Goal: Task Accomplishment & Management: Manage account settings

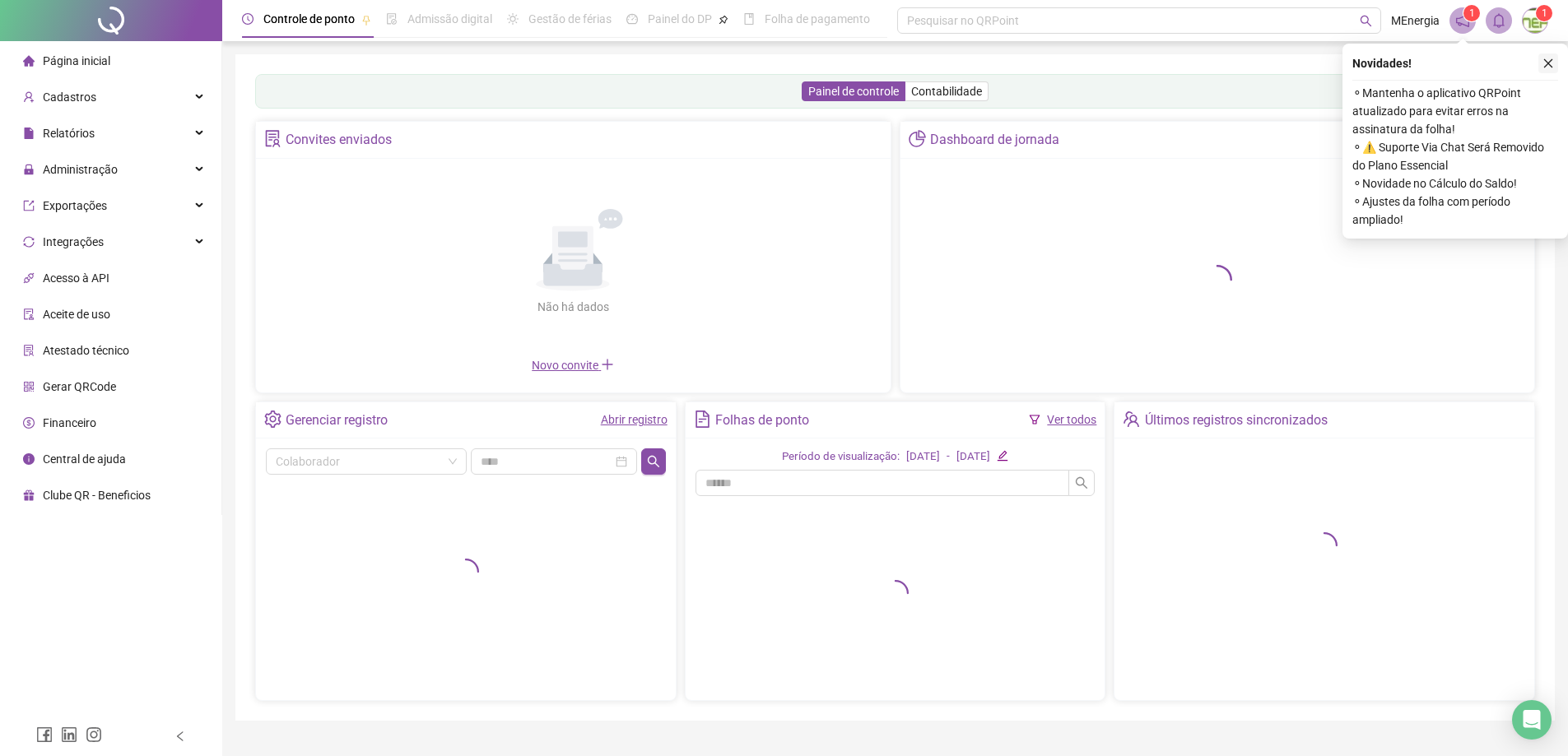
click at [1547, 61] on icon "close" at bounding box center [1548, 63] width 11 height 11
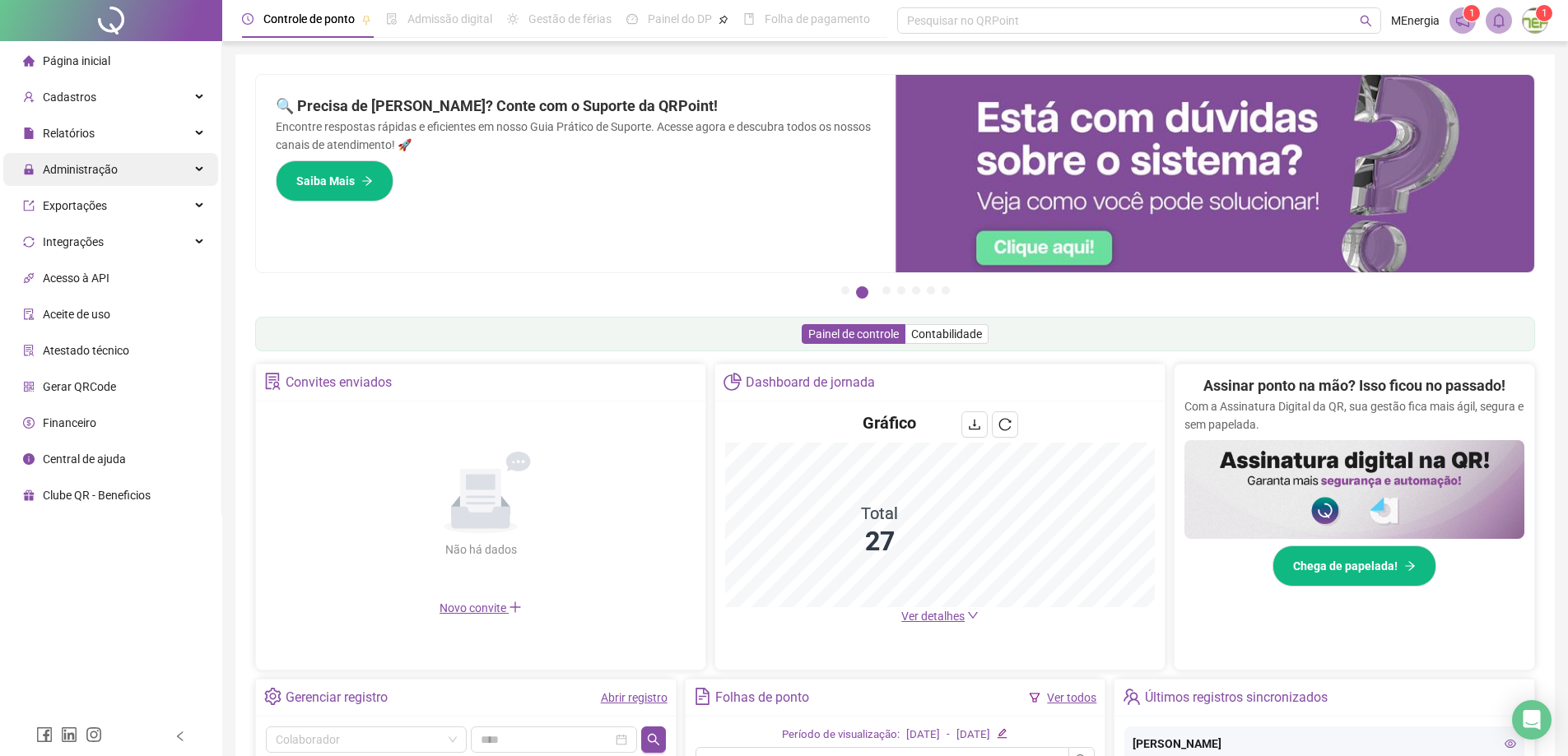
click at [107, 173] on span "Administração" at bounding box center [79, 170] width 75 height 13
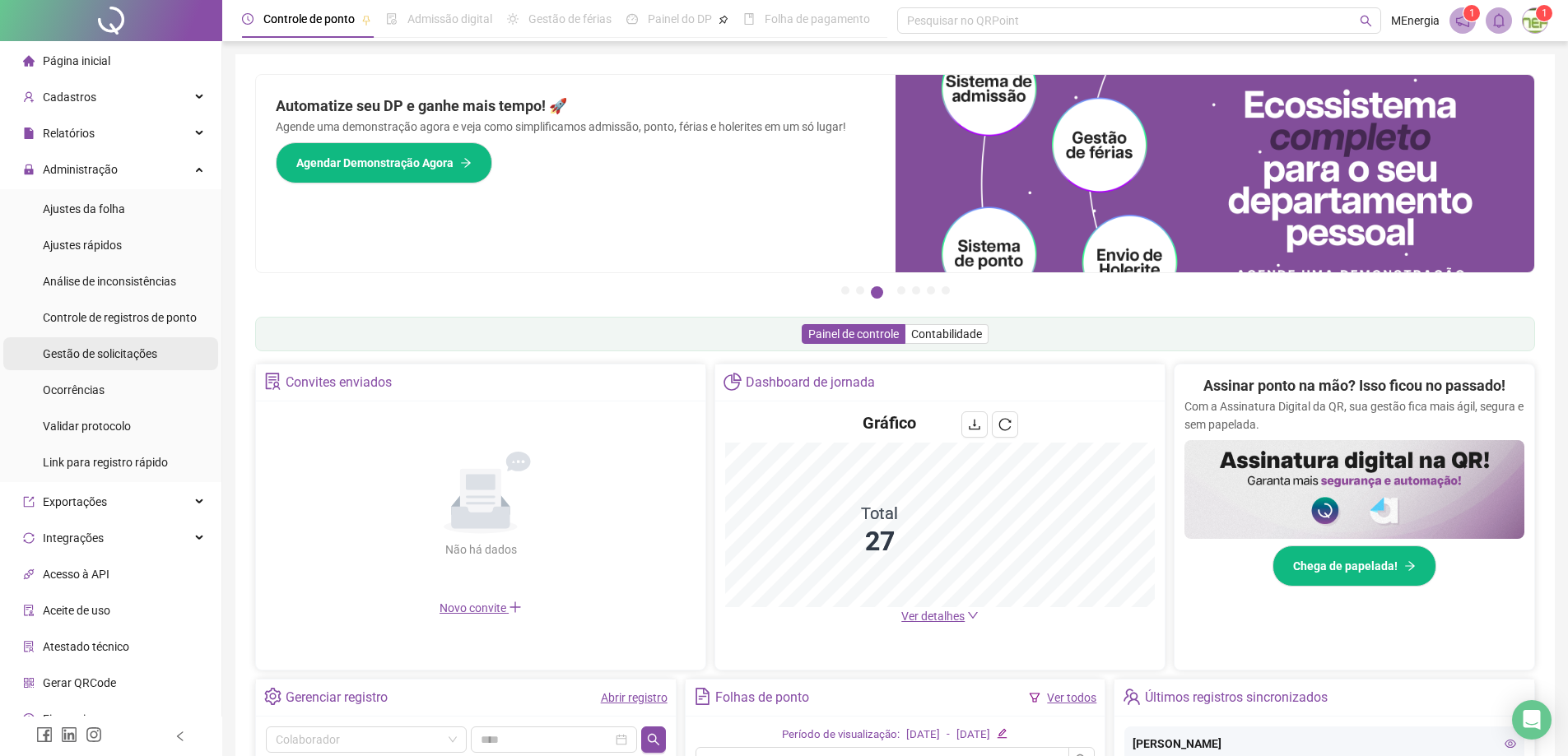
click at [110, 354] on span "Gestão de solicitações" at bounding box center [99, 354] width 114 height 13
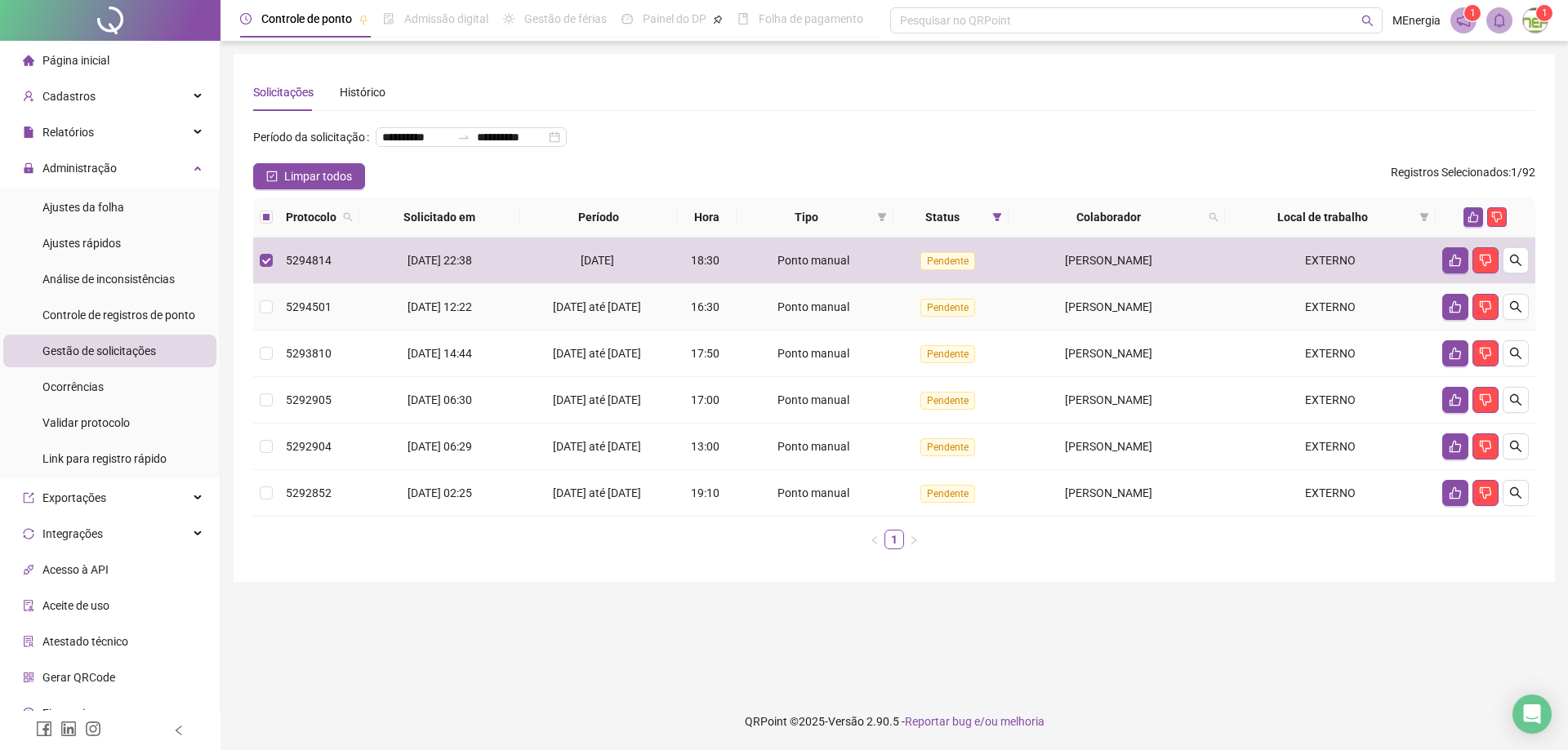
click at [274, 331] on td at bounding box center [266, 307] width 26 height 47
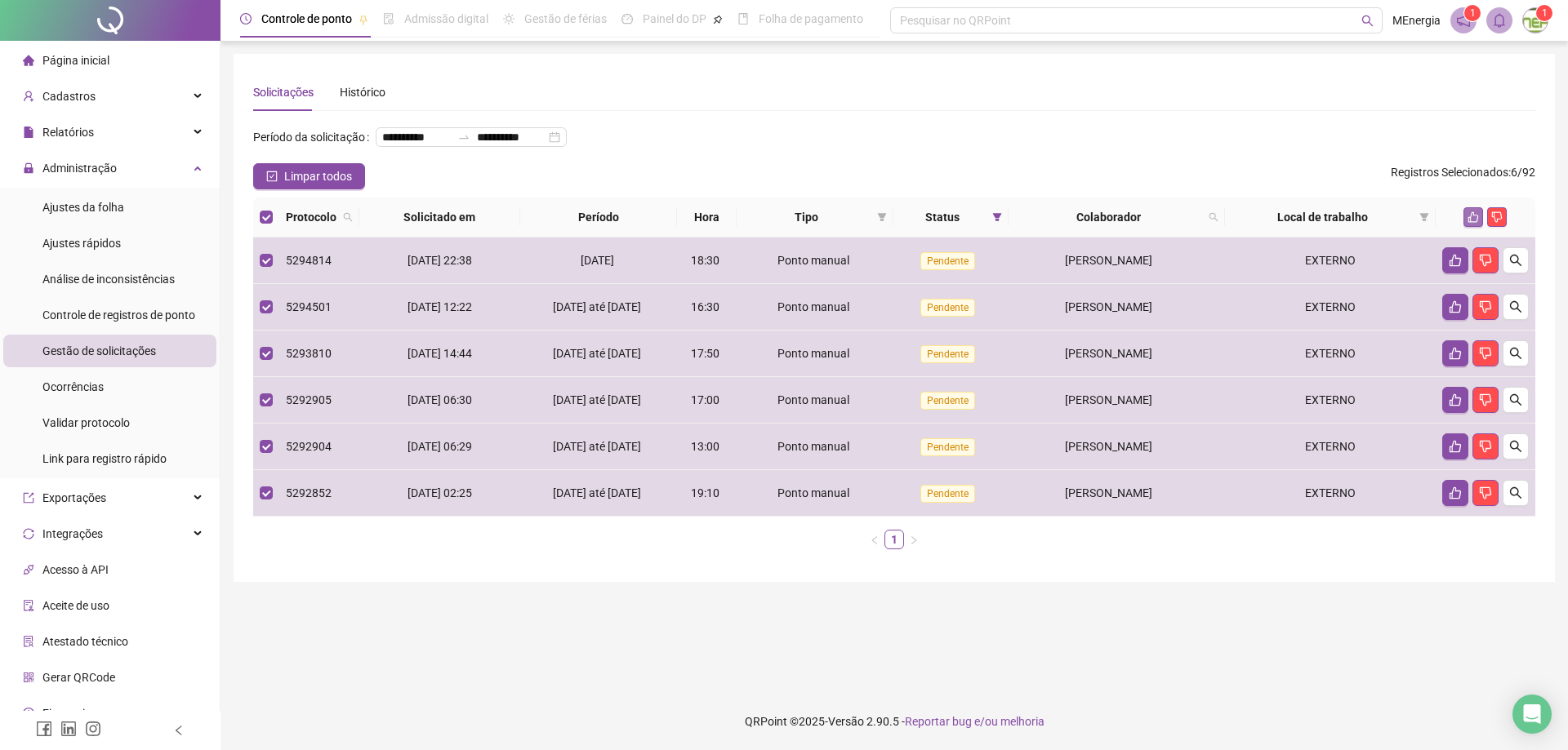
click at [1474, 223] on icon "like" at bounding box center [1473, 217] width 11 height 11
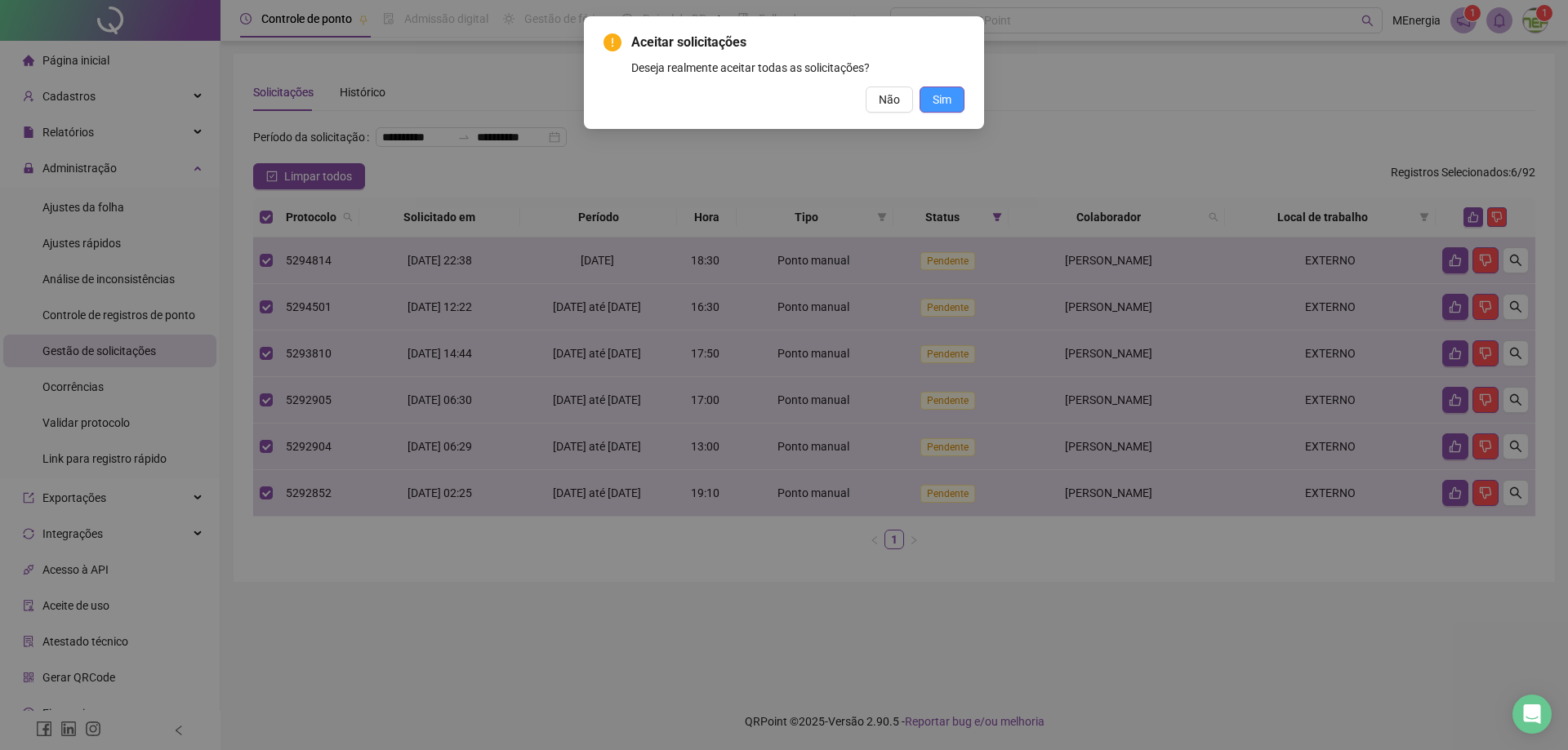
click at [939, 99] on span "Sim" at bounding box center [942, 99] width 19 height 18
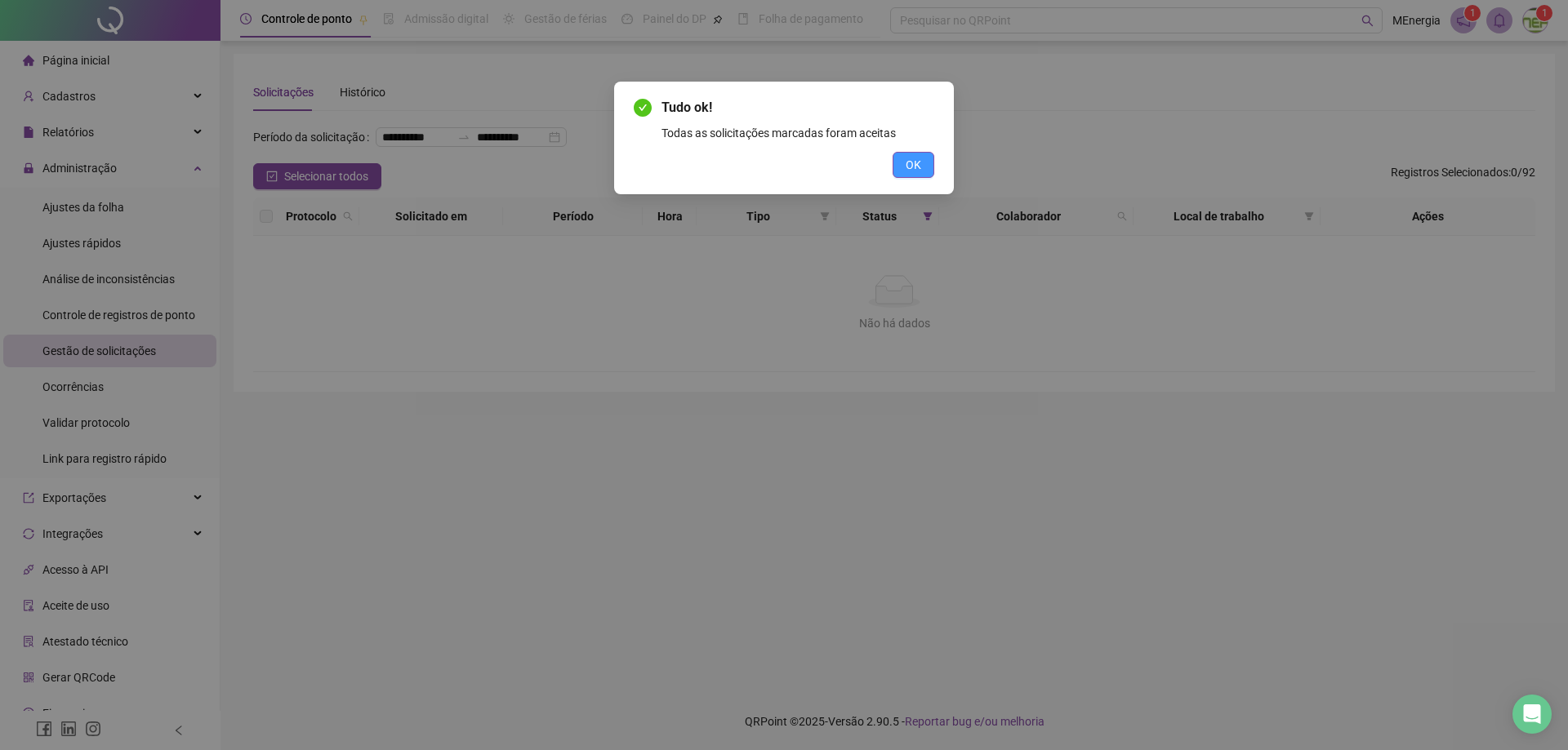
click at [910, 173] on span "OK" at bounding box center [913, 165] width 16 height 18
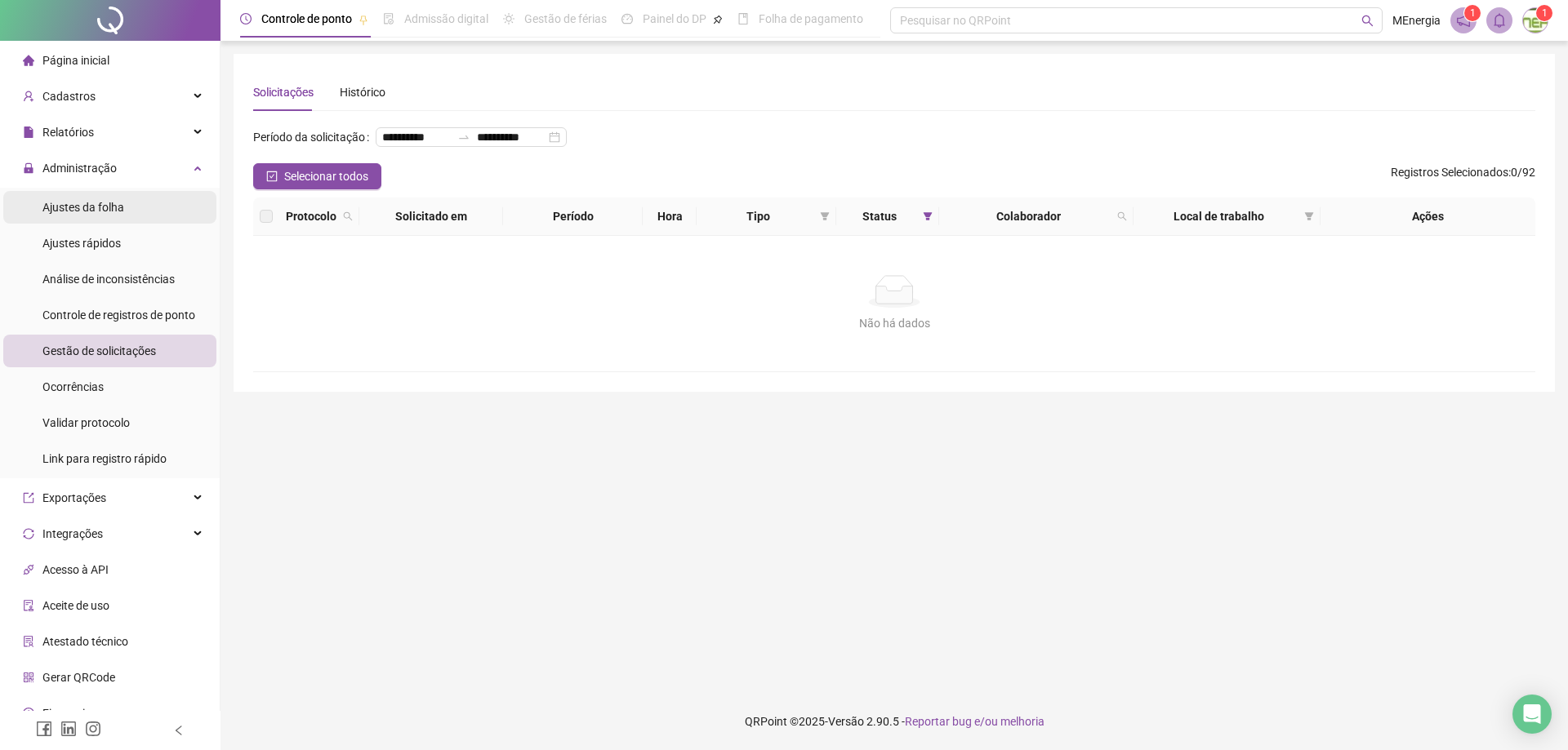
click at [88, 213] on span "Ajustes da folha" at bounding box center [82, 208] width 81 height 13
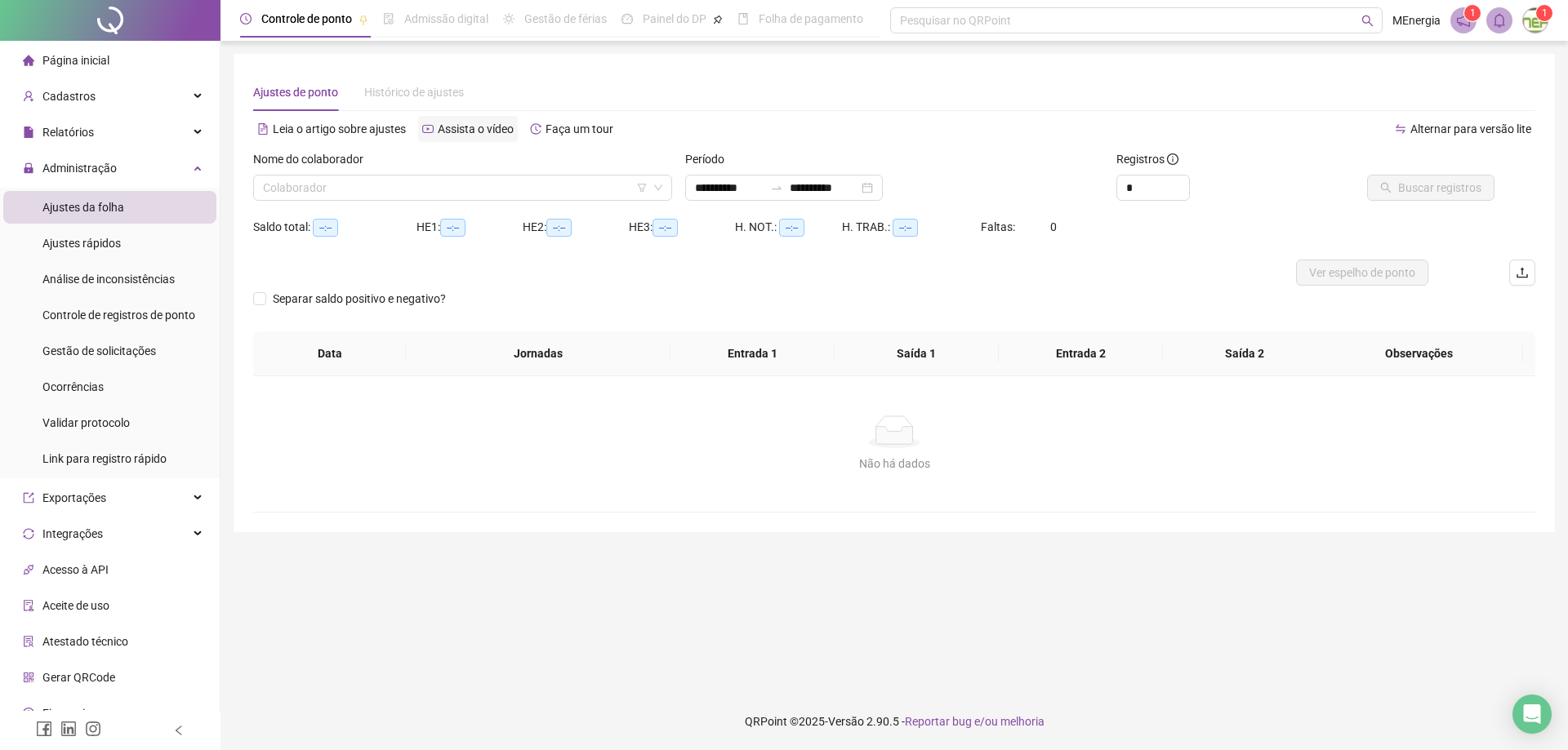
type input "**********"
click at [693, 188] on div "**********" at bounding box center [784, 188] width 198 height 26
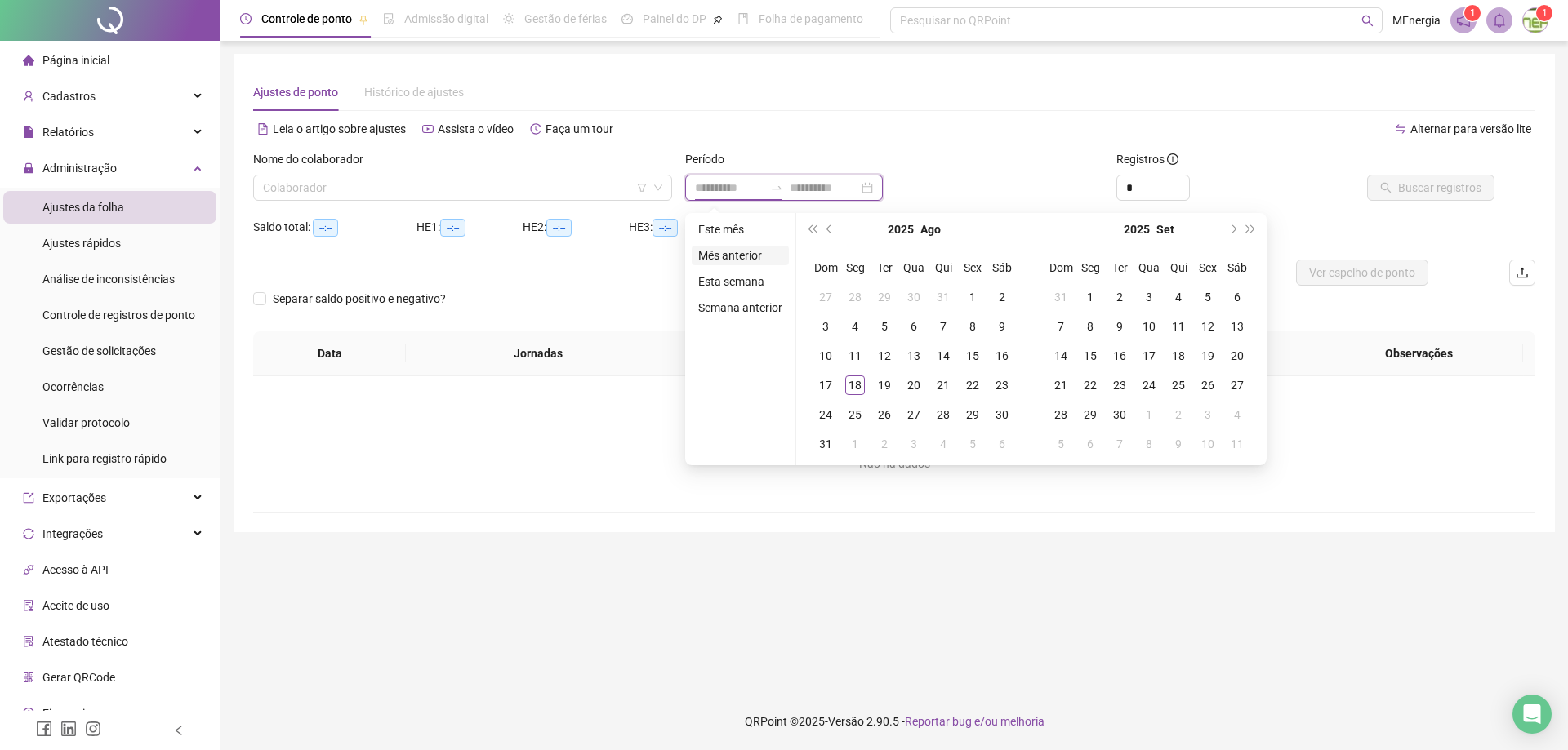
type input "**********"
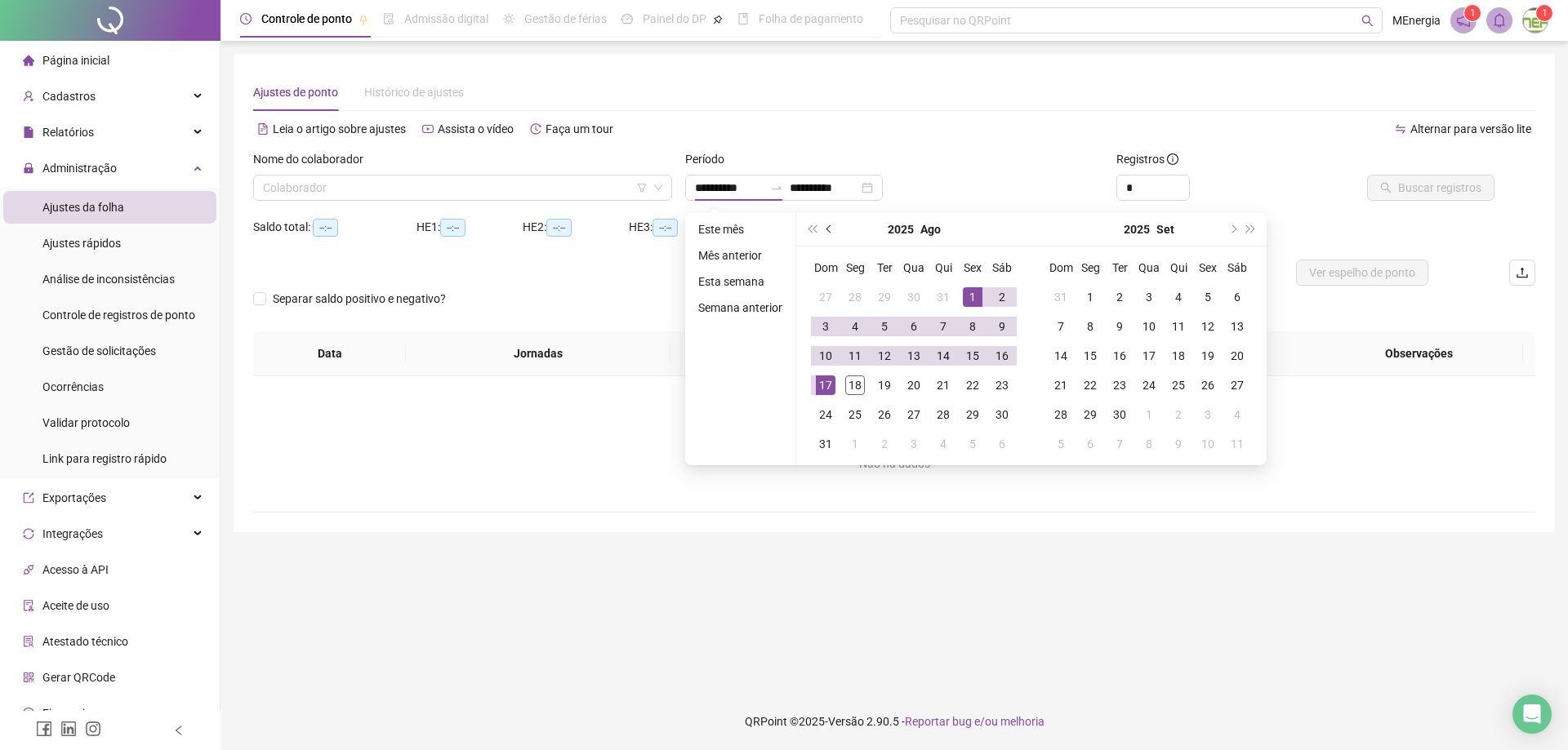
click at [827, 228] on span "prev-year" at bounding box center [830, 229] width 8 height 8
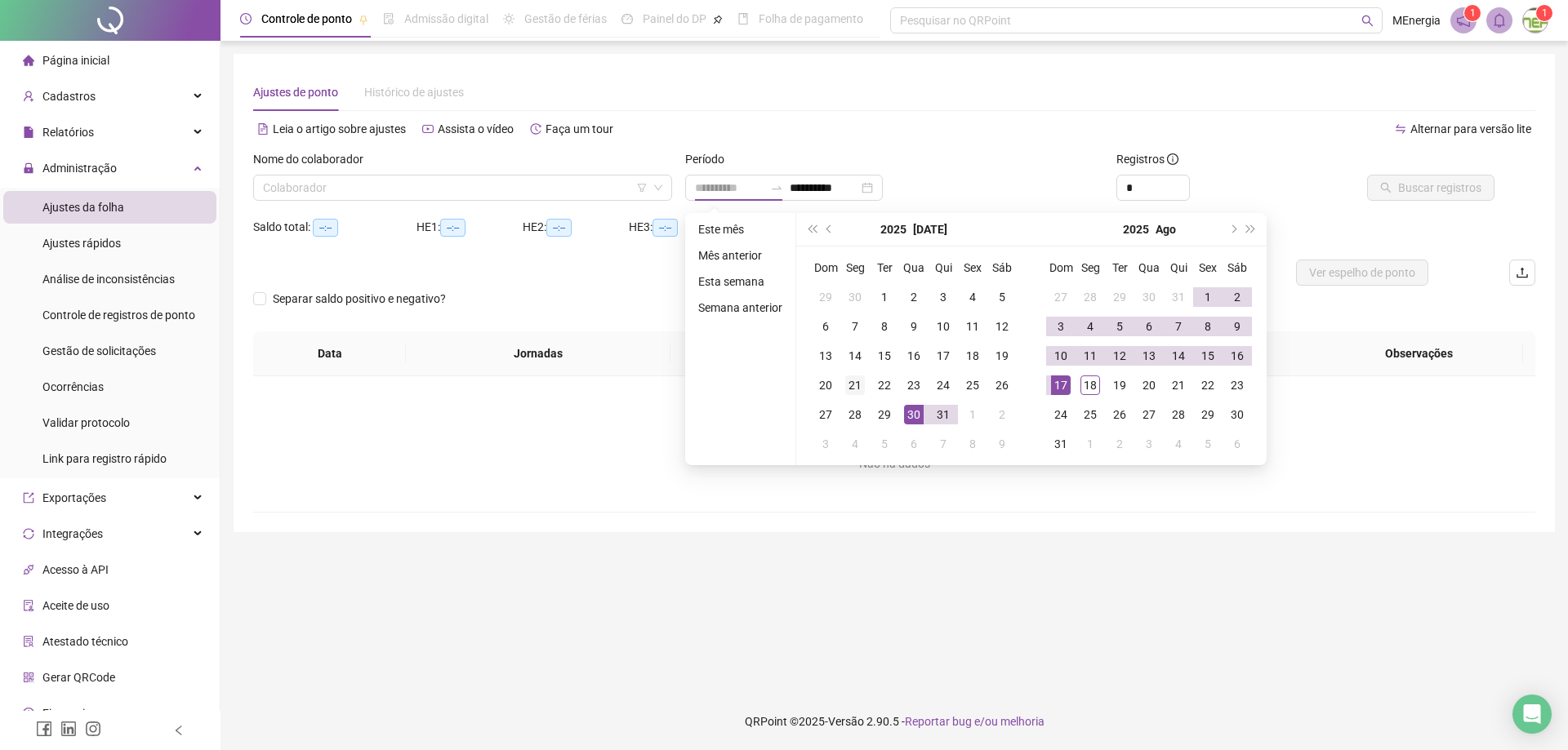
type input "**********"
click at [858, 386] on div "21" at bounding box center [854, 385] width 20 height 20
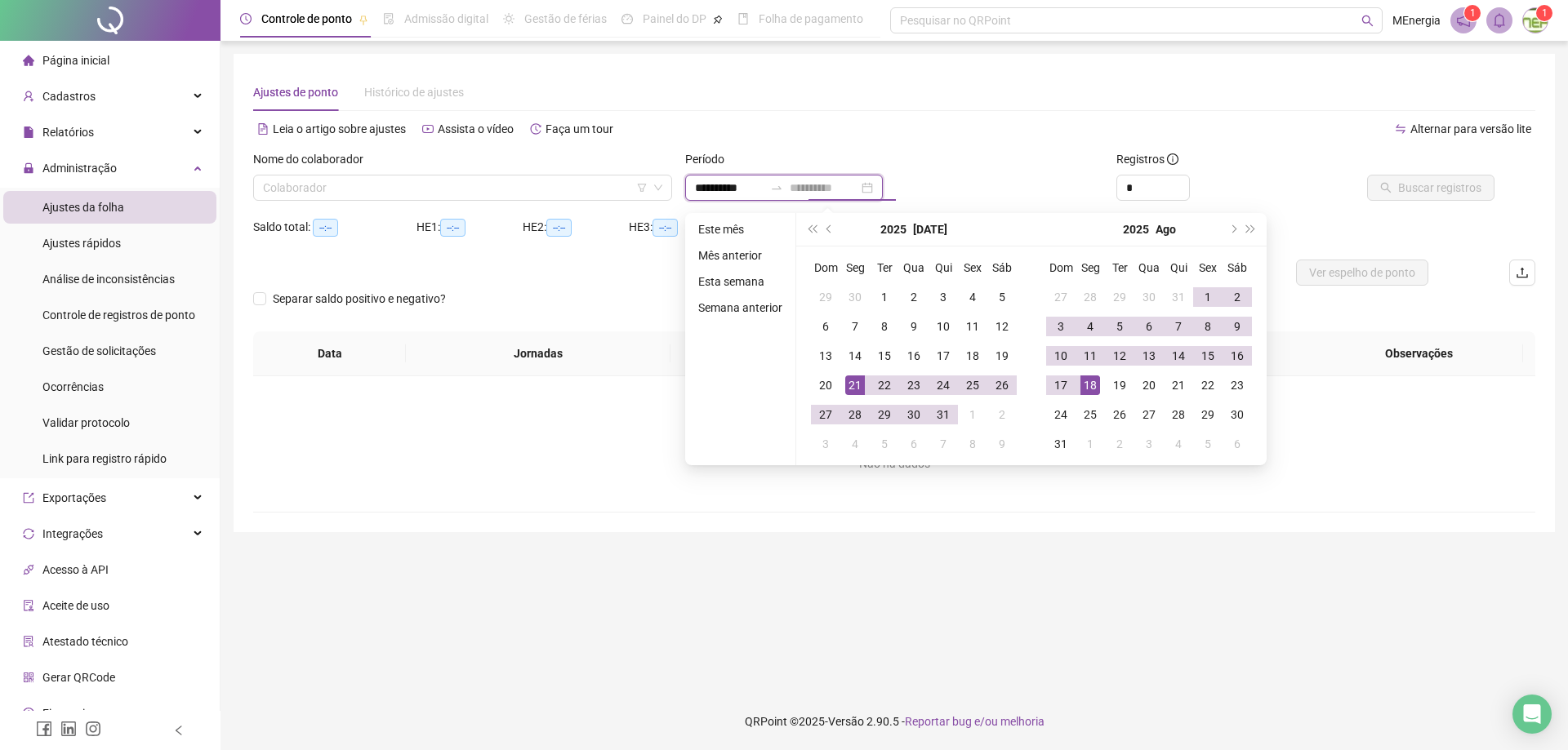
type input "**********"
click at [1085, 386] on div "18" at bounding box center [1090, 385] width 20 height 20
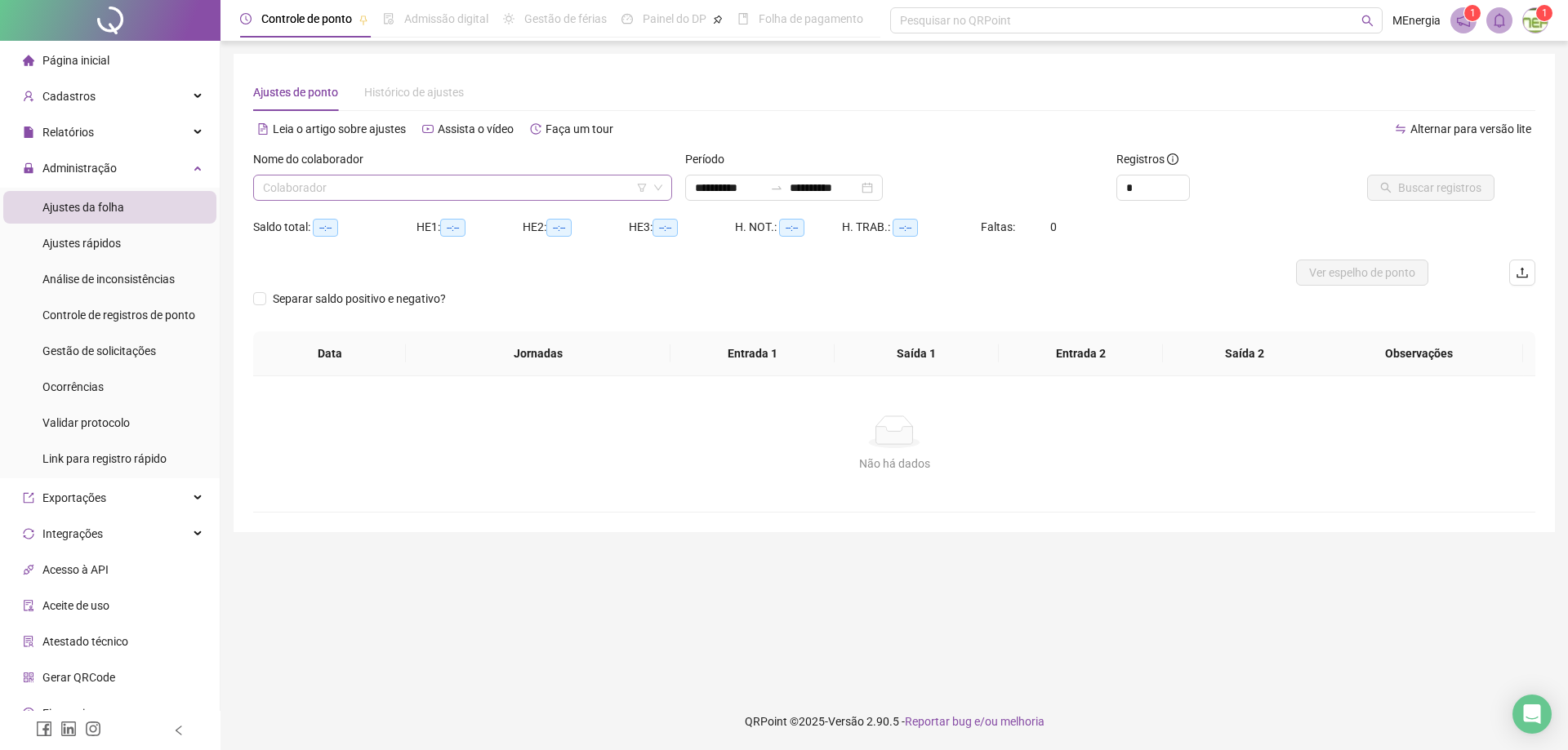
click at [665, 188] on div "Colaborador" at bounding box center [462, 188] width 419 height 26
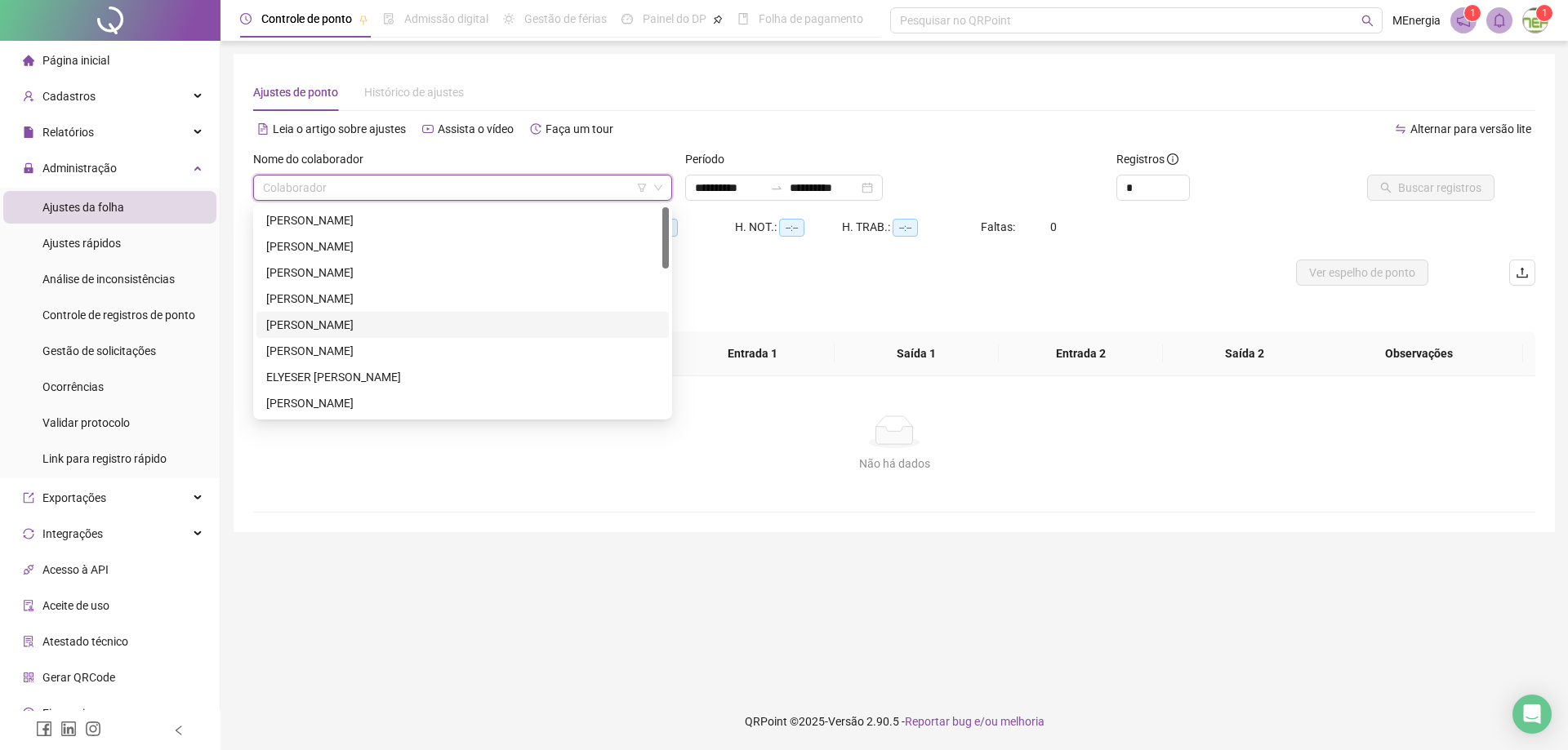
click at [383, 325] on div "[PERSON_NAME]" at bounding box center [462, 324] width 392 height 18
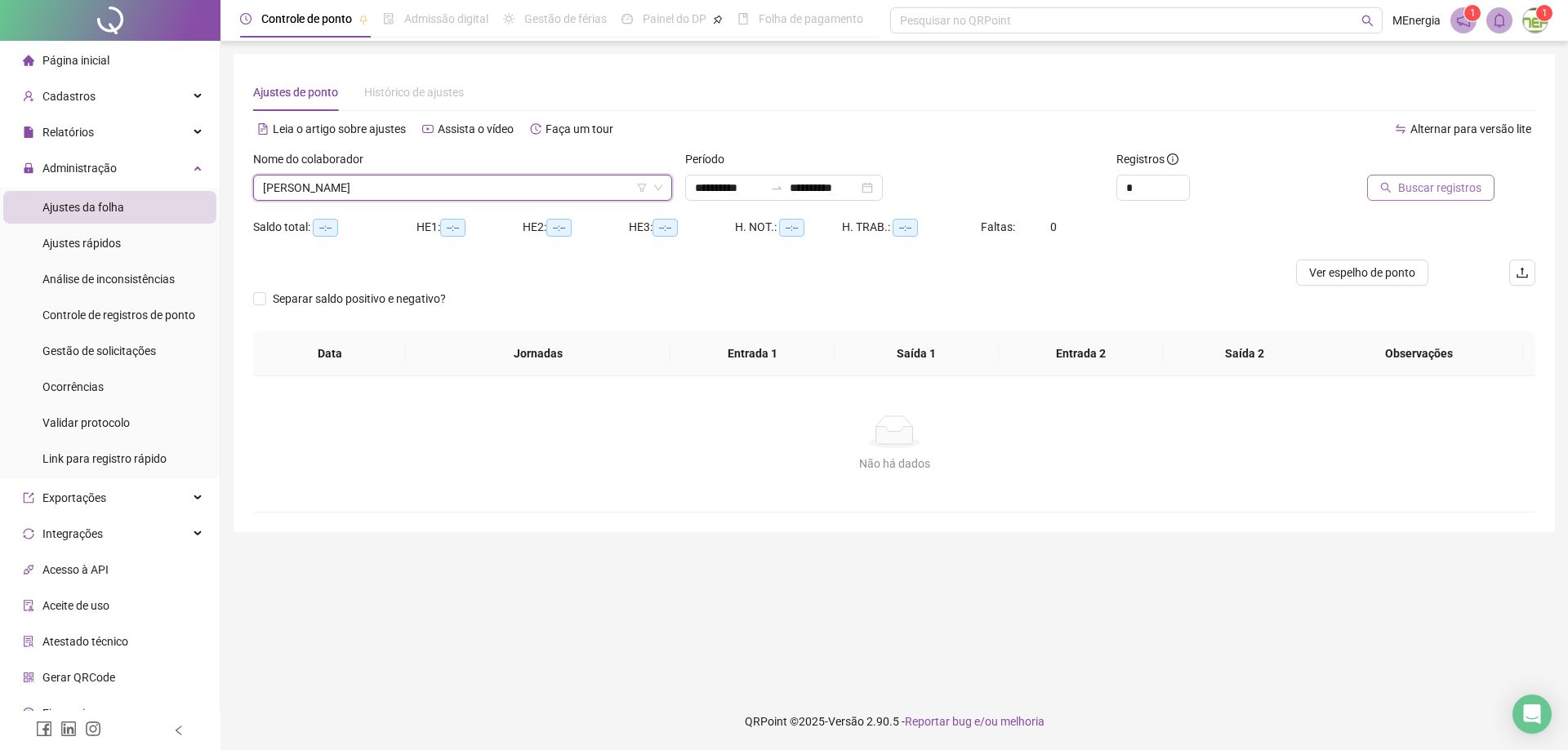
click at [1381, 186] on button "Buscar registros" at bounding box center [1431, 188] width 127 height 26
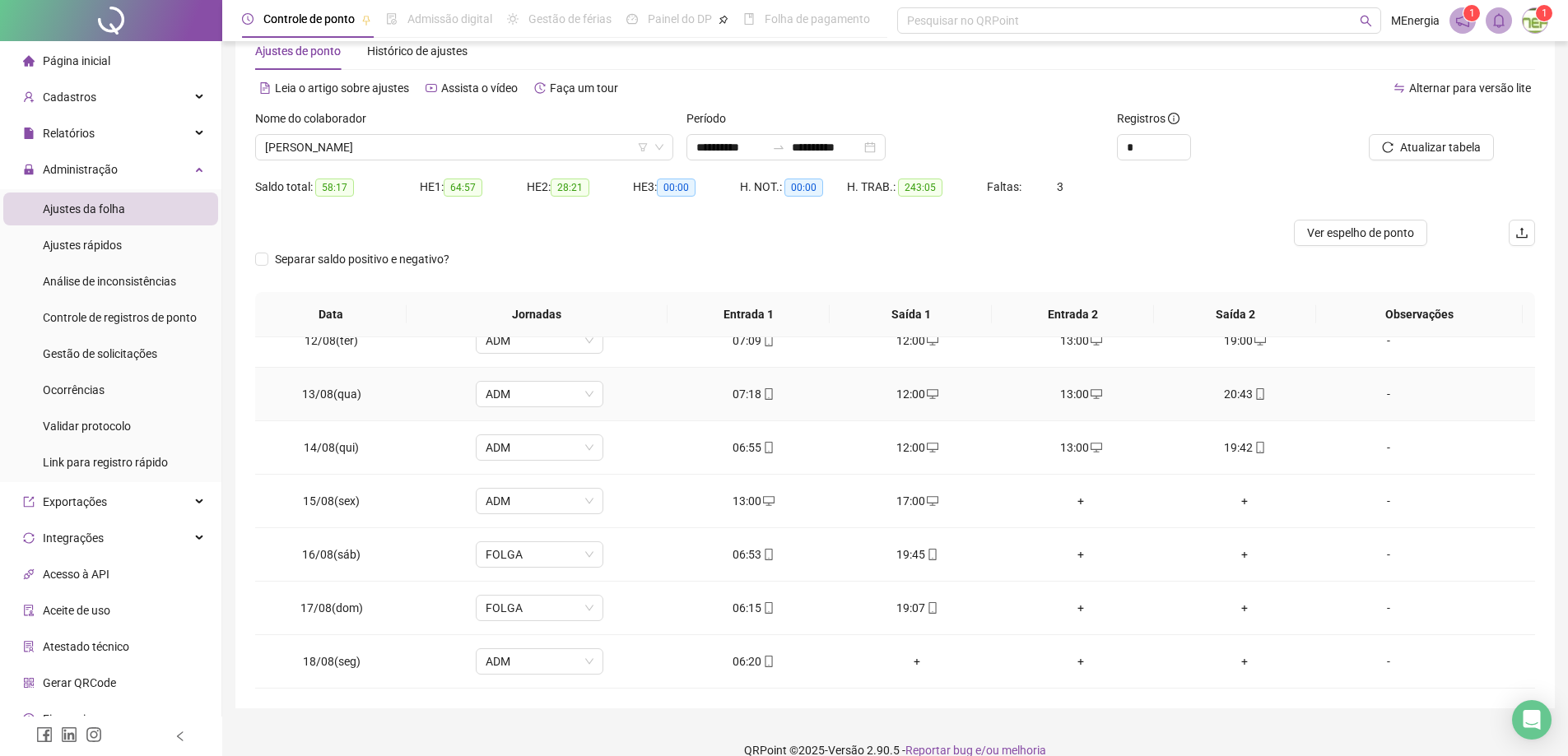
scroll to position [65, 0]
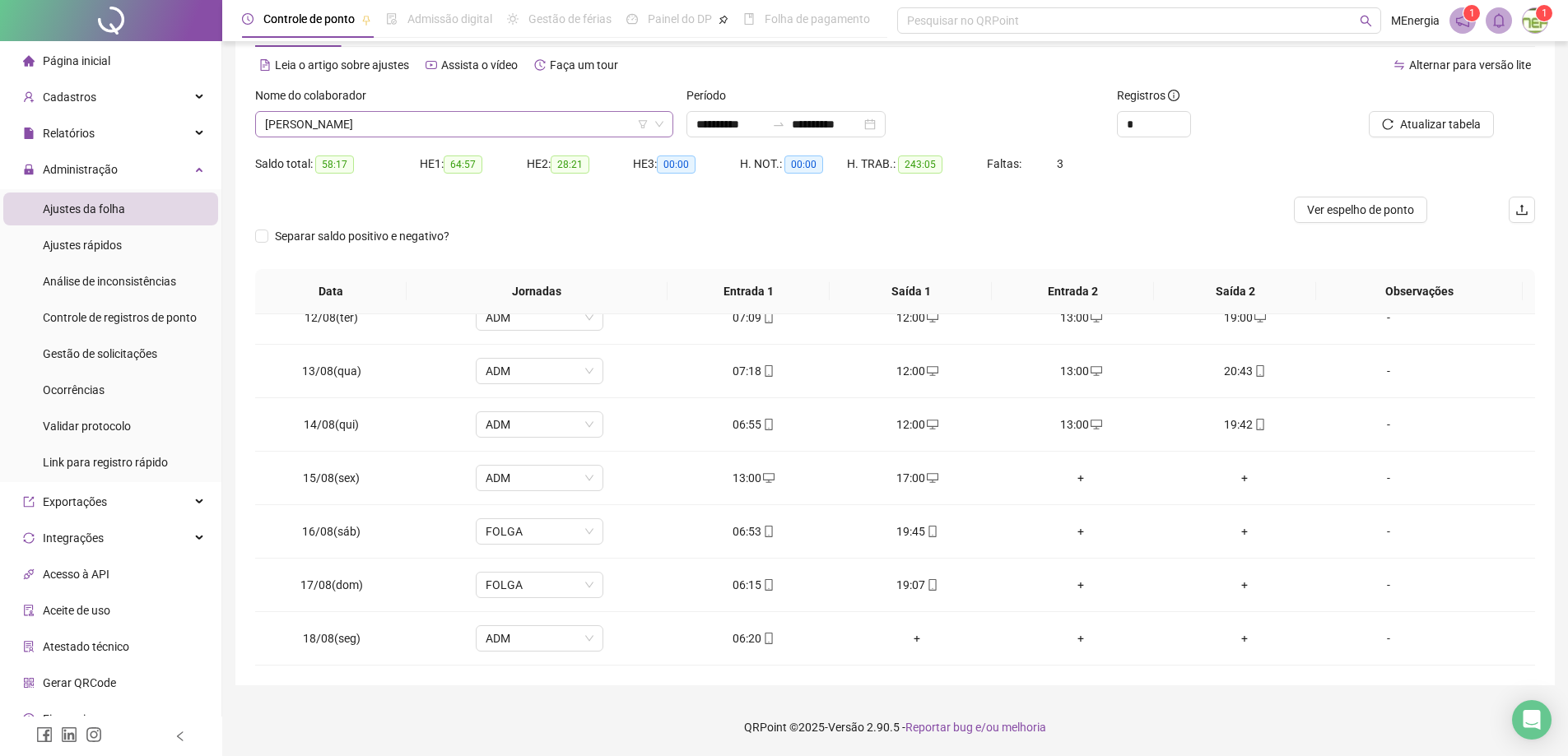
click at [666, 126] on div "[PERSON_NAME]" at bounding box center [464, 125] width 418 height 26
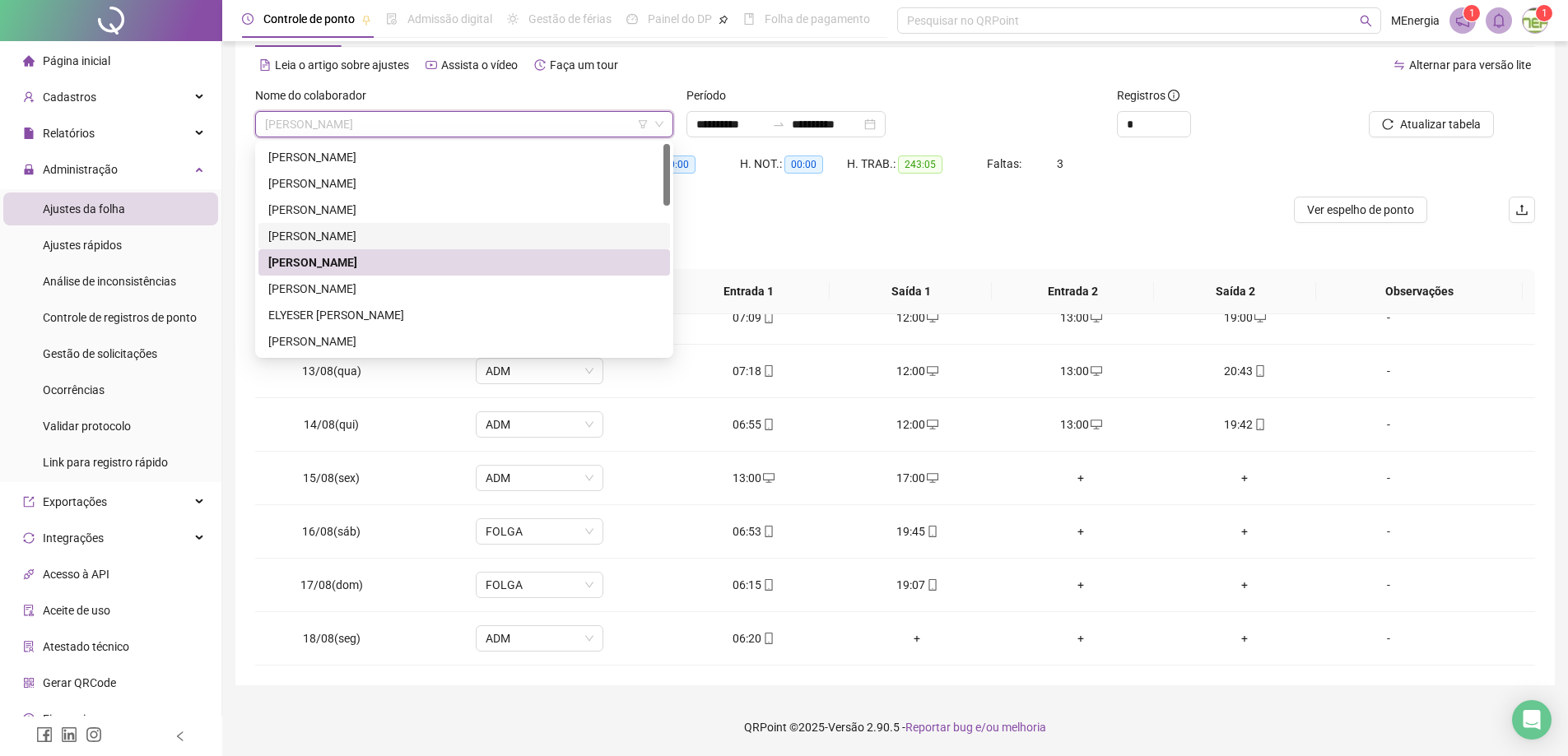
scroll to position [82, 0]
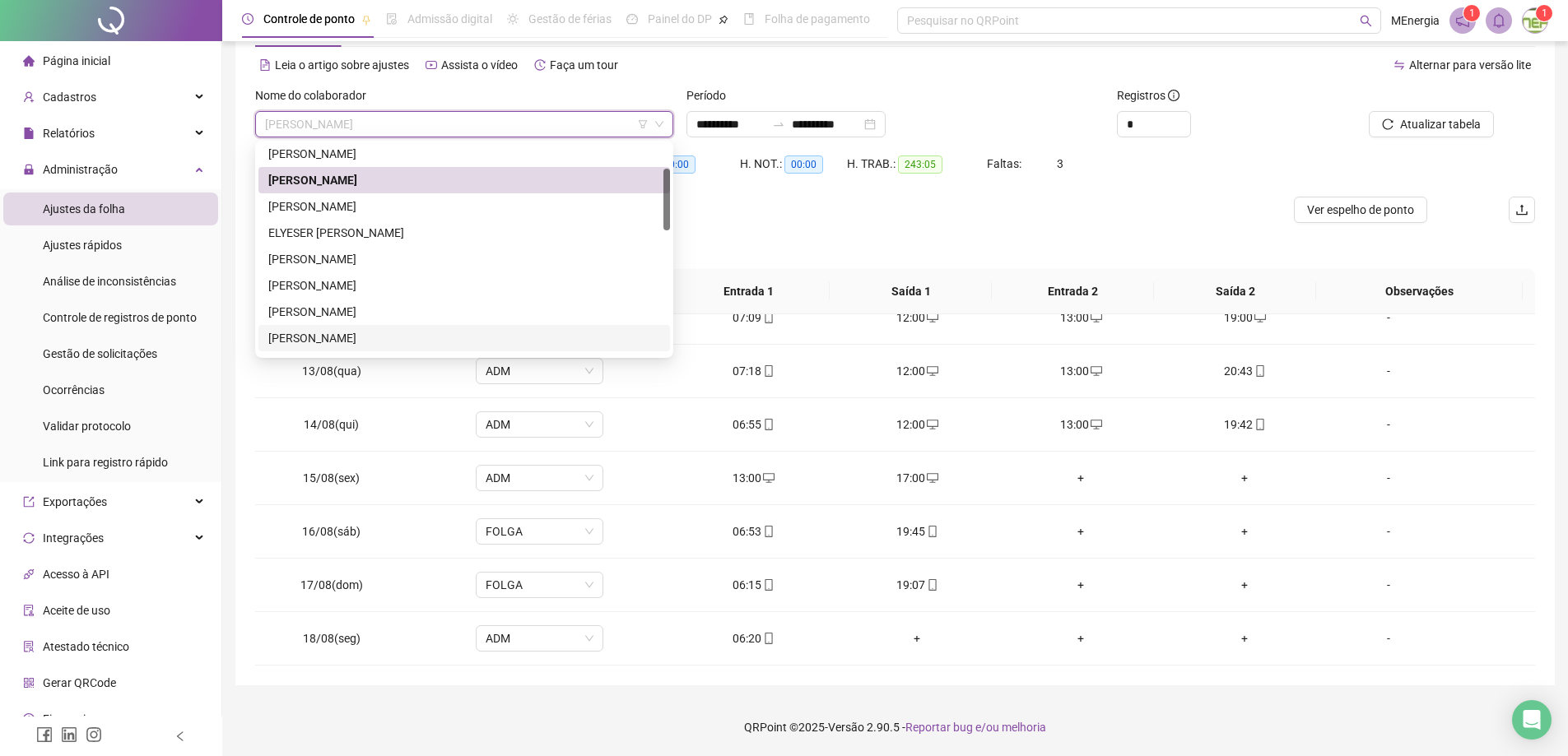
click at [414, 338] on div "[PERSON_NAME]" at bounding box center [464, 338] width 392 height 18
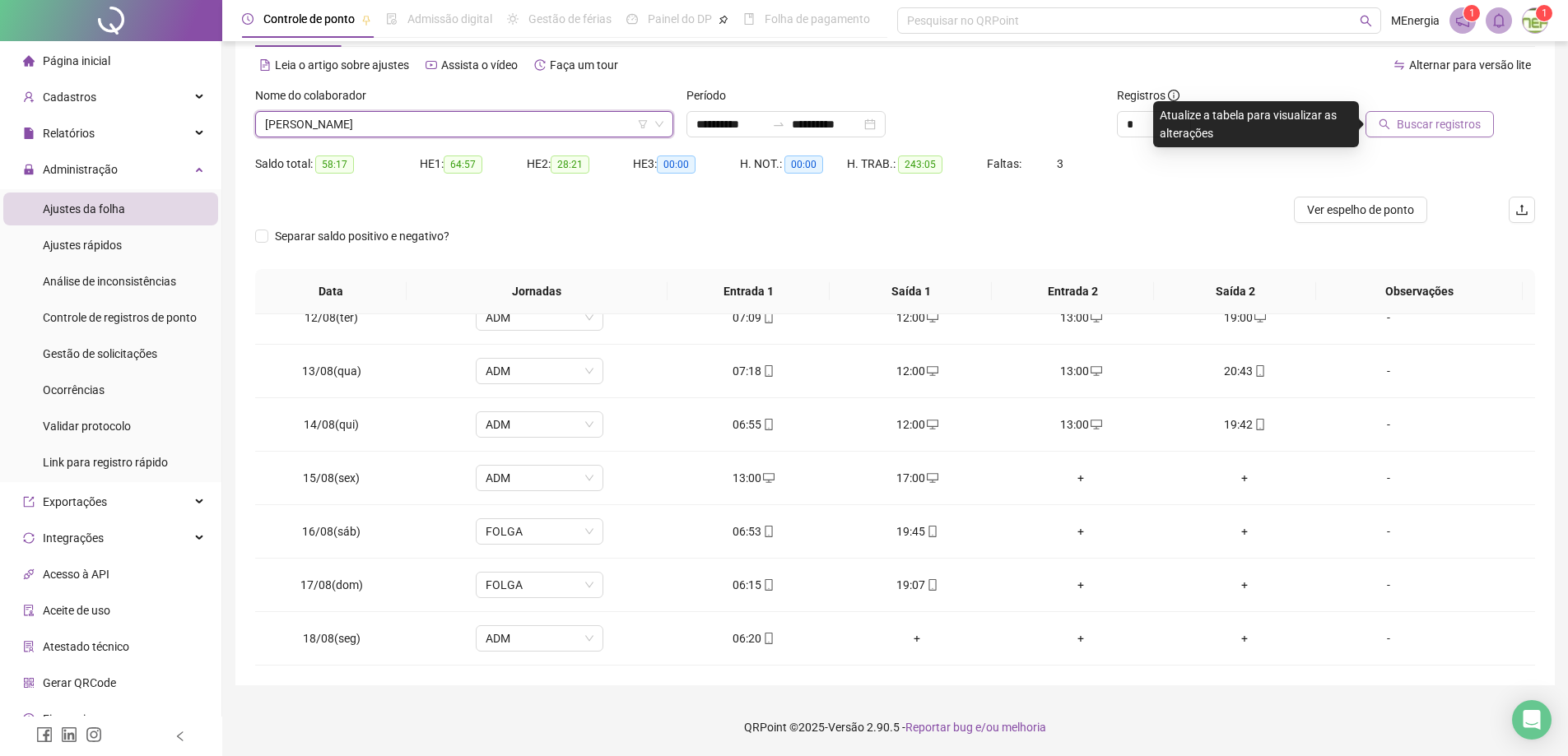
click at [1471, 126] on span "Buscar registros" at bounding box center [1439, 124] width 84 height 18
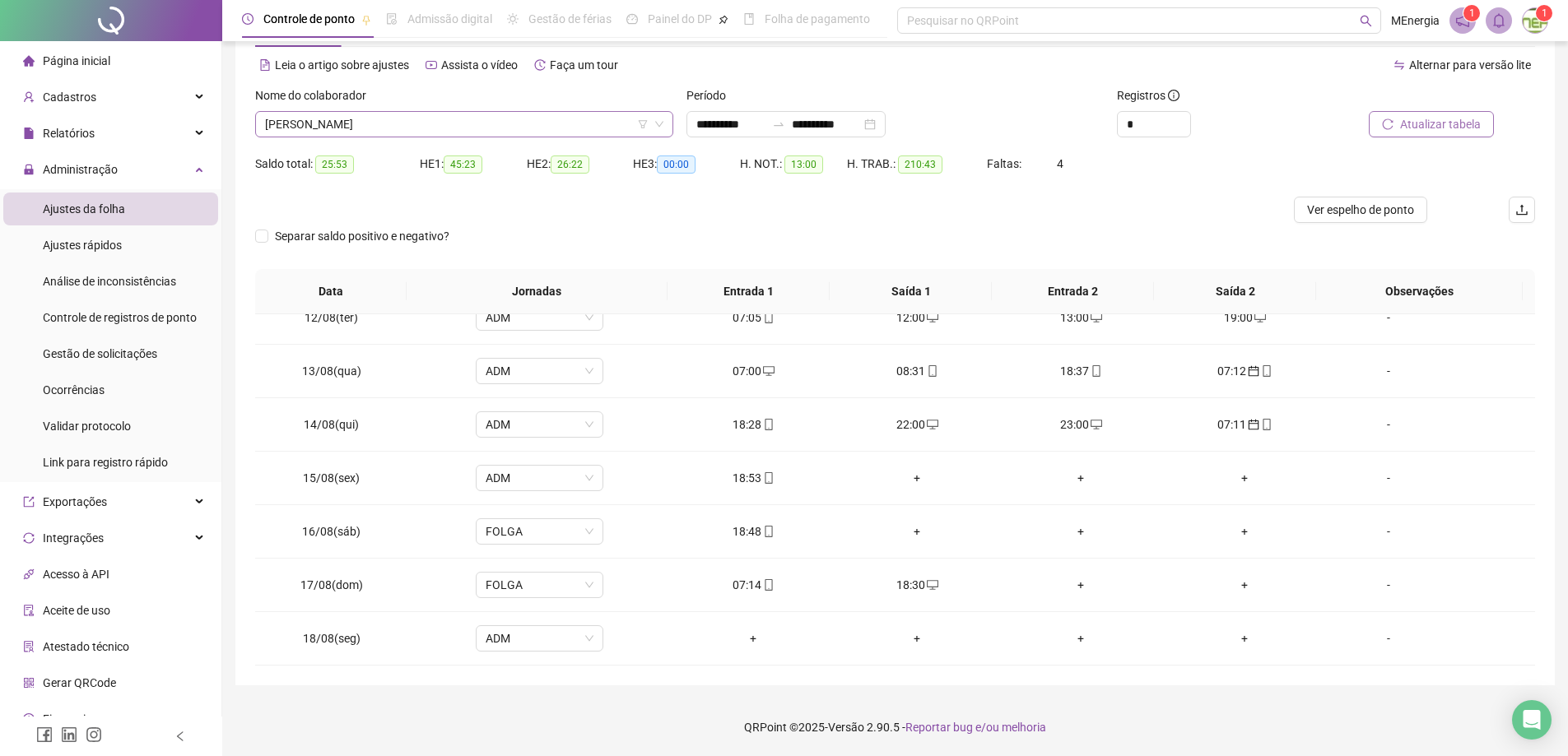
click at [666, 119] on div "[PERSON_NAME]" at bounding box center [464, 125] width 418 height 26
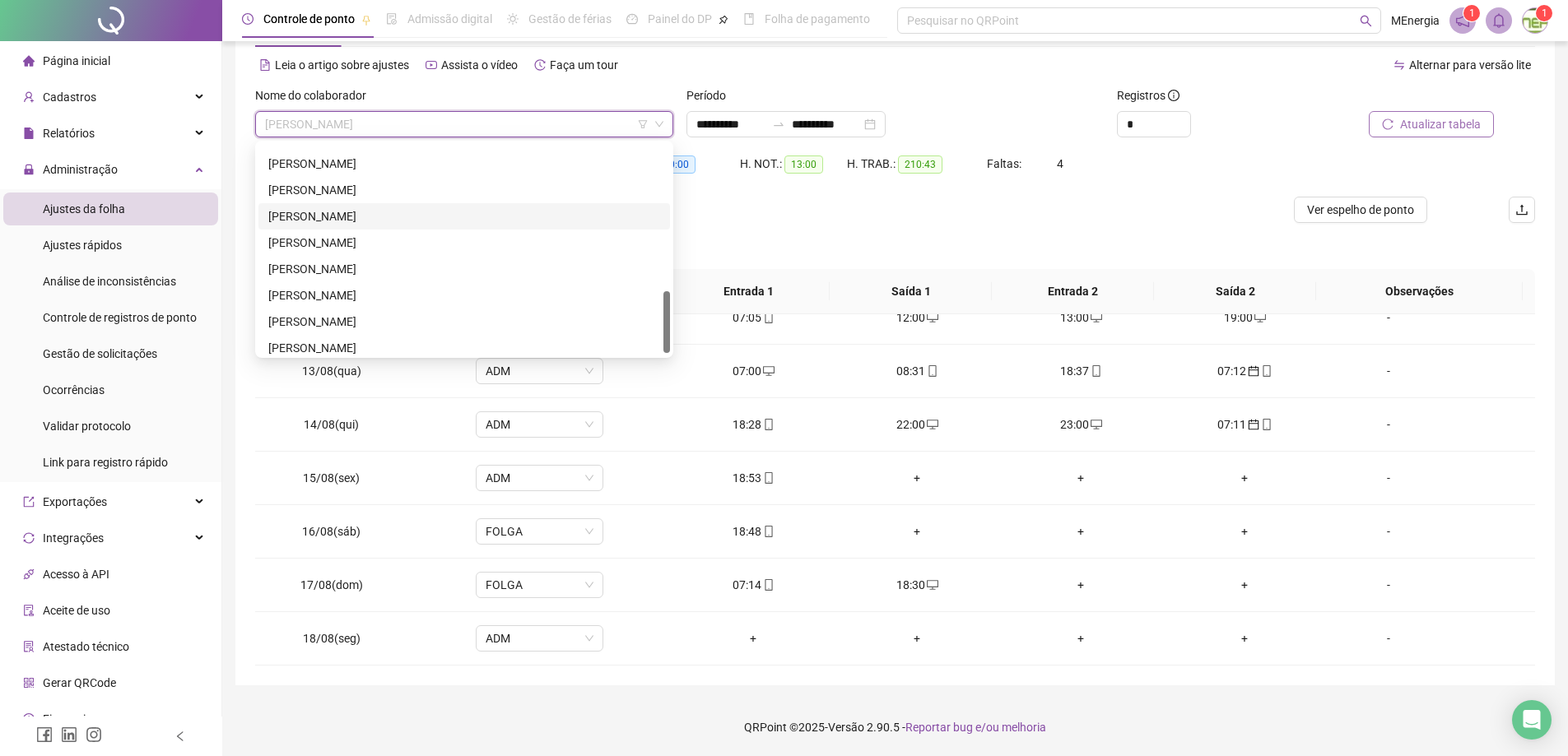
scroll to position [500, 0]
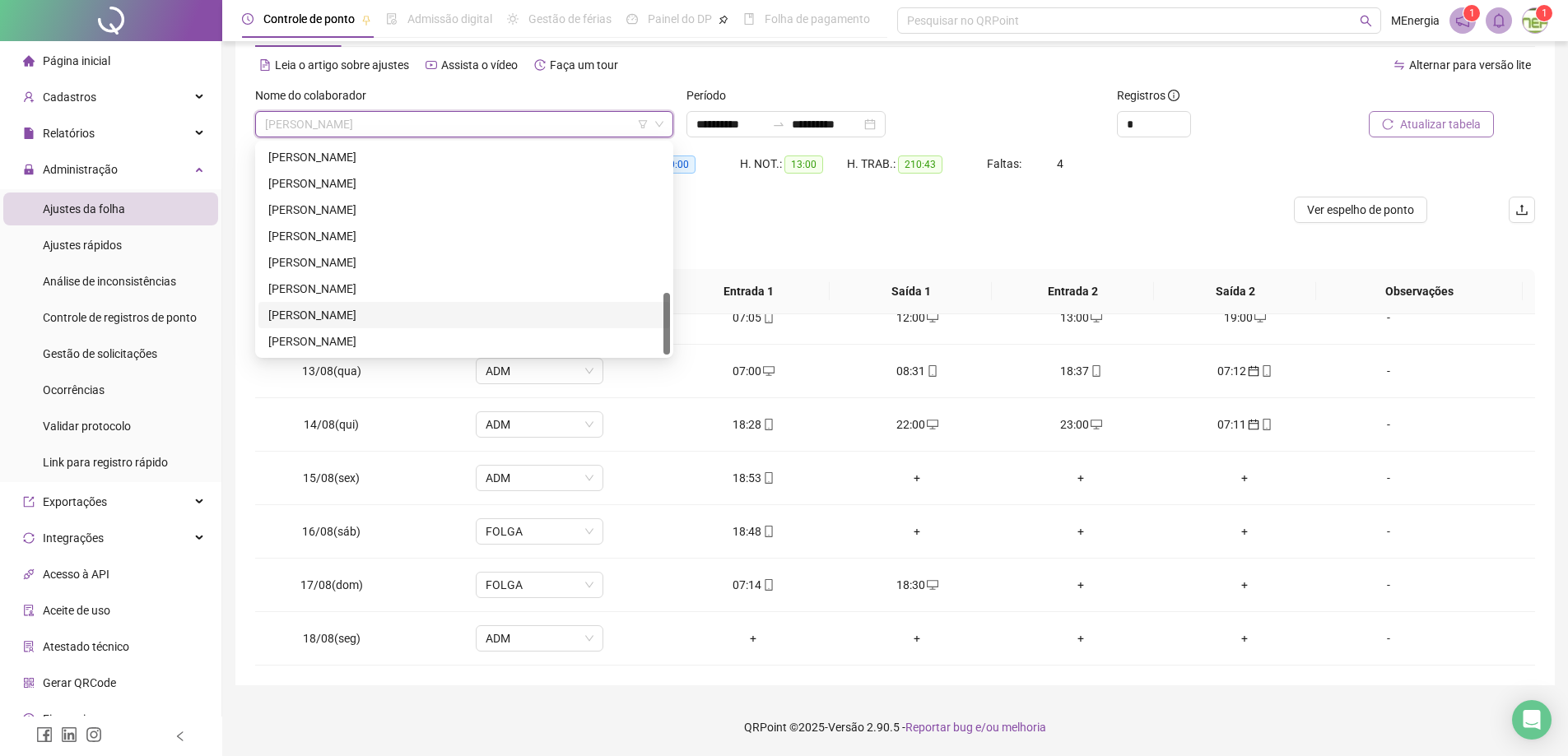
click at [461, 311] on div "[PERSON_NAME]" at bounding box center [464, 314] width 392 height 18
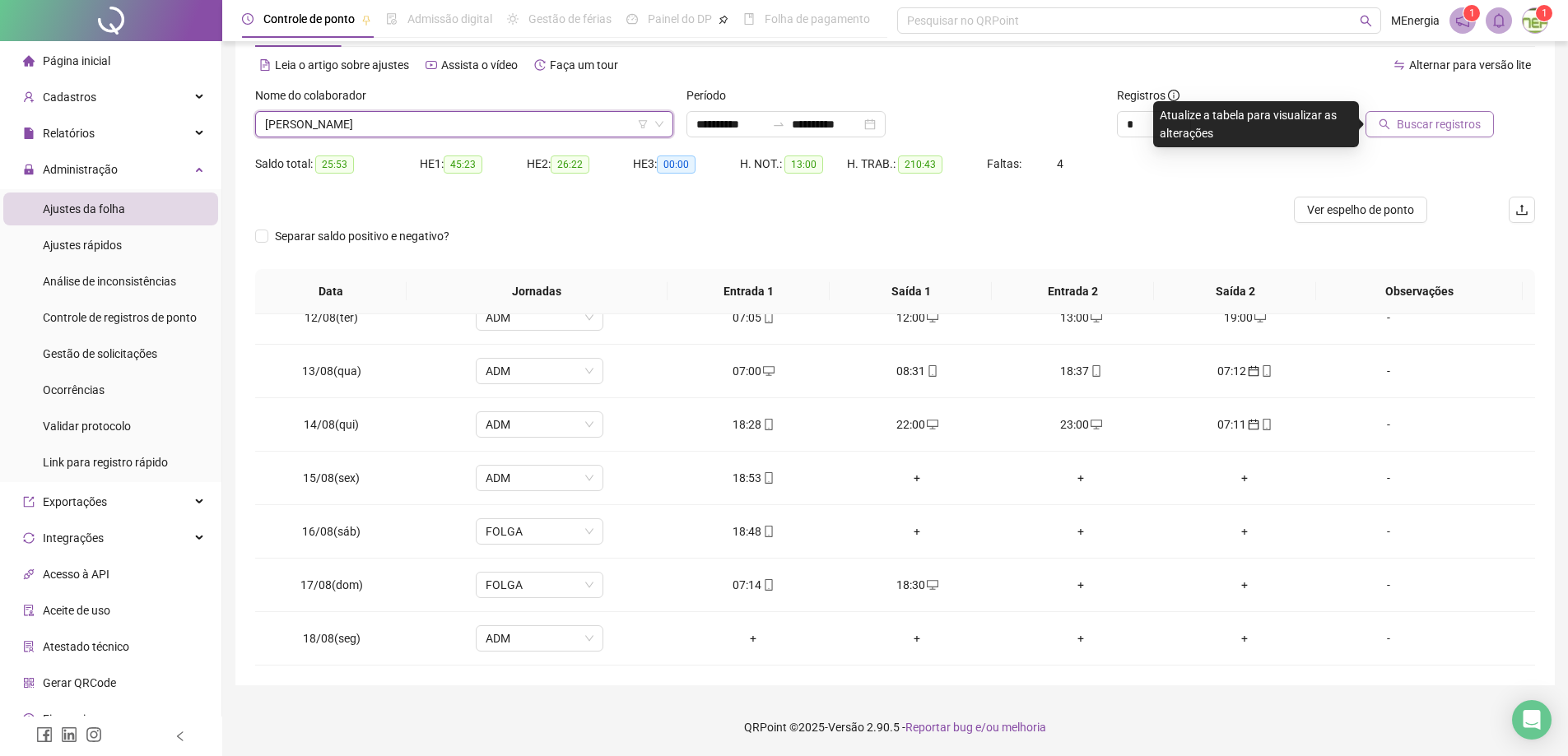
click at [1442, 126] on span "Buscar registros" at bounding box center [1439, 124] width 84 height 18
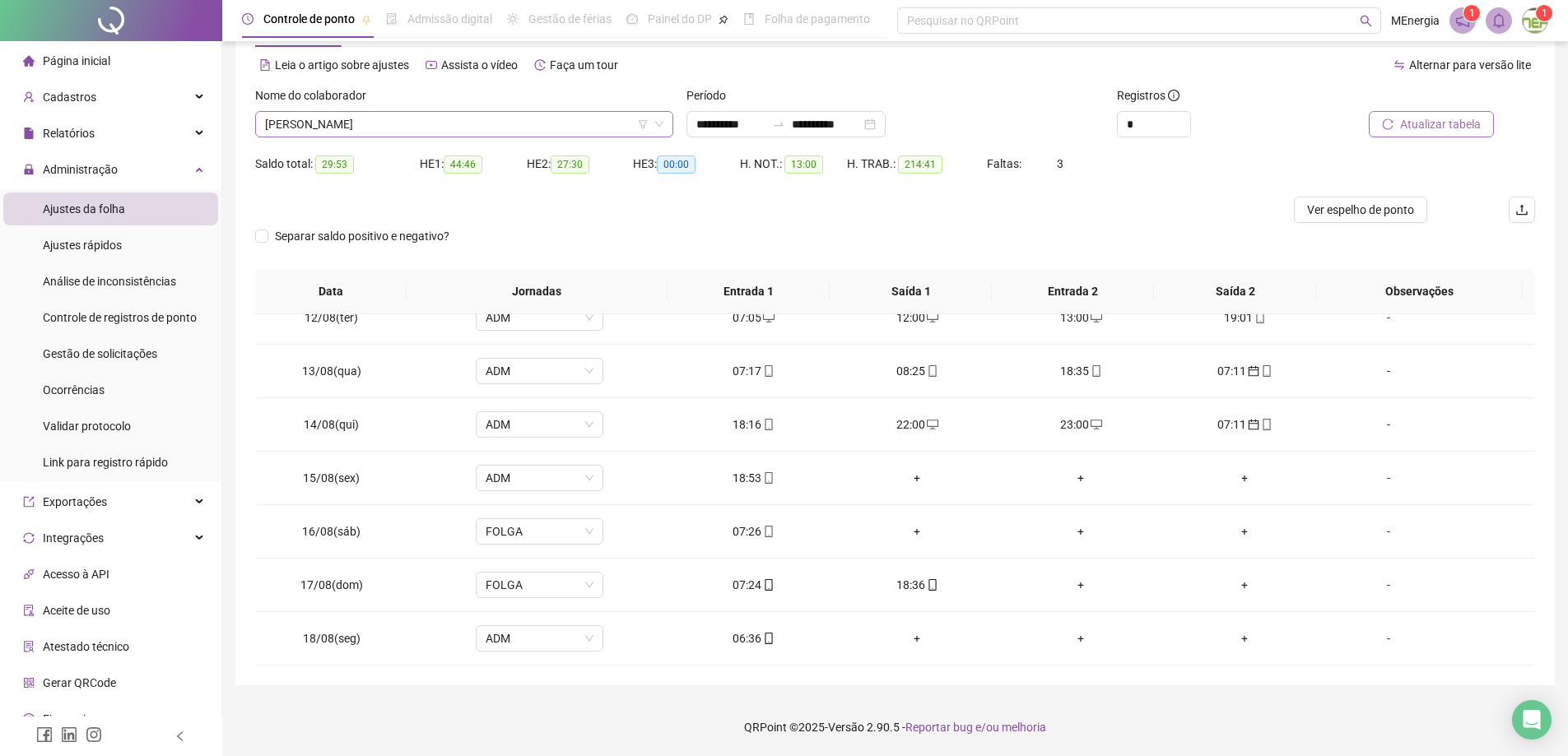
click at [666, 124] on div "[PERSON_NAME]" at bounding box center [464, 125] width 418 height 26
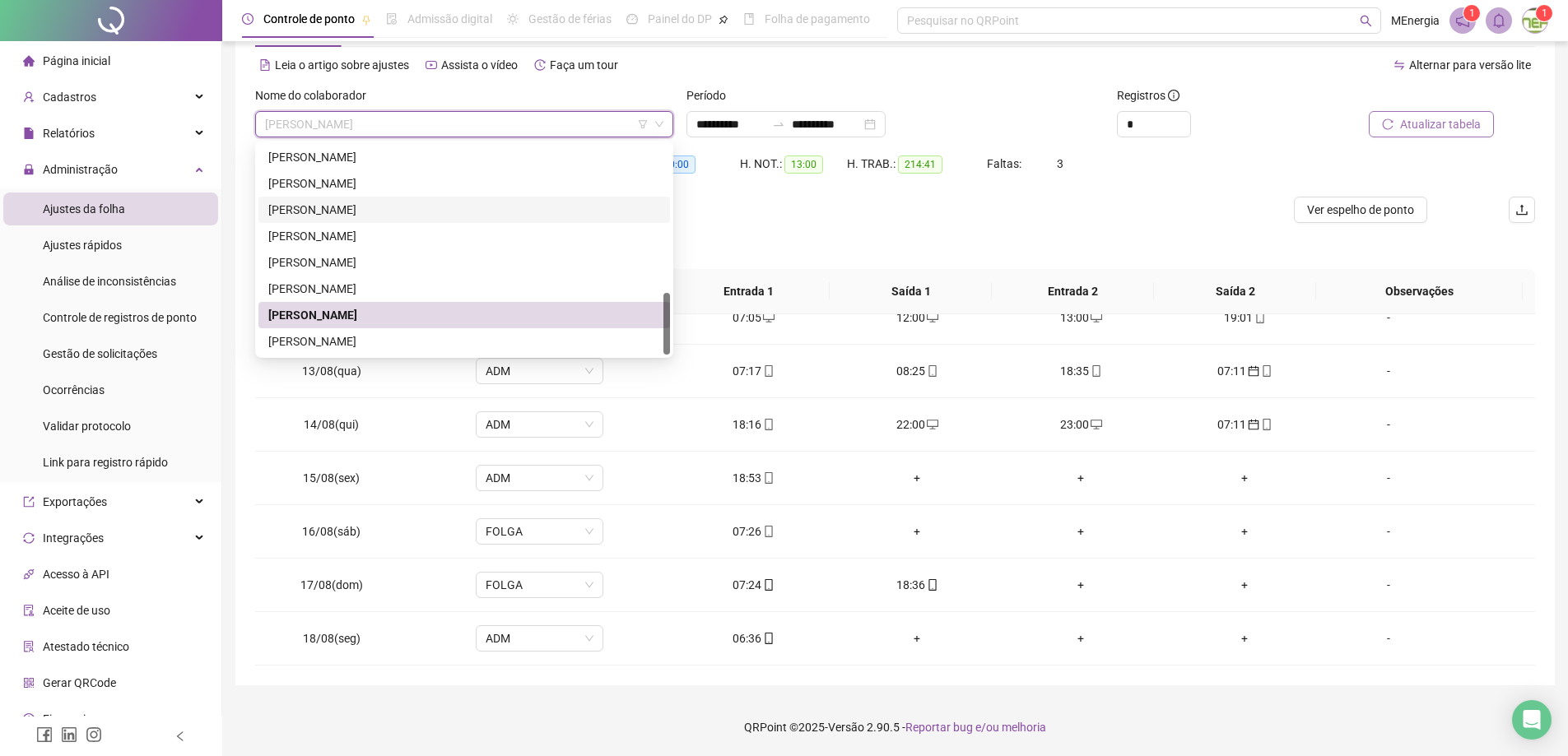
scroll to position [418, 0]
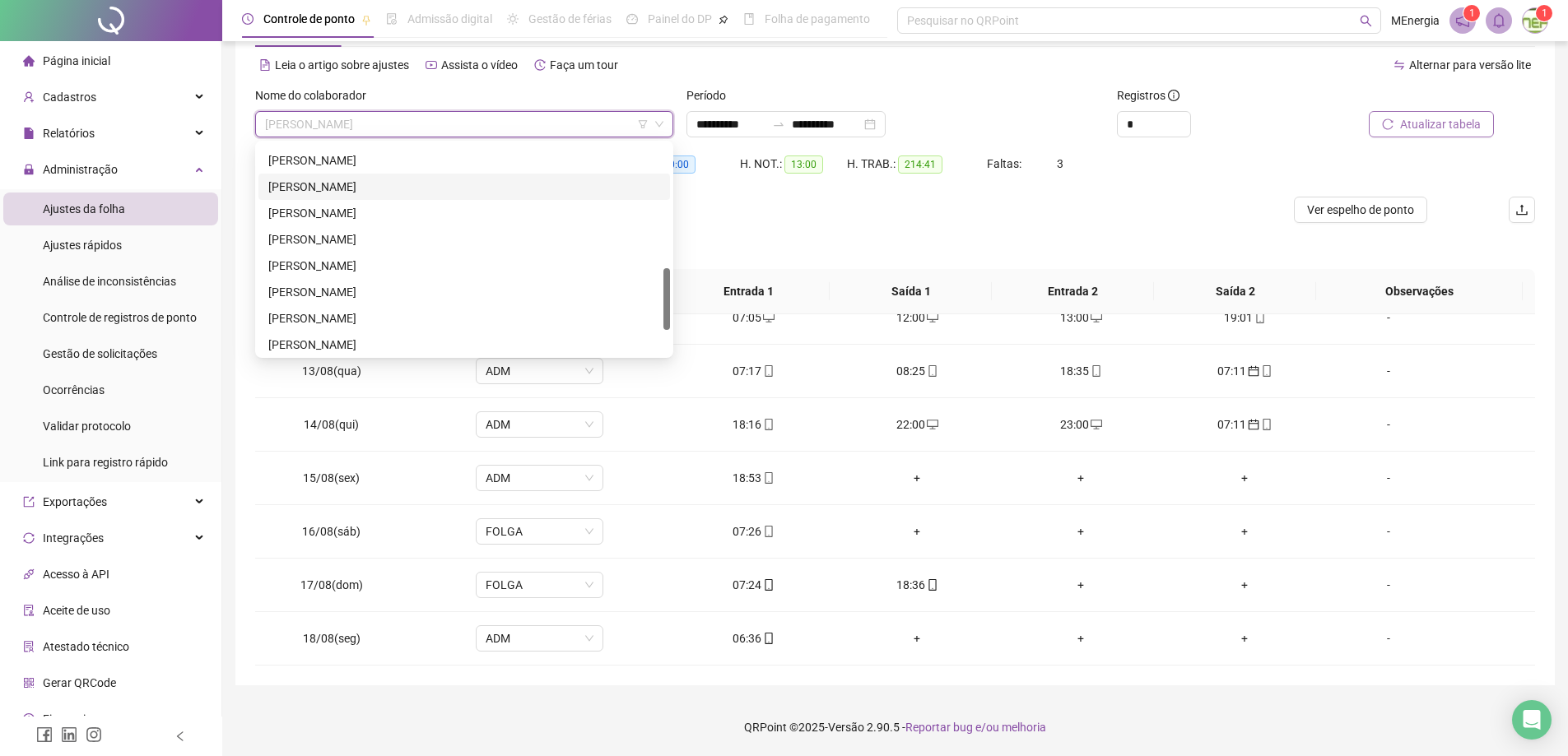
click at [404, 188] on div "[PERSON_NAME]" at bounding box center [464, 186] width 392 height 18
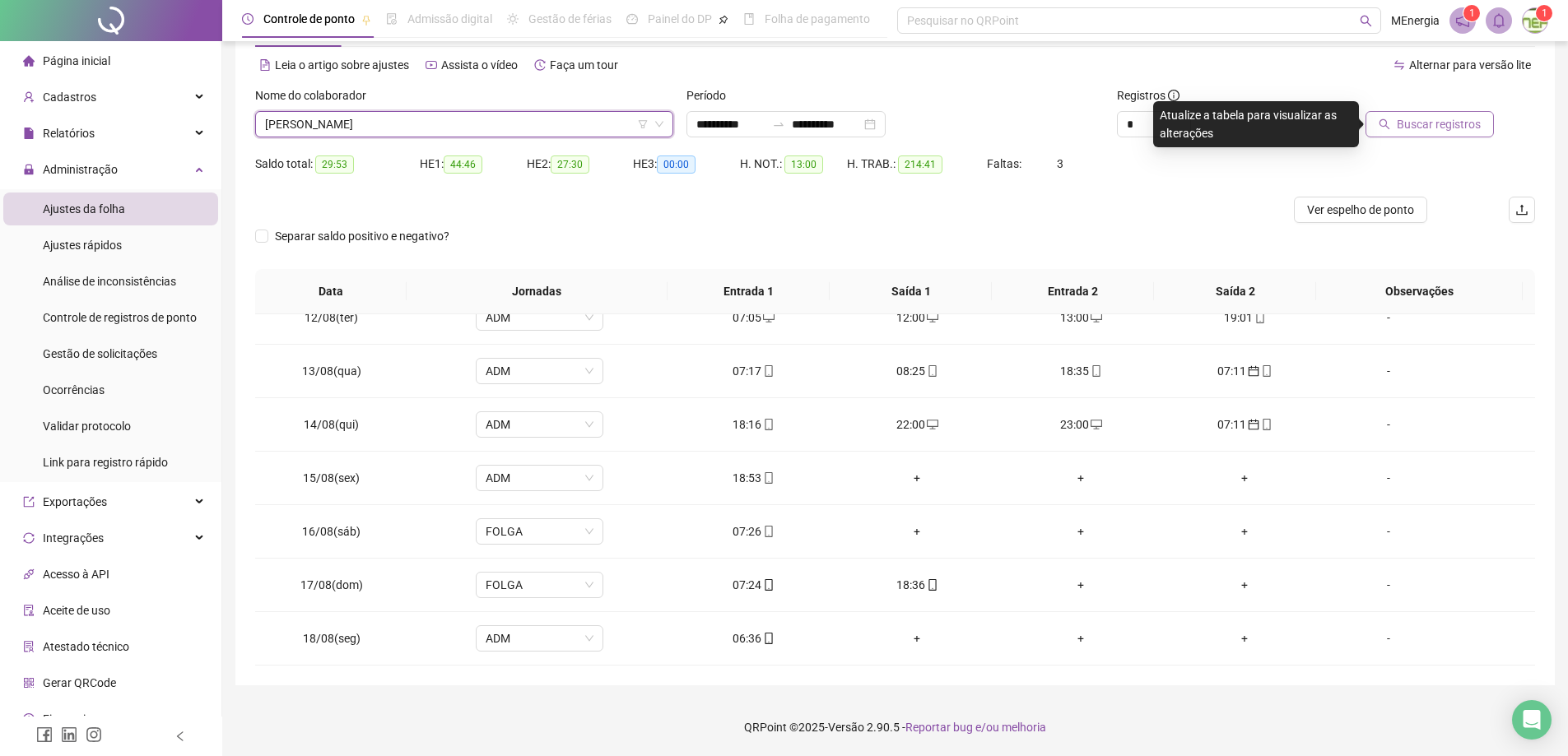
click at [1399, 126] on button "Buscar registros" at bounding box center [1430, 125] width 128 height 26
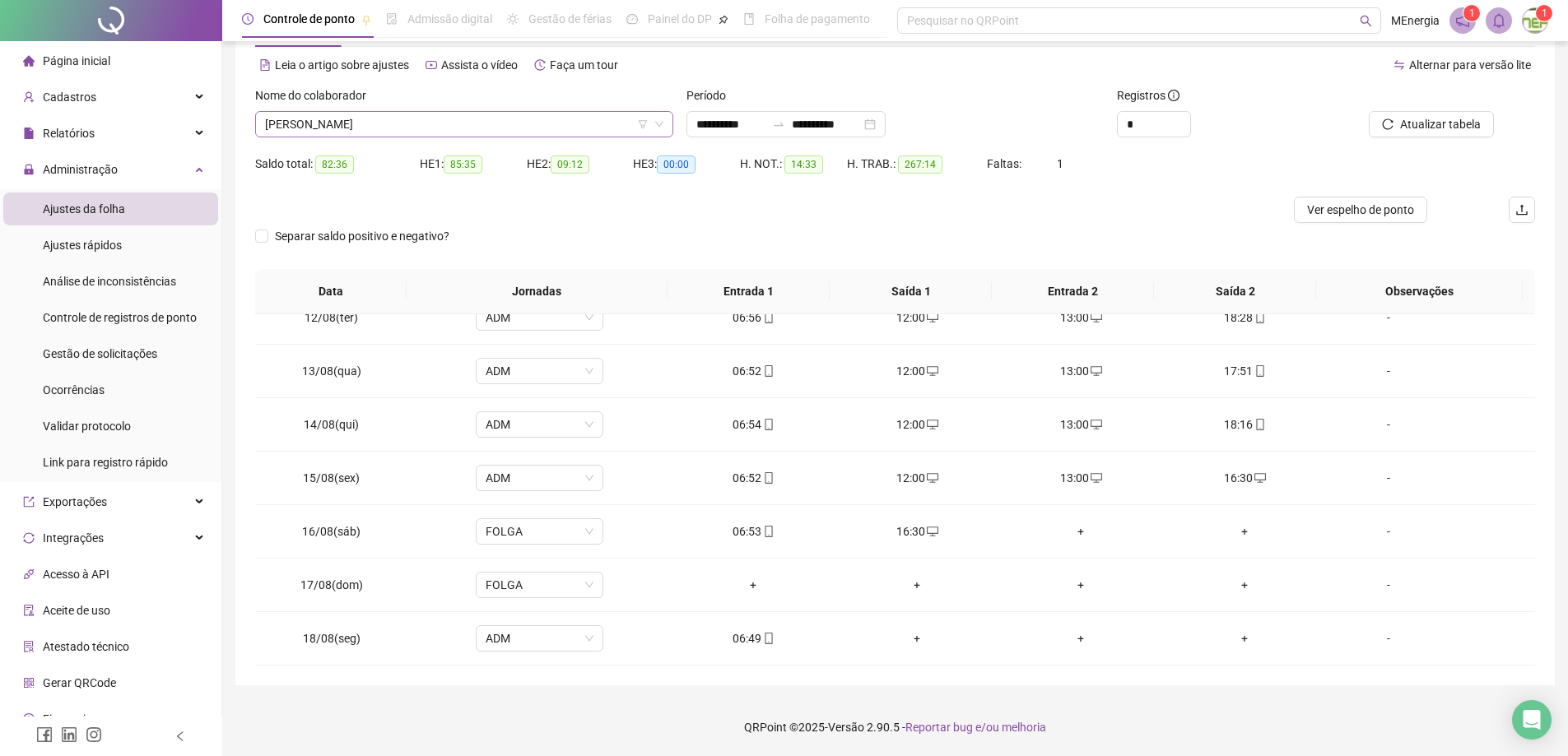
click at [666, 122] on div "[PERSON_NAME]" at bounding box center [464, 125] width 418 height 26
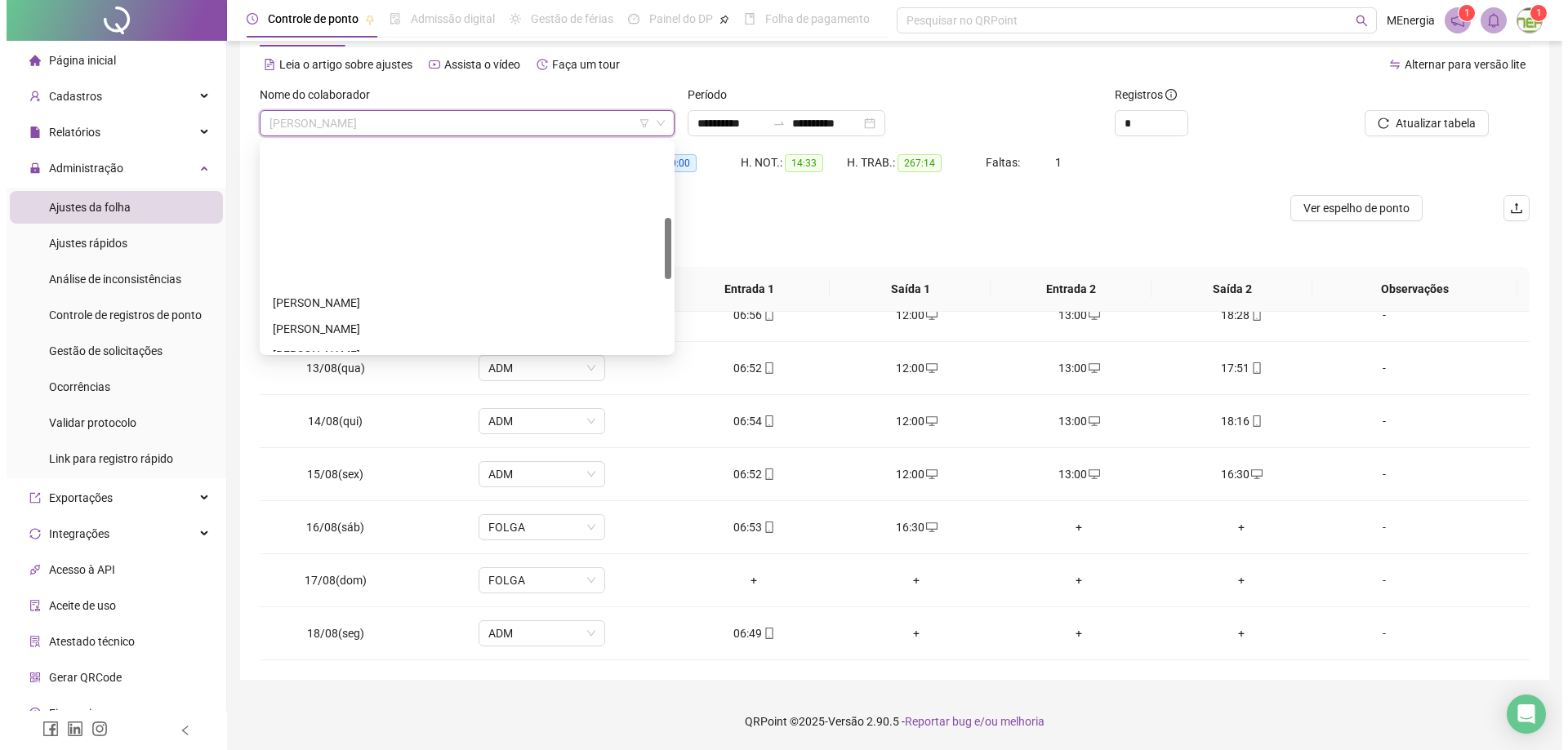
scroll to position [252, 0]
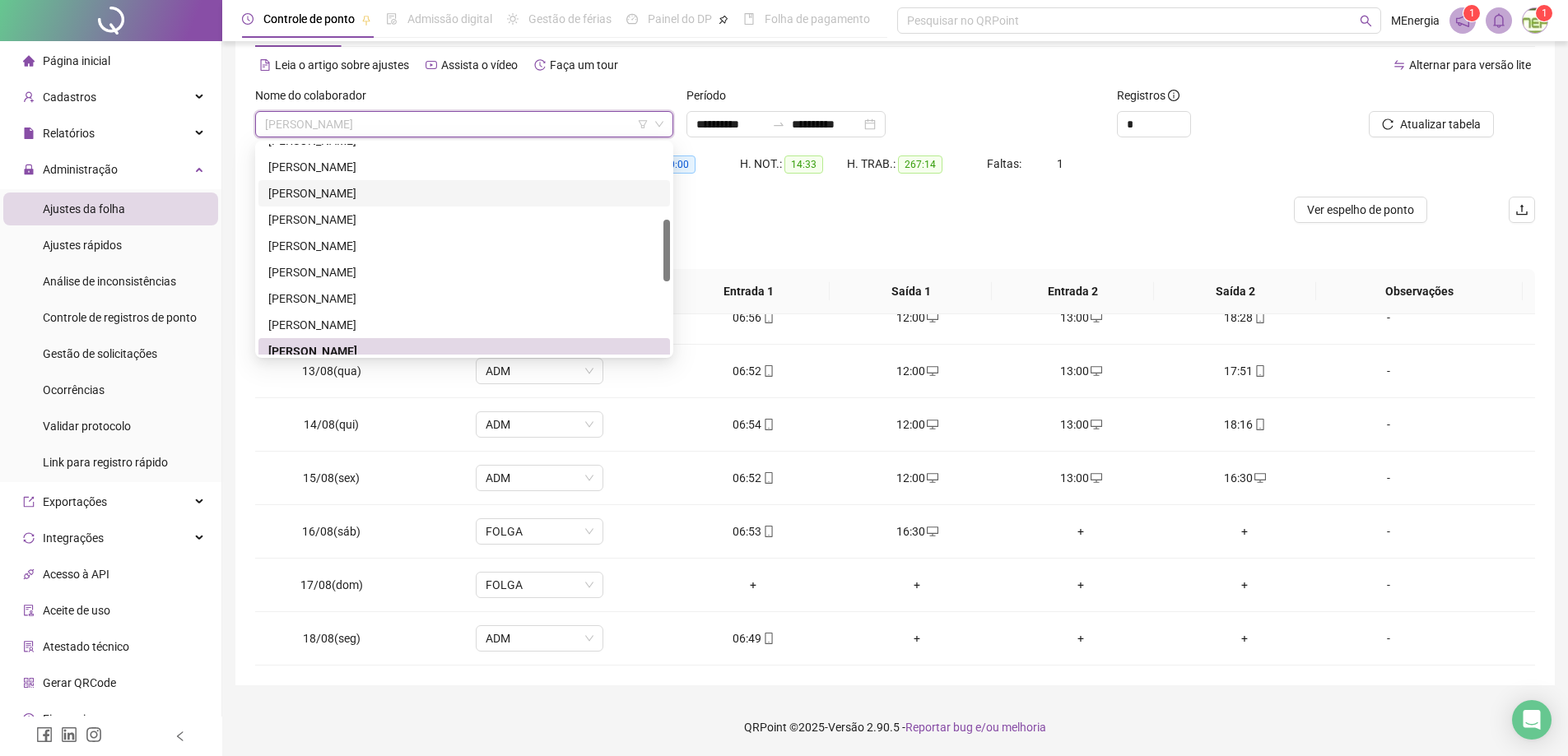
click at [406, 201] on div "[PERSON_NAME]" at bounding box center [464, 193] width 392 height 18
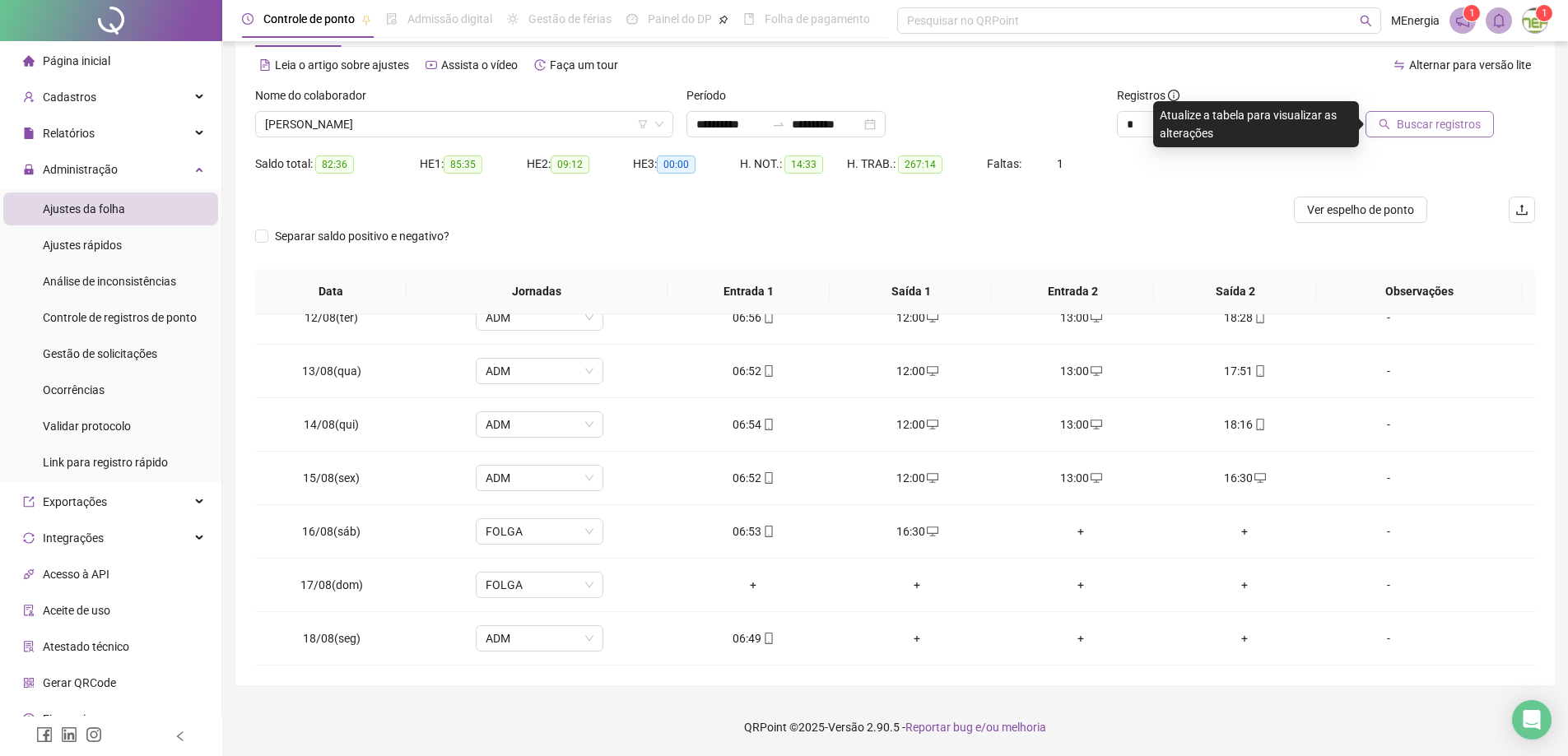
click at [1388, 129] on icon "search" at bounding box center [1385, 125] width 11 height 11
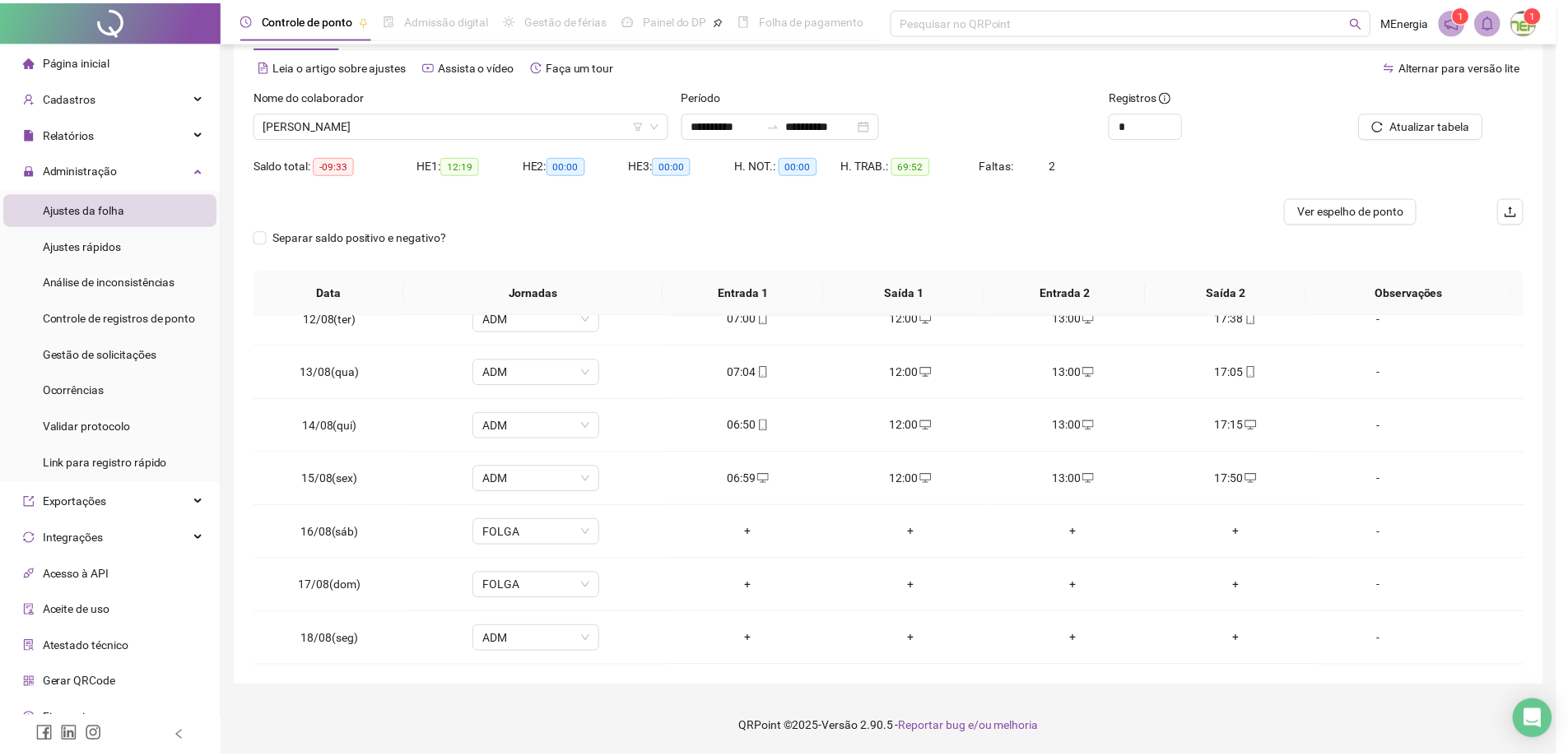
scroll to position [344, 0]
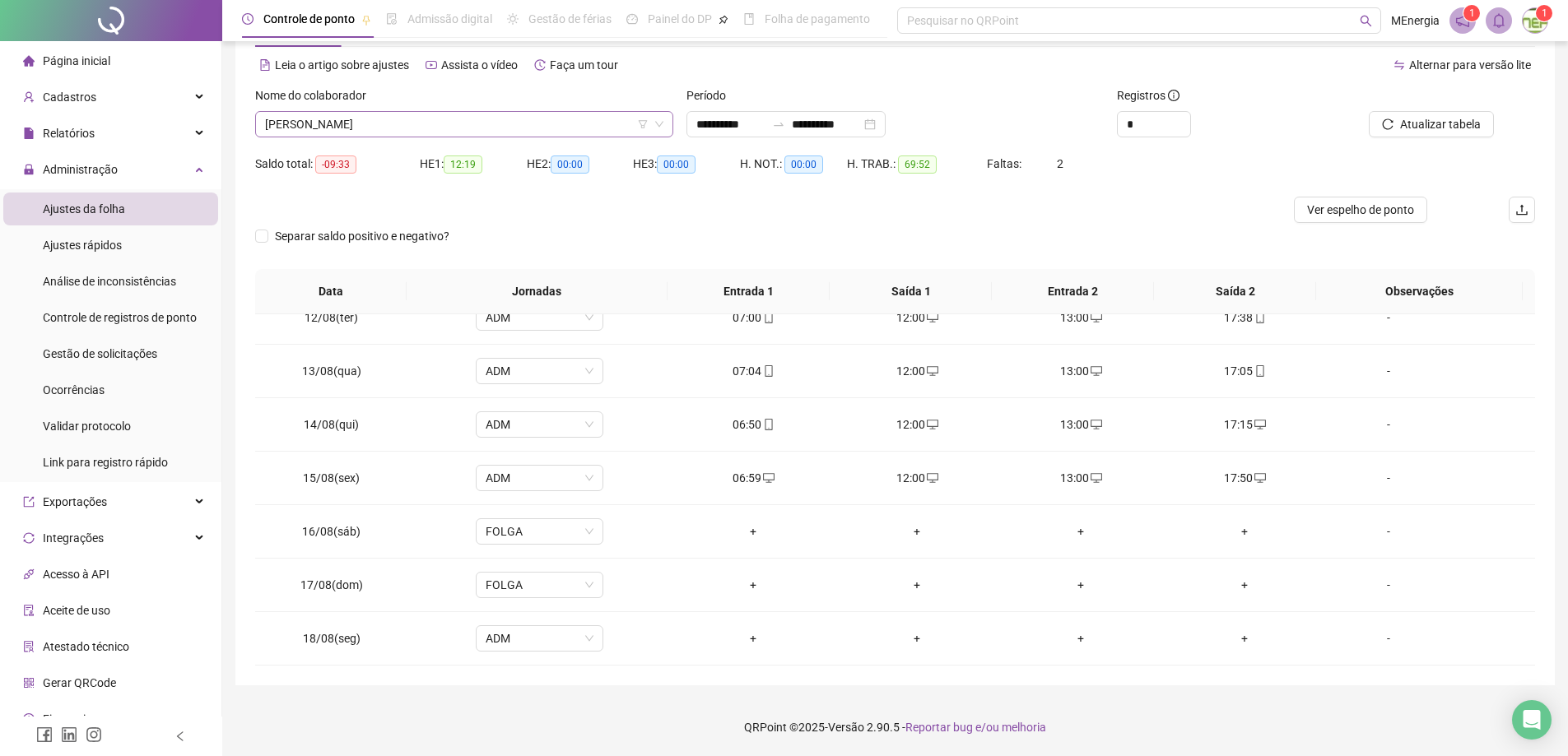
click at [664, 125] on icon "down" at bounding box center [659, 124] width 9 height 9
click at [668, 116] on div "[PERSON_NAME]" at bounding box center [464, 125] width 418 height 26
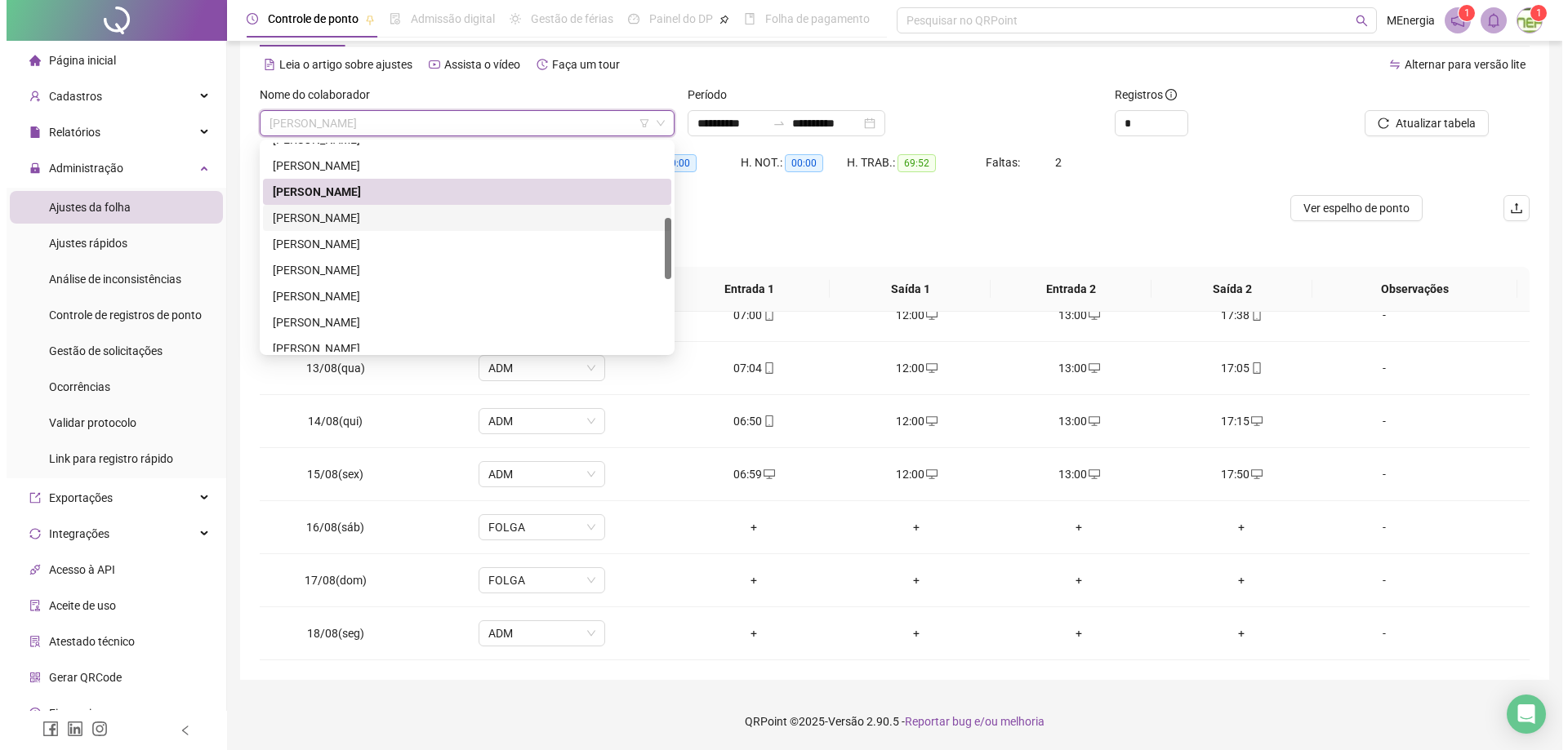
scroll to position [415, 0]
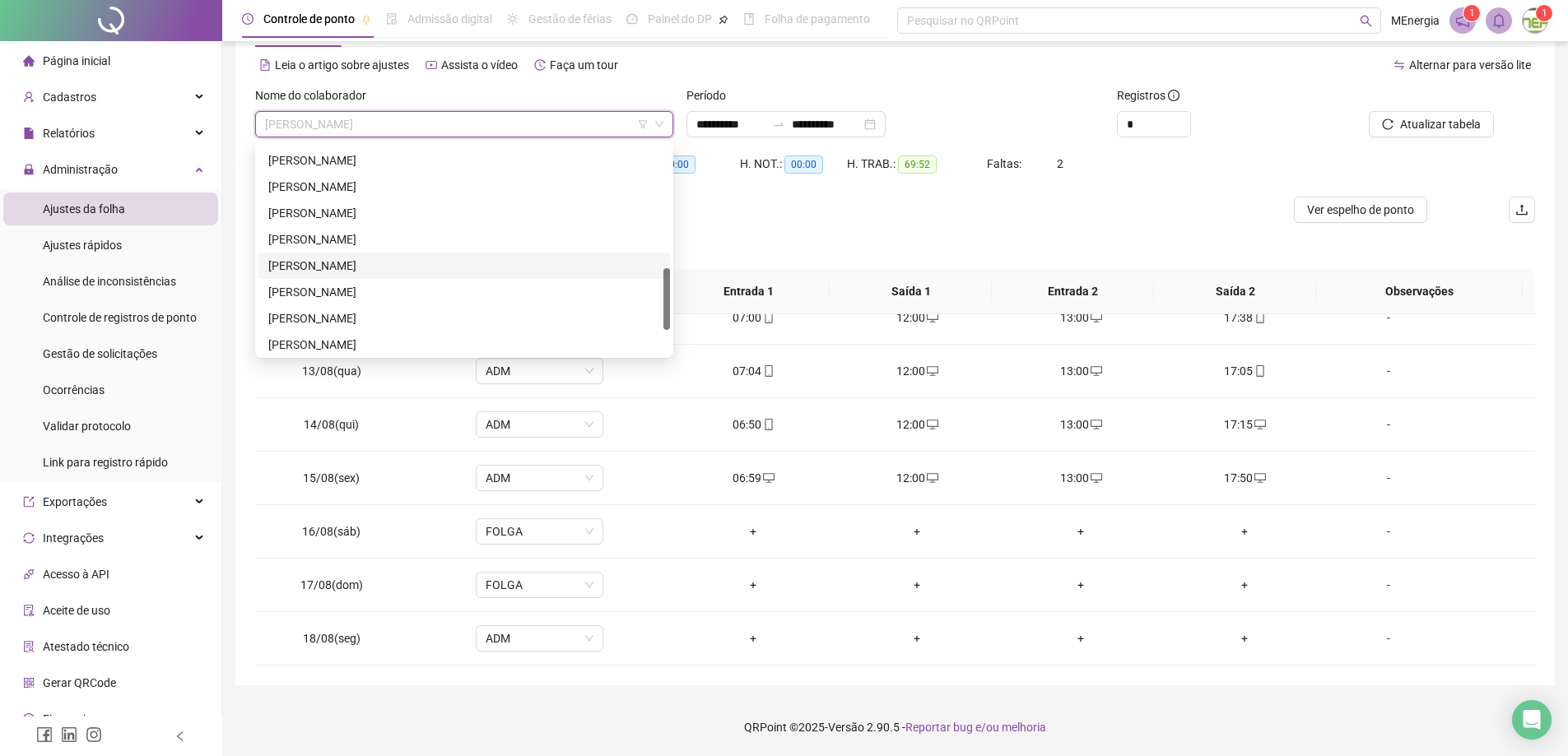
click at [382, 268] on div "[PERSON_NAME]" at bounding box center [464, 265] width 392 height 18
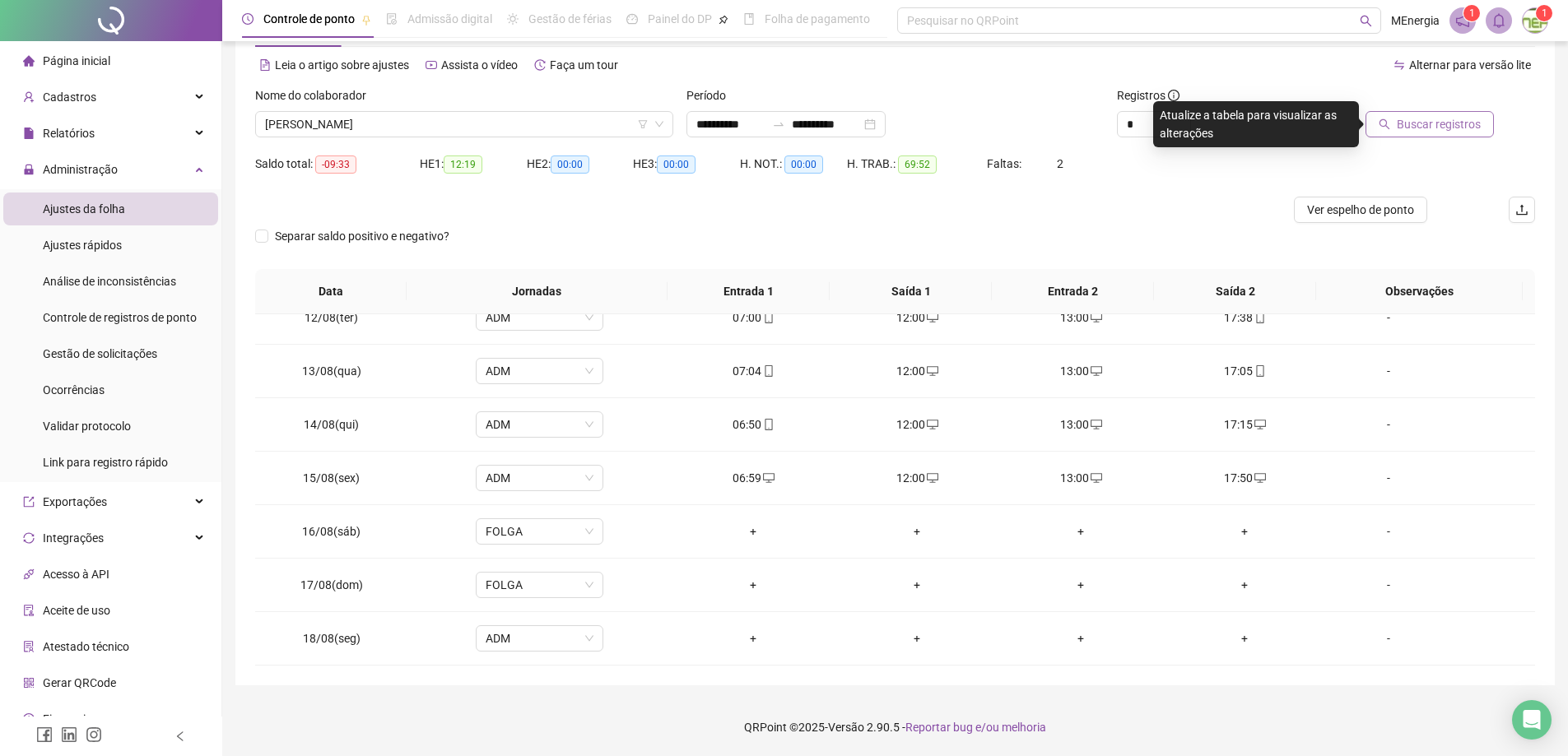
click at [1413, 120] on span "Buscar registros" at bounding box center [1439, 124] width 84 height 18
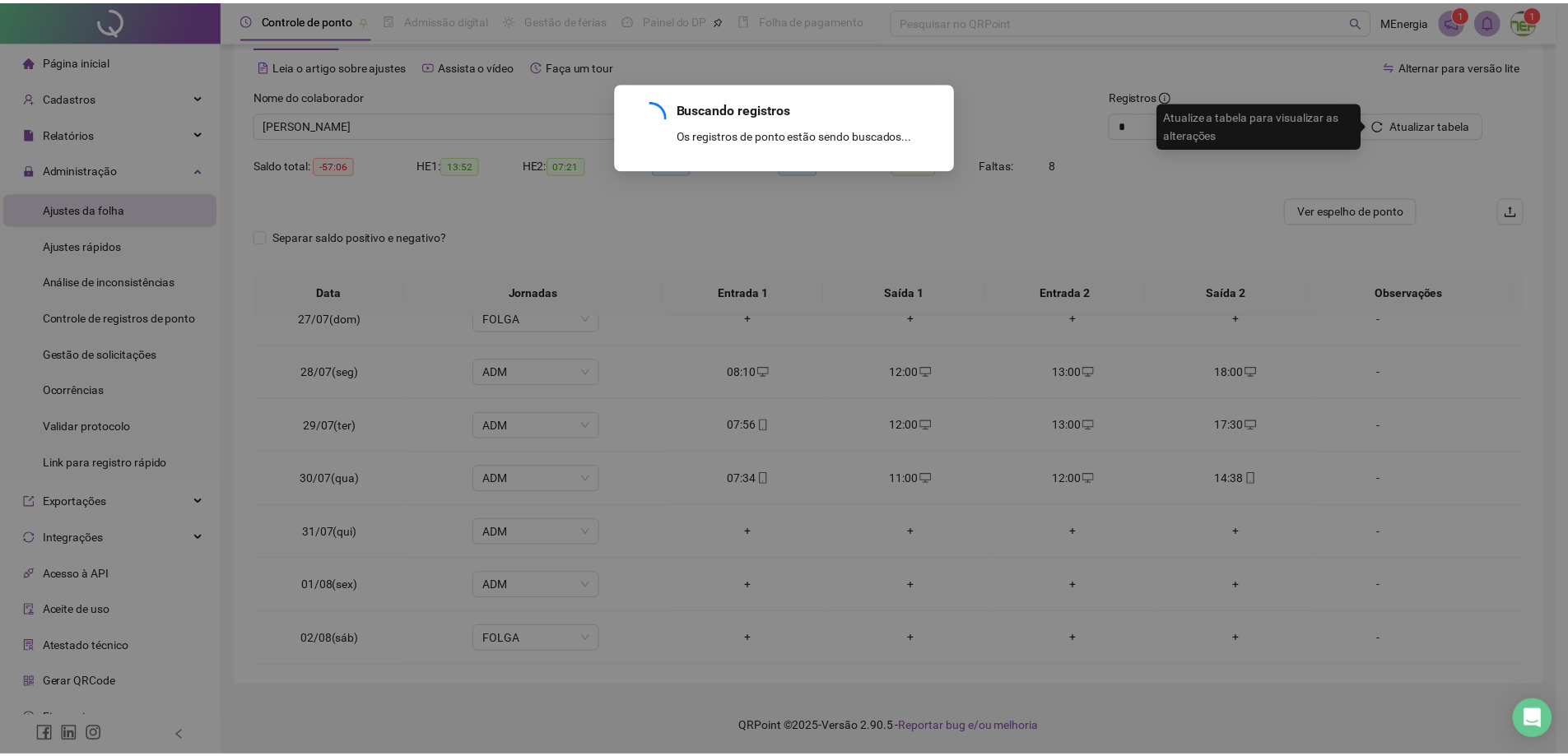
scroll to position [1200, 0]
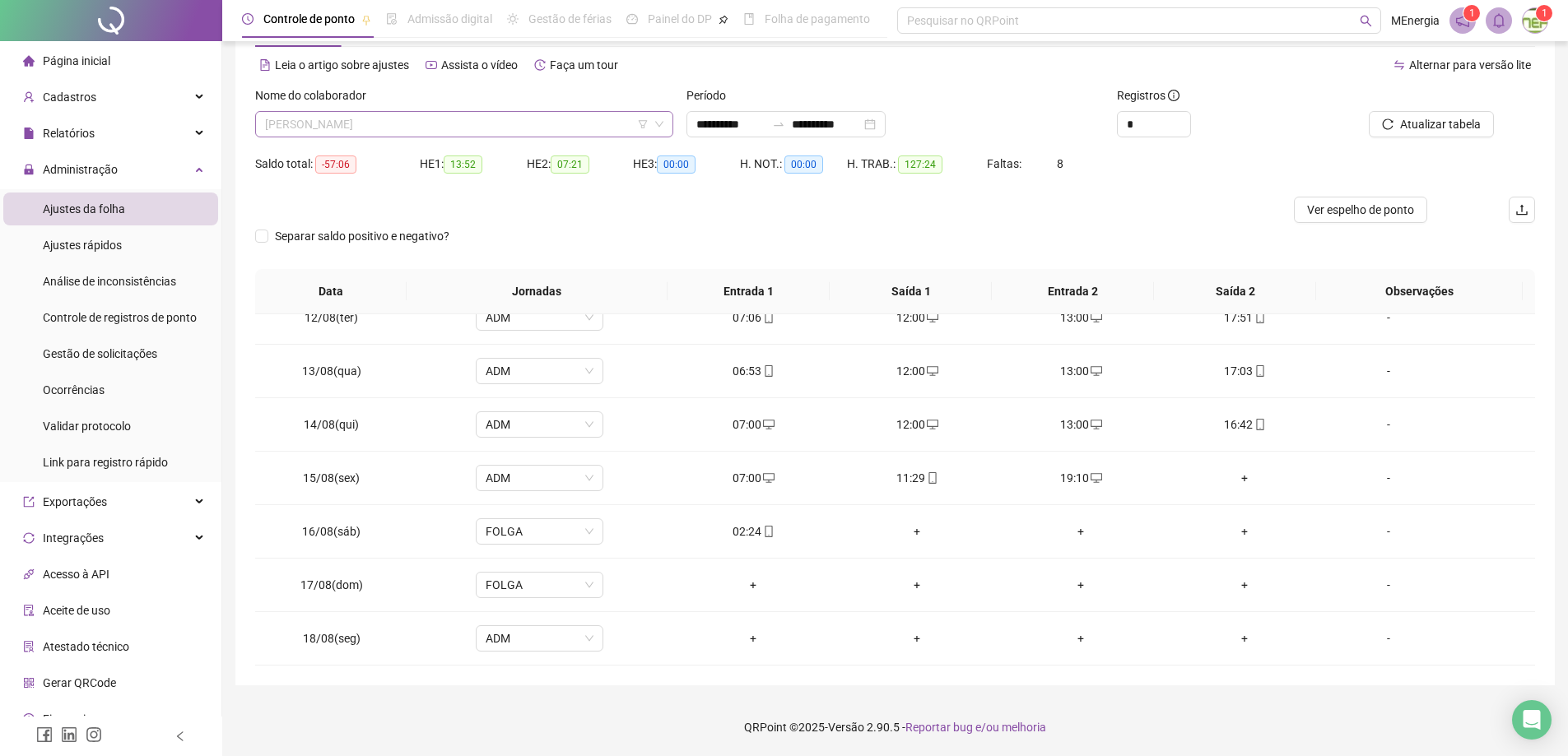
click at [666, 124] on div "[PERSON_NAME]" at bounding box center [464, 125] width 418 height 26
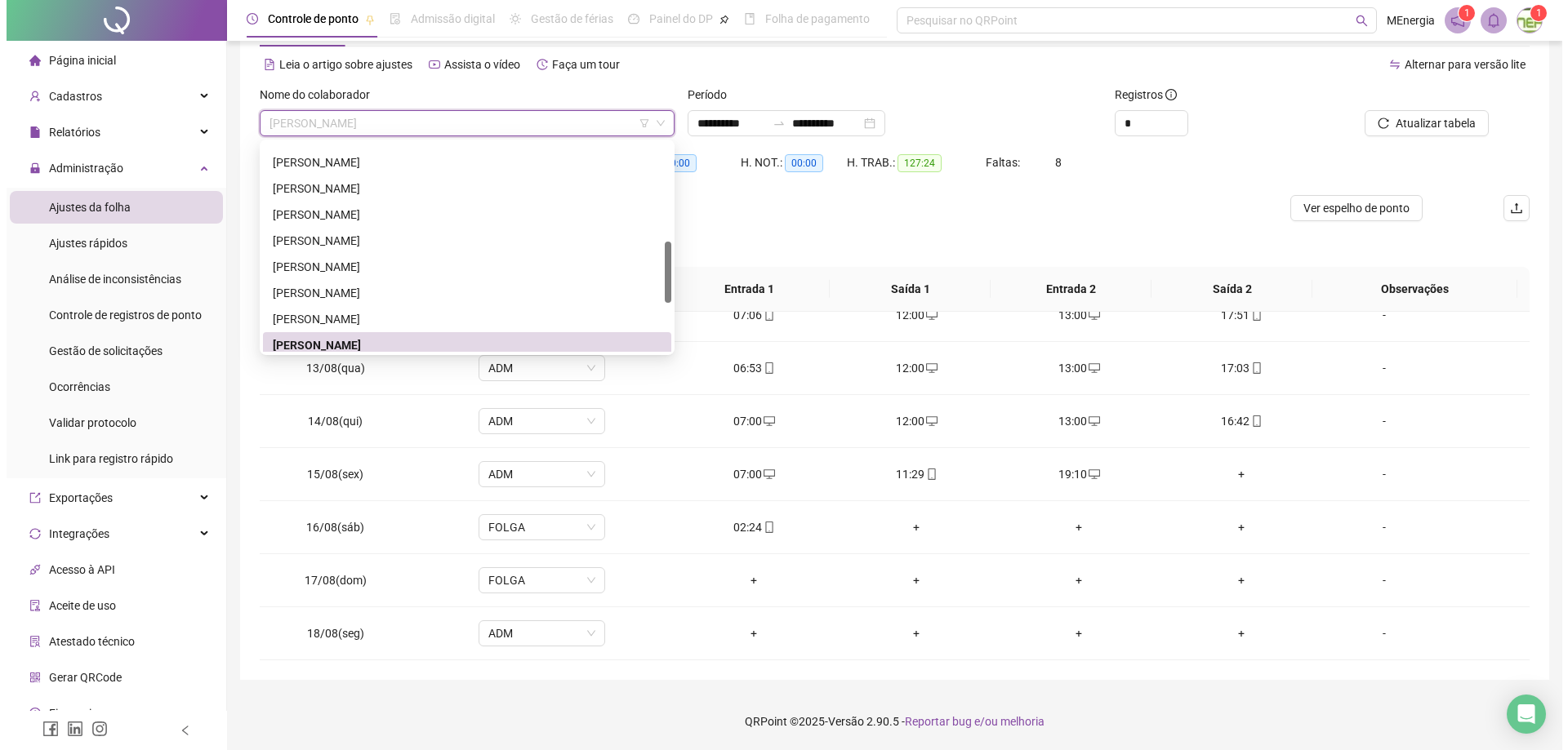
scroll to position [252, 0]
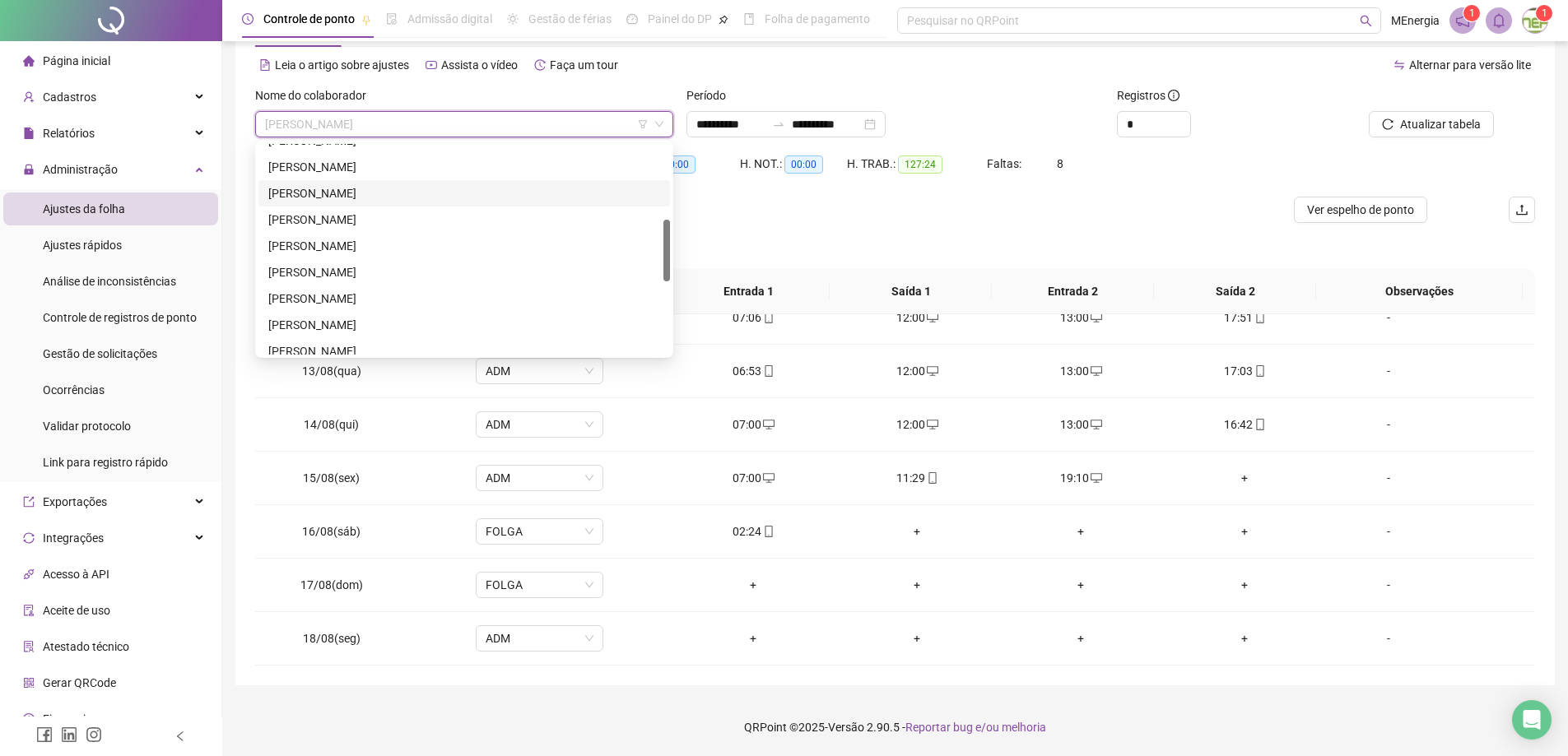
click at [403, 192] on div "[PERSON_NAME]" at bounding box center [464, 193] width 392 height 18
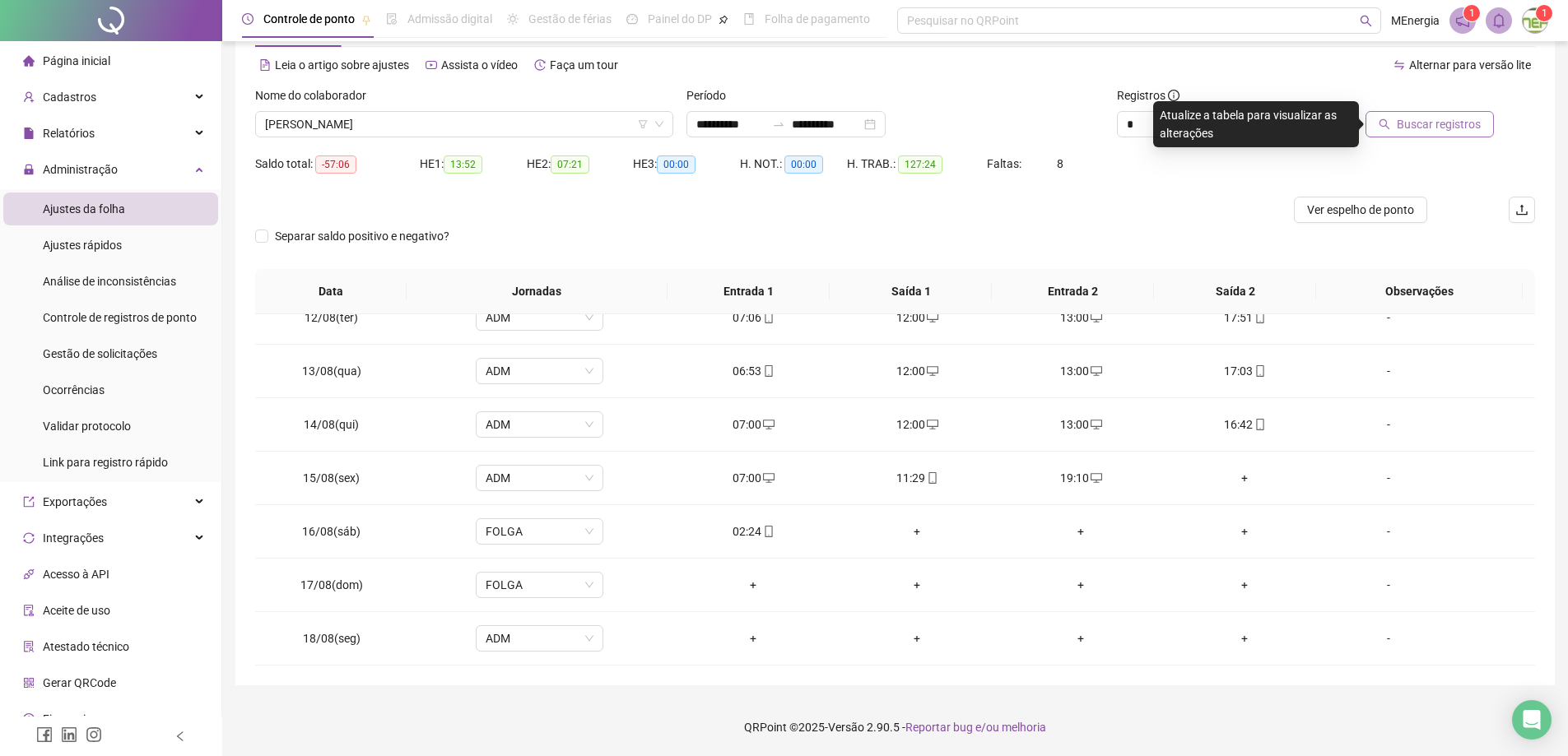
click at [1389, 129] on icon "search" at bounding box center [1385, 125] width 11 height 11
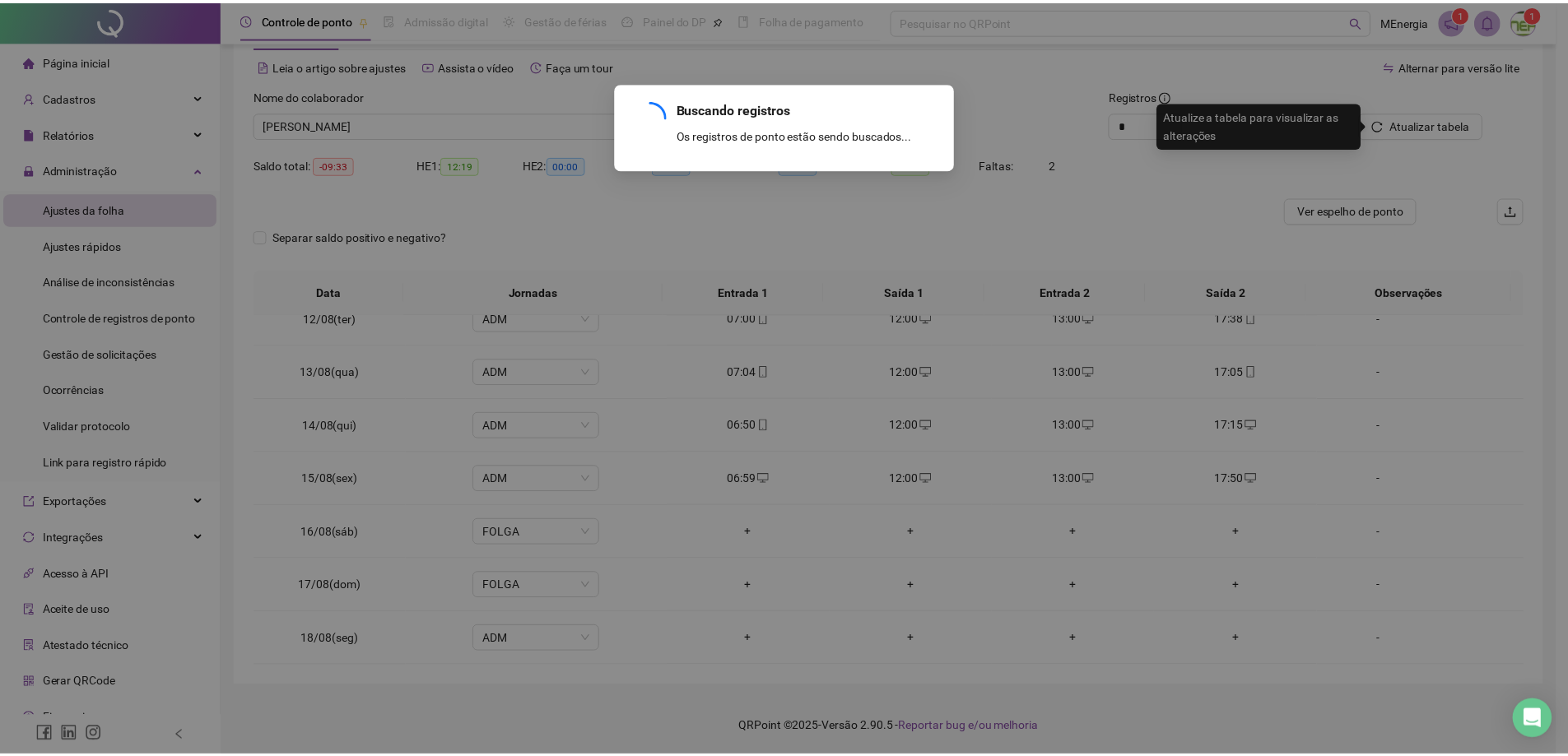
scroll to position [344, 0]
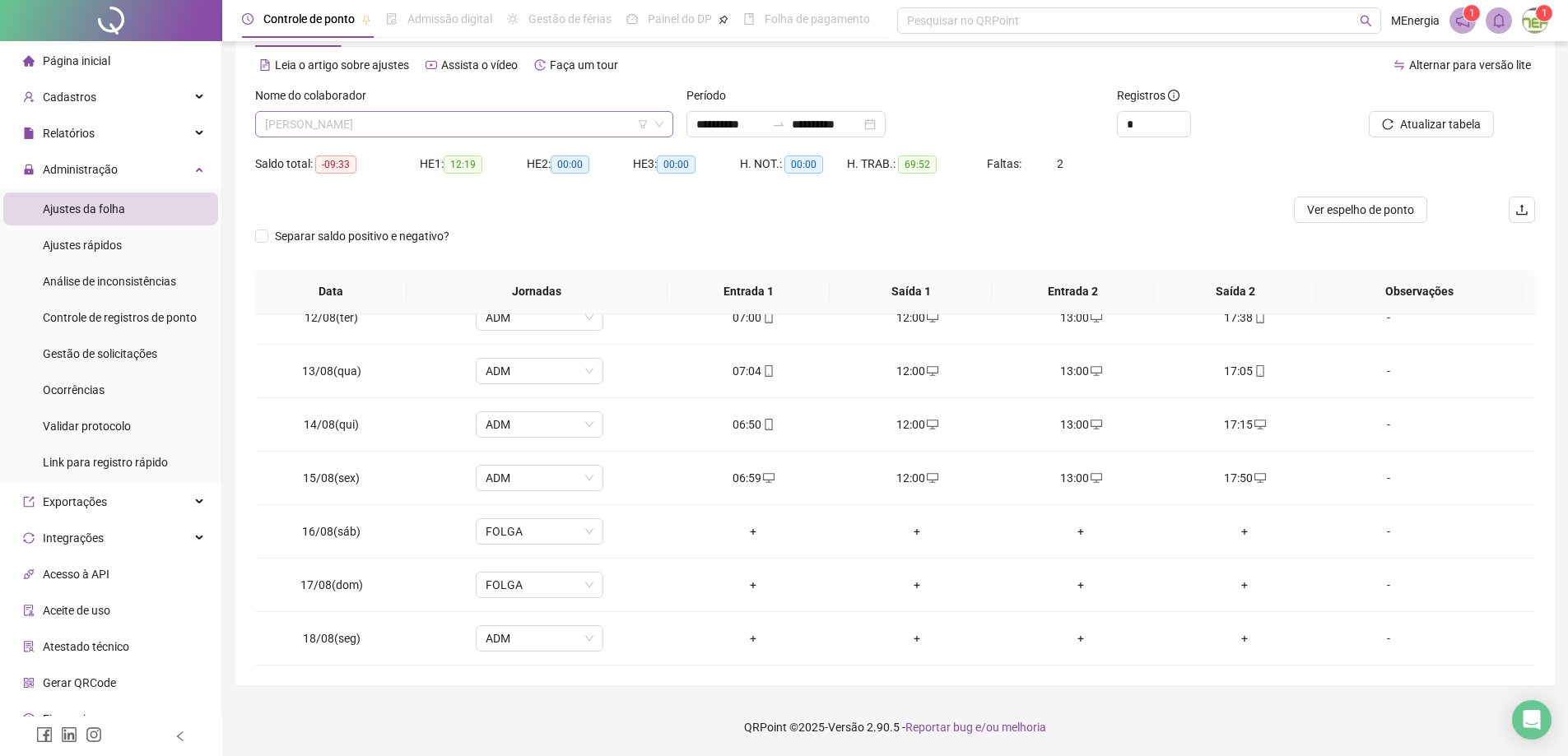
click at [672, 119] on div "[PERSON_NAME]" at bounding box center [464, 125] width 418 height 26
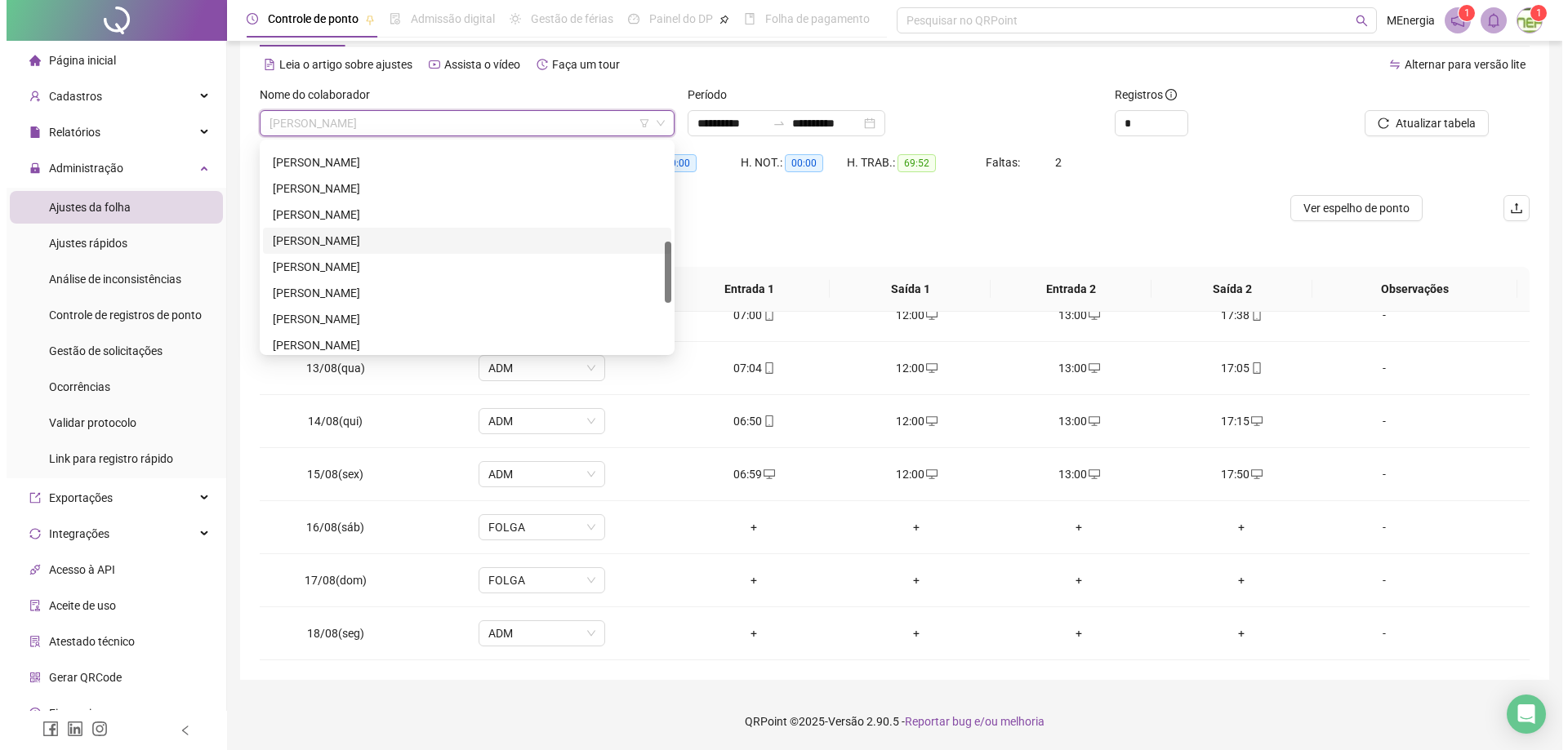
scroll to position [415, 0]
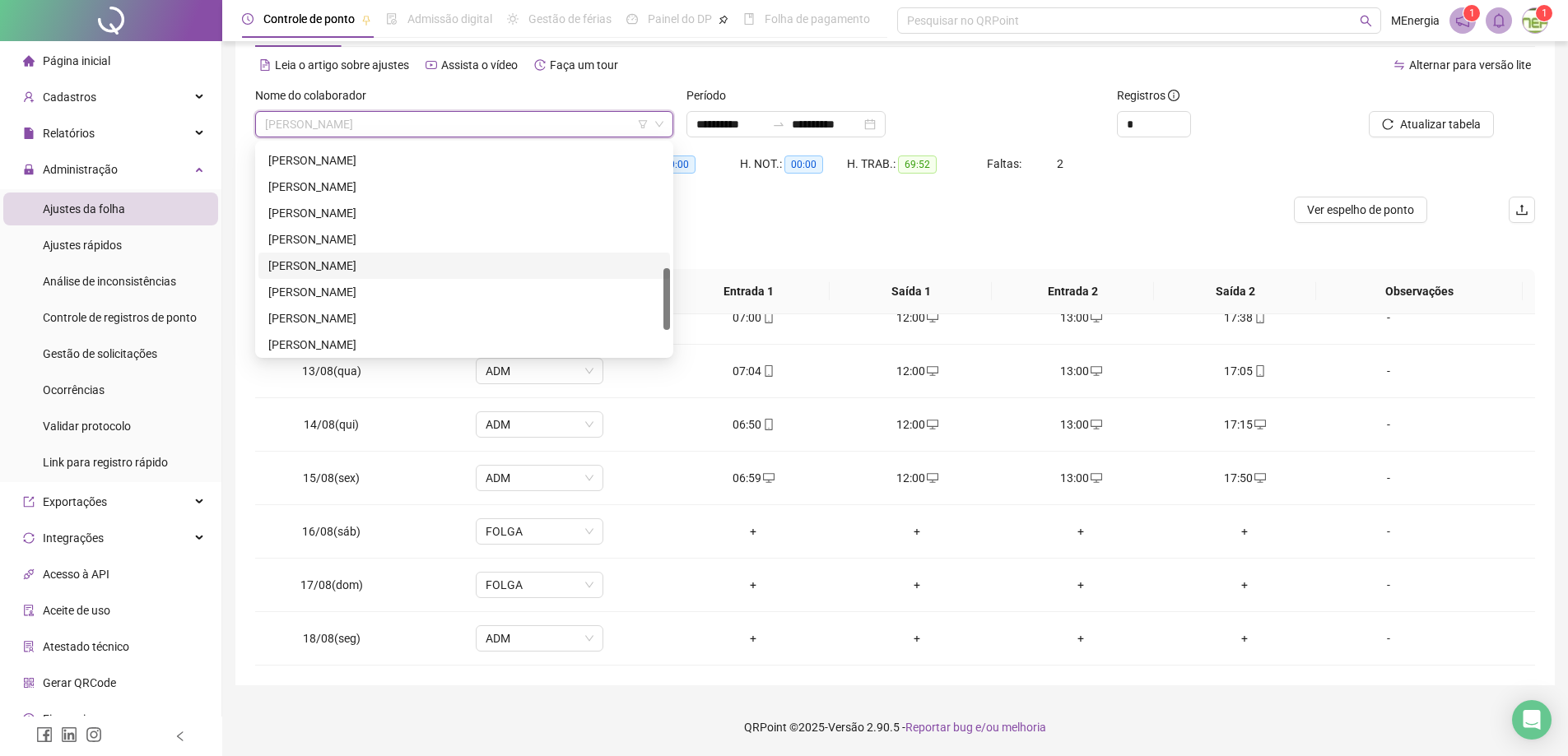
click at [402, 262] on div "[PERSON_NAME]" at bounding box center [464, 265] width 392 height 18
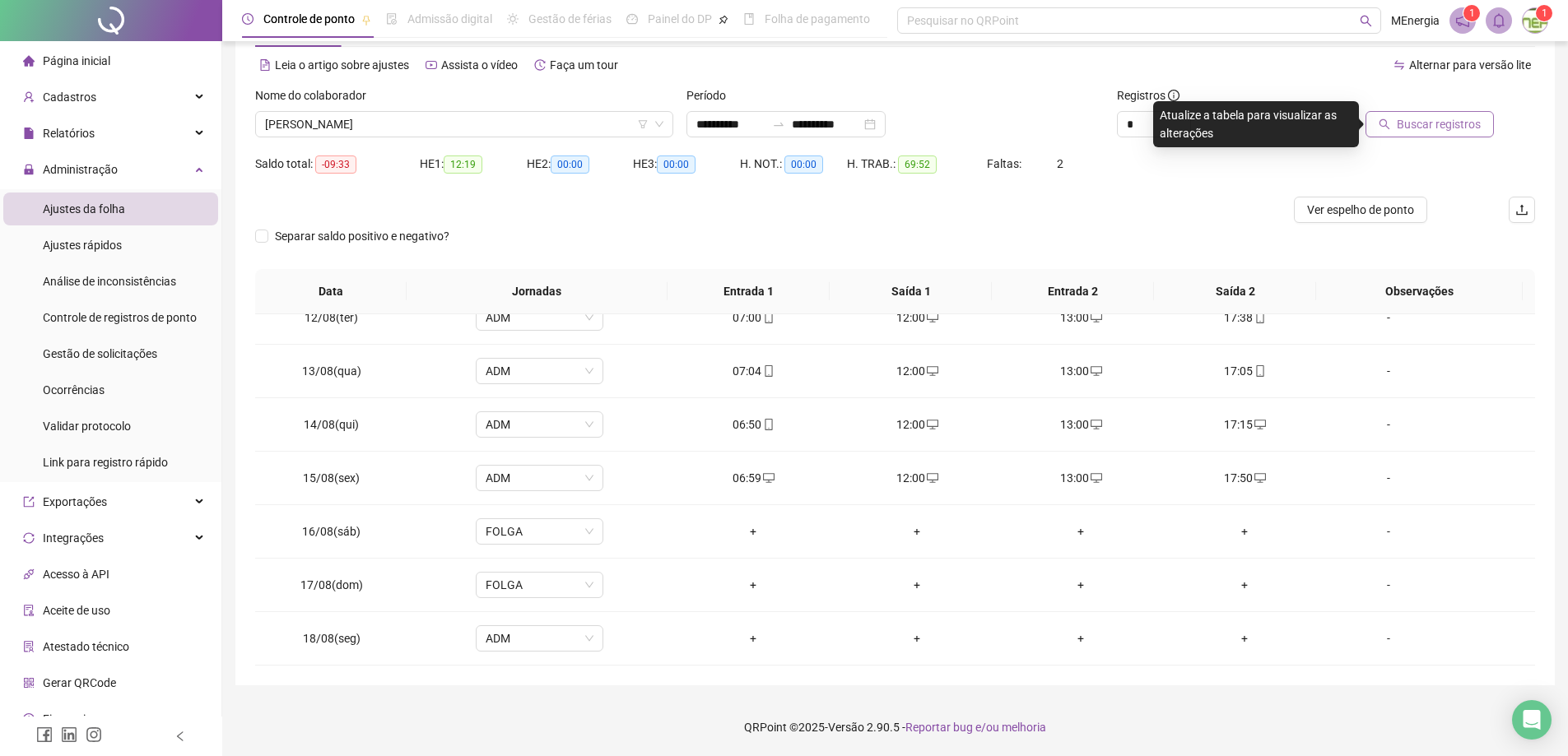
click at [1422, 126] on span "Buscar registros" at bounding box center [1439, 124] width 84 height 18
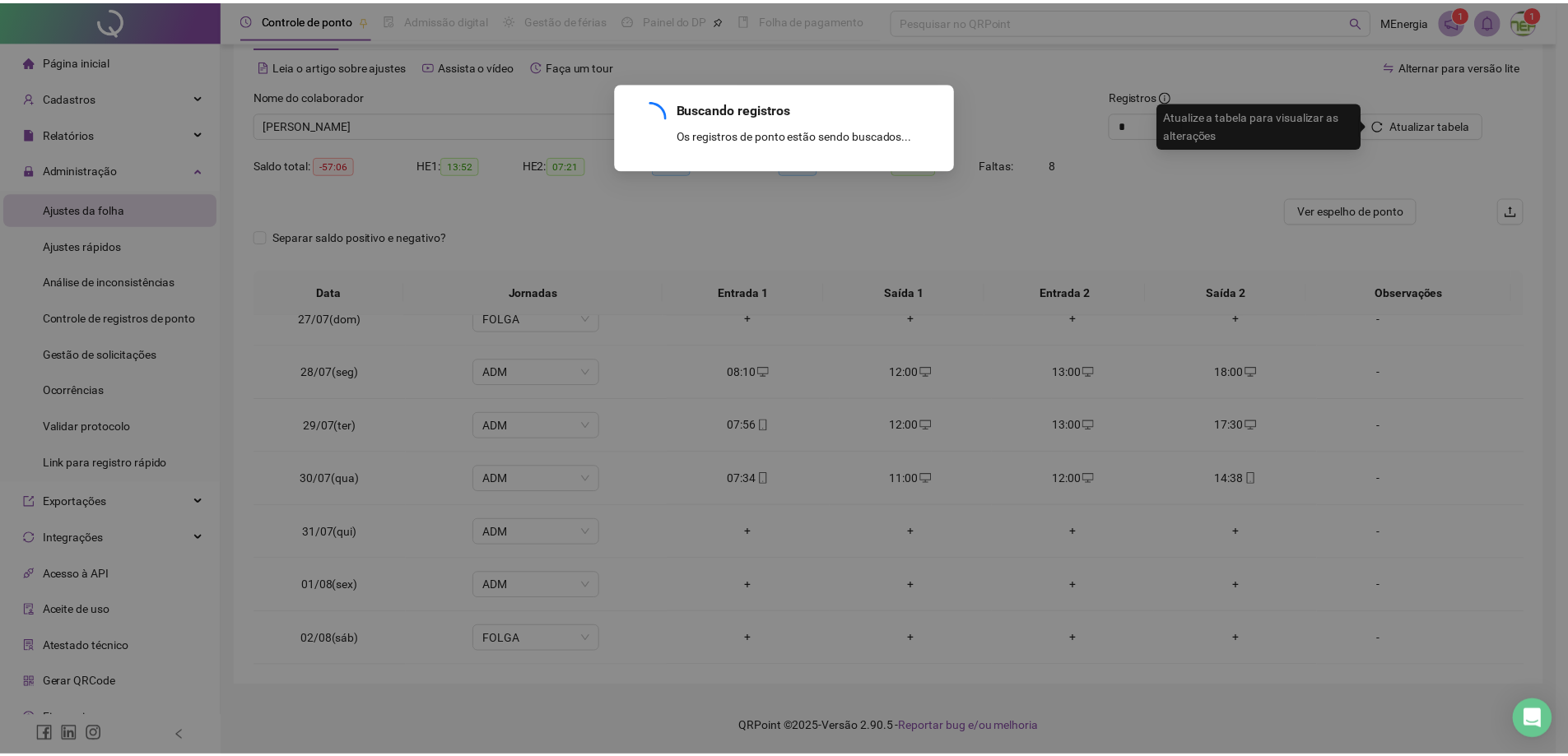
scroll to position [1200, 0]
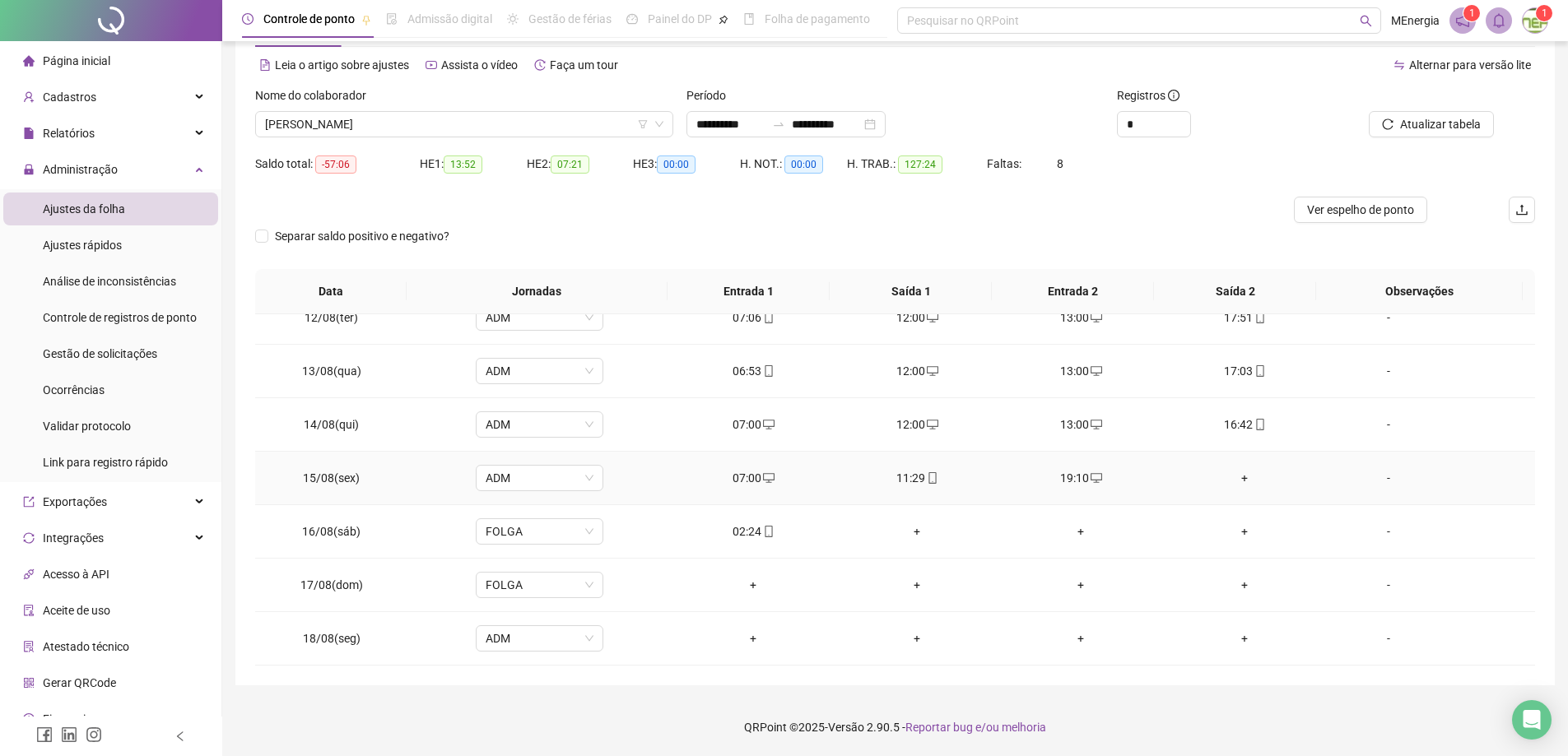
click at [1236, 481] on div "+" at bounding box center [1245, 478] width 138 height 18
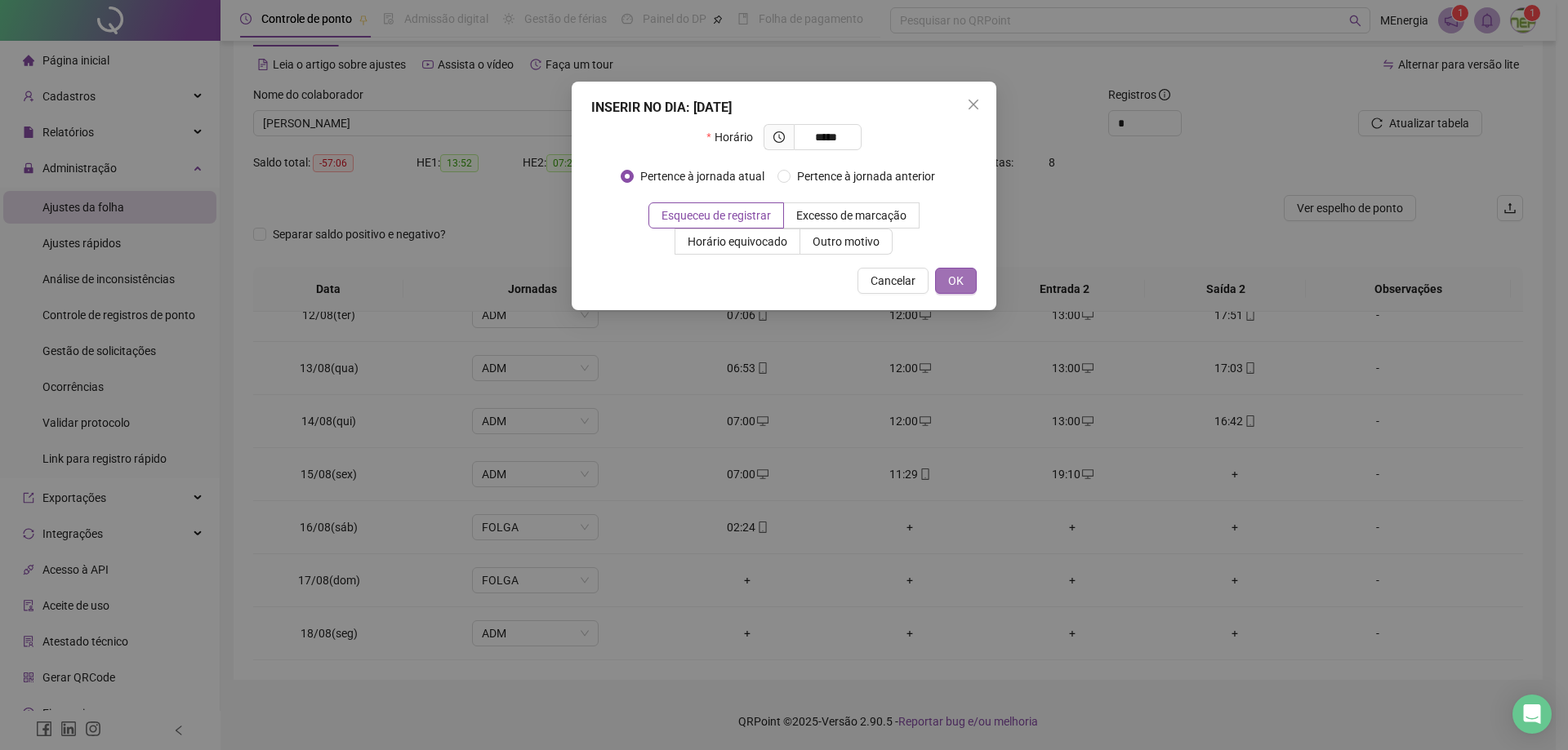
type input "*****"
click at [959, 279] on span "OK" at bounding box center [955, 280] width 16 height 18
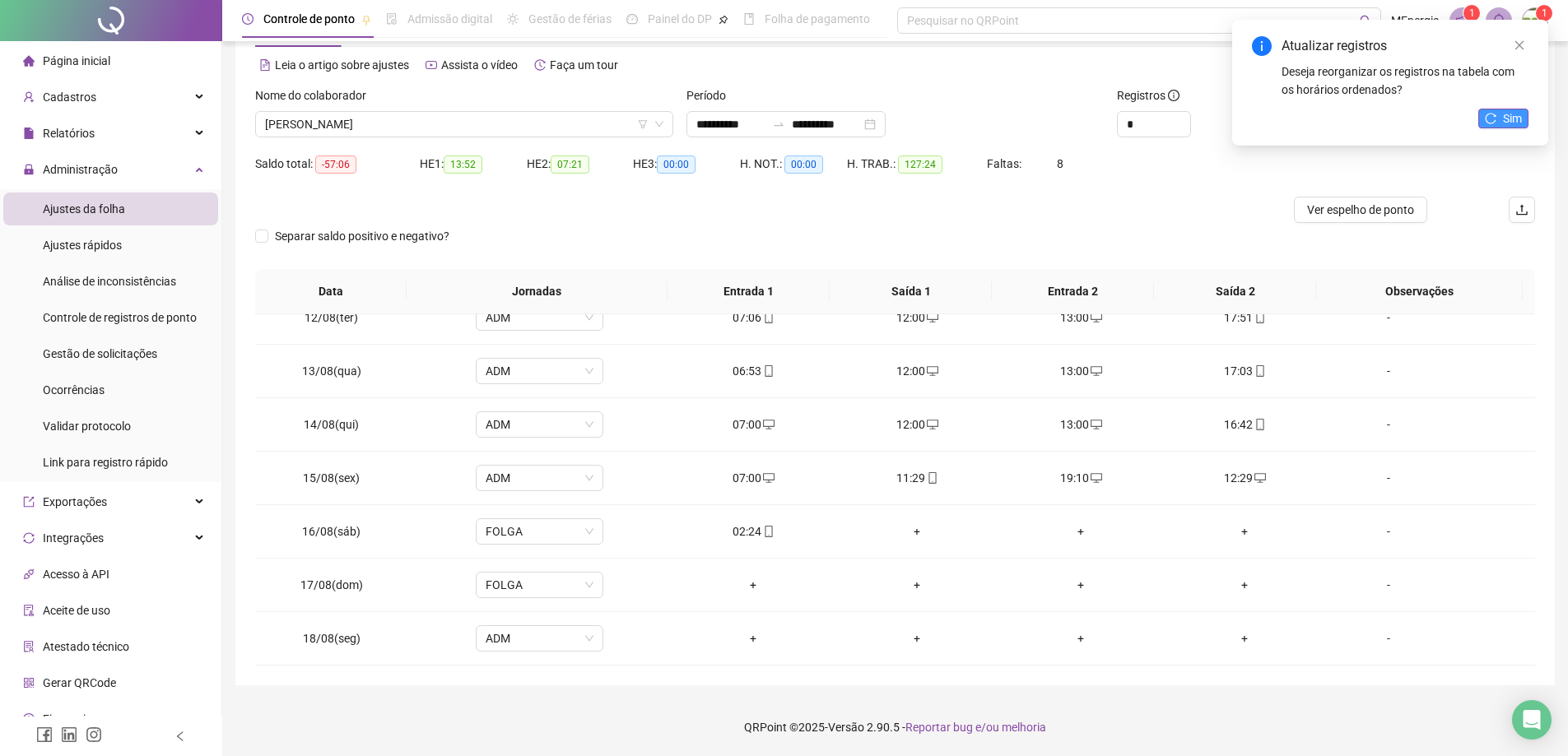
click at [1489, 119] on icon "reload" at bounding box center [1491, 118] width 11 height 11
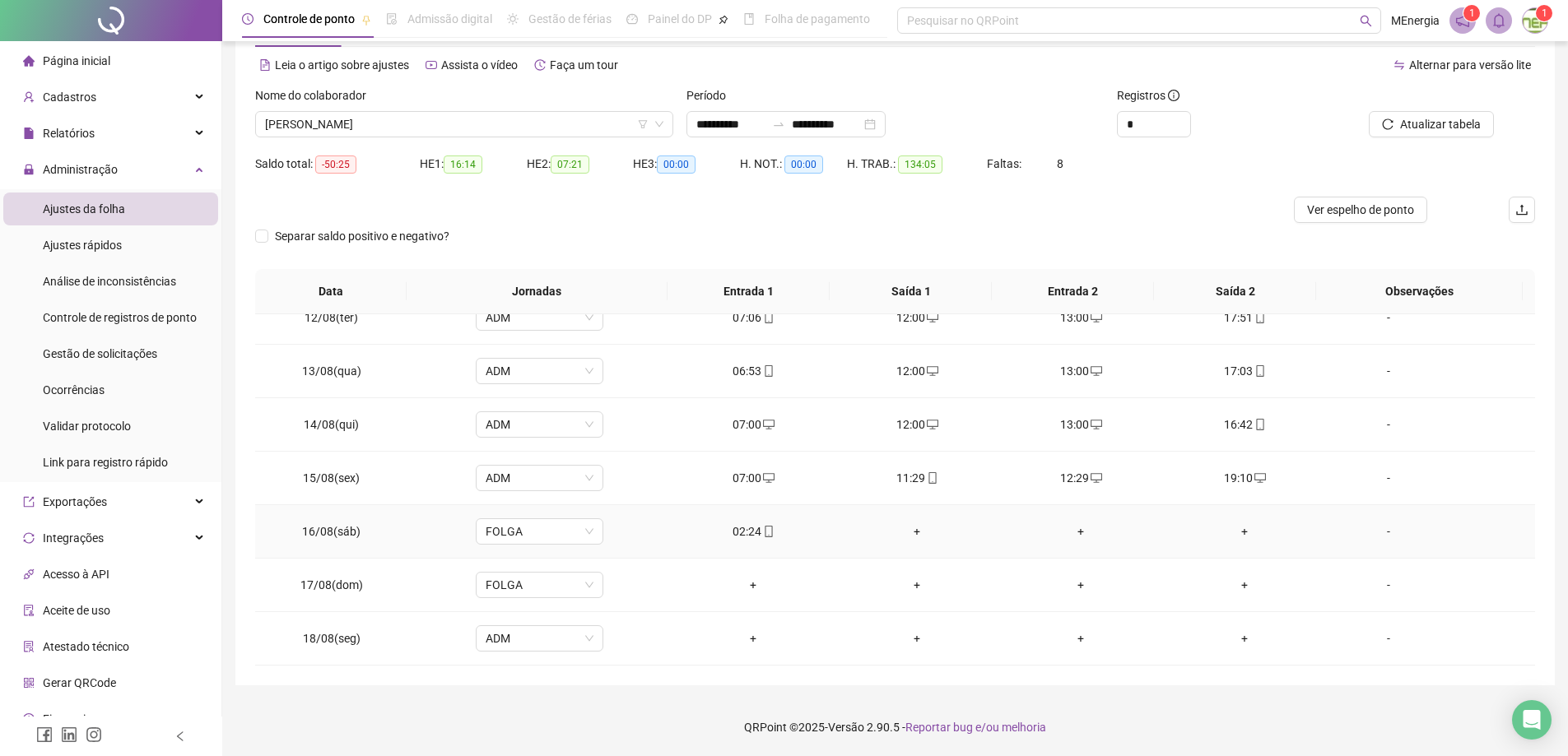
click at [754, 530] on div "02:24" at bounding box center [753, 531] width 138 height 18
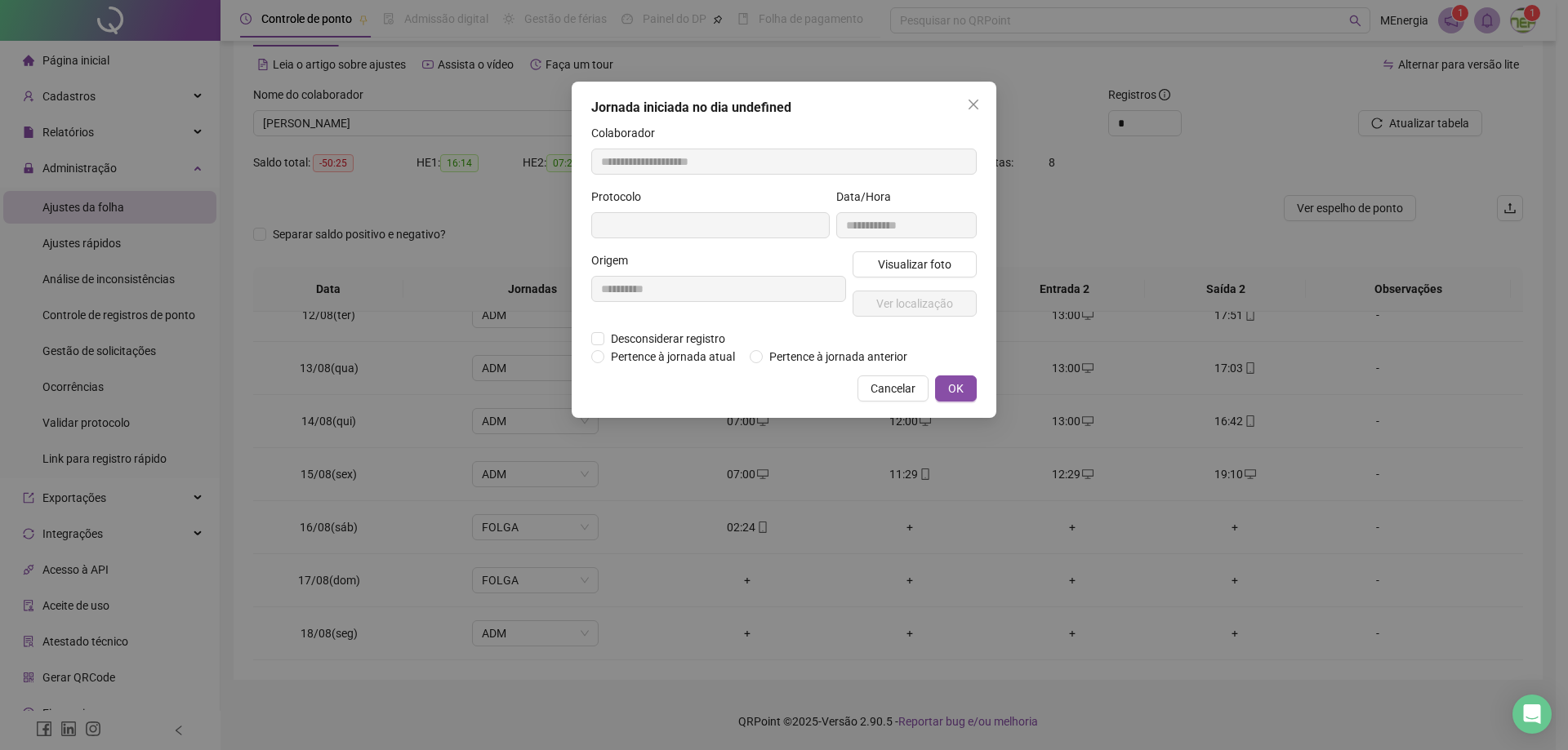
type input "**********"
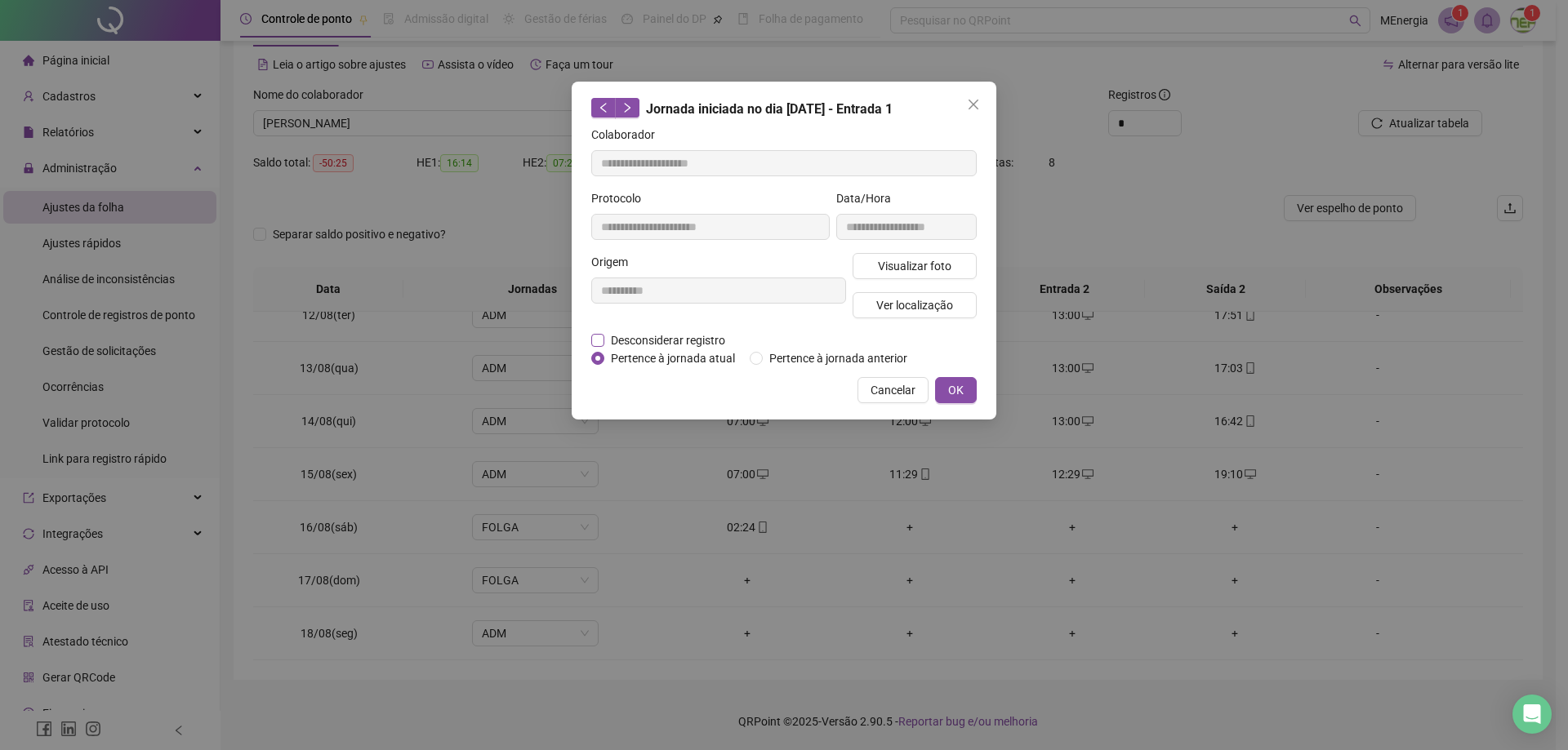
click at [690, 342] on span "Desconsiderar registro" at bounding box center [668, 340] width 127 height 18
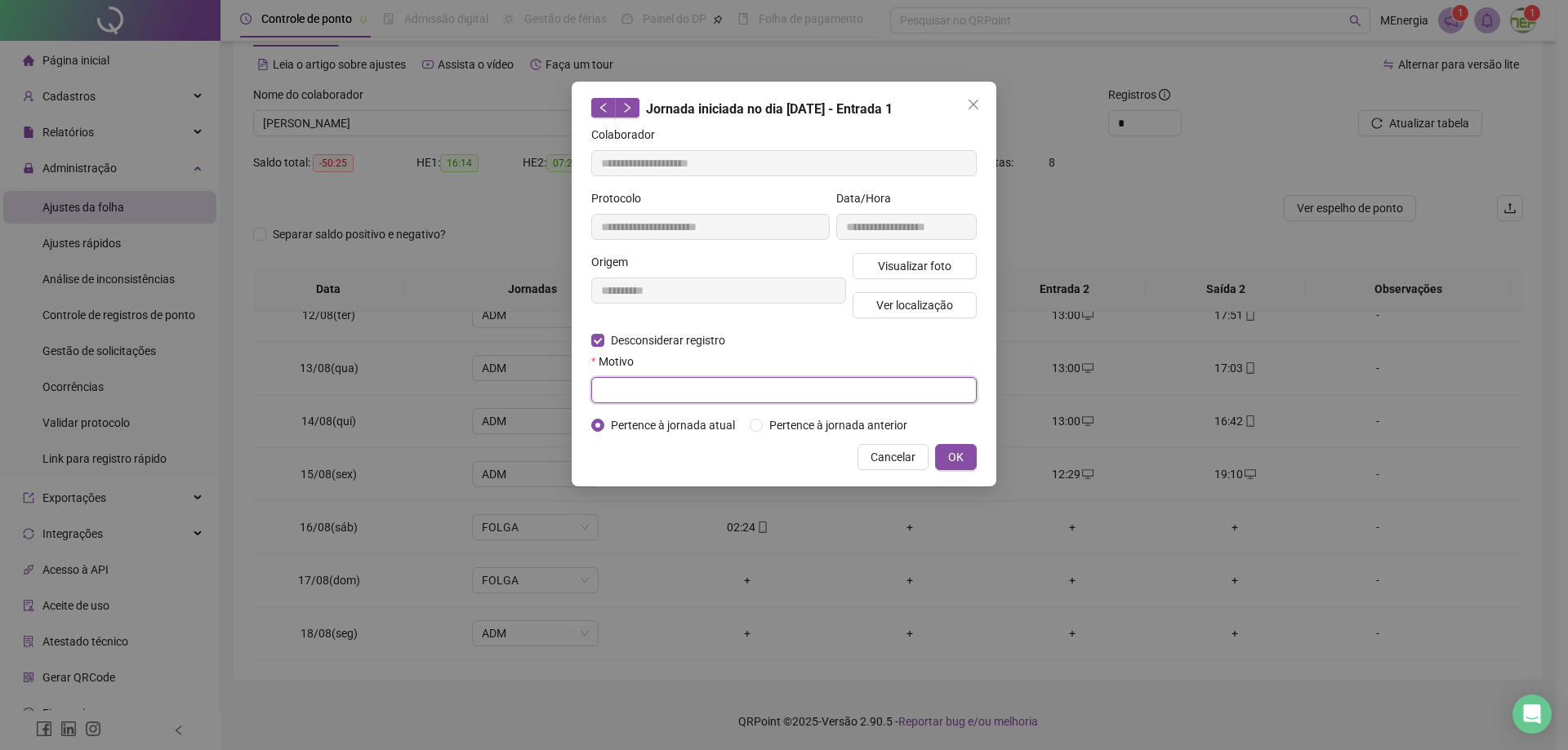
click at [732, 390] on input "text" at bounding box center [784, 390] width 386 height 26
type input "**********"
click at [969, 460] on button "OK" at bounding box center [955, 457] width 41 height 26
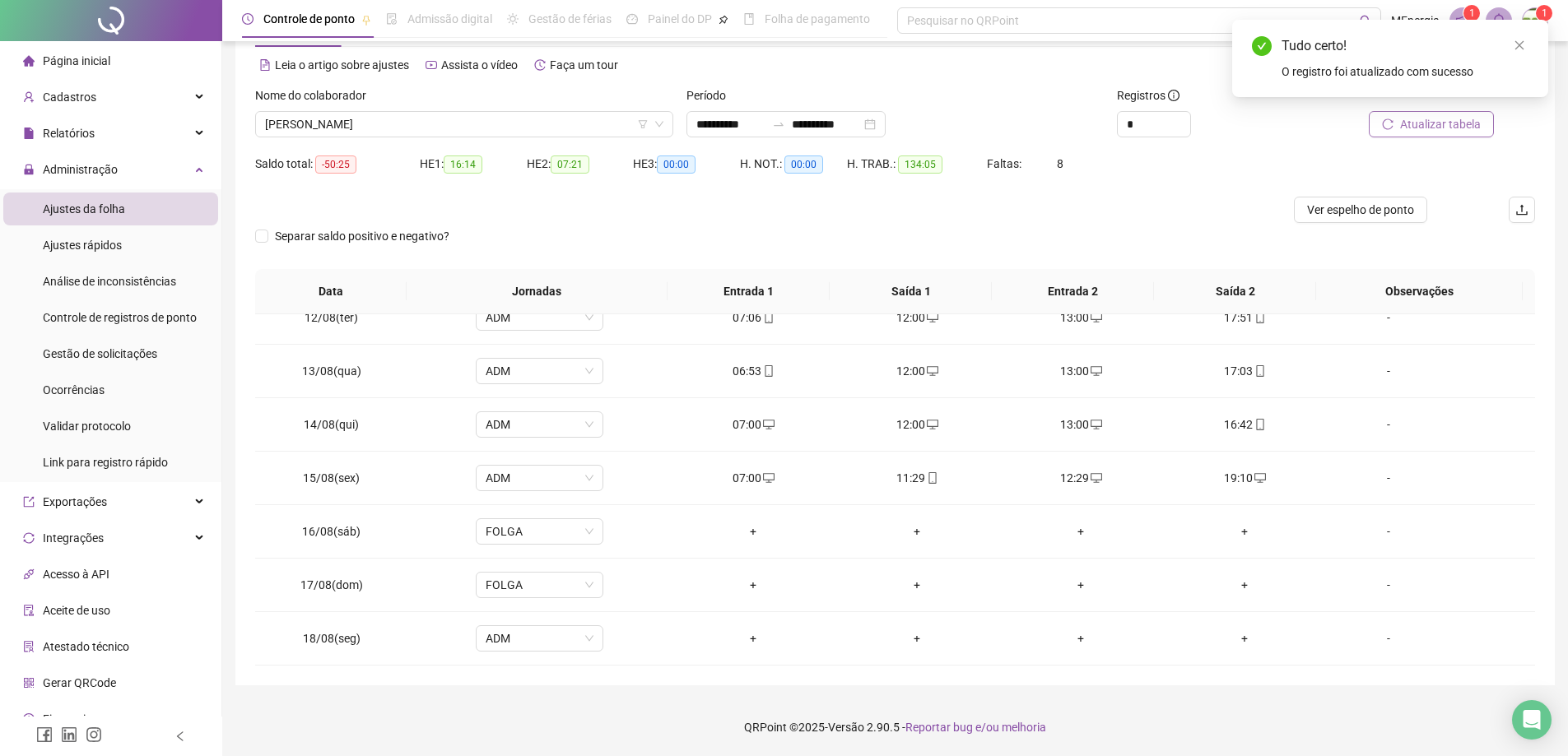
click at [1446, 126] on span "Atualizar tabela" at bounding box center [1440, 124] width 80 height 18
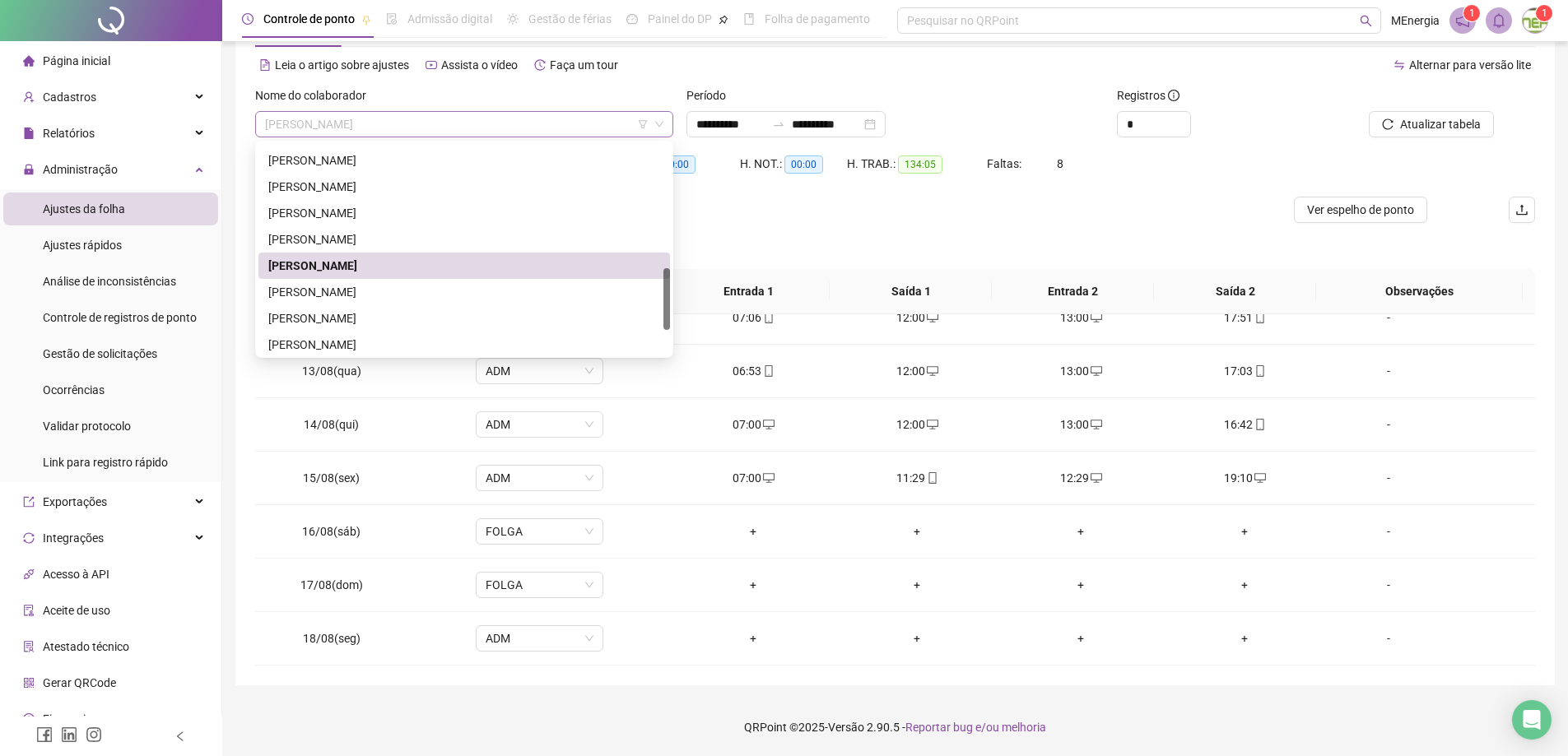
click at [669, 124] on div "[PERSON_NAME]" at bounding box center [464, 125] width 418 height 26
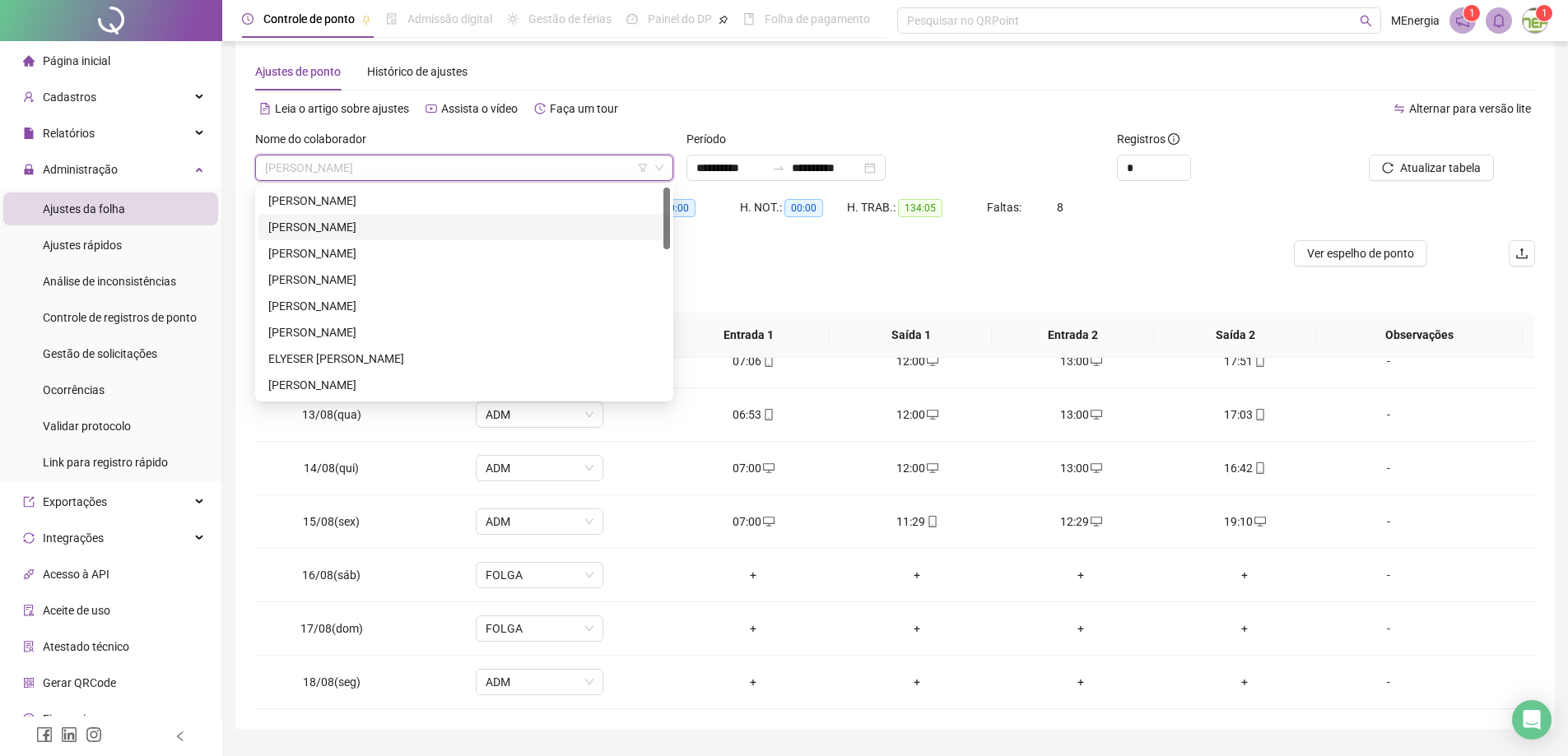
scroll to position [0, 0]
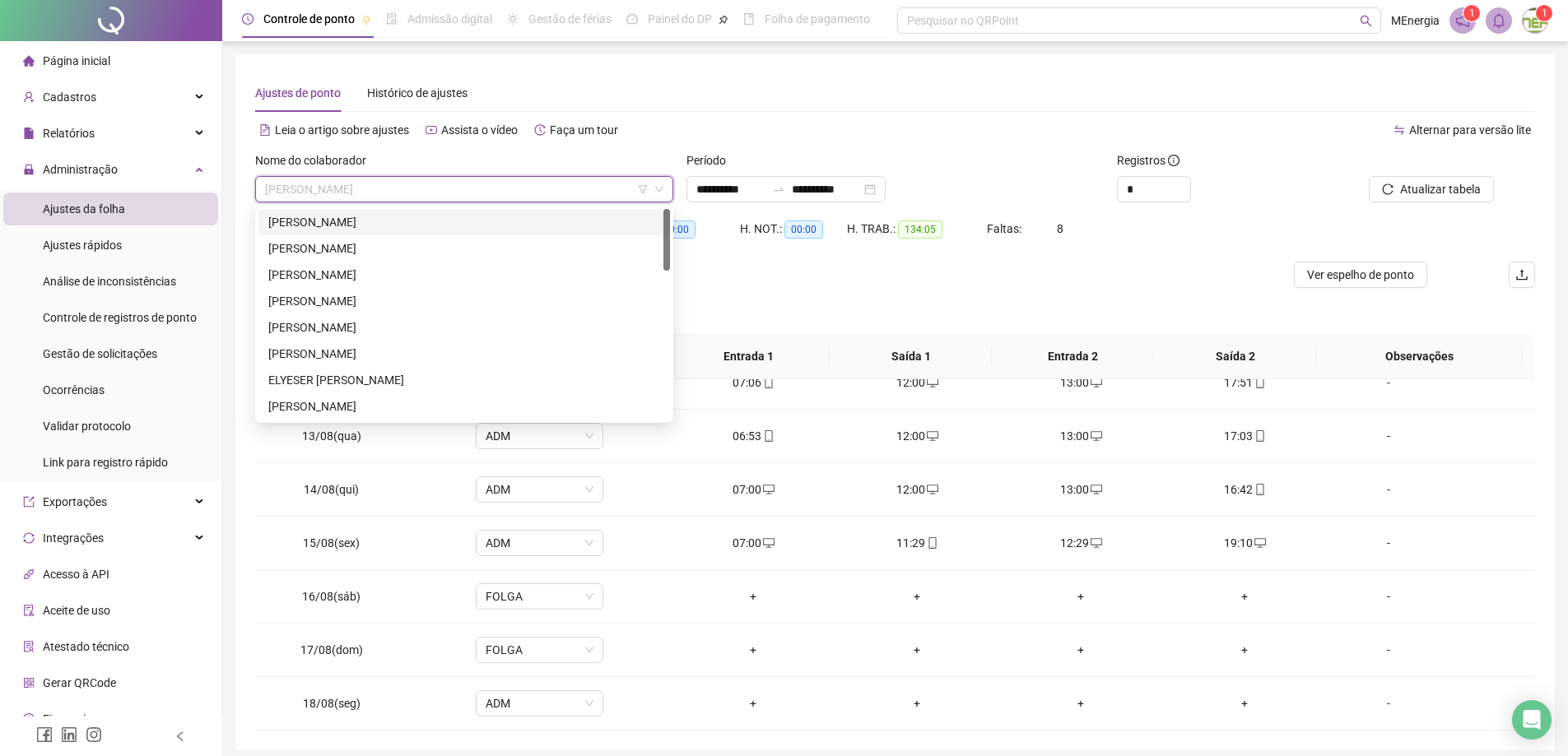
click at [388, 222] on div "[PERSON_NAME]" at bounding box center [464, 222] width 392 height 18
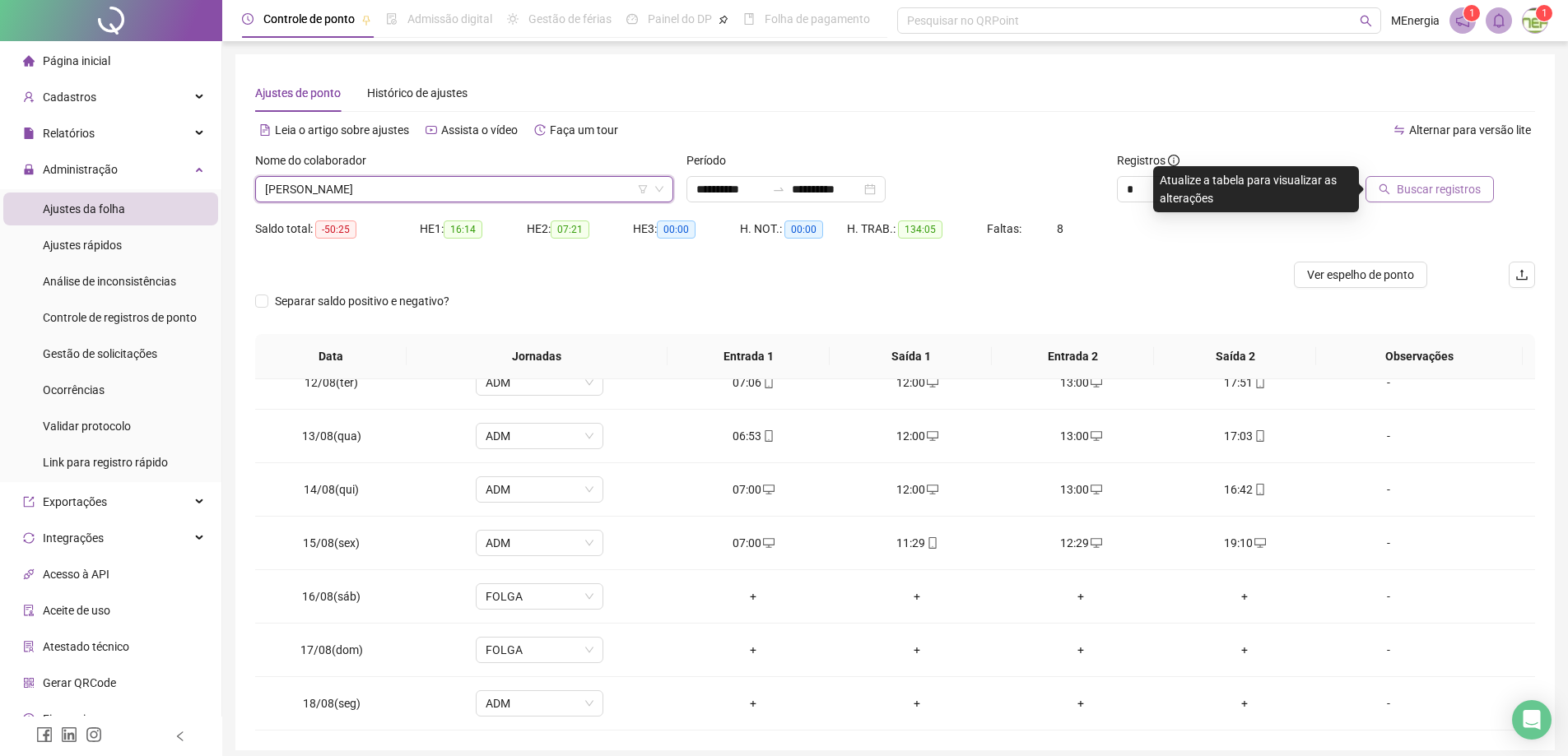
click at [1386, 194] on icon "search" at bounding box center [1385, 189] width 11 height 11
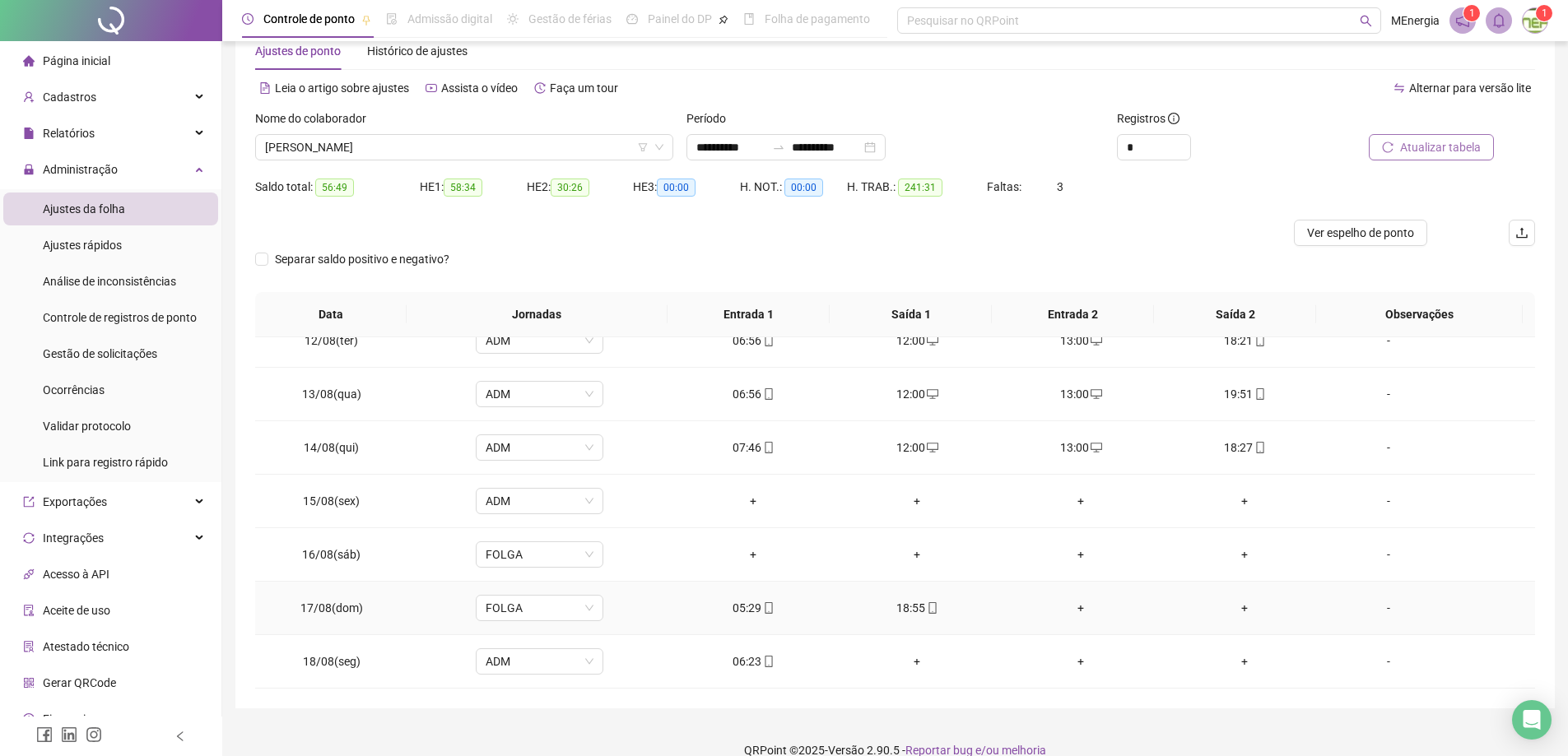
scroll to position [65, 0]
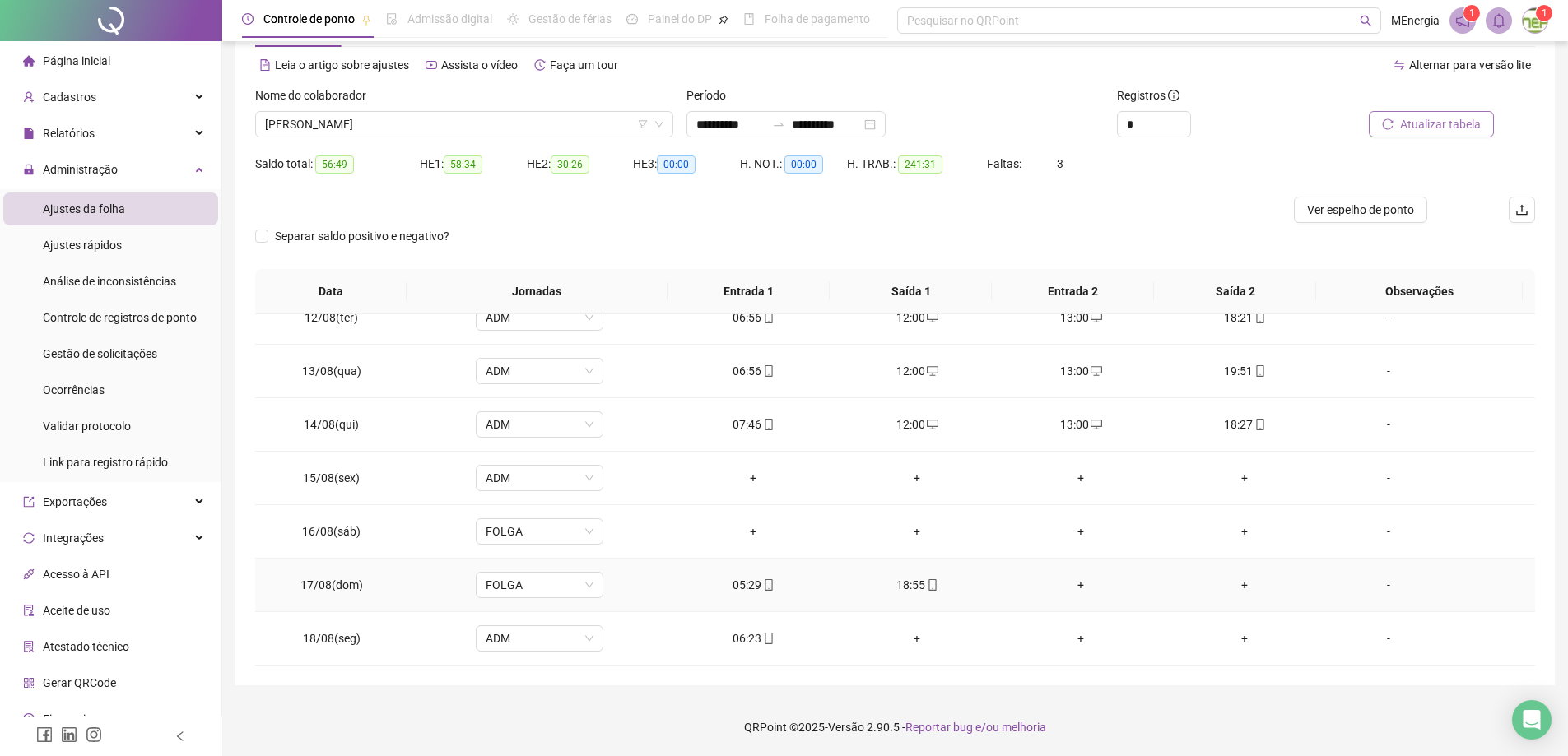
click at [1071, 586] on div "+" at bounding box center [1082, 584] width 138 height 18
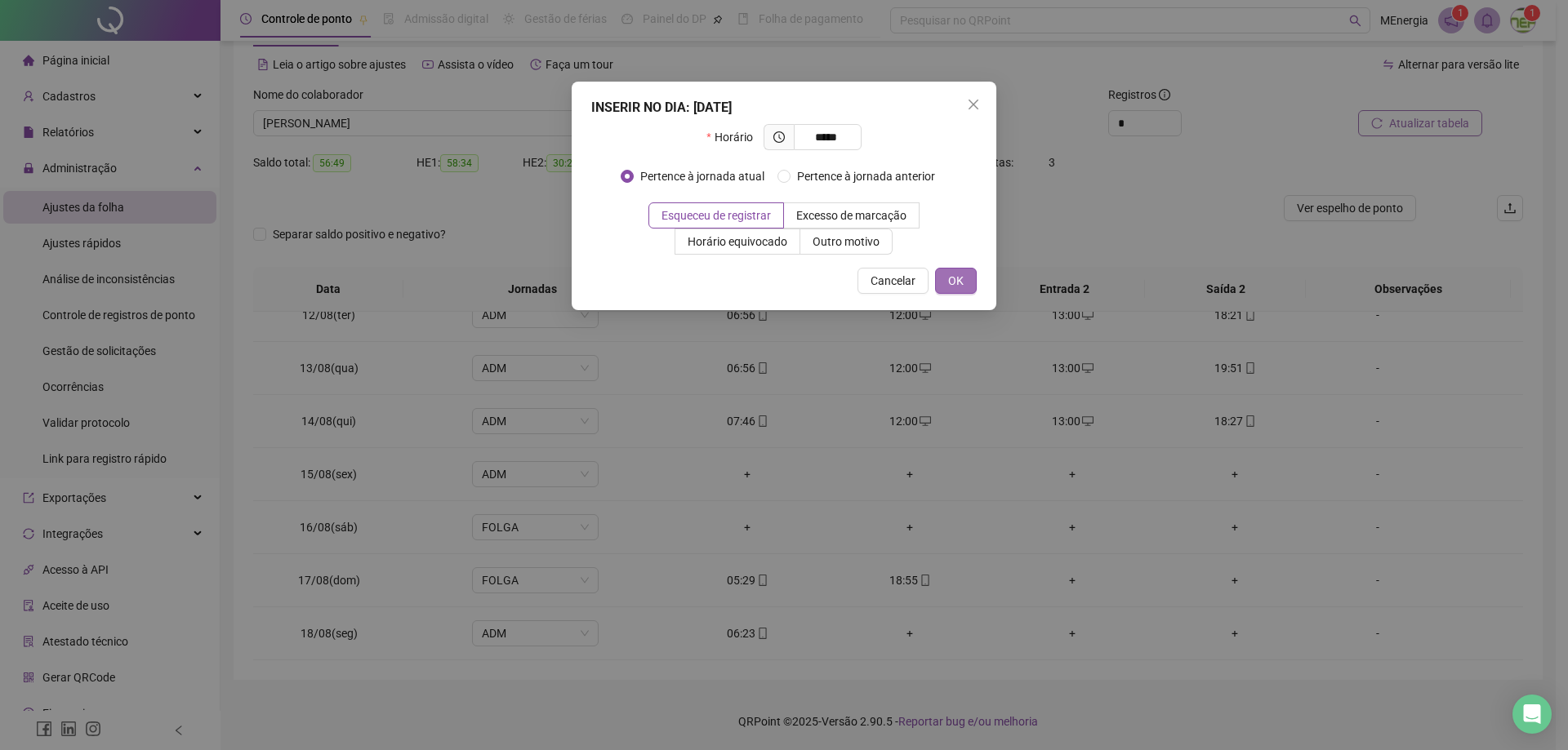
type input "*****"
click at [968, 283] on button "OK" at bounding box center [955, 281] width 41 height 26
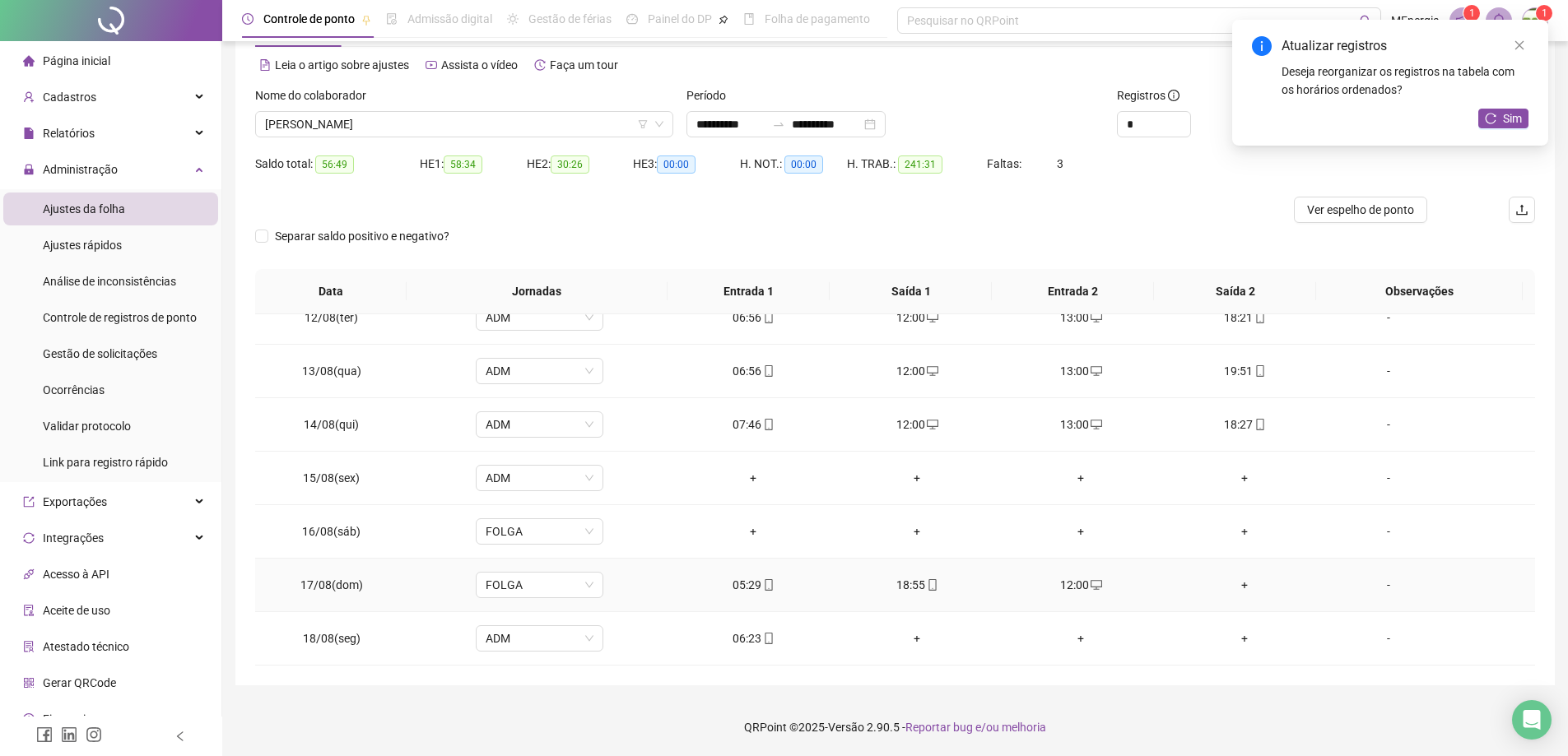
click at [1232, 586] on div "+" at bounding box center [1245, 584] width 138 height 18
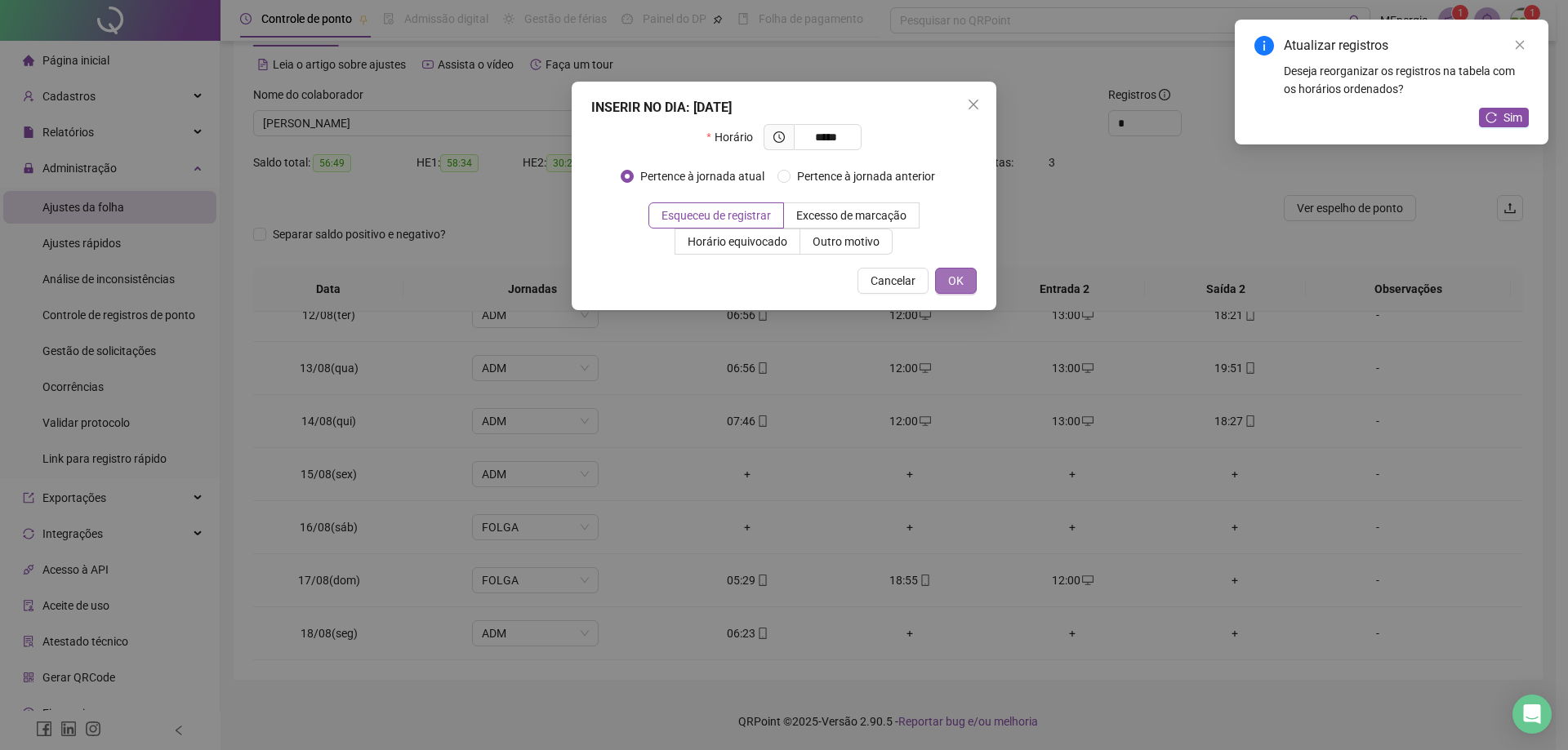
type input "*****"
click at [969, 290] on button "OK" at bounding box center [955, 281] width 41 height 26
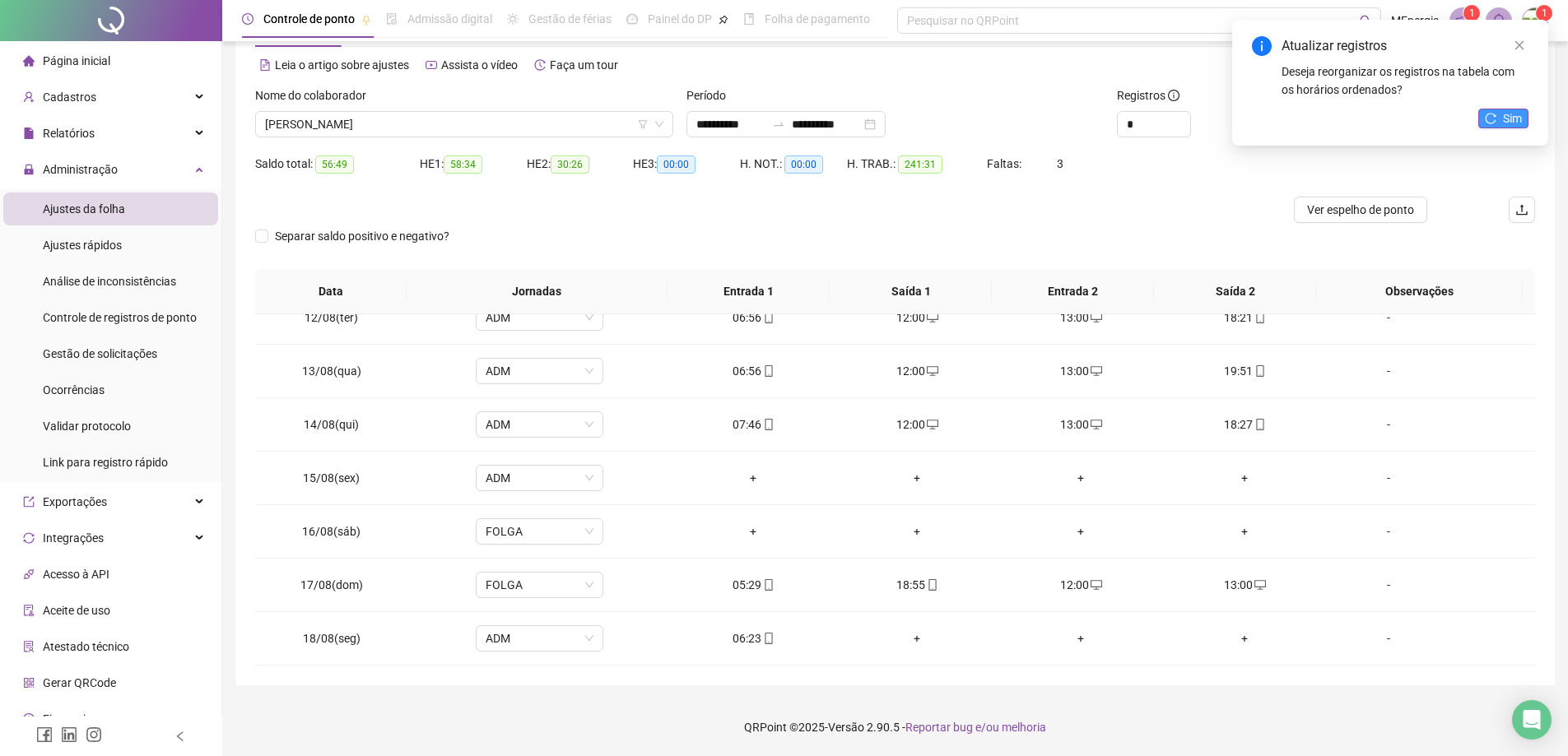
click at [1487, 120] on icon "reload" at bounding box center [1491, 117] width 10 height 10
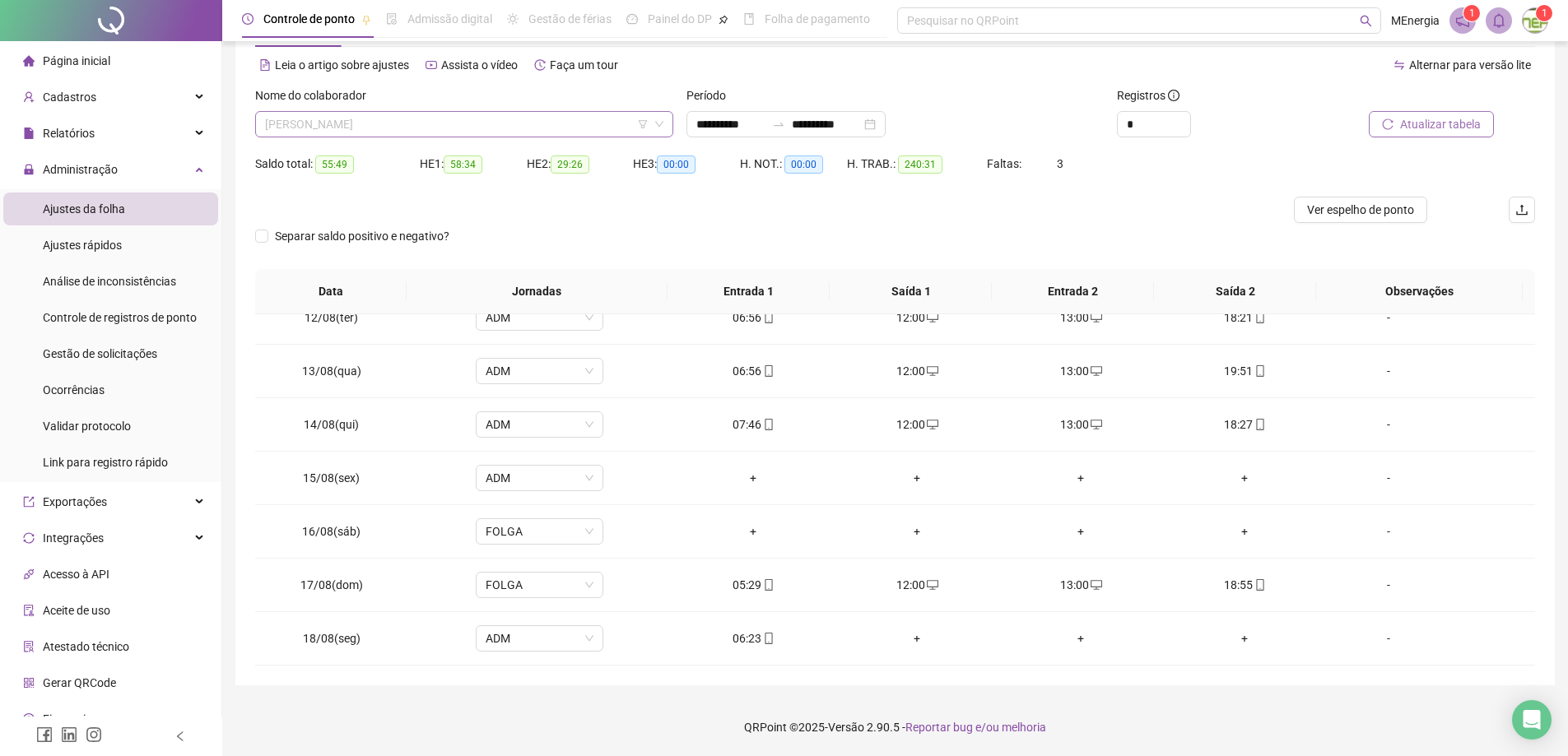
click at [670, 121] on div "[PERSON_NAME]" at bounding box center [464, 125] width 418 height 26
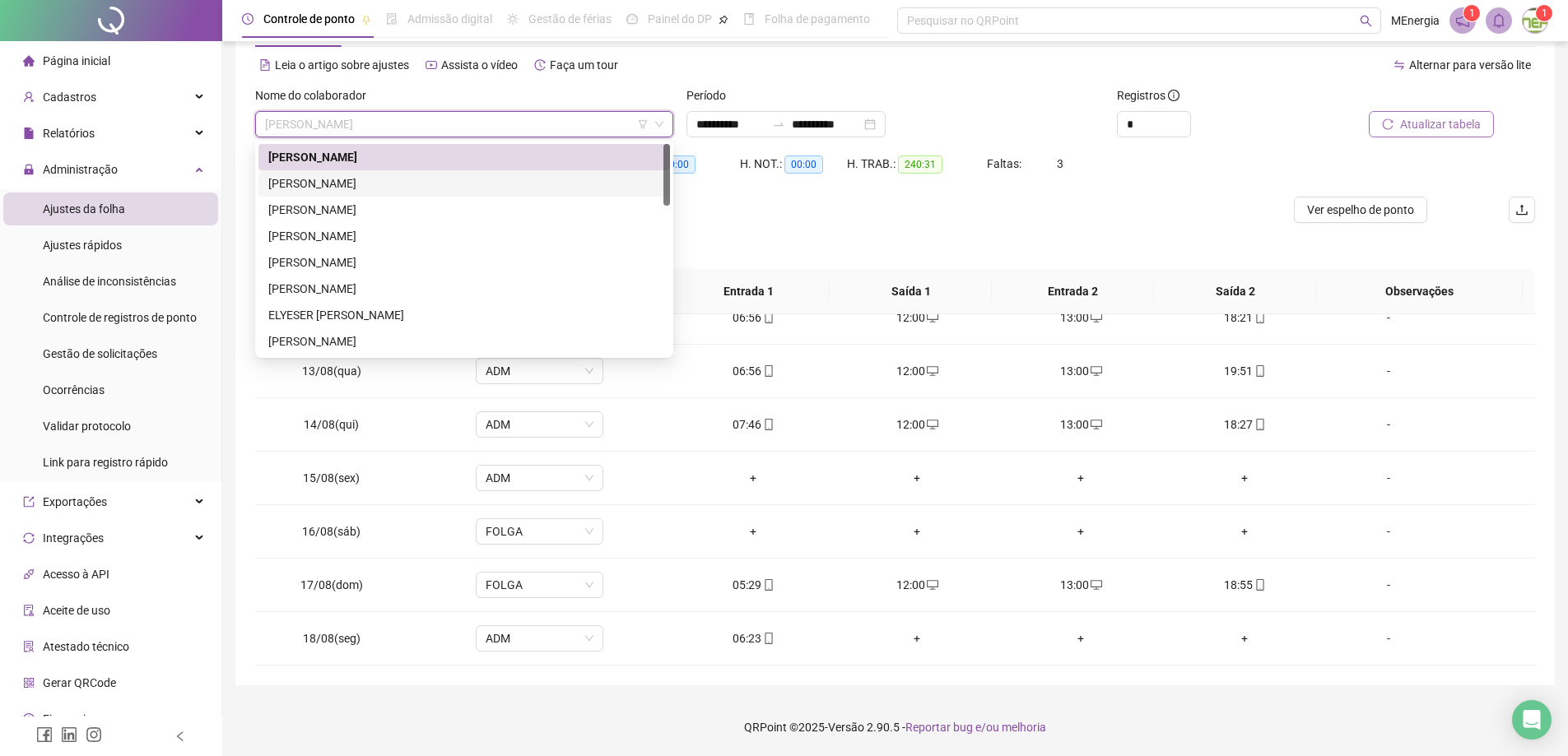
click at [402, 180] on div "[PERSON_NAME]" at bounding box center [464, 183] width 392 height 18
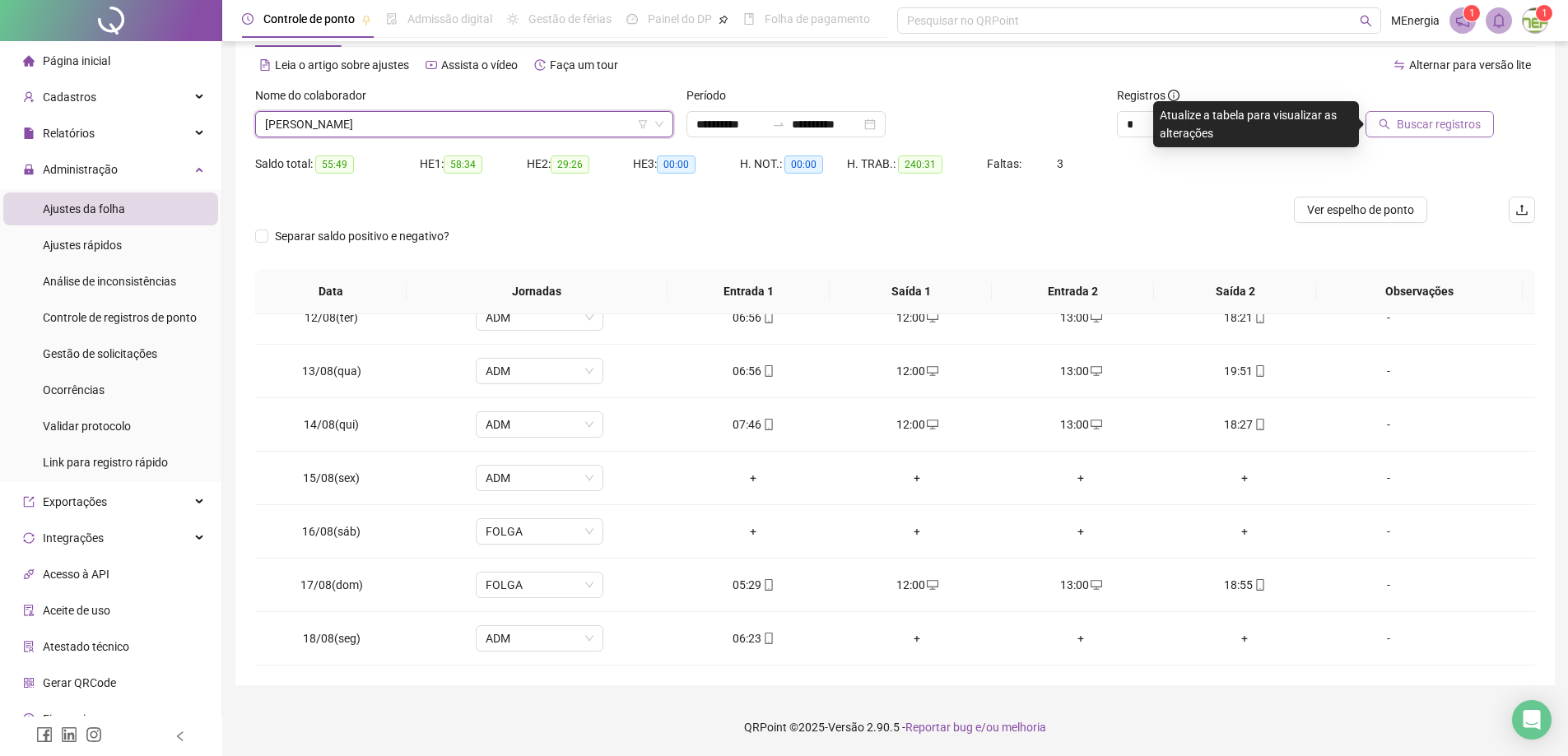
click at [1445, 128] on span "Buscar registros" at bounding box center [1439, 124] width 84 height 18
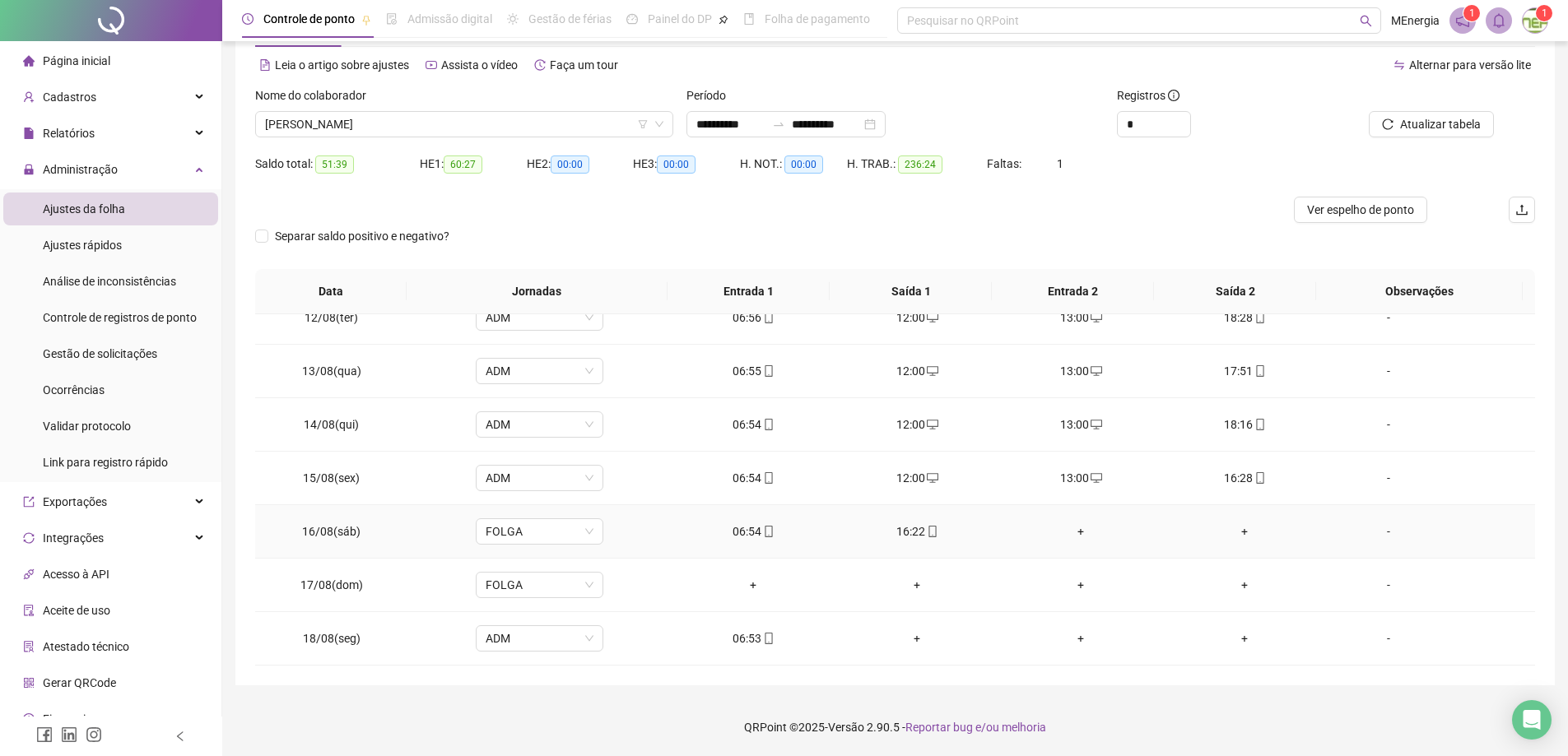
click at [1073, 532] on div "+" at bounding box center [1082, 531] width 138 height 18
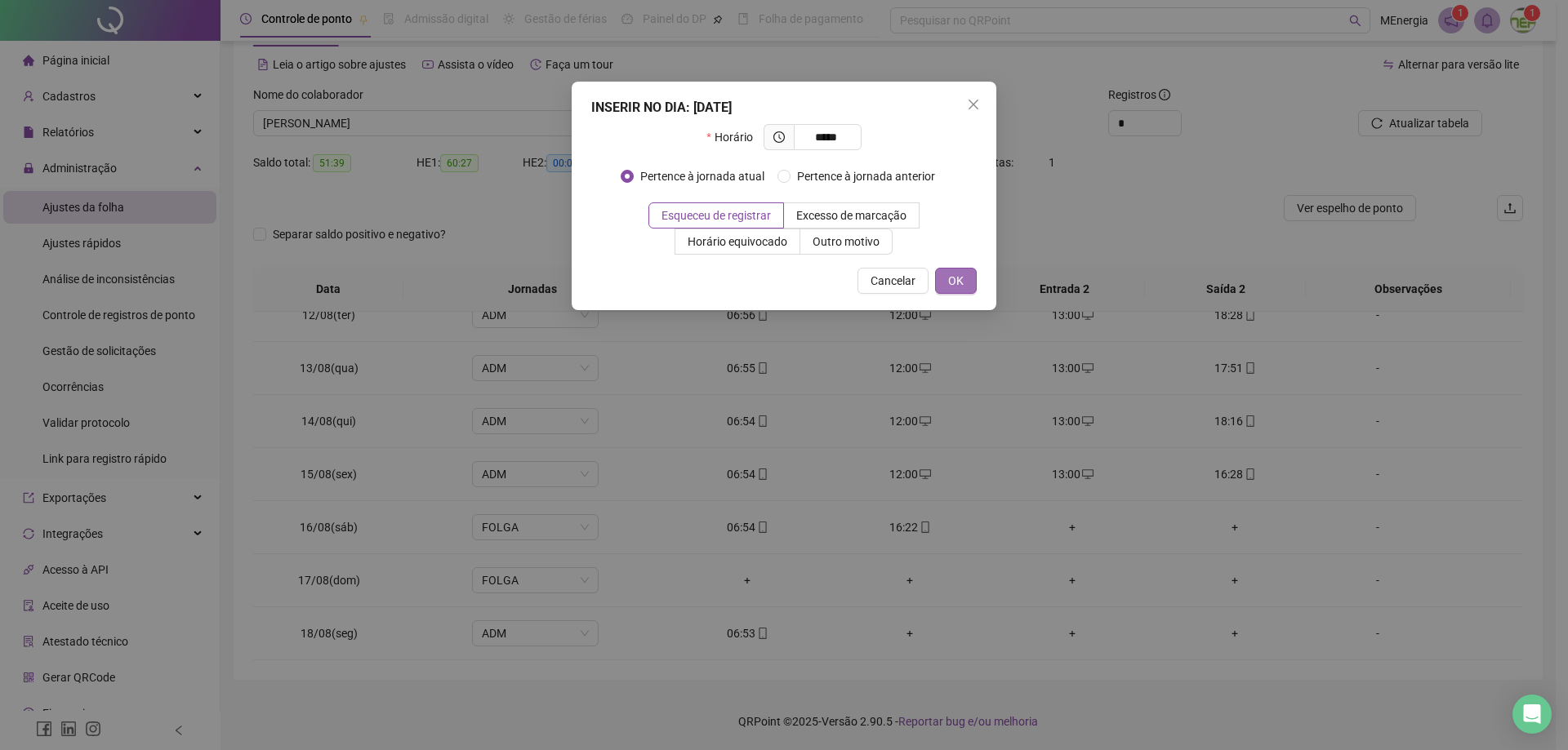
type input "*****"
click at [953, 287] on span "OK" at bounding box center [955, 280] width 16 height 18
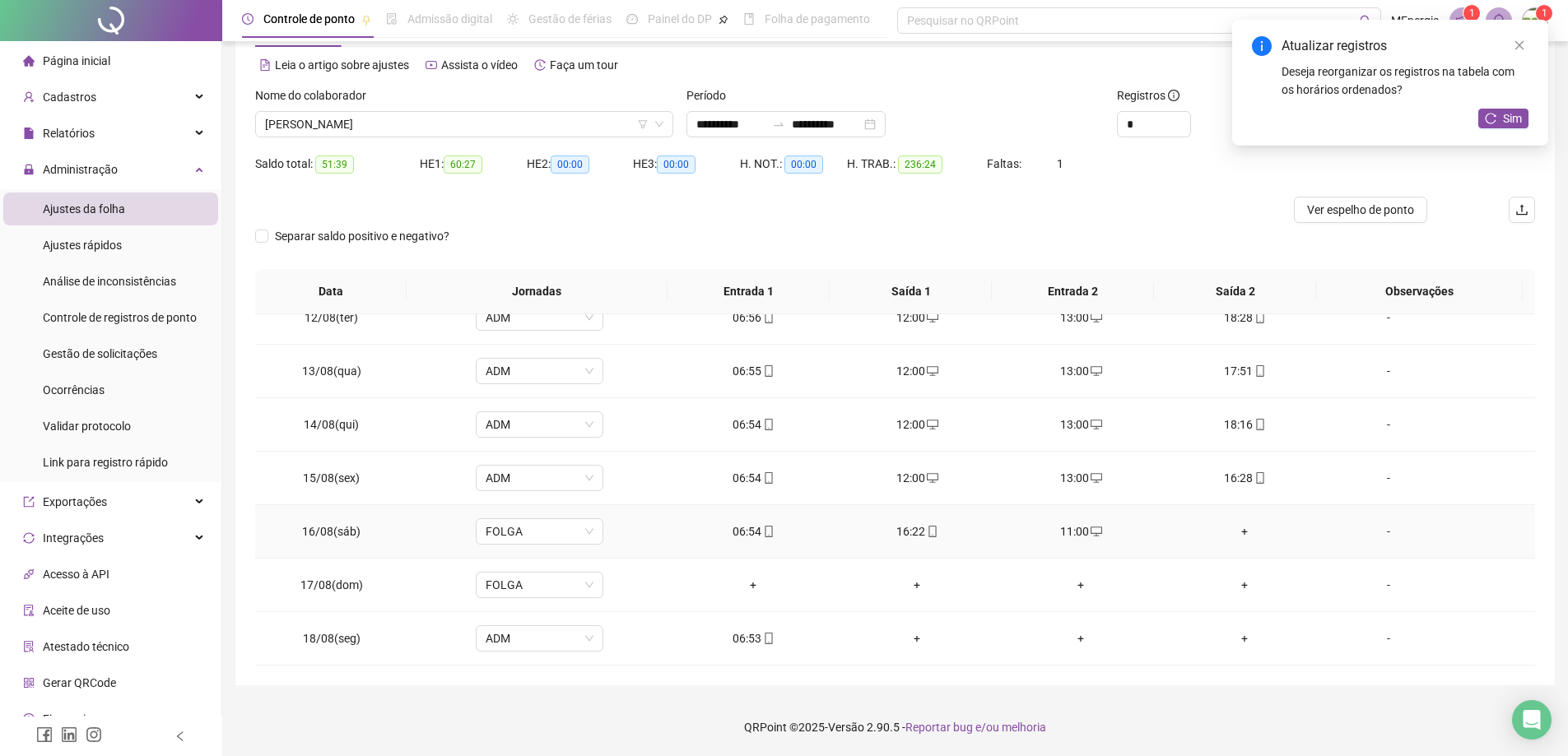
click at [1238, 529] on div "+" at bounding box center [1245, 531] width 138 height 18
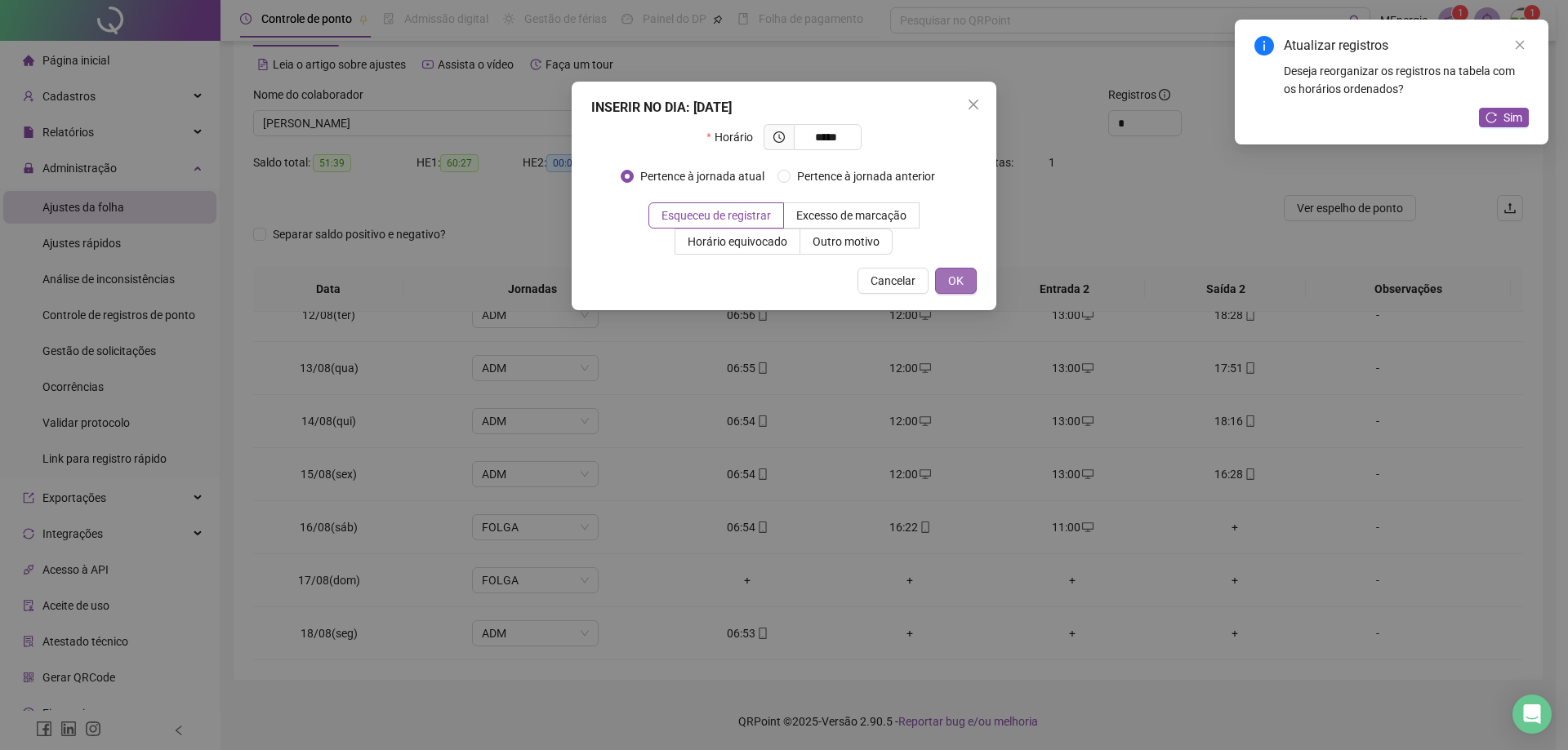
type input "*****"
click at [958, 281] on span "OK" at bounding box center [955, 280] width 16 height 18
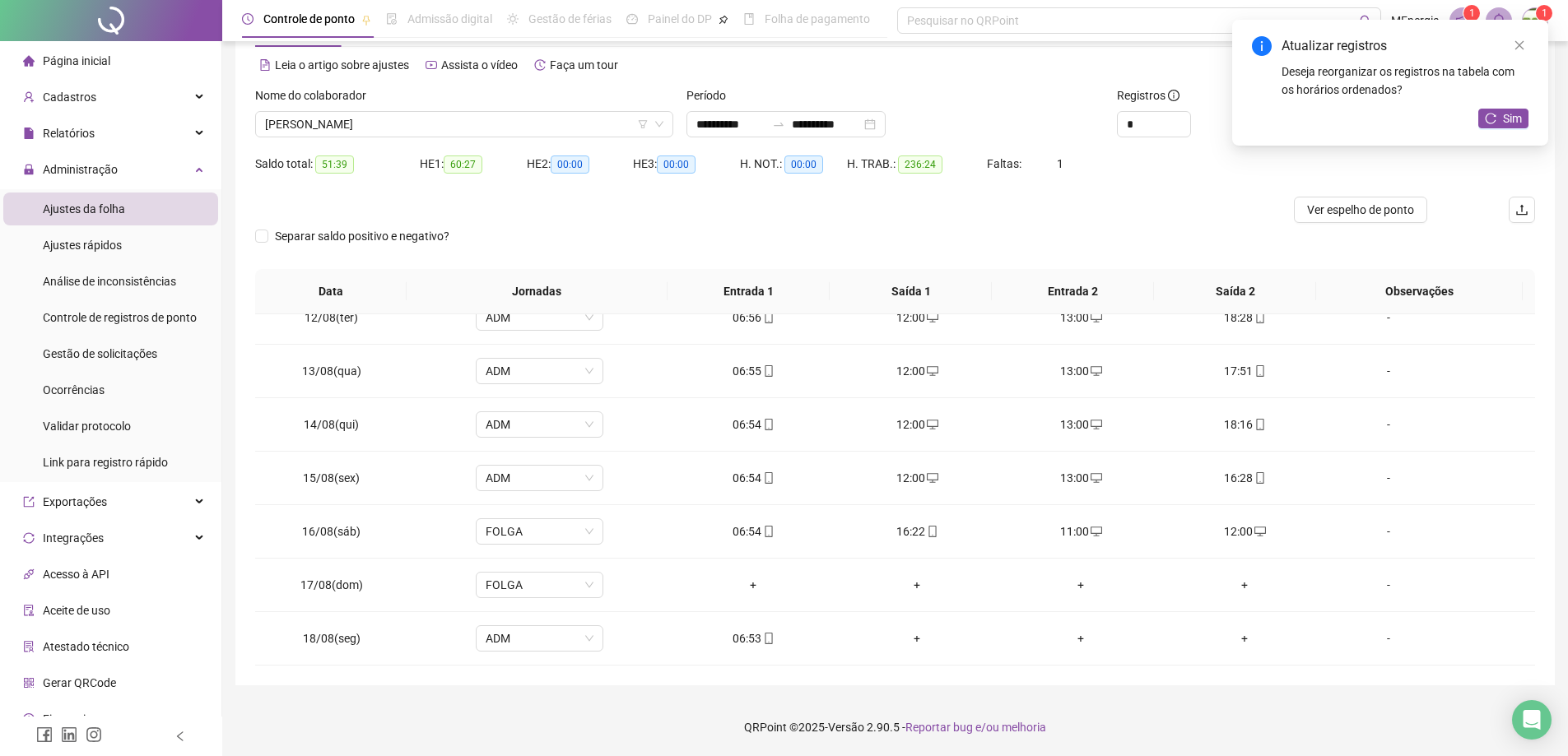
click at [1507, 119] on span "Sim" at bounding box center [1512, 118] width 19 height 18
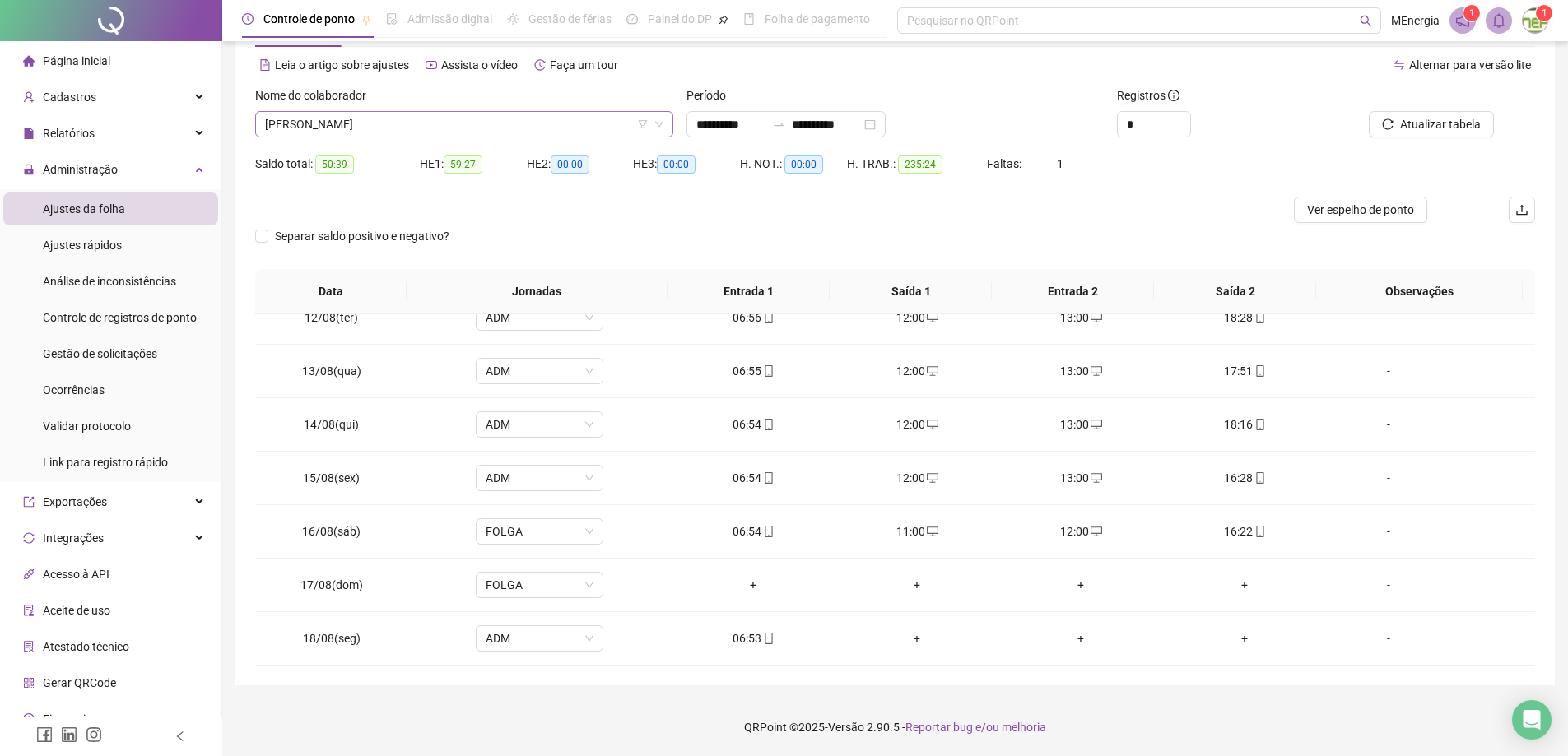
click at [660, 126] on icon "down" at bounding box center [659, 124] width 9 height 9
click at [669, 119] on div "[PERSON_NAME]" at bounding box center [464, 125] width 418 height 26
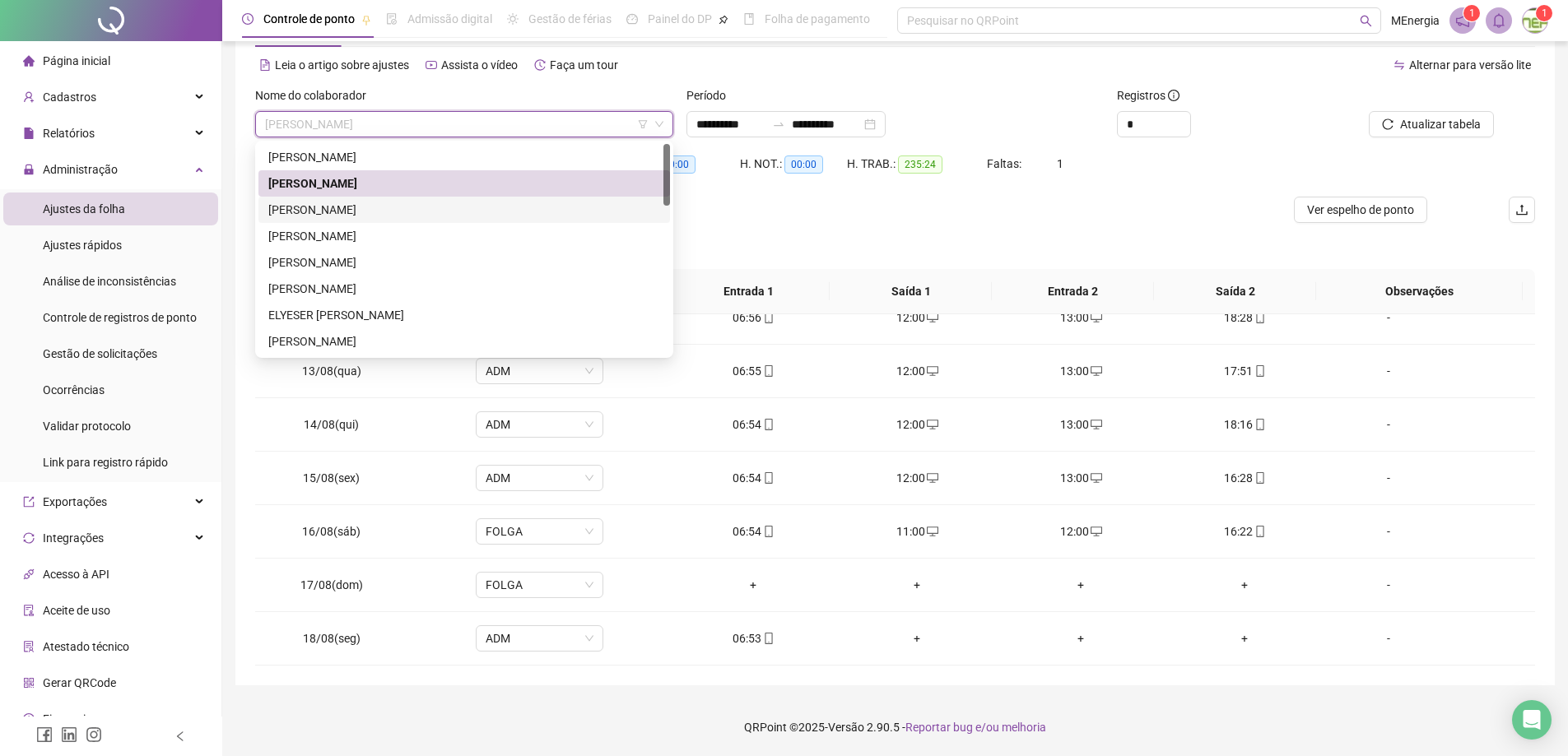
click at [382, 210] on div "[PERSON_NAME]" at bounding box center [464, 210] width 392 height 18
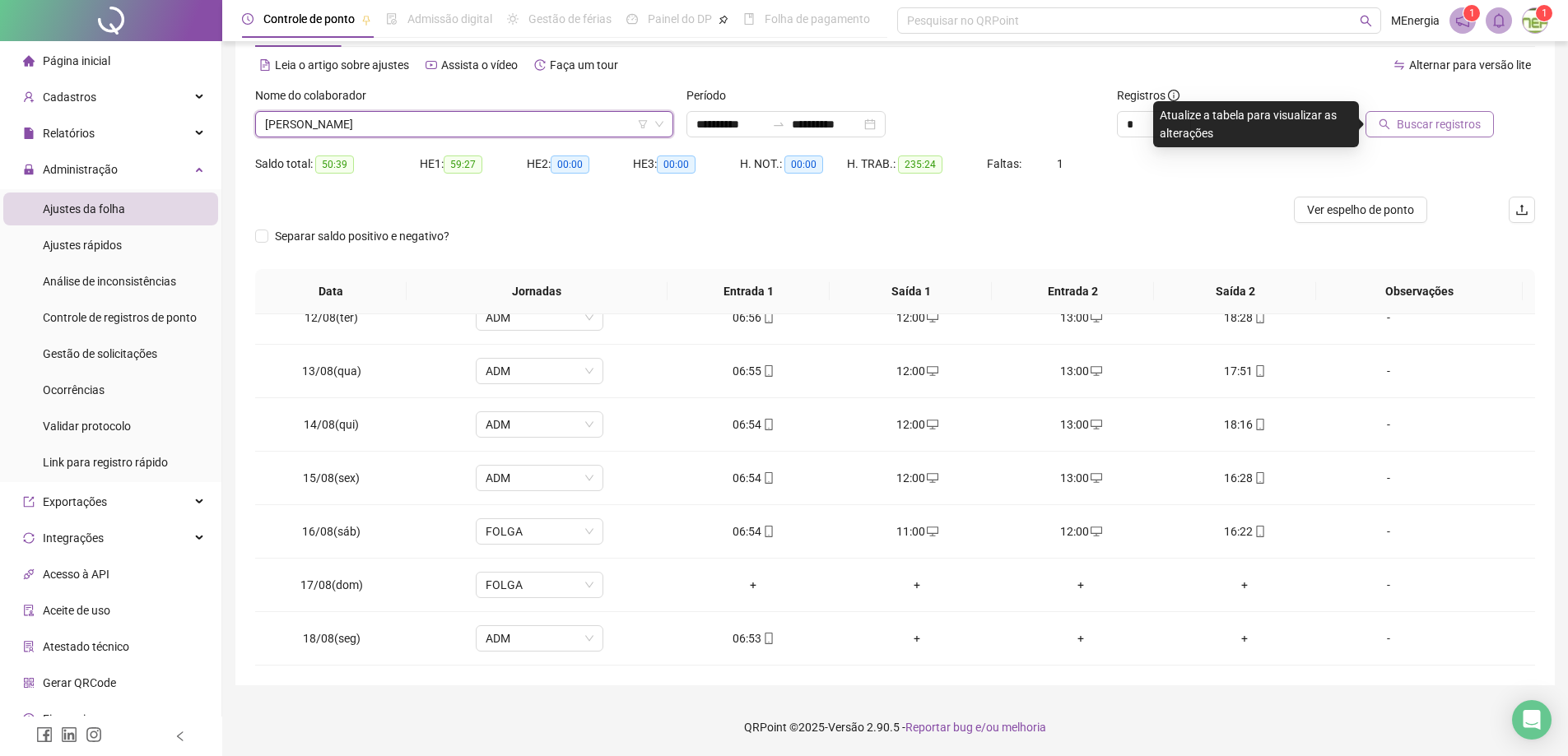
click at [1440, 134] on button "Buscar registros" at bounding box center [1430, 125] width 128 height 26
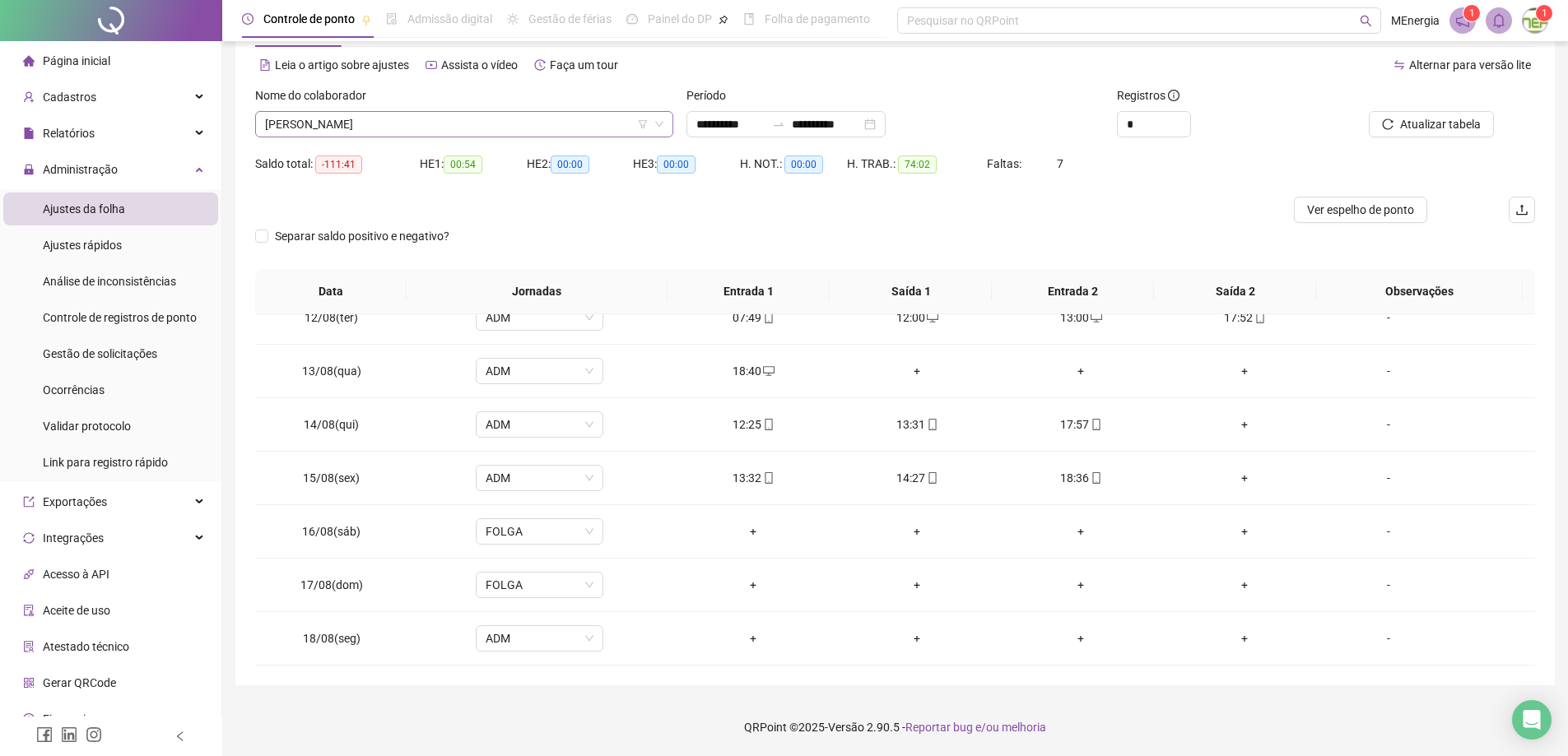
click at [666, 126] on div "[PERSON_NAME]" at bounding box center [464, 125] width 418 height 26
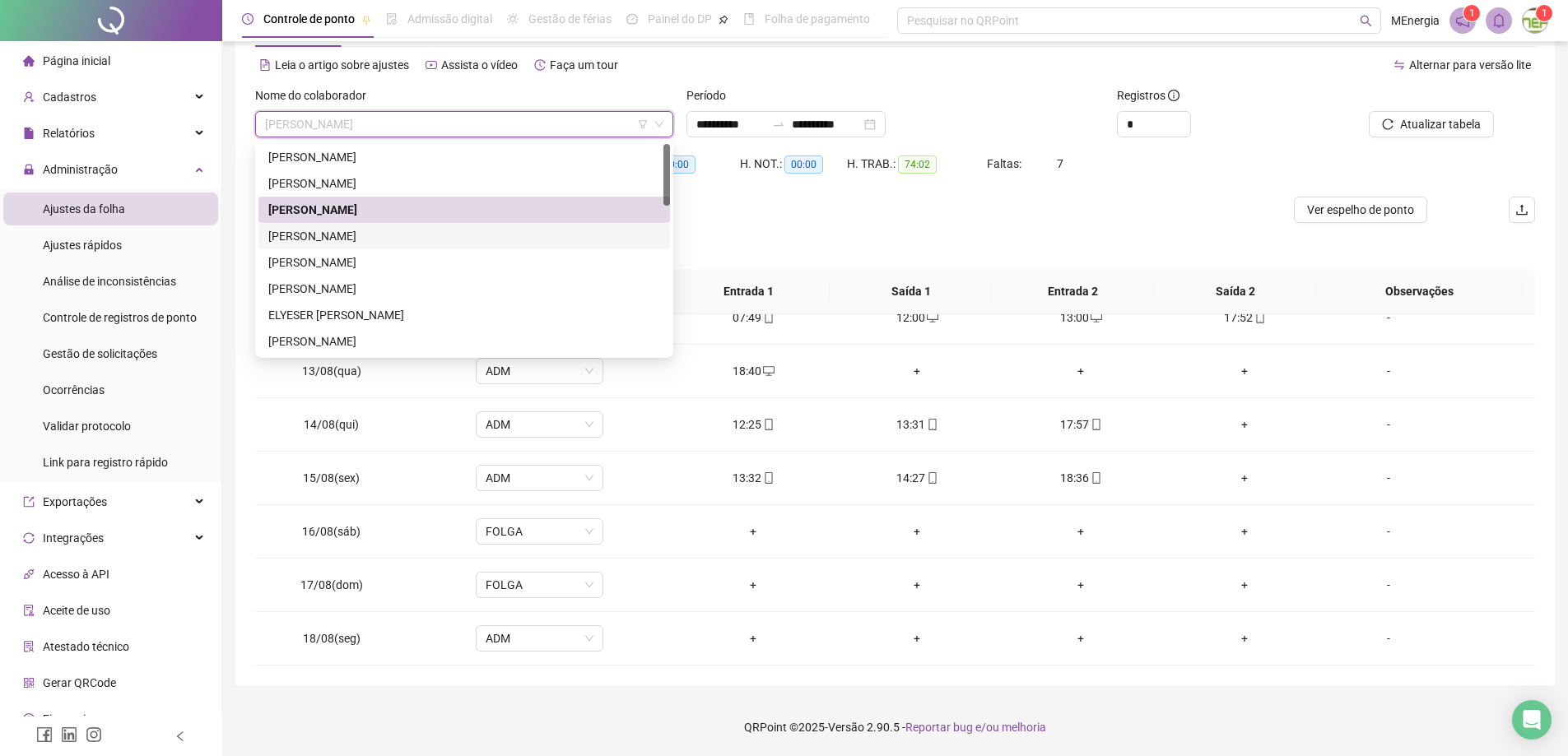
click at [424, 234] on div "[PERSON_NAME]" at bounding box center [464, 236] width 392 height 18
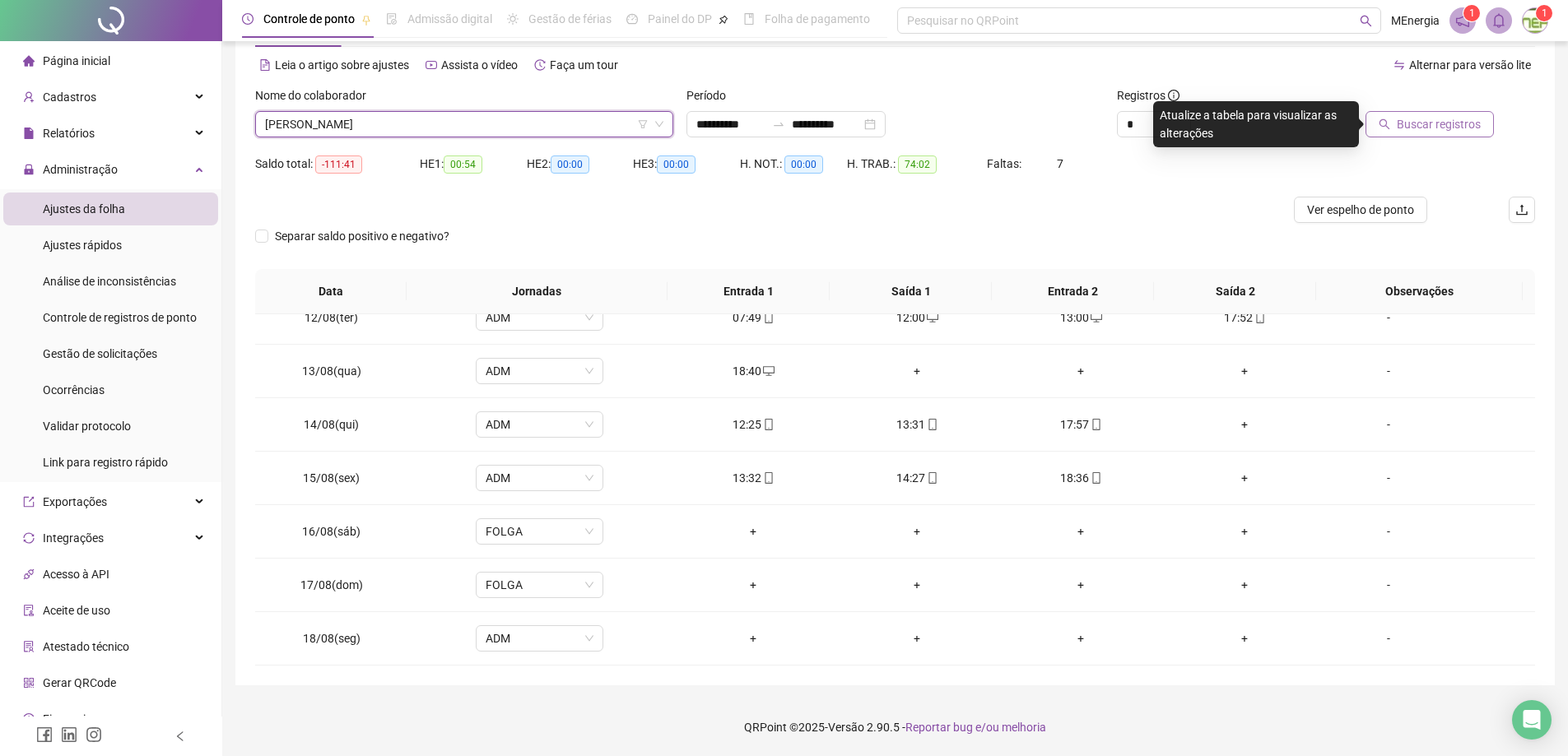
click at [1457, 126] on span "Buscar registros" at bounding box center [1439, 124] width 84 height 18
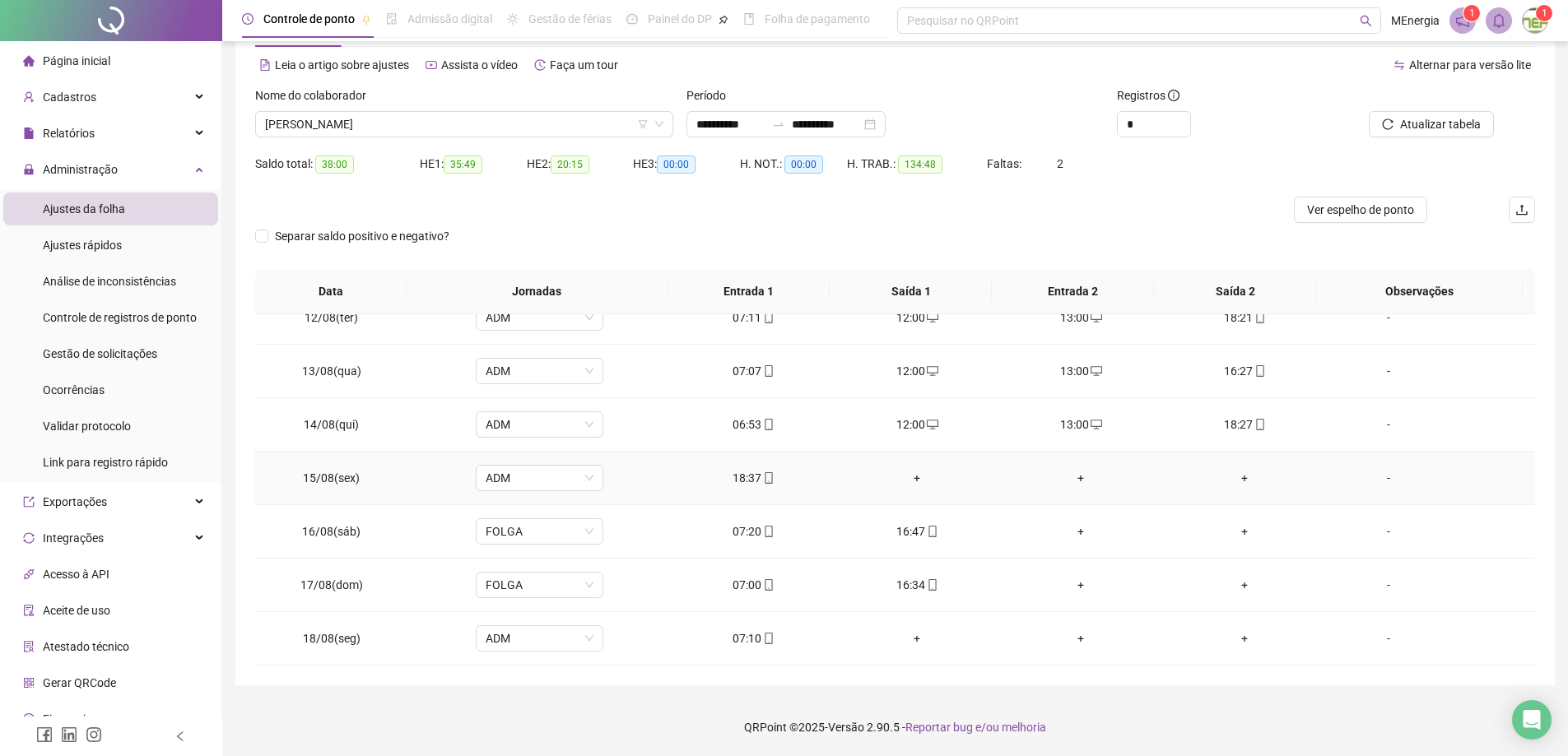
click at [910, 479] on div "+" at bounding box center [918, 478] width 138 height 18
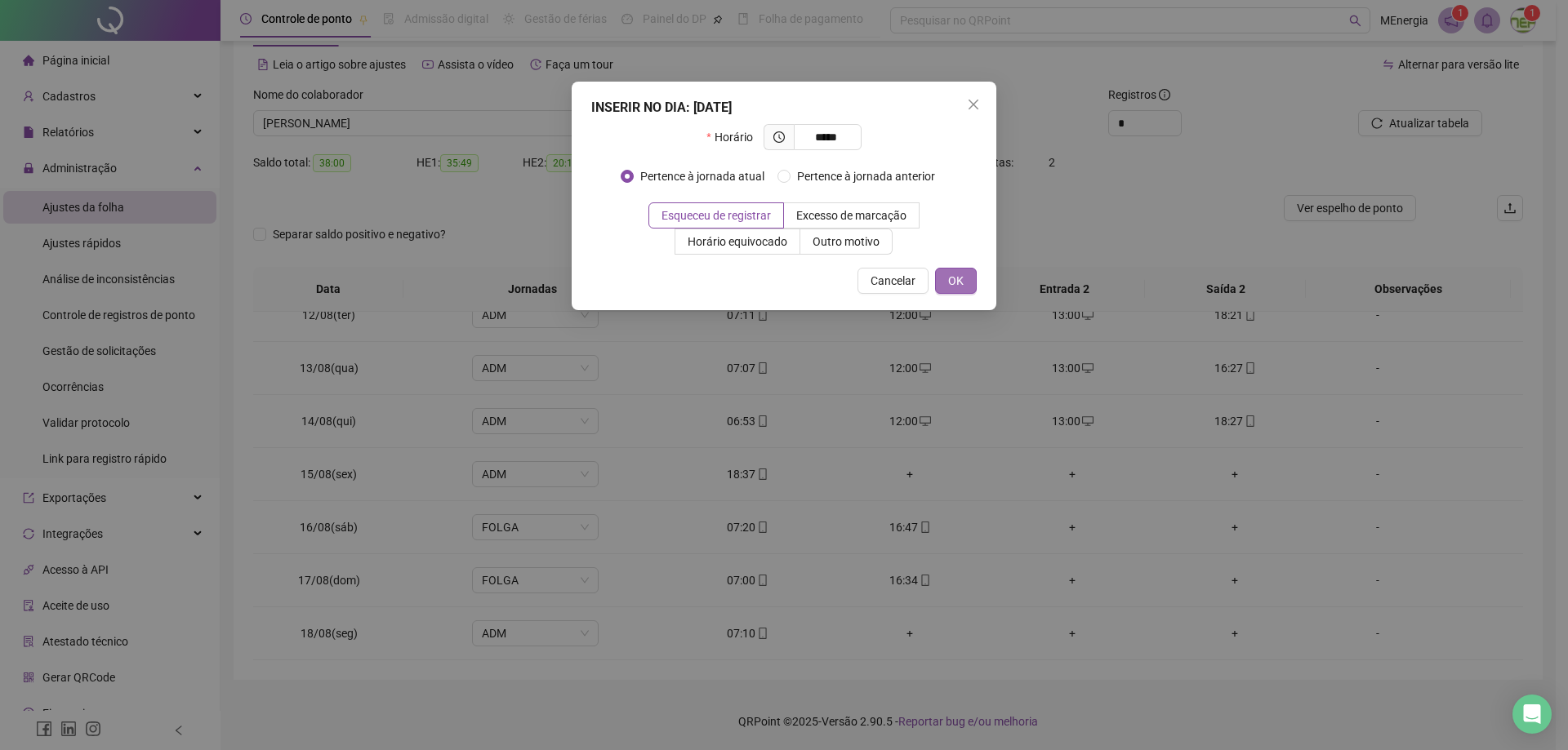
type input "*****"
click at [952, 284] on span "OK" at bounding box center [955, 280] width 16 height 18
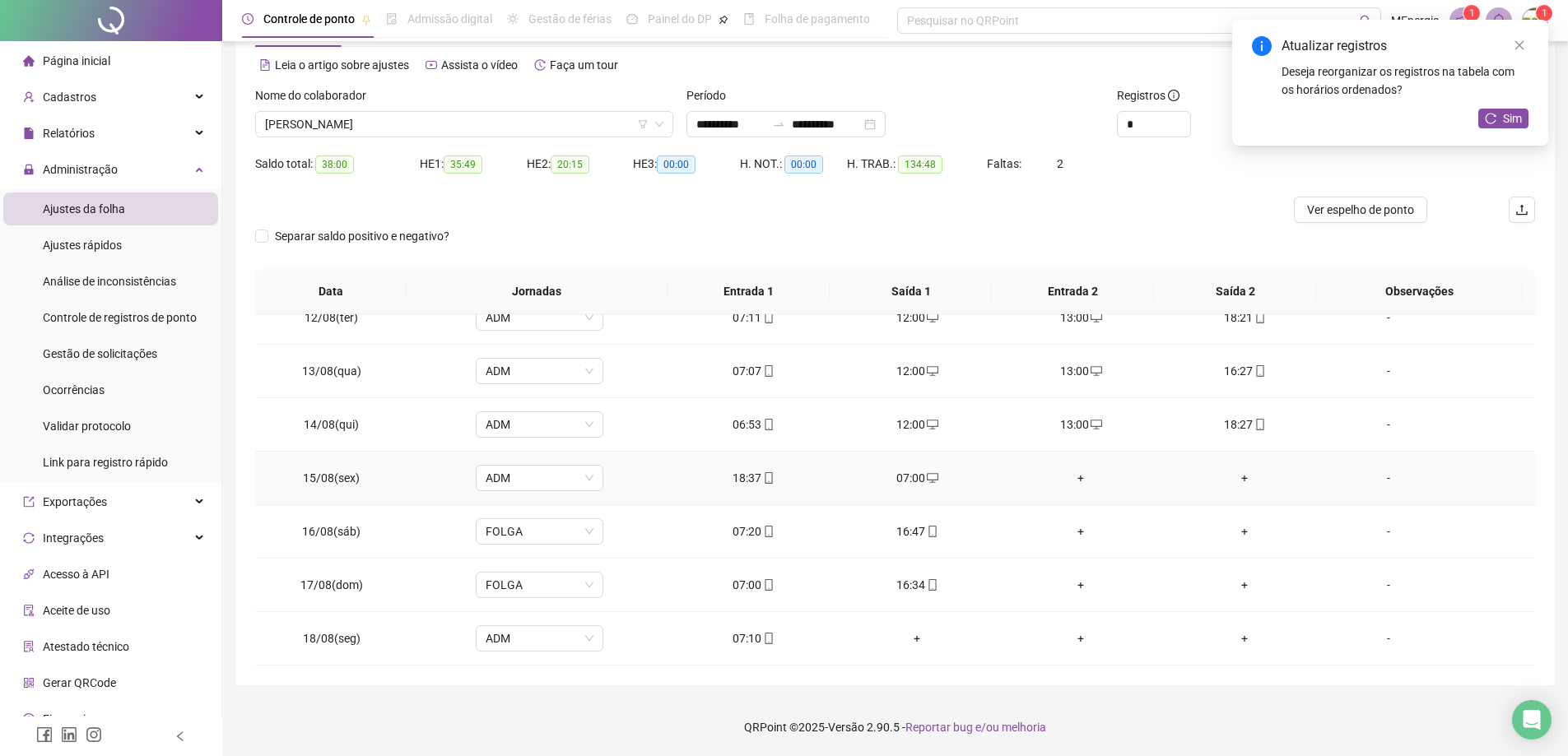
click at [1071, 473] on div "+" at bounding box center [1082, 478] width 138 height 18
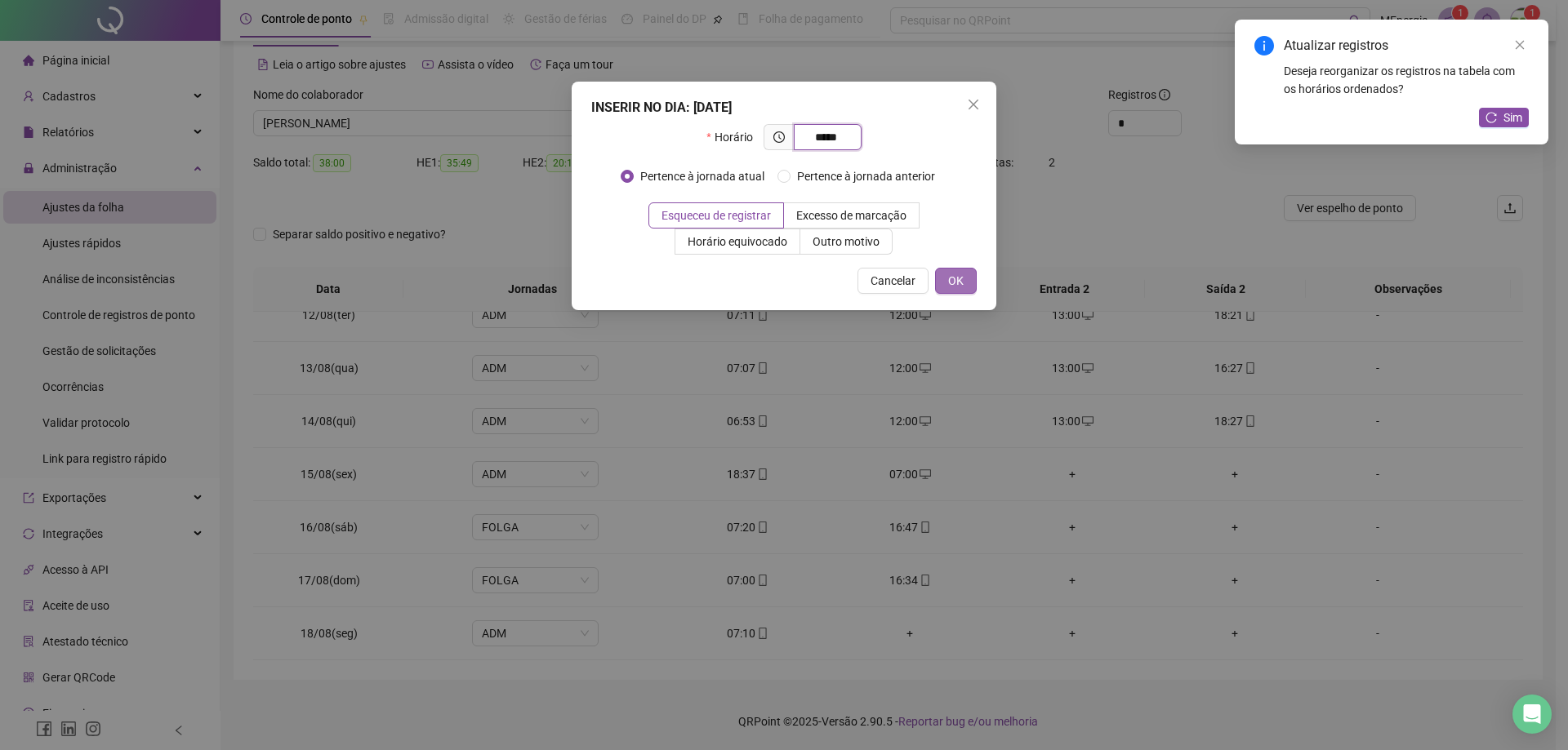
type input "*****"
click at [965, 285] on button "OK" at bounding box center [955, 281] width 41 height 26
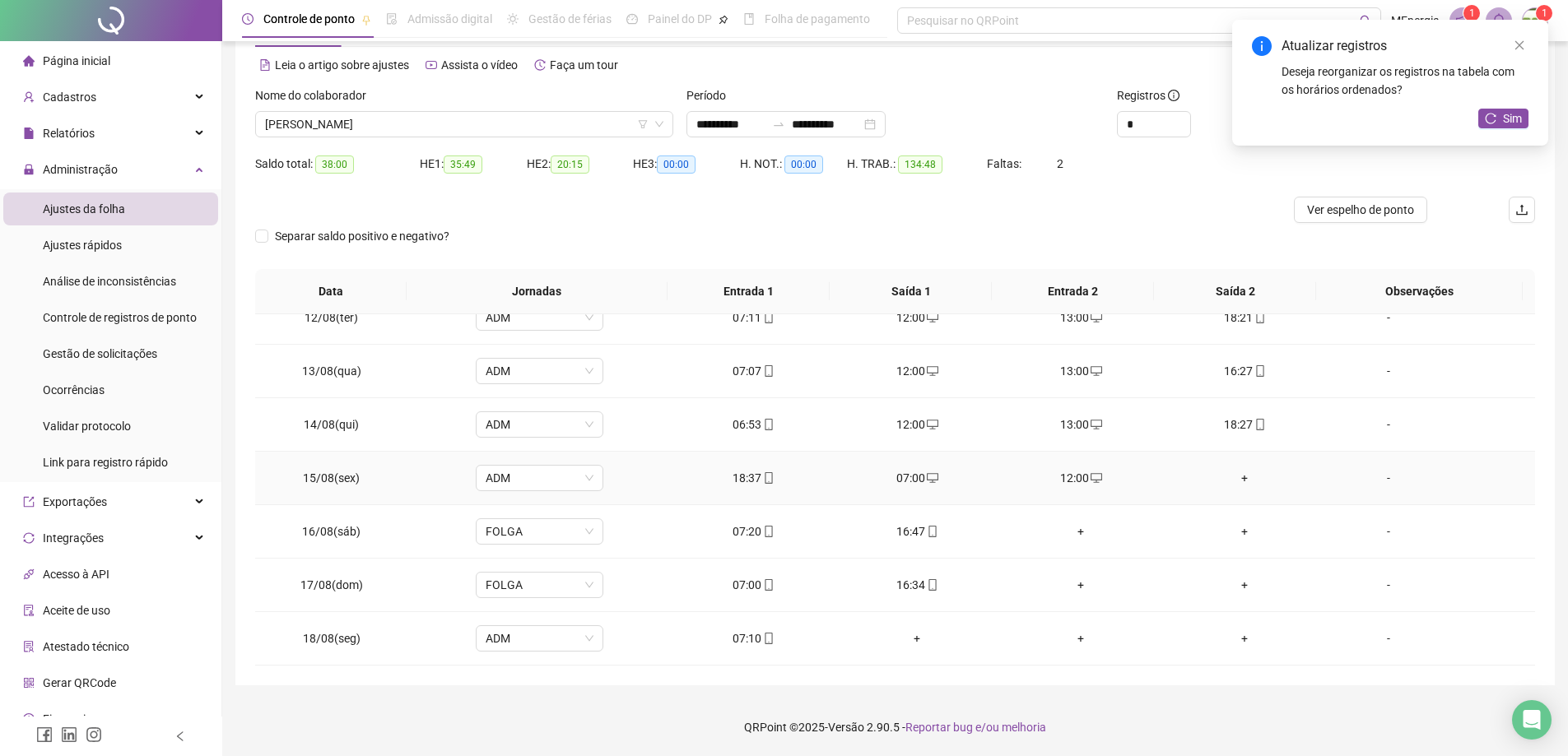
click at [1232, 477] on div "+" at bounding box center [1245, 478] width 138 height 18
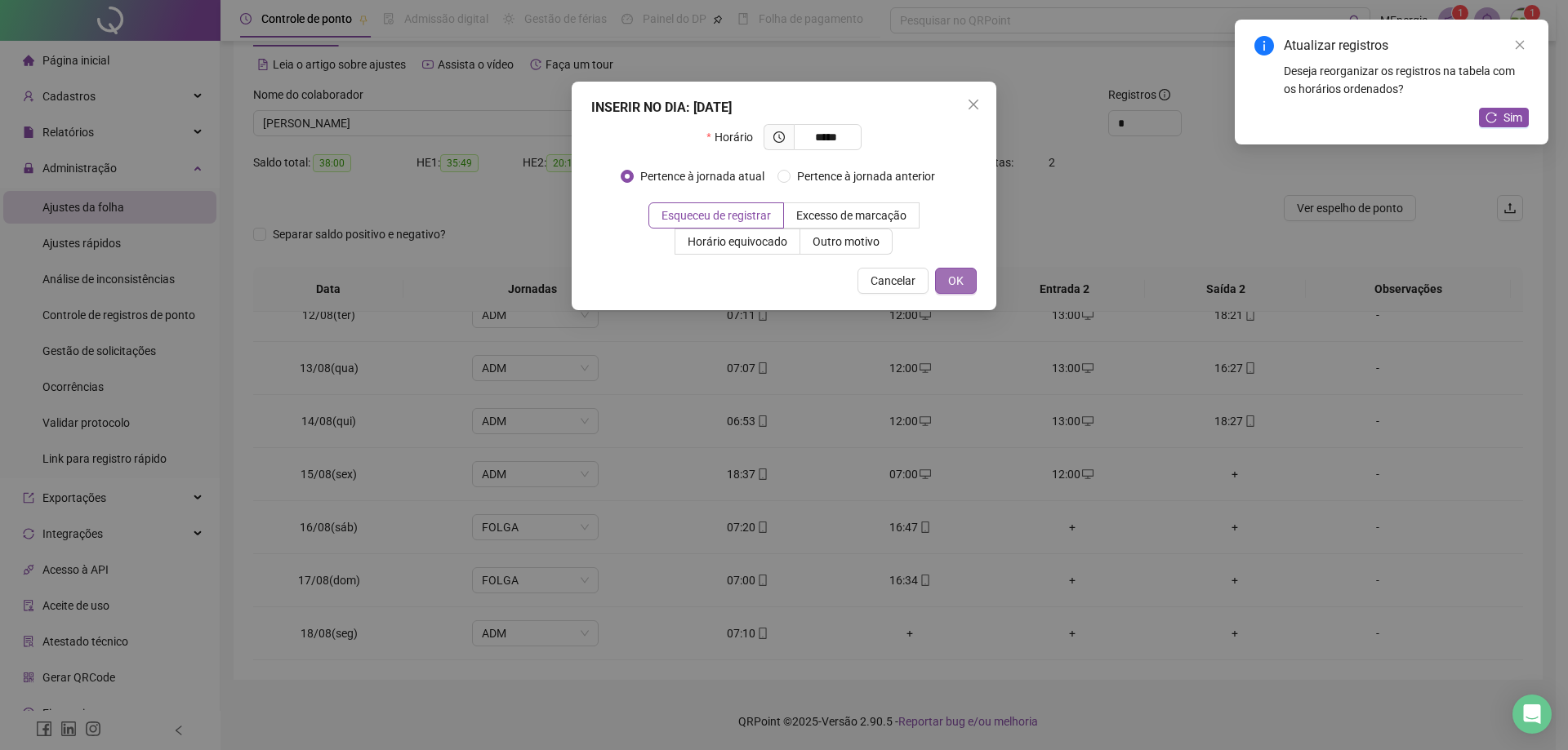
type input "*****"
click at [967, 282] on button "OK" at bounding box center [955, 281] width 41 height 26
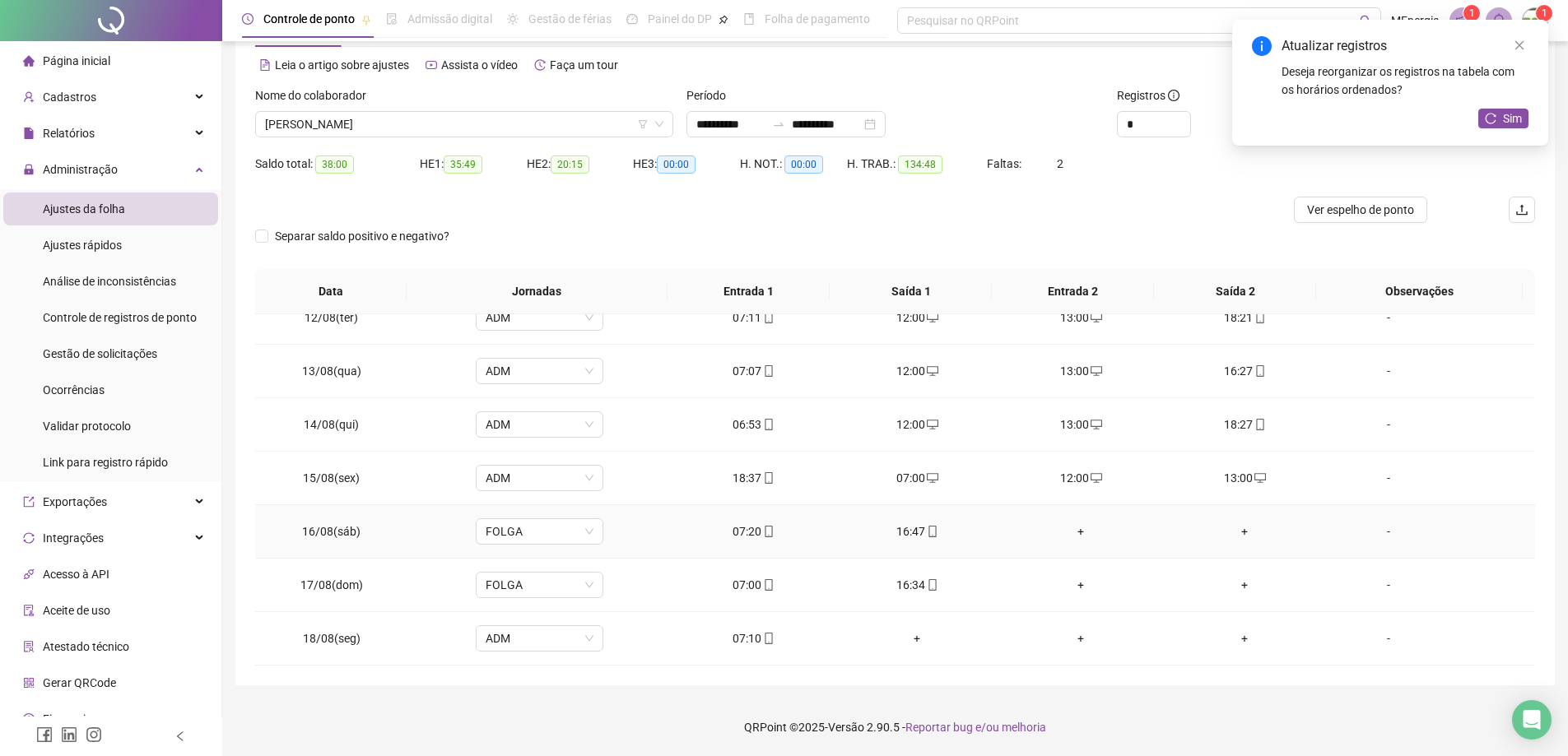
click at [1074, 532] on div "+" at bounding box center [1082, 531] width 138 height 18
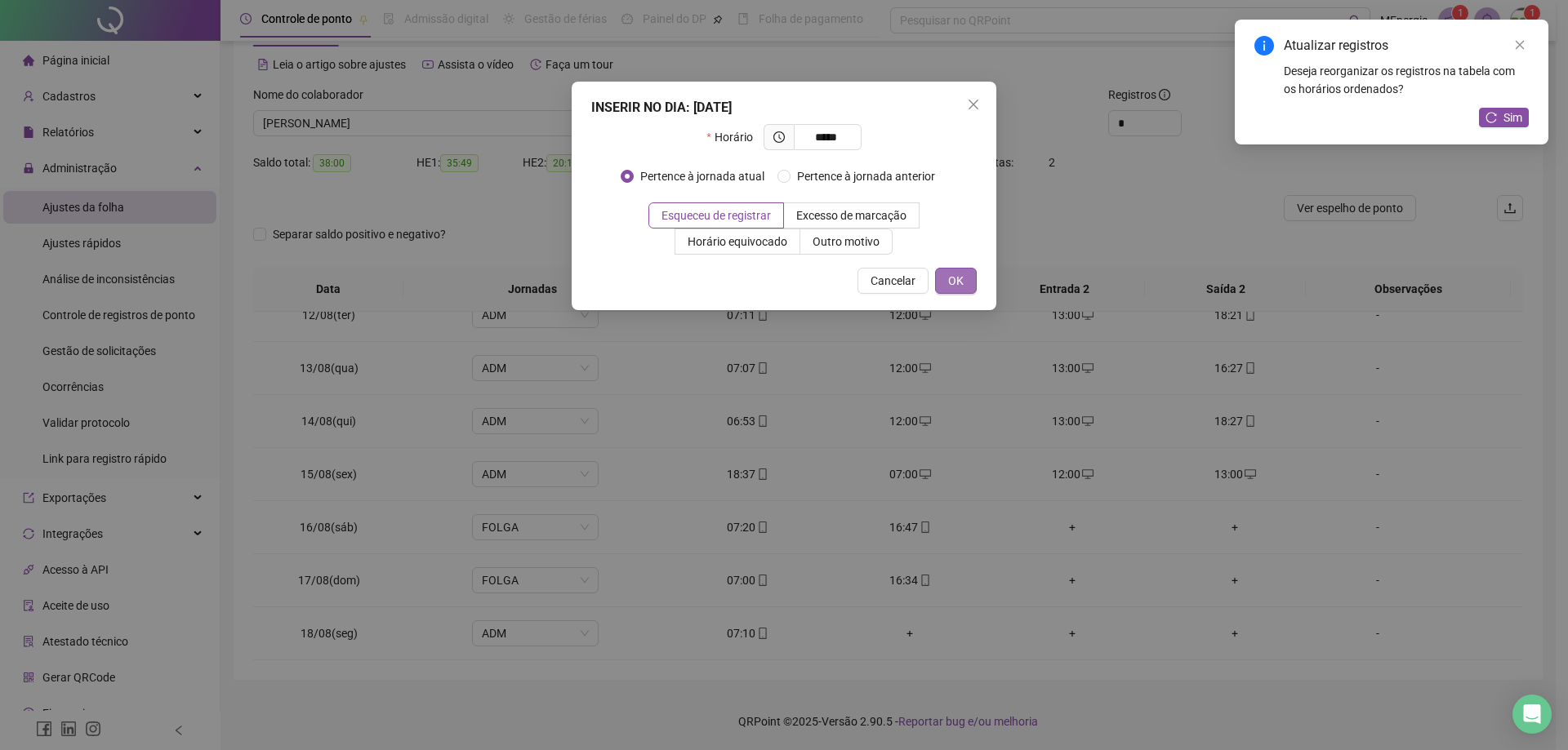
type input "*****"
click at [968, 287] on button "OK" at bounding box center [955, 281] width 41 height 26
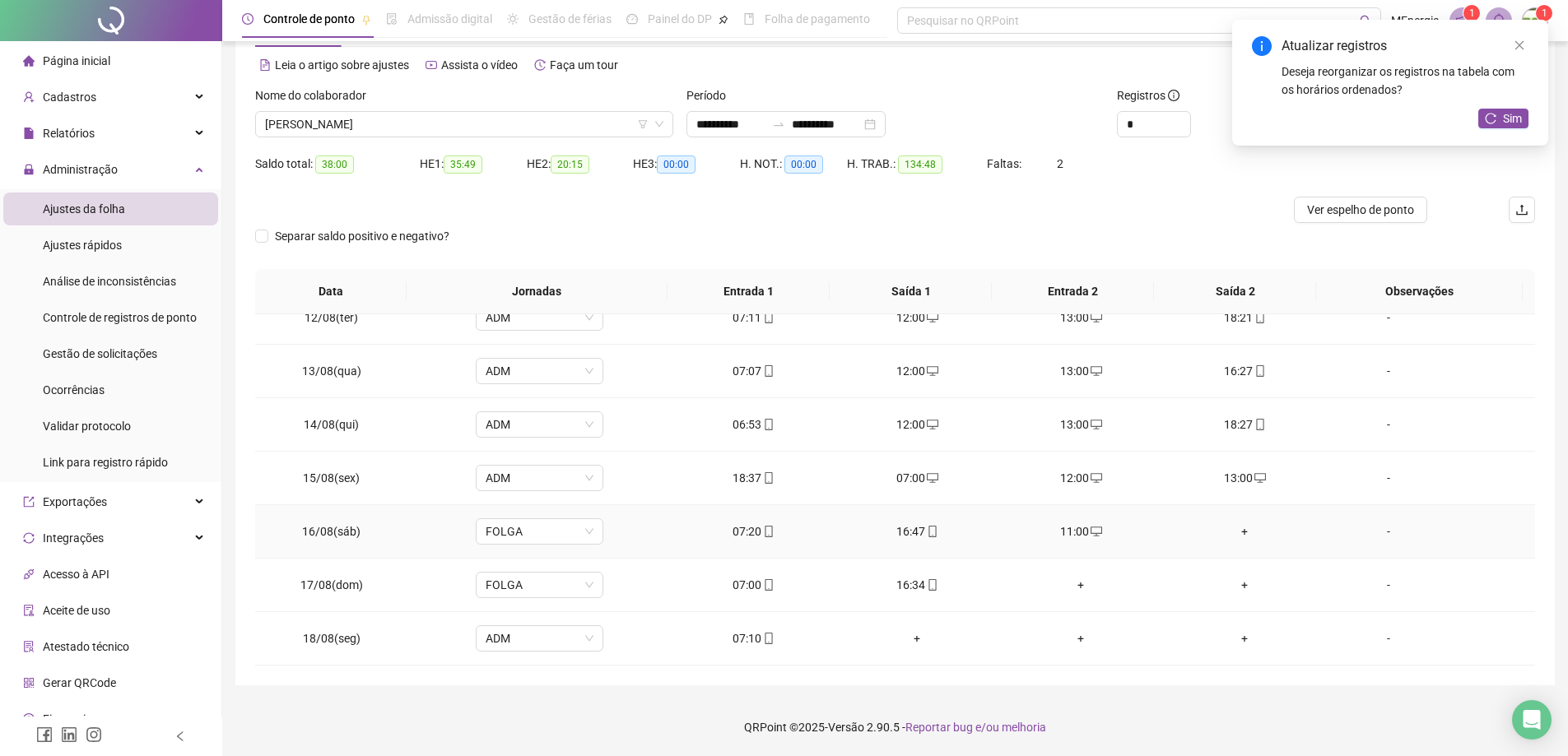
click at [1238, 531] on div "+" at bounding box center [1245, 531] width 138 height 18
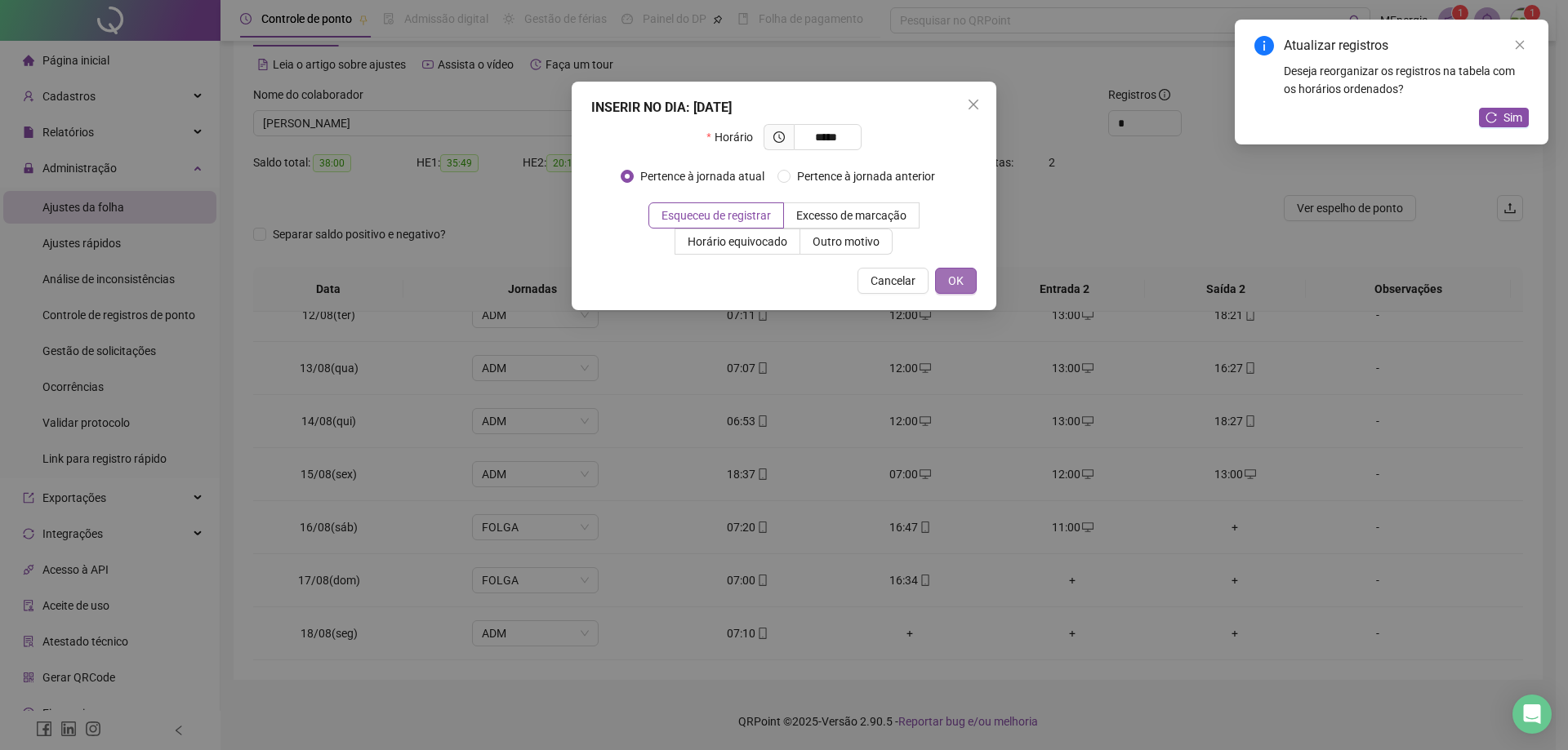
type input "*****"
click at [954, 279] on span "OK" at bounding box center [955, 280] width 16 height 18
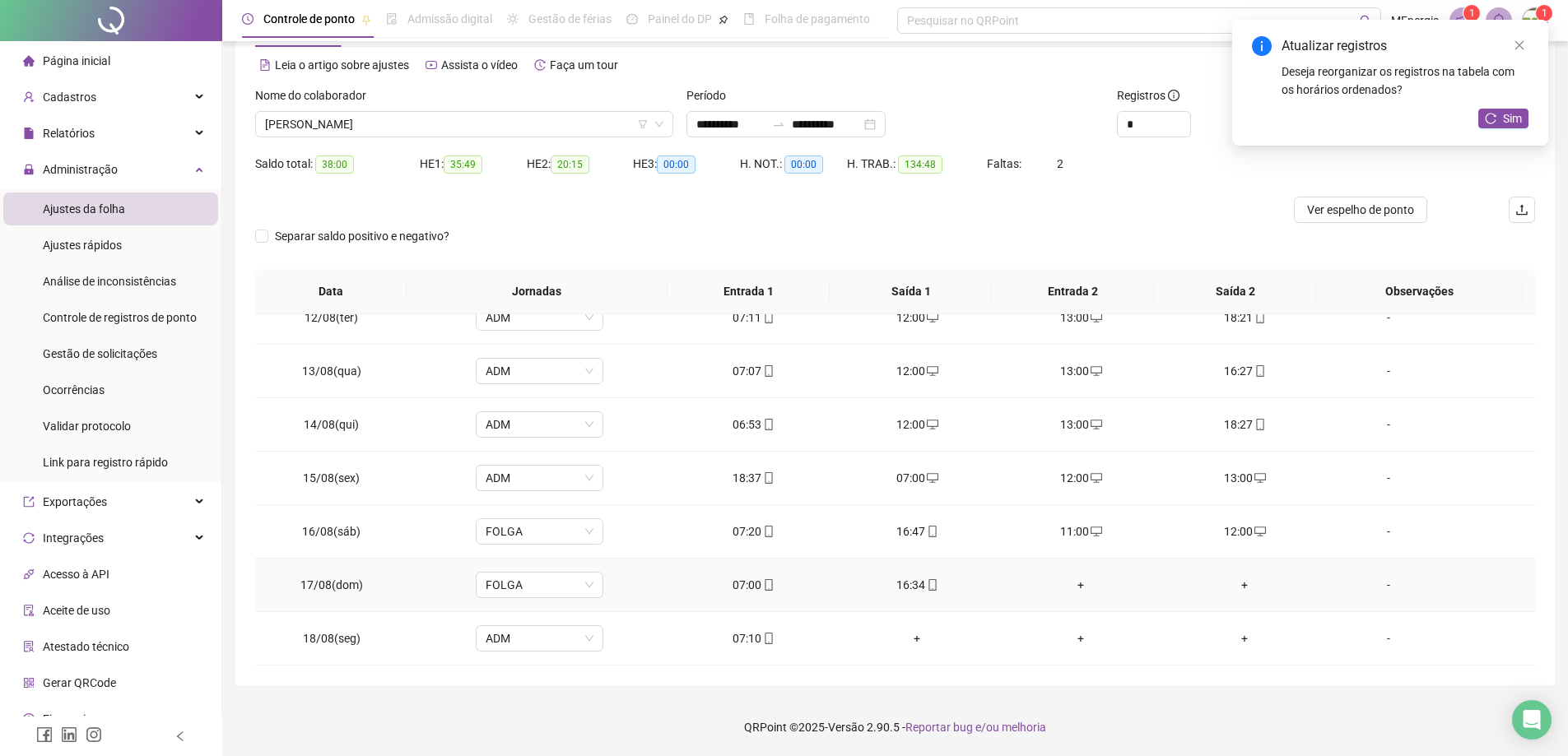
click at [1071, 584] on div "+" at bounding box center [1082, 584] width 138 height 18
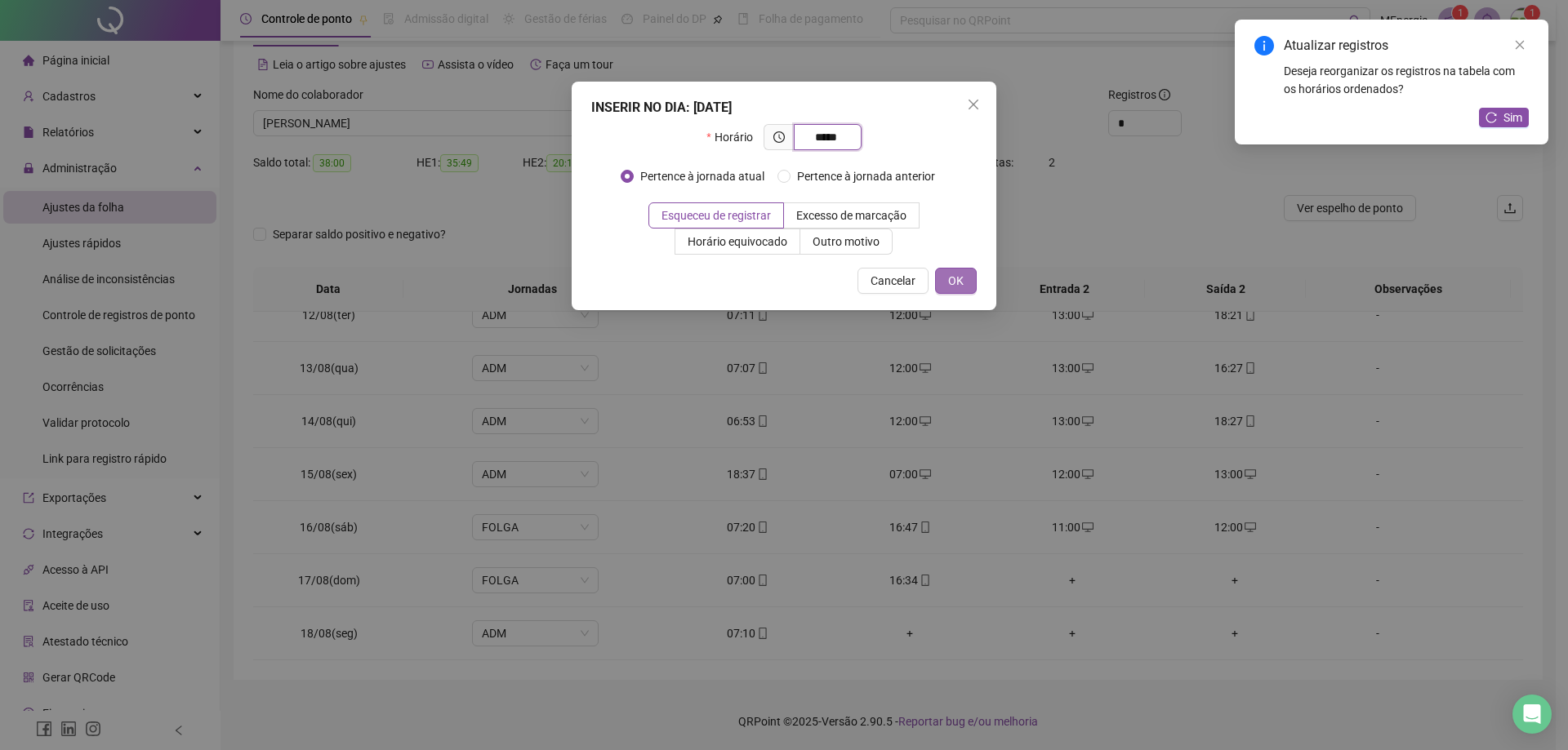
type input "*****"
click at [947, 290] on button "OK" at bounding box center [955, 281] width 41 height 26
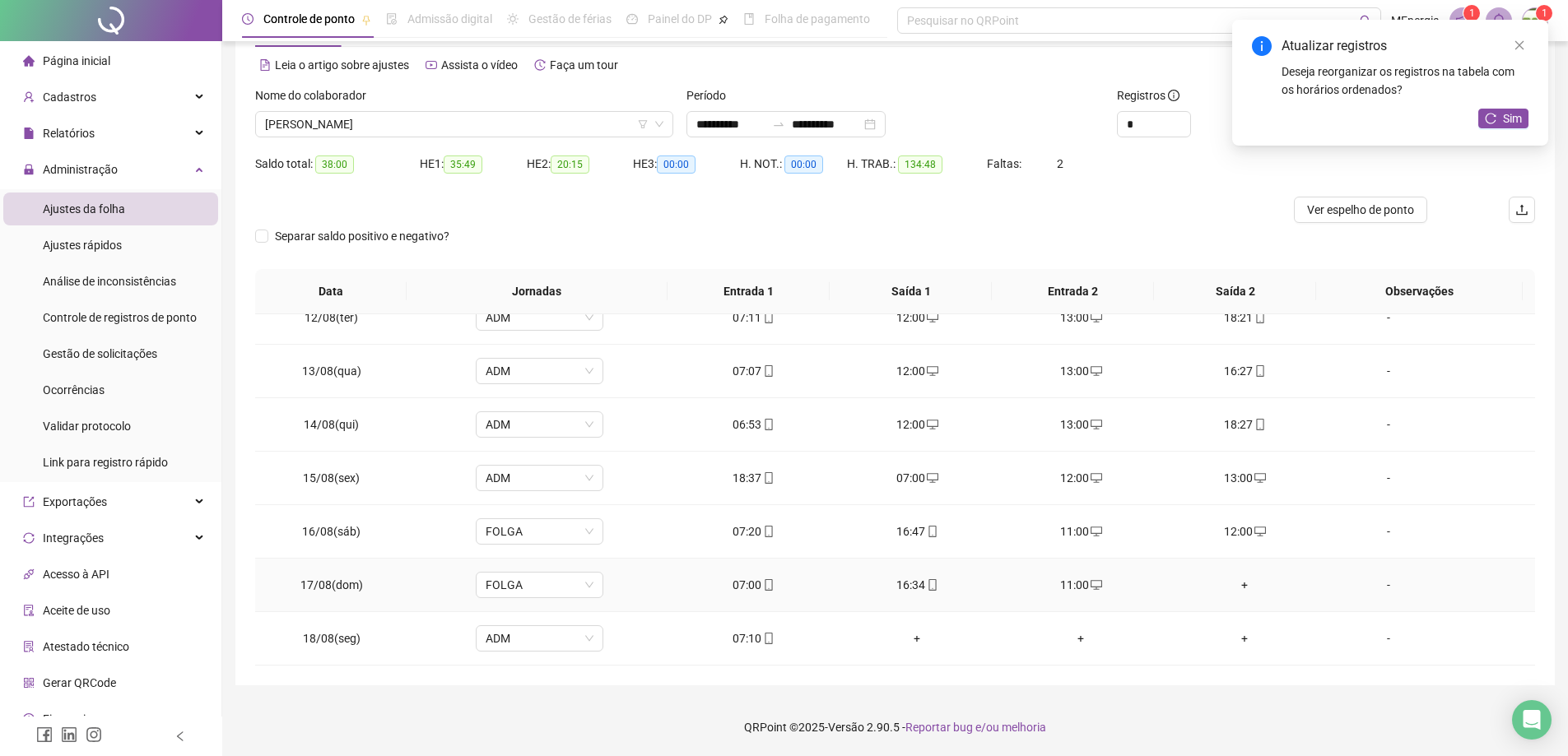
click at [1238, 586] on div "+" at bounding box center [1245, 584] width 138 height 18
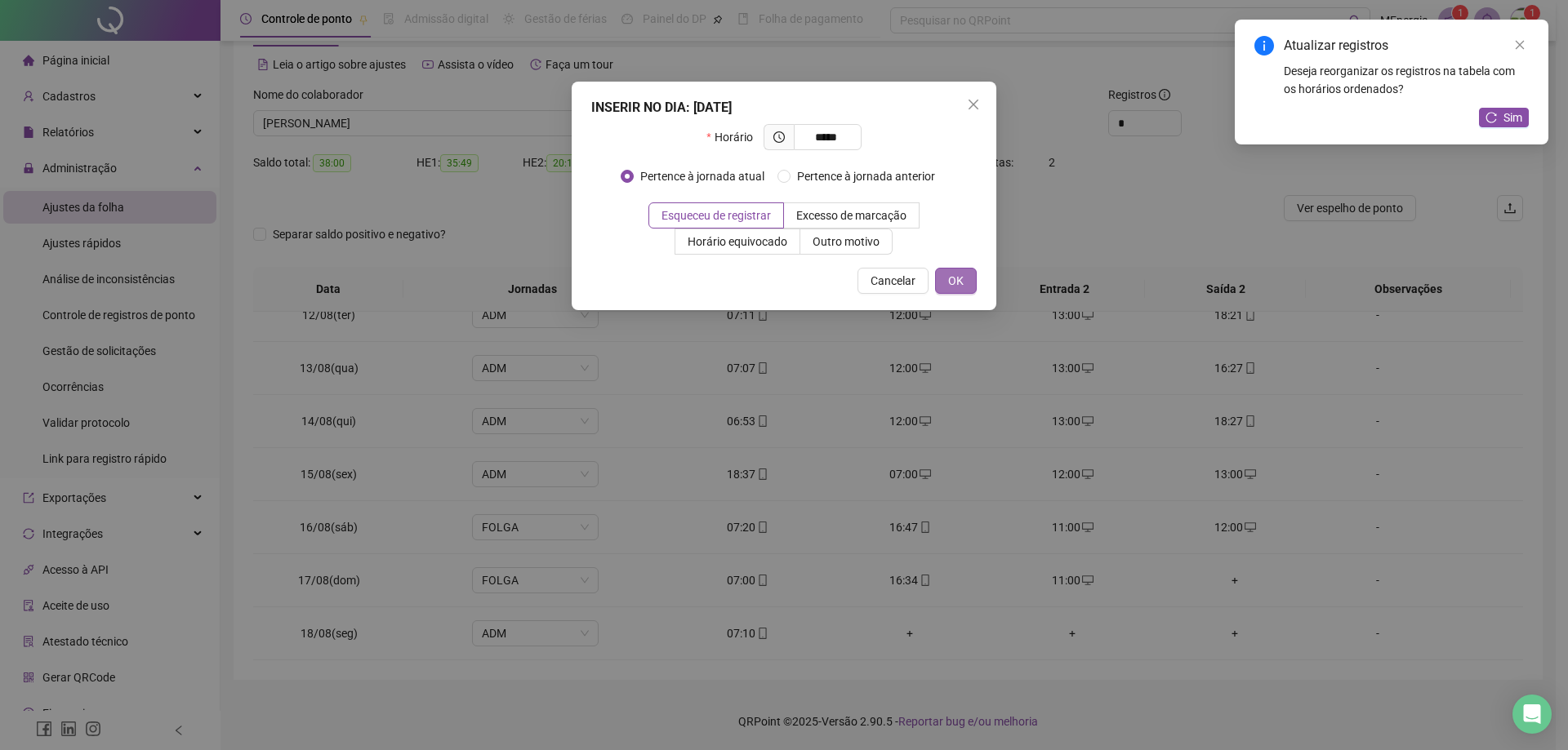
type input "*****"
click at [950, 283] on span "OK" at bounding box center [955, 280] width 16 height 18
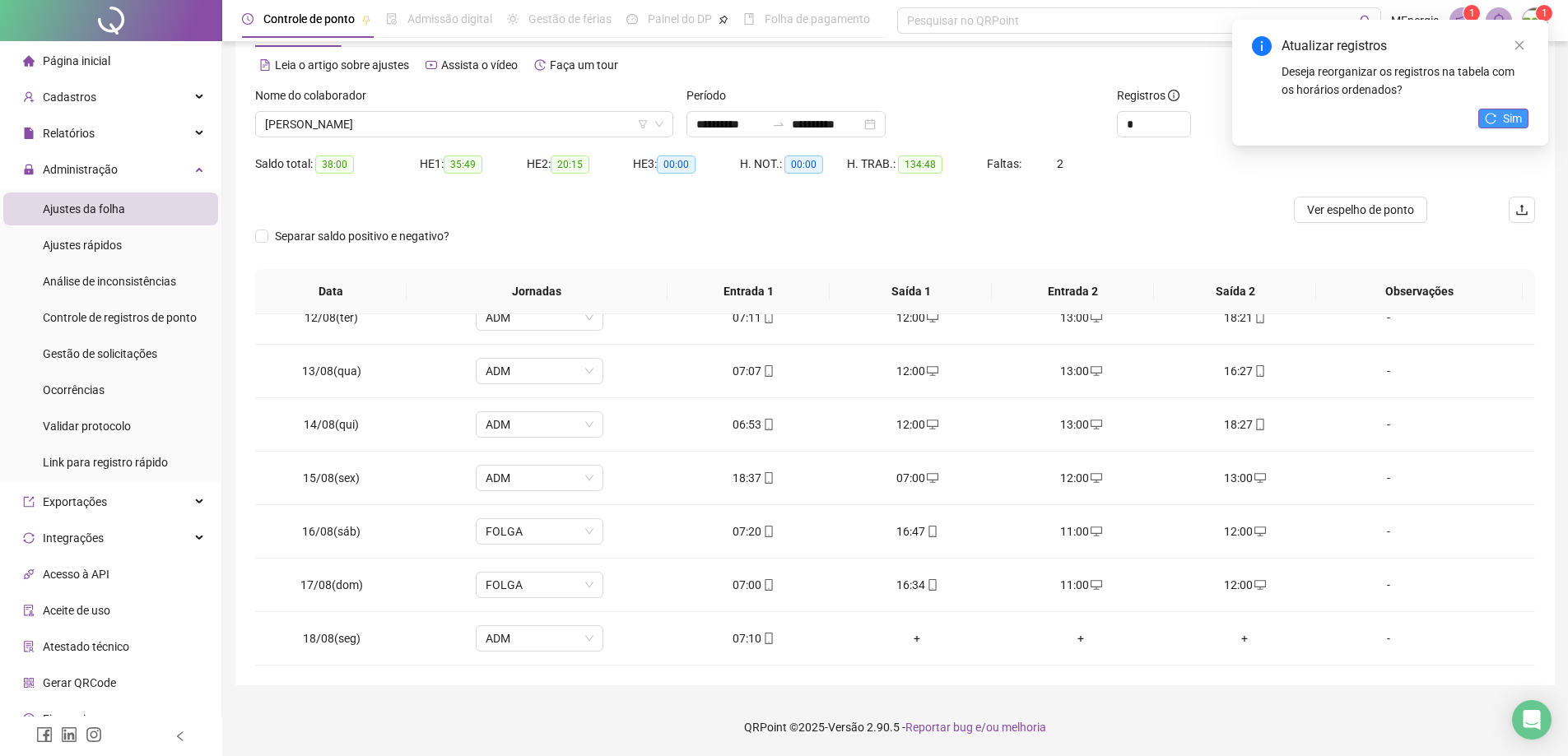
click at [1498, 126] on button "Sim" at bounding box center [1503, 118] width 50 height 20
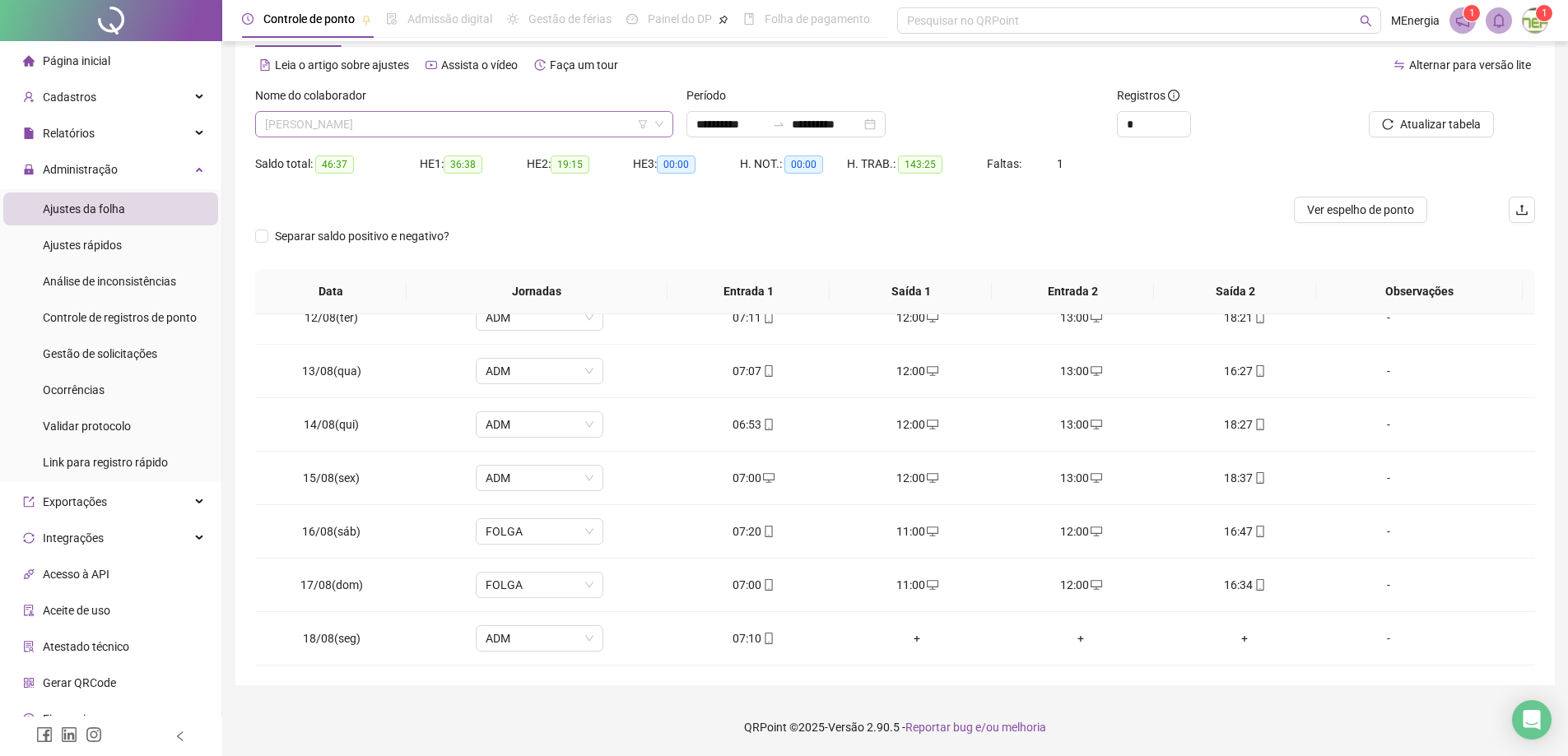
click at [666, 125] on div "[PERSON_NAME]" at bounding box center [464, 125] width 418 height 26
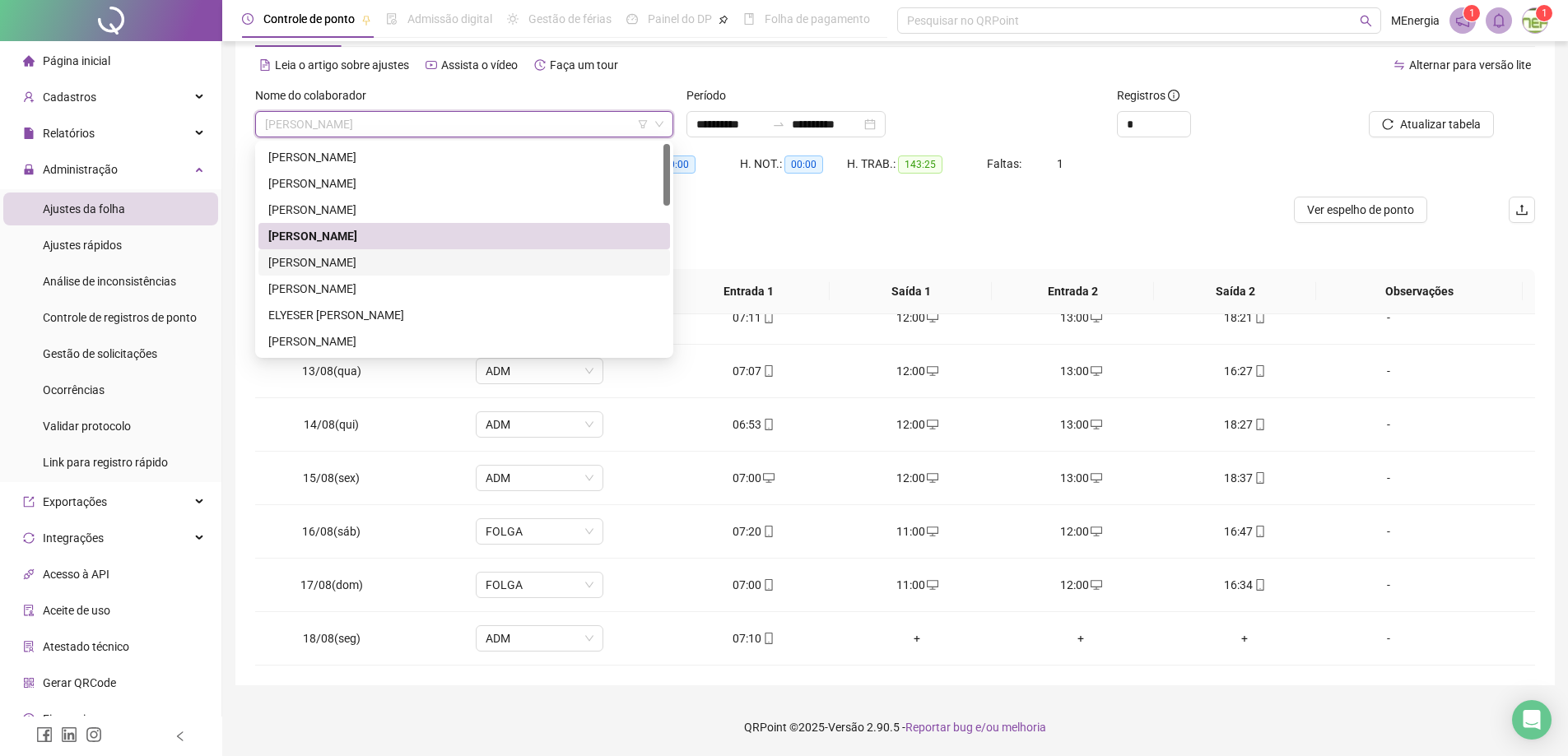
click at [421, 262] on div "[PERSON_NAME]" at bounding box center [464, 262] width 392 height 18
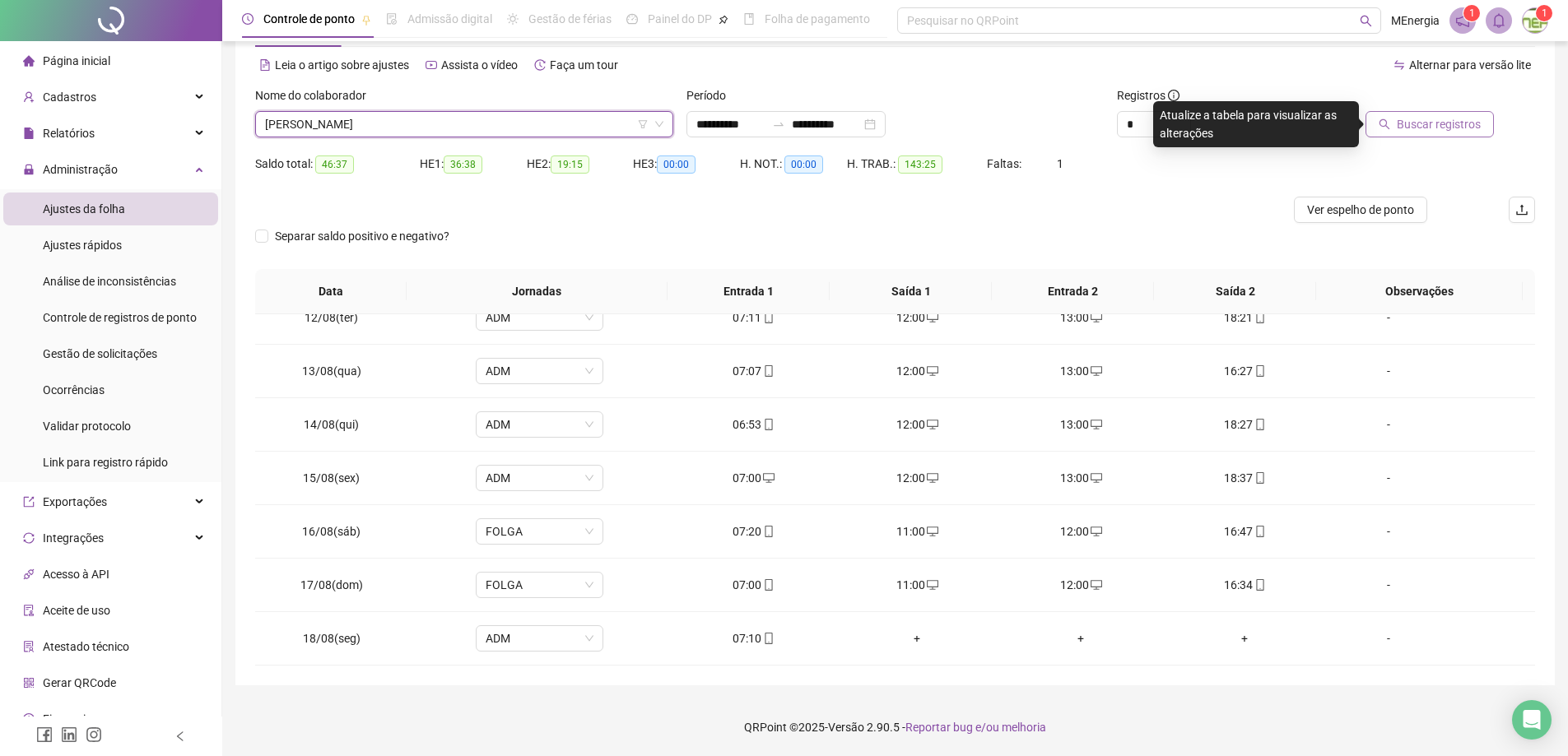
click at [1394, 126] on button "Buscar registros" at bounding box center [1430, 125] width 128 height 26
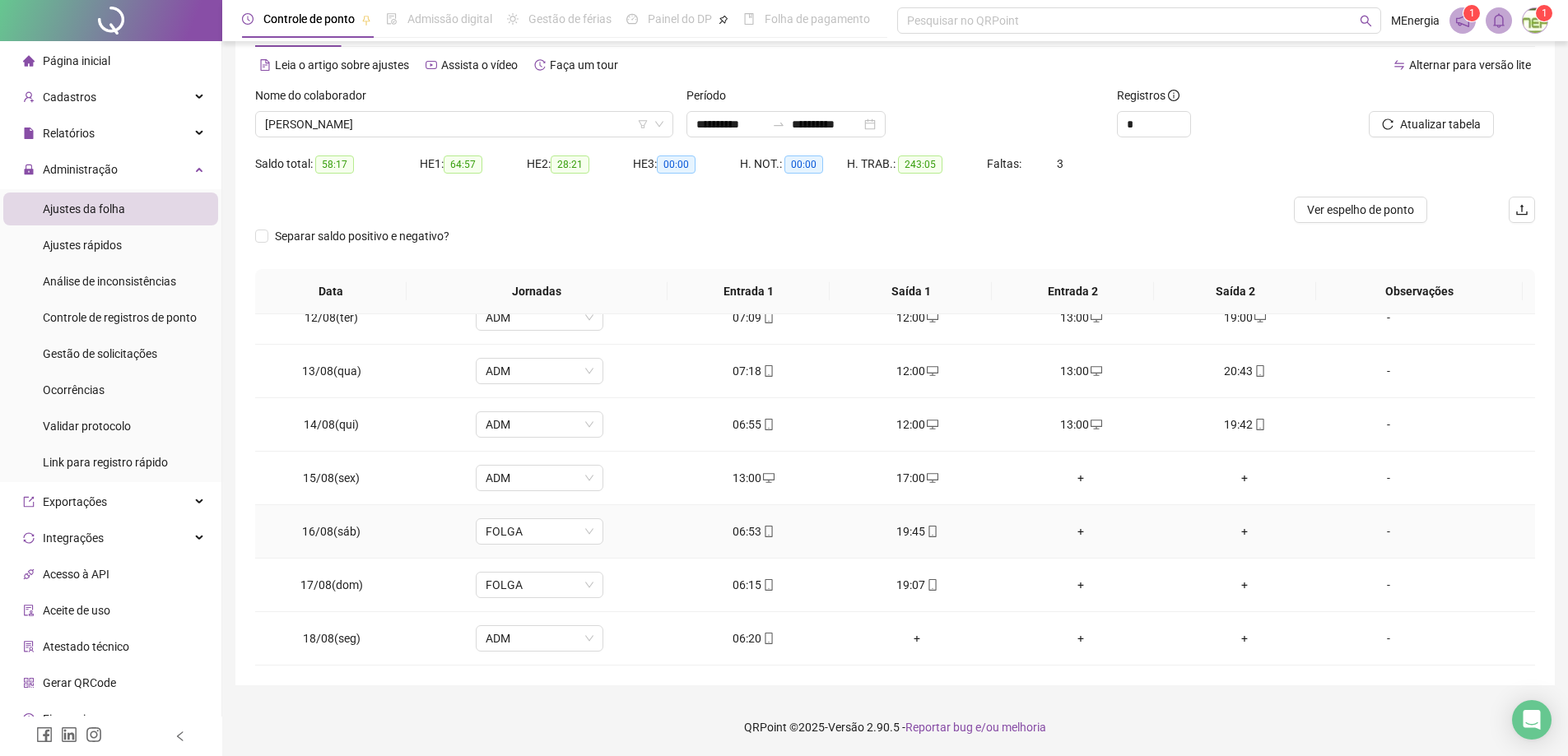
click at [1076, 533] on div "+" at bounding box center [1082, 531] width 138 height 18
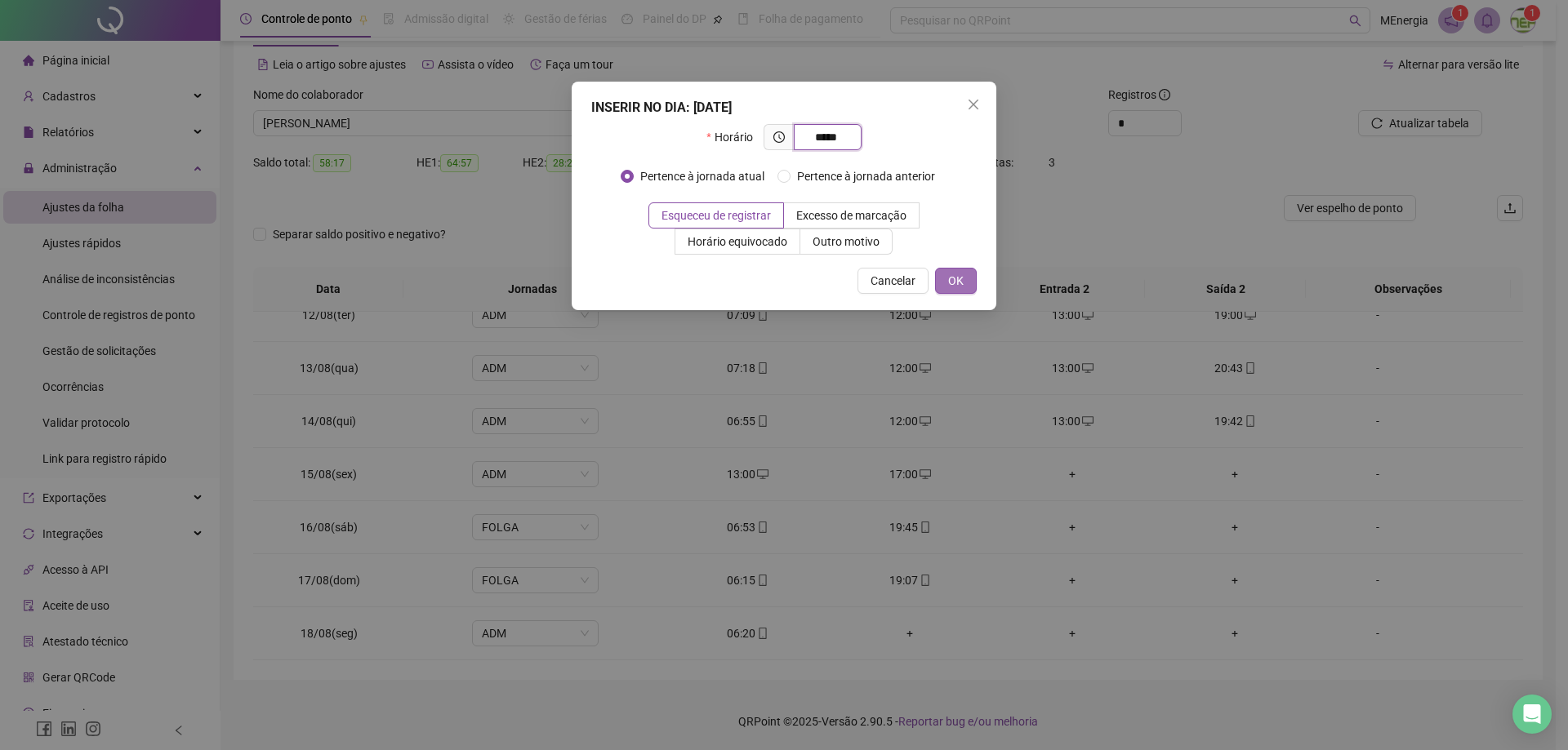
type input "*****"
click at [953, 279] on span "OK" at bounding box center [955, 280] width 16 height 18
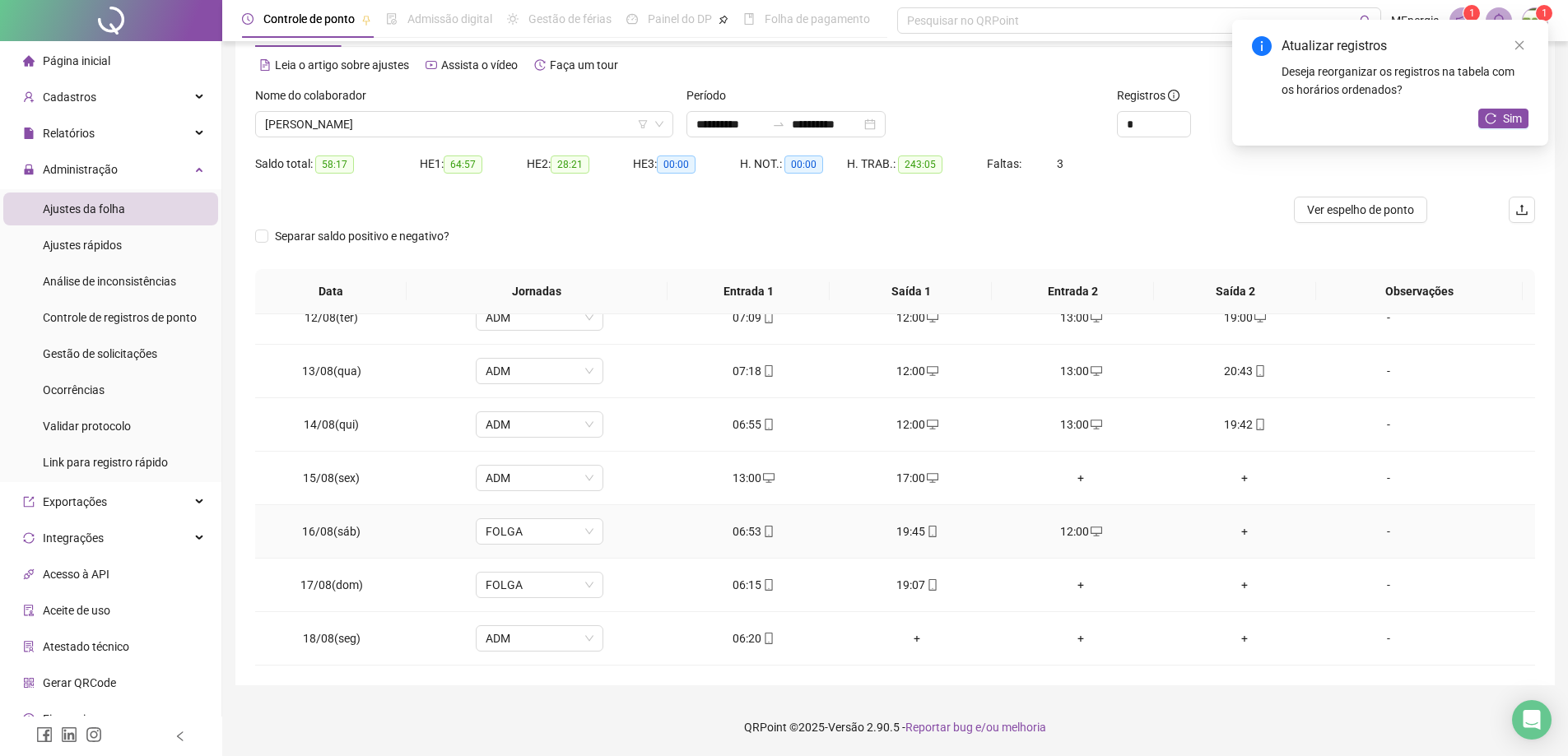
click at [1237, 535] on div "+" at bounding box center [1245, 531] width 138 height 18
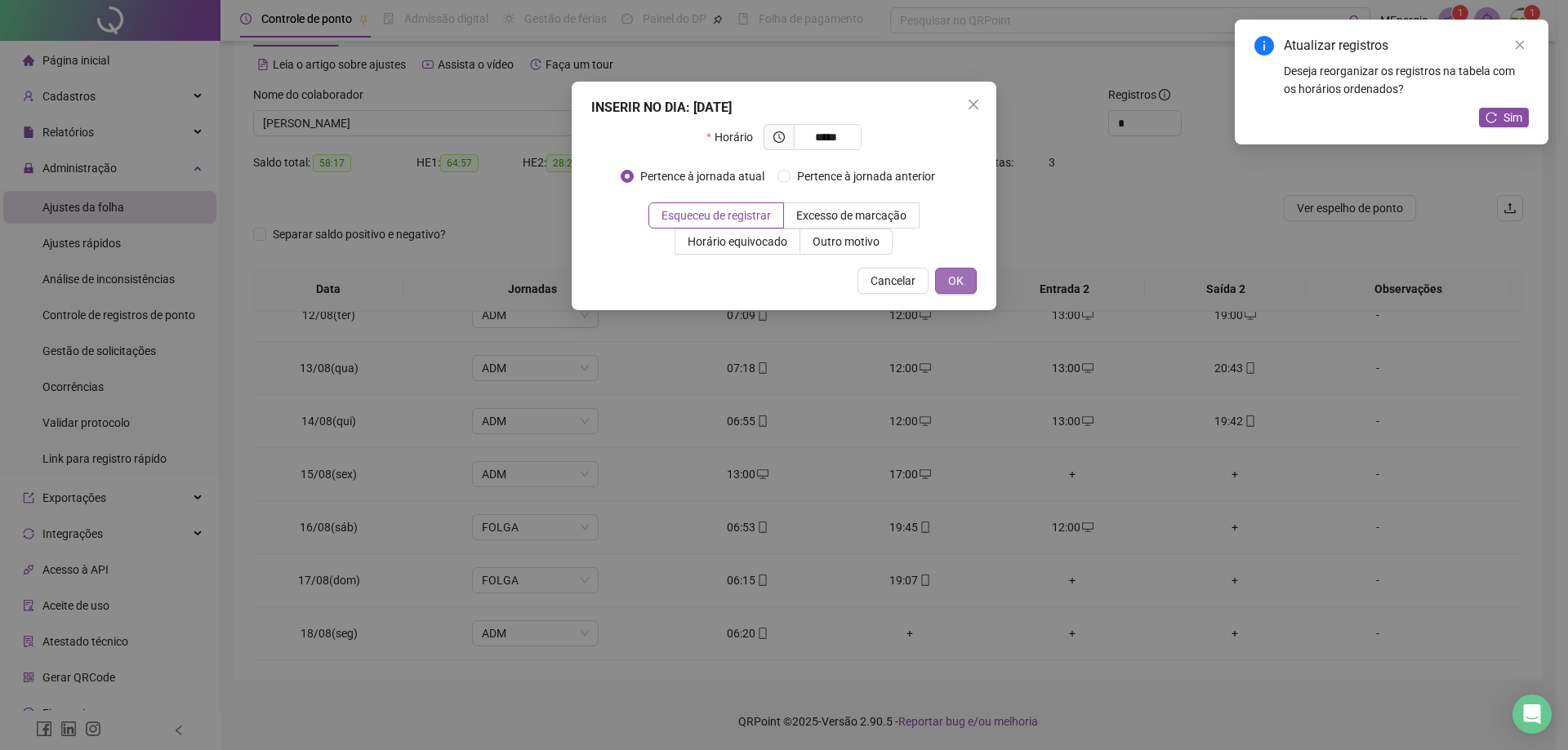
type input "*****"
click at [960, 286] on span "OK" at bounding box center [955, 280] width 16 height 18
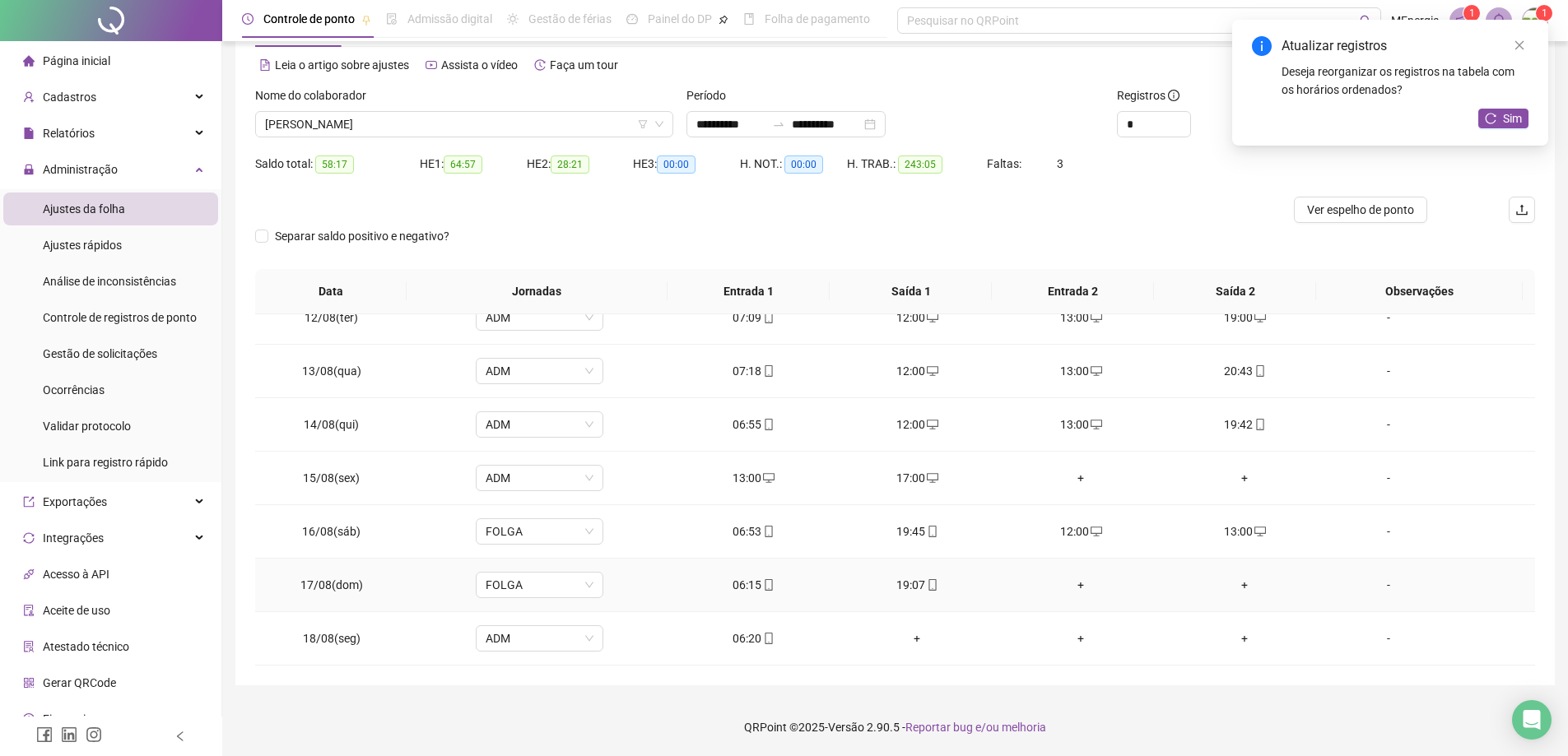
click at [1069, 586] on div "+" at bounding box center [1082, 584] width 138 height 18
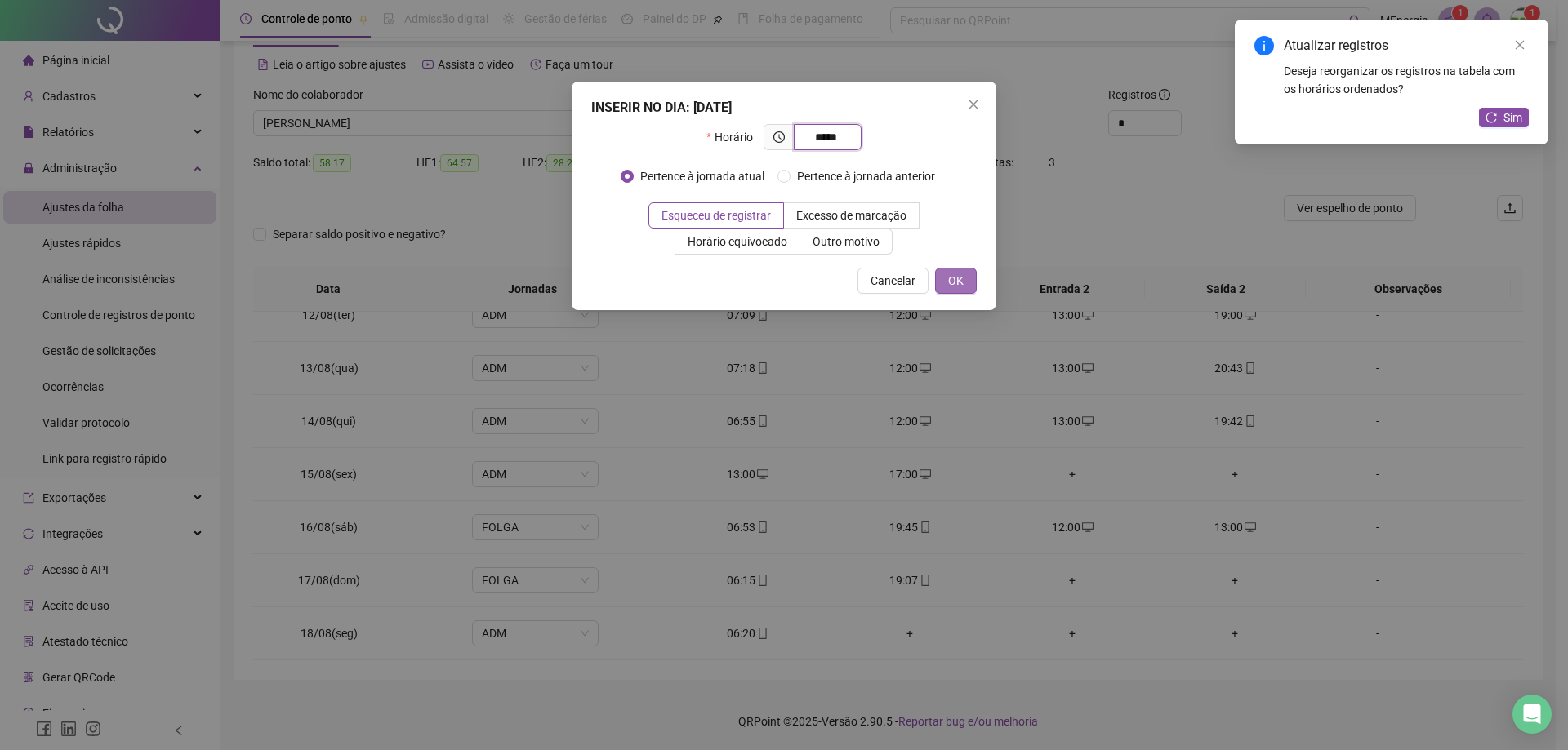
type input "*****"
click at [960, 288] on span "OK" at bounding box center [955, 280] width 16 height 18
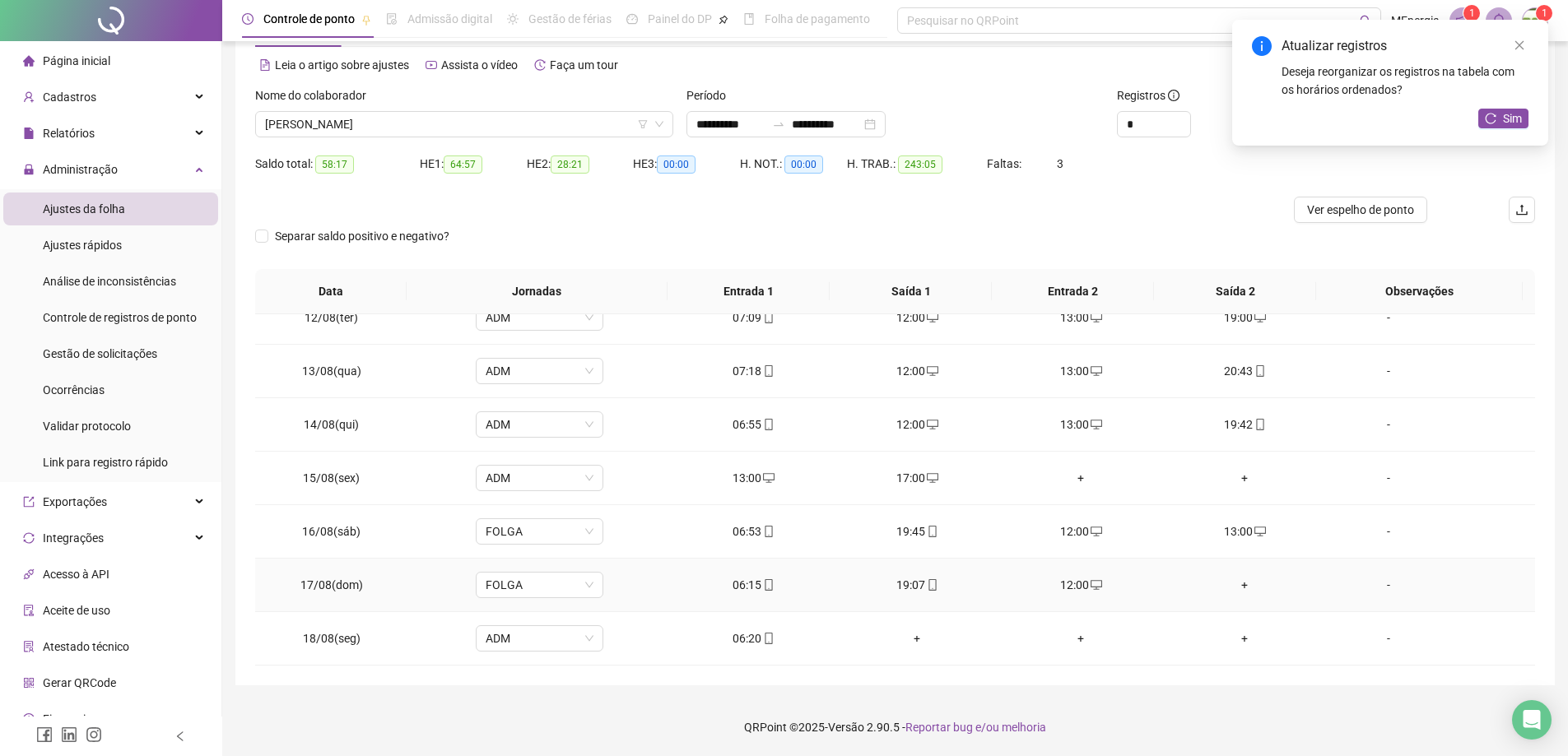
click at [1237, 586] on div "+" at bounding box center [1245, 584] width 138 height 18
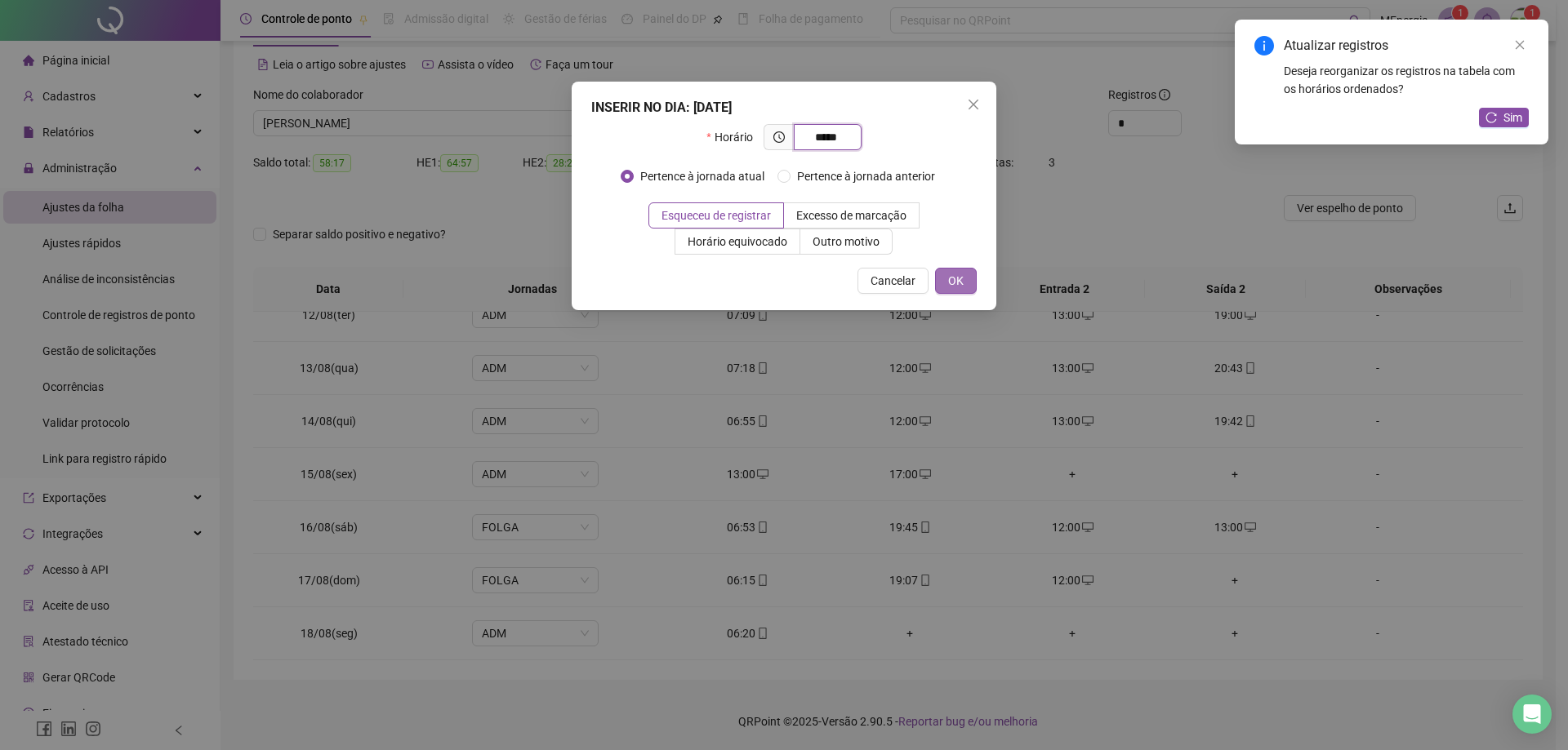
type input "*****"
click at [954, 287] on span "OK" at bounding box center [955, 280] width 16 height 18
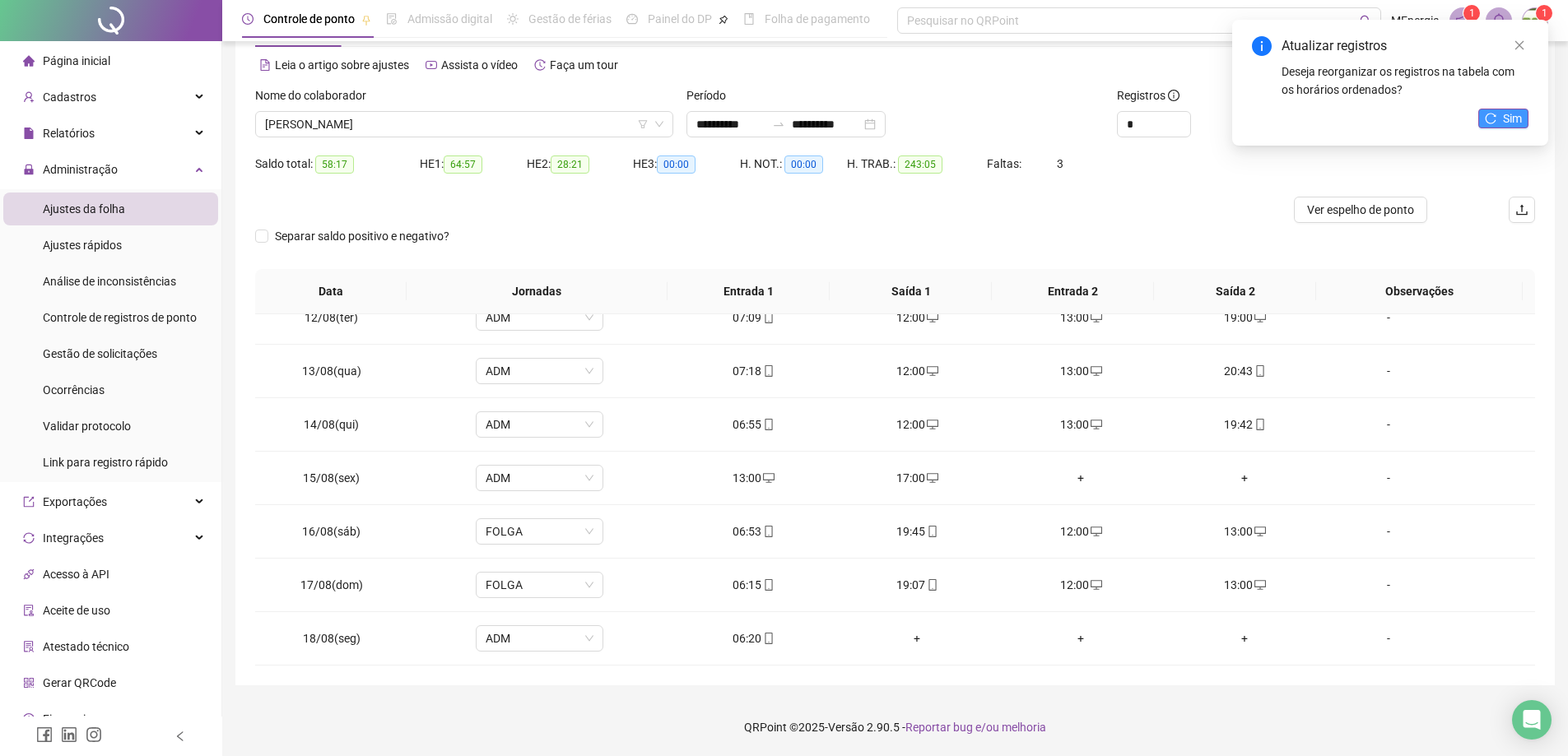
click at [1498, 119] on button "Sim" at bounding box center [1503, 118] width 50 height 20
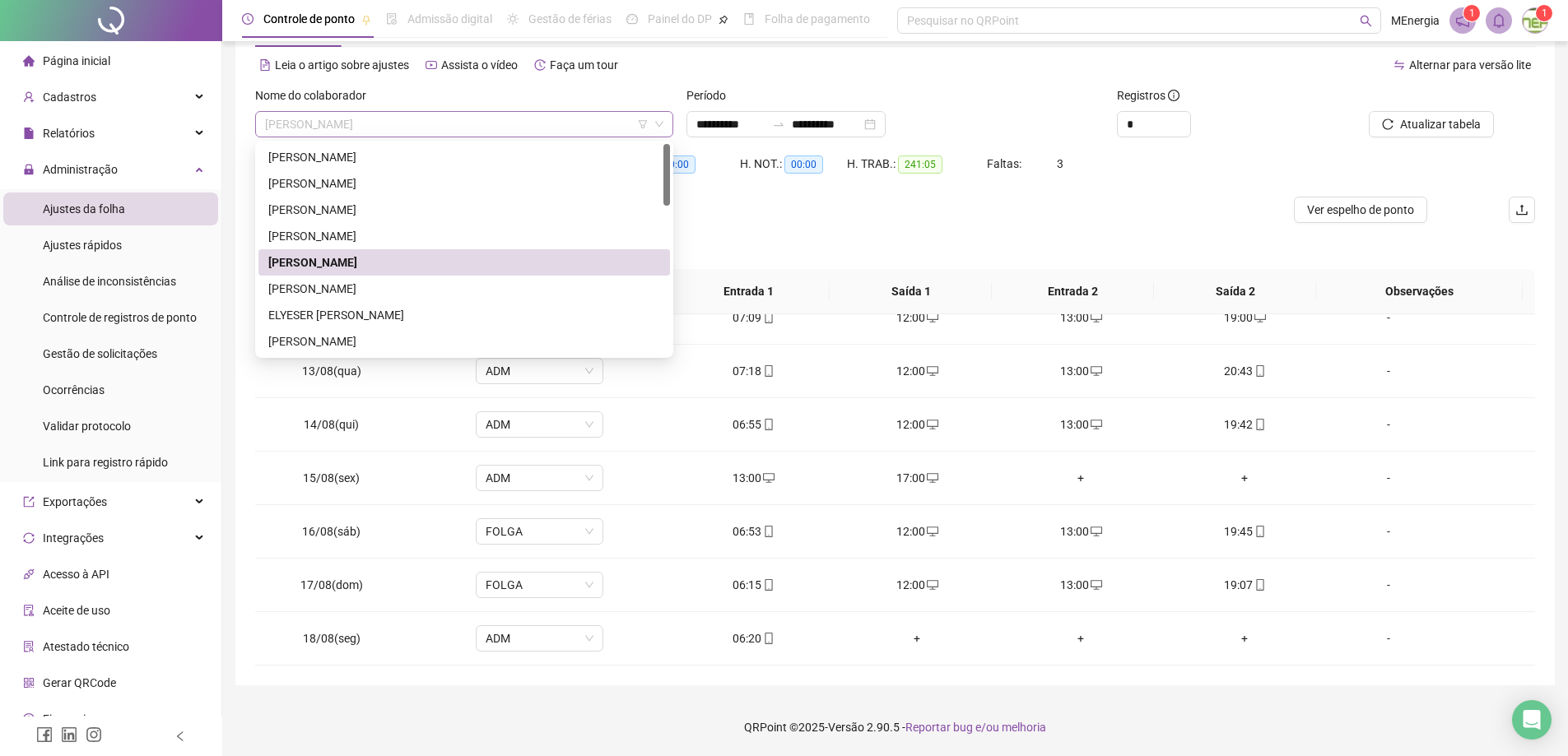
click at [670, 120] on div "[PERSON_NAME]" at bounding box center [464, 125] width 418 height 26
click at [404, 295] on div "[PERSON_NAME]" at bounding box center [464, 288] width 392 height 18
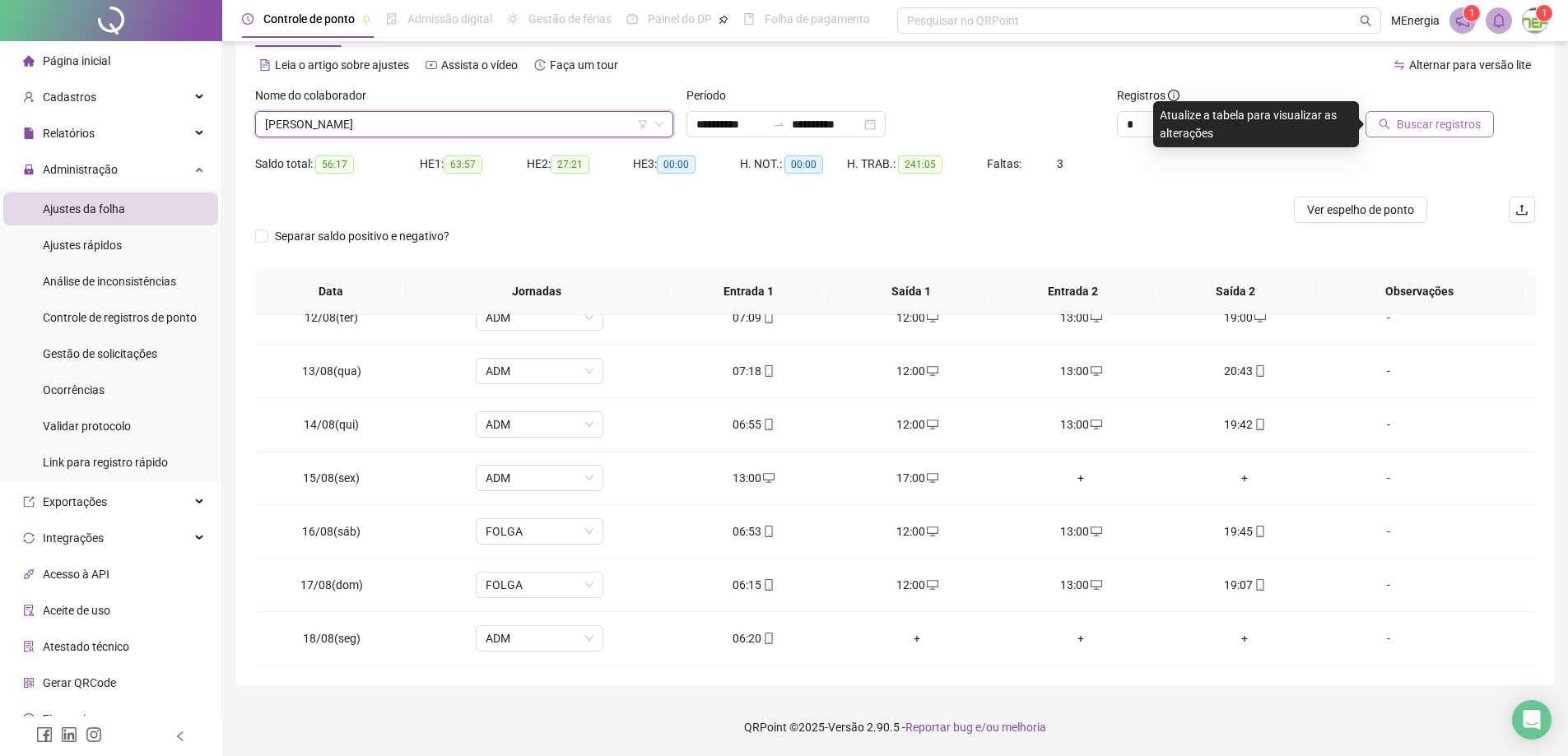
click at [1419, 128] on span "Buscar registros" at bounding box center [1439, 124] width 84 height 18
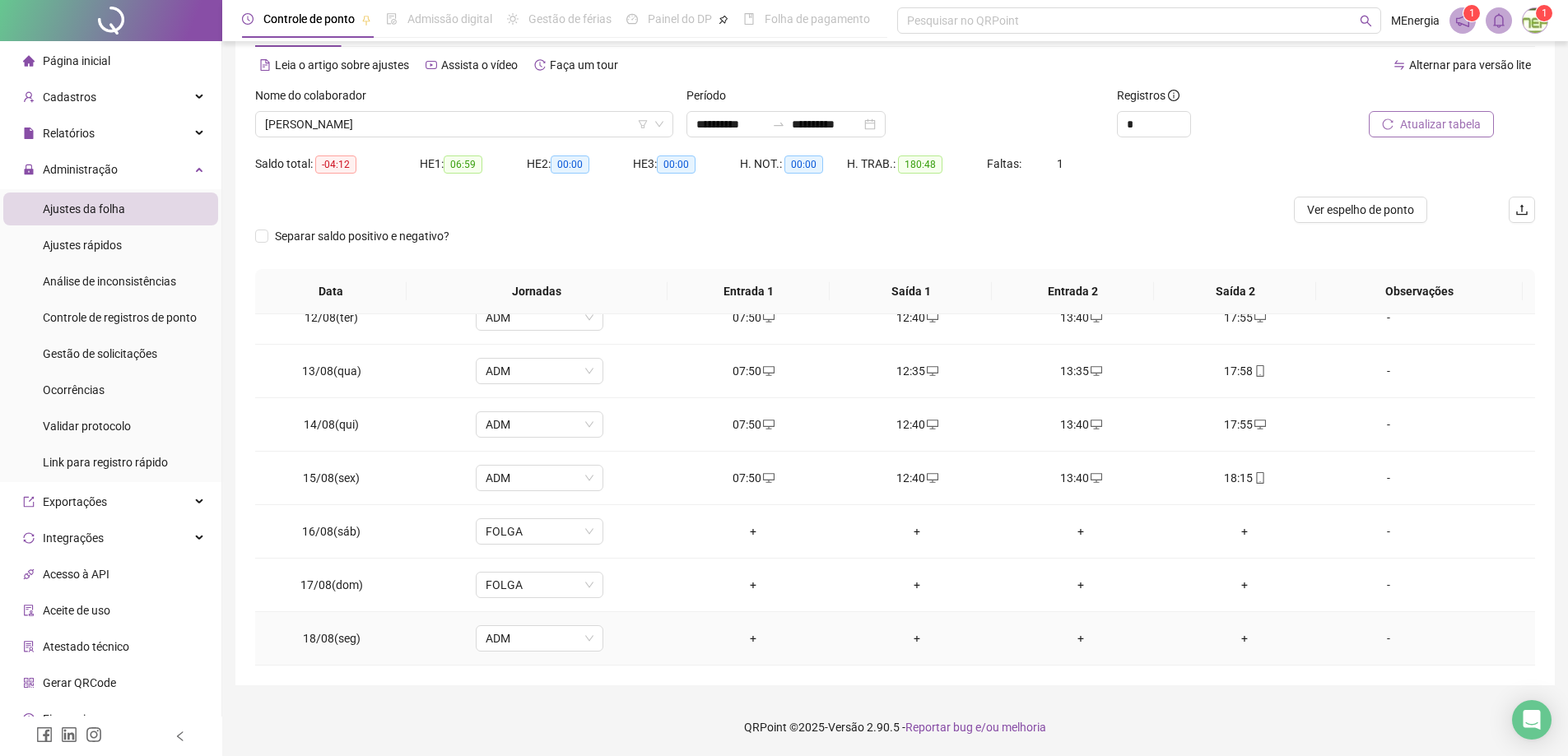
click at [744, 642] on div "+" at bounding box center [753, 638] width 138 height 18
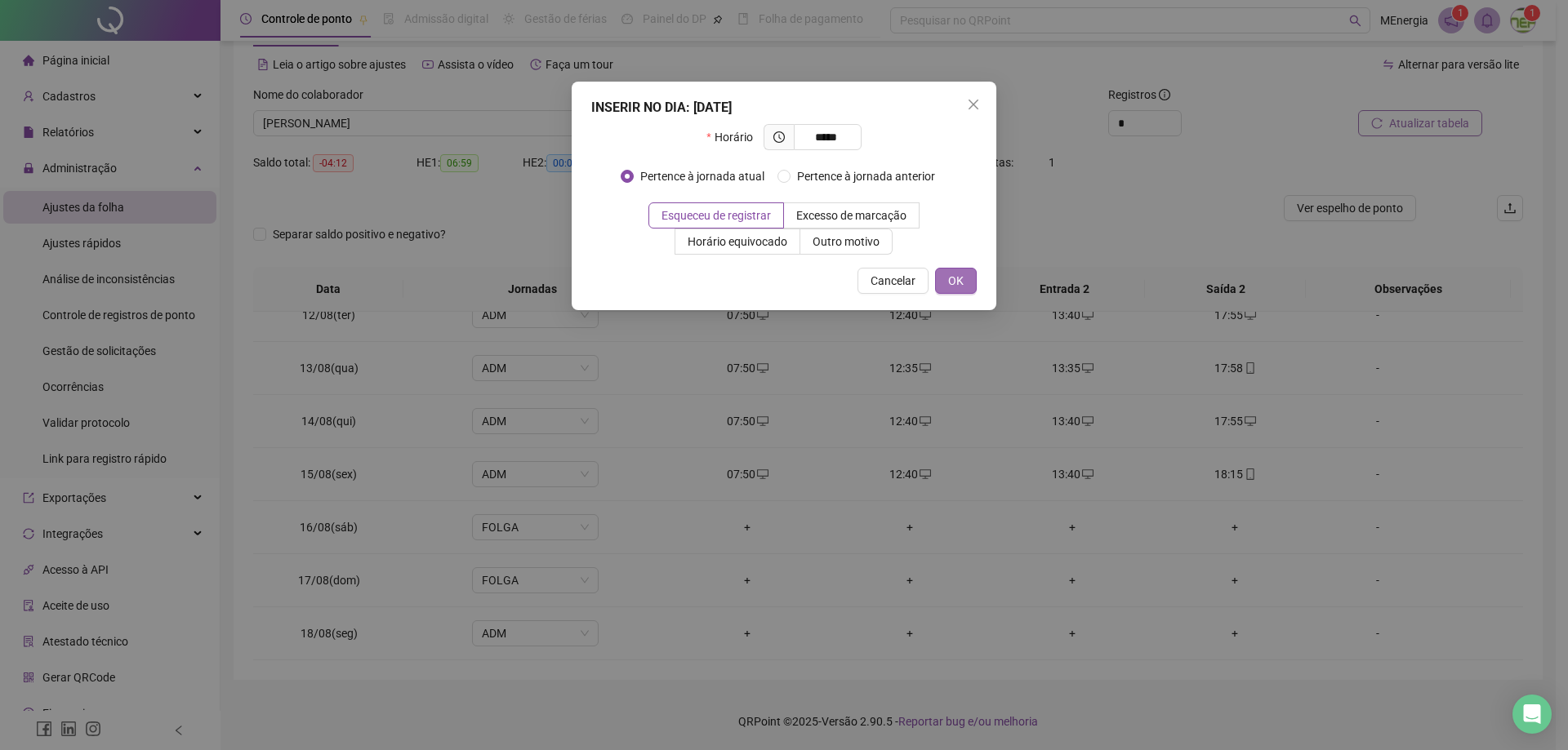
type input "*****"
click at [963, 283] on span "OK" at bounding box center [955, 280] width 16 height 18
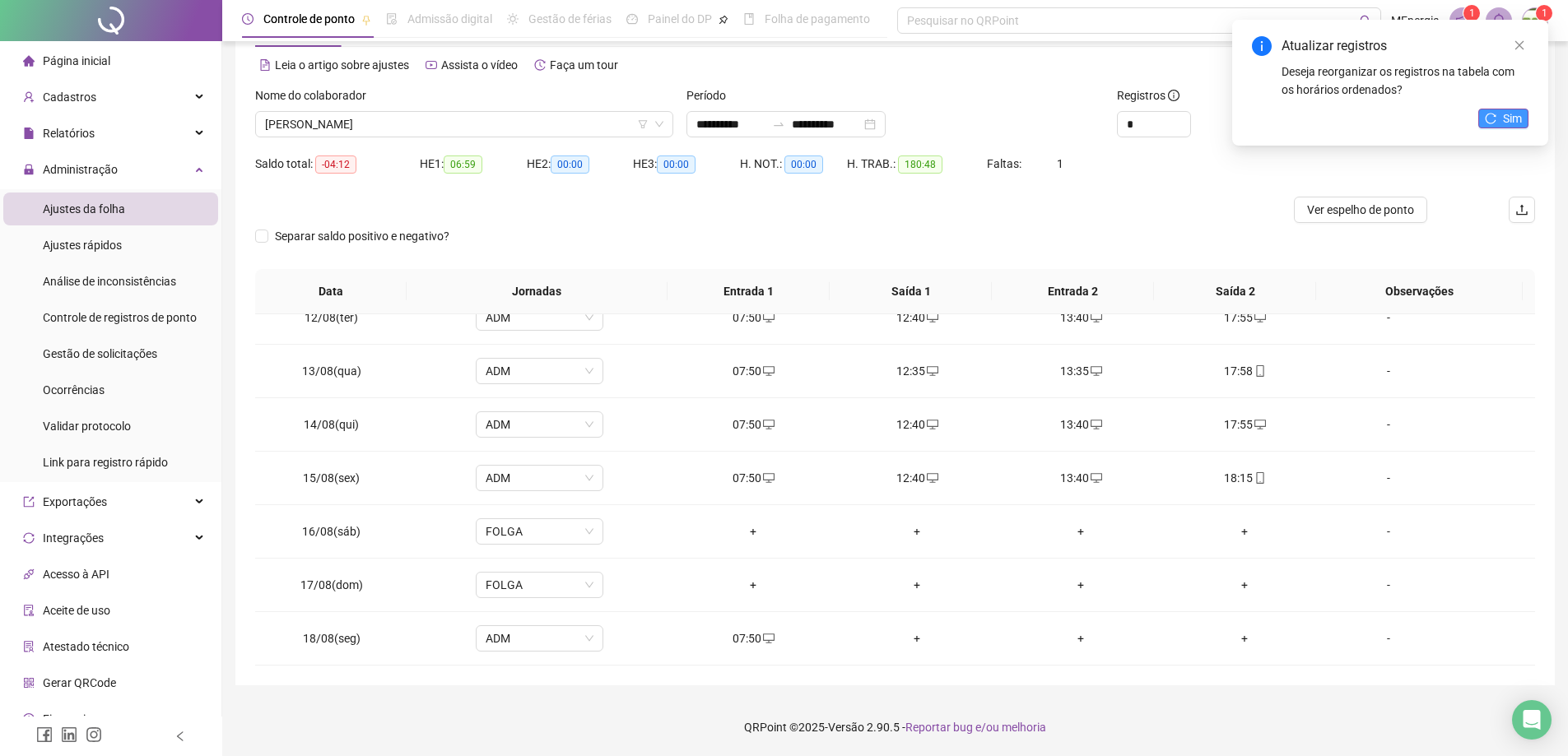
click at [1493, 116] on icon "reload" at bounding box center [1491, 118] width 11 height 11
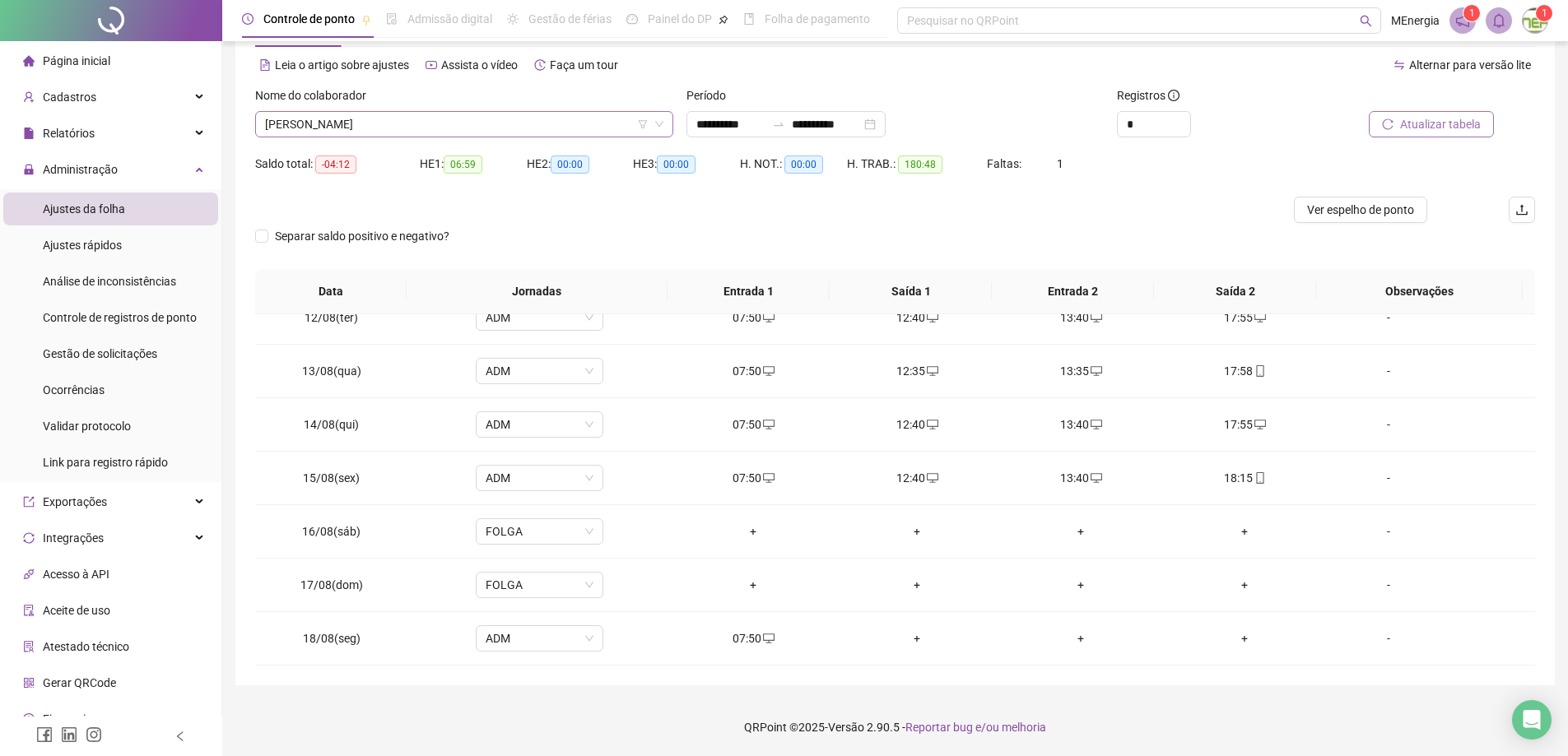
click at [667, 120] on div "[PERSON_NAME]" at bounding box center [464, 125] width 418 height 26
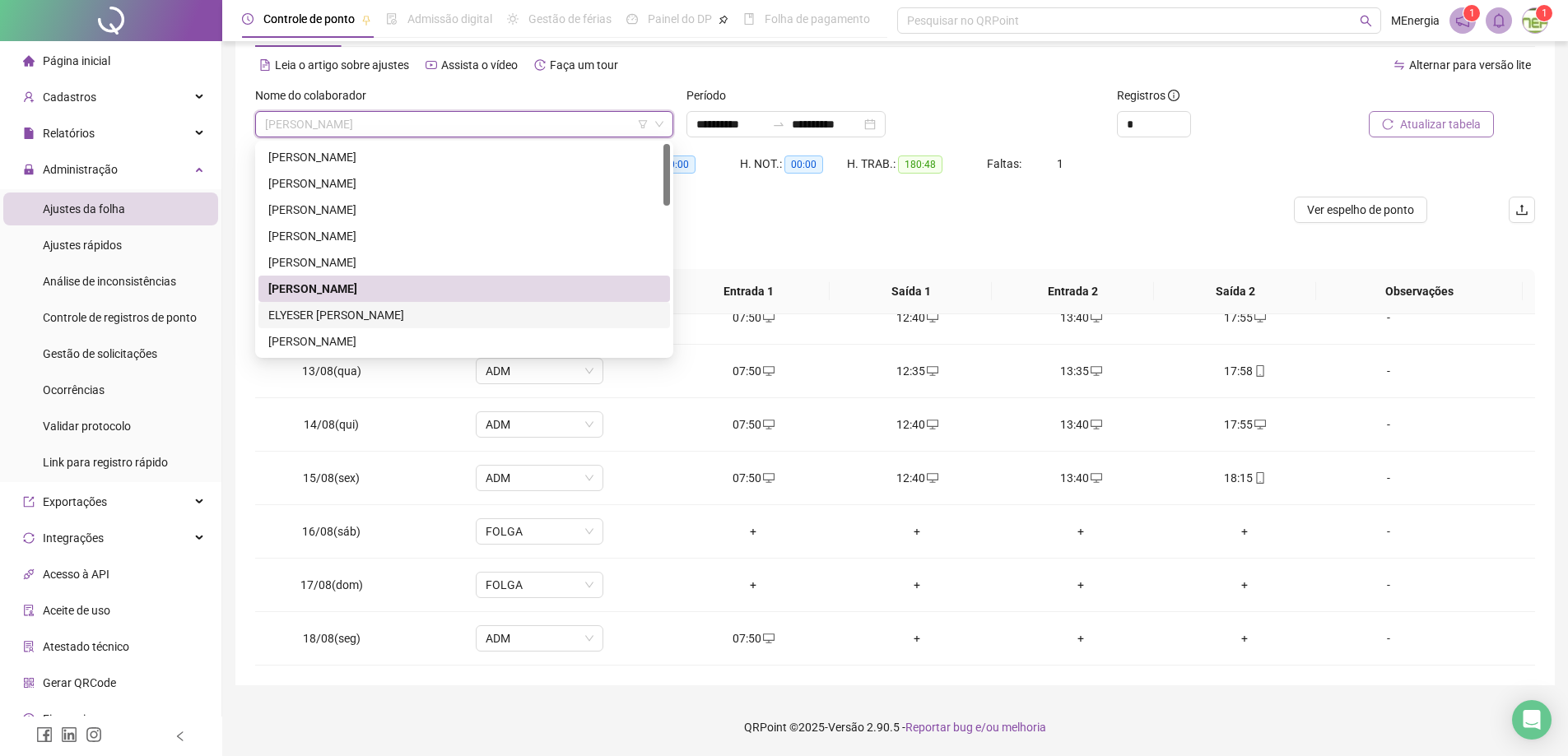
click at [399, 318] on div "ELYESER [PERSON_NAME]" at bounding box center [464, 314] width 392 height 18
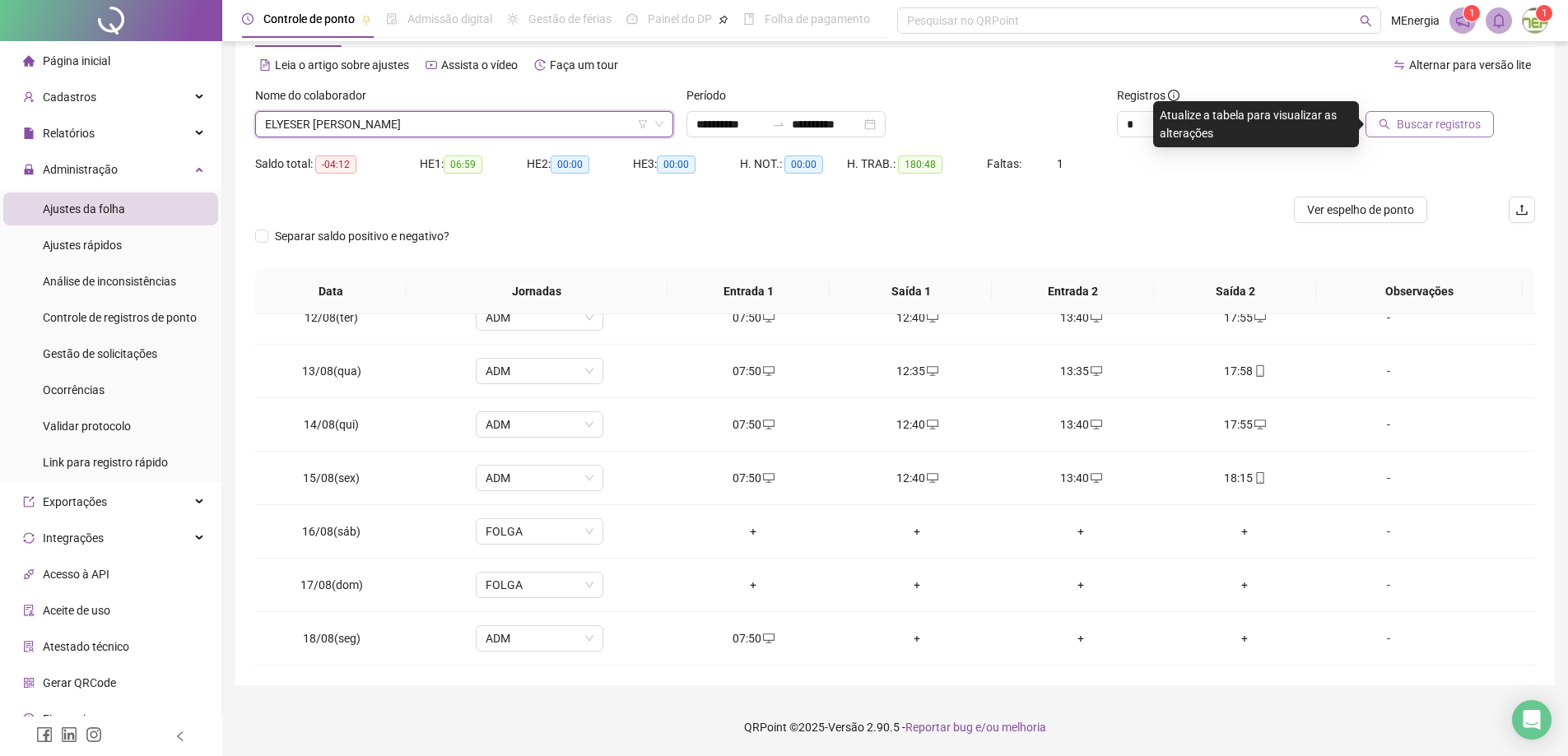
click at [1413, 126] on span "Buscar registros" at bounding box center [1439, 124] width 84 height 18
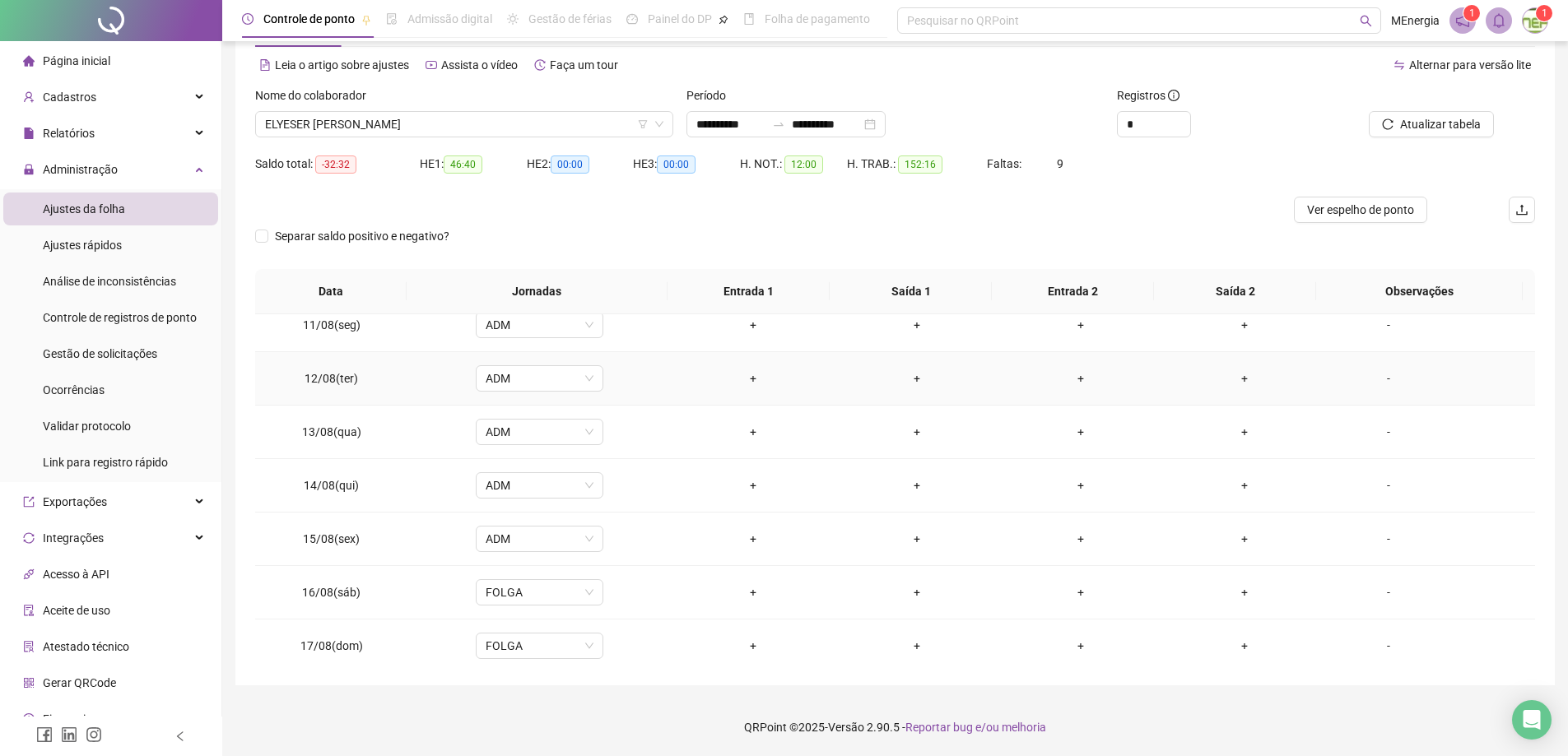
scroll to position [1200, 0]
click at [666, 126] on div "ELYESER [PERSON_NAME]" at bounding box center [464, 125] width 418 height 26
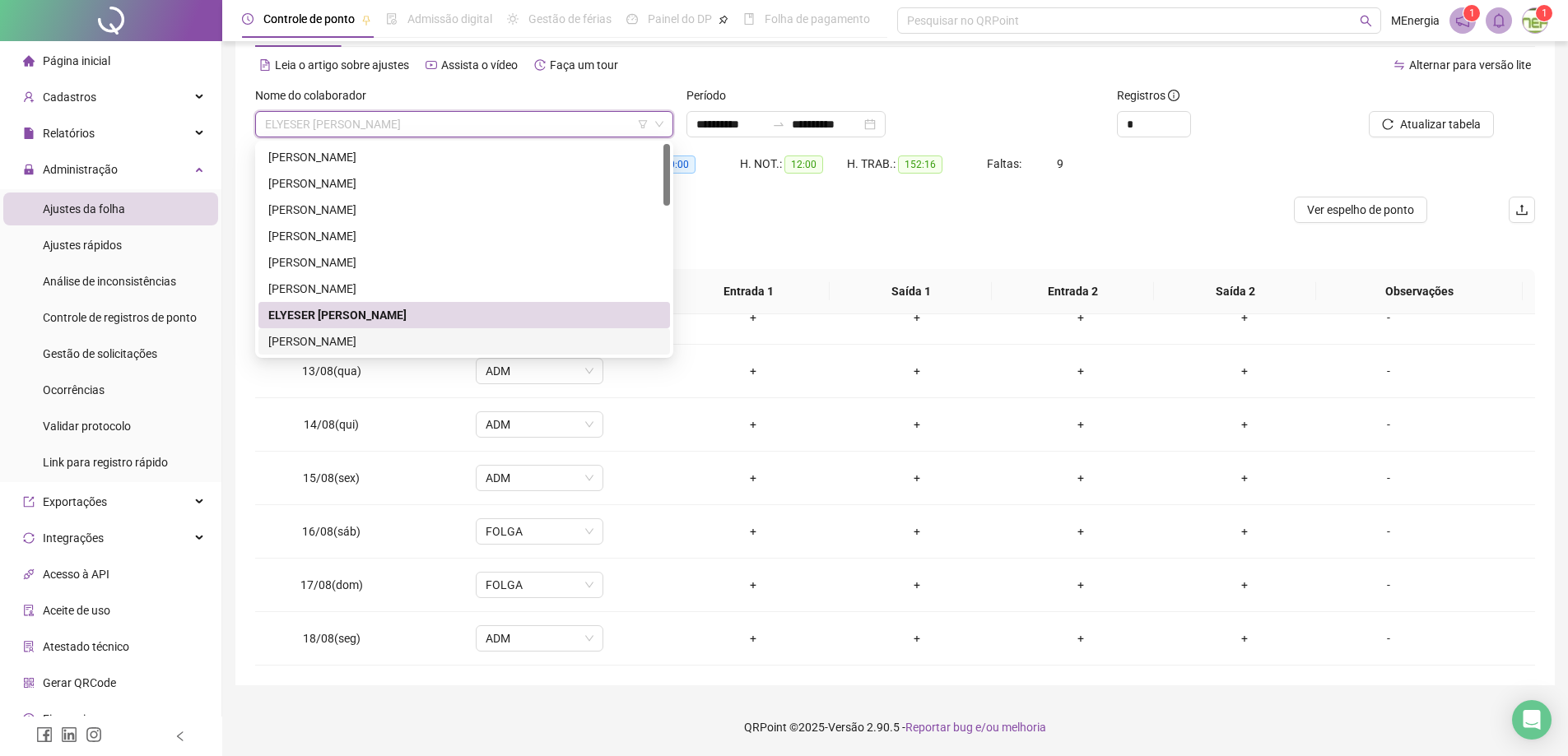
click at [402, 344] on div "[PERSON_NAME]" at bounding box center [464, 341] width 392 height 18
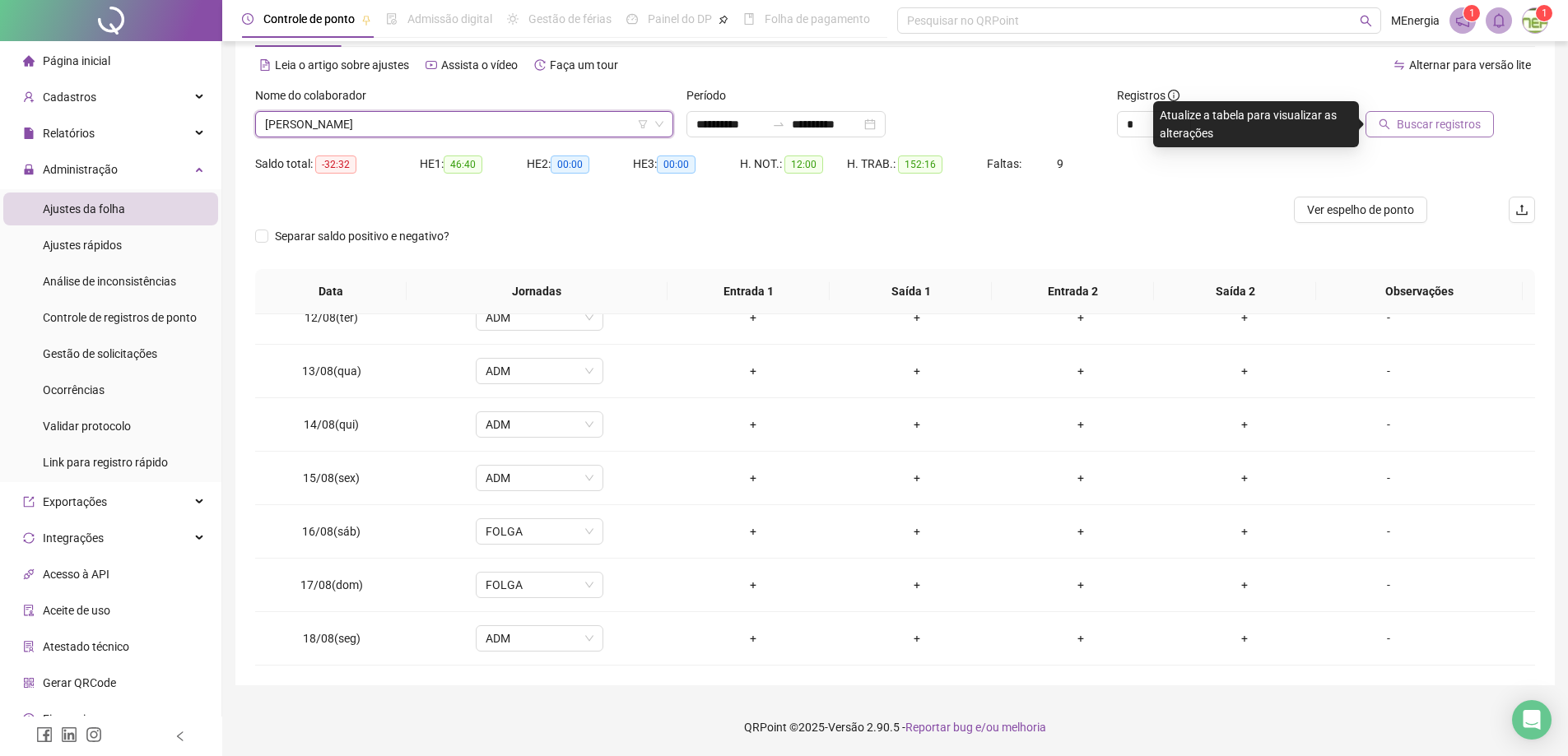
click at [1445, 126] on span "Buscar registros" at bounding box center [1439, 124] width 84 height 18
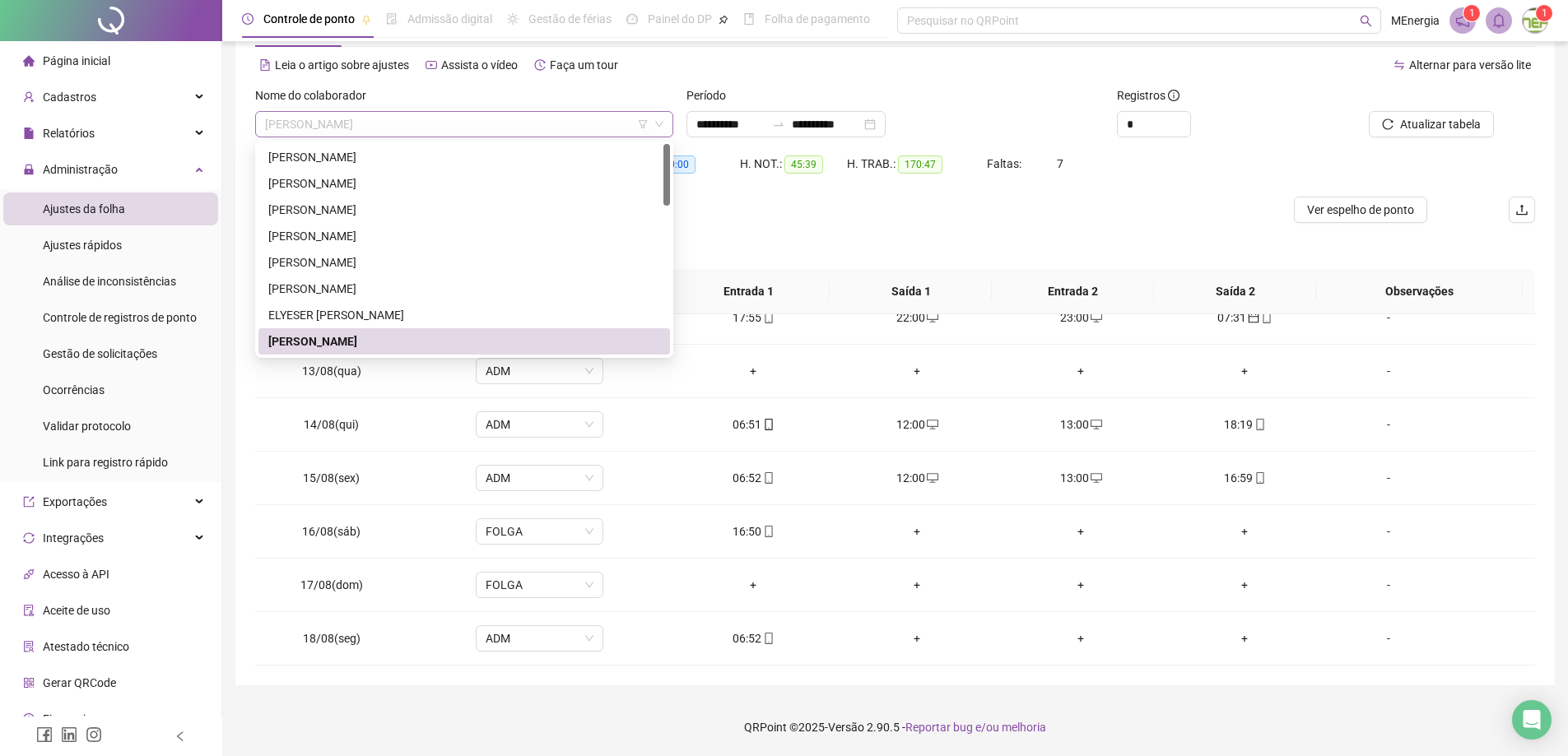
click at [668, 130] on div "[PERSON_NAME]" at bounding box center [464, 125] width 418 height 26
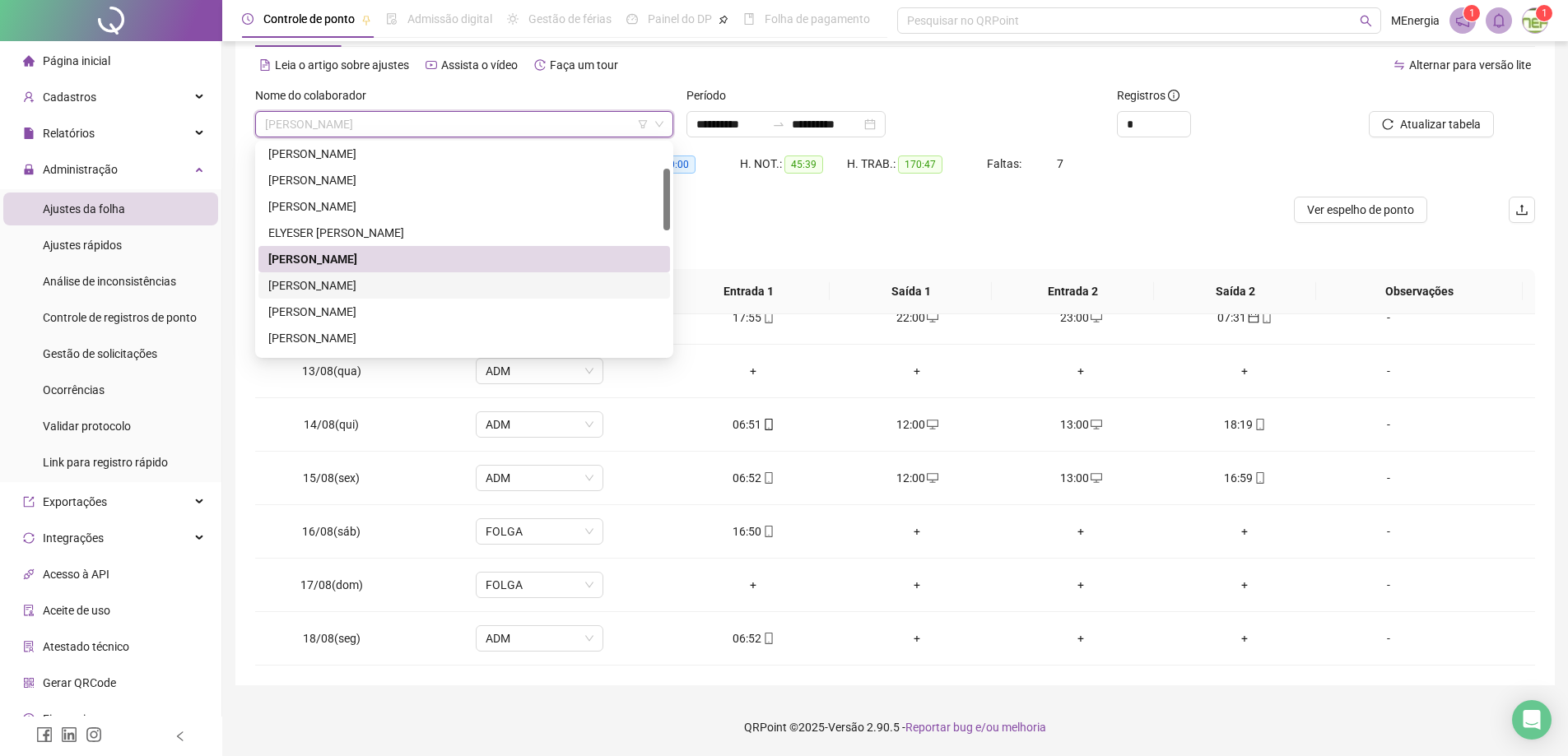
click at [409, 288] on div "[PERSON_NAME]" at bounding box center [464, 285] width 392 height 18
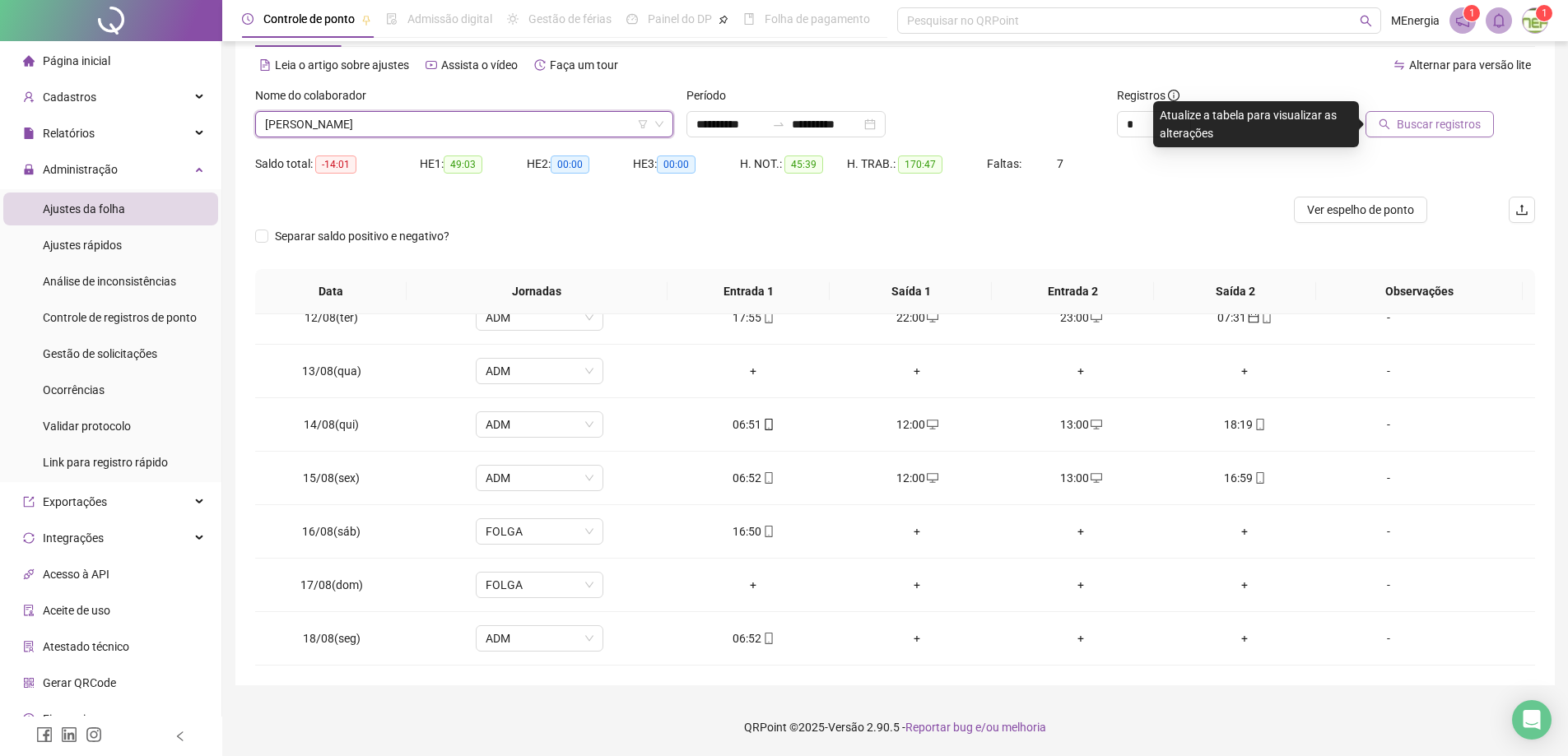
click at [1385, 130] on button "Buscar registros" at bounding box center [1430, 125] width 128 height 26
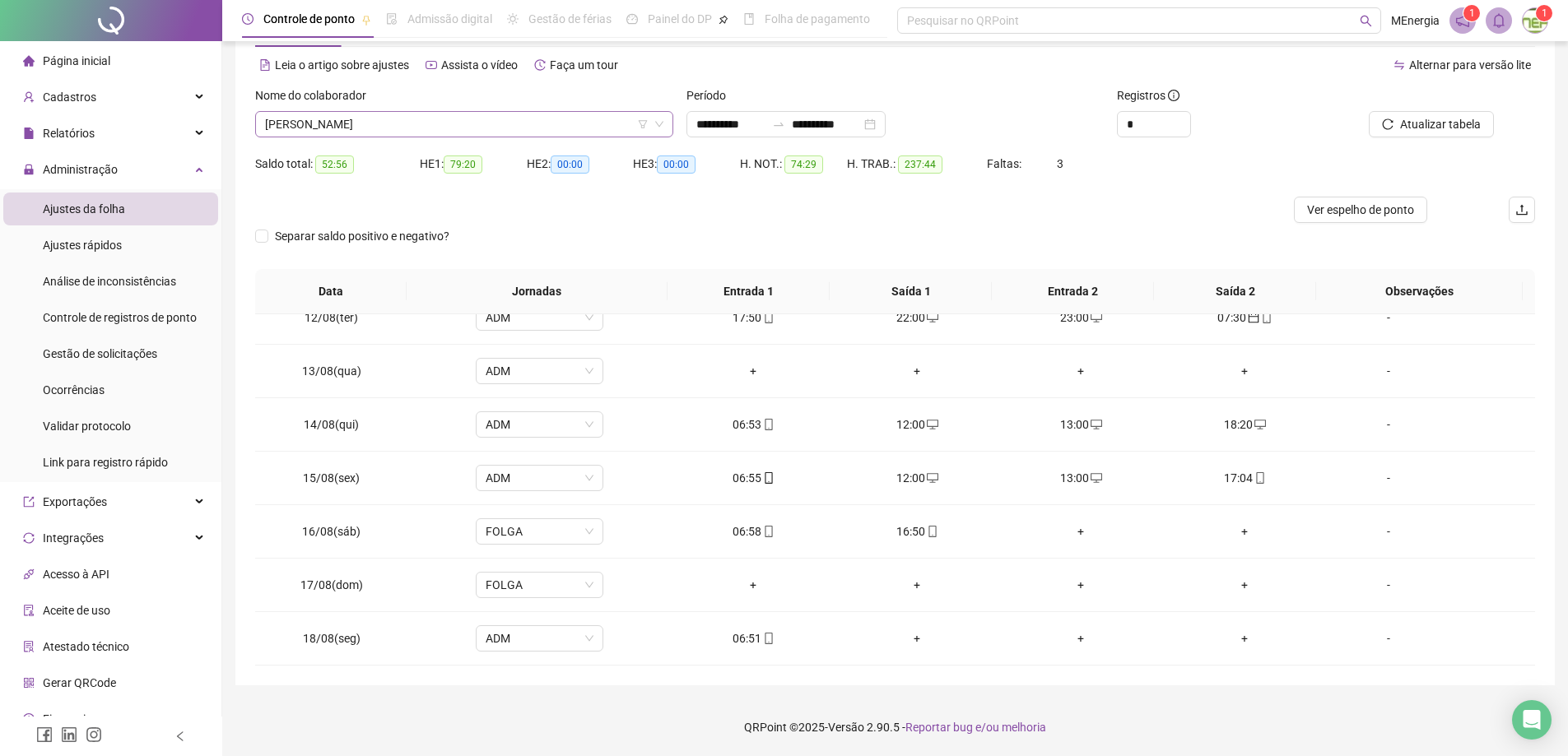
click at [669, 119] on div "[PERSON_NAME]" at bounding box center [464, 125] width 418 height 26
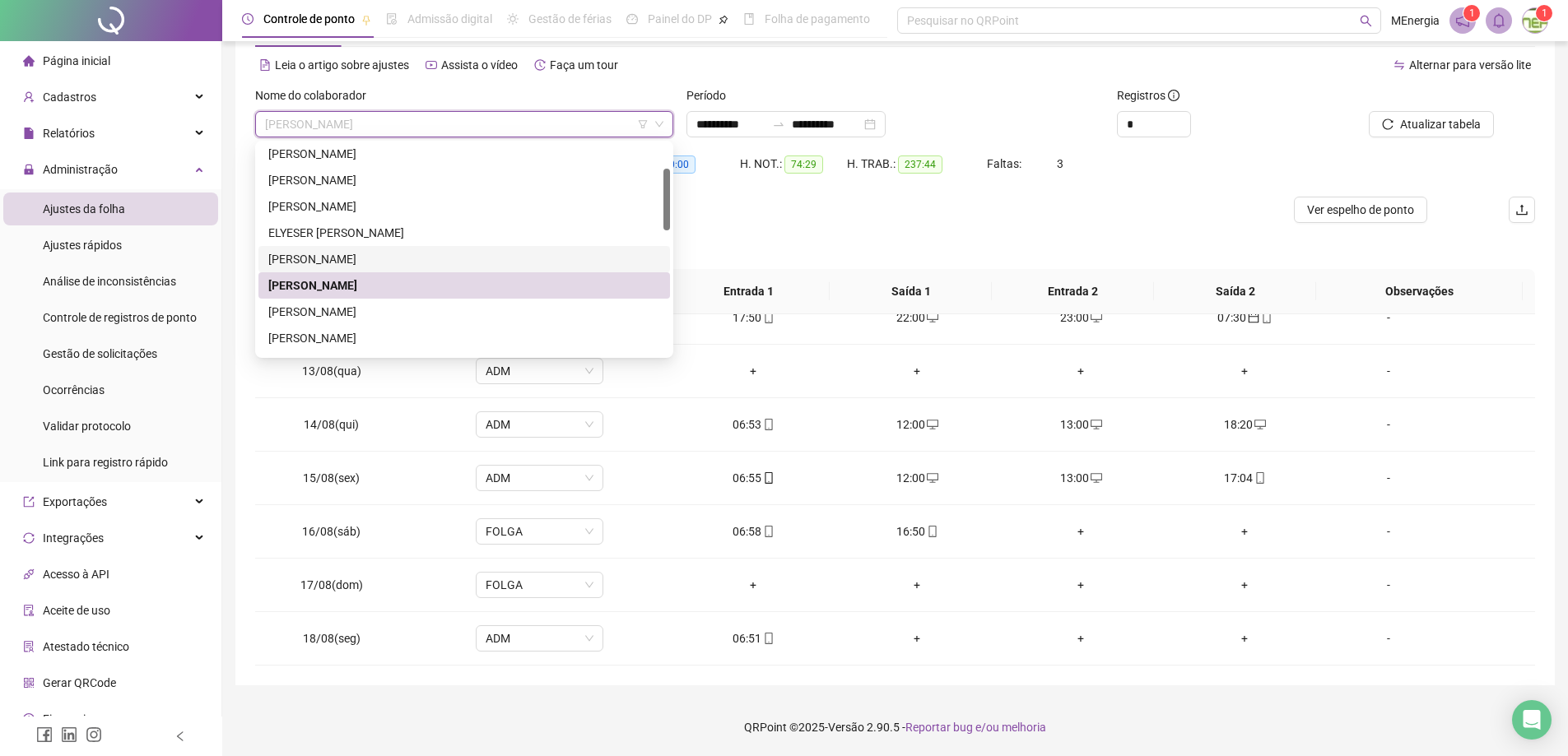
click at [376, 254] on div "[PERSON_NAME]" at bounding box center [464, 259] width 392 height 18
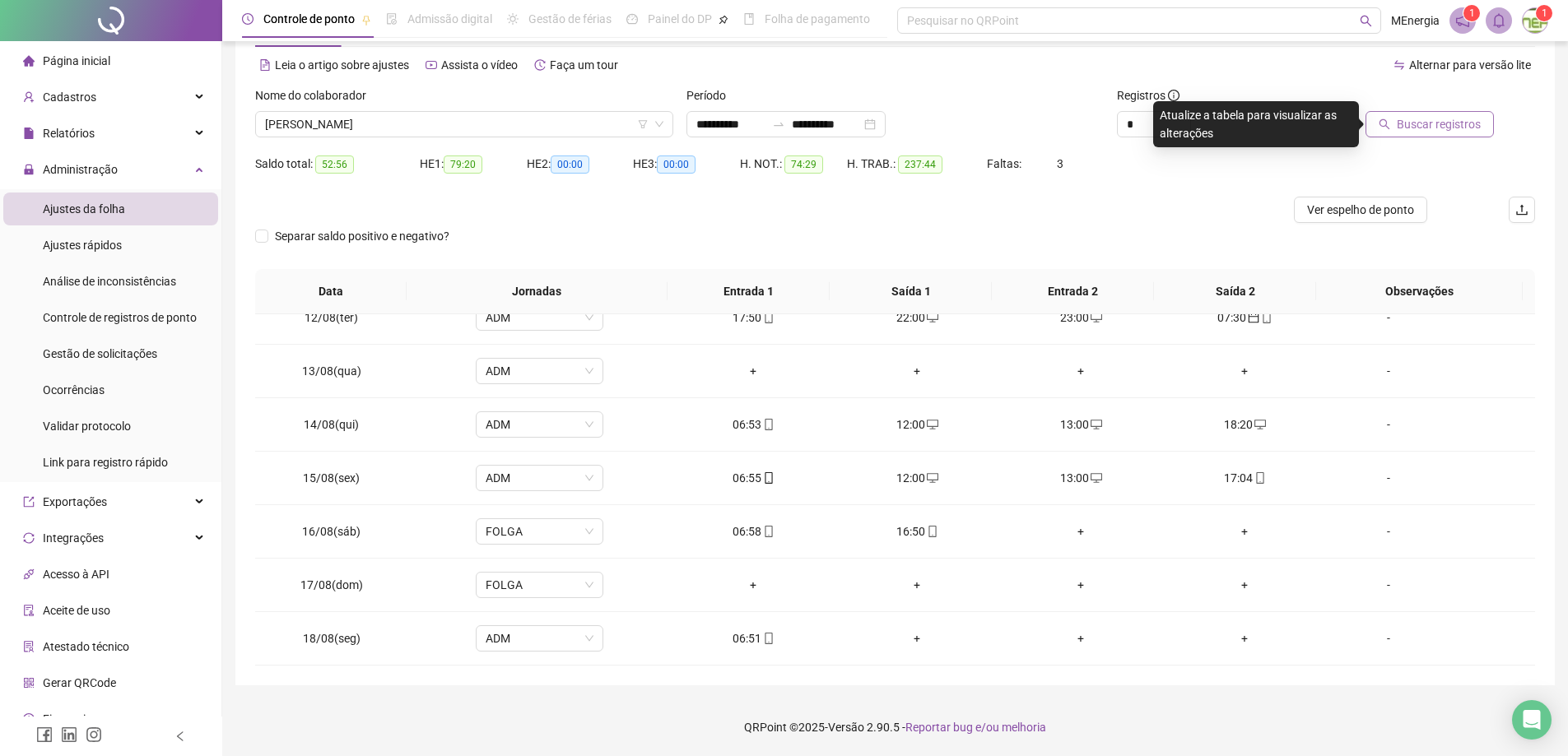
click at [1386, 112] on button "Buscar registros" at bounding box center [1430, 125] width 128 height 26
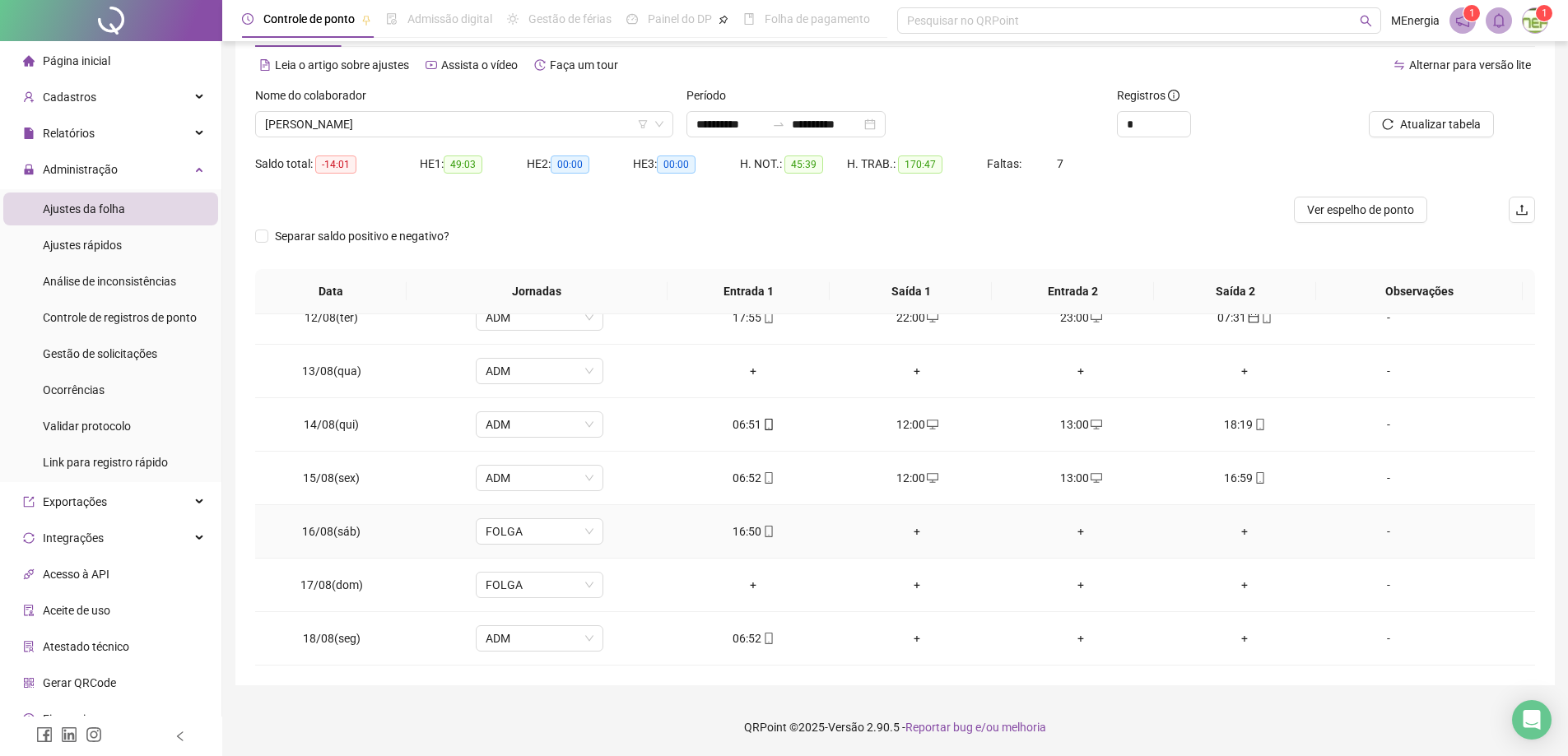
click at [912, 523] on div "+" at bounding box center [918, 531] width 138 height 18
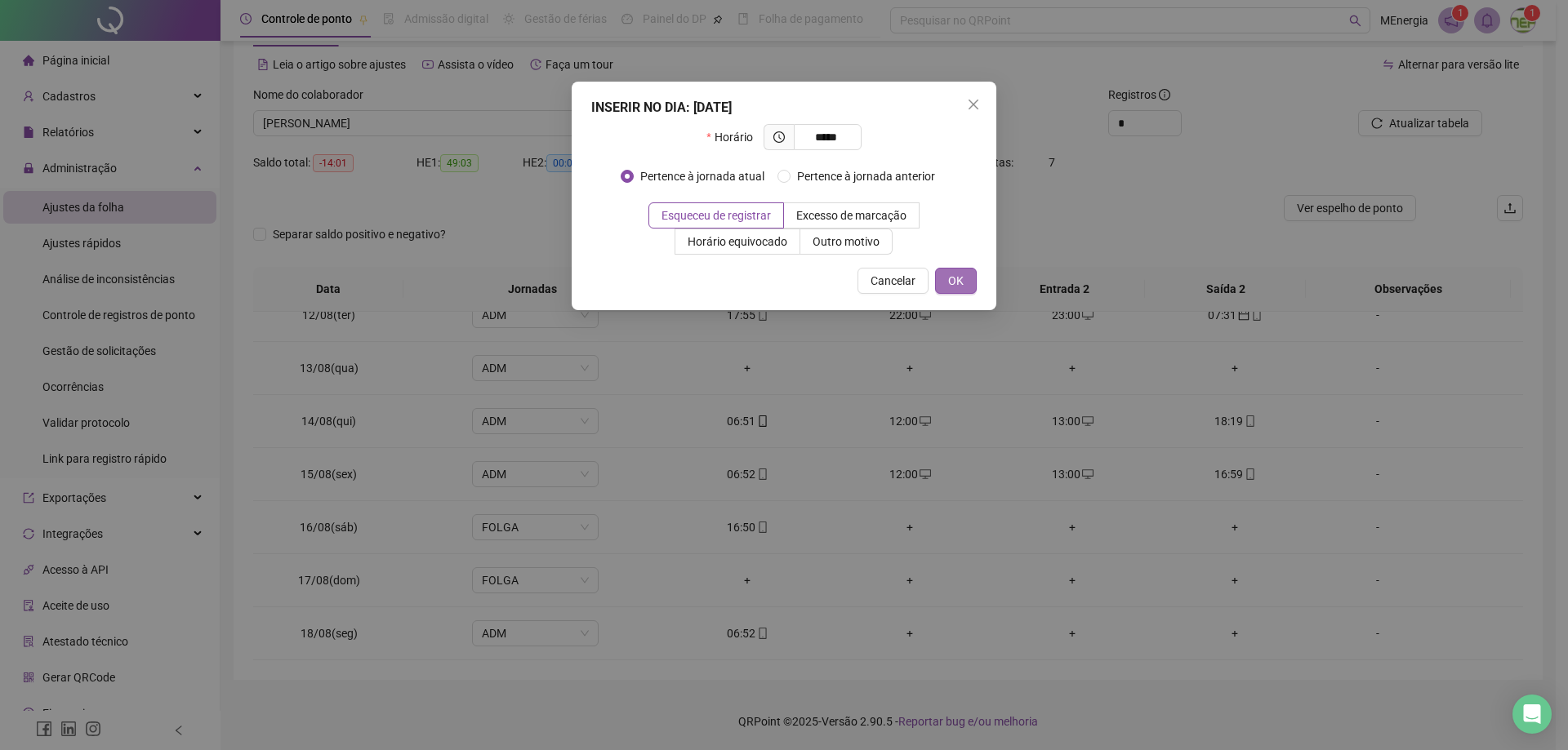
type input "*****"
click at [967, 285] on button "OK" at bounding box center [955, 281] width 41 height 26
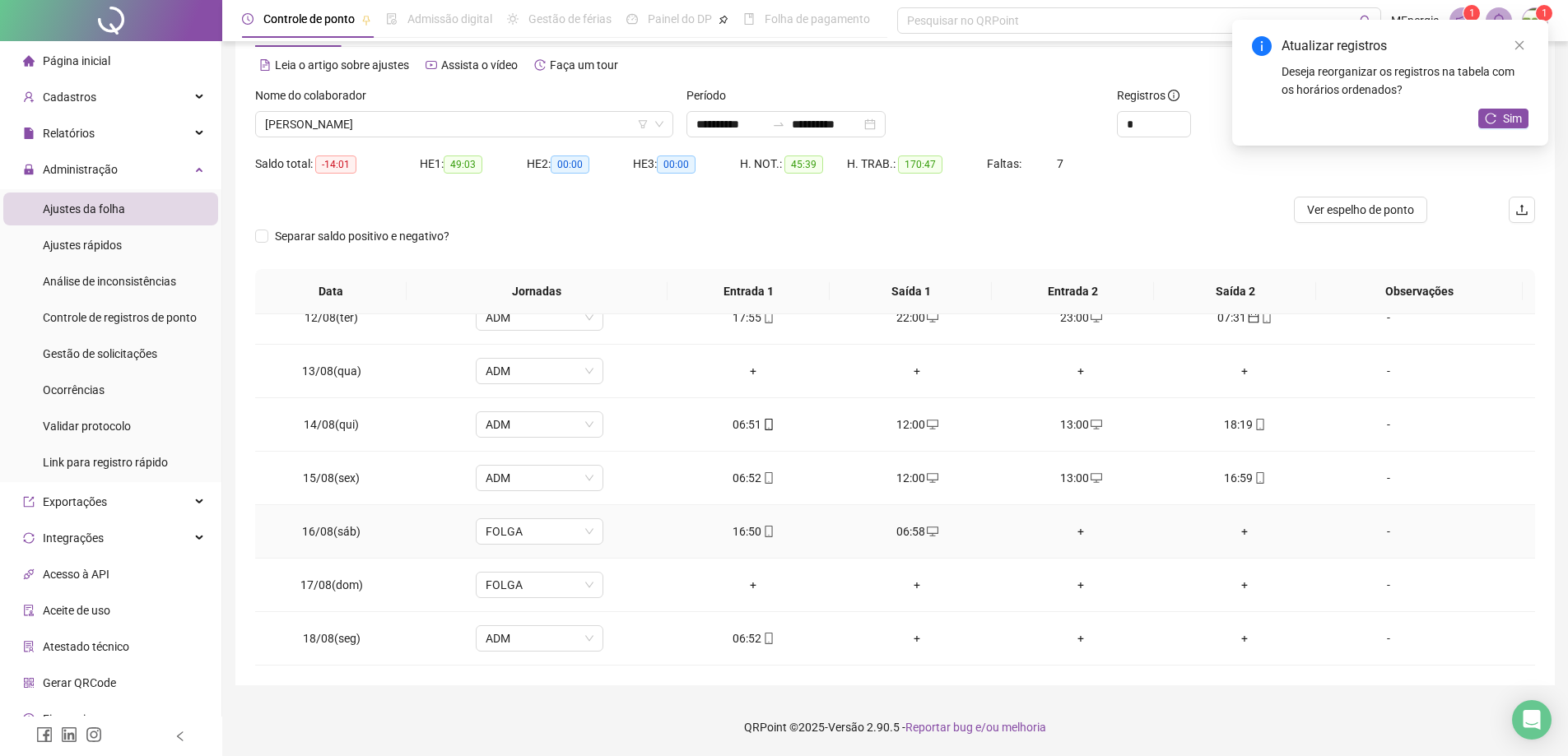
click at [1073, 530] on div "+" at bounding box center [1082, 531] width 138 height 18
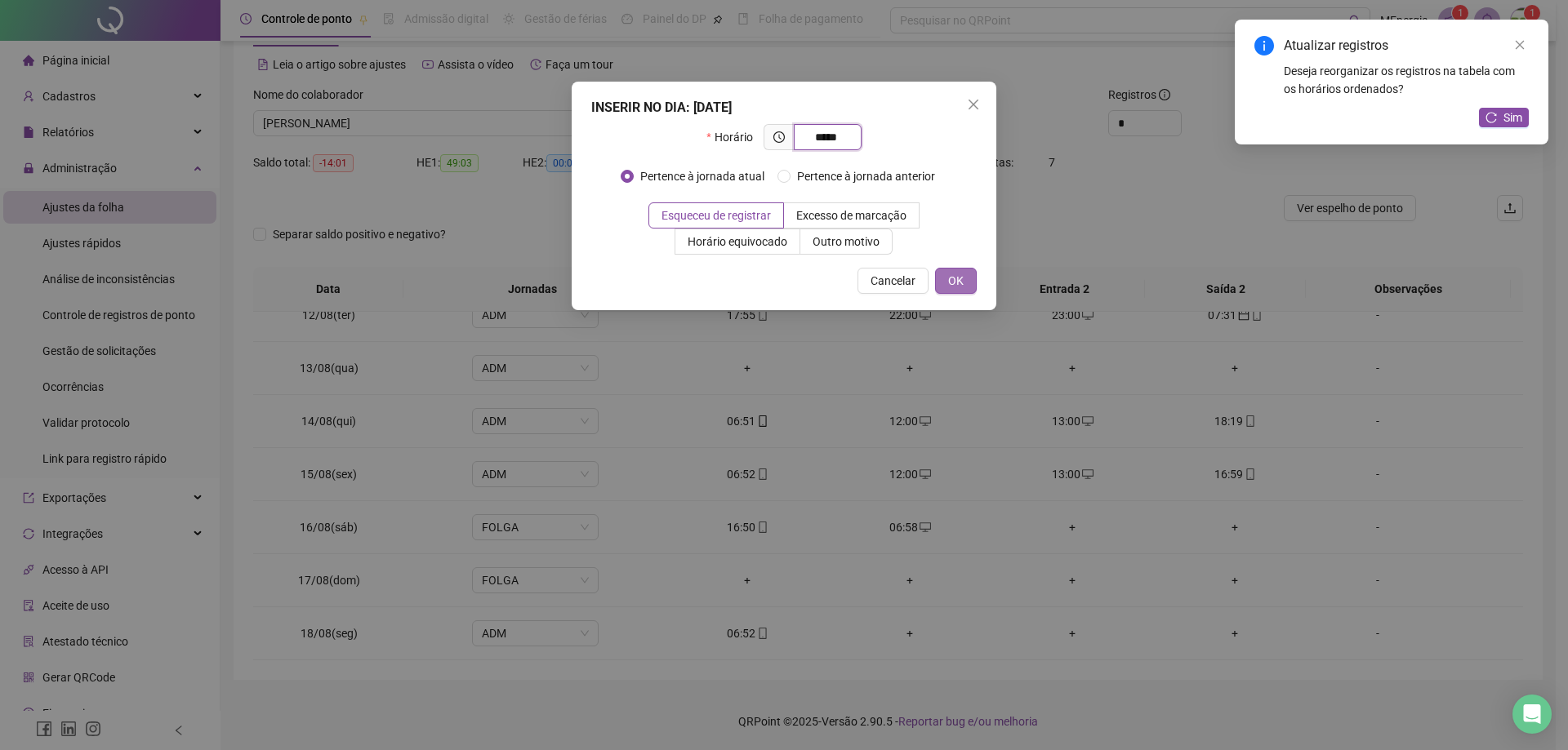
type input "*****"
click at [951, 287] on span "OK" at bounding box center [955, 280] width 16 height 18
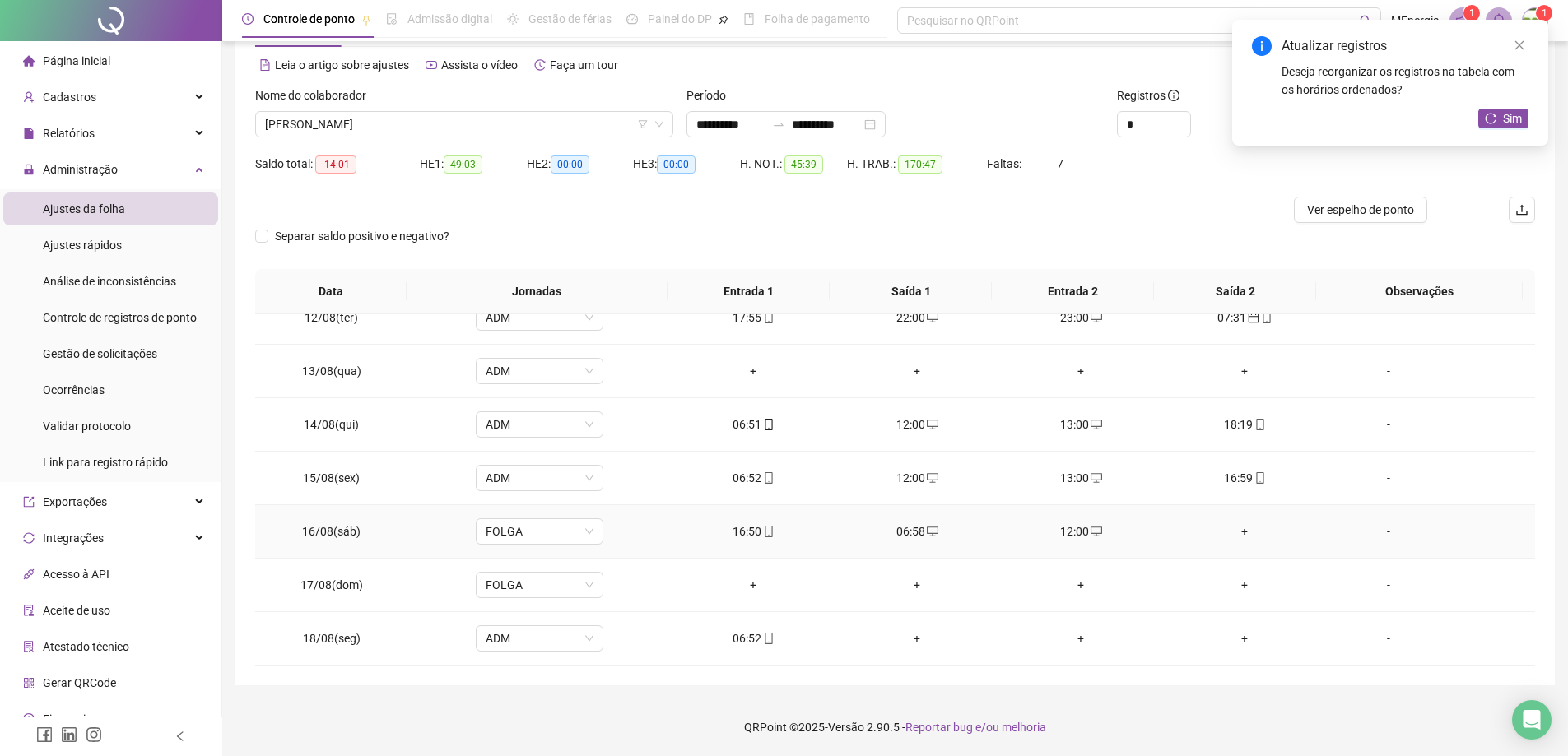
click at [1239, 535] on div "+" at bounding box center [1245, 531] width 138 height 18
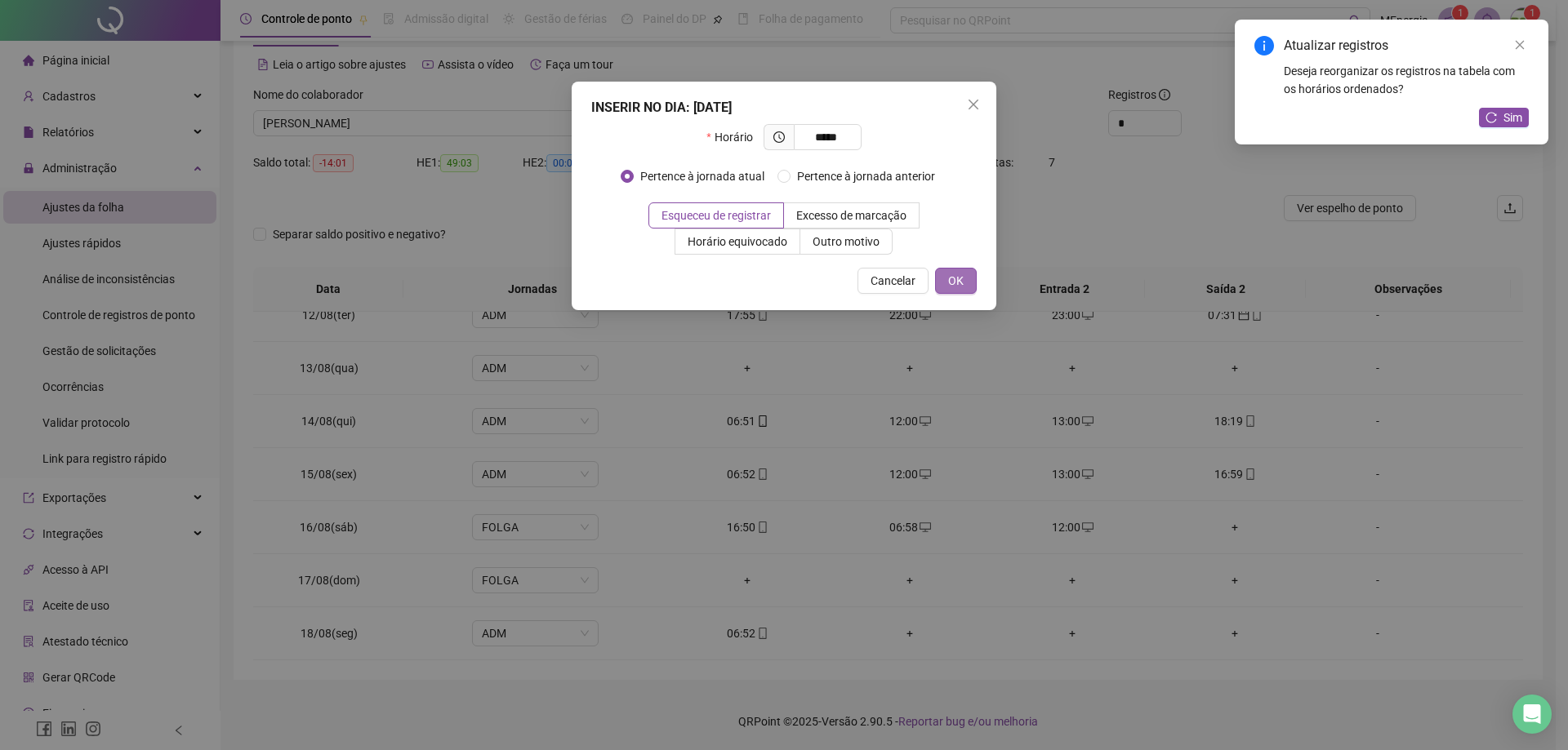
type input "*****"
click at [960, 275] on span "OK" at bounding box center [955, 280] width 16 height 18
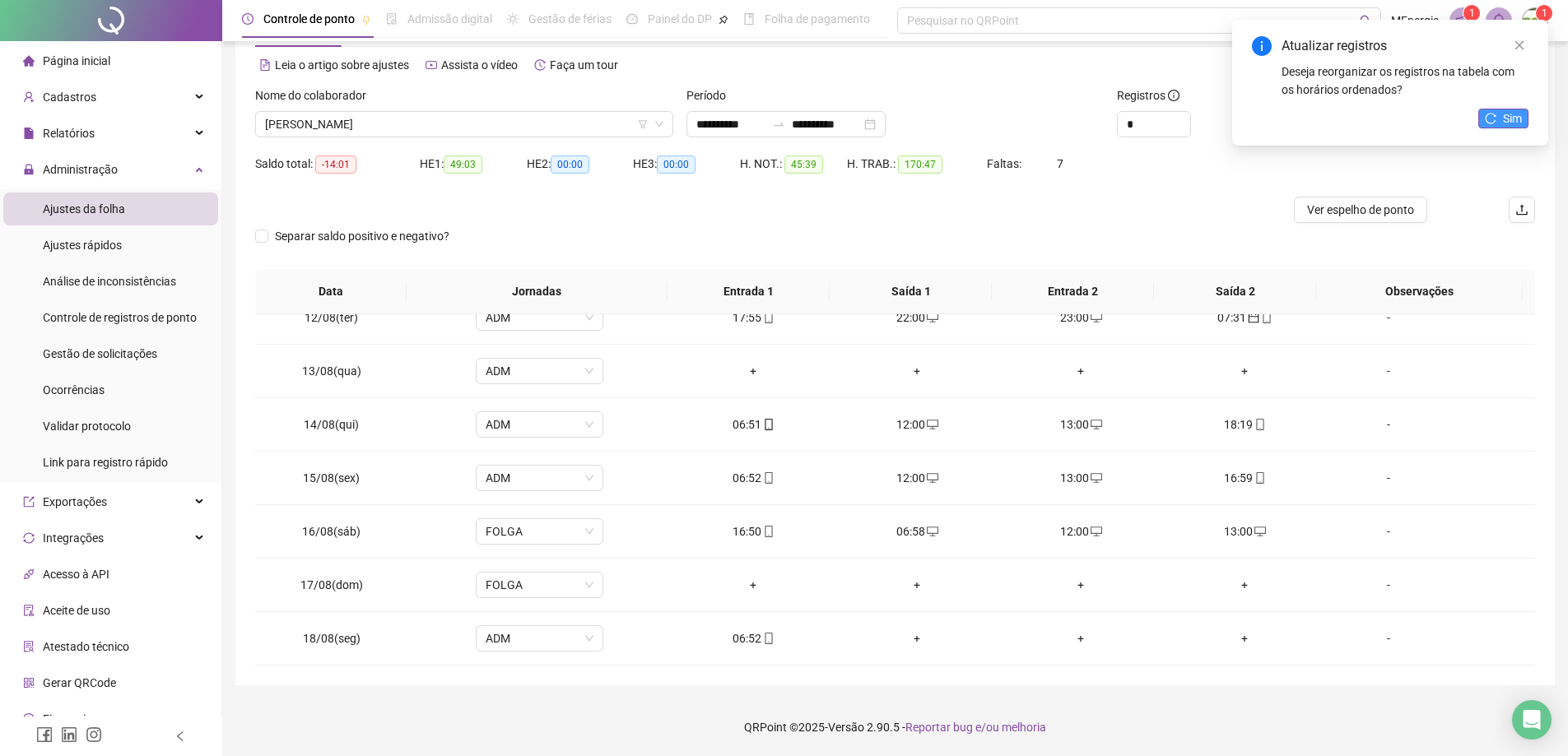
click at [1489, 119] on icon "reload" at bounding box center [1491, 118] width 11 height 11
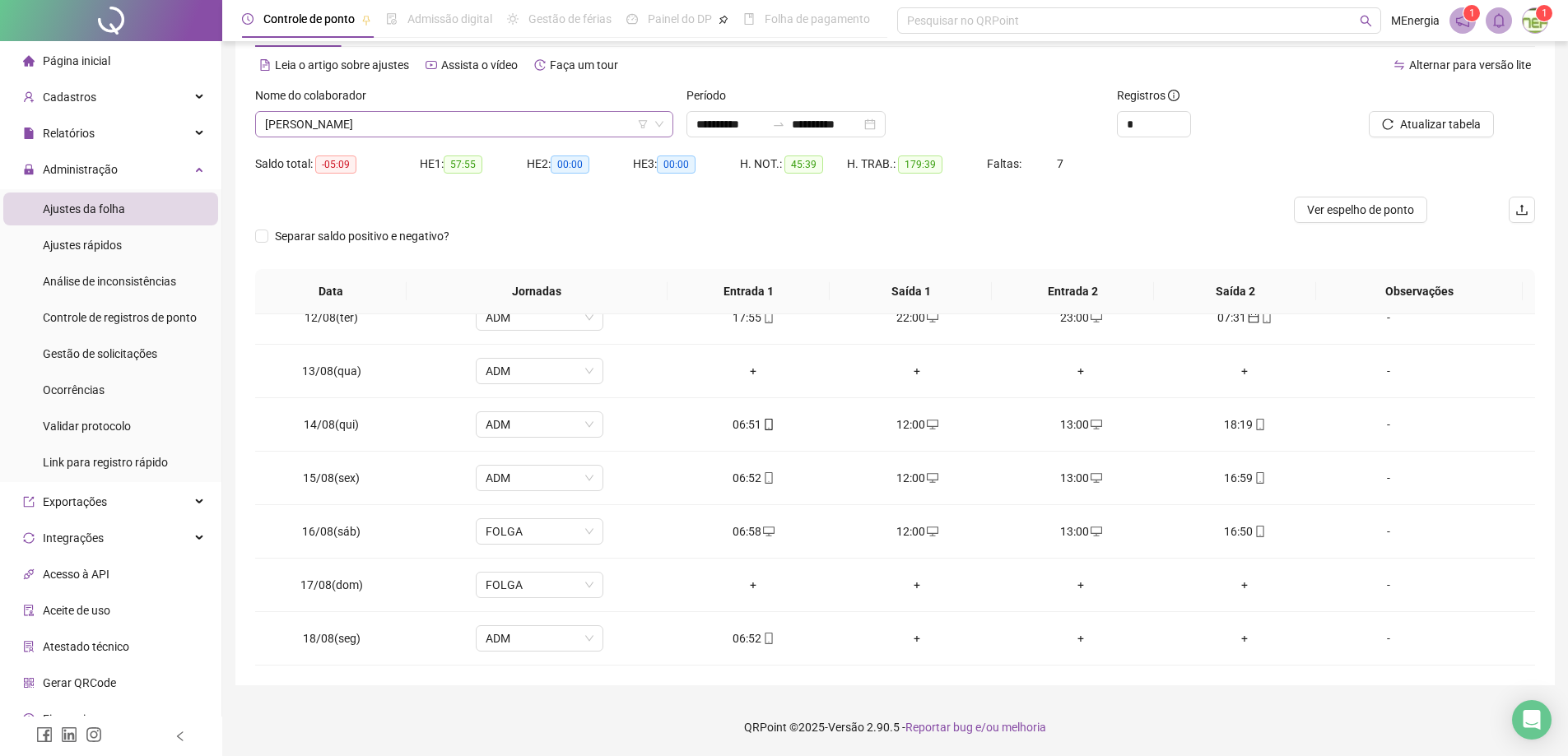
click at [669, 119] on div "[PERSON_NAME]" at bounding box center [464, 125] width 418 height 26
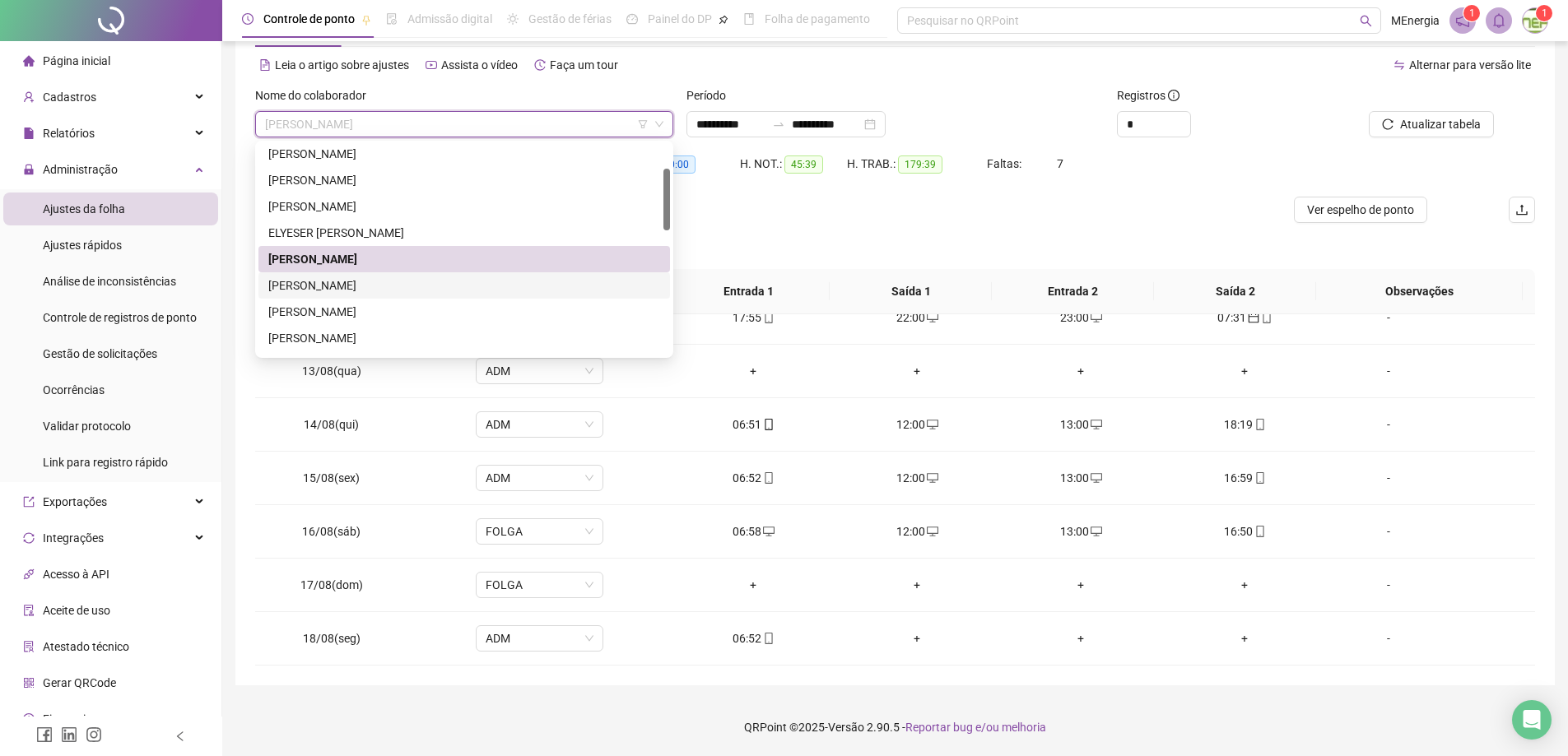
click at [354, 286] on div "[PERSON_NAME]" at bounding box center [464, 285] width 392 height 18
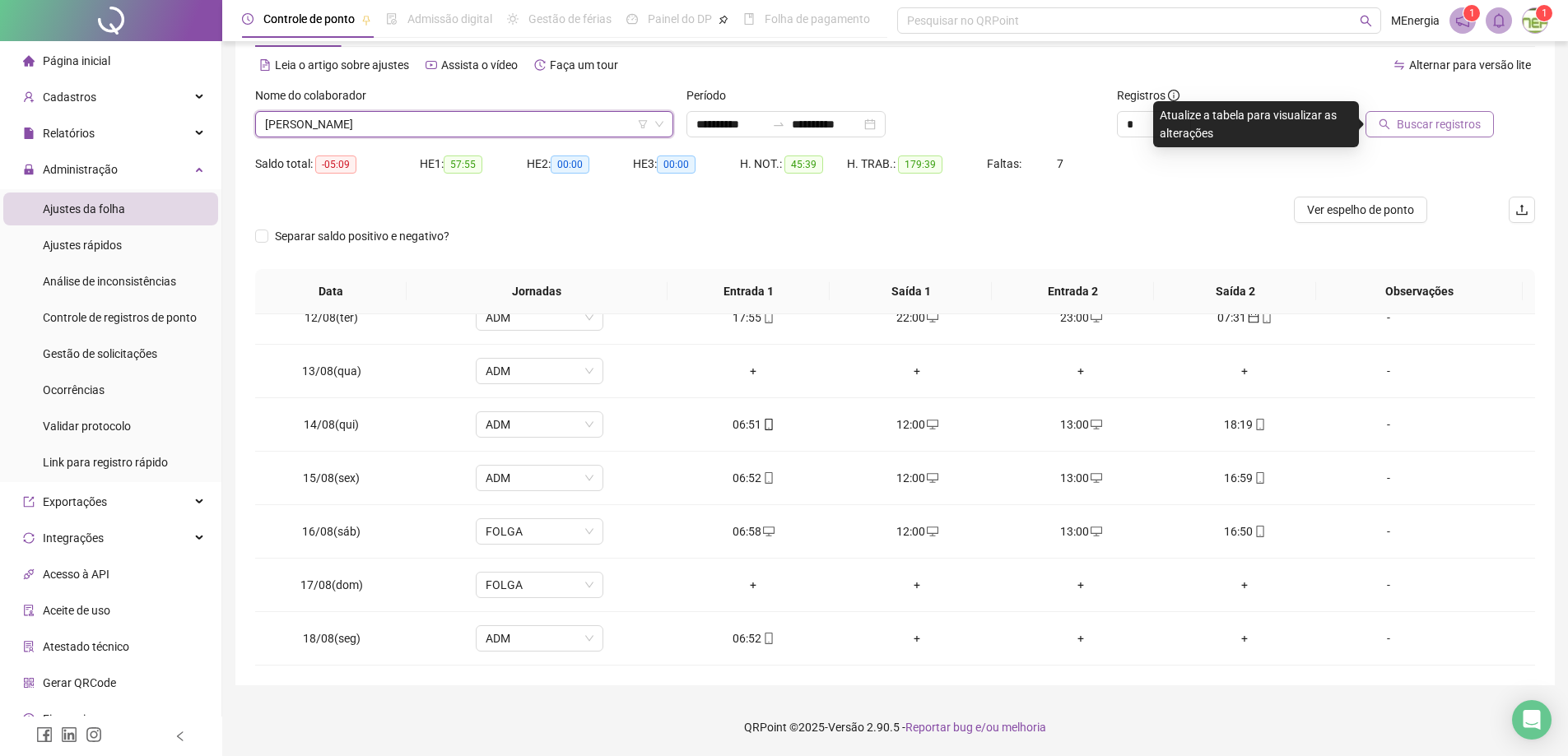
click at [1477, 126] on span "Buscar registros" at bounding box center [1439, 124] width 84 height 18
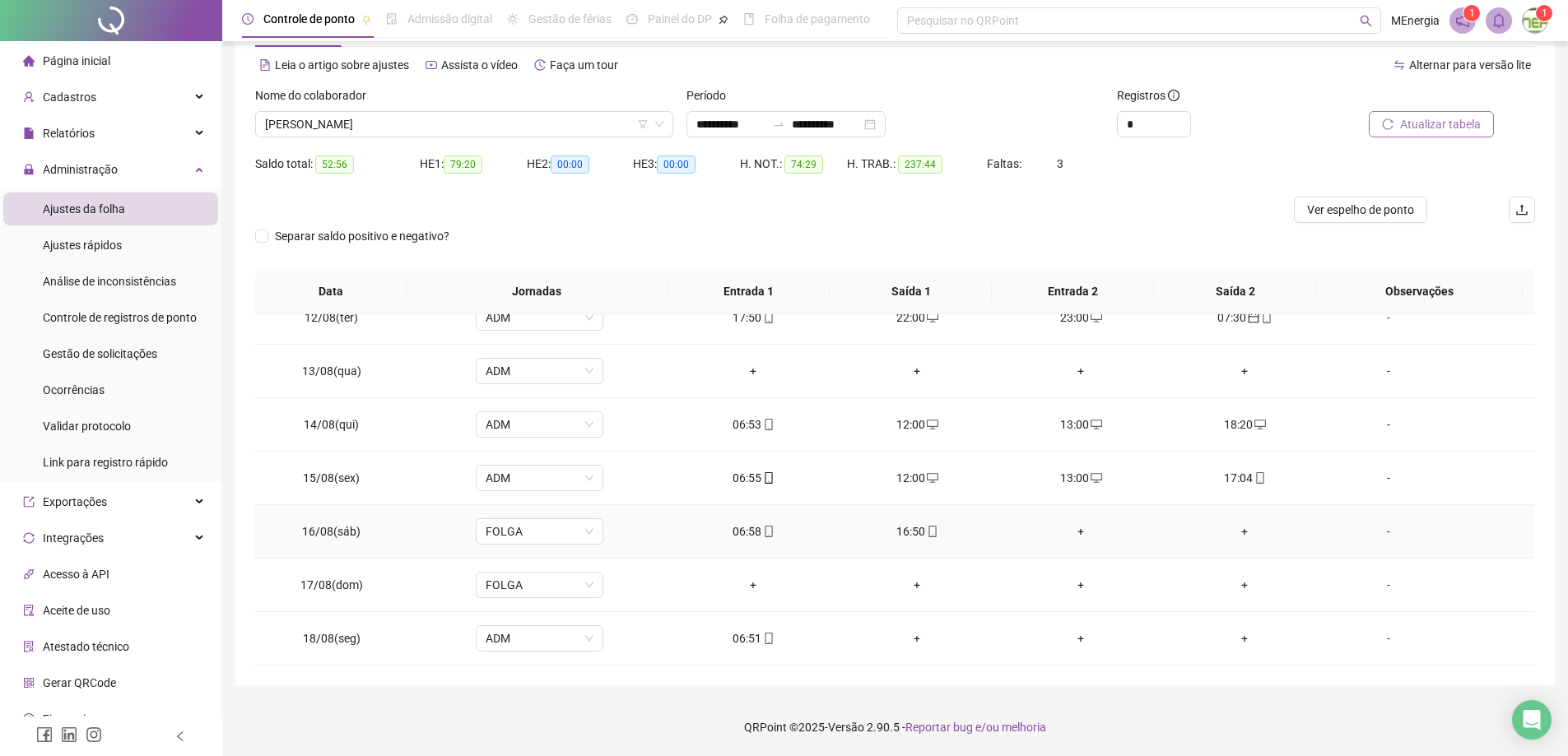
click at [1072, 528] on div "+" at bounding box center [1082, 531] width 138 height 18
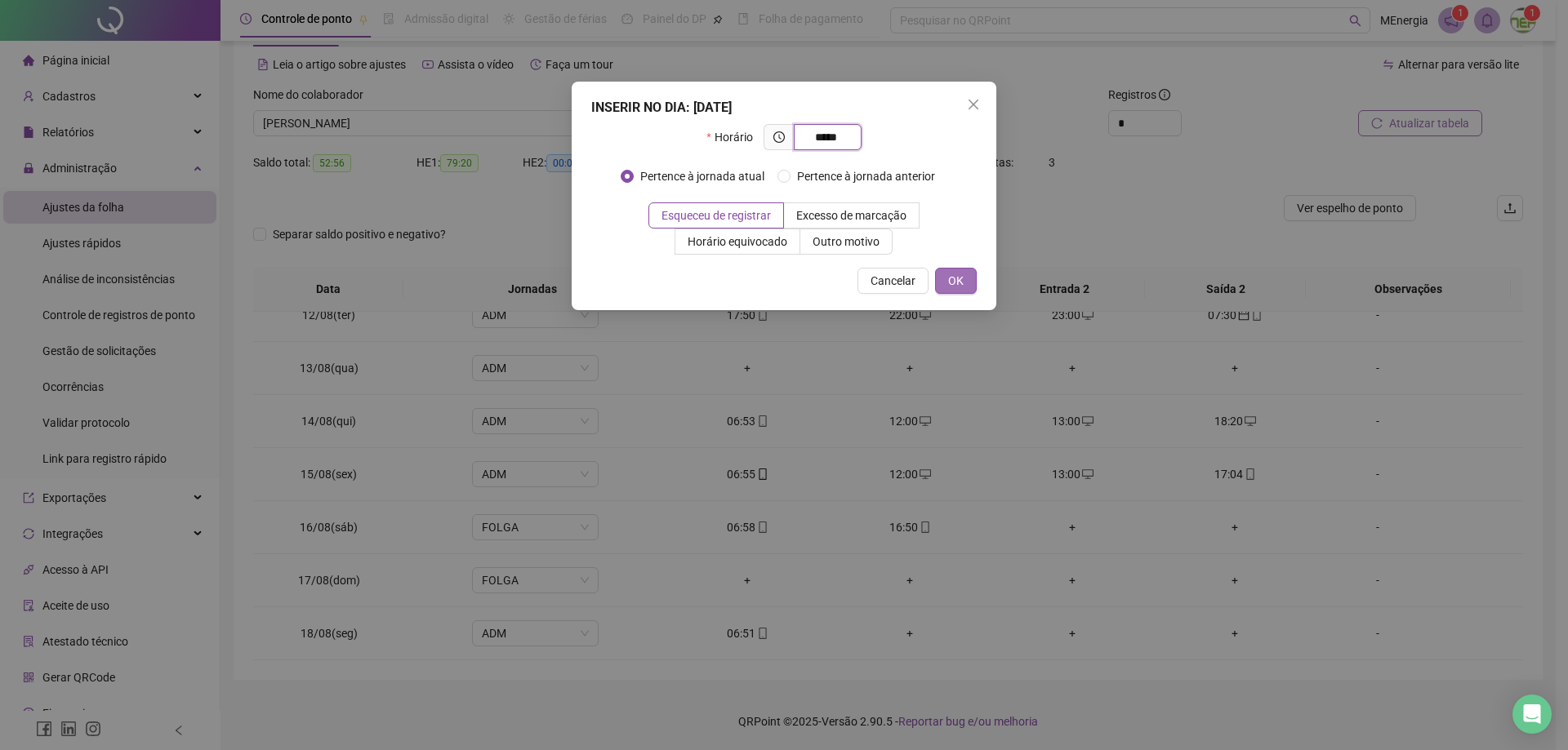
type input "*****"
click at [963, 289] on span "OK" at bounding box center [955, 280] width 16 height 18
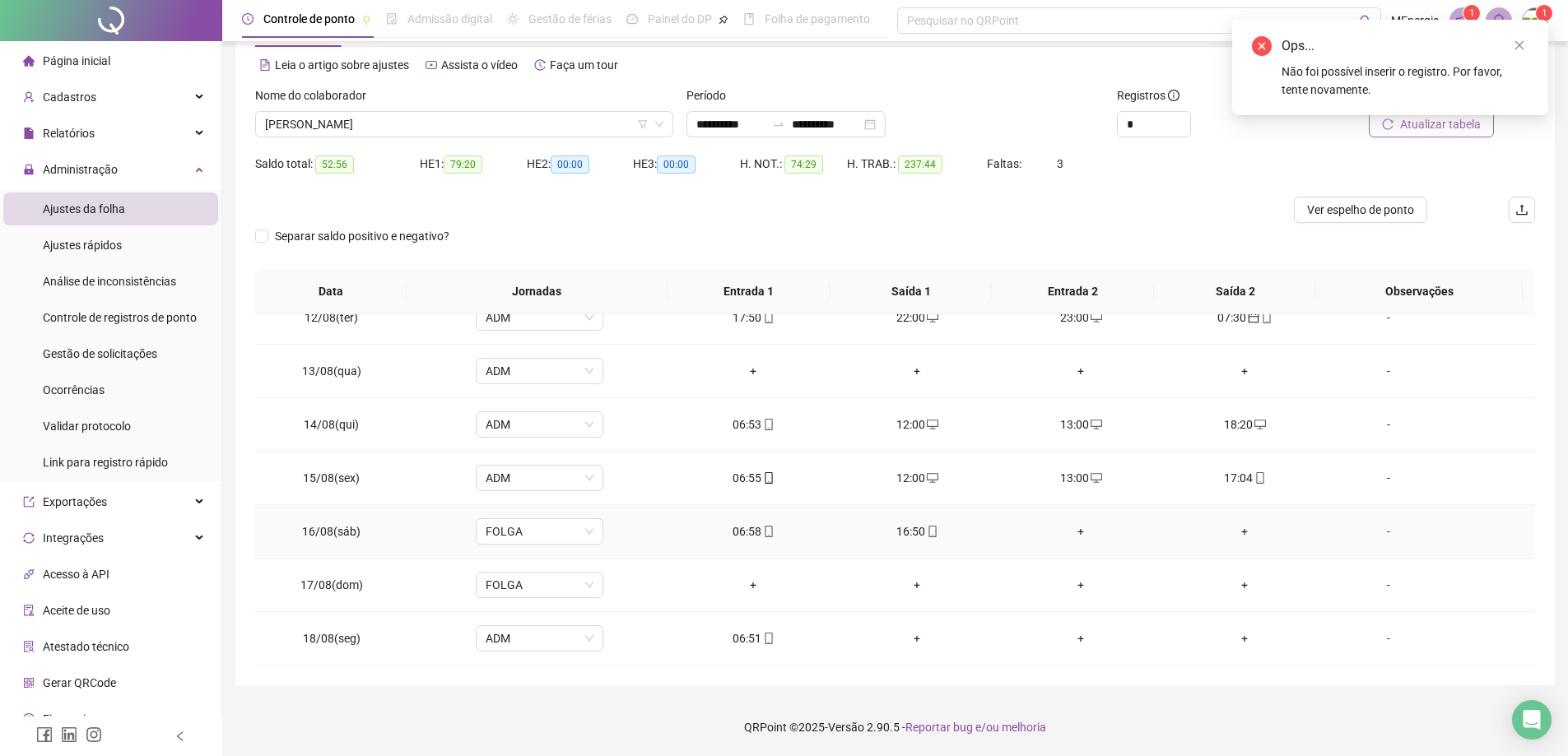
click at [1234, 532] on div "+" at bounding box center [1245, 531] width 138 height 18
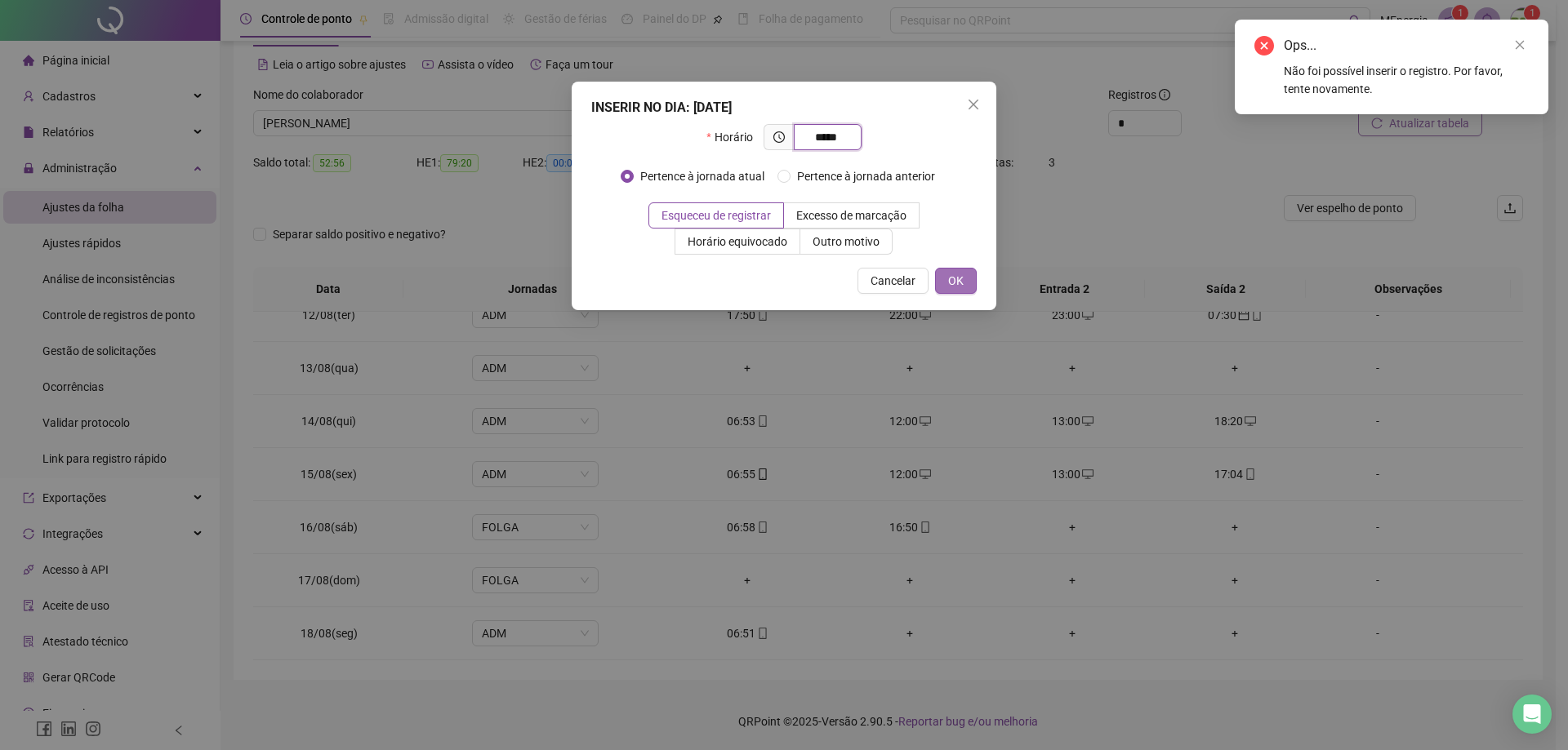
type input "*****"
click at [969, 288] on button "OK" at bounding box center [955, 281] width 41 height 26
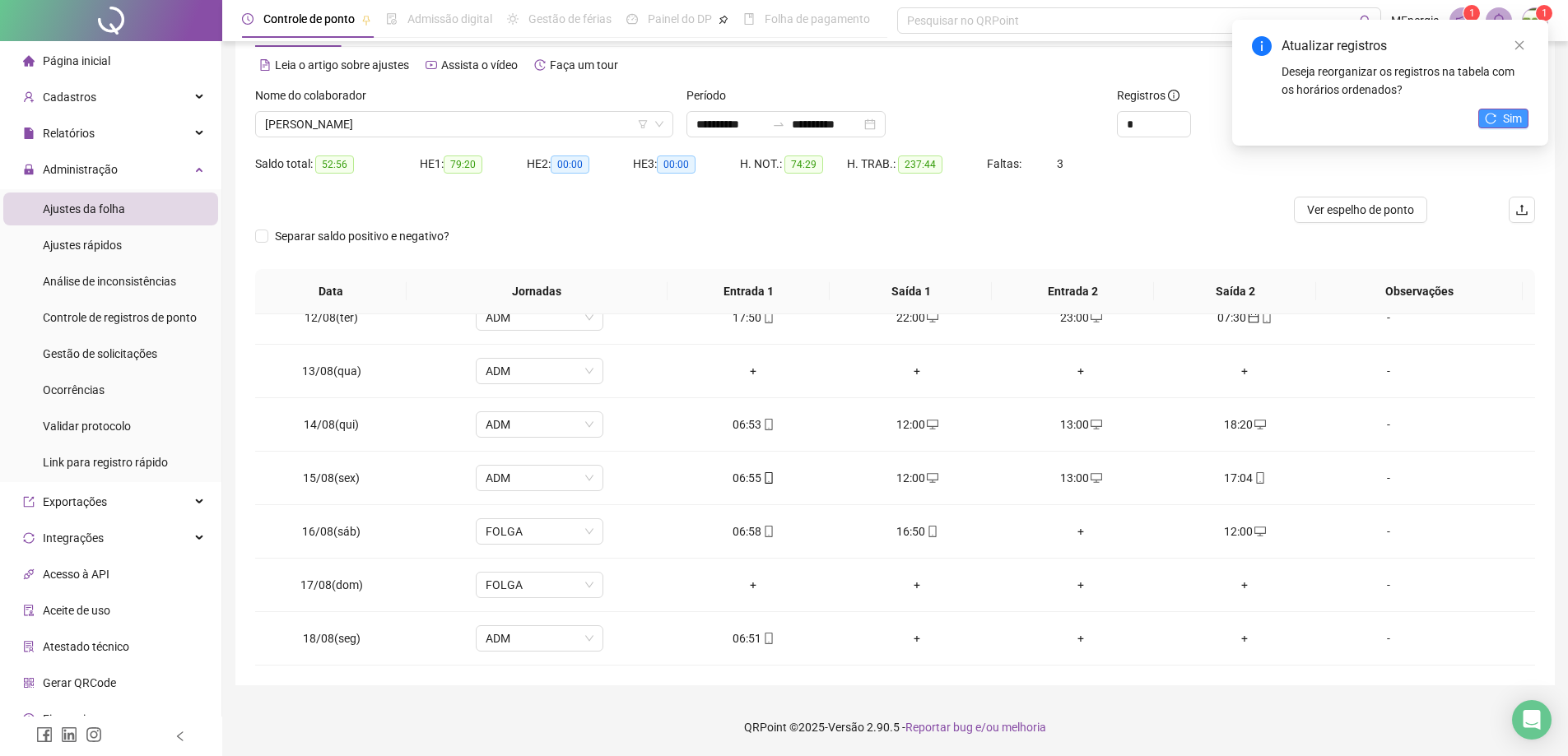
click at [1512, 119] on span "Sim" at bounding box center [1512, 118] width 19 height 18
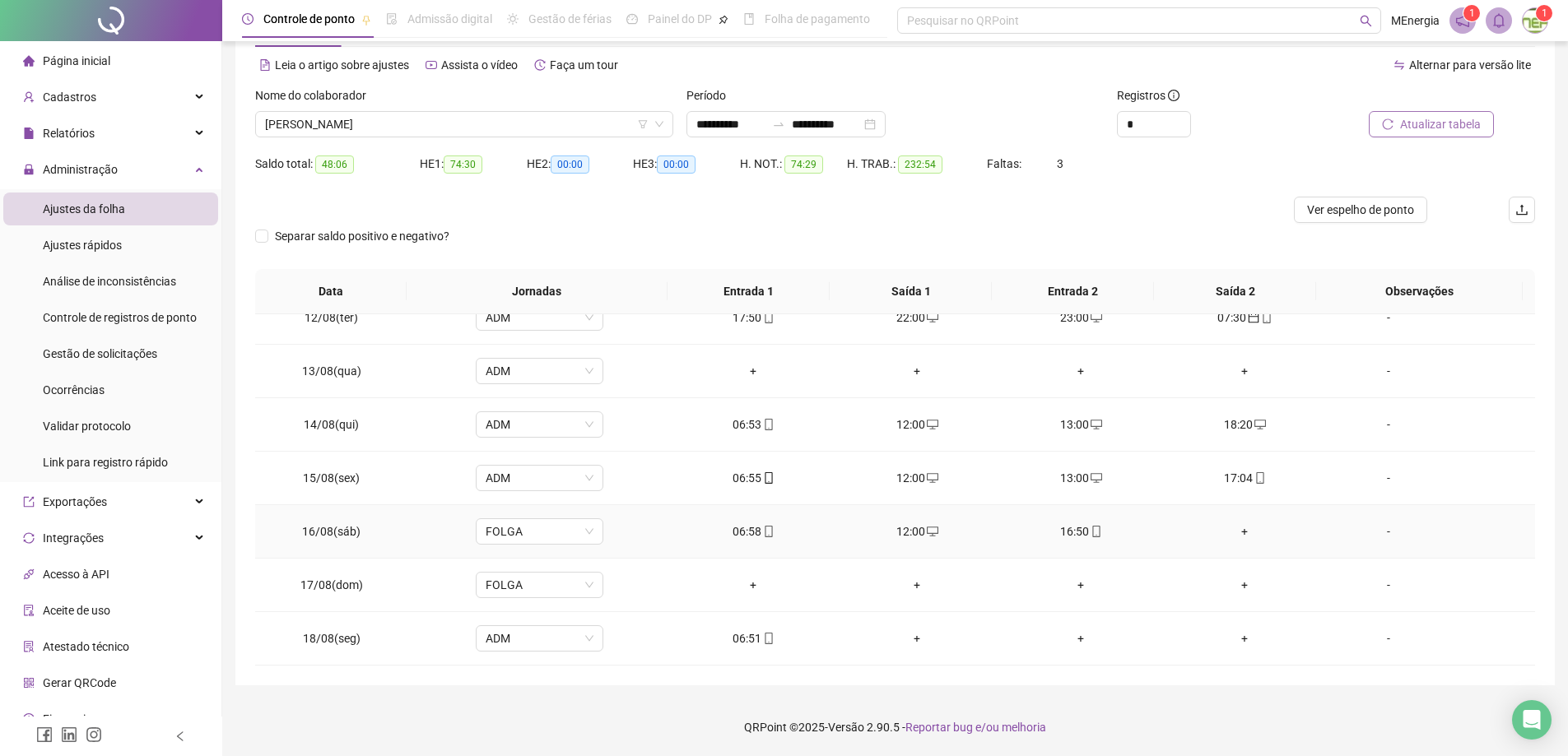
click at [1235, 528] on div "+" at bounding box center [1245, 531] width 138 height 18
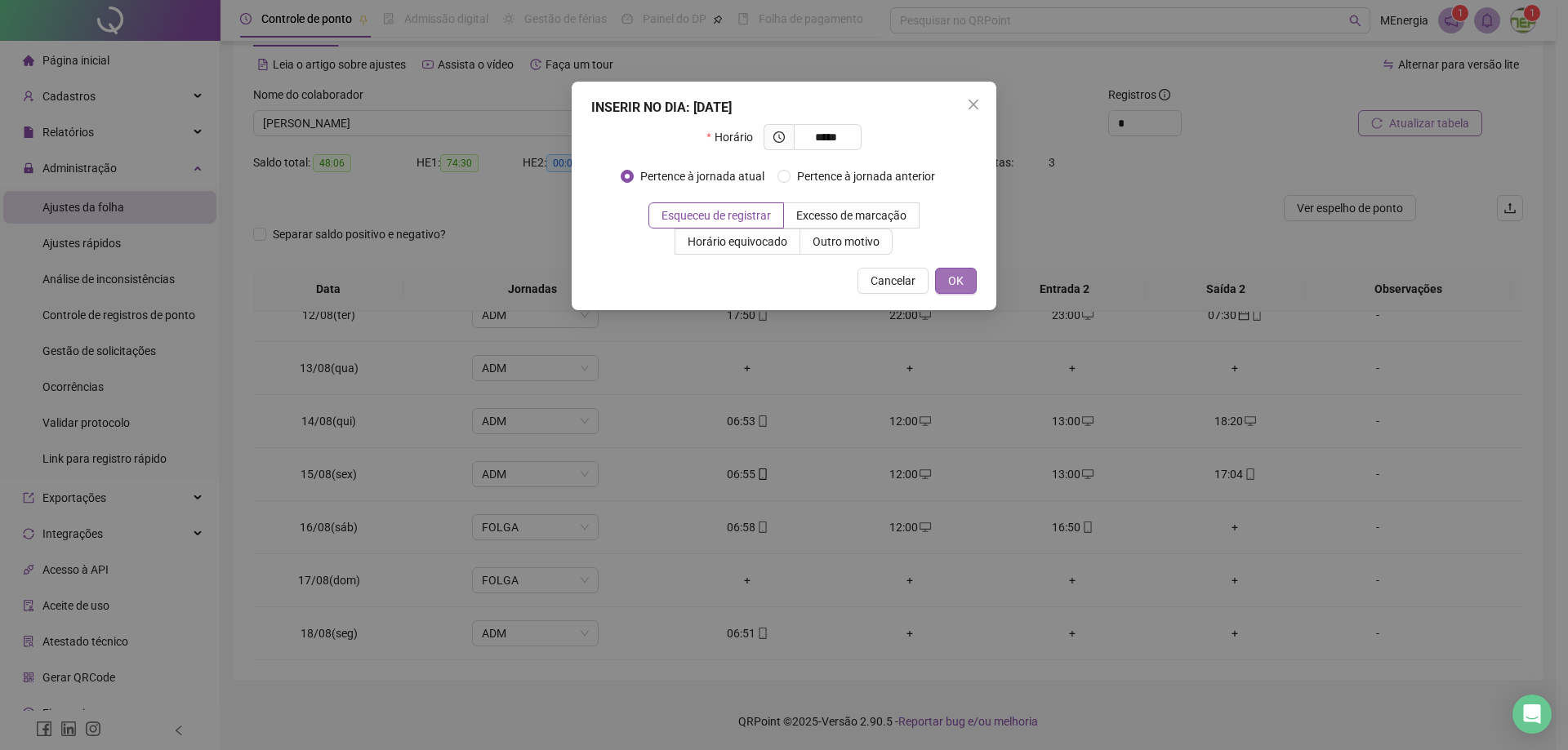
type input "*****"
click at [946, 290] on button "OK" at bounding box center [955, 281] width 41 height 26
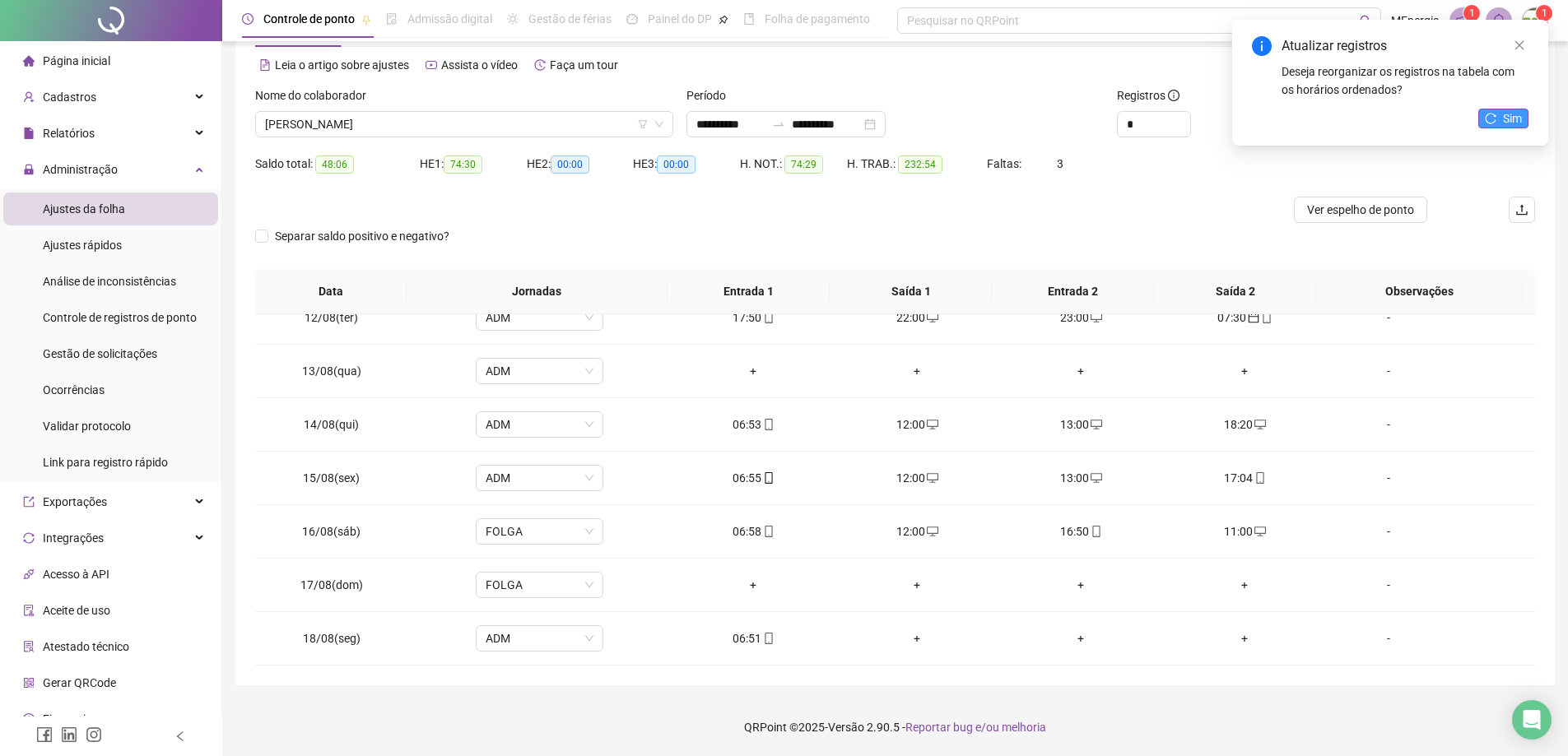
click at [1494, 121] on icon "reload" at bounding box center [1491, 118] width 11 height 11
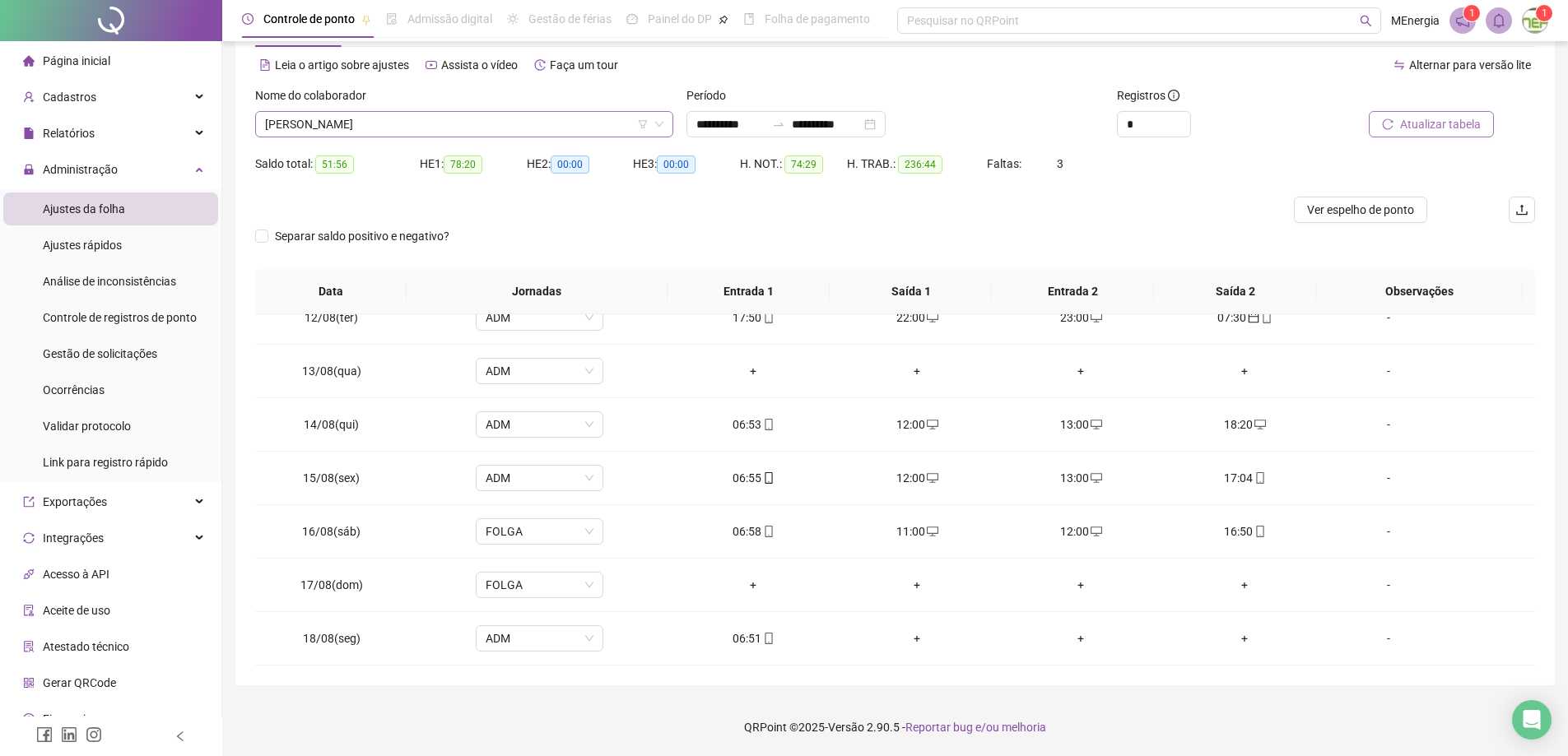
click at [665, 124] on div "[PERSON_NAME]" at bounding box center [464, 125] width 418 height 26
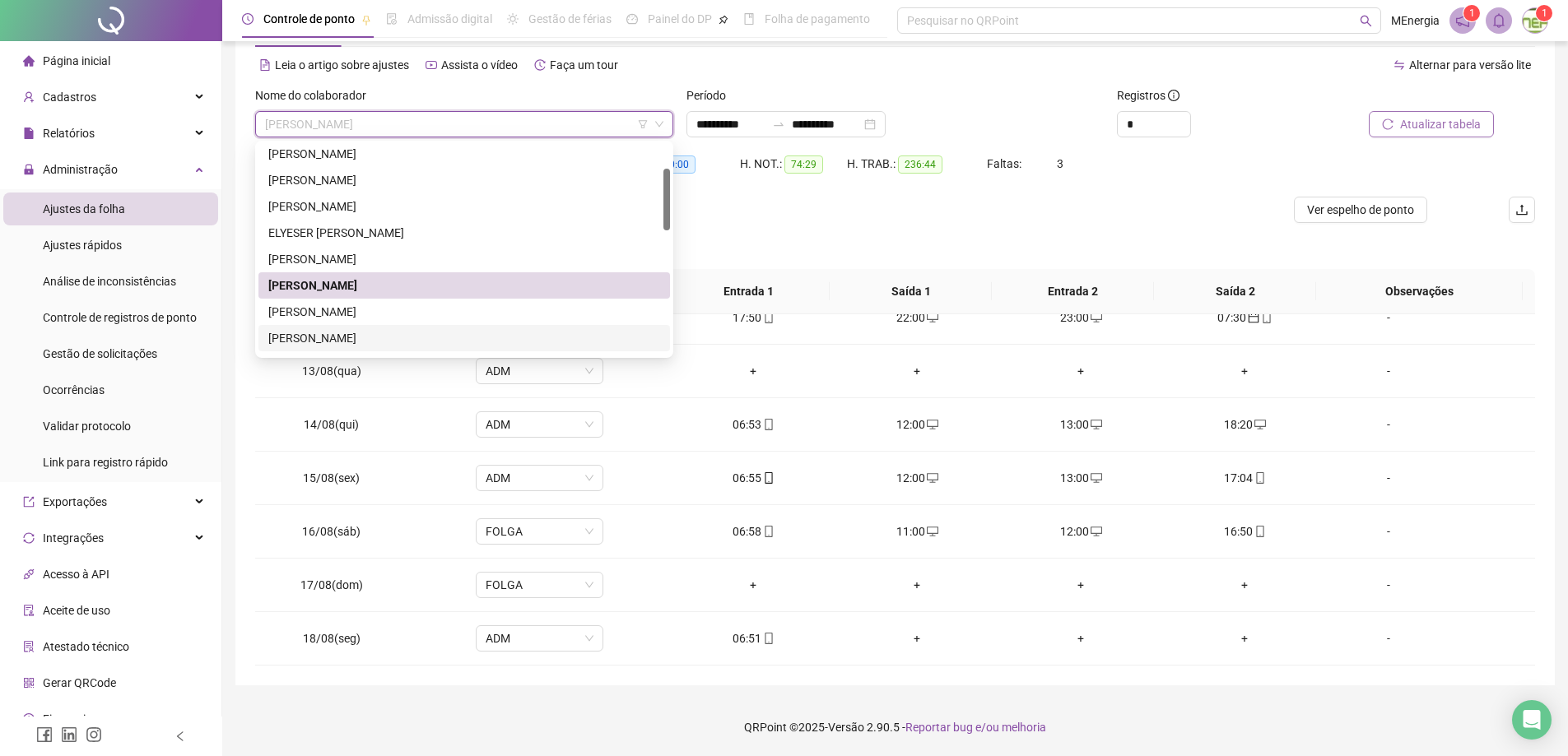
click at [379, 340] on div "[PERSON_NAME]" at bounding box center [464, 338] width 392 height 18
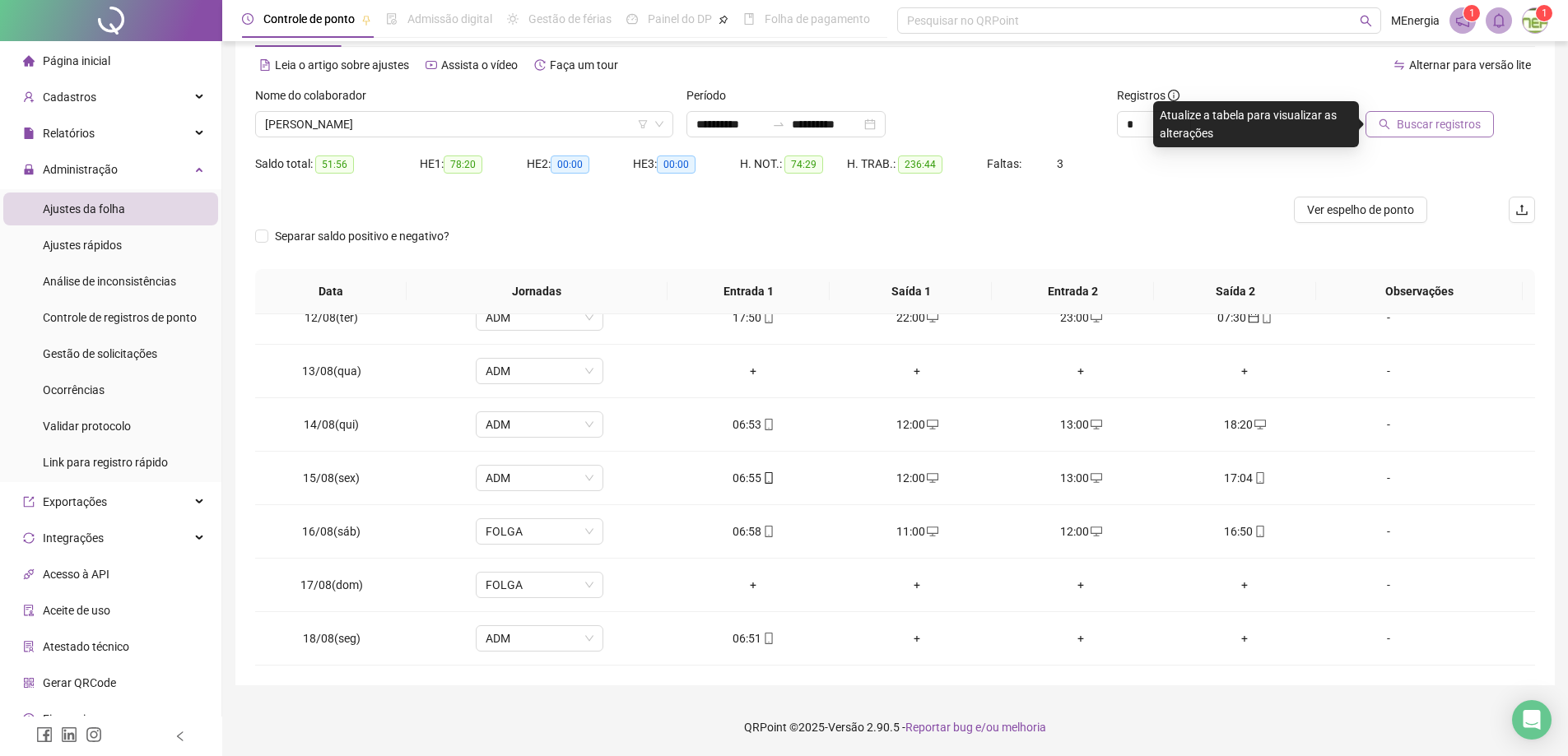
click at [1388, 126] on icon "search" at bounding box center [1385, 125] width 11 height 11
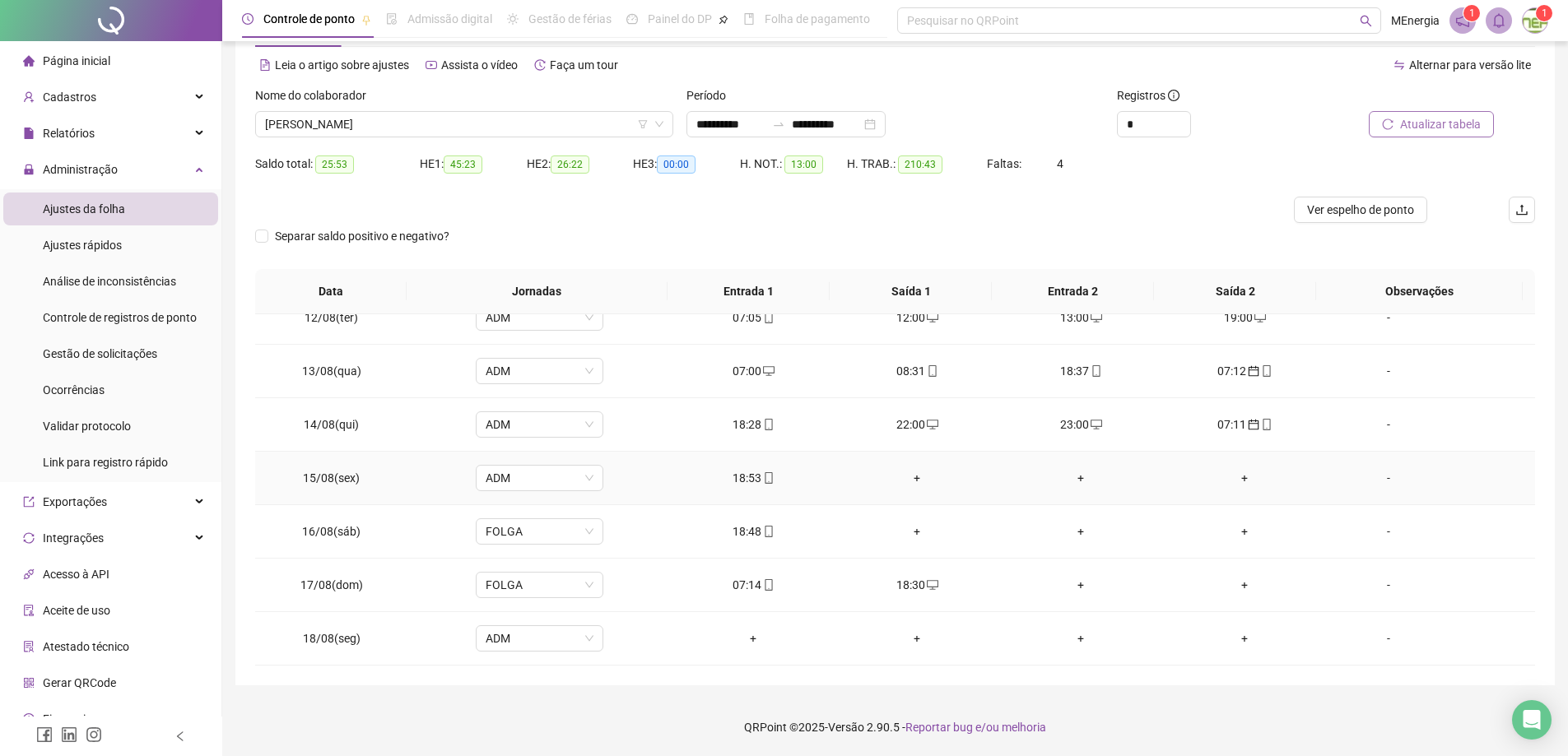
click at [914, 476] on div "+" at bounding box center [918, 478] width 138 height 18
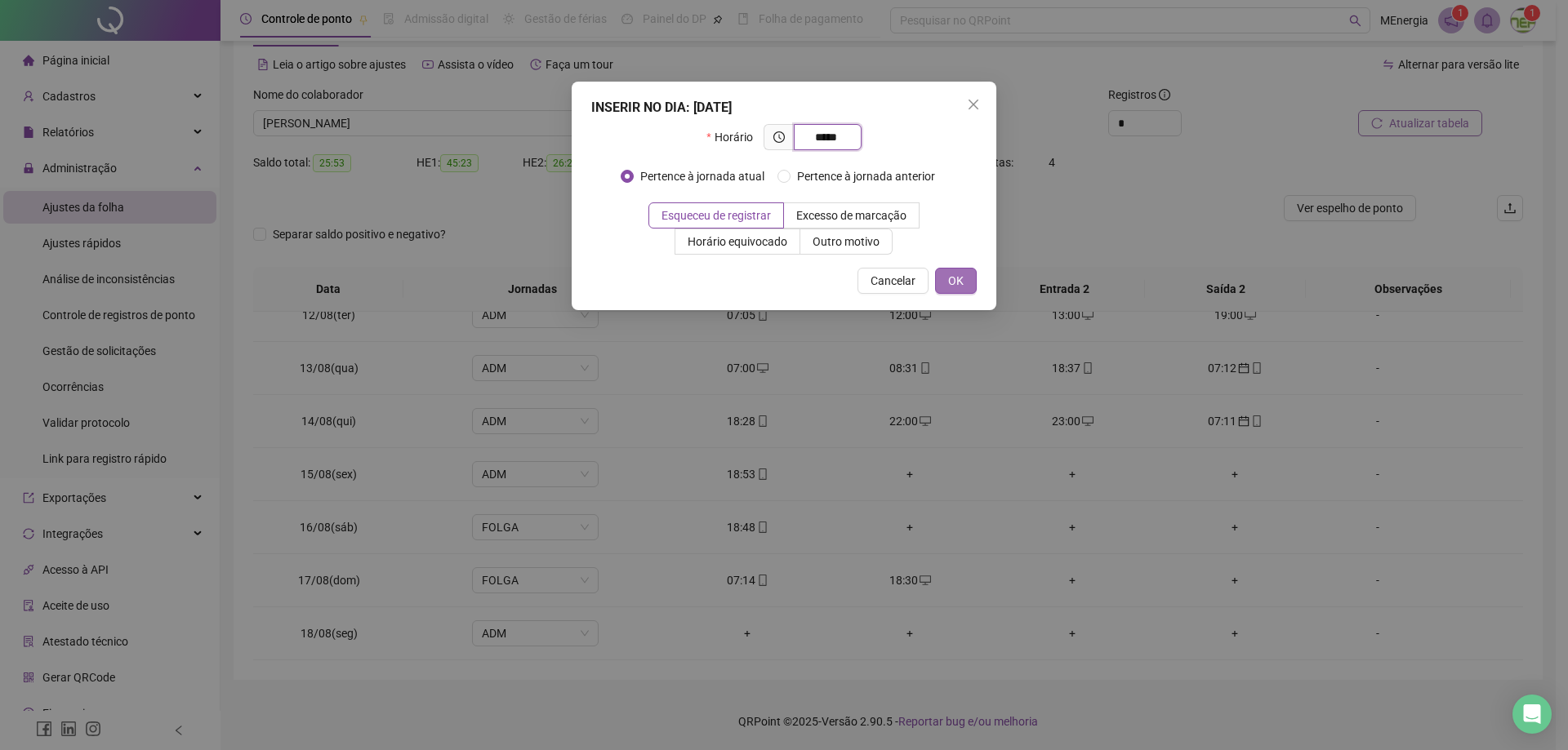
type input "*****"
click at [948, 277] on span "OK" at bounding box center [955, 280] width 16 height 18
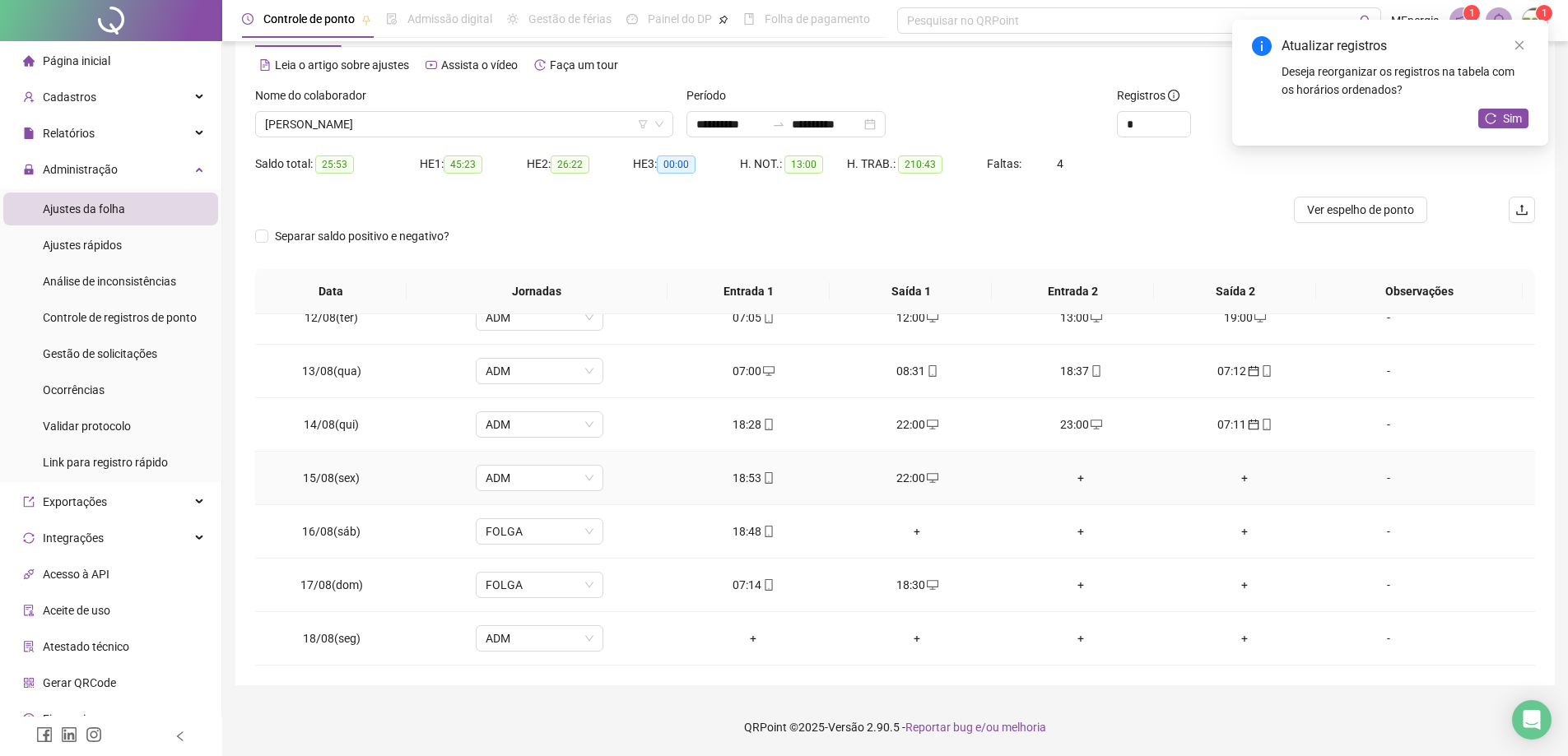
click at [1071, 477] on div "+" at bounding box center [1082, 478] width 138 height 18
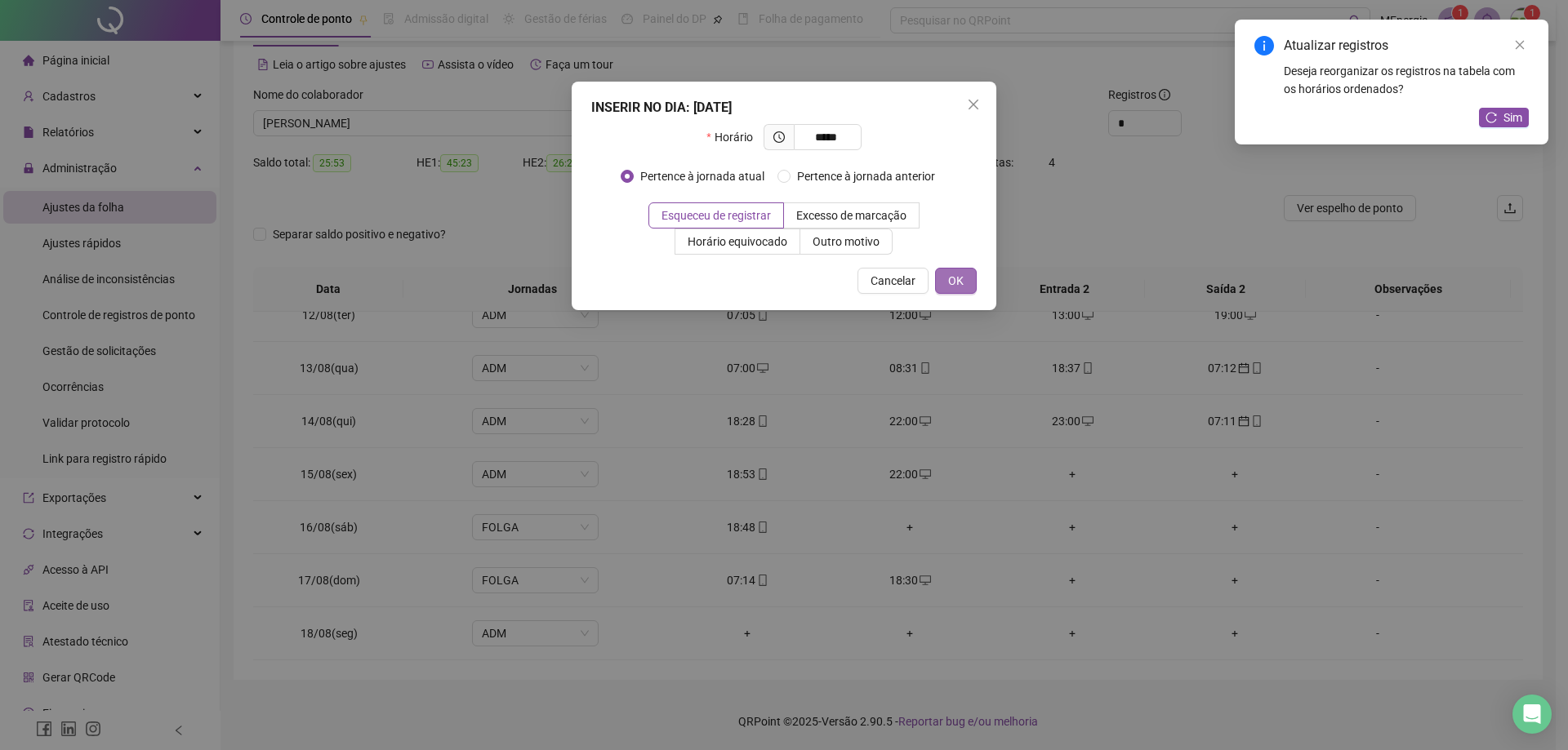
type input "*****"
click at [966, 284] on button "OK" at bounding box center [955, 281] width 41 height 26
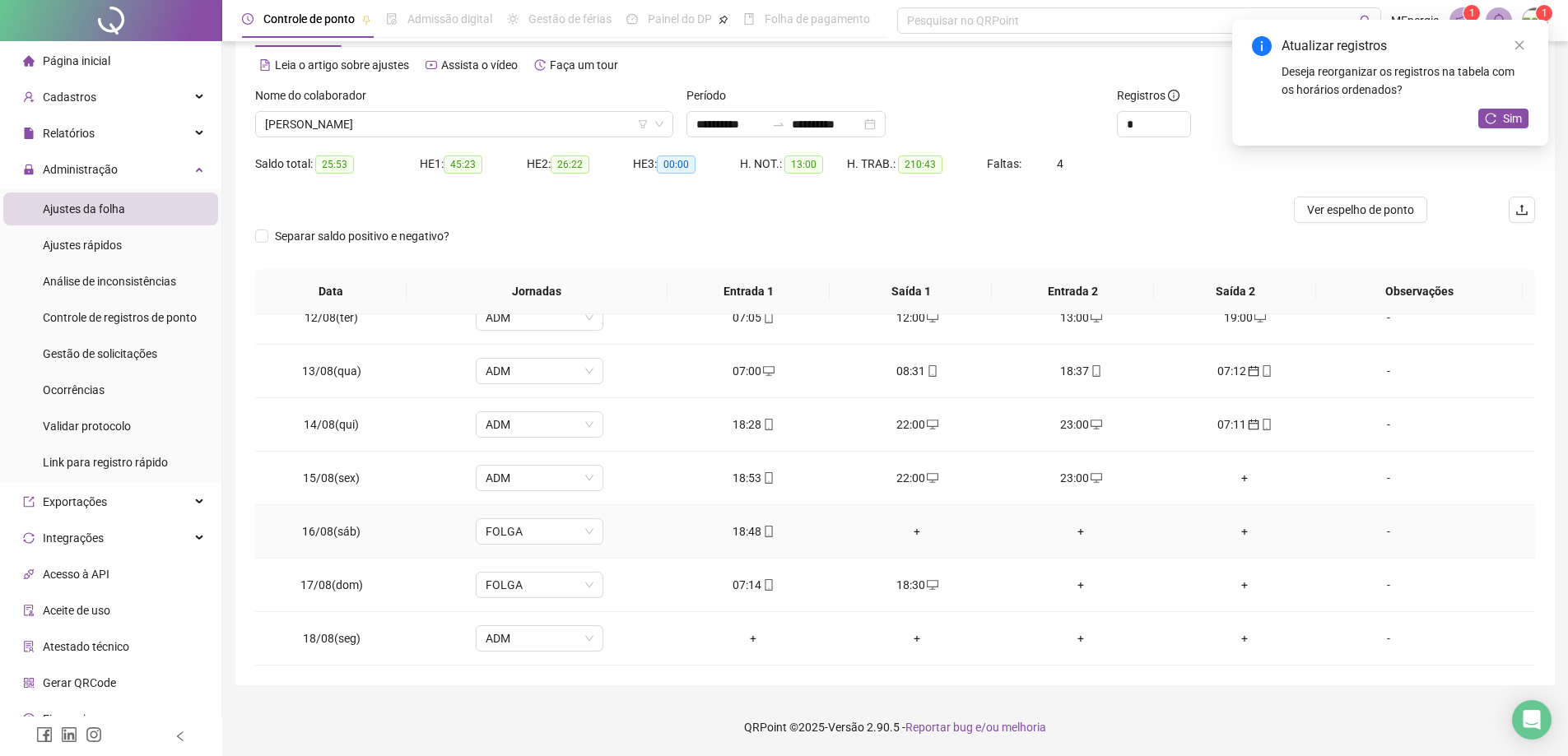
click at [750, 534] on div "18:48" at bounding box center [753, 531] width 138 height 18
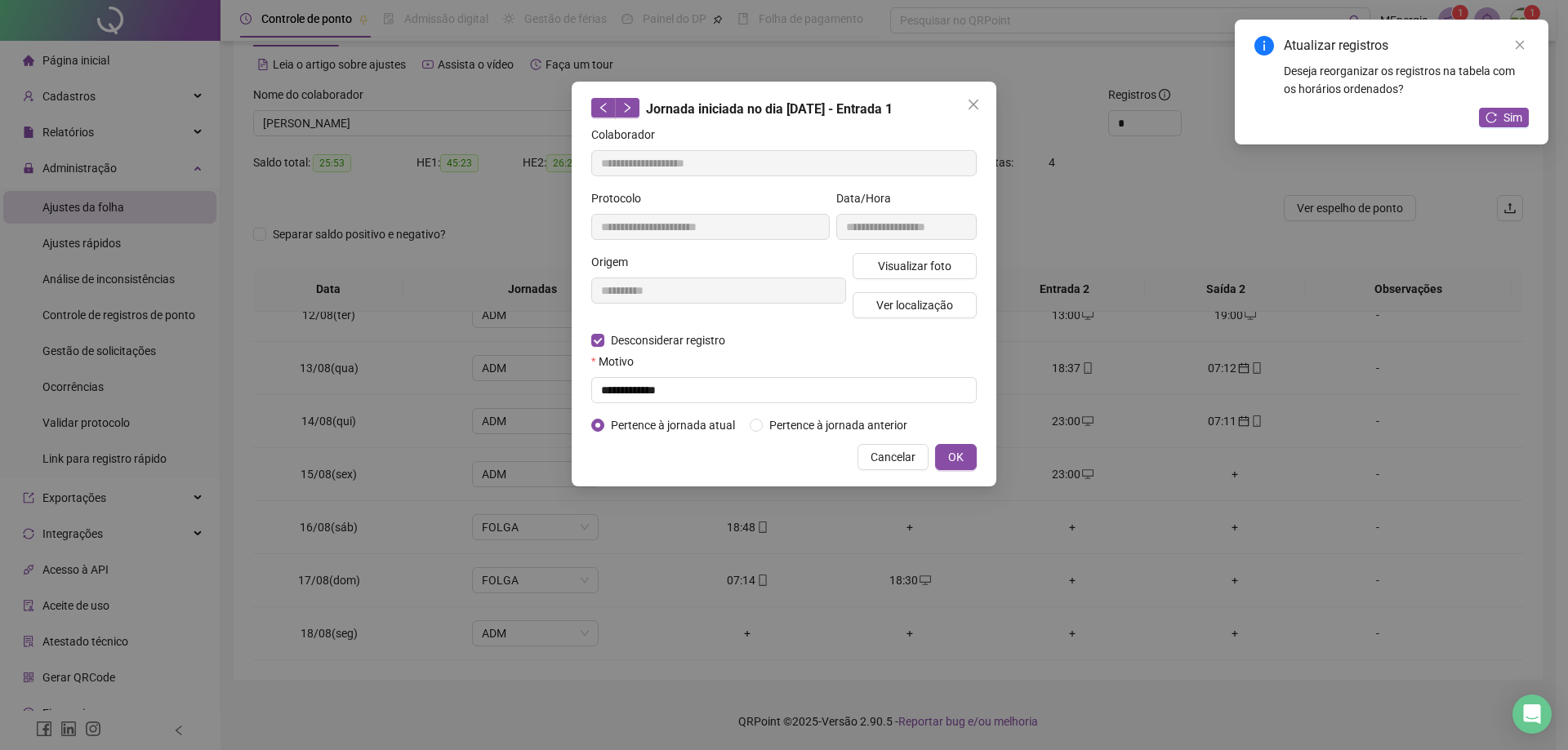
type input "**********"
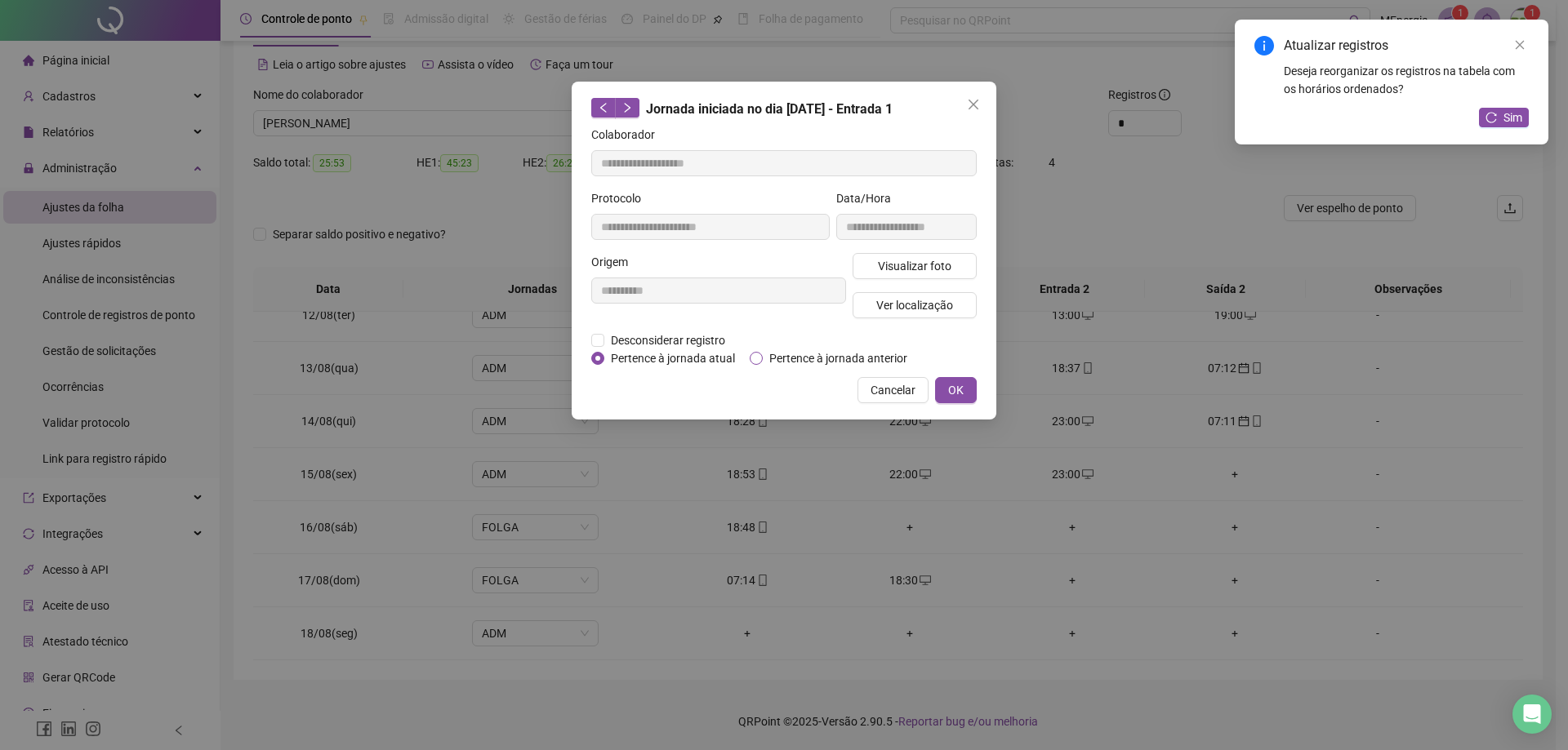
click at [792, 360] on span "Pertence à jornada anterior" at bounding box center [837, 358] width 151 height 18
click at [959, 392] on span "OK" at bounding box center [955, 390] width 16 height 18
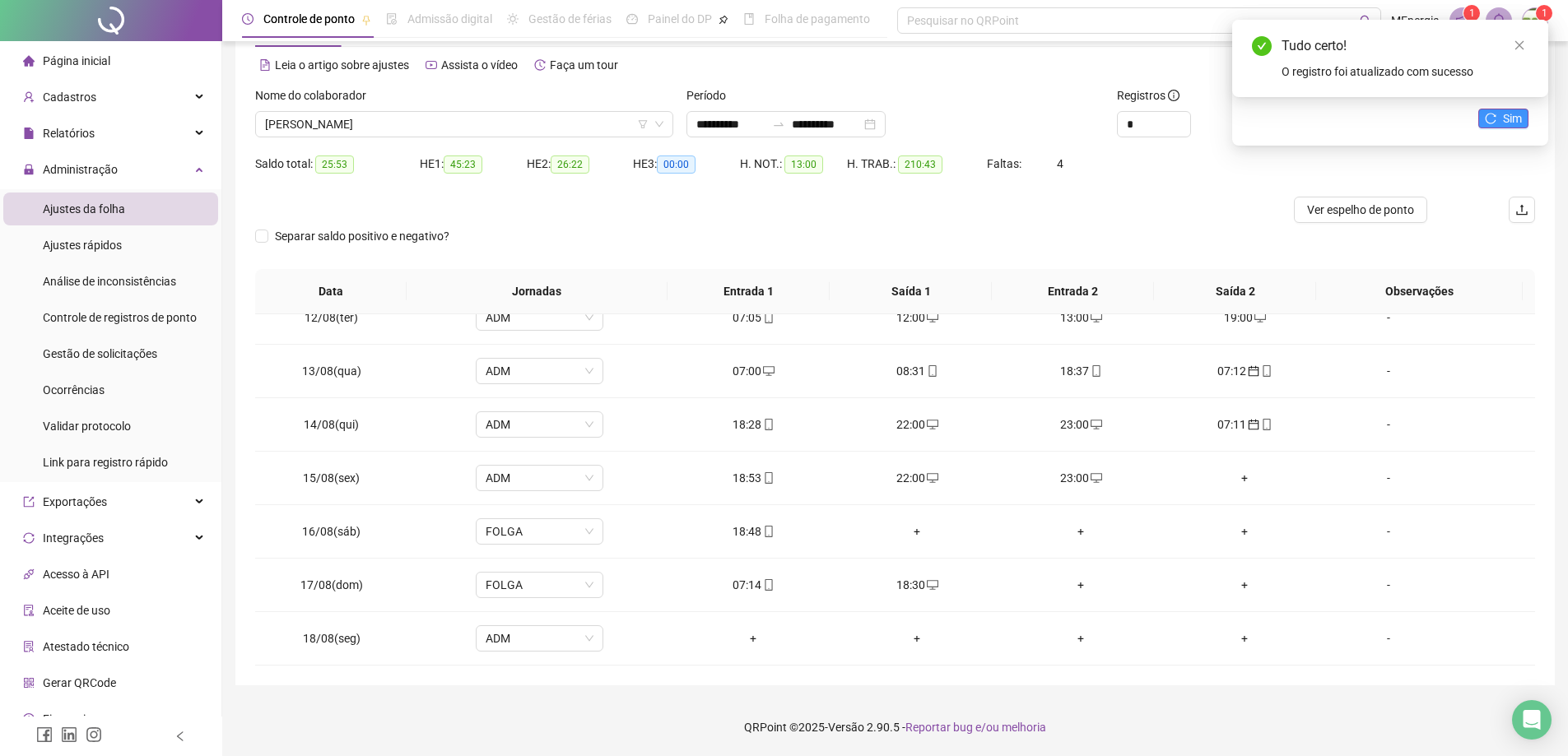
click at [1488, 119] on icon "reload" at bounding box center [1491, 118] width 11 height 11
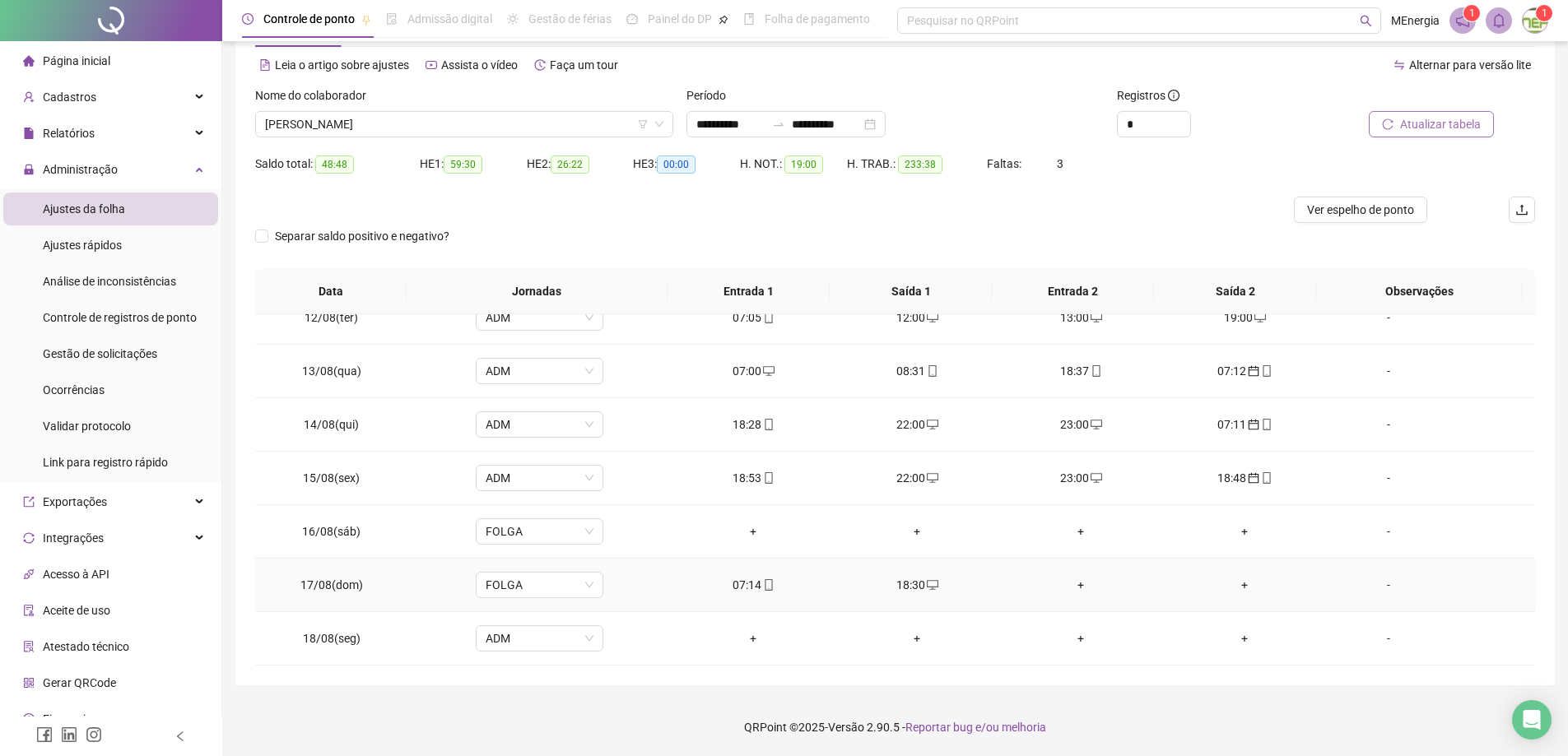
click at [1072, 590] on div "+" at bounding box center [1082, 584] width 138 height 18
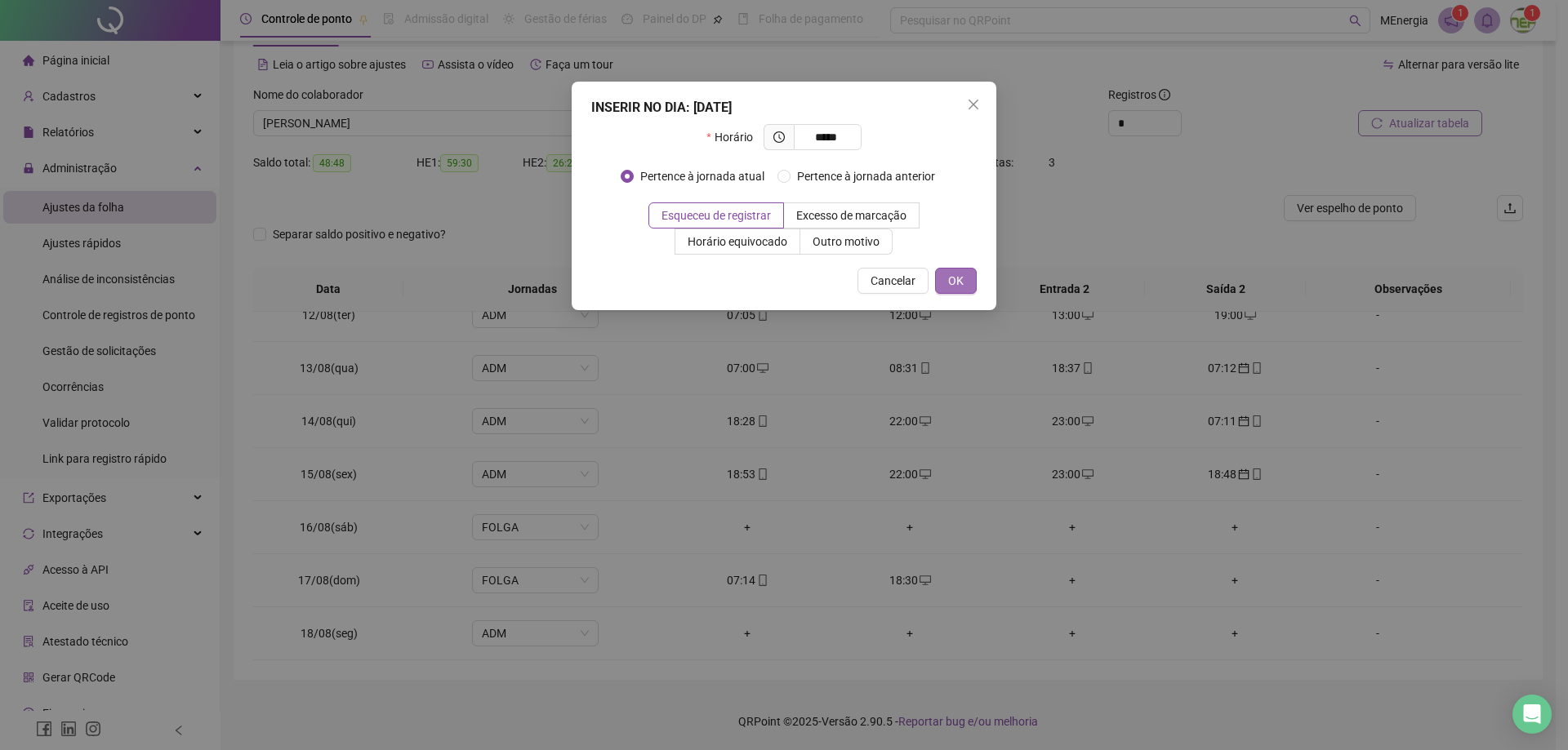
type input "*****"
click at [964, 285] on button "OK" at bounding box center [955, 281] width 41 height 26
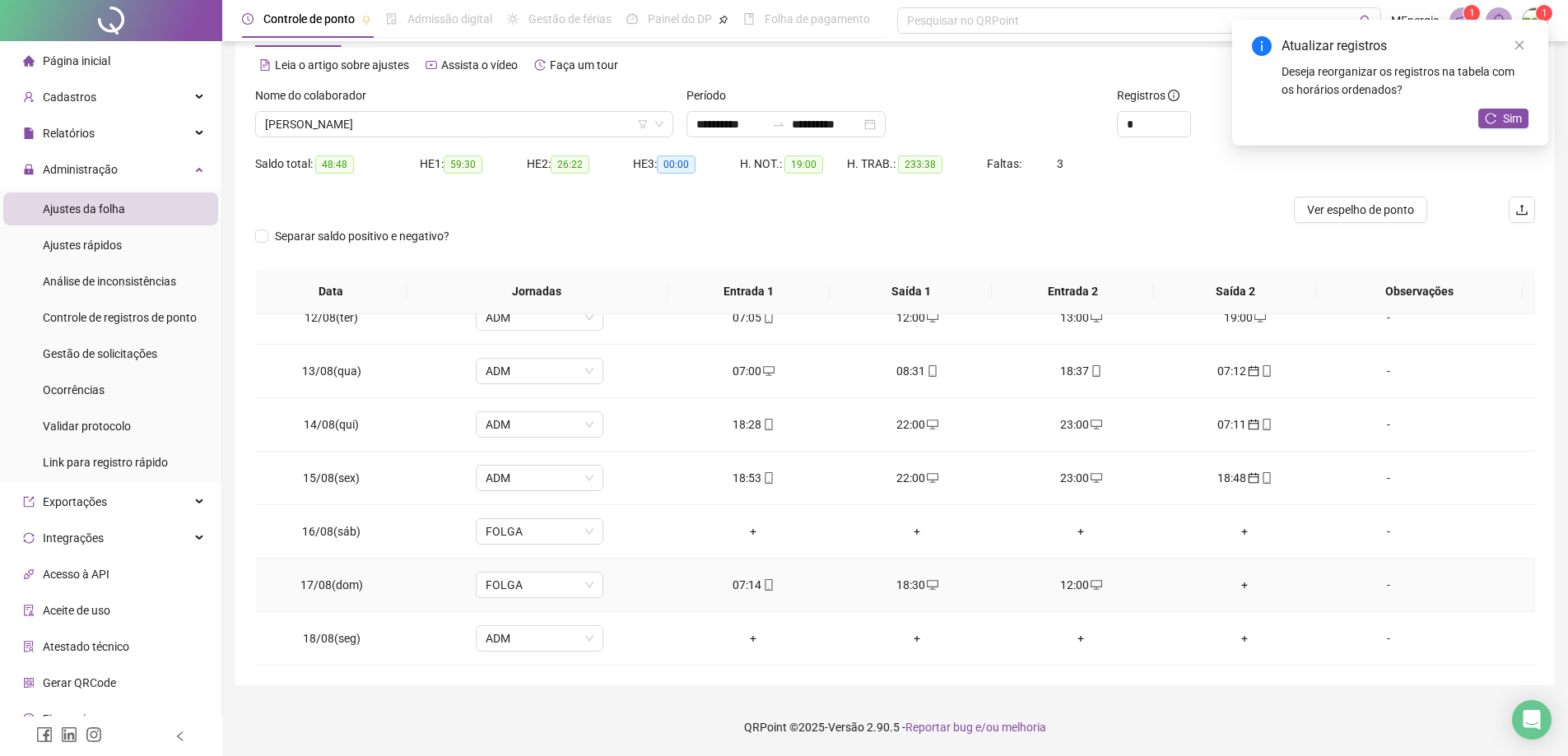
click at [1237, 587] on div "+" at bounding box center [1245, 584] width 138 height 18
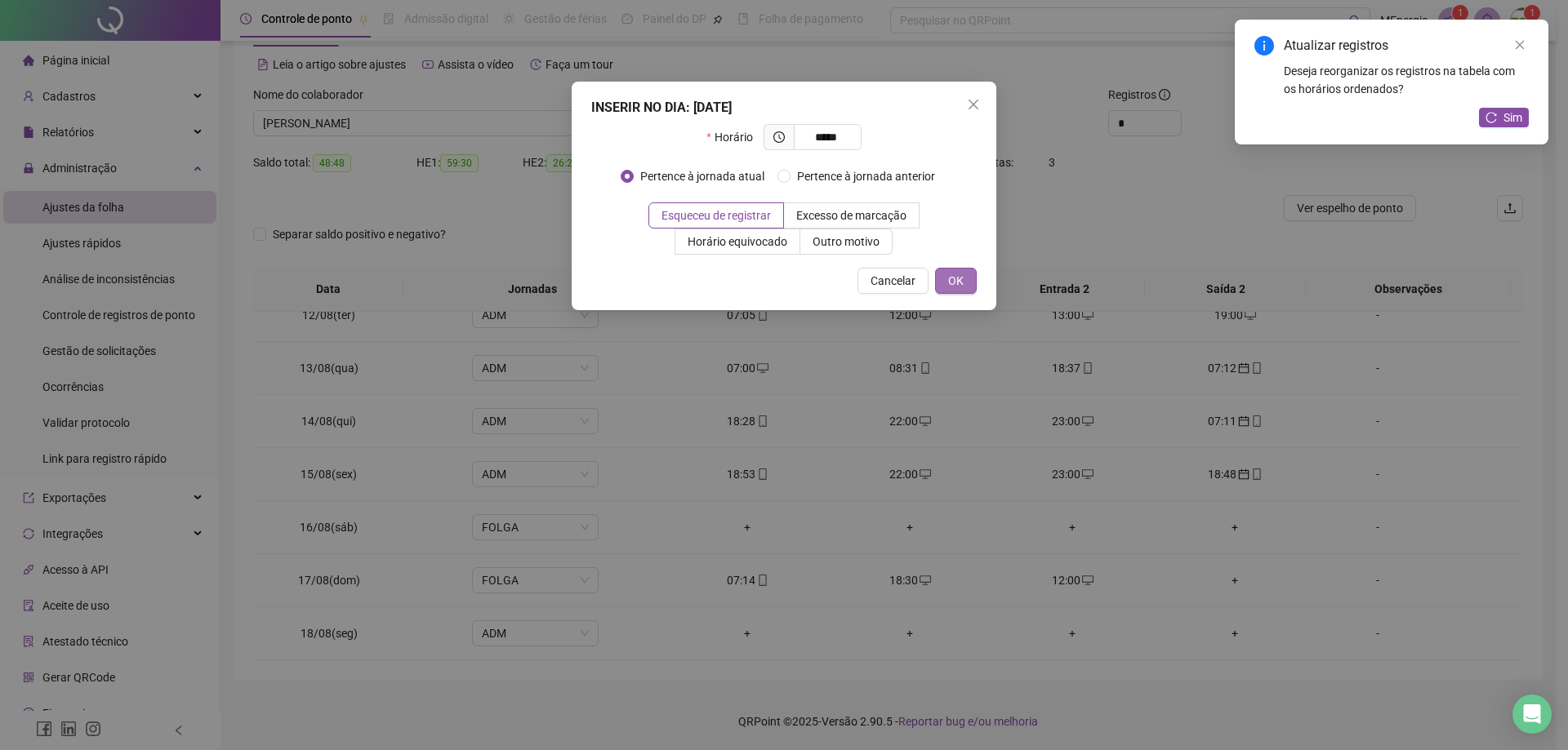
type input "*****"
click at [954, 284] on span "OK" at bounding box center [955, 280] width 16 height 18
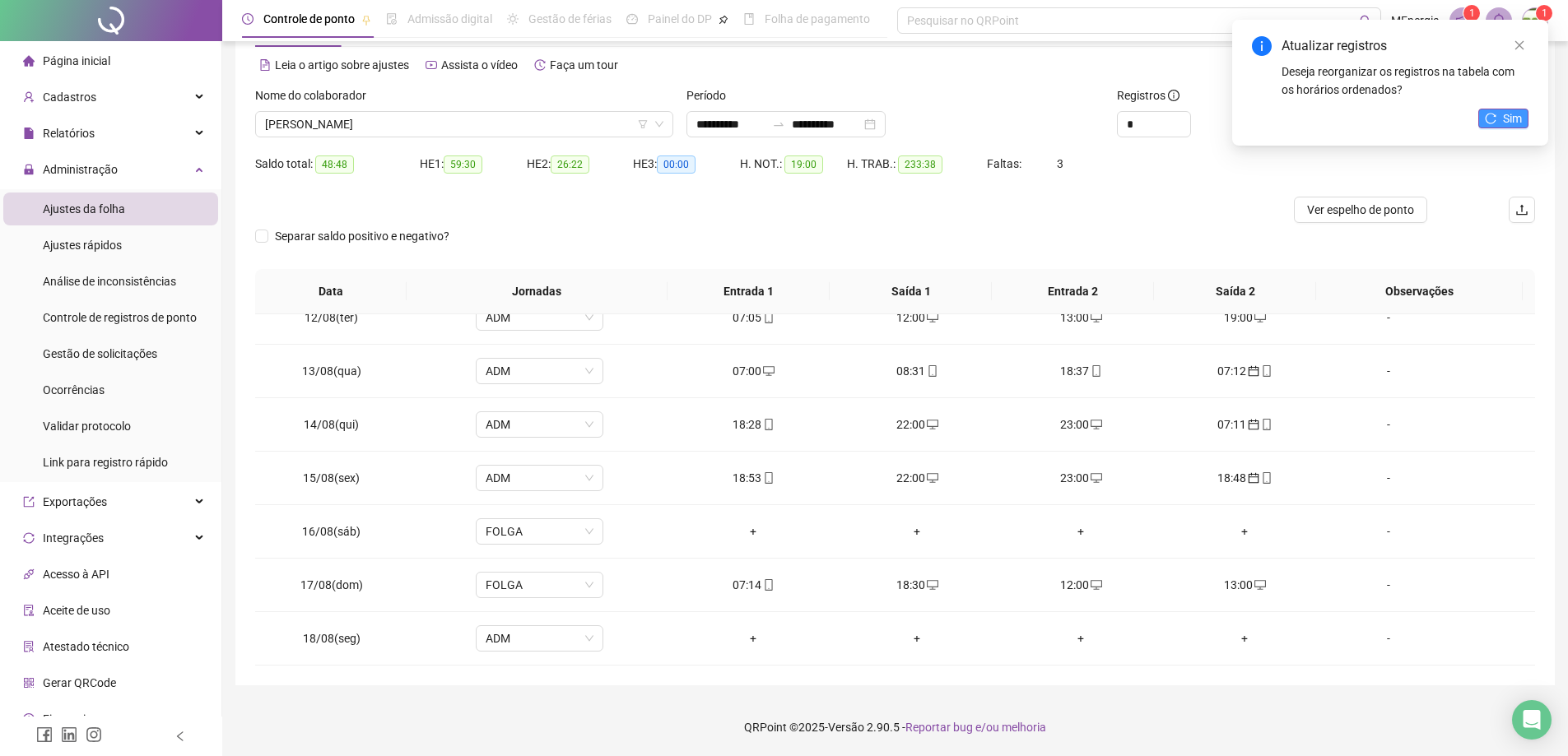
click at [1489, 118] on icon "reload" at bounding box center [1491, 118] width 11 height 11
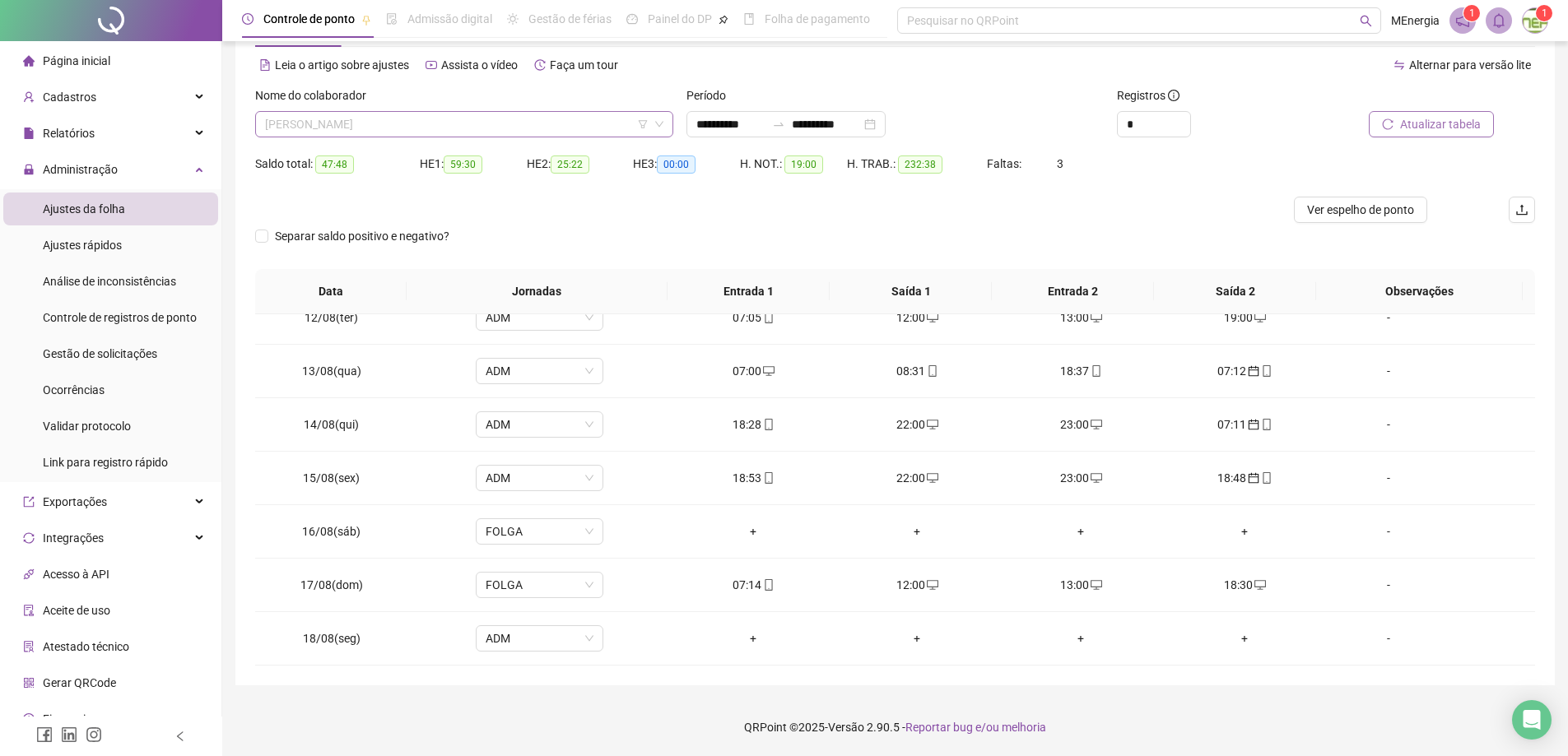
click at [670, 120] on div "[PERSON_NAME]" at bounding box center [464, 125] width 418 height 26
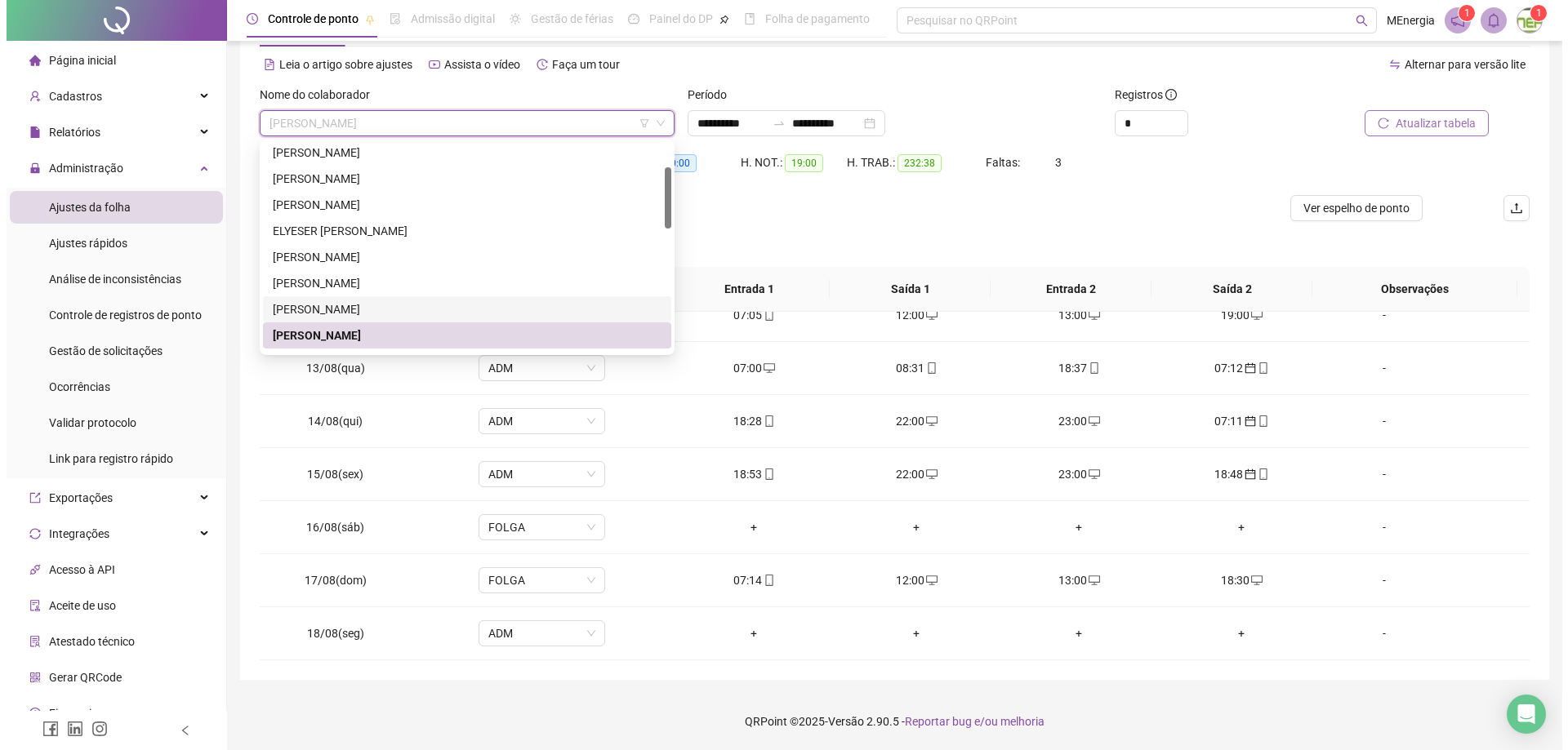
scroll to position [245, 0]
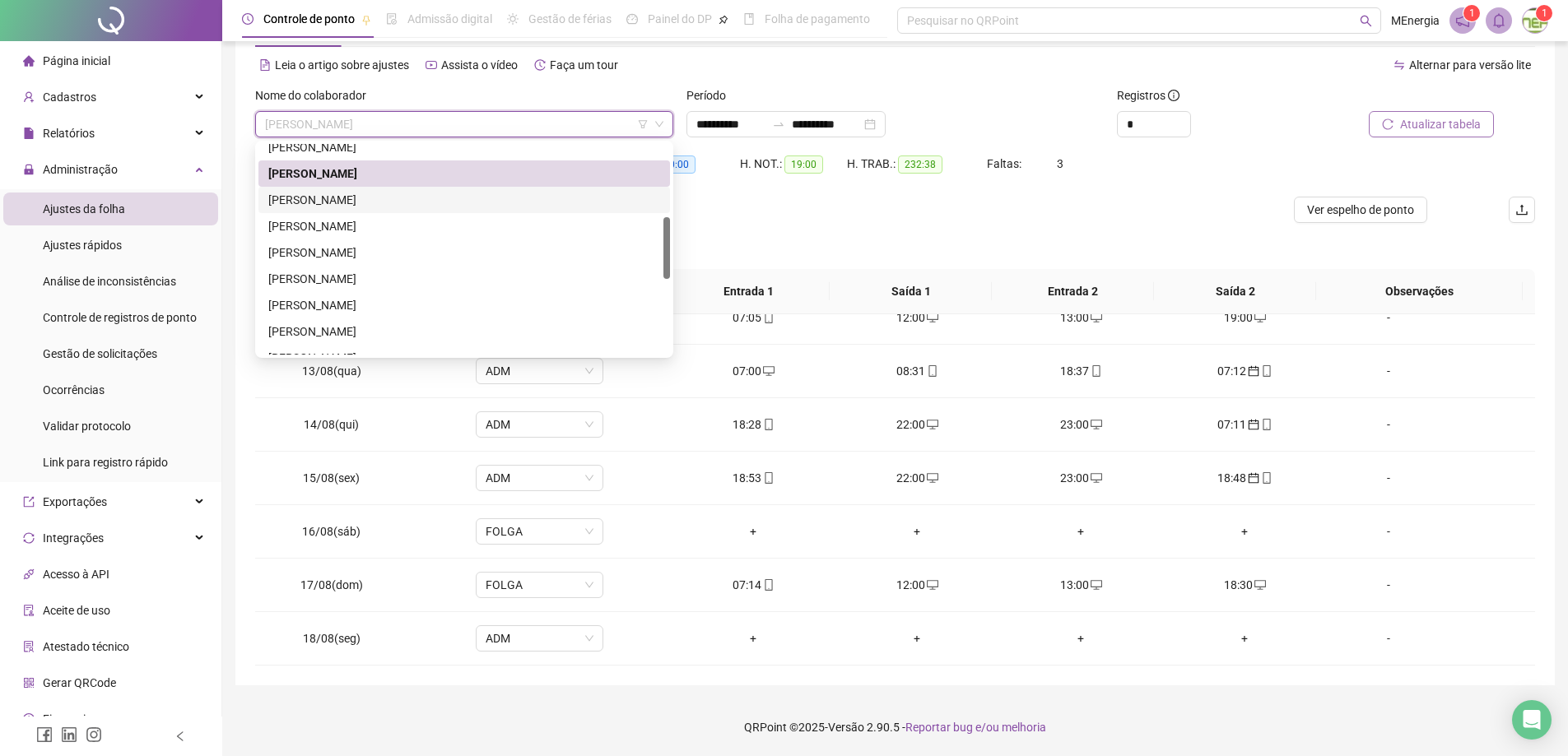
click at [338, 198] on div "[PERSON_NAME]" at bounding box center [464, 199] width 392 height 18
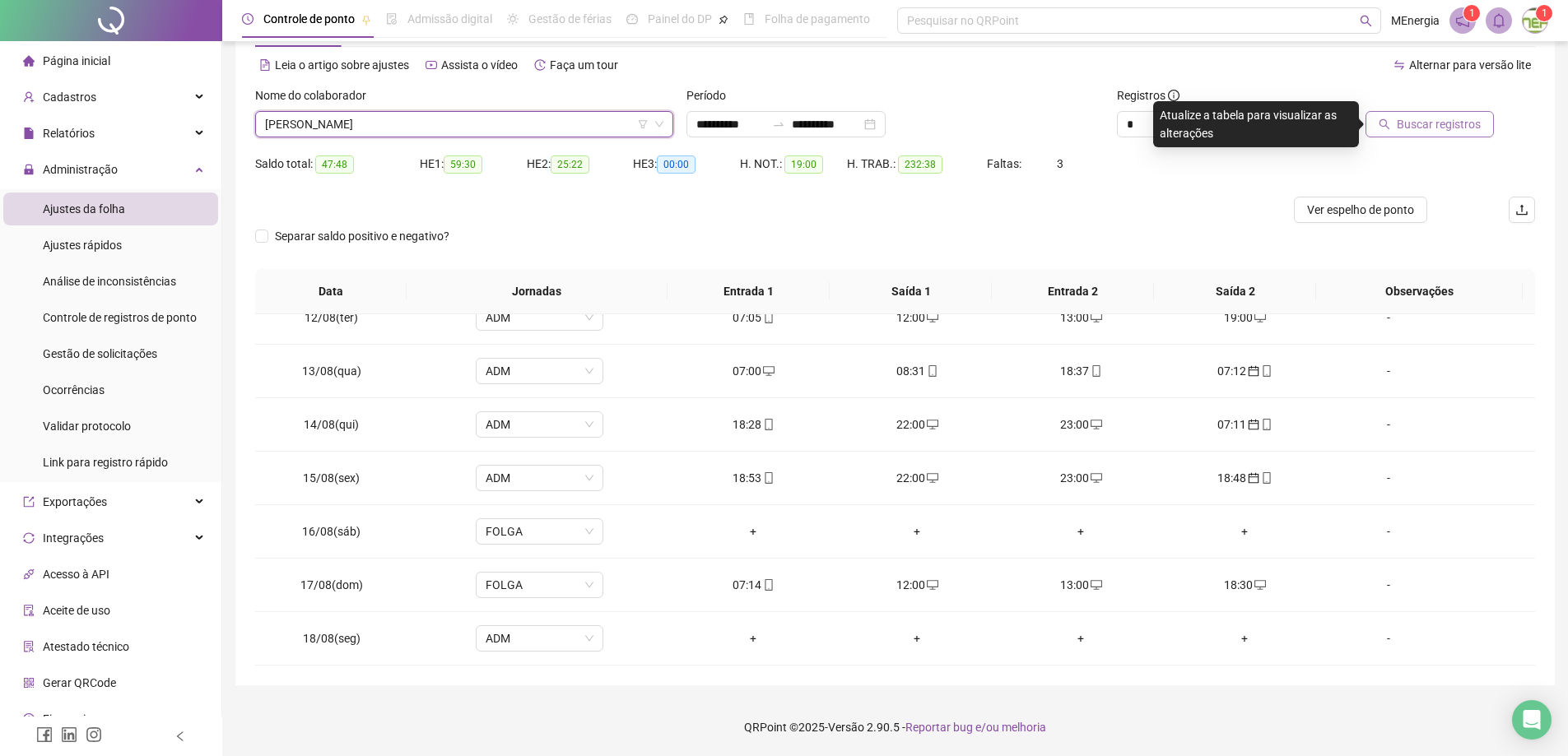
click at [1469, 126] on span "Buscar registros" at bounding box center [1439, 124] width 84 height 18
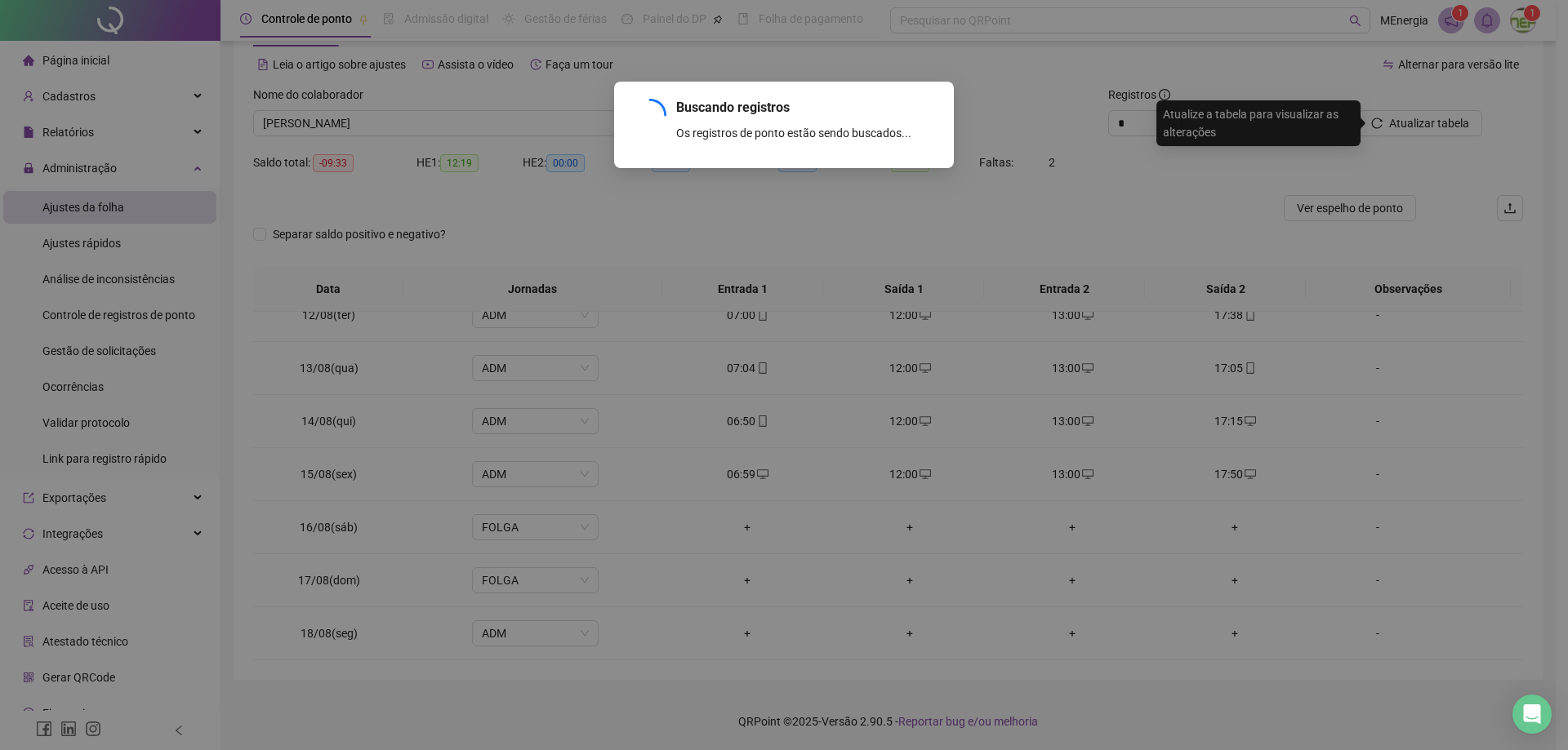
scroll to position [341, 0]
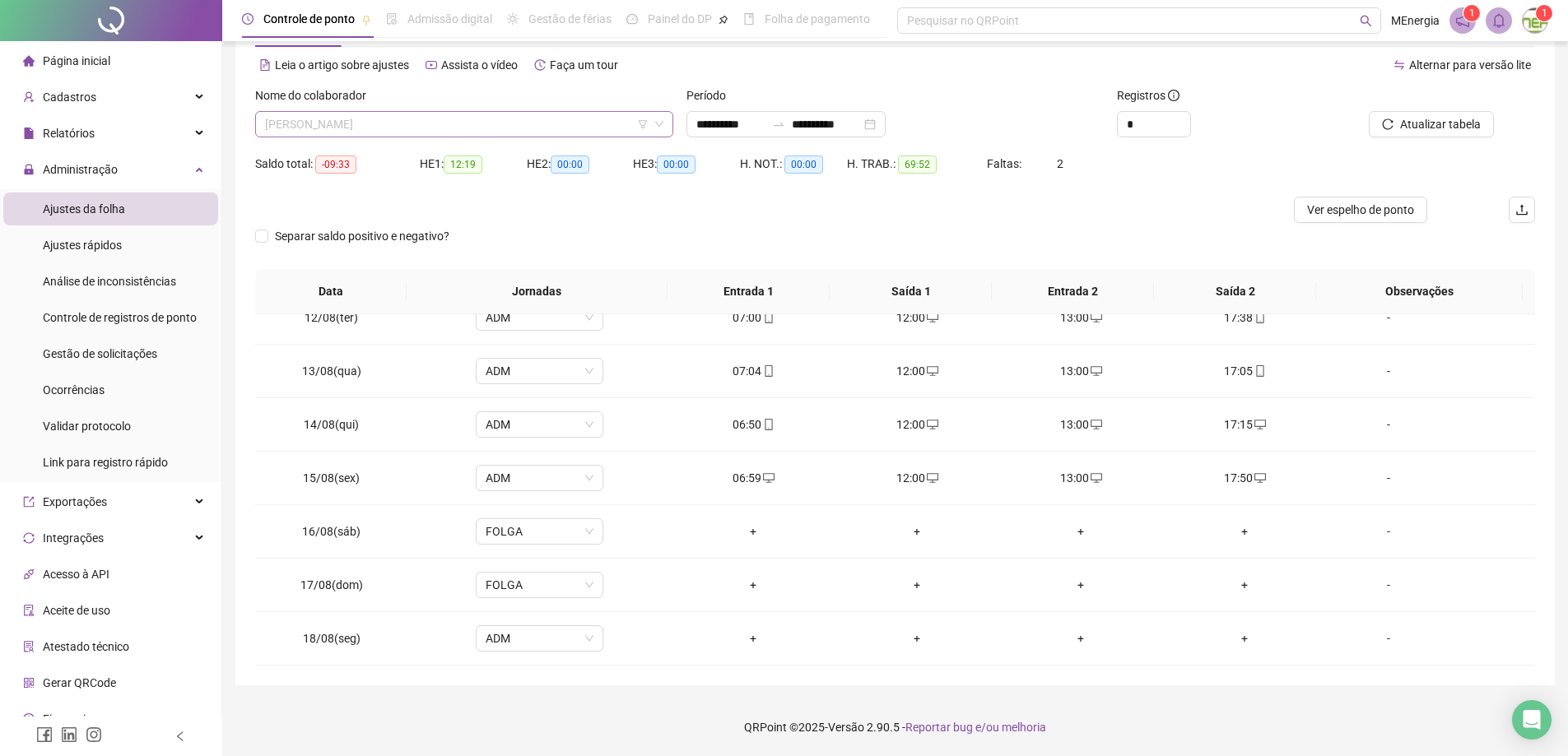
click at [667, 121] on div "[PERSON_NAME]" at bounding box center [464, 125] width 418 height 26
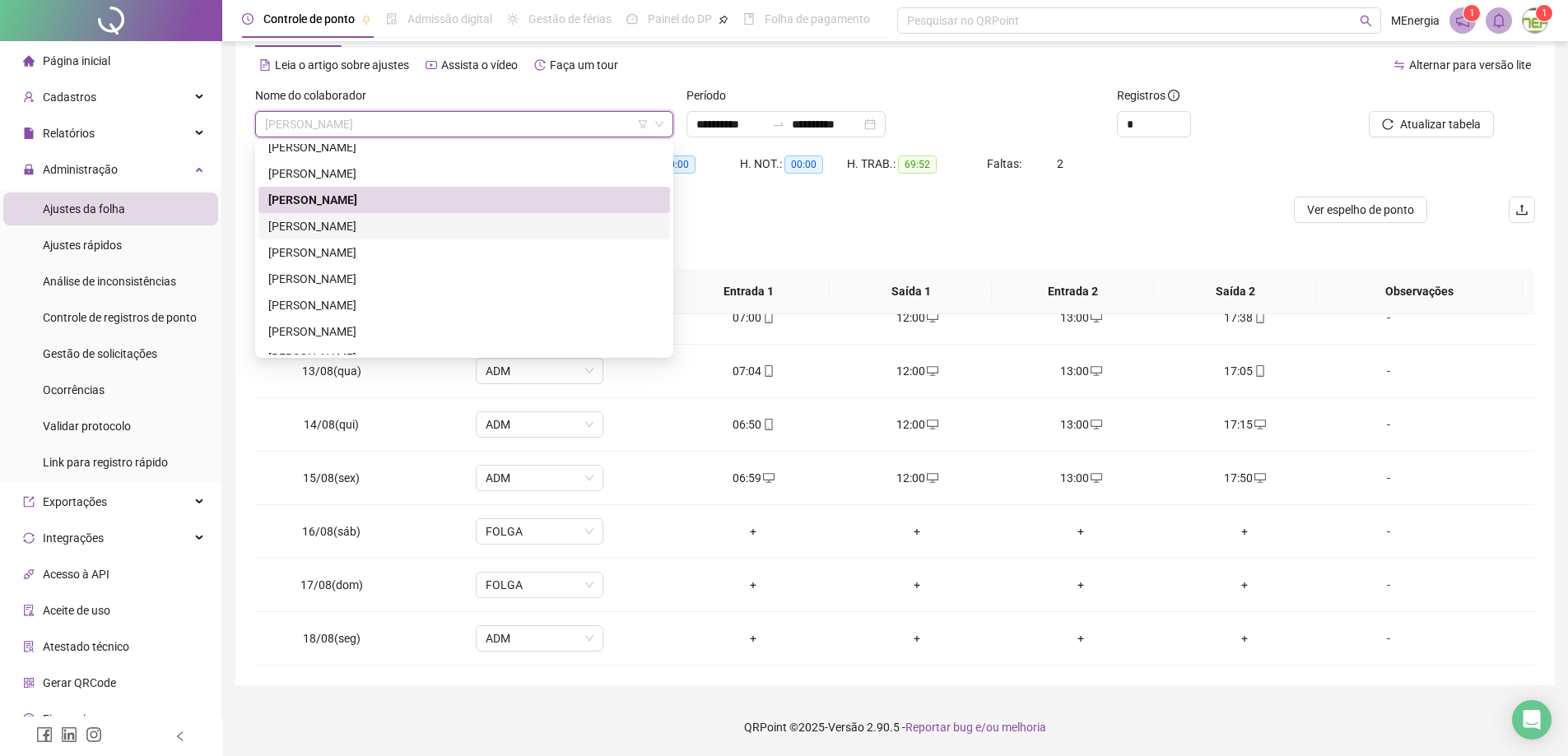
click at [384, 227] on div "[PERSON_NAME]" at bounding box center [464, 226] width 392 height 18
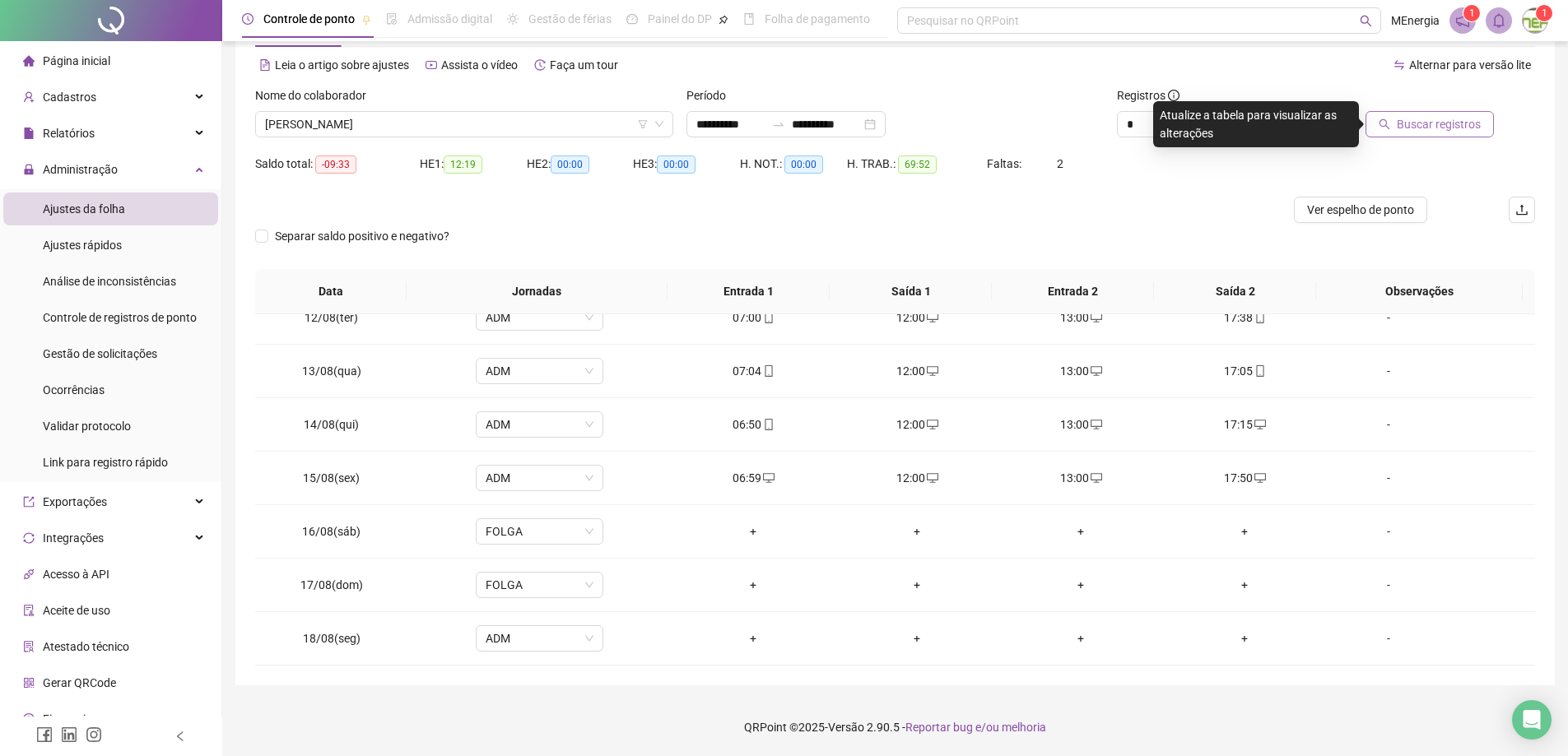
click at [1403, 126] on span "Buscar registros" at bounding box center [1439, 124] width 84 height 18
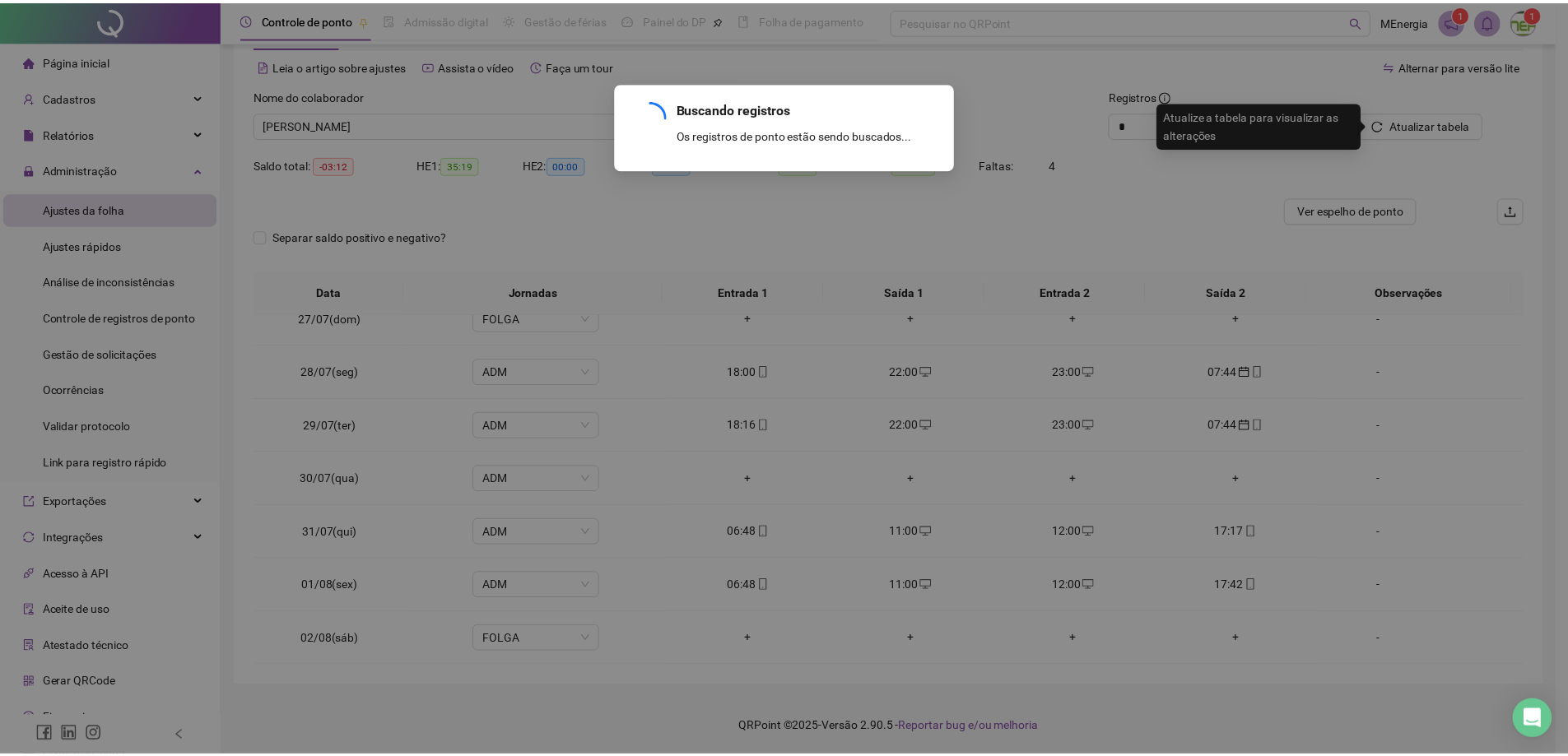
scroll to position [1200, 0]
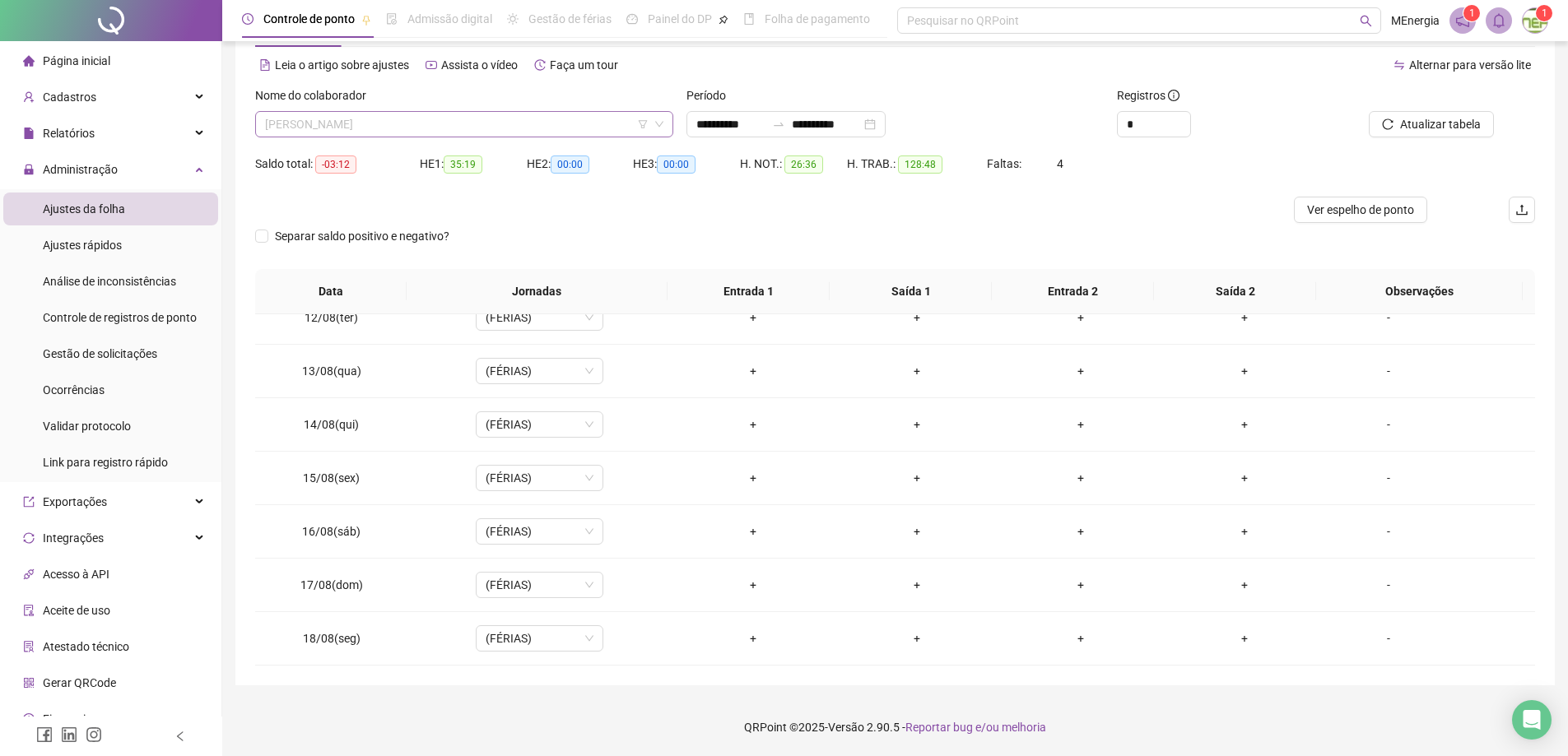
click at [668, 122] on div "[PERSON_NAME]" at bounding box center [464, 125] width 418 height 26
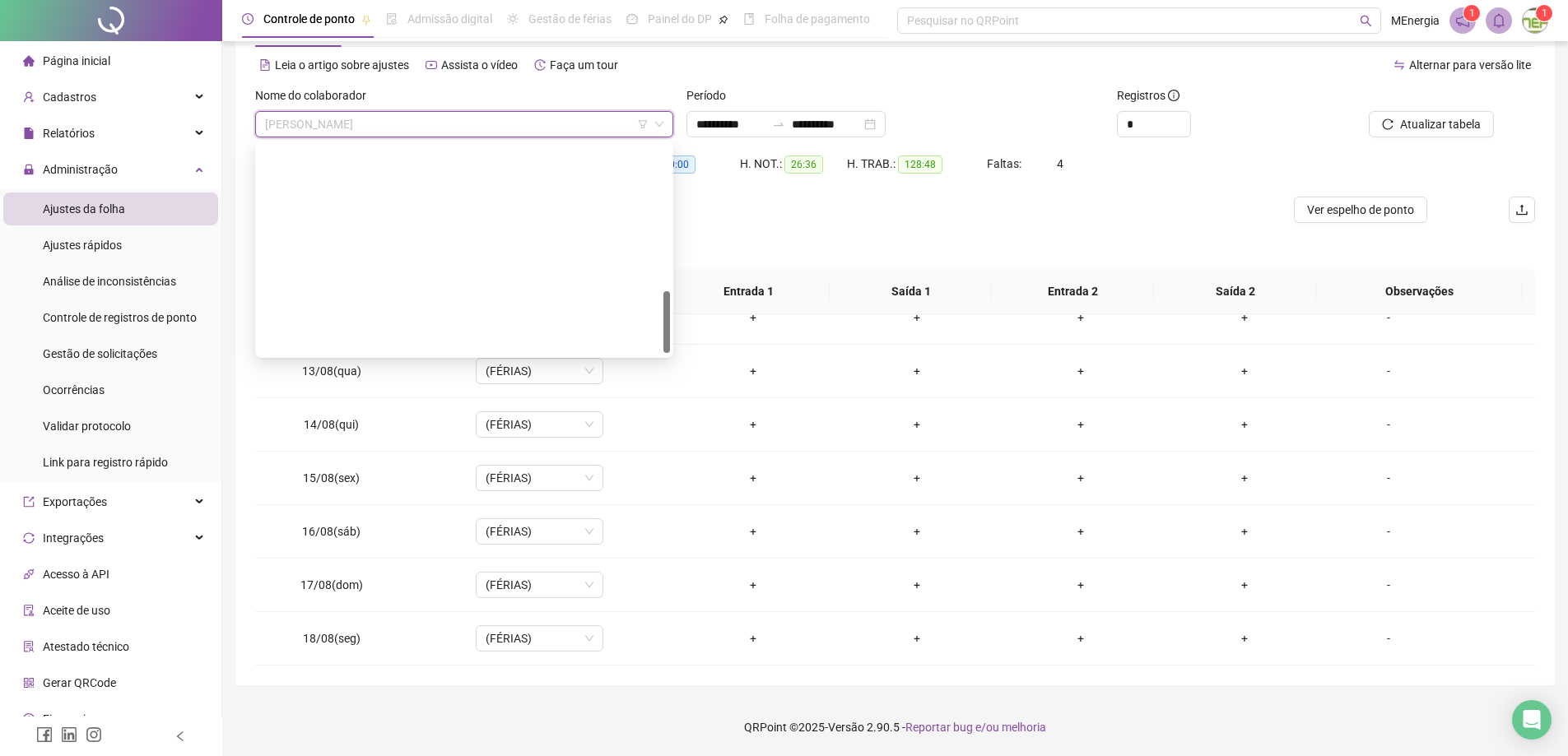
scroll to position [500, 0]
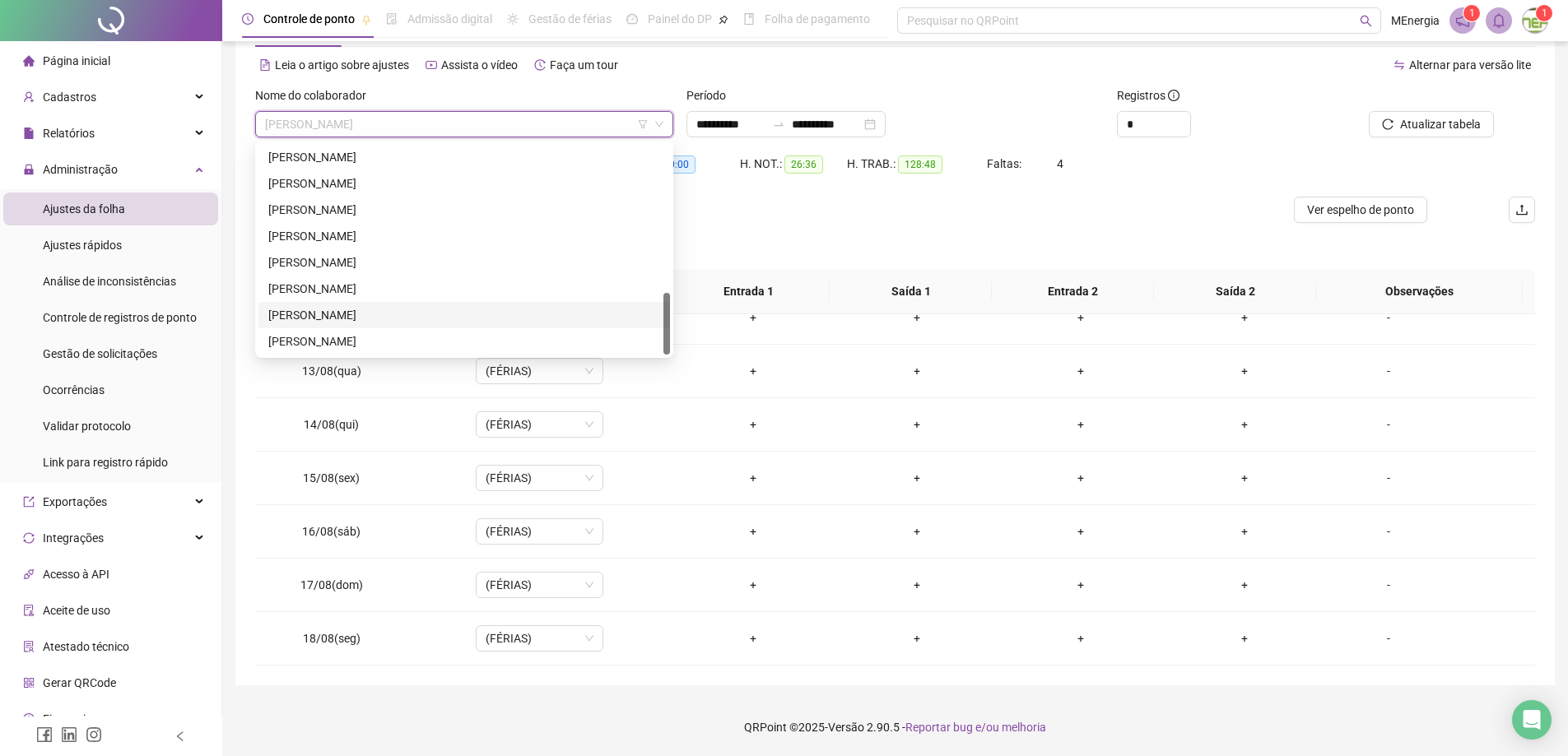
click at [379, 308] on div "[PERSON_NAME]" at bounding box center [464, 314] width 392 height 18
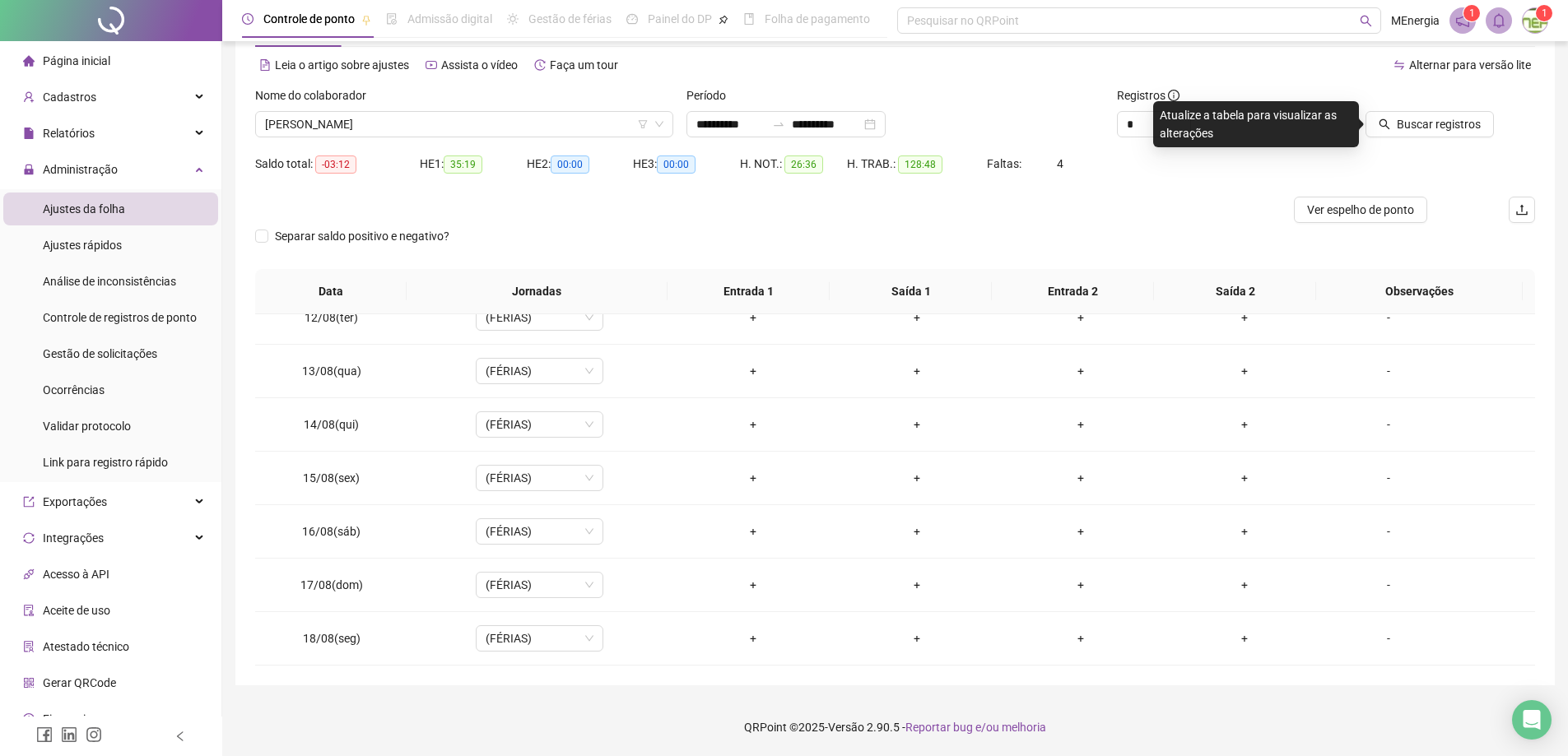
click at [1387, 123] on icon "search" at bounding box center [1385, 125] width 11 height 11
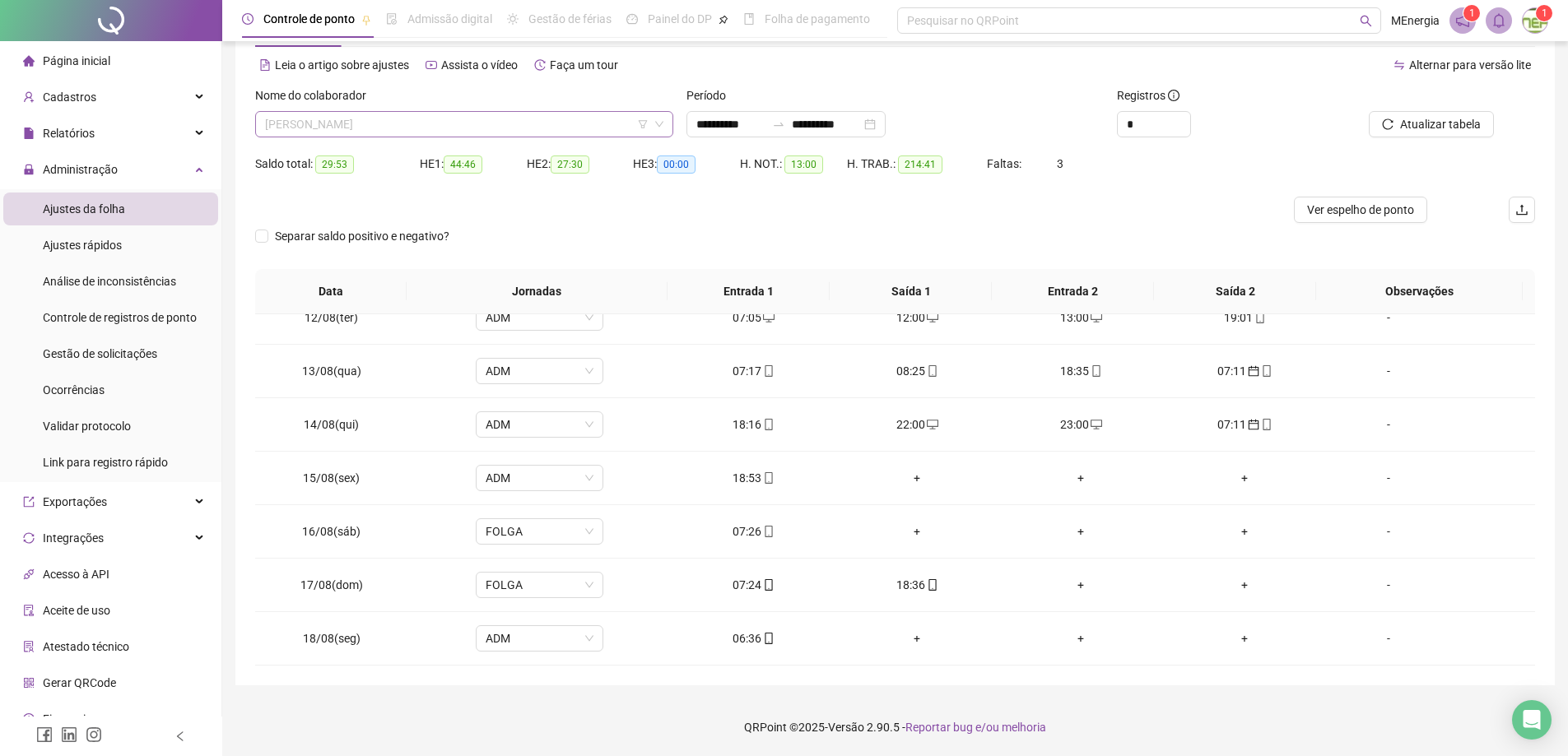
click at [666, 126] on div "[PERSON_NAME]" at bounding box center [464, 125] width 418 height 26
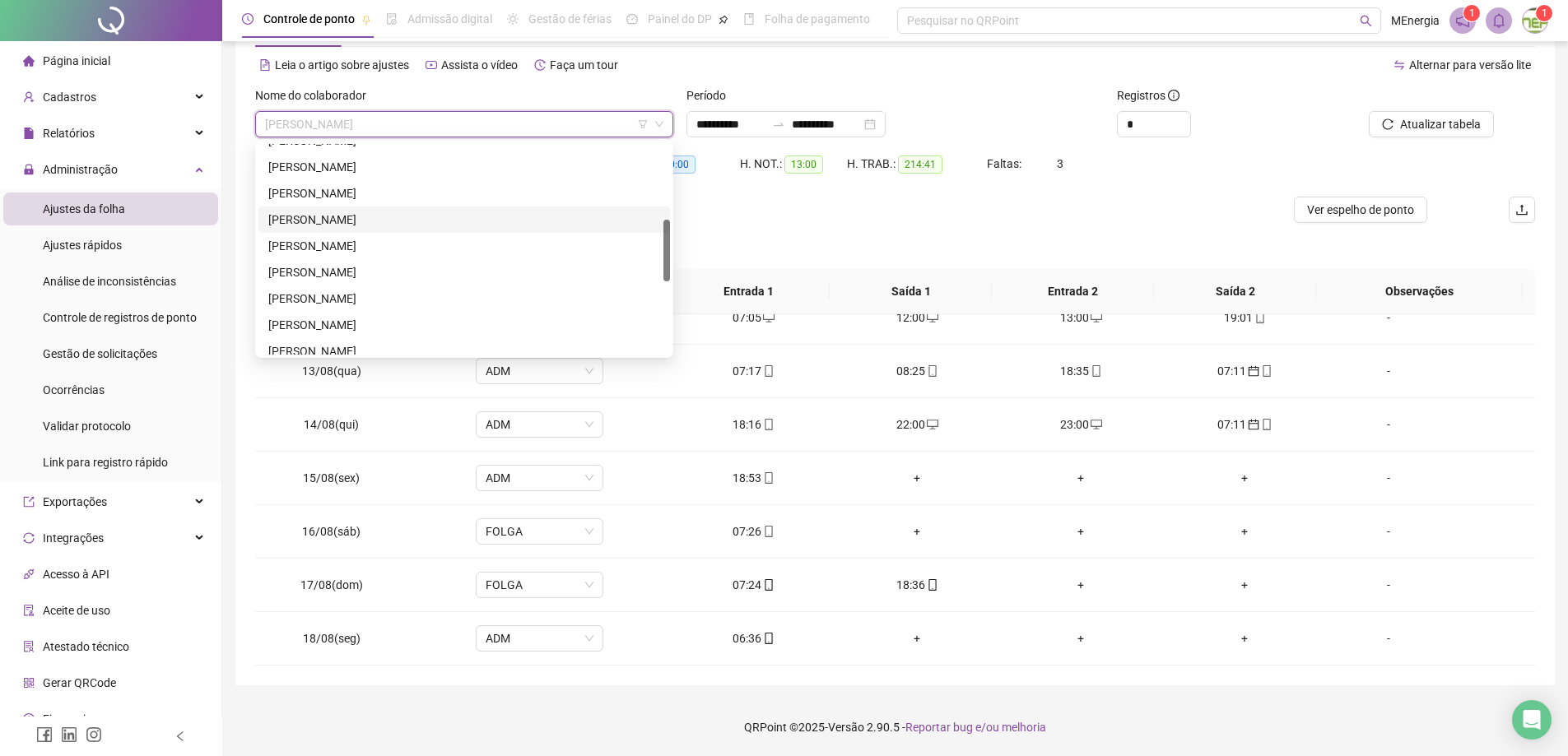
scroll to position [171, 0]
click at [401, 170] on div "[PERSON_NAME]" at bounding box center [464, 170] width 392 height 18
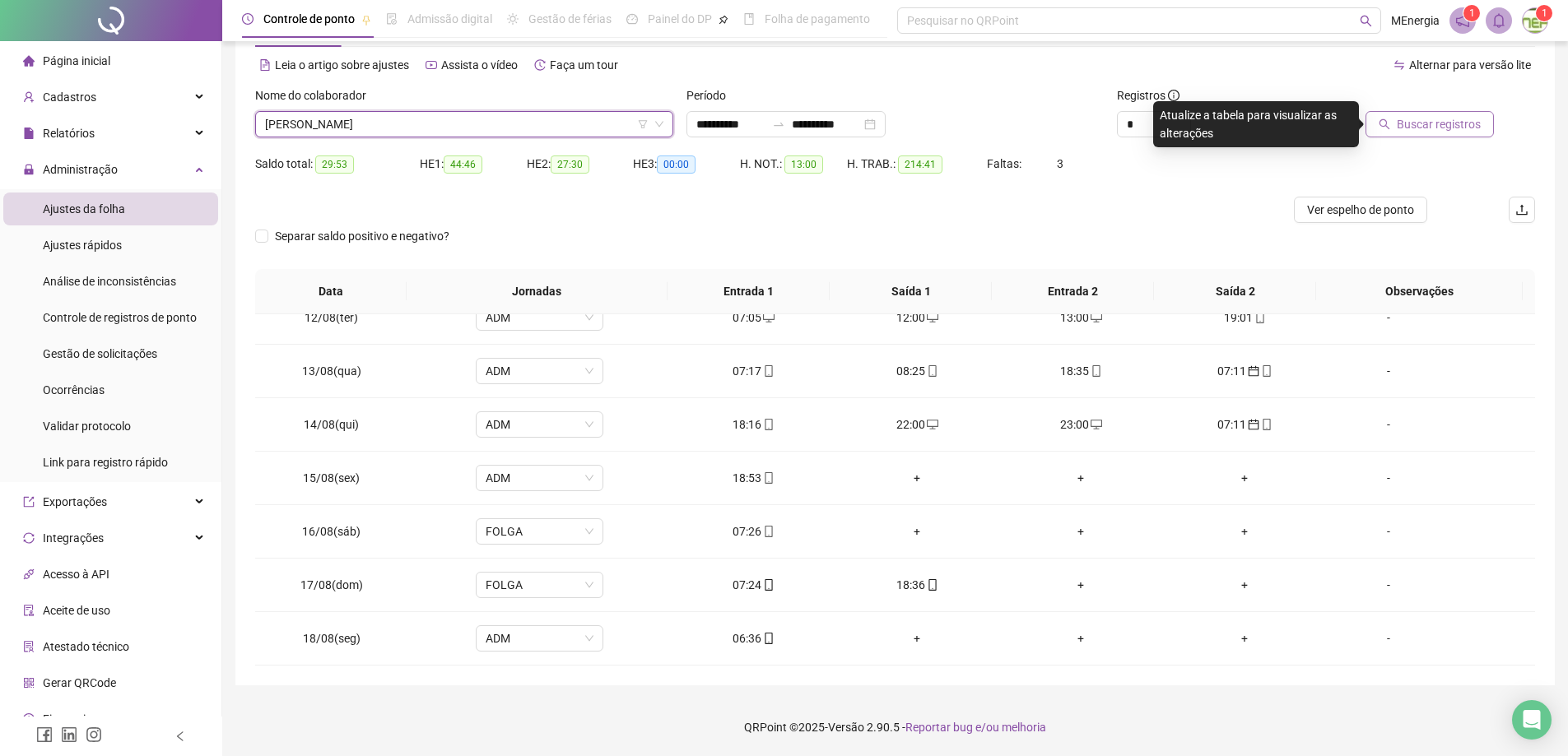
click at [1386, 128] on icon "search" at bounding box center [1385, 125] width 11 height 11
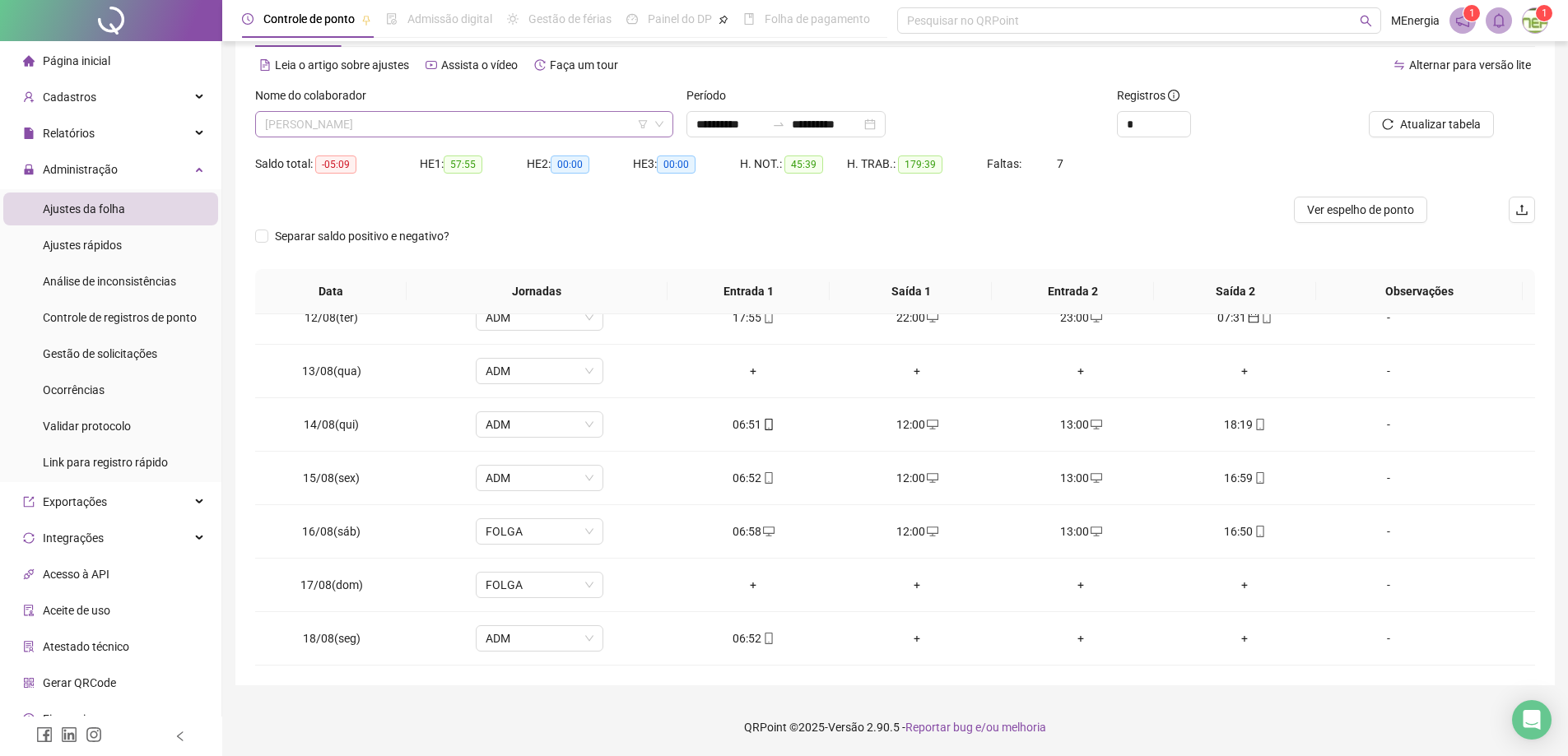
click at [667, 119] on div "[PERSON_NAME]" at bounding box center [464, 125] width 418 height 26
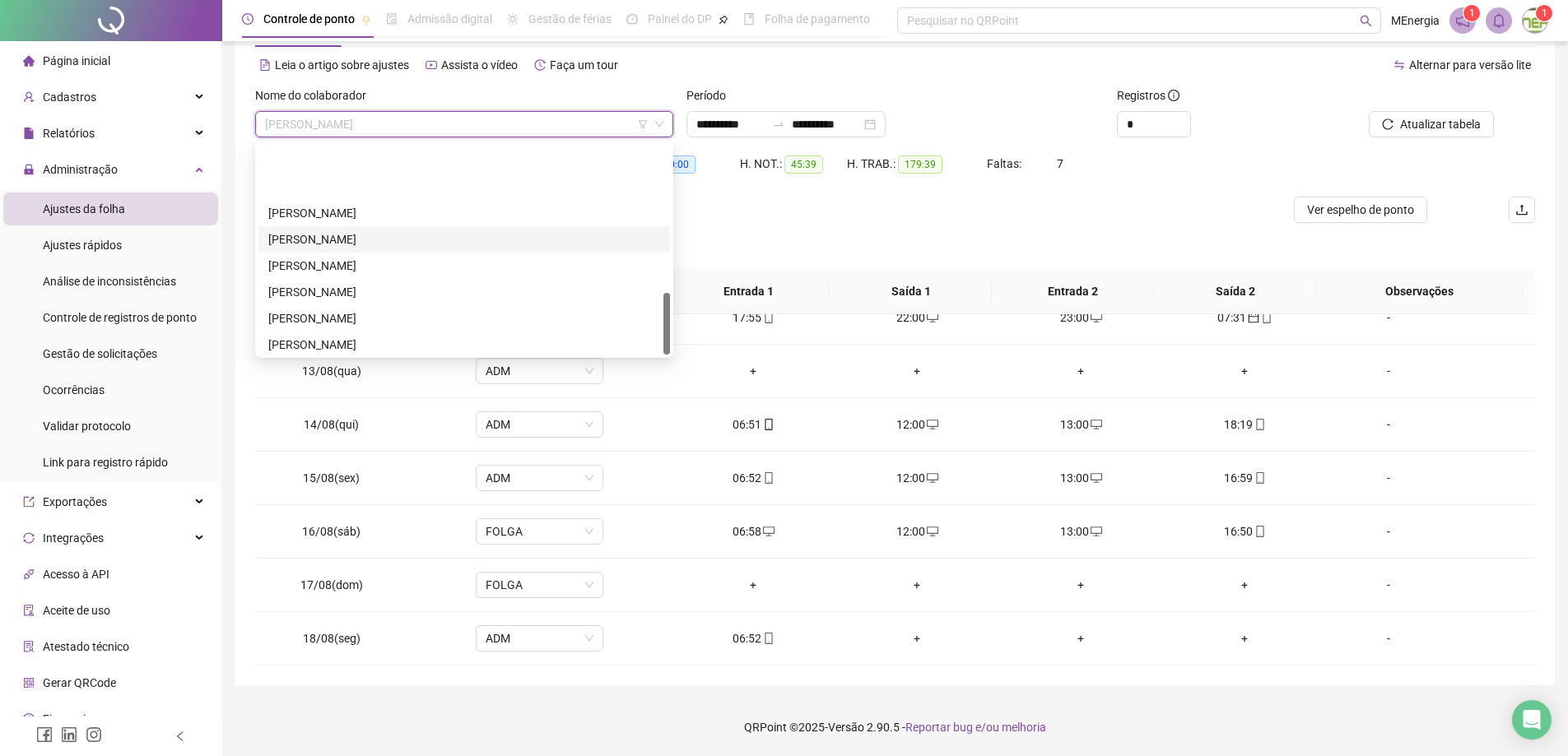
scroll to position [500, 0]
click at [367, 314] on div "[PERSON_NAME]" at bounding box center [464, 314] width 392 height 18
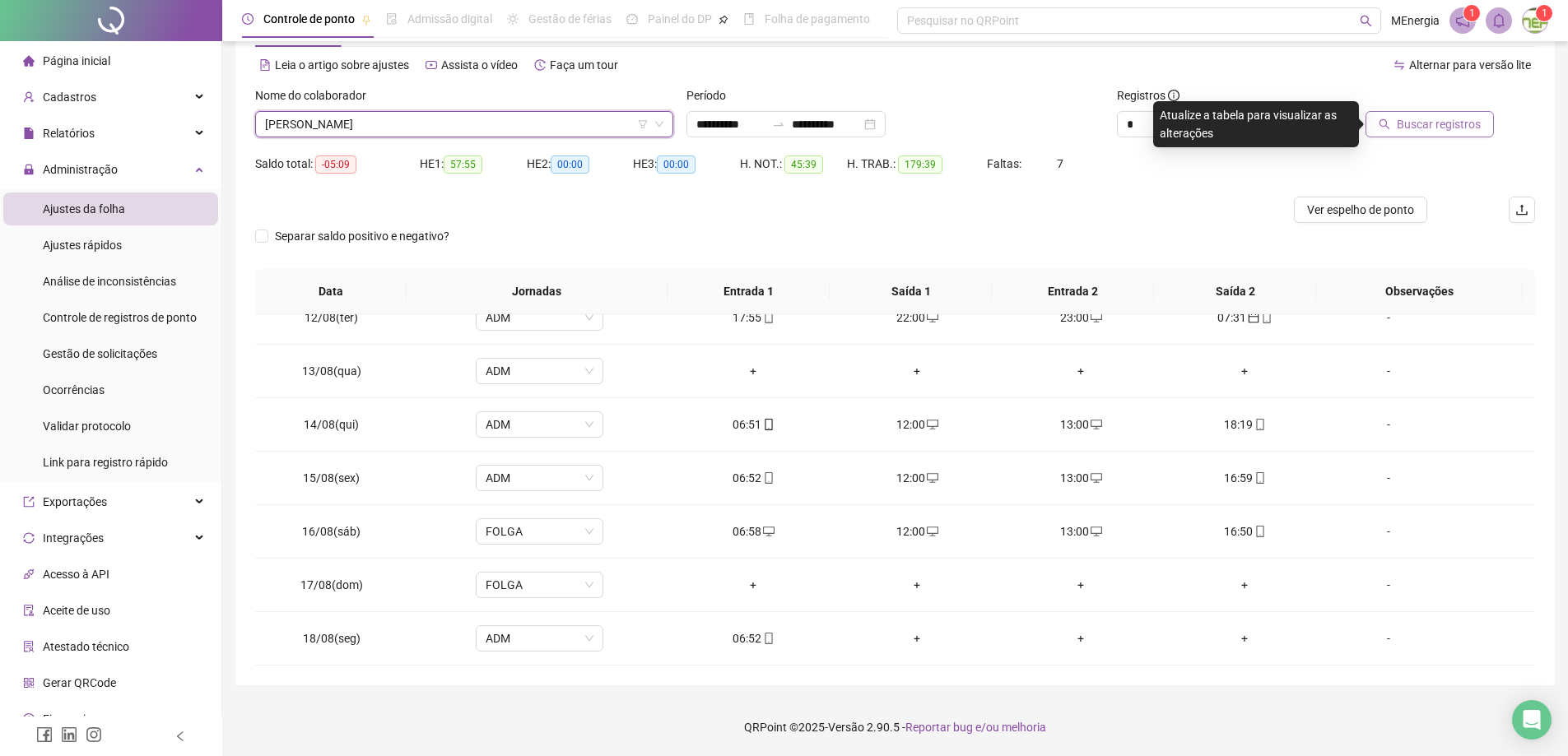
click at [1387, 126] on icon "search" at bounding box center [1384, 124] width 10 height 10
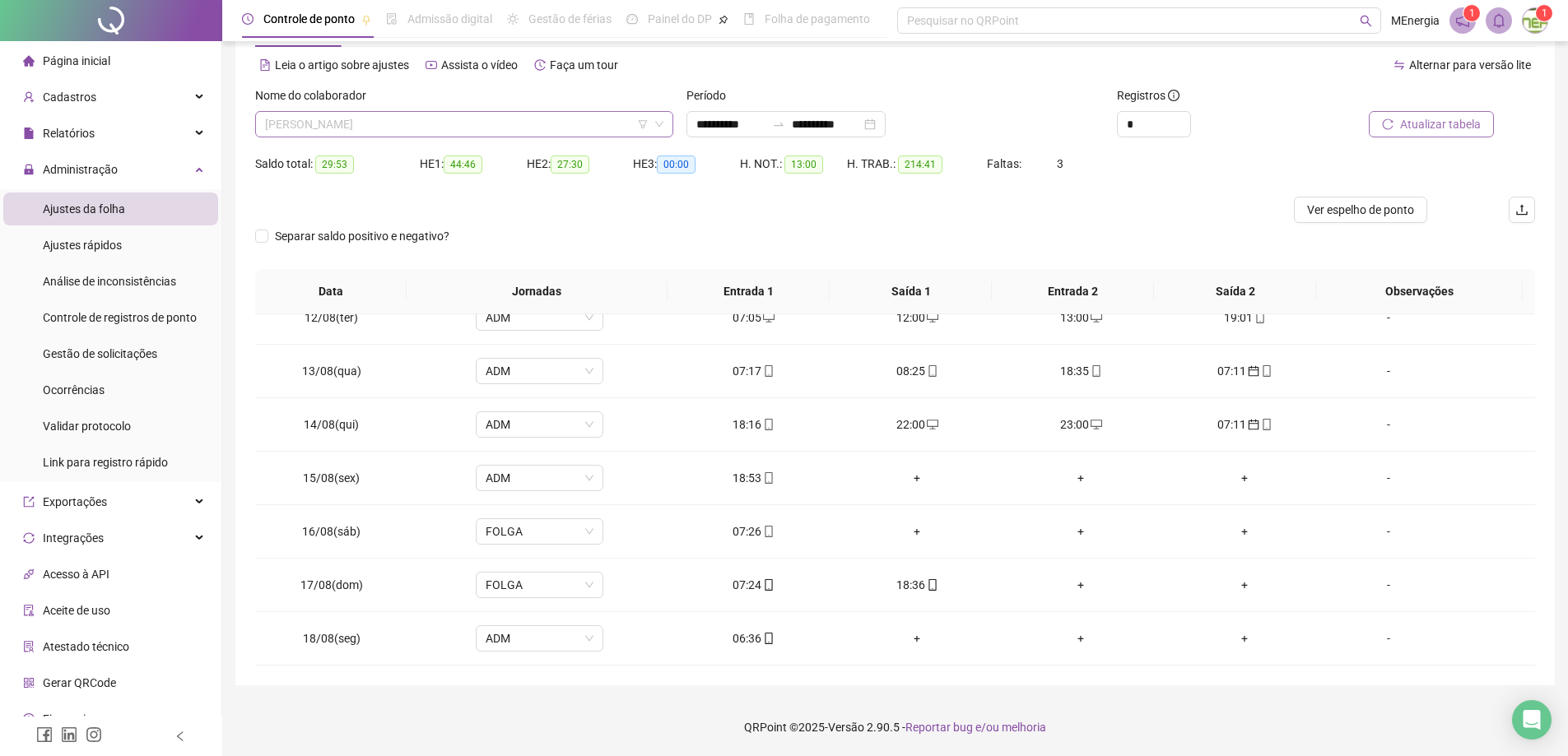
click at [667, 123] on div "[PERSON_NAME]" at bounding box center [464, 125] width 418 height 26
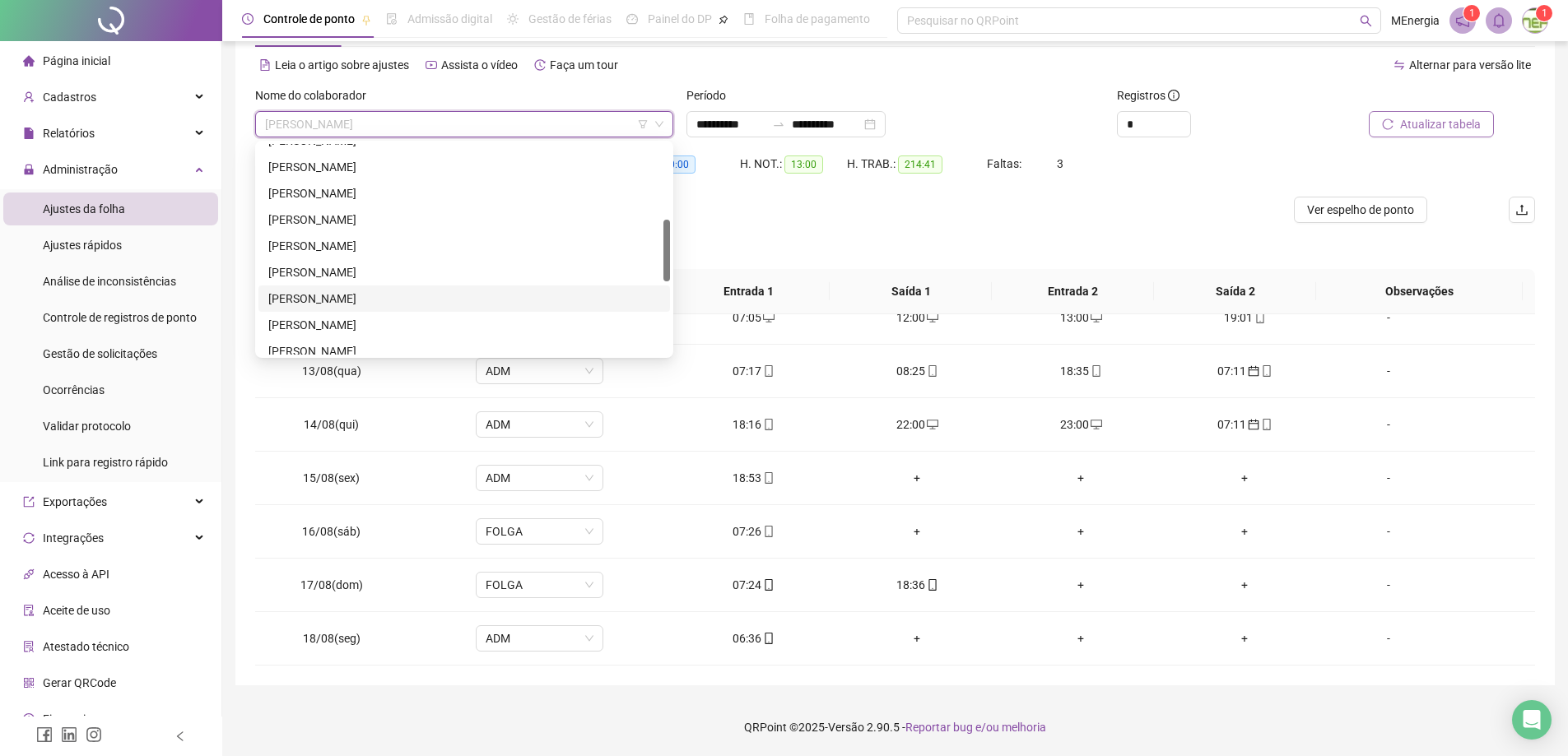
scroll to position [171, 0]
click at [413, 167] on div "[PERSON_NAME]" at bounding box center [464, 170] width 392 height 18
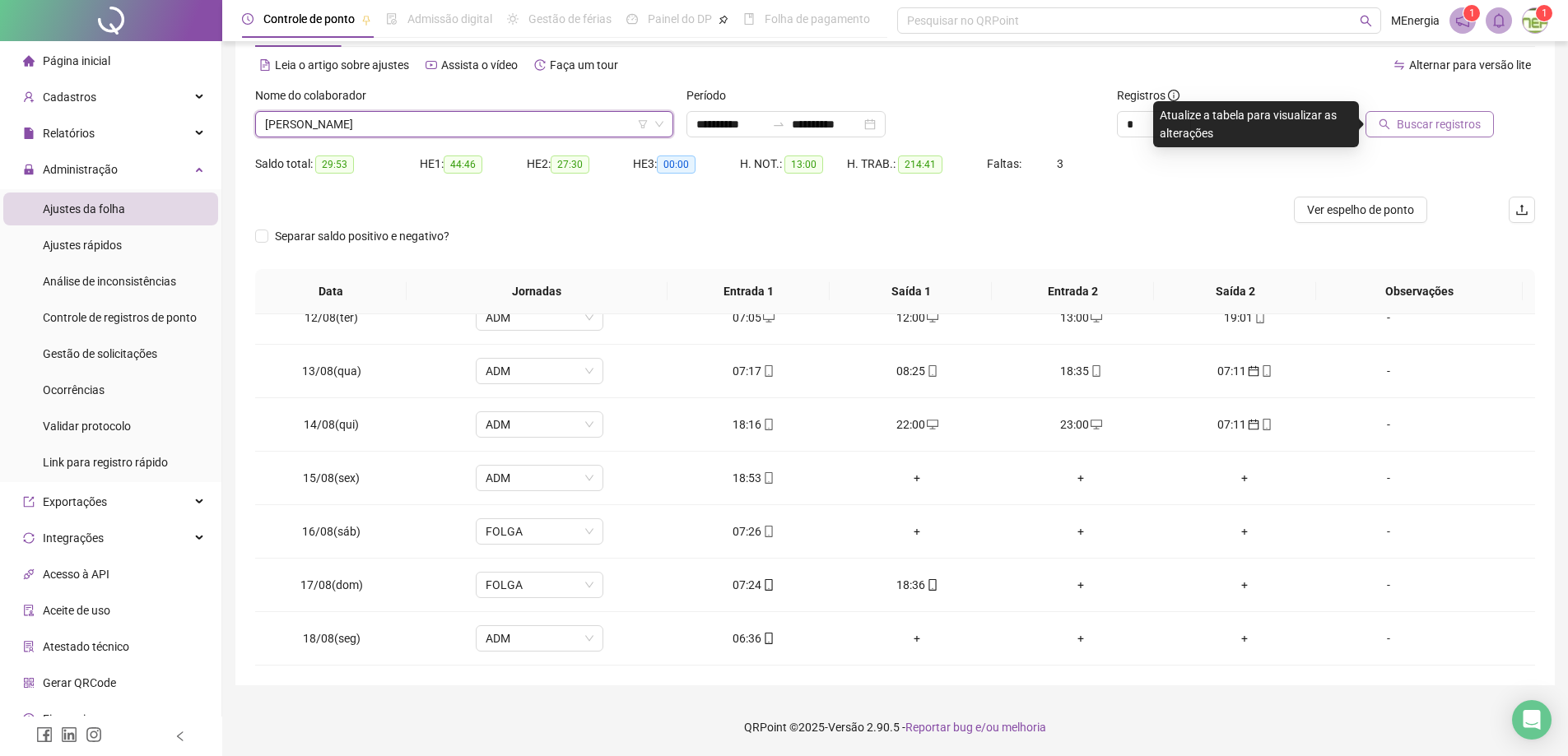
click at [1416, 126] on span "Buscar registros" at bounding box center [1439, 124] width 84 height 18
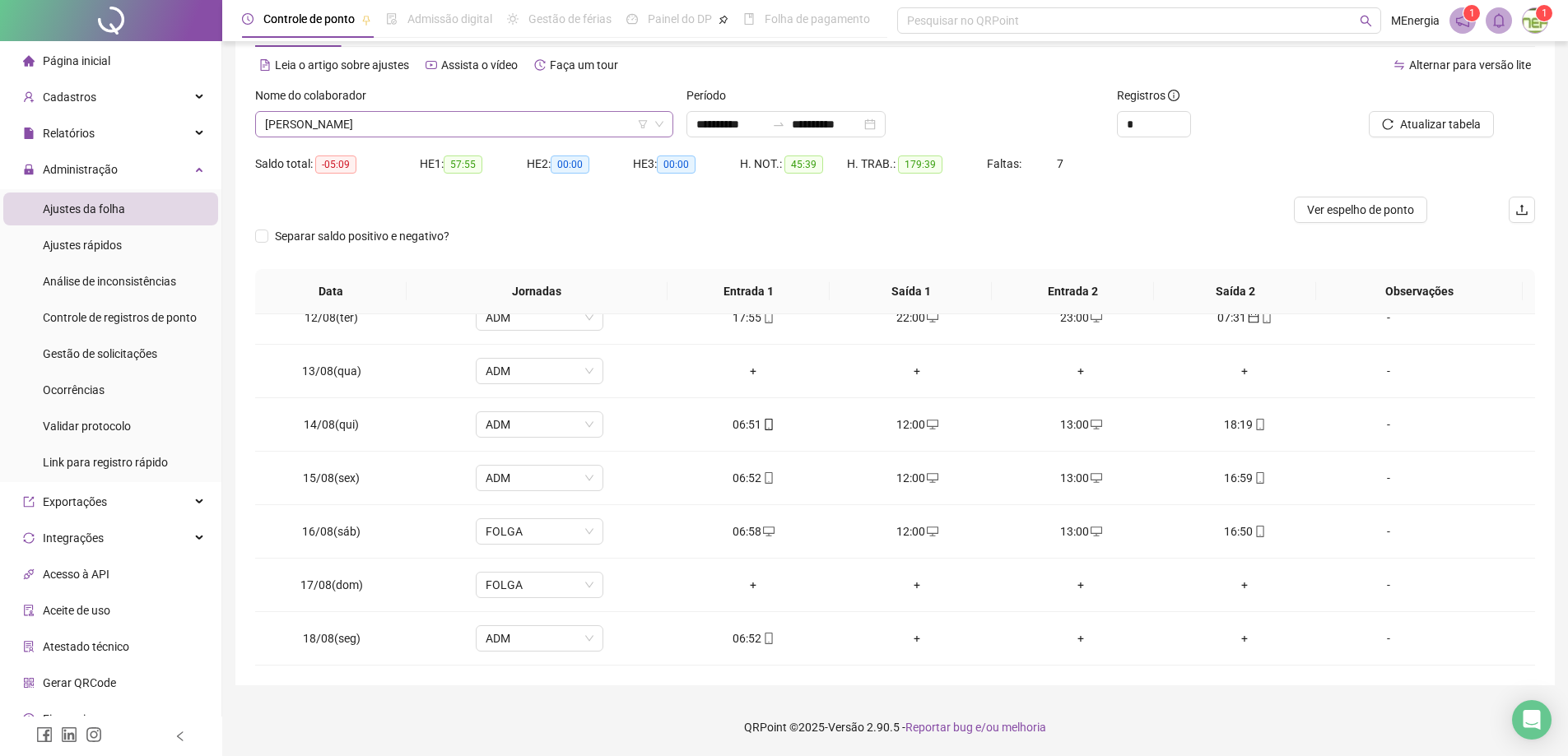
click at [670, 122] on div "[PERSON_NAME]" at bounding box center [464, 125] width 418 height 26
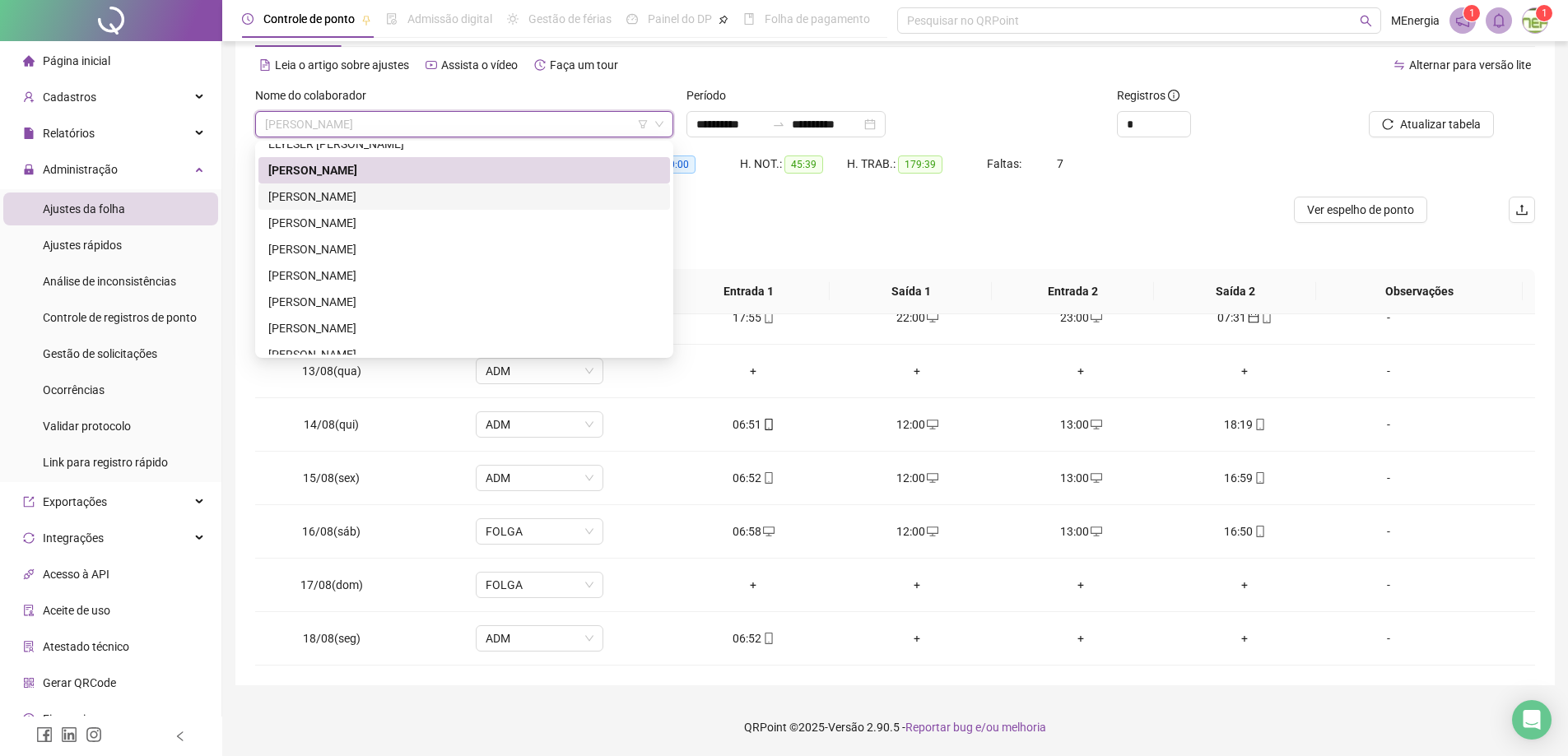
click at [420, 197] on div "[PERSON_NAME]" at bounding box center [464, 196] width 392 height 18
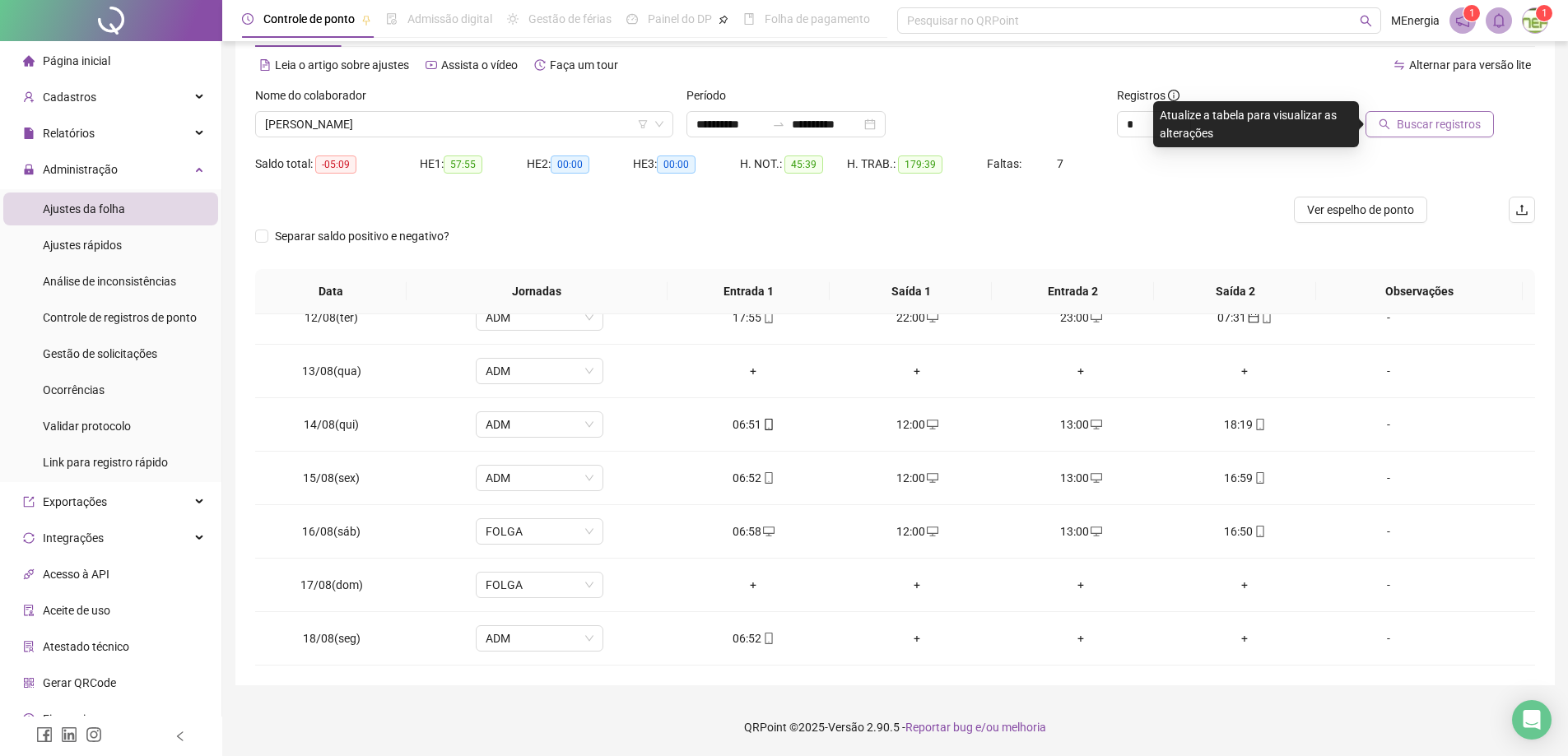
click at [1409, 128] on span "Buscar registros" at bounding box center [1439, 124] width 84 height 18
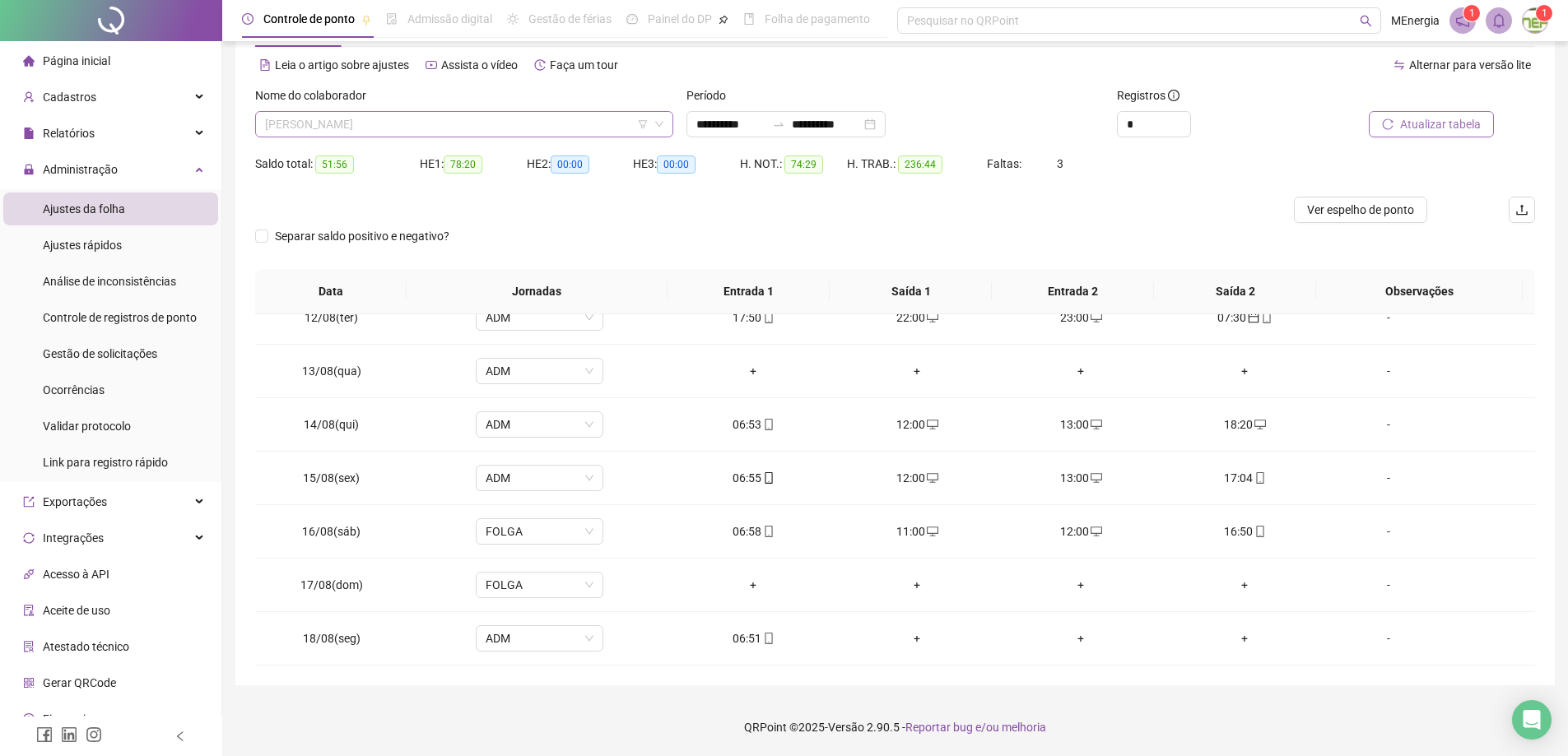
click at [672, 121] on div "[PERSON_NAME]" at bounding box center [464, 125] width 418 height 26
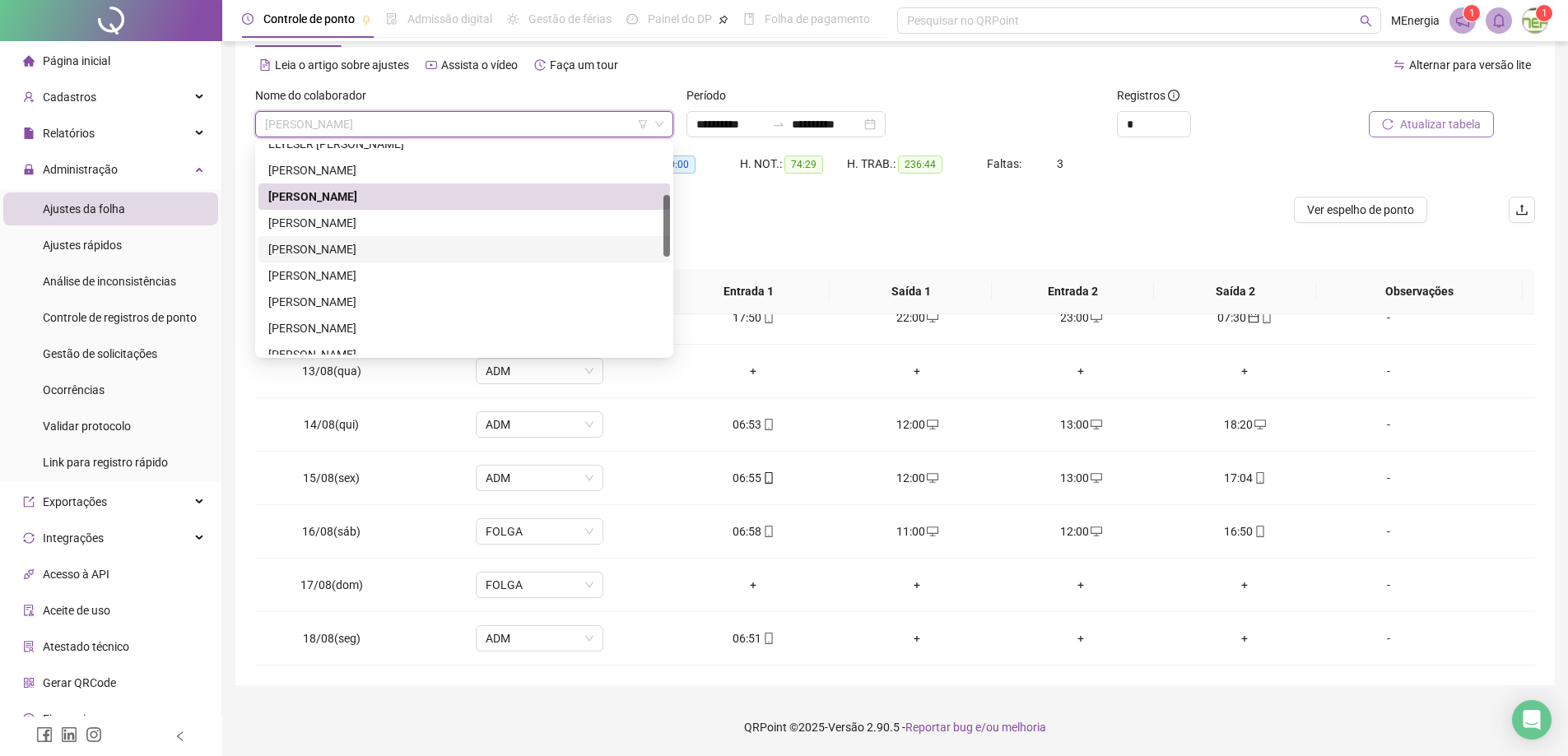
click at [403, 244] on div "[PERSON_NAME]" at bounding box center [464, 249] width 392 height 18
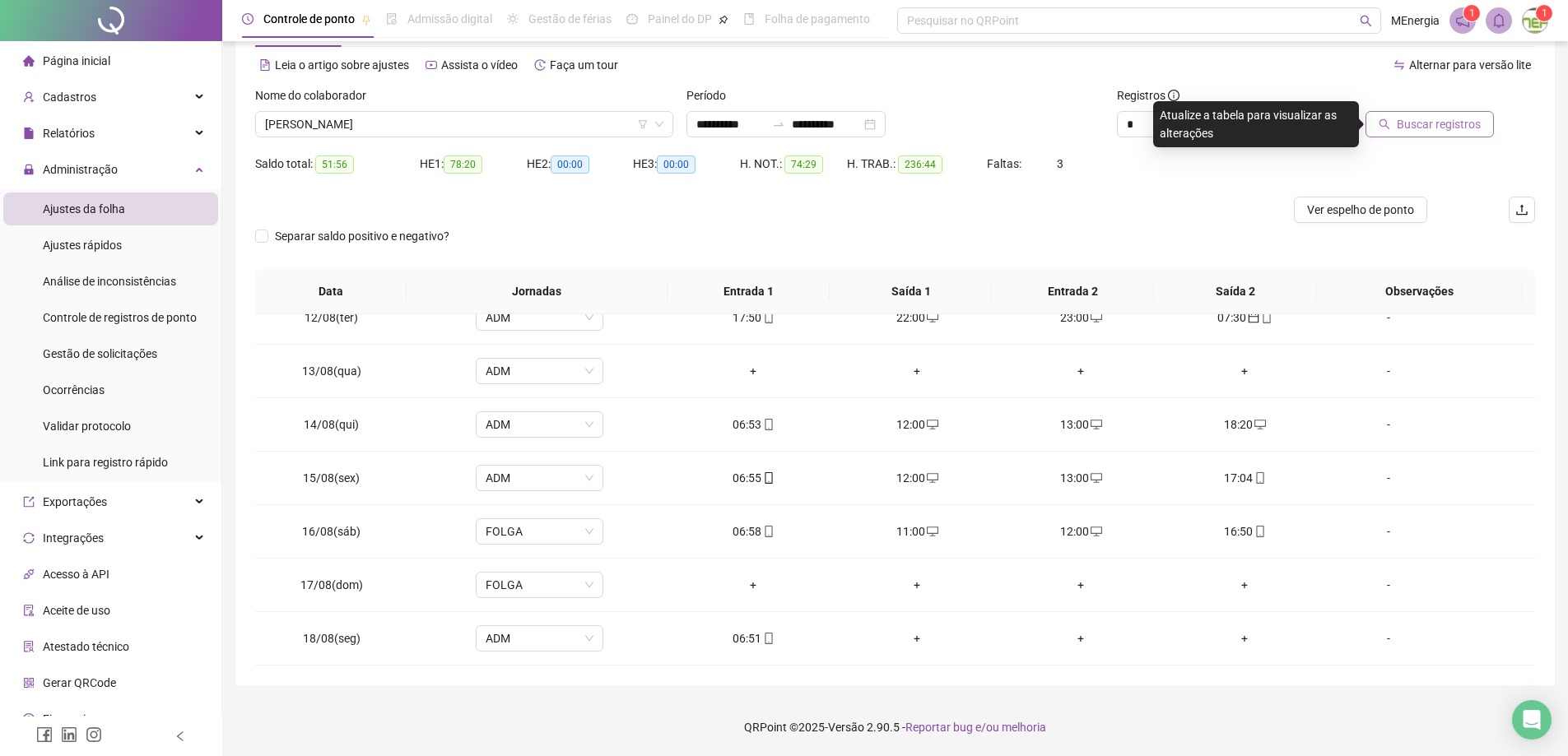
click at [1443, 126] on span "Buscar registros" at bounding box center [1439, 124] width 84 height 18
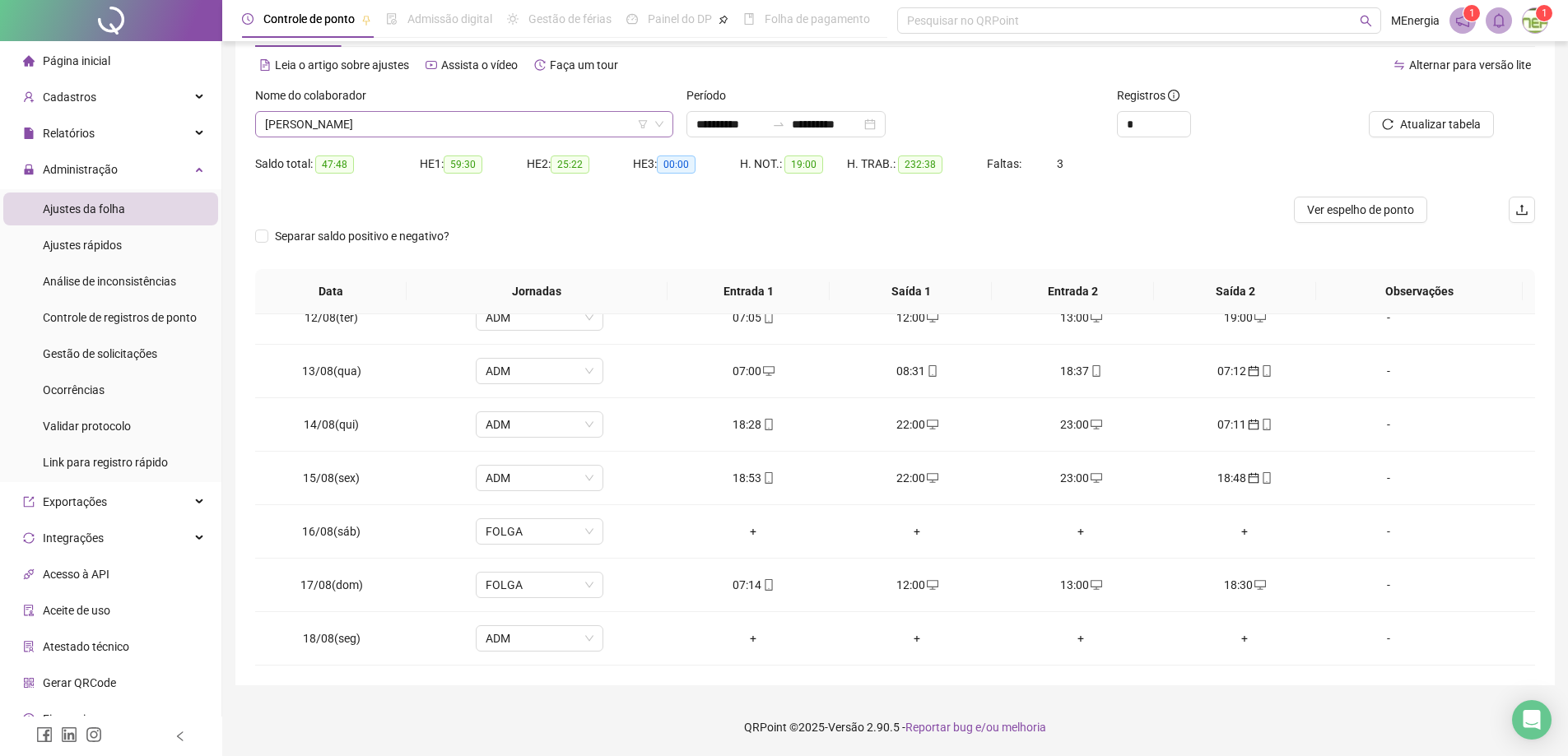
click at [668, 125] on div "[PERSON_NAME]" at bounding box center [464, 125] width 418 height 26
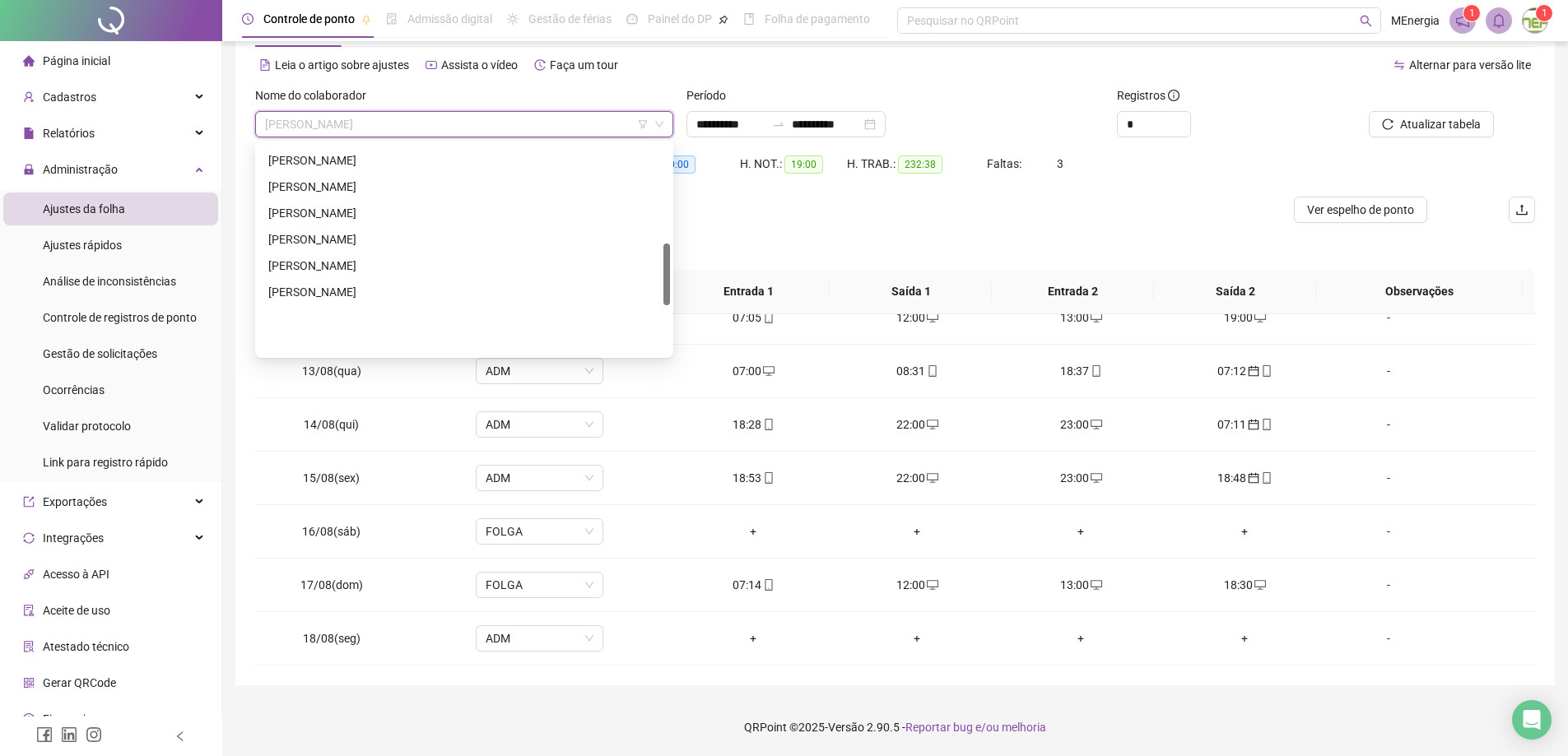
scroll to position [500, 0]
click at [444, 311] on div "[PERSON_NAME]" at bounding box center [464, 314] width 392 height 18
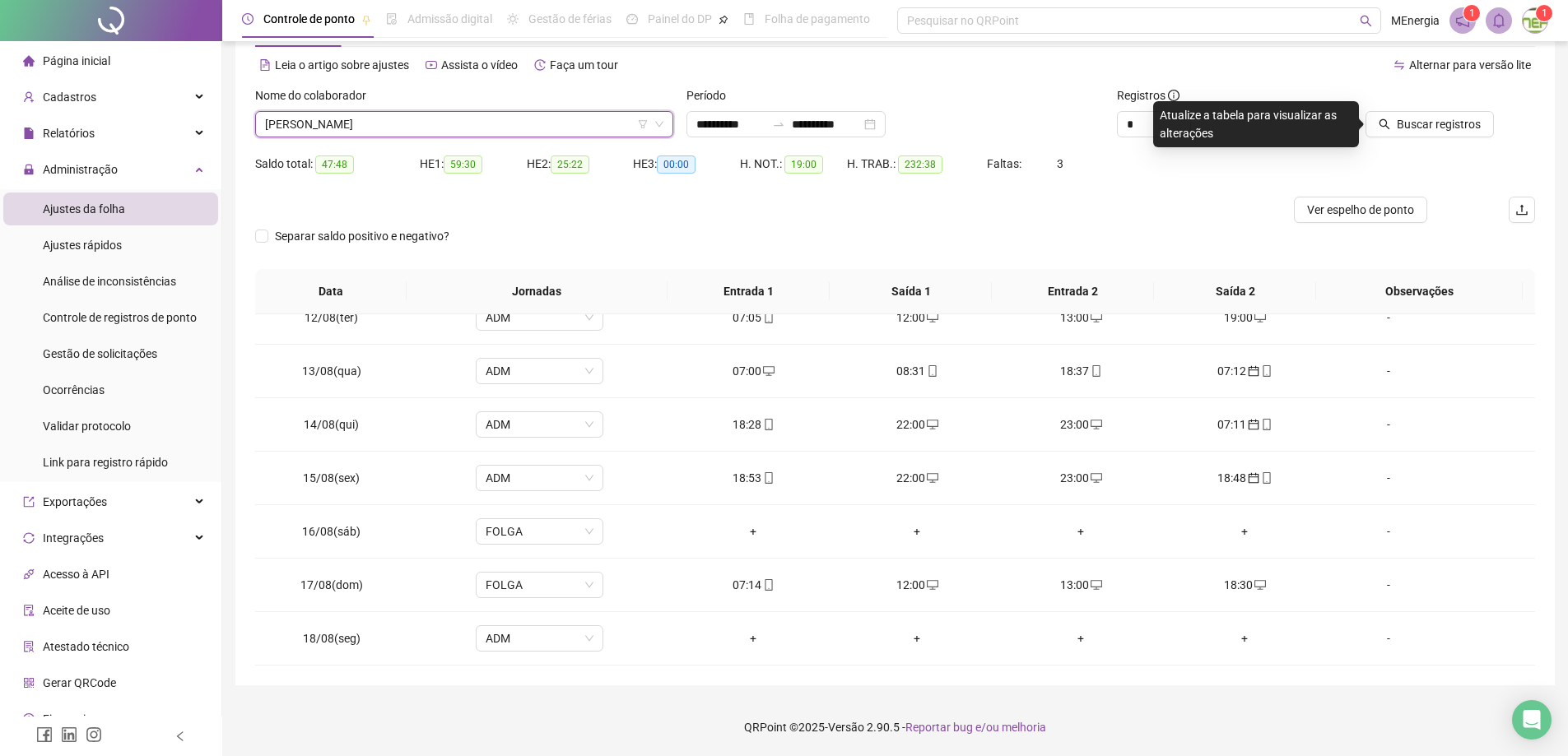
click at [1390, 128] on icon "search" at bounding box center [1385, 125] width 11 height 11
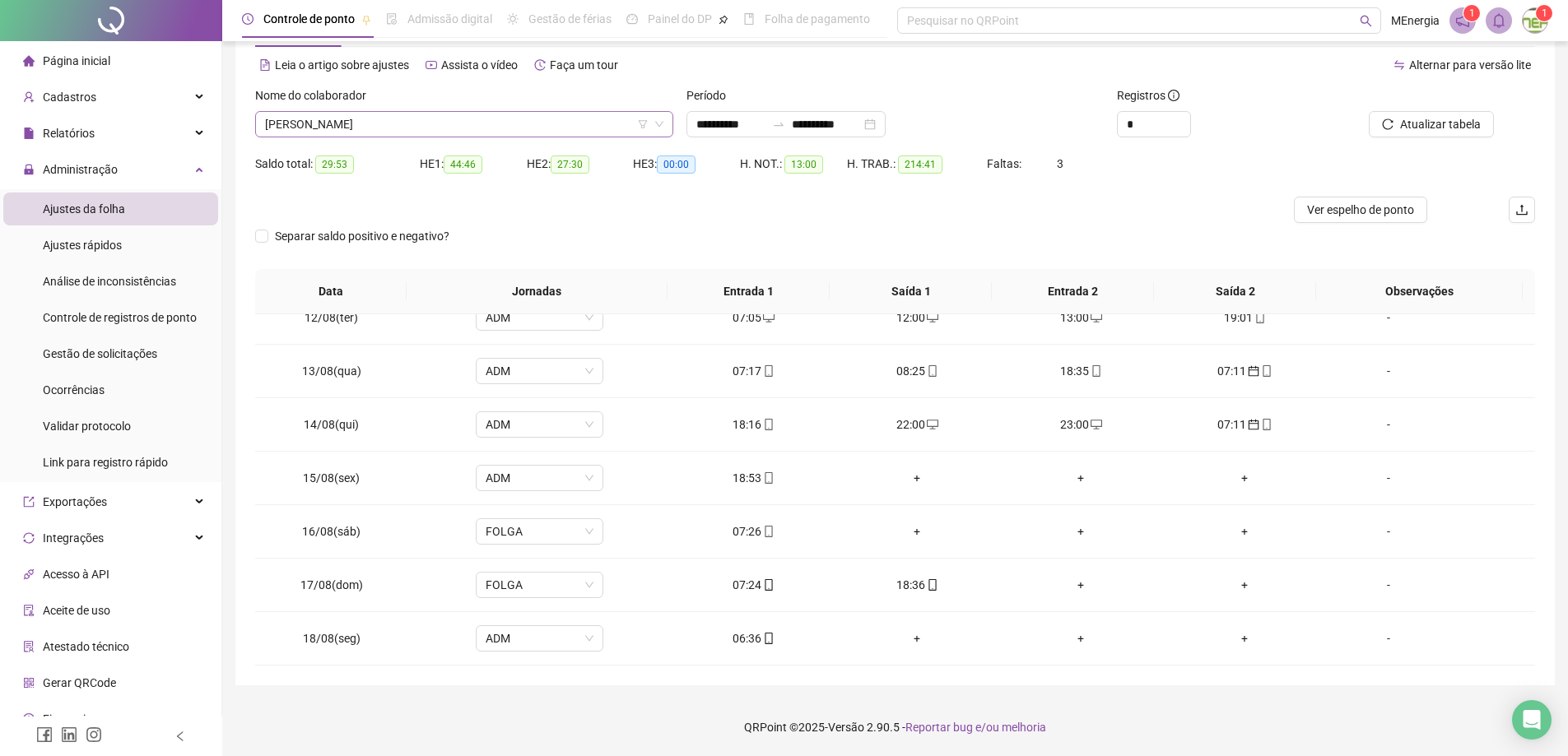
click at [666, 123] on div "[PERSON_NAME]" at bounding box center [464, 125] width 418 height 26
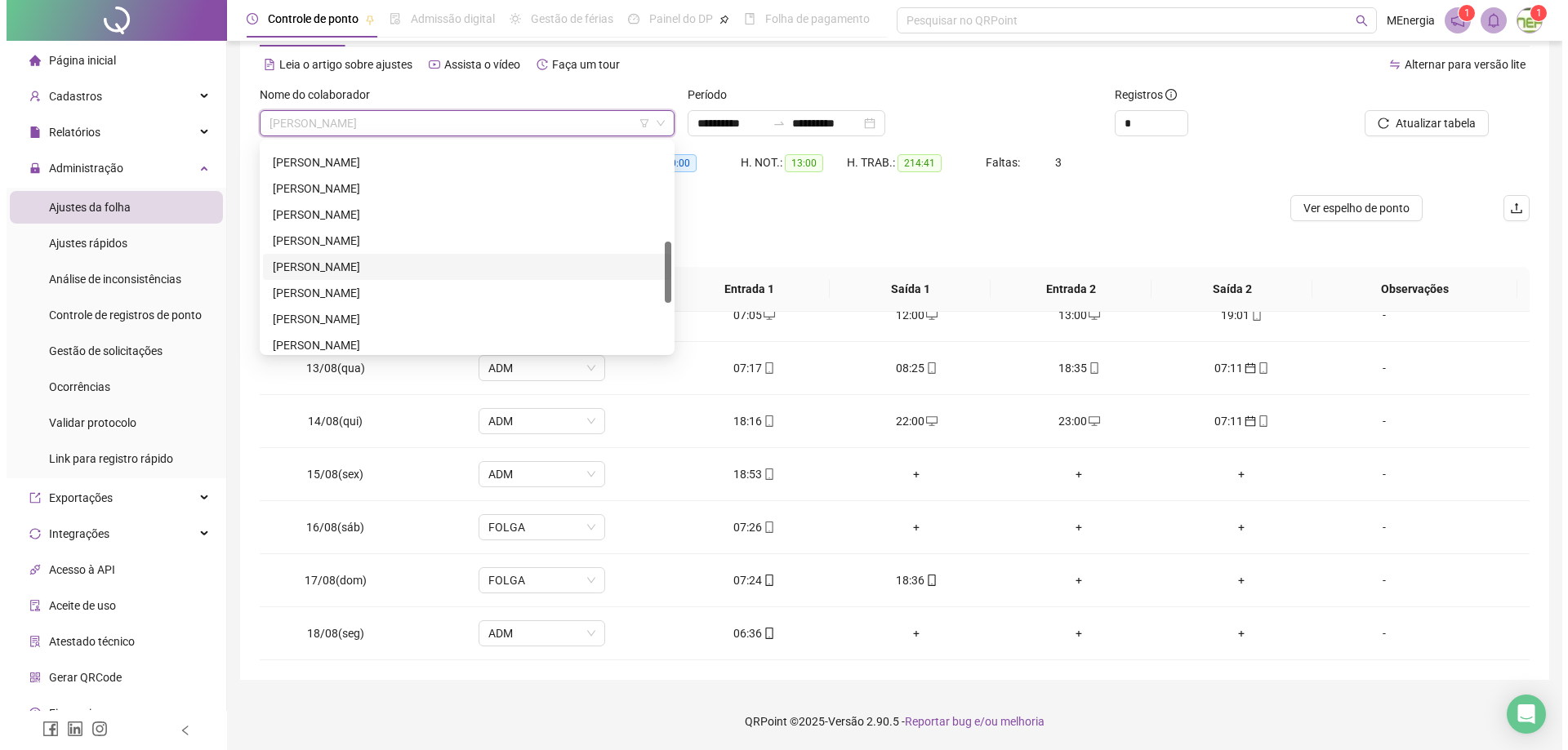
scroll to position [252, 0]
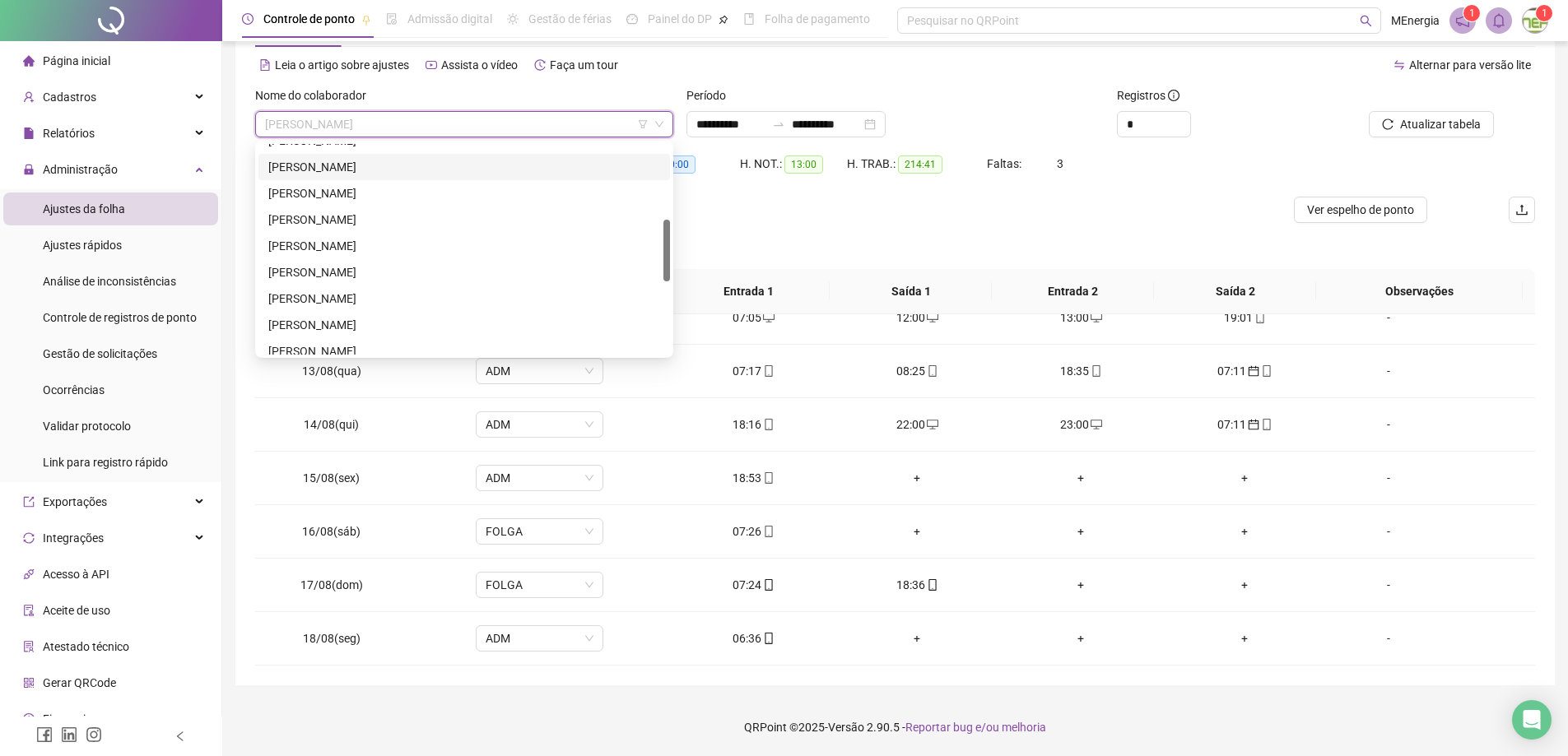
click at [363, 169] on div "[PERSON_NAME]" at bounding box center [464, 166] width 392 height 18
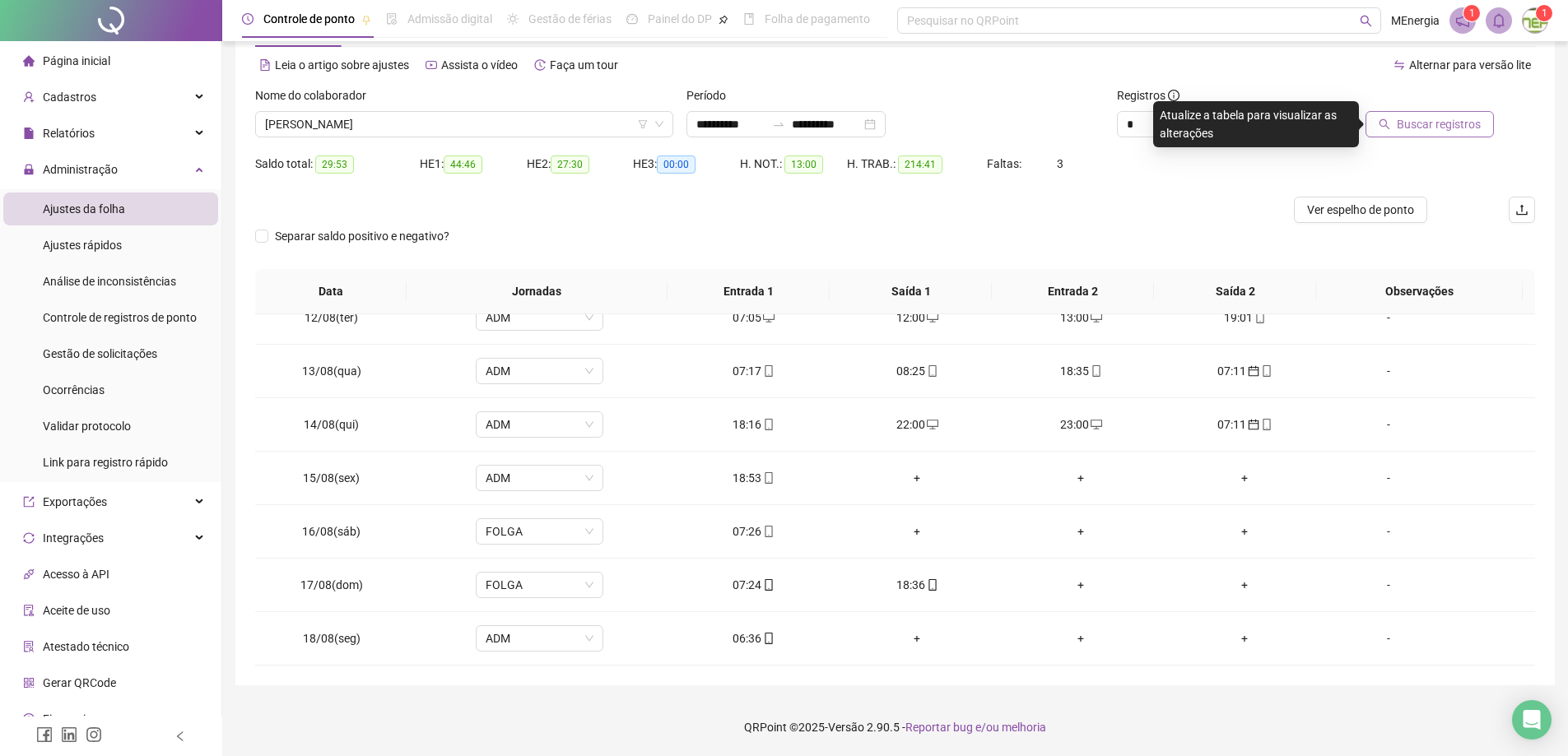
click at [1412, 124] on span "Buscar registros" at bounding box center [1439, 124] width 84 height 18
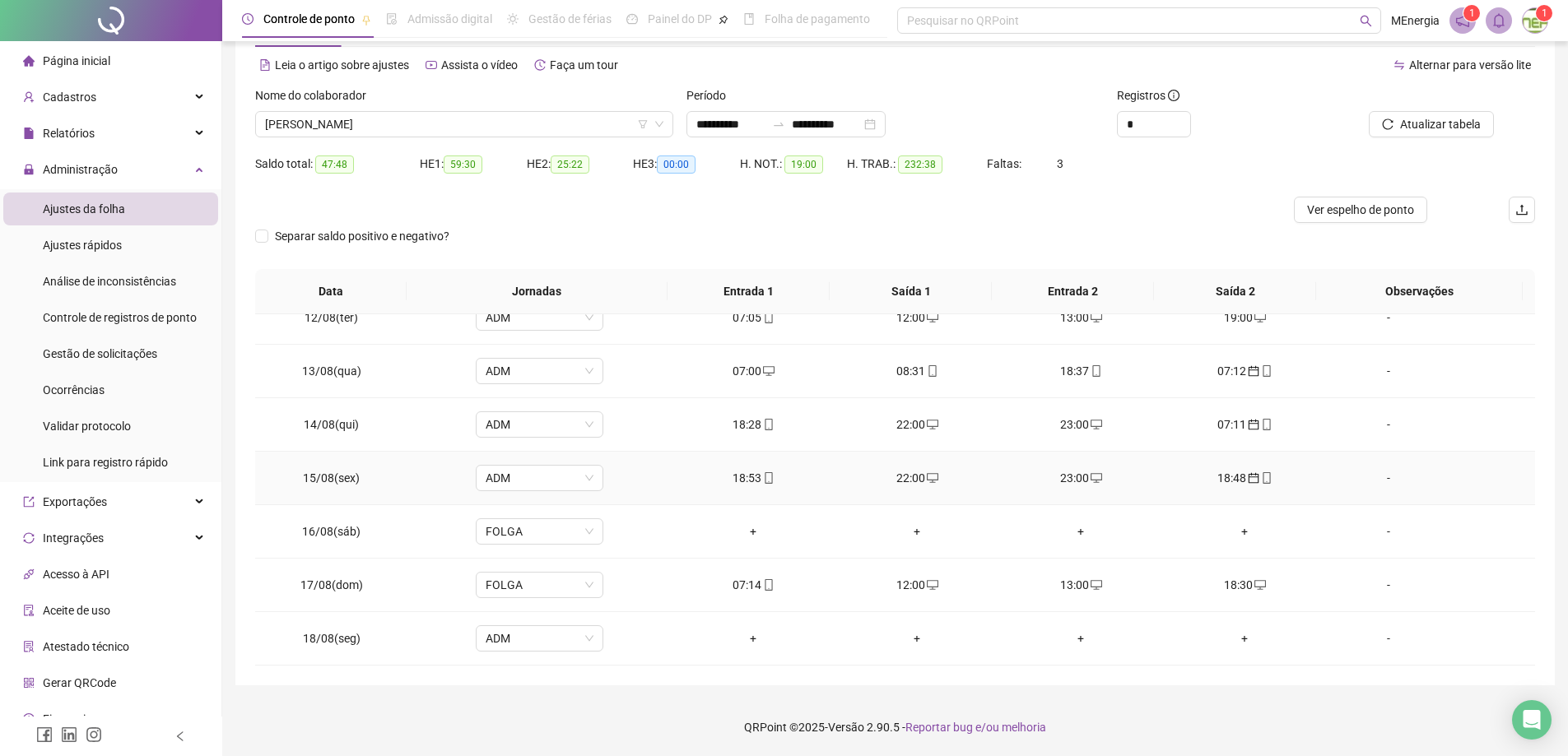
click at [1224, 480] on div "18:48" at bounding box center [1245, 478] width 138 height 18
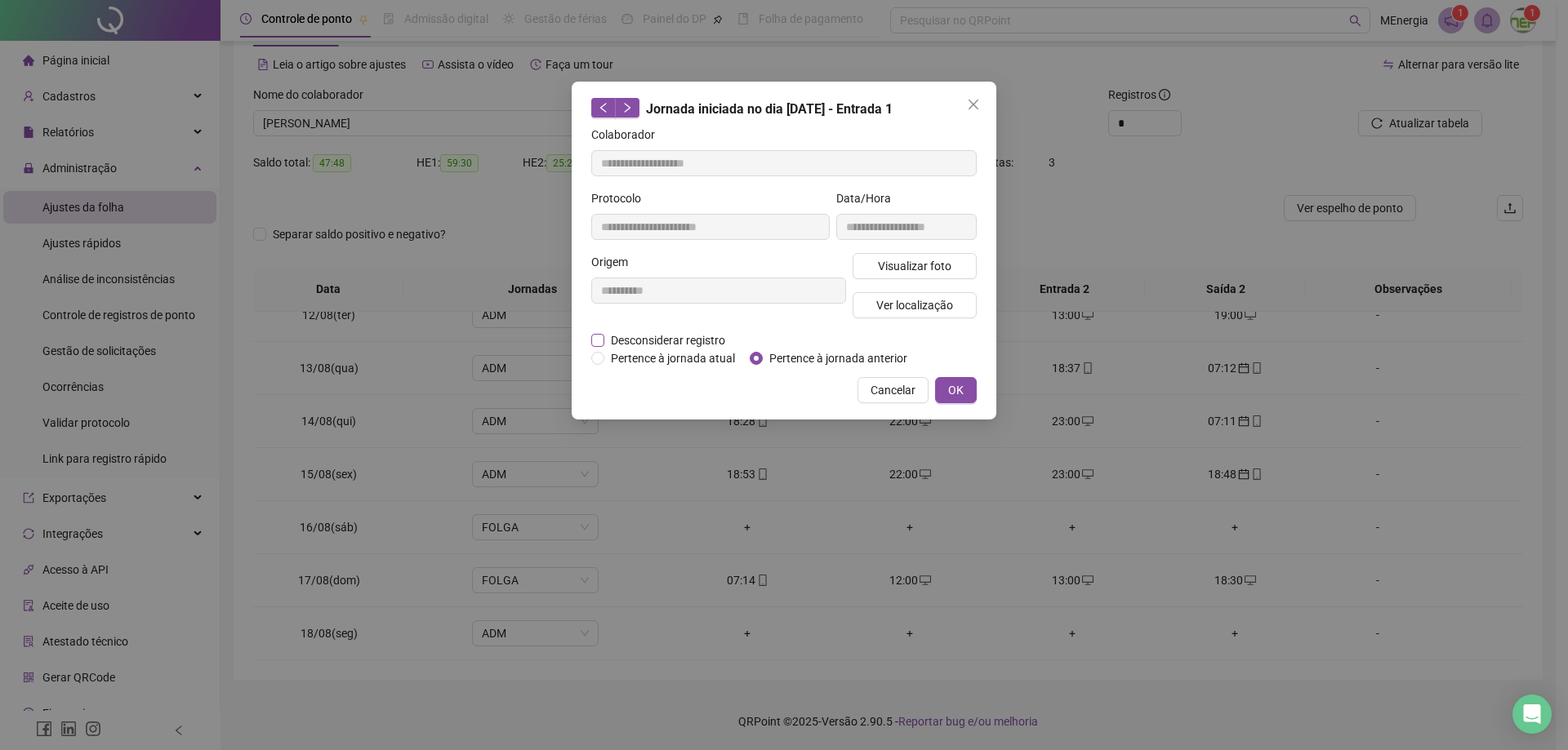
click at [647, 336] on span "Desconsiderar registro" at bounding box center [668, 340] width 127 height 18
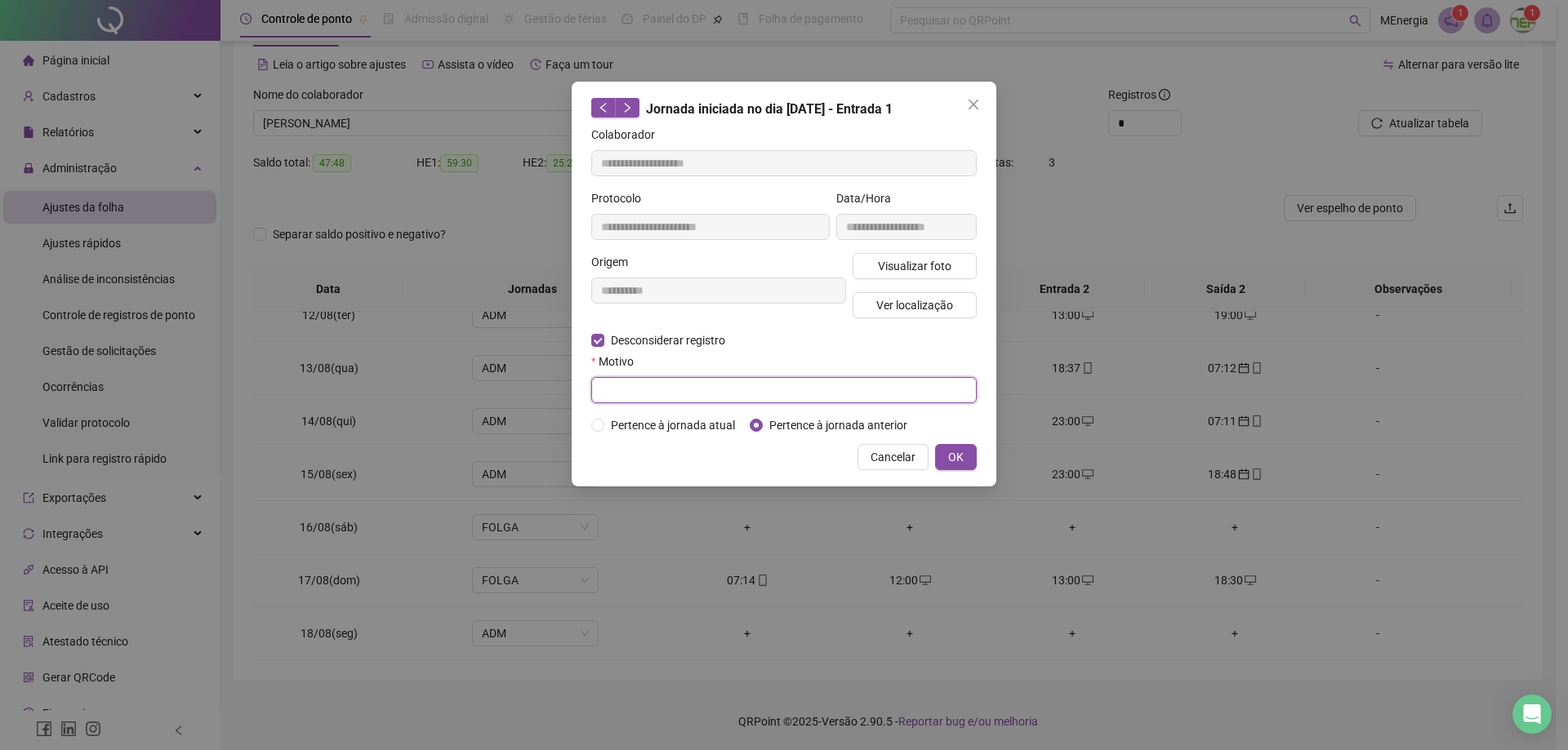
click at [671, 390] on input "text" at bounding box center [784, 390] width 386 height 26
type input "**********"
click at [954, 459] on span "OK" at bounding box center [955, 457] width 16 height 18
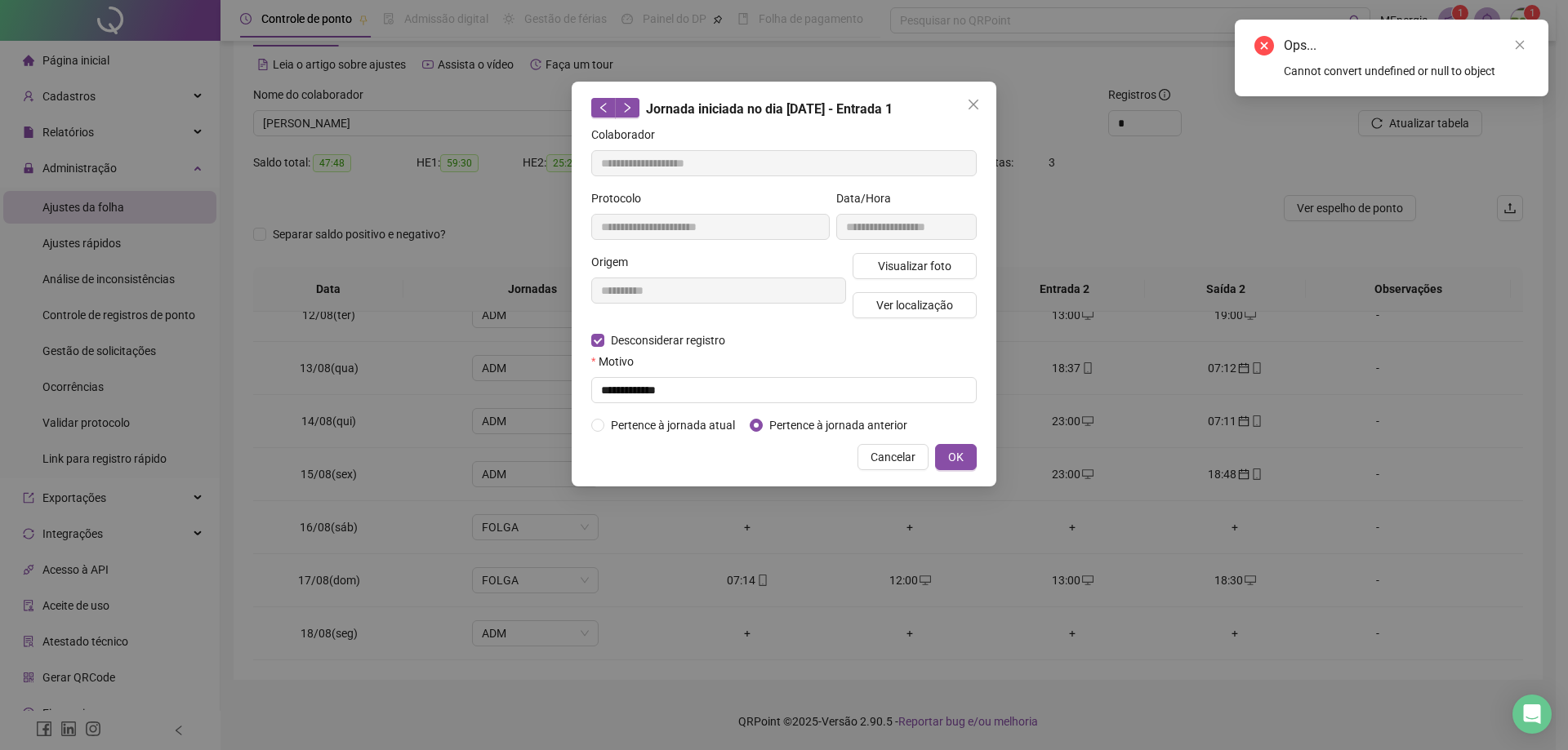
click at [918, 462] on button "Cancelar" at bounding box center [894, 457] width 71 height 26
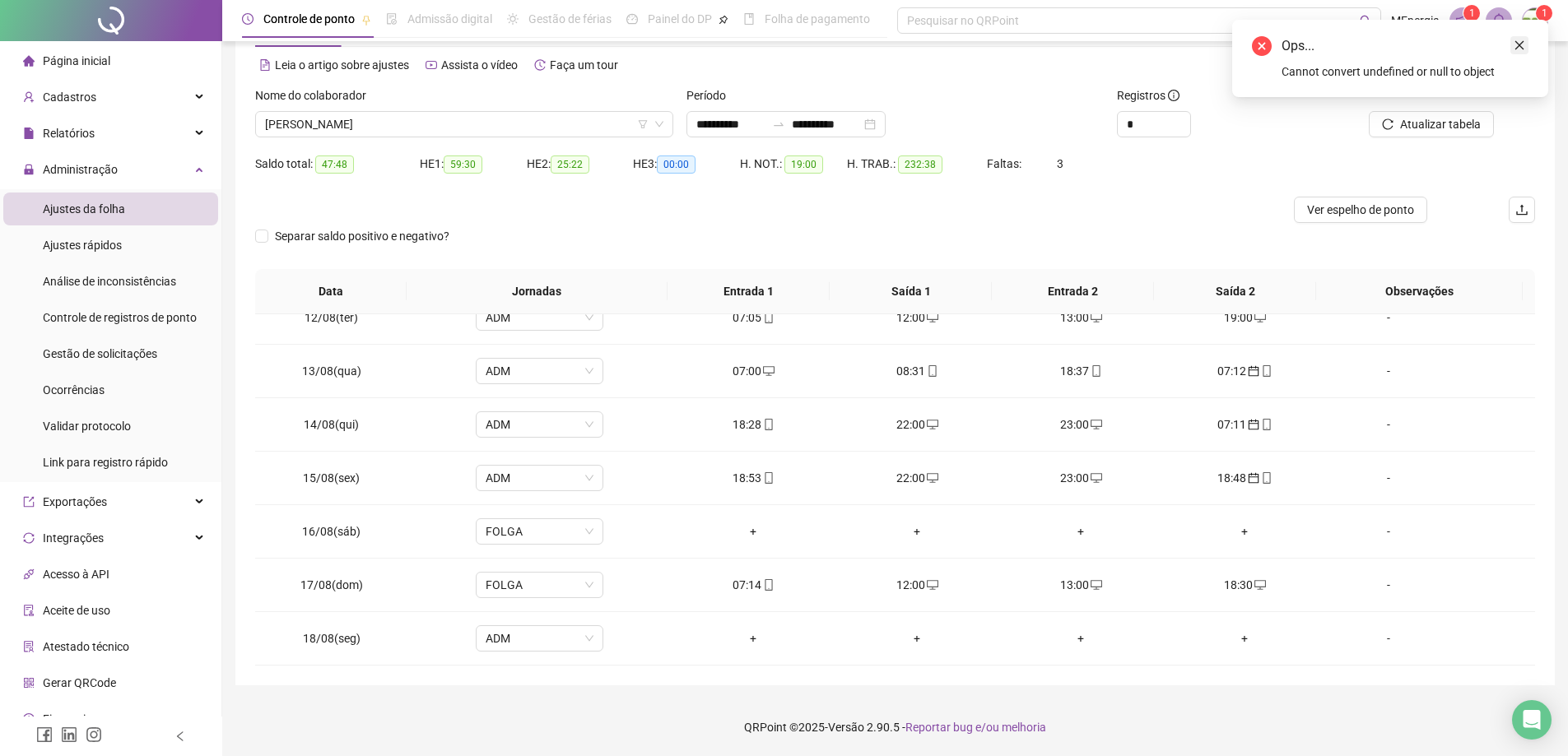
click at [1521, 38] on link "Close" at bounding box center [1519, 44] width 18 height 18
click at [1225, 483] on div "18:48" at bounding box center [1245, 478] width 138 height 18
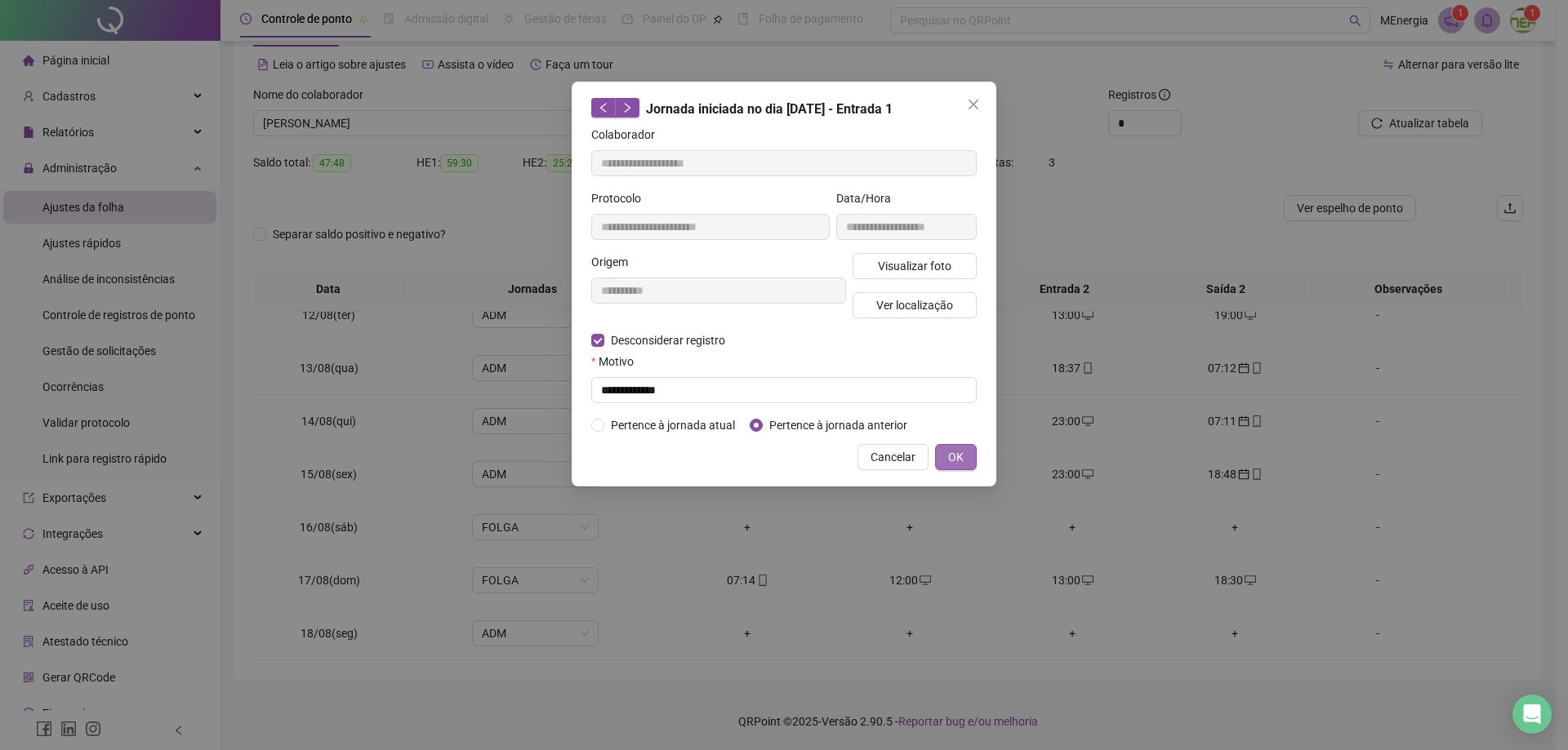
click at [963, 460] on span "OK" at bounding box center [955, 457] width 16 height 18
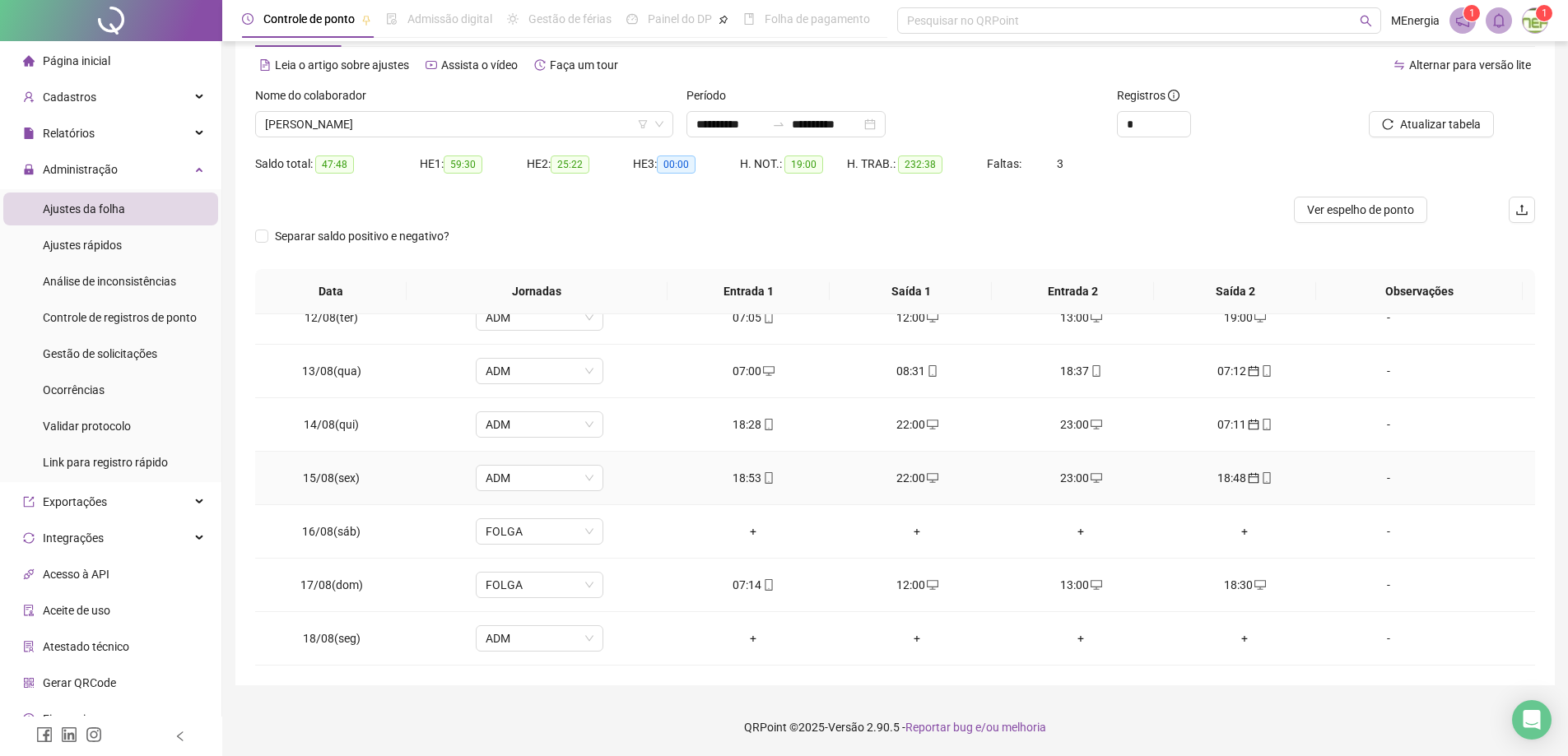
click at [1223, 478] on div "18:48" at bounding box center [1245, 478] width 138 height 18
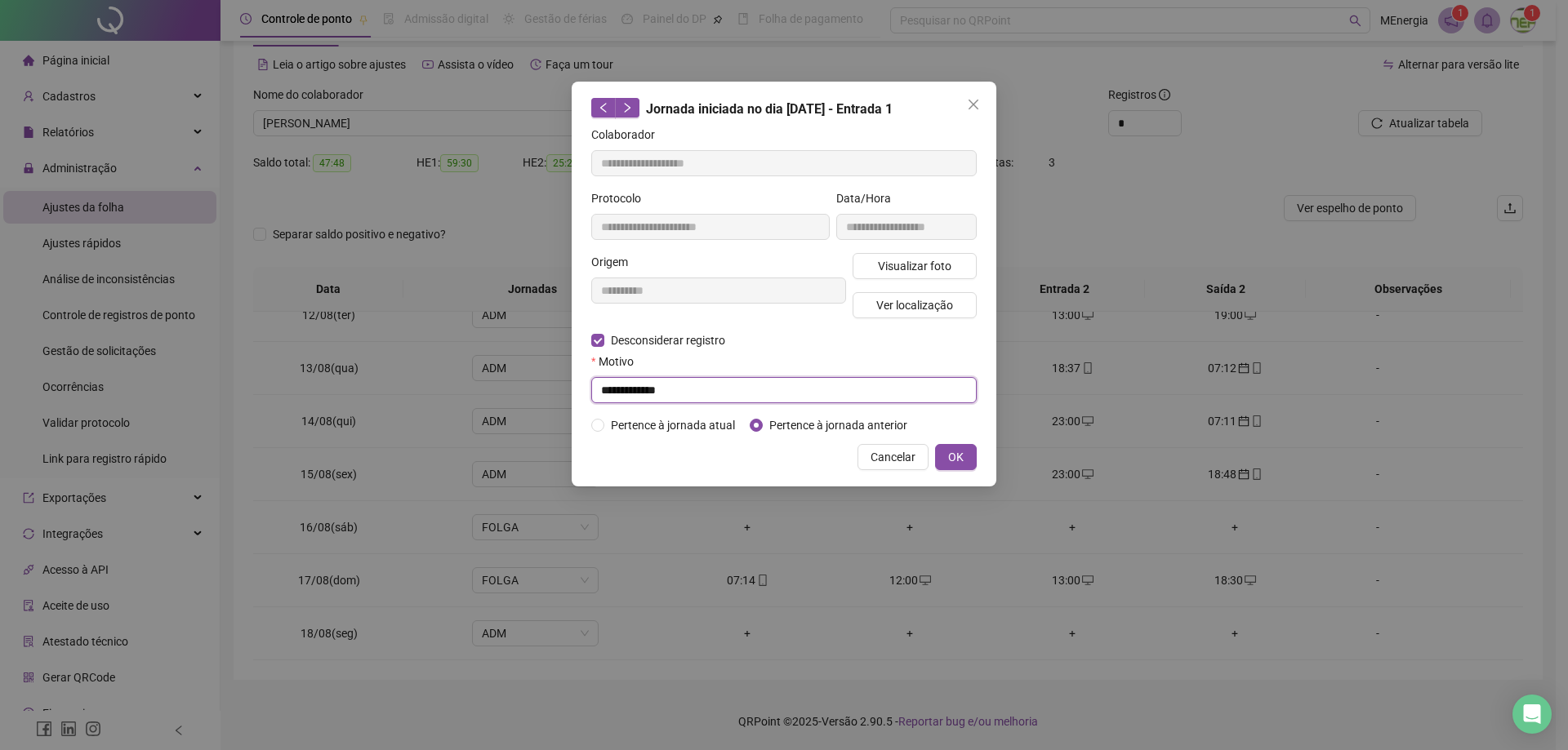
click at [722, 388] on input "**********" at bounding box center [784, 390] width 386 height 26
click at [895, 451] on span "Cancelar" at bounding box center [894, 457] width 45 height 18
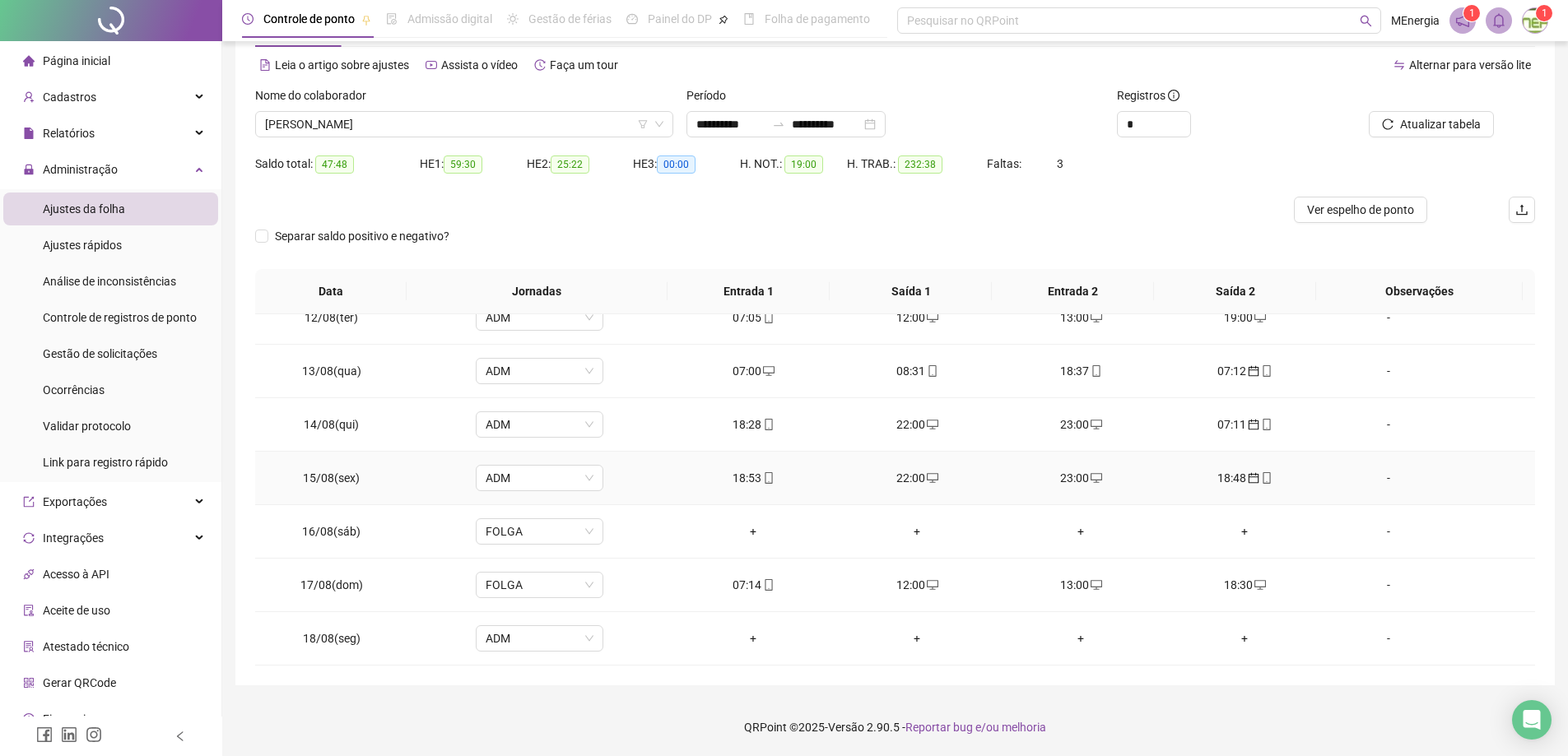
click at [1261, 483] on icon "mobile" at bounding box center [1267, 479] width 11 height 11
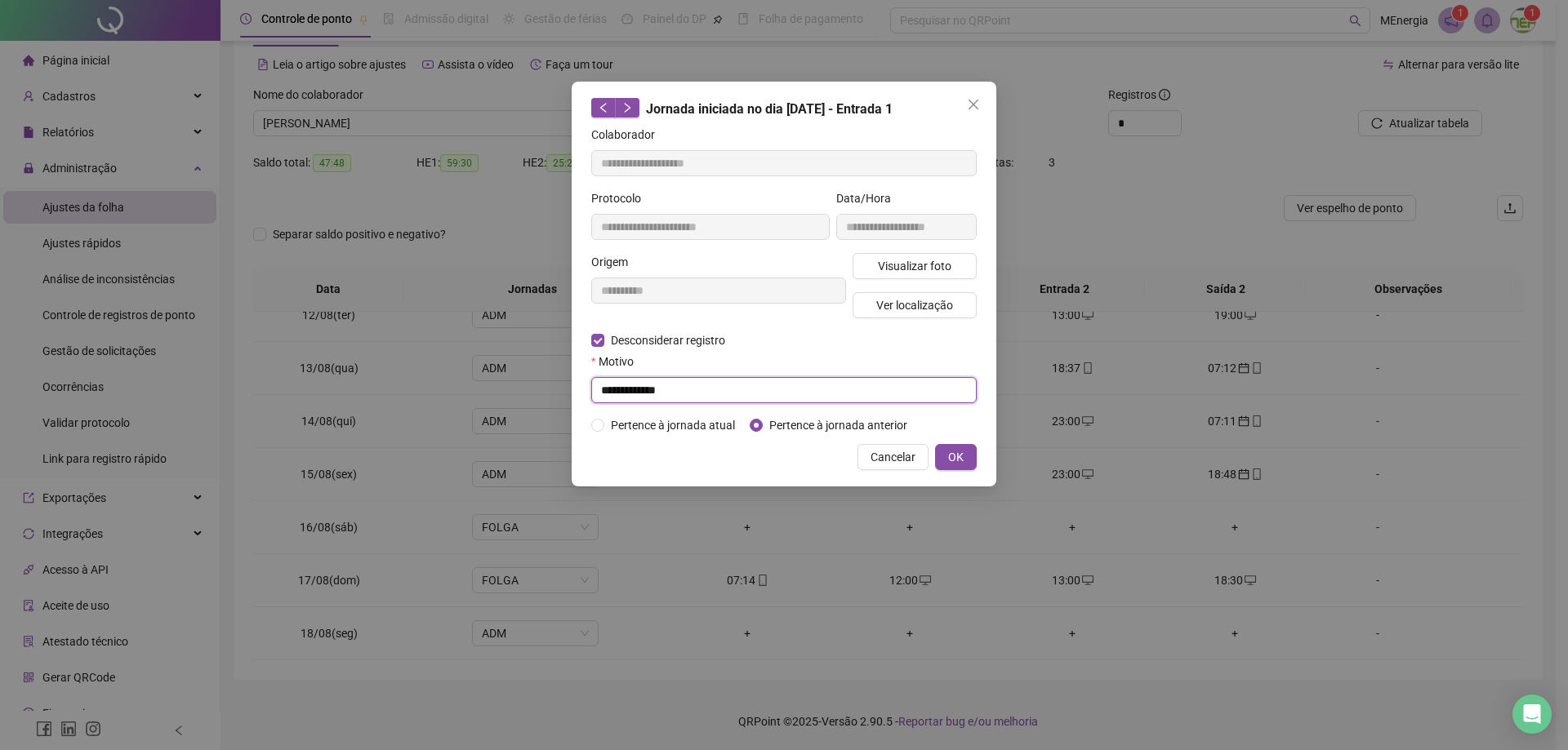
click at [705, 390] on input "**********" at bounding box center [784, 390] width 386 height 26
type input "*"
click at [912, 461] on span "Cancelar" at bounding box center [894, 457] width 45 height 18
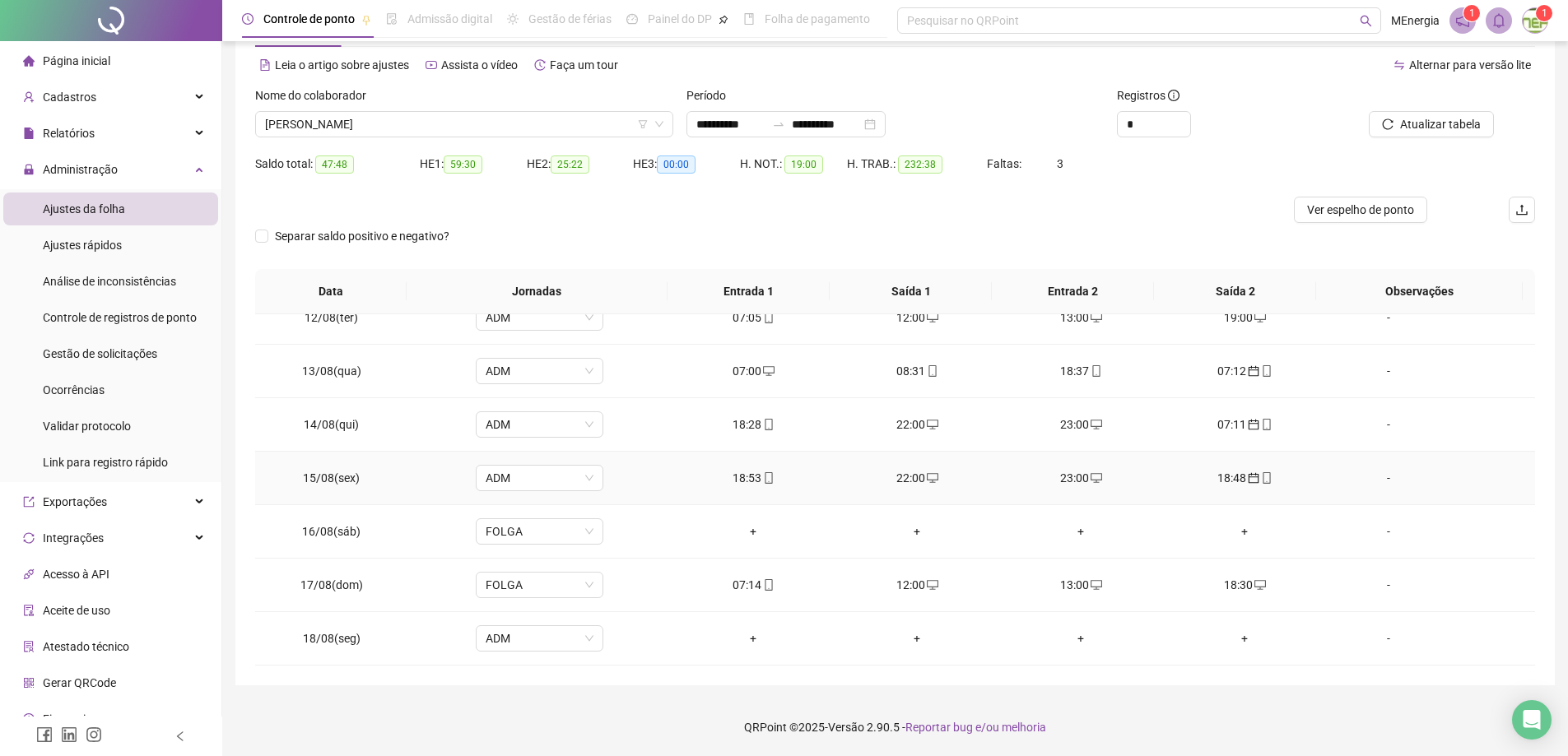
click at [1233, 481] on div "18:48" at bounding box center [1245, 478] width 138 height 18
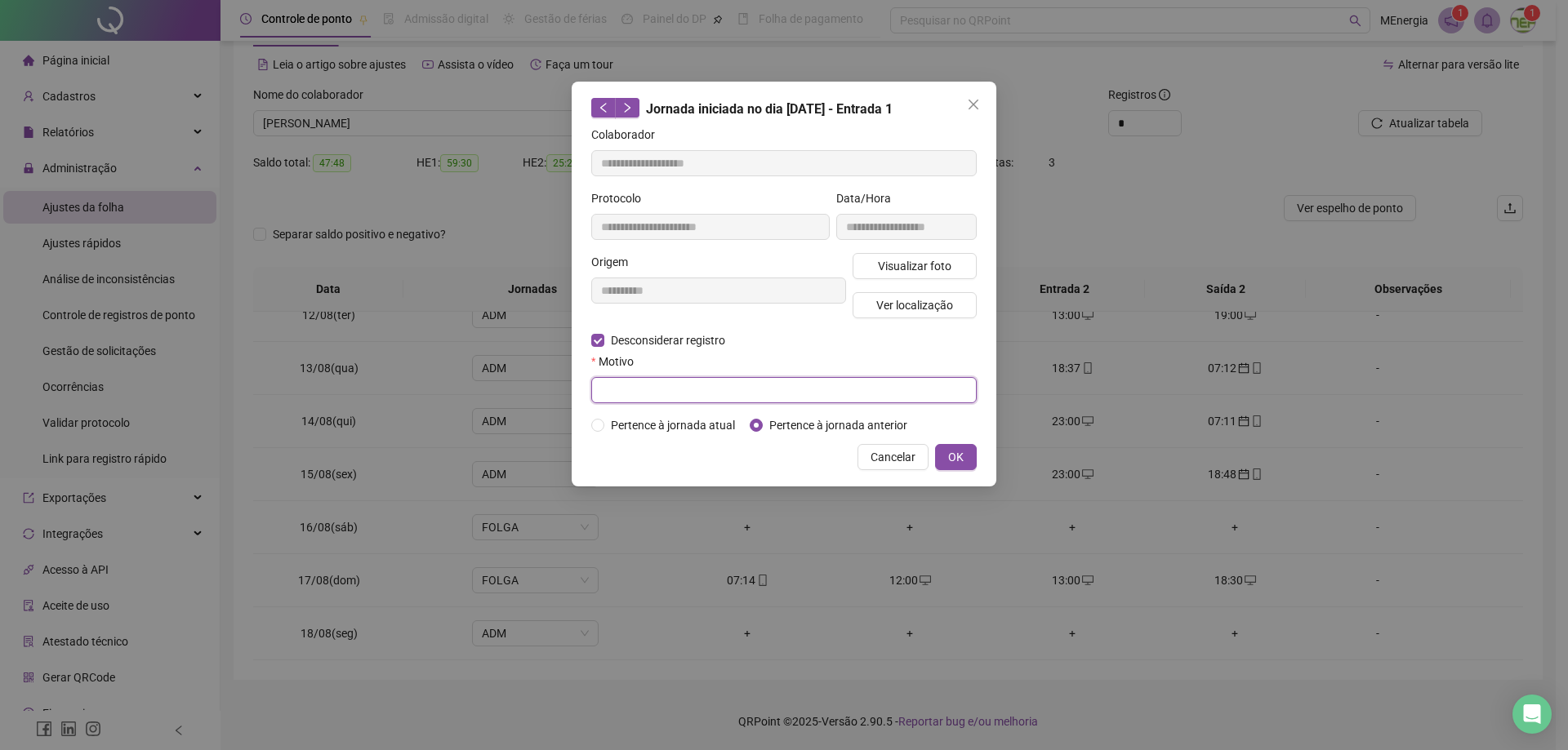
click at [631, 388] on input "text" at bounding box center [784, 390] width 386 height 26
type input "**********"
click at [965, 460] on button "OK" at bounding box center [955, 457] width 41 height 26
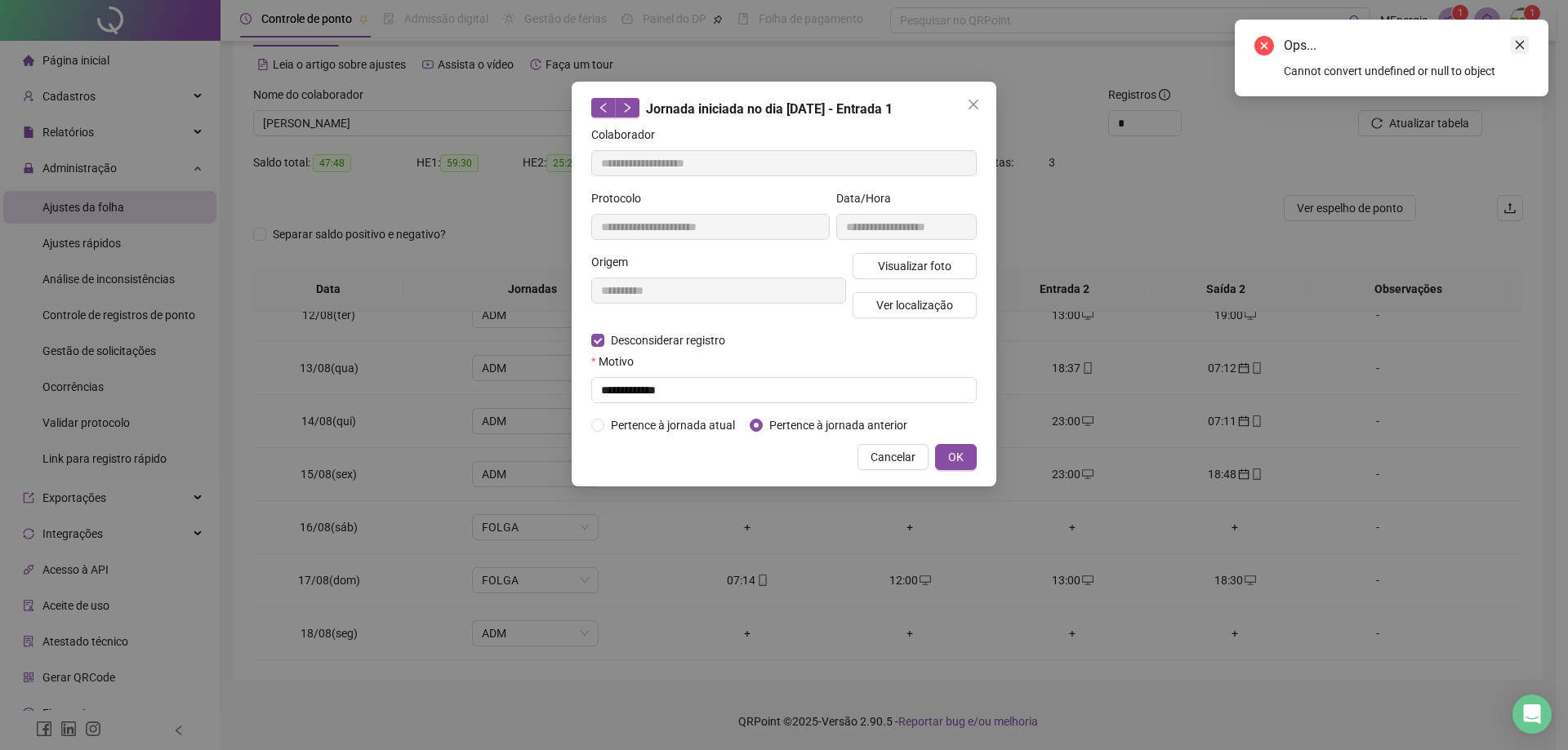
click at [1514, 41] on link "Close" at bounding box center [1519, 44] width 18 height 18
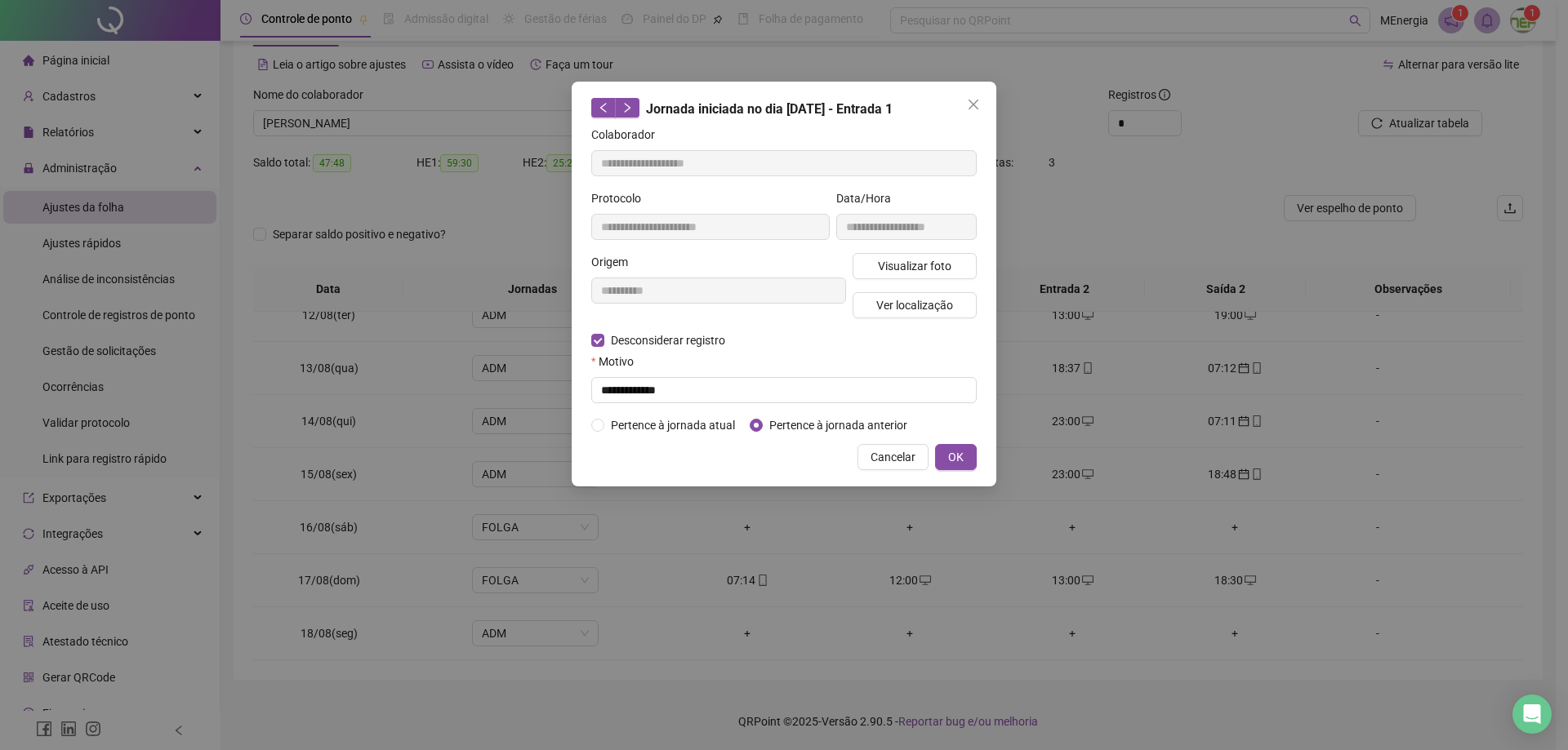
click at [912, 456] on span "Cancelar" at bounding box center [894, 457] width 45 height 18
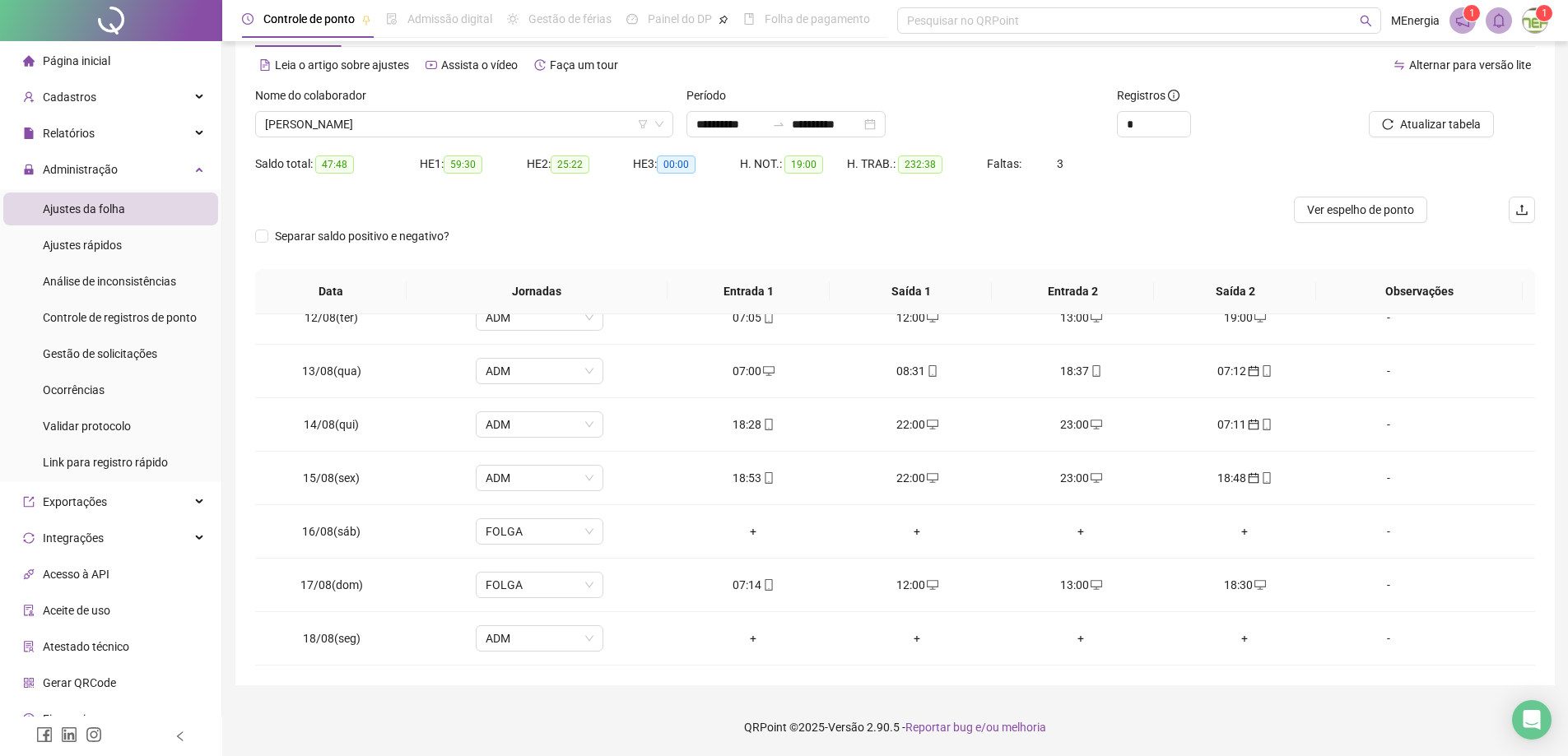
click at [1538, 21] on img at bounding box center [1535, 21] width 25 height 25
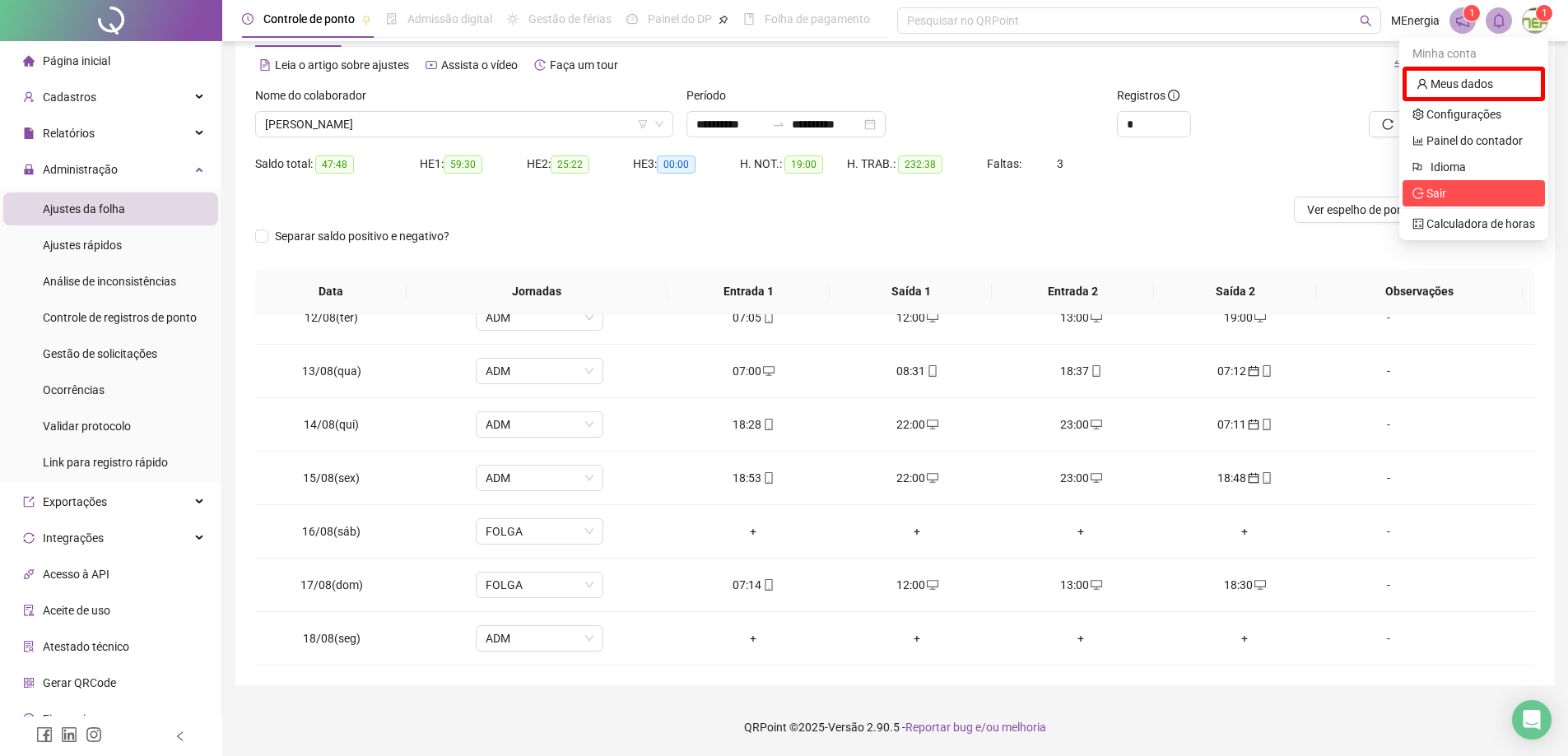
click at [1425, 194] on span "Sair" at bounding box center [1429, 193] width 34 height 13
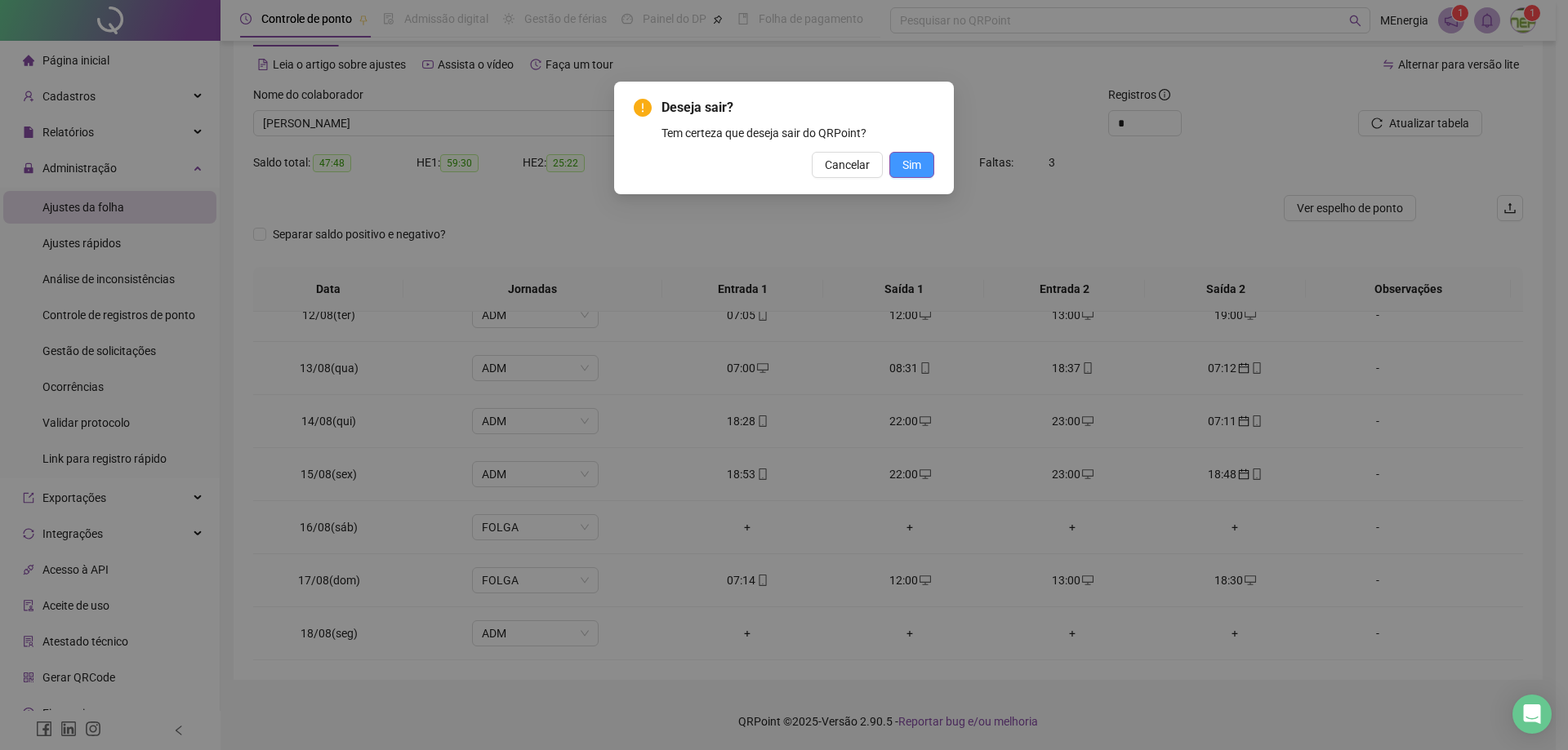
click at [920, 163] on span "Sim" at bounding box center [912, 165] width 19 height 18
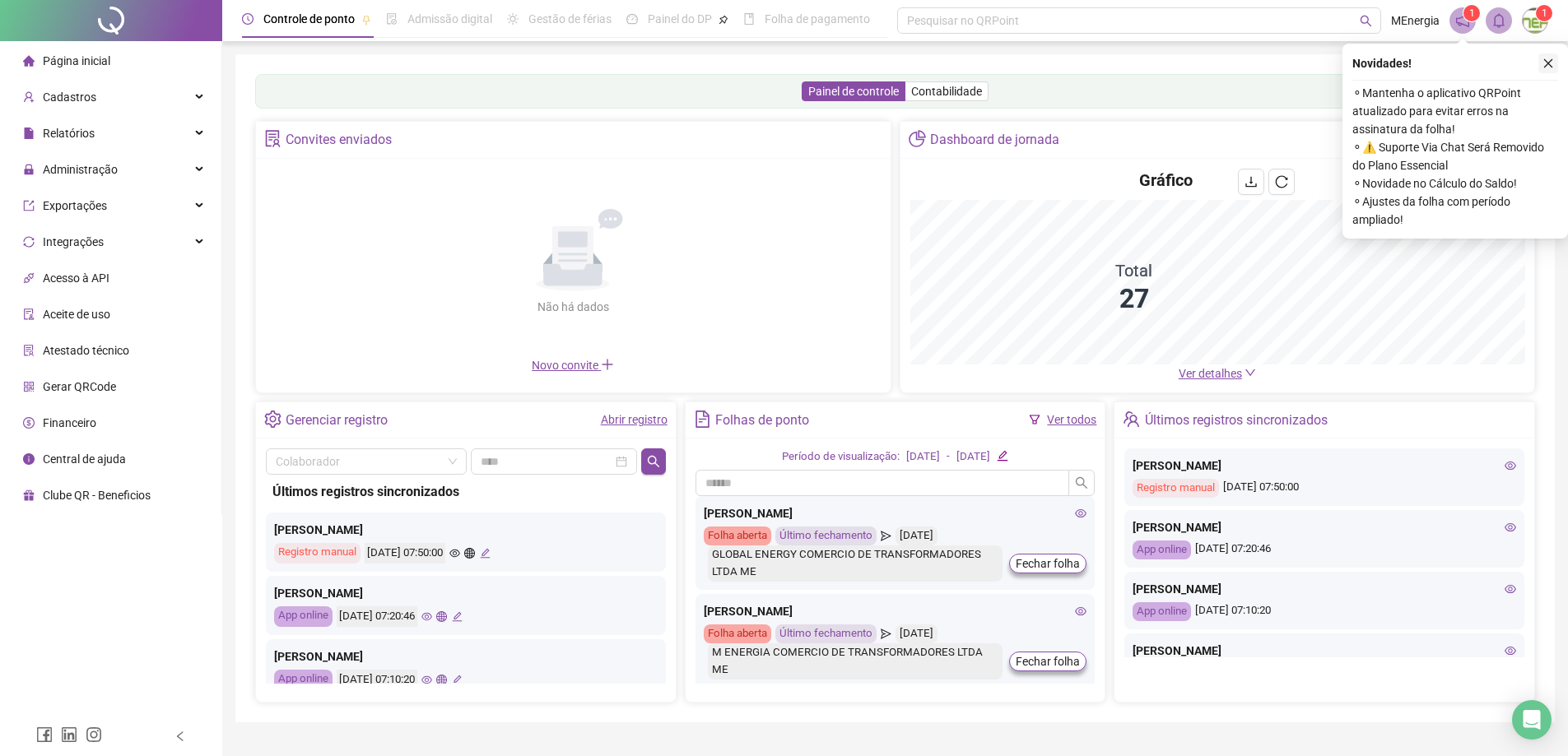
click at [1542, 62] on button "button" at bounding box center [1548, 63] width 20 height 20
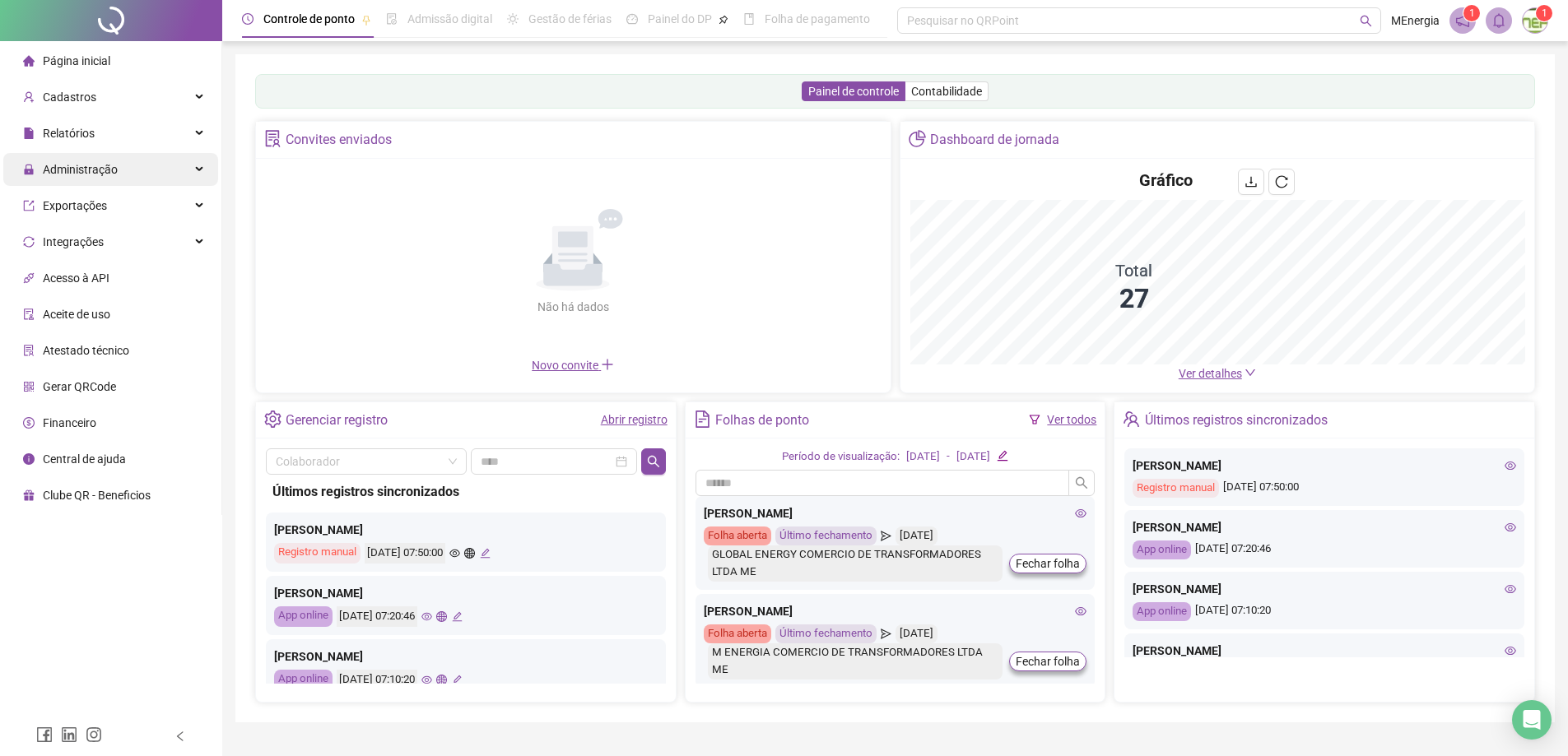
click at [92, 174] on span "Administração" at bounding box center [79, 170] width 75 height 13
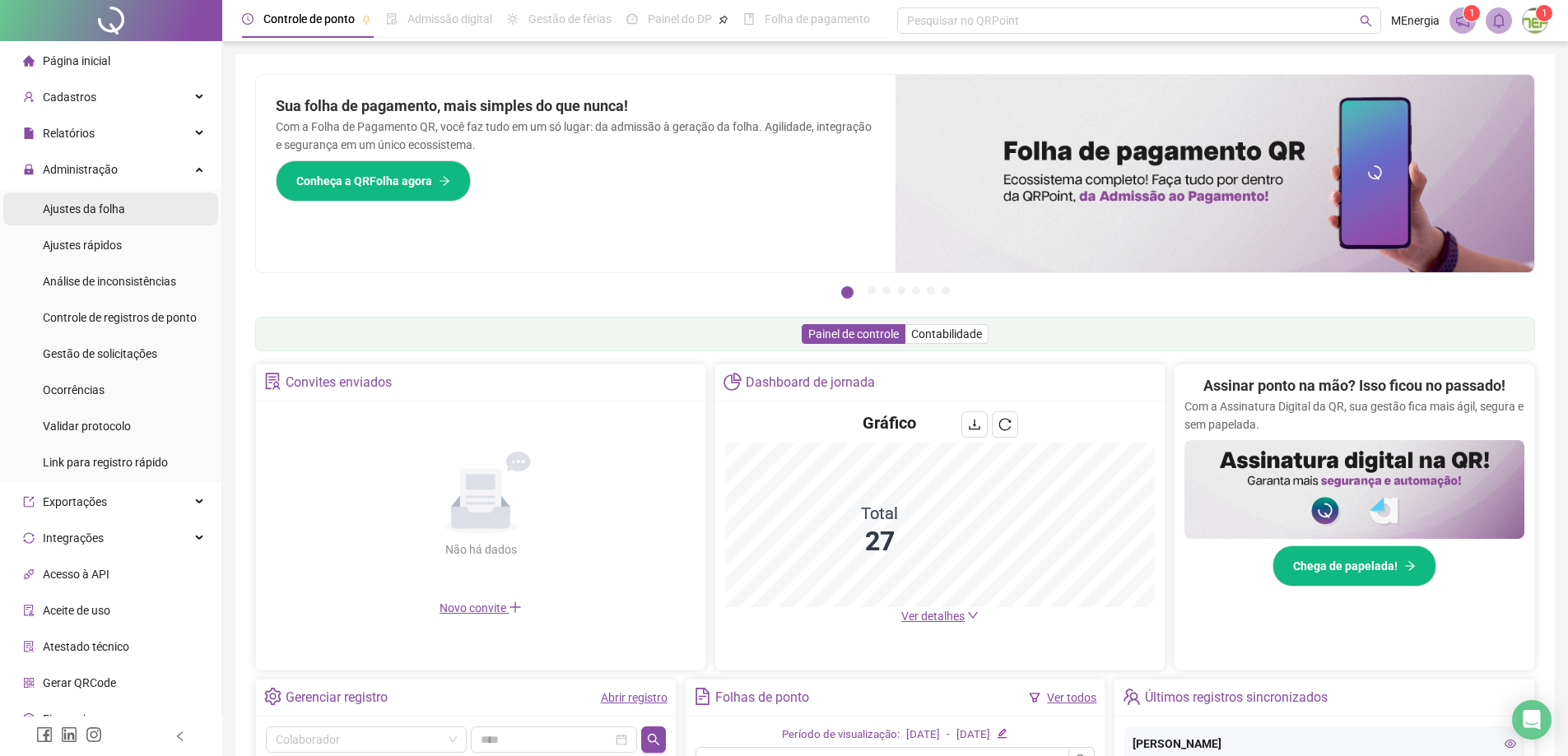
click at [93, 210] on span "Ajustes da folha" at bounding box center [83, 210] width 82 height 13
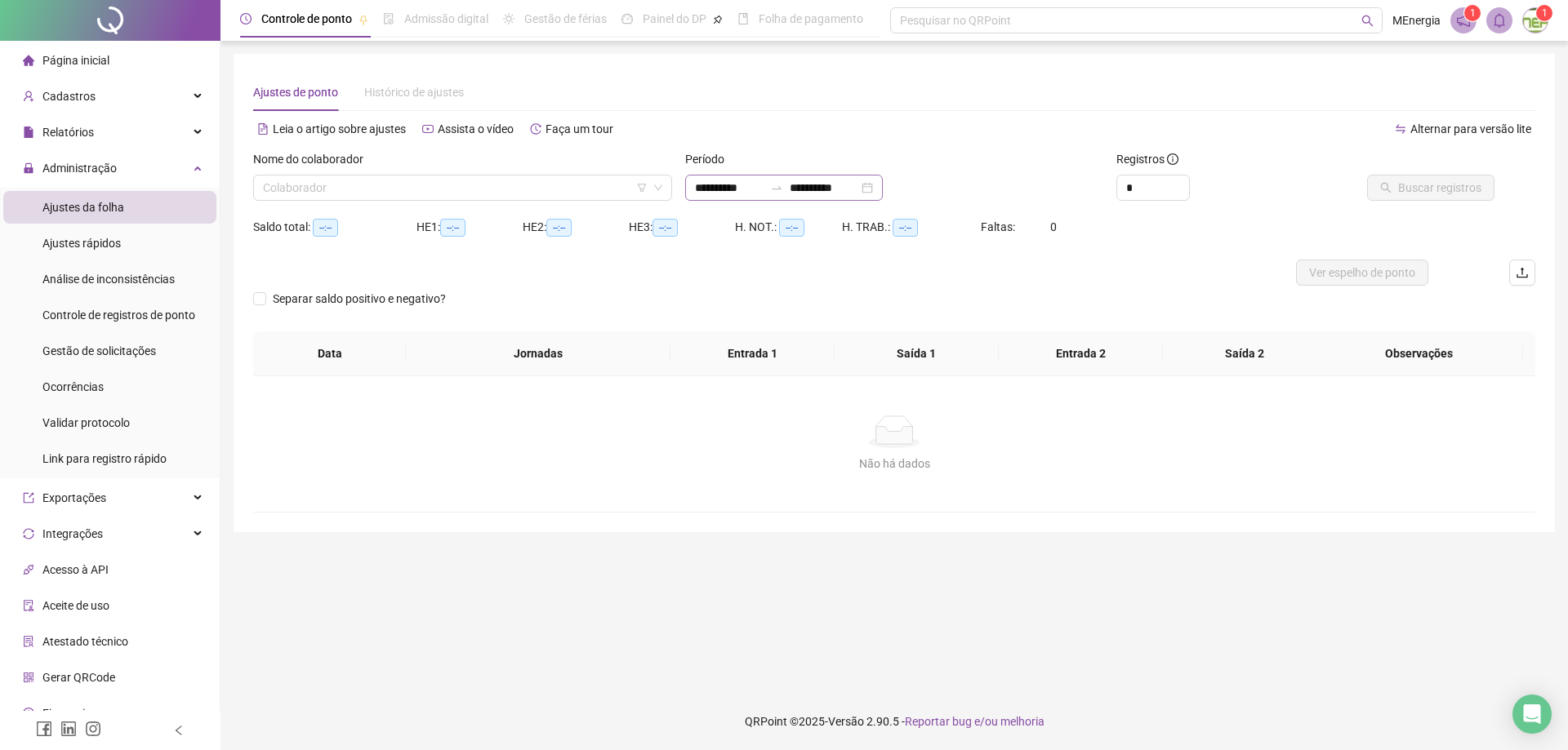
type input "**********"
click at [696, 184] on input "**********" at bounding box center [729, 187] width 68 height 18
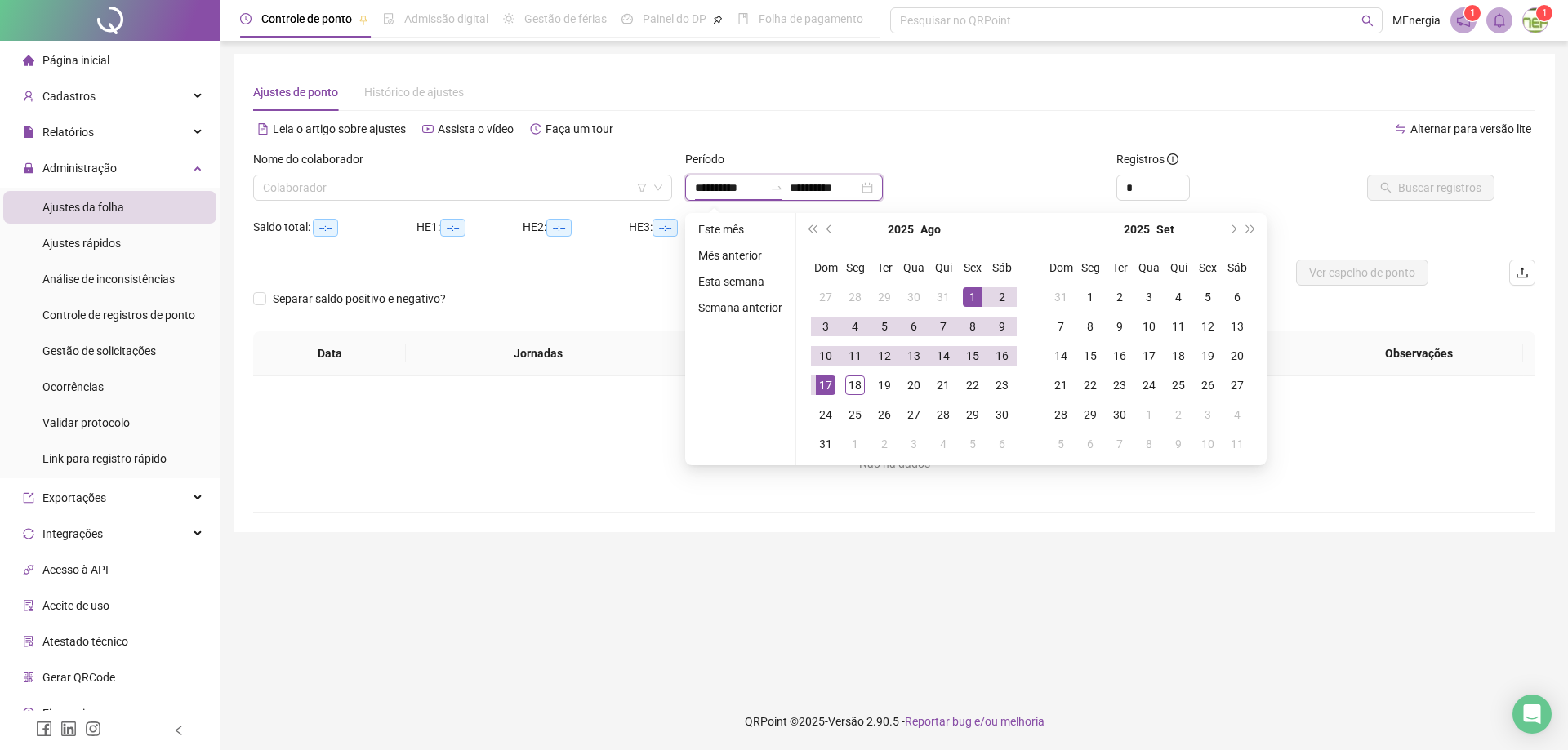
type input "**********"
click at [829, 230] on span "prev-year" at bounding box center [830, 229] width 8 height 8
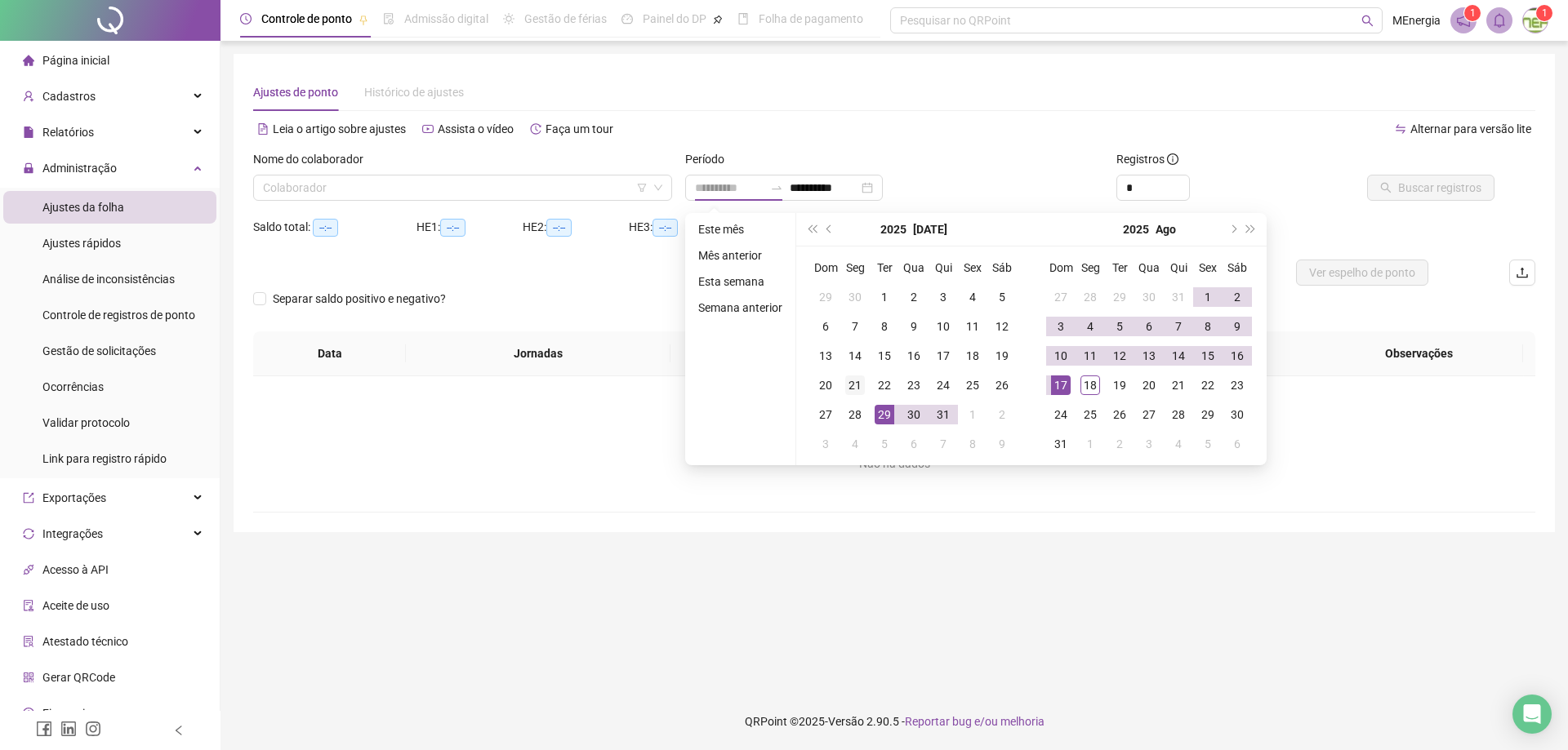
type input "**********"
click at [861, 385] on div "21" at bounding box center [854, 385] width 20 height 20
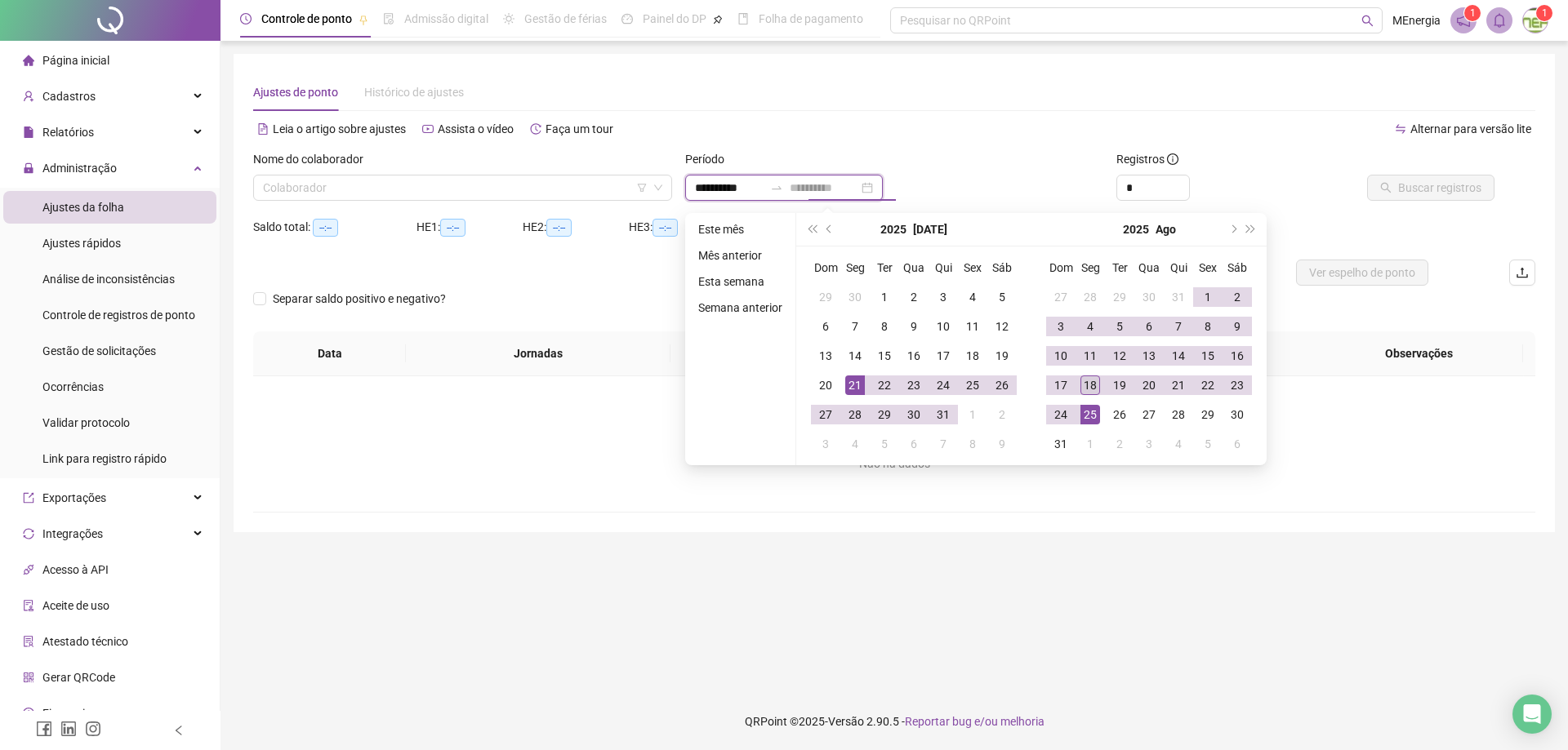
type input "**********"
click at [1091, 385] on div "18" at bounding box center [1090, 385] width 20 height 20
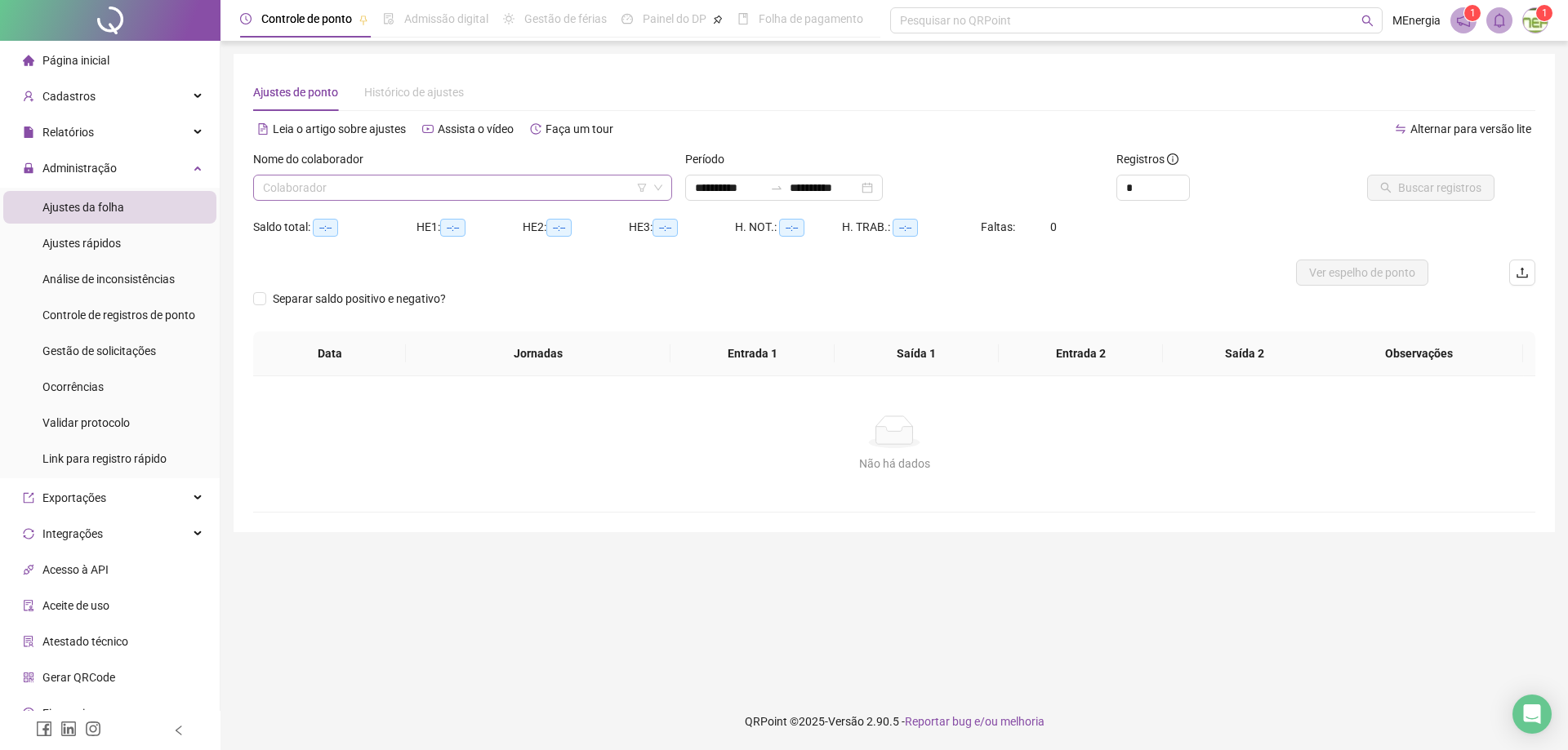
click at [667, 187] on div "Colaborador" at bounding box center [462, 188] width 419 height 26
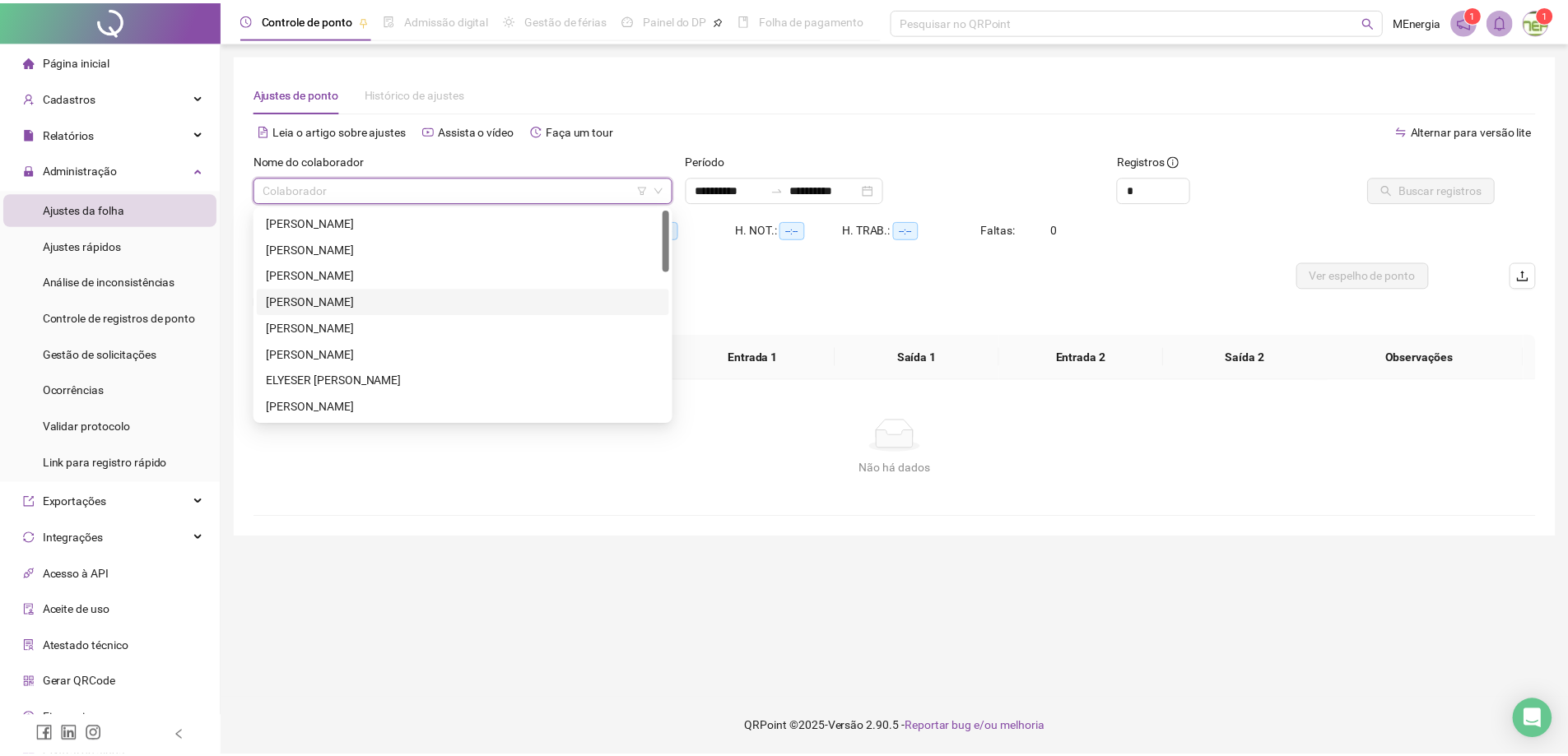
scroll to position [164, 0]
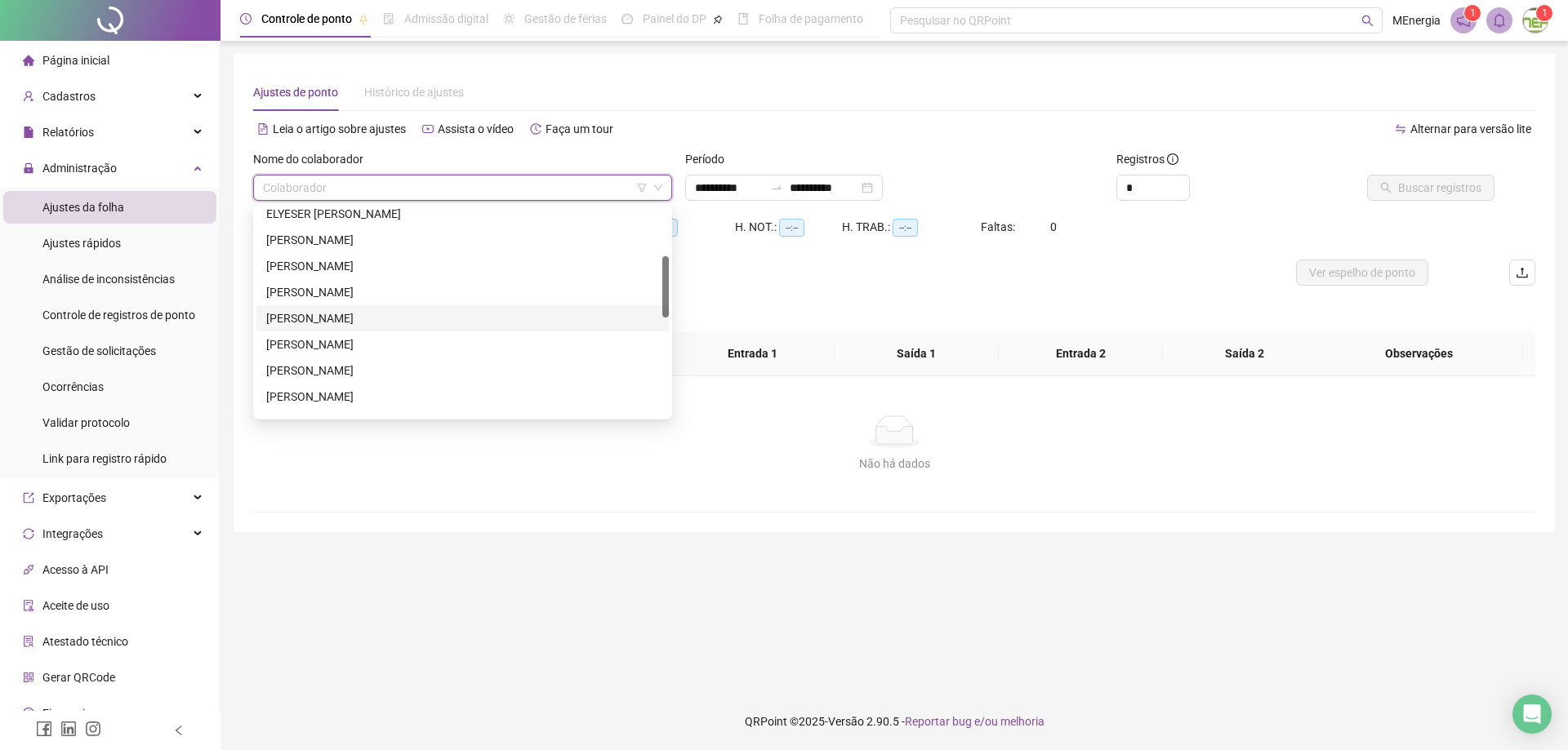
click at [406, 317] on div "[PERSON_NAME]" at bounding box center [462, 317] width 392 height 18
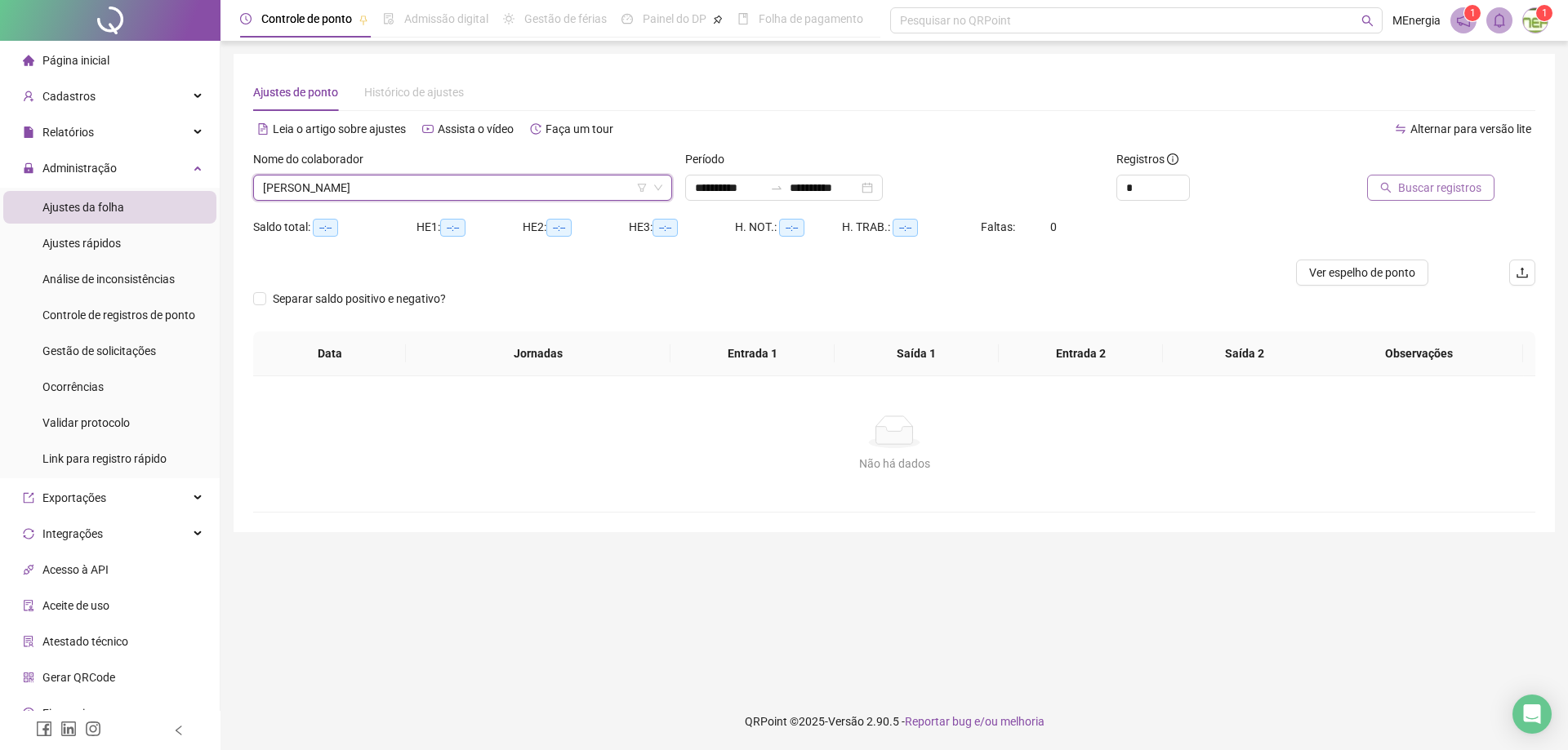
click at [1472, 185] on span "Buscar registros" at bounding box center [1440, 187] width 83 height 18
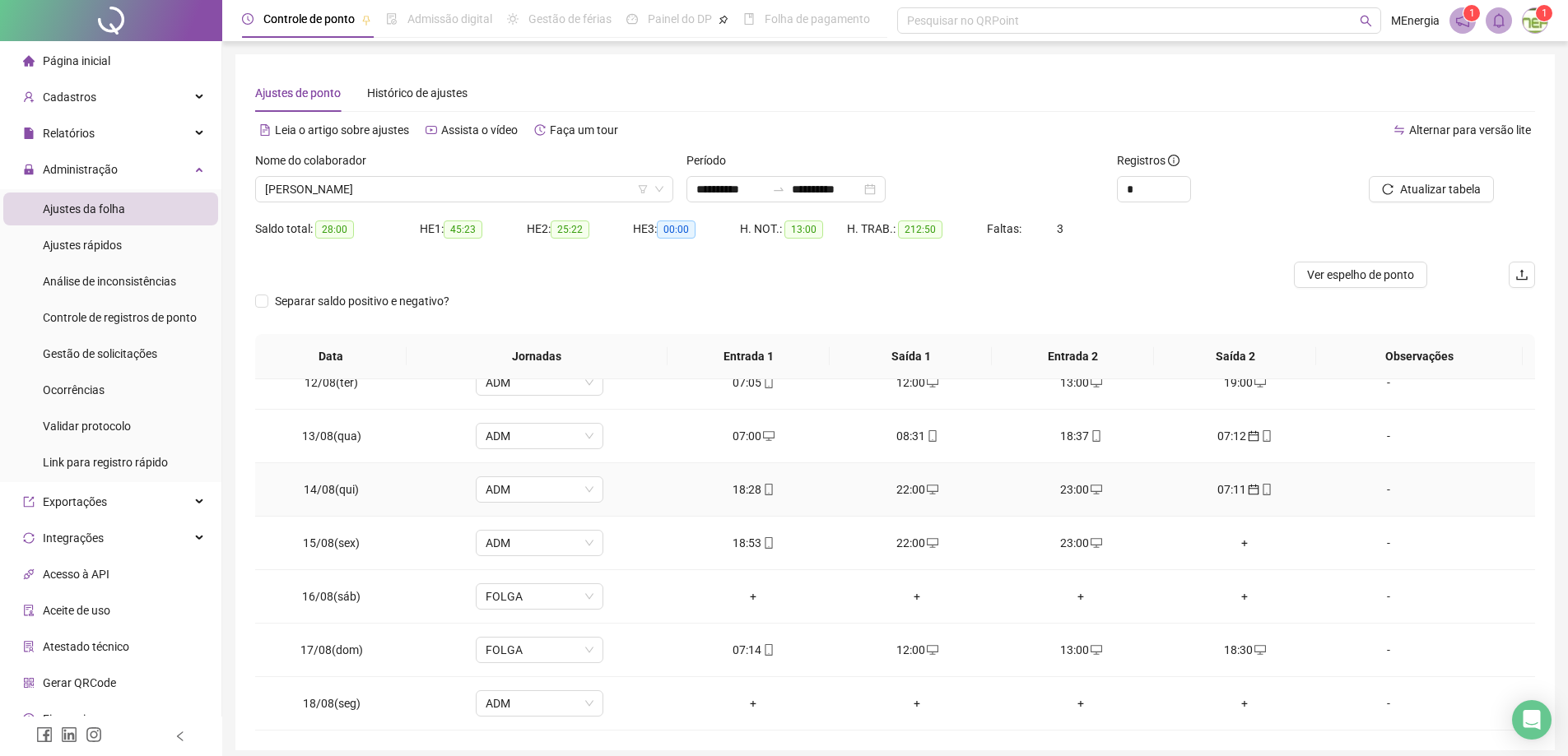
scroll to position [65, 0]
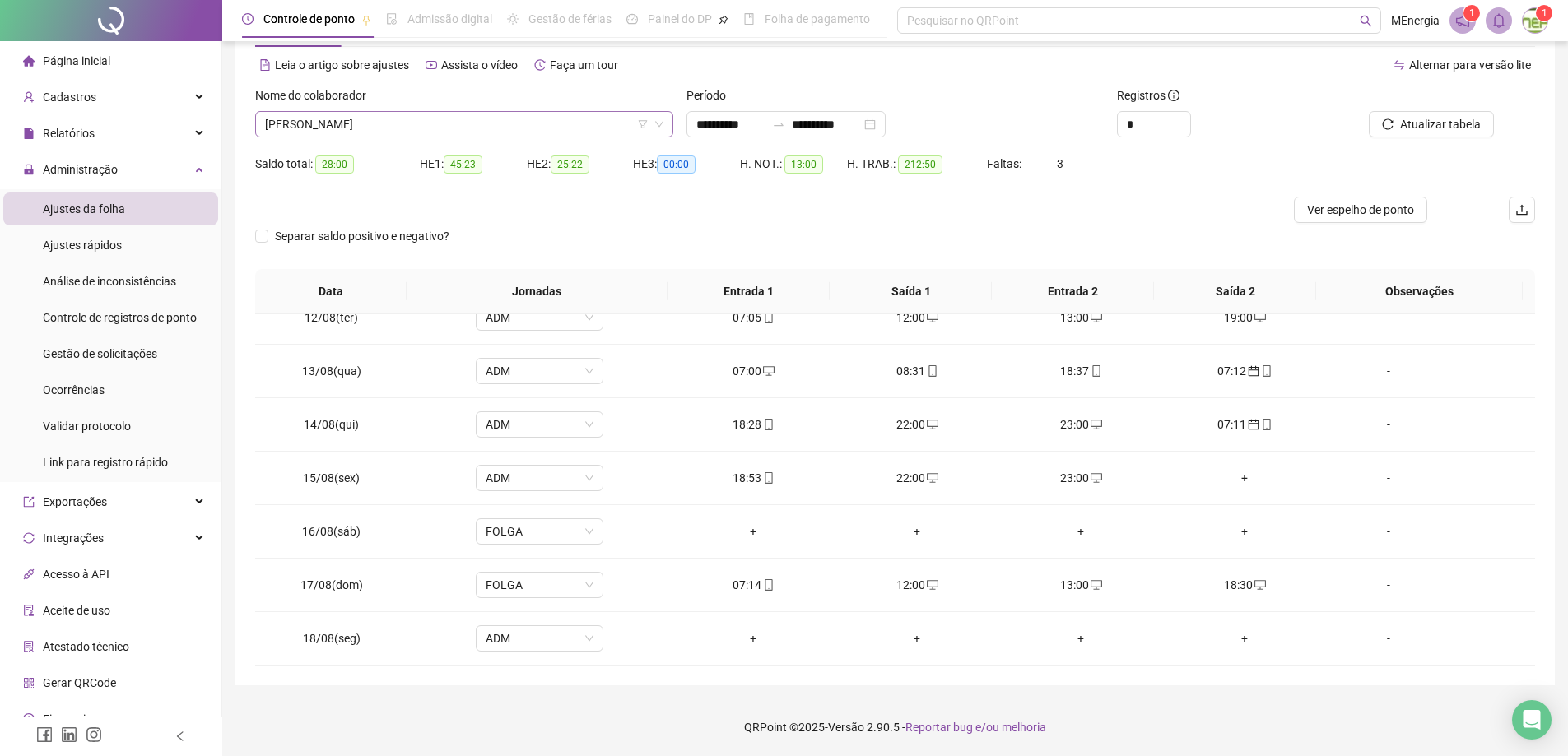
click at [669, 122] on div "[PERSON_NAME]" at bounding box center [464, 125] width 418 height 26
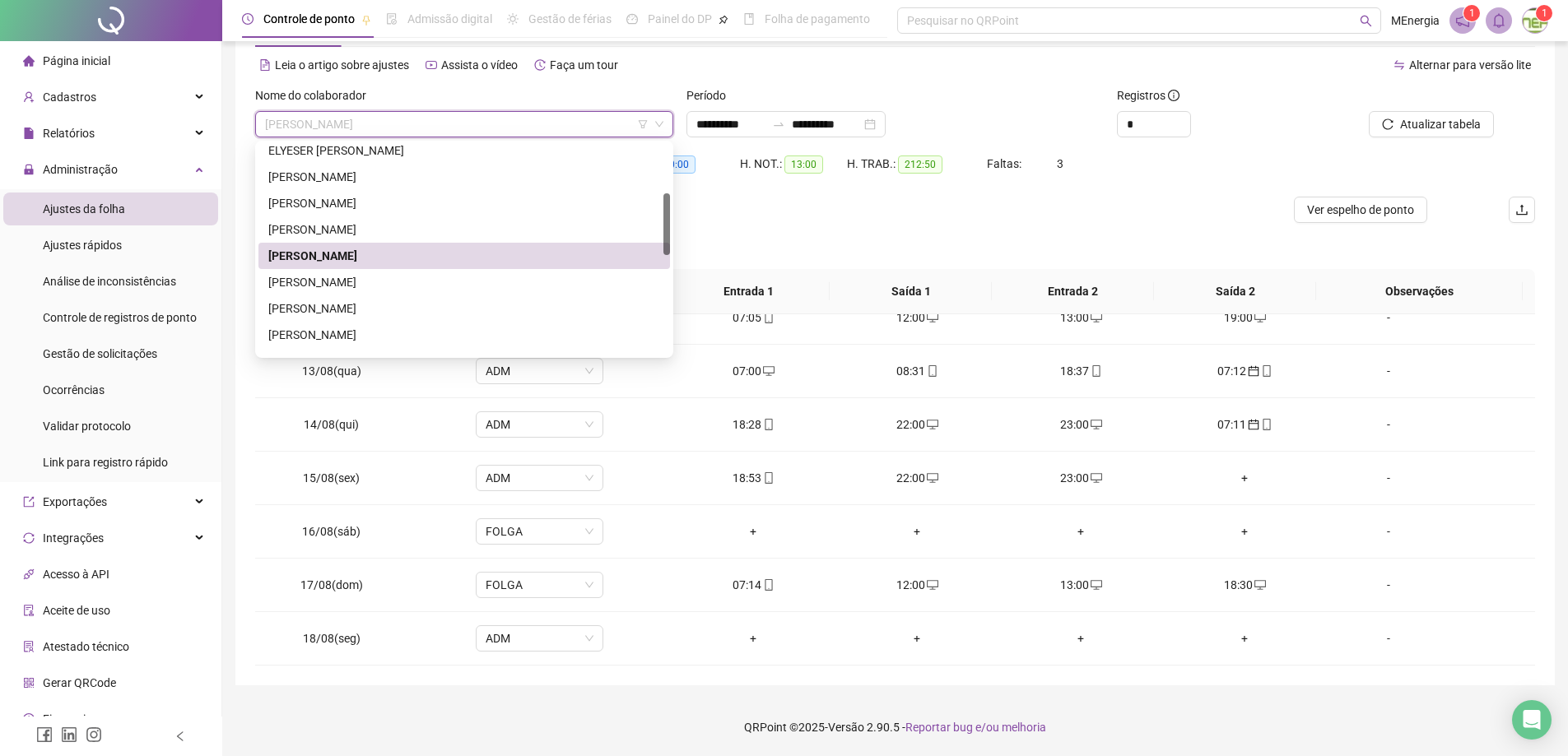
scroll to position [494, 0]
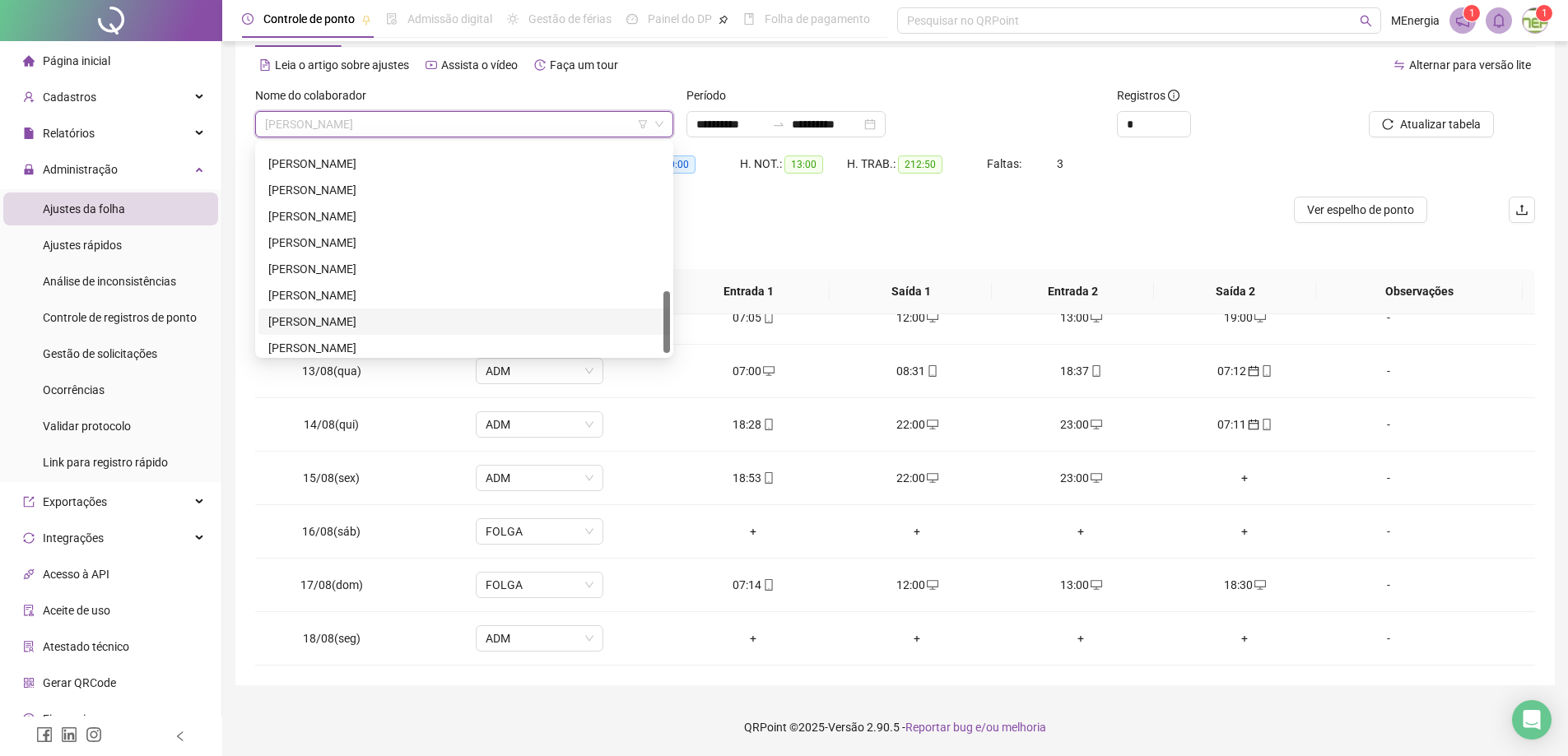
click at [445, 322] on div "[PERSON_NAME]" at bounding box center [464, 321] width 392 height 18
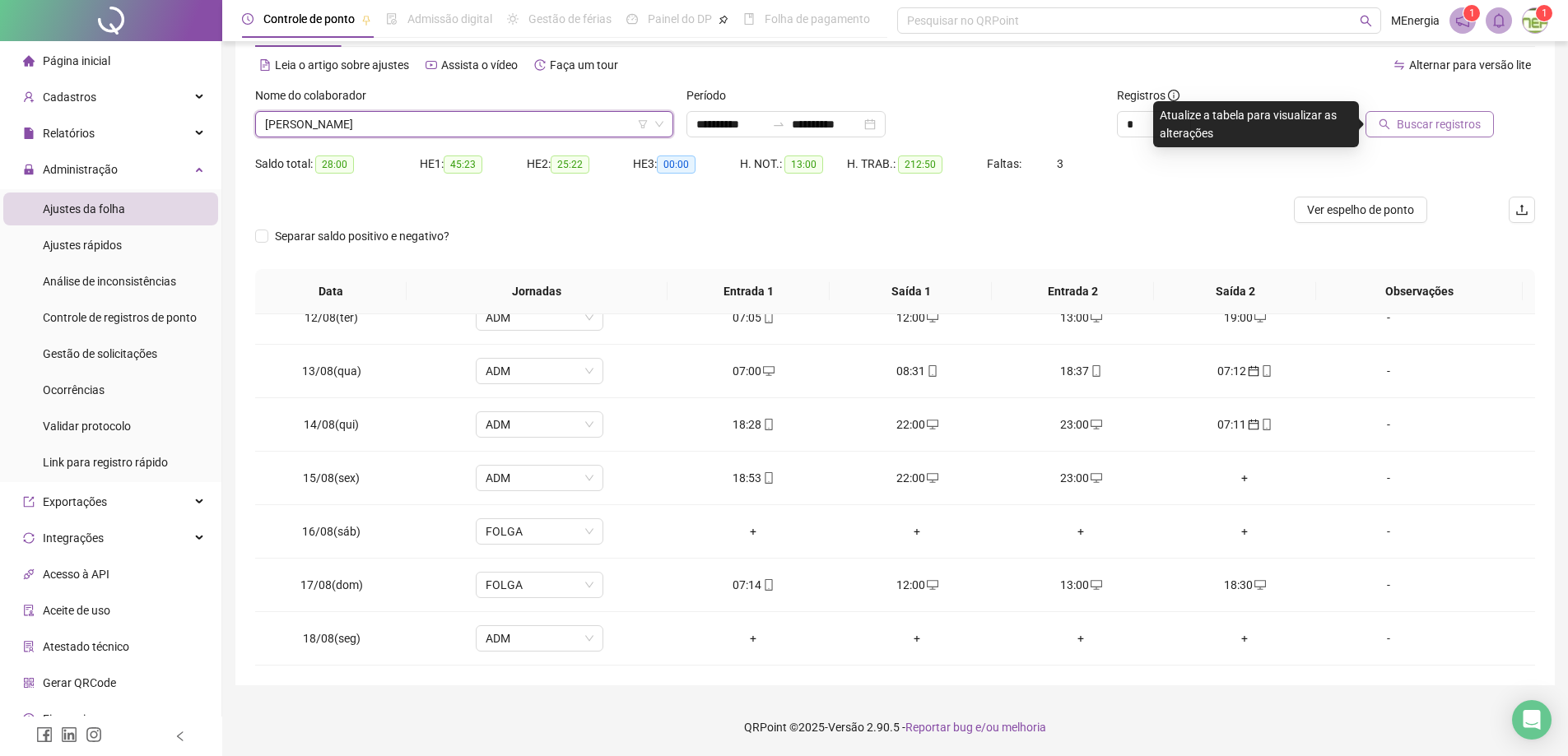
click at [1415, 126] on span "Buscar registros" at bounding box center [1439, 124] width 84 height 18
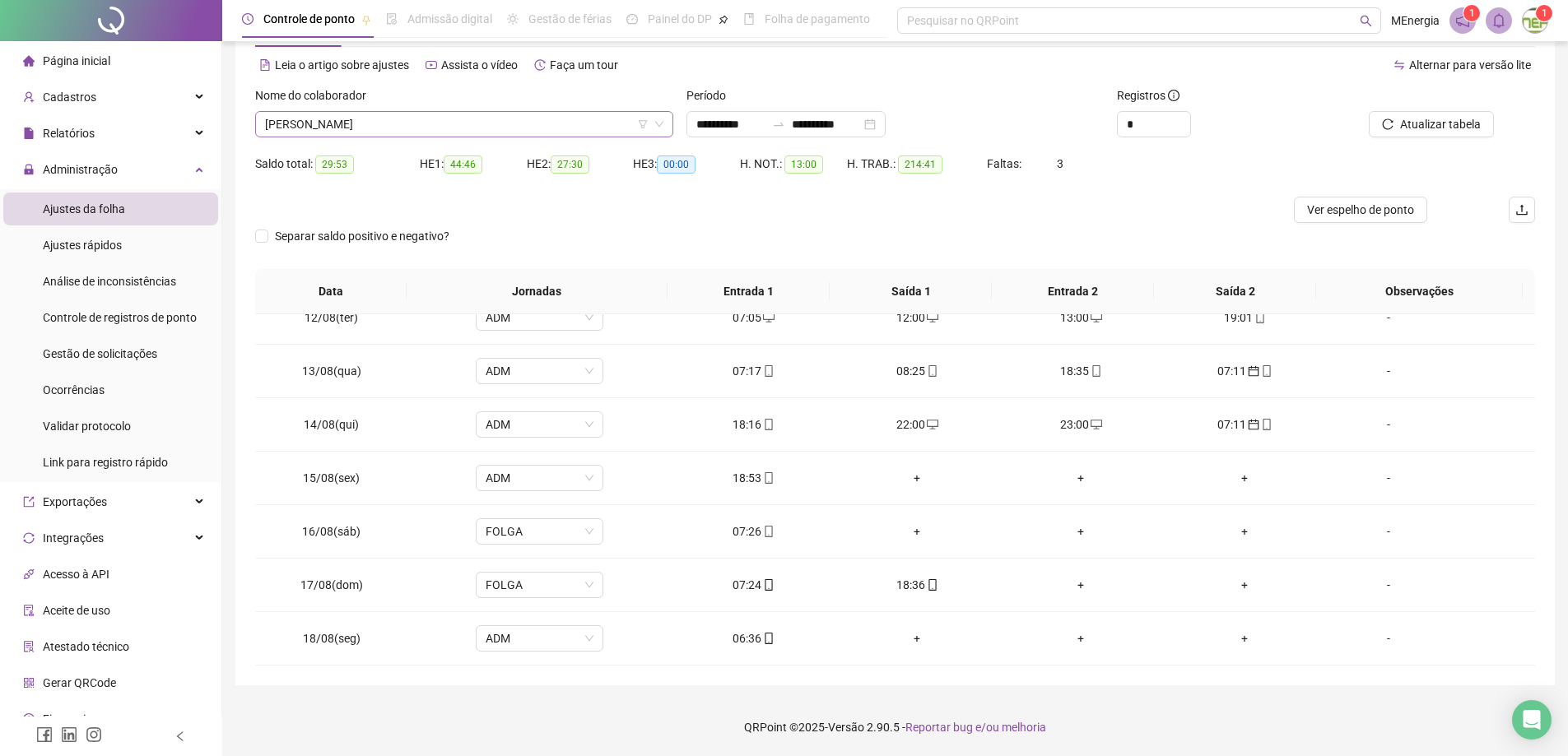
click at [671, 117] on div "[PERSON_NAME]" at bounding box center [464, 125] width 418 height 26
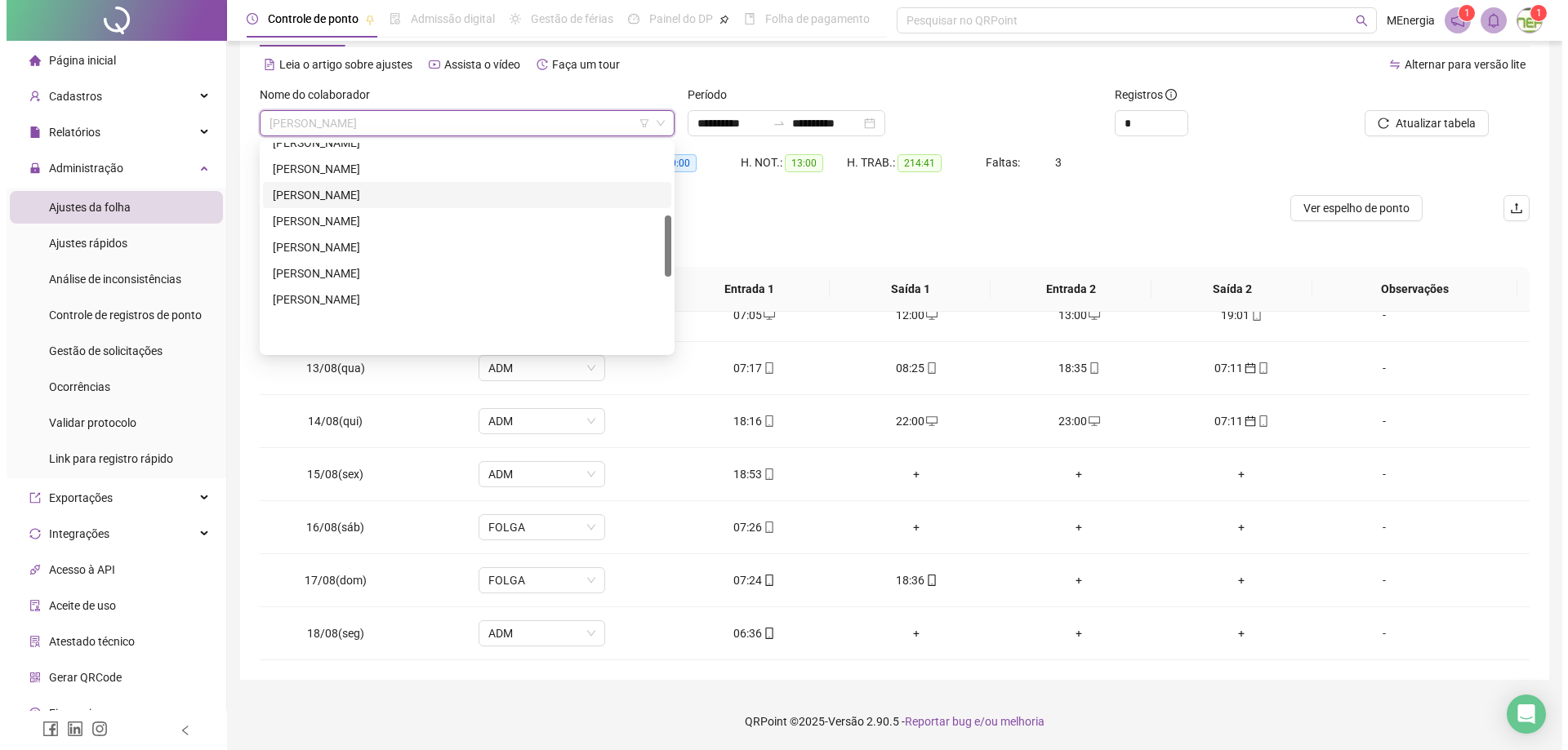
scroll to position [163, 0]
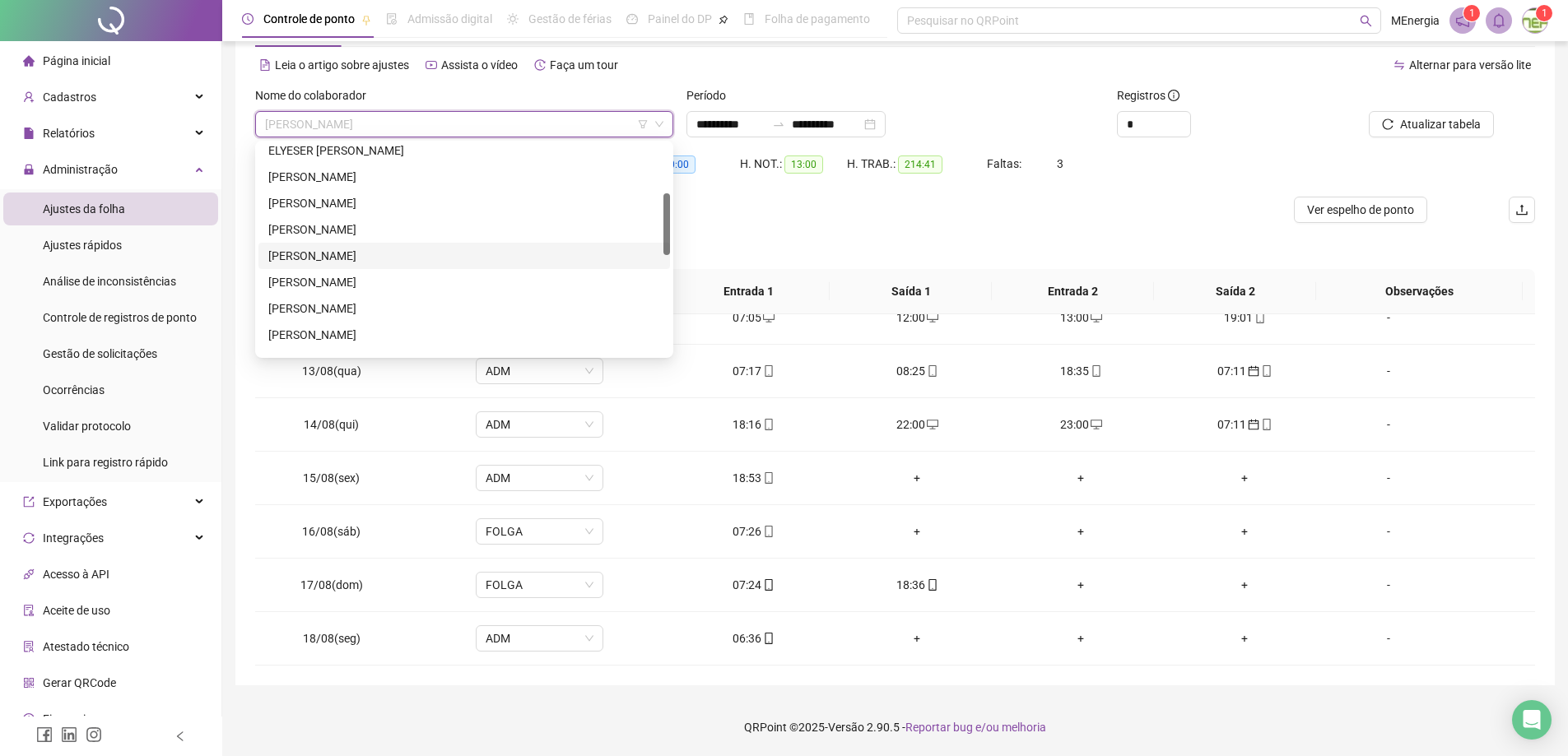
click at [395, 250] on div "[PERSON_NAME]" at bounding box center [464, 256] width 392 height 18
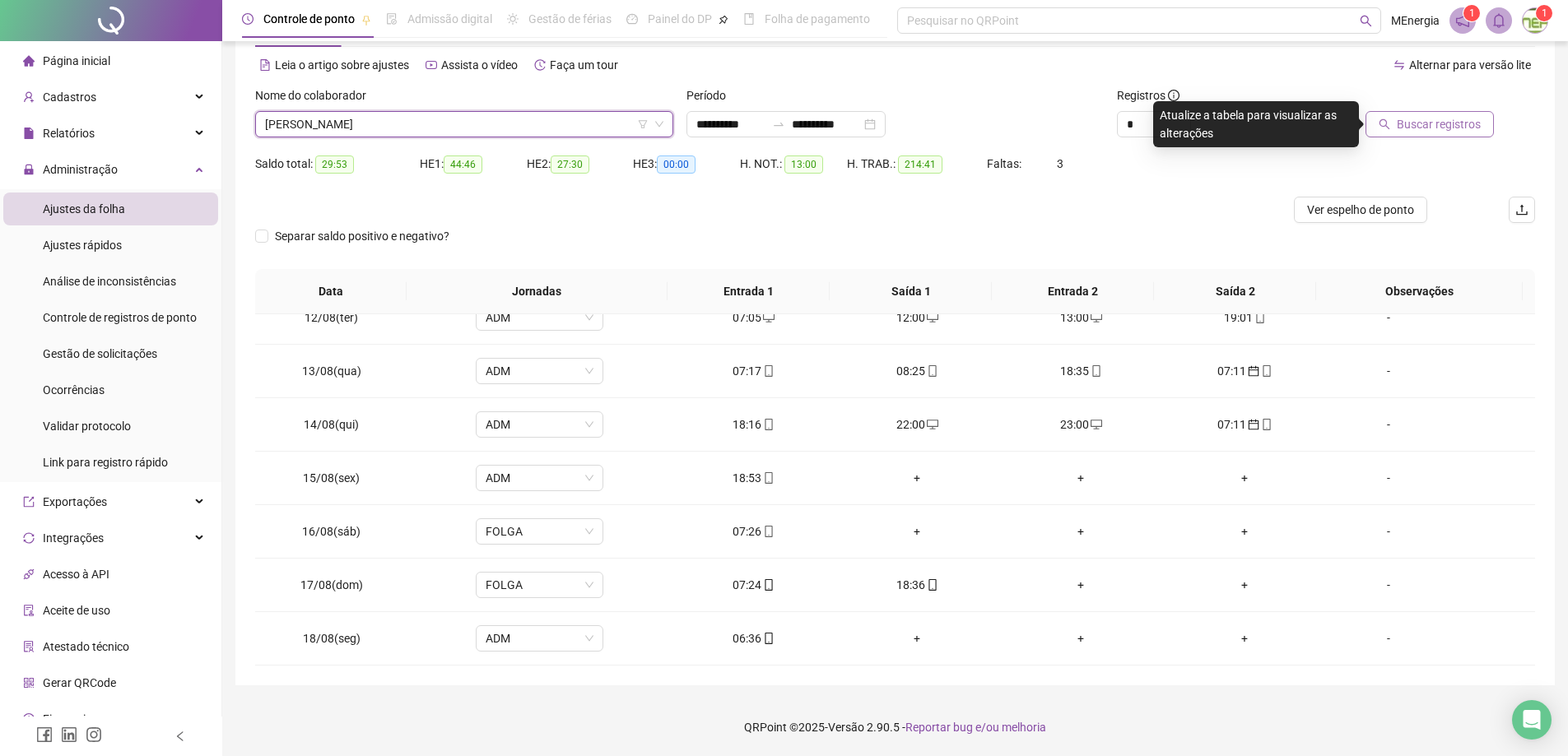
click at [1428, 132] on span "Buscar registros" at bounding box center [1439, 124] width 84 height 18
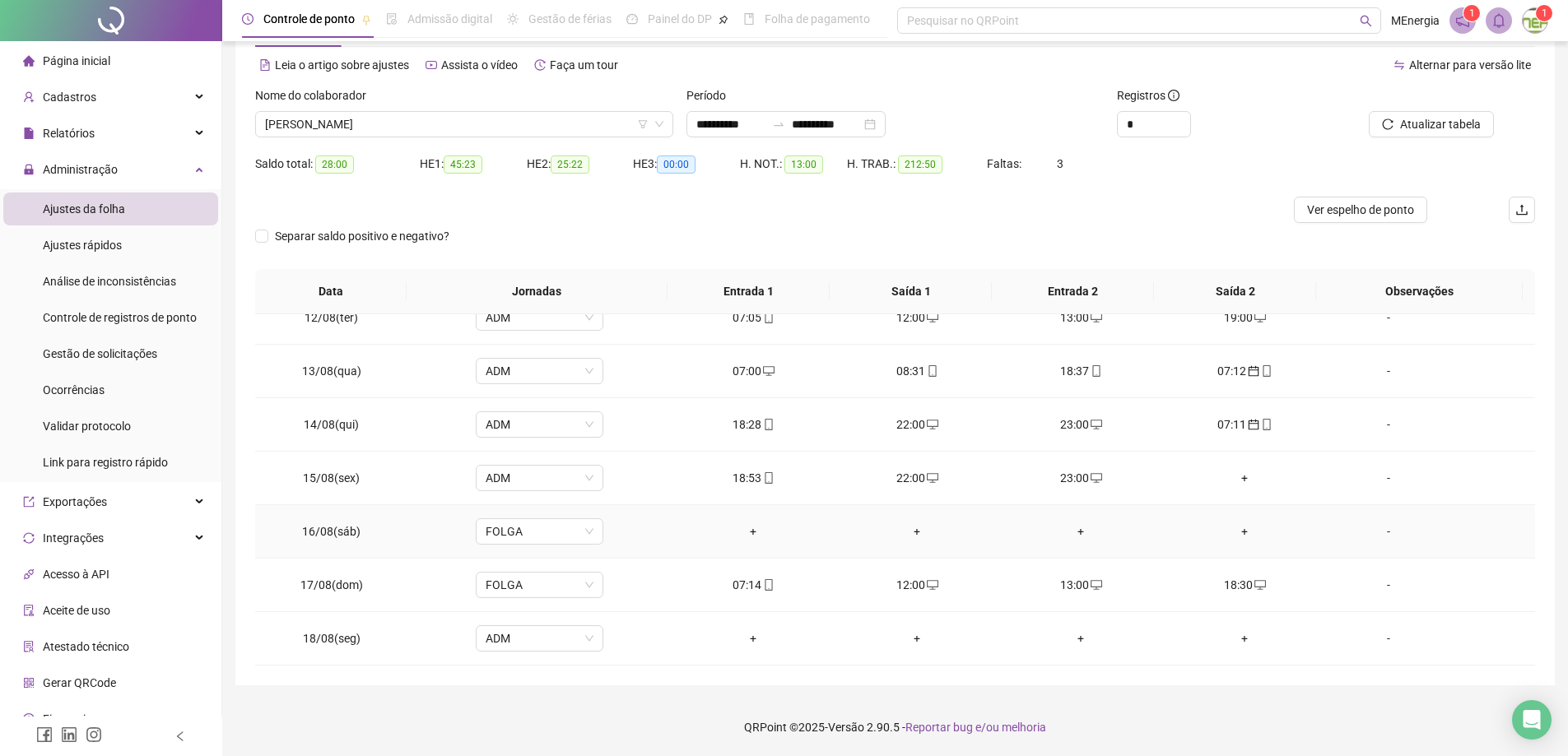
click at [749, 532] on div "+" at bounding box center [753, 531] width 138 height 18
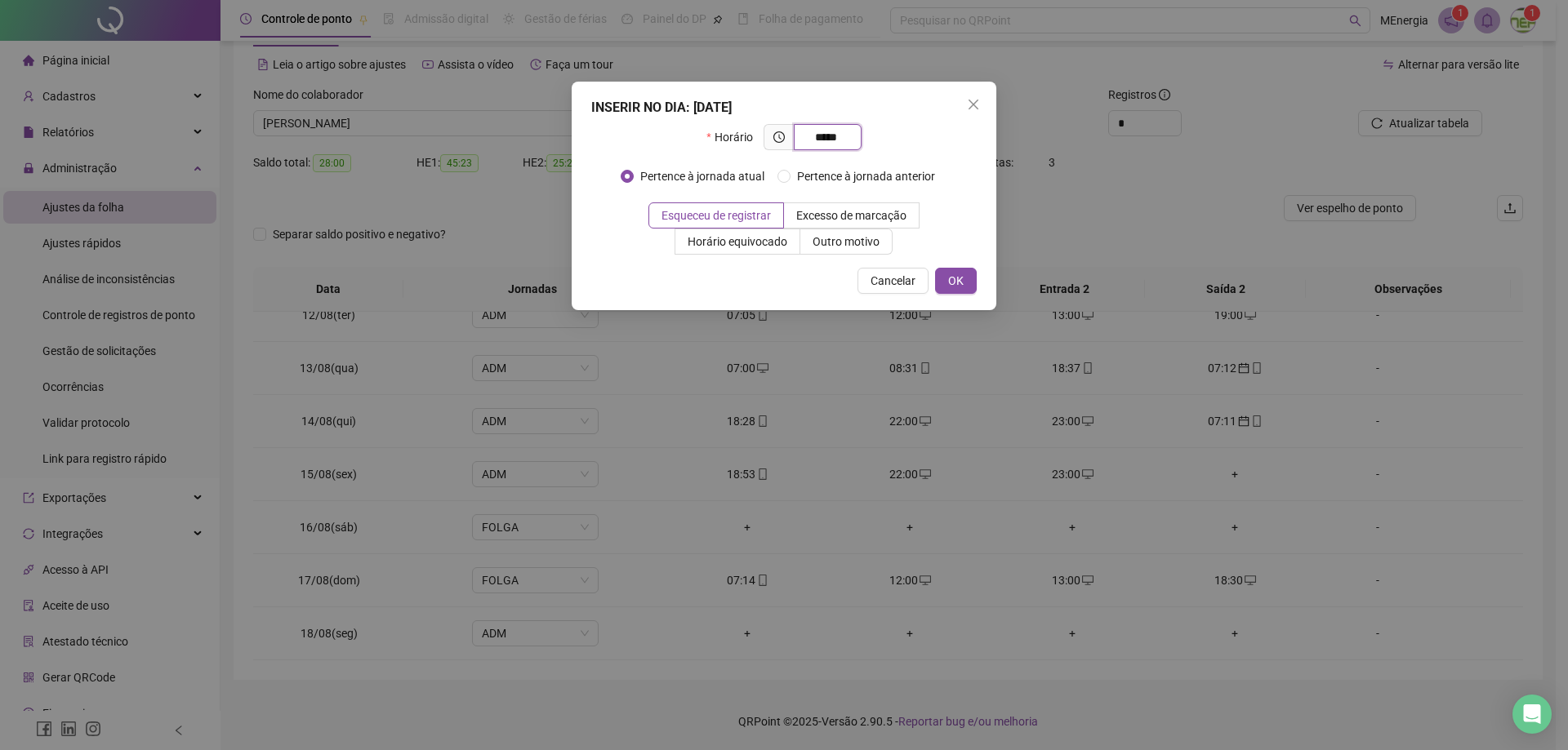
type input "*****"
click at [962, 288] on span "OK" at bounding box center [955, 280] width 16 height 18
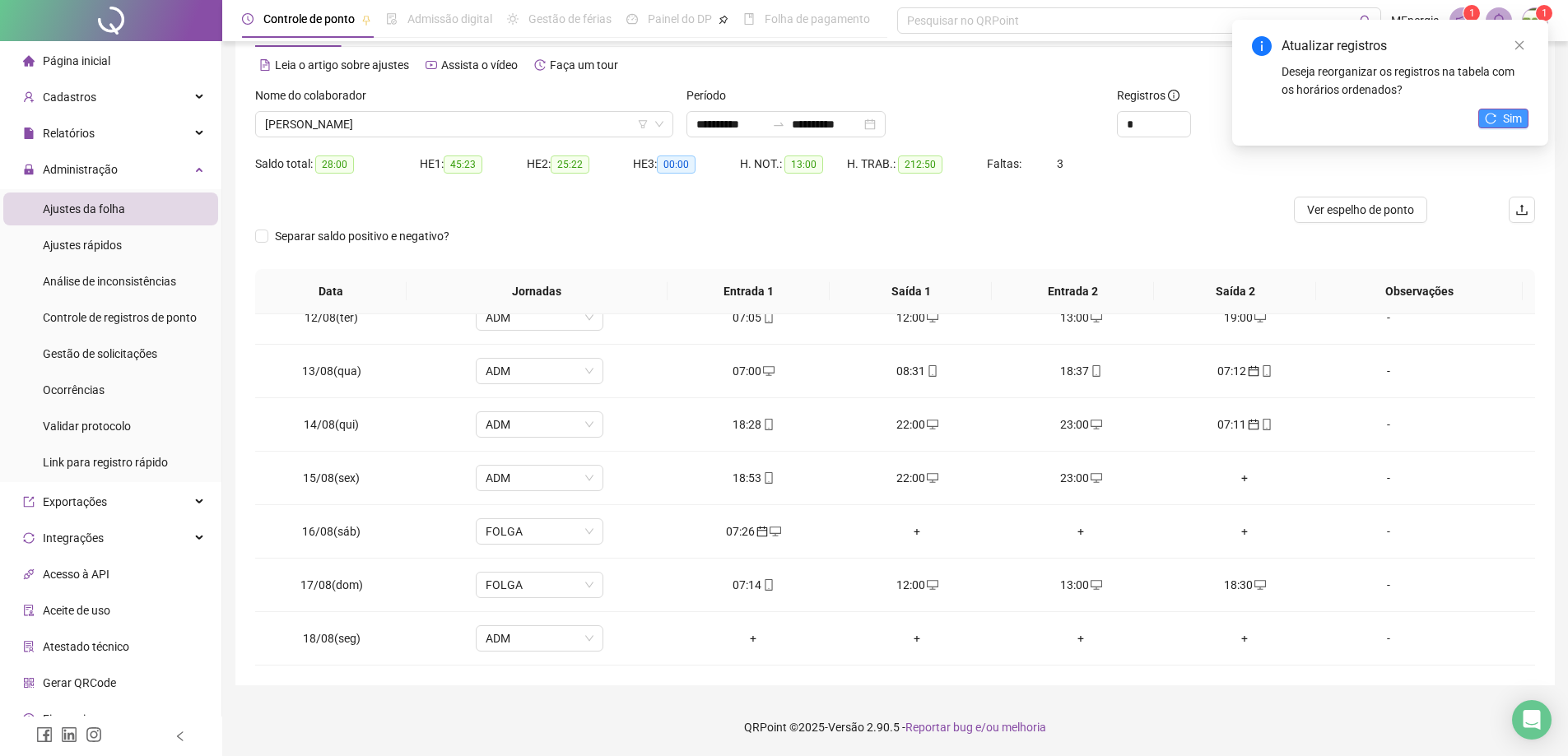
click at [1493, 118] on icon "reload" at bounding box center [1491, 118] width 11 height 11
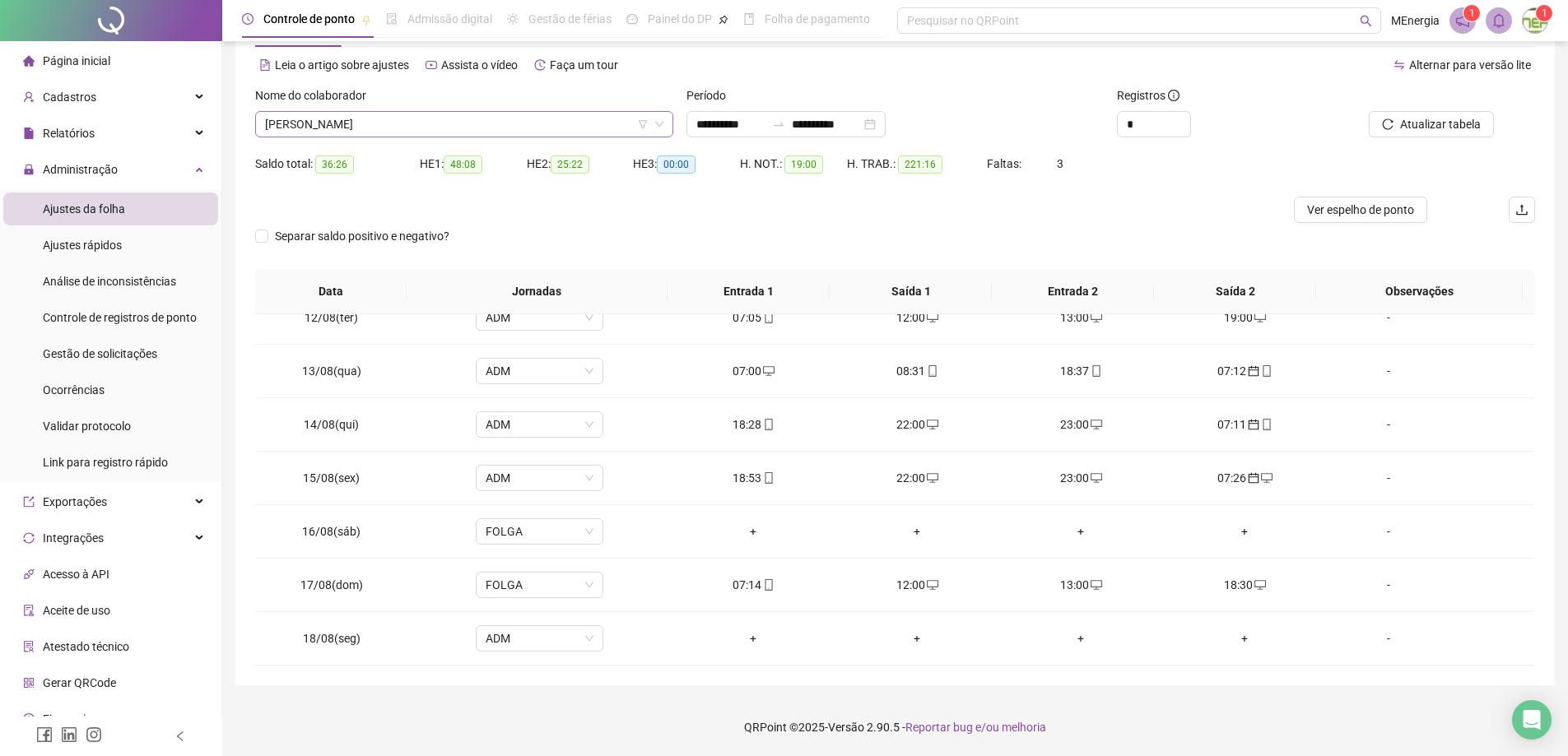
click at [669, 119] on div "[PERSON_NAME]" at bounding box center [464, 125] width 418 height 26
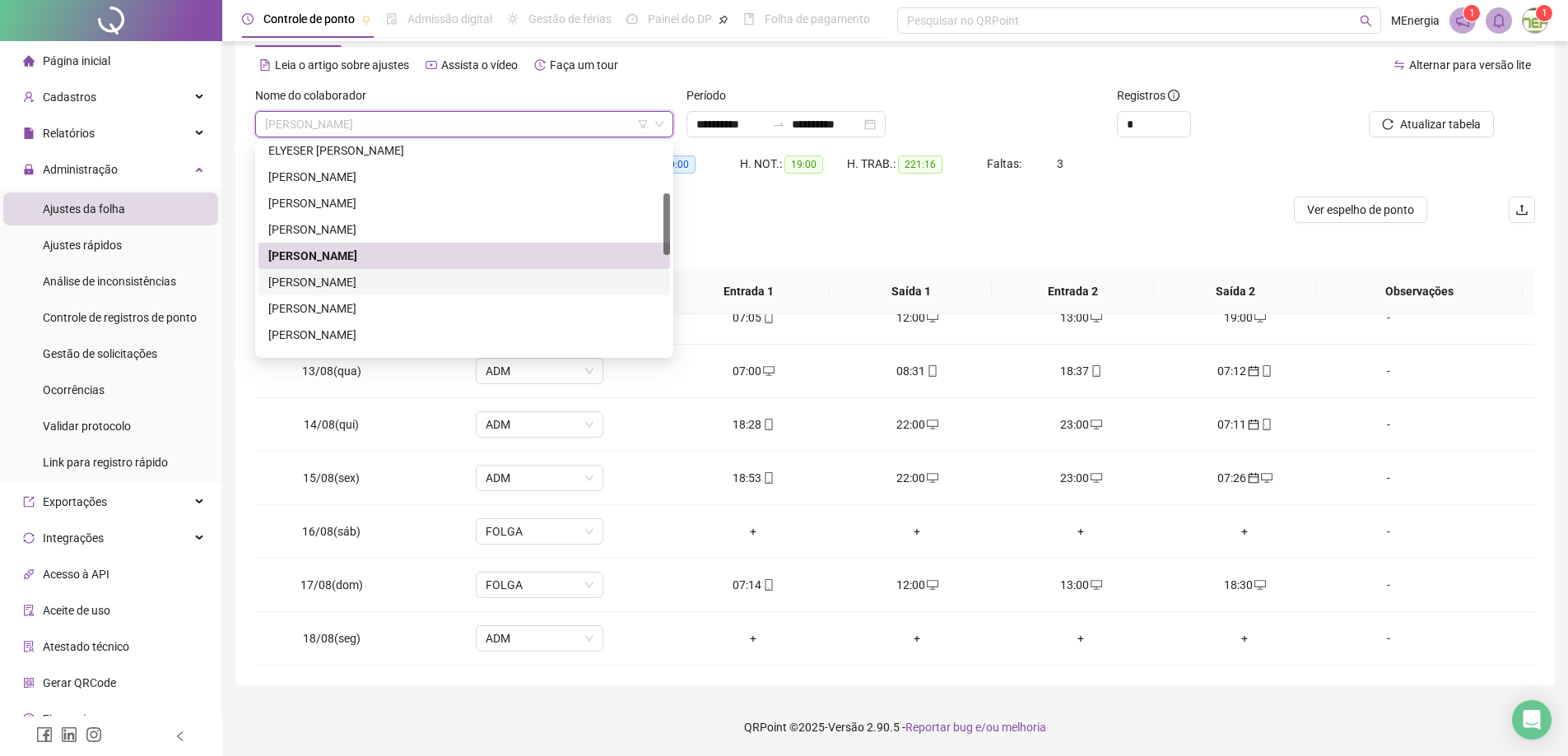
click at [411, 284] on div "[PERSON_NAME]" at bounding box center [464, 281] width 392 height 18
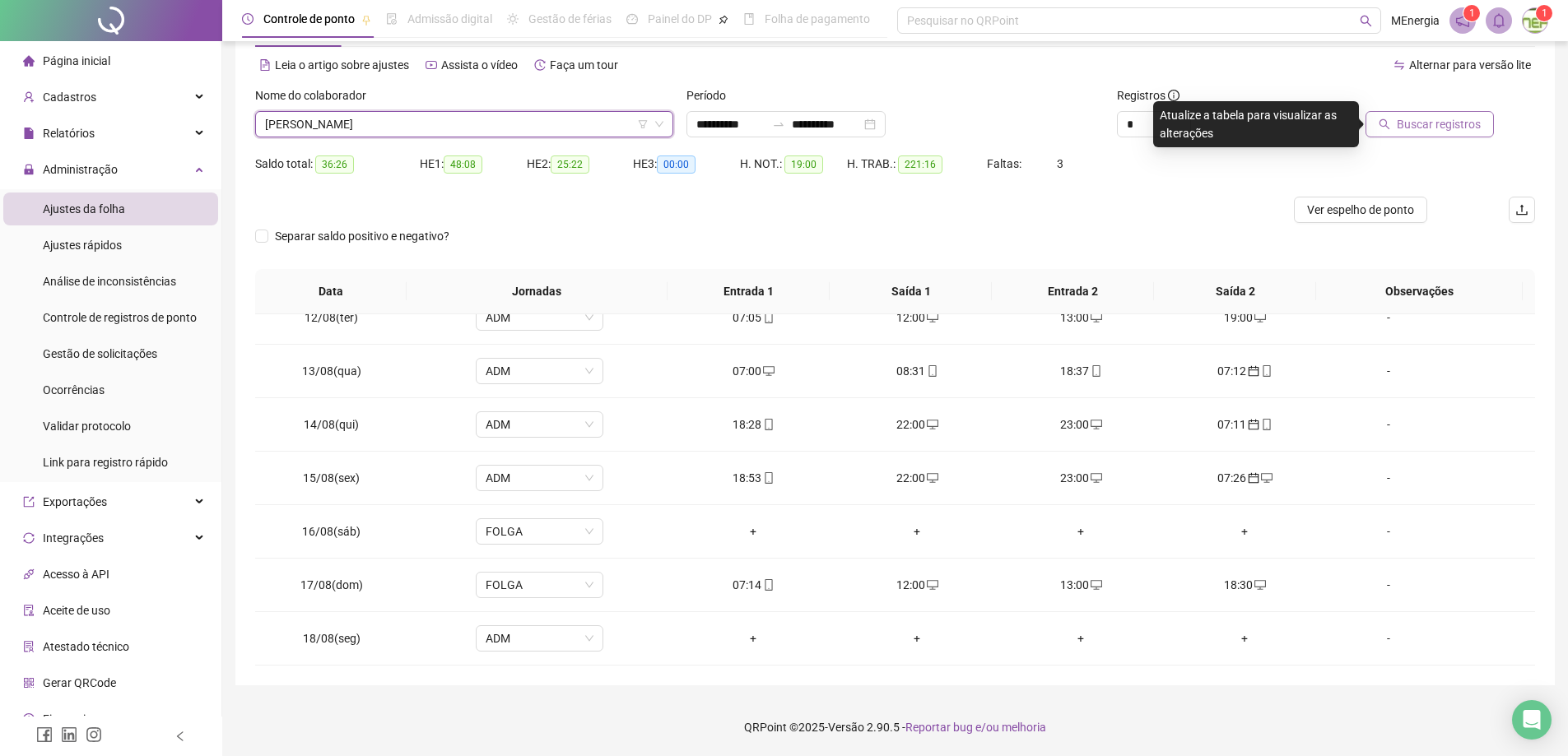
click at [1466, 126] on span "Buscar registros" at bounding box center [1439, 124] width 84 height 18
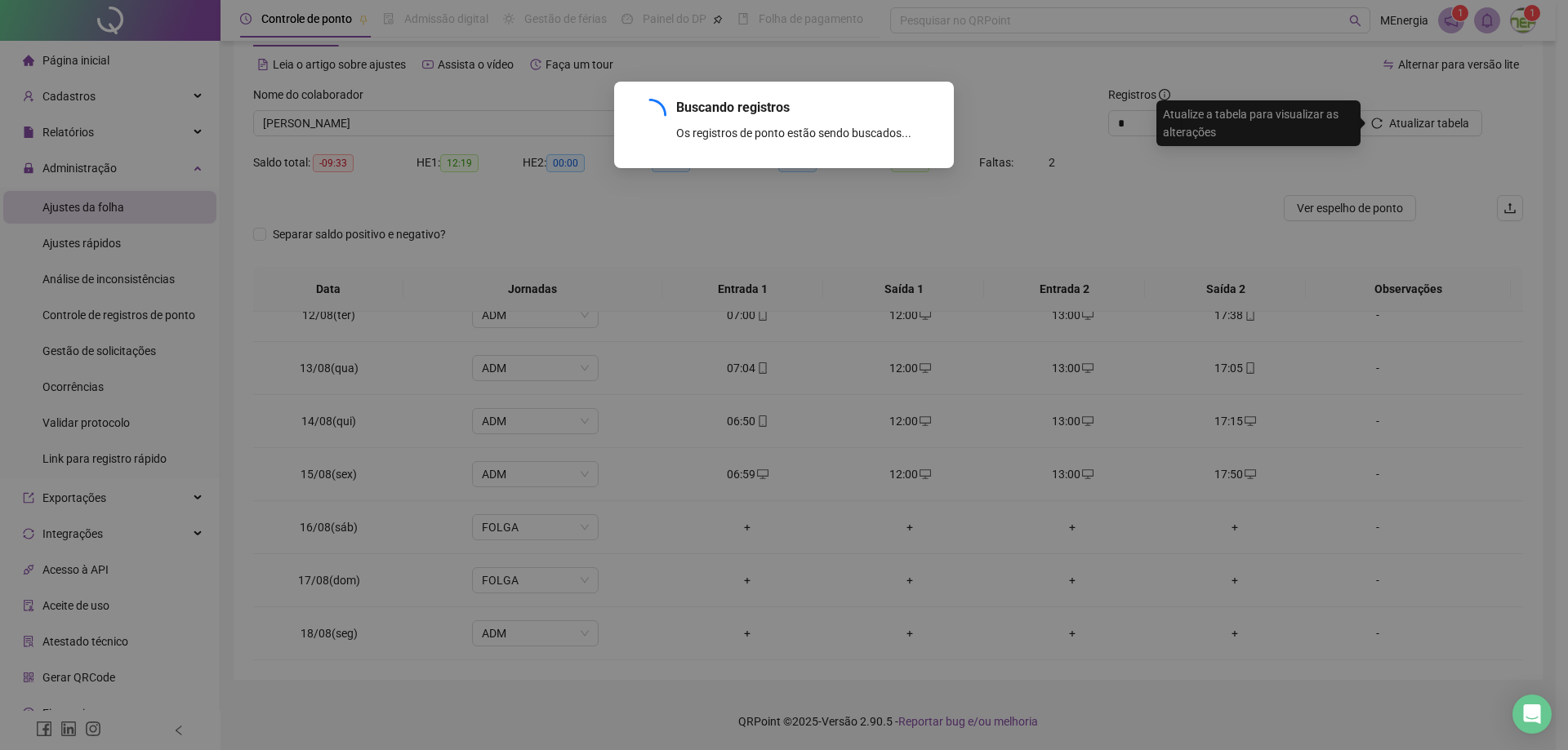
scroll to position [341, 0]
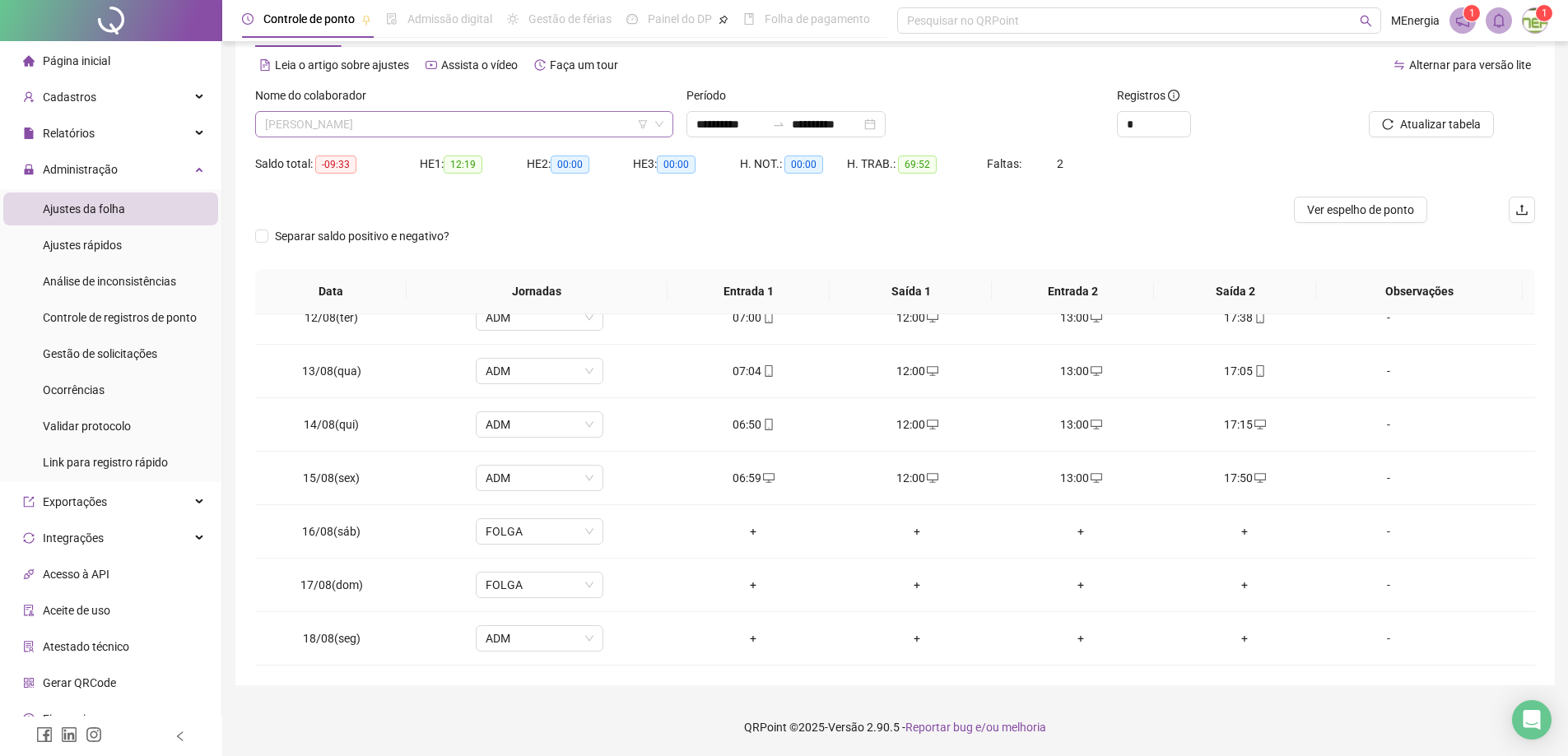
click at [668, 125] on div "[PERSON_NAME]" at bounding box center [464, 125] width 418 height 26
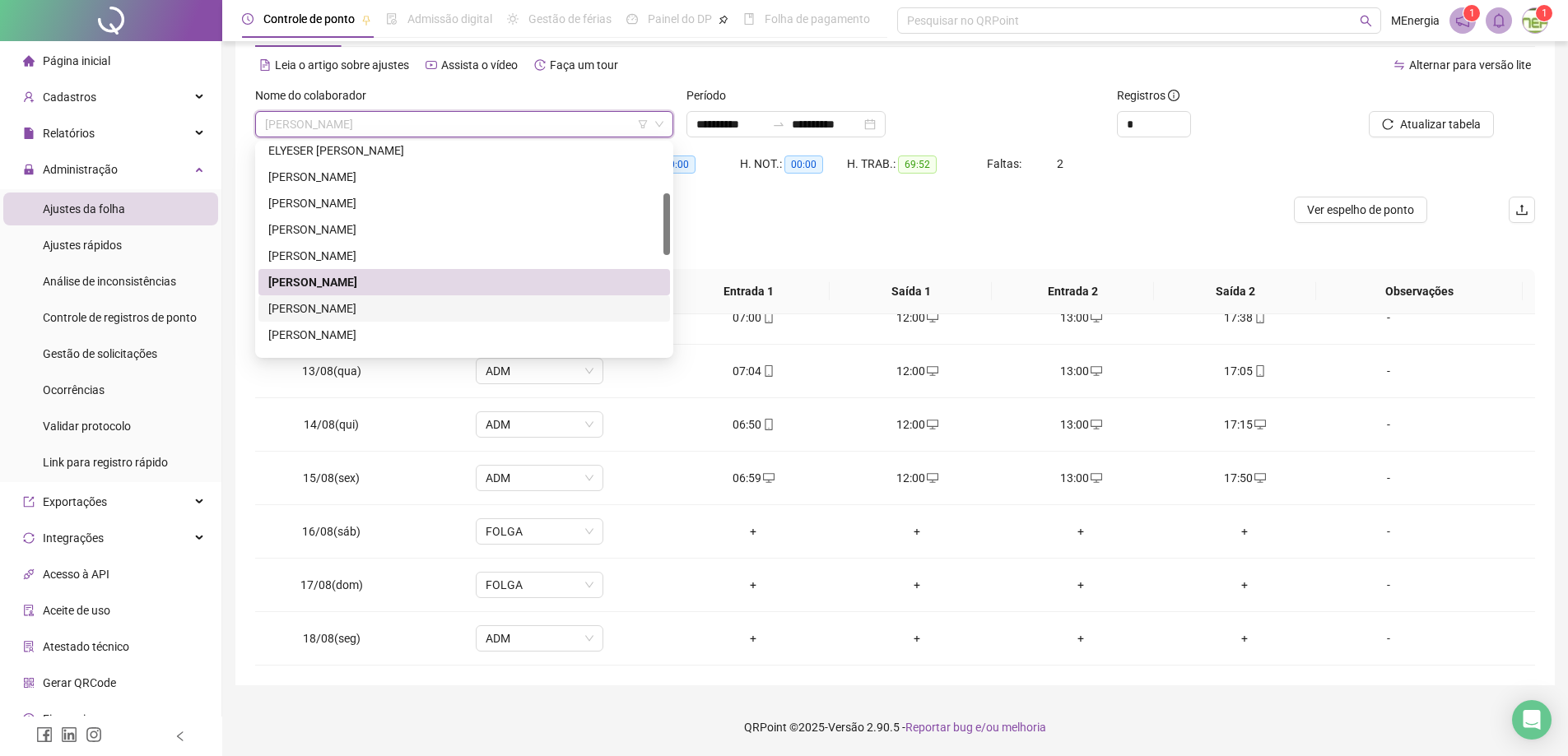
click at [370, 303] on div "[PERSON_NAME]" at bounding box center [464, 308] width 392 height 18
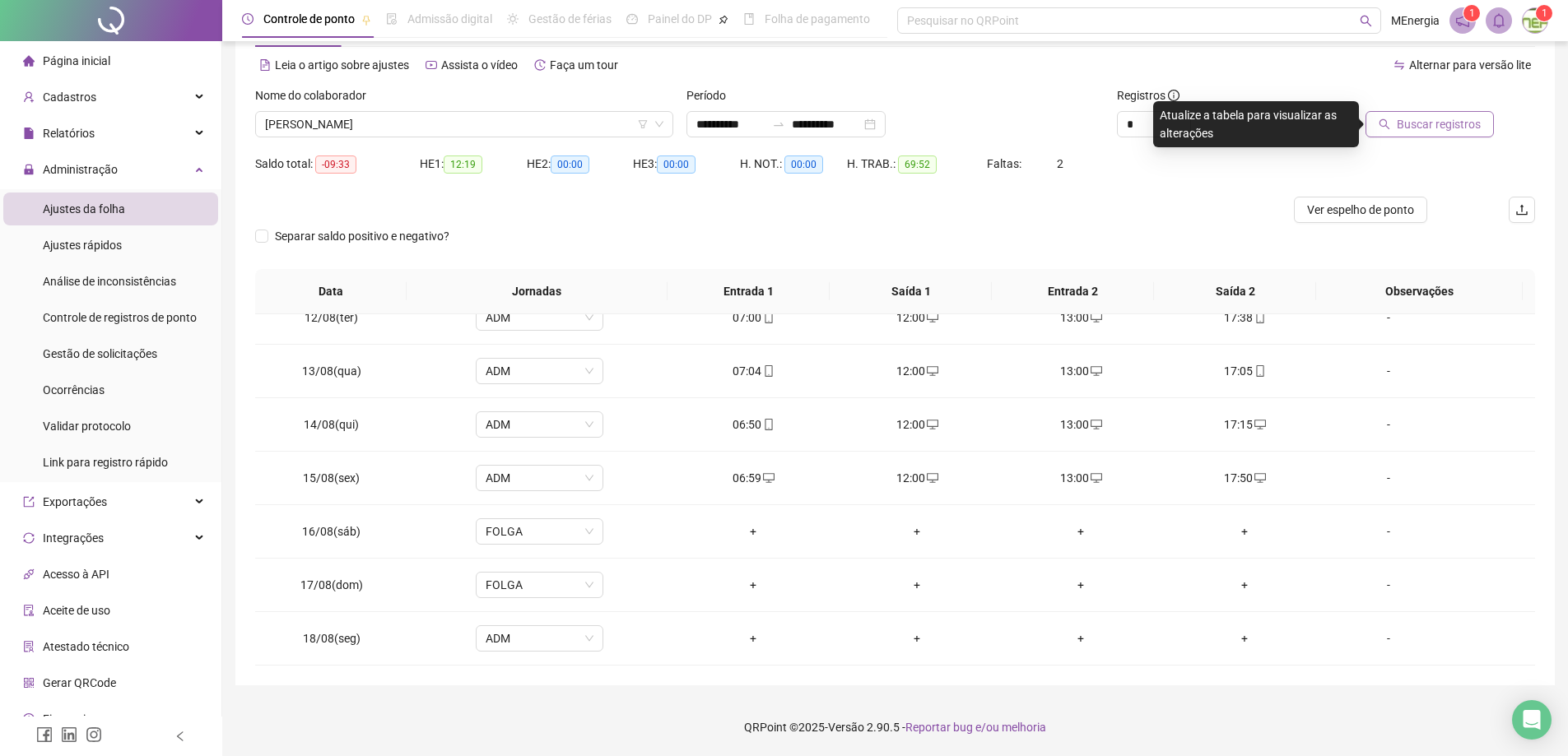
click at [1447, 122] on span "Buscar registros" at bounding box center [1439, 124] width 84 height 18
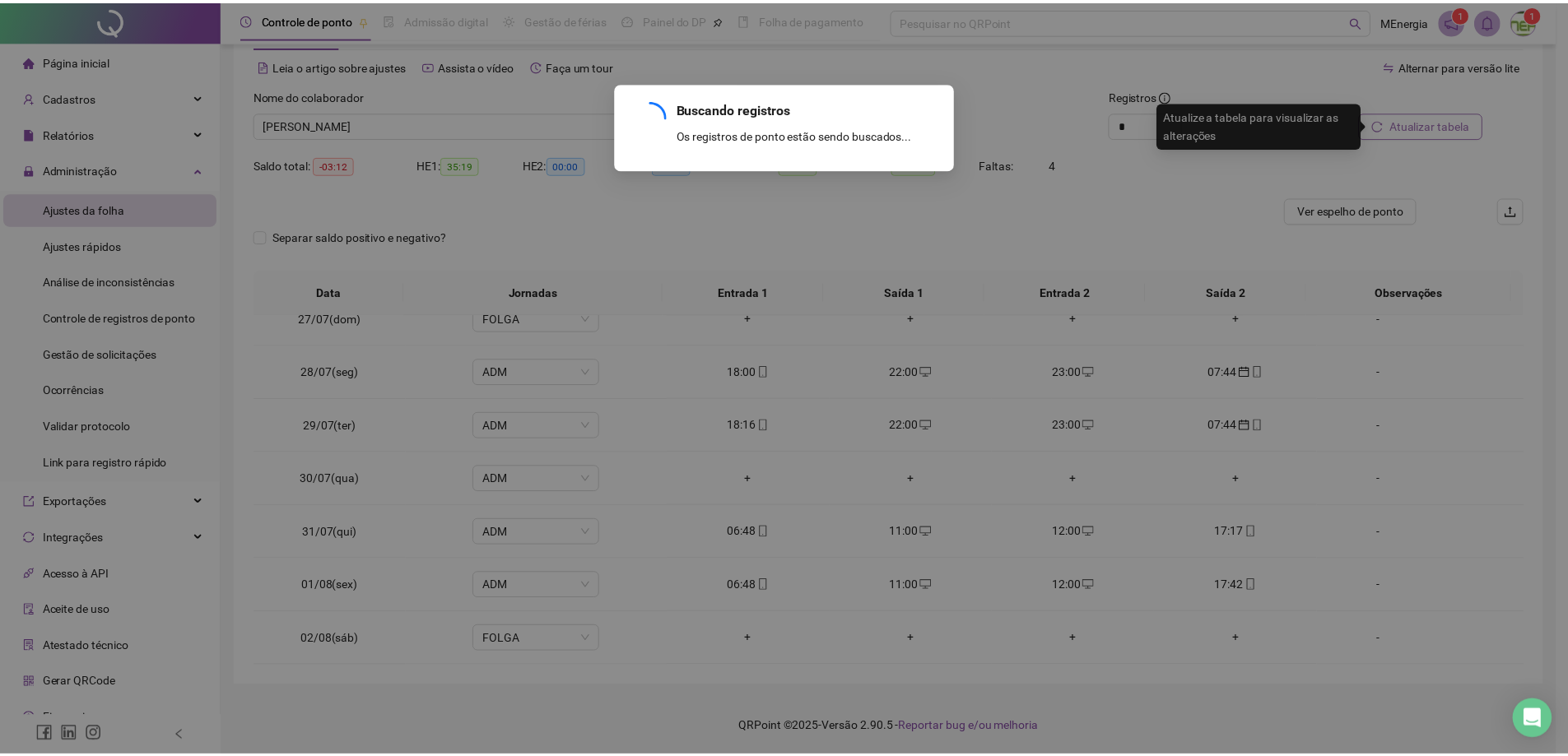
scroll to position [1200, 0]
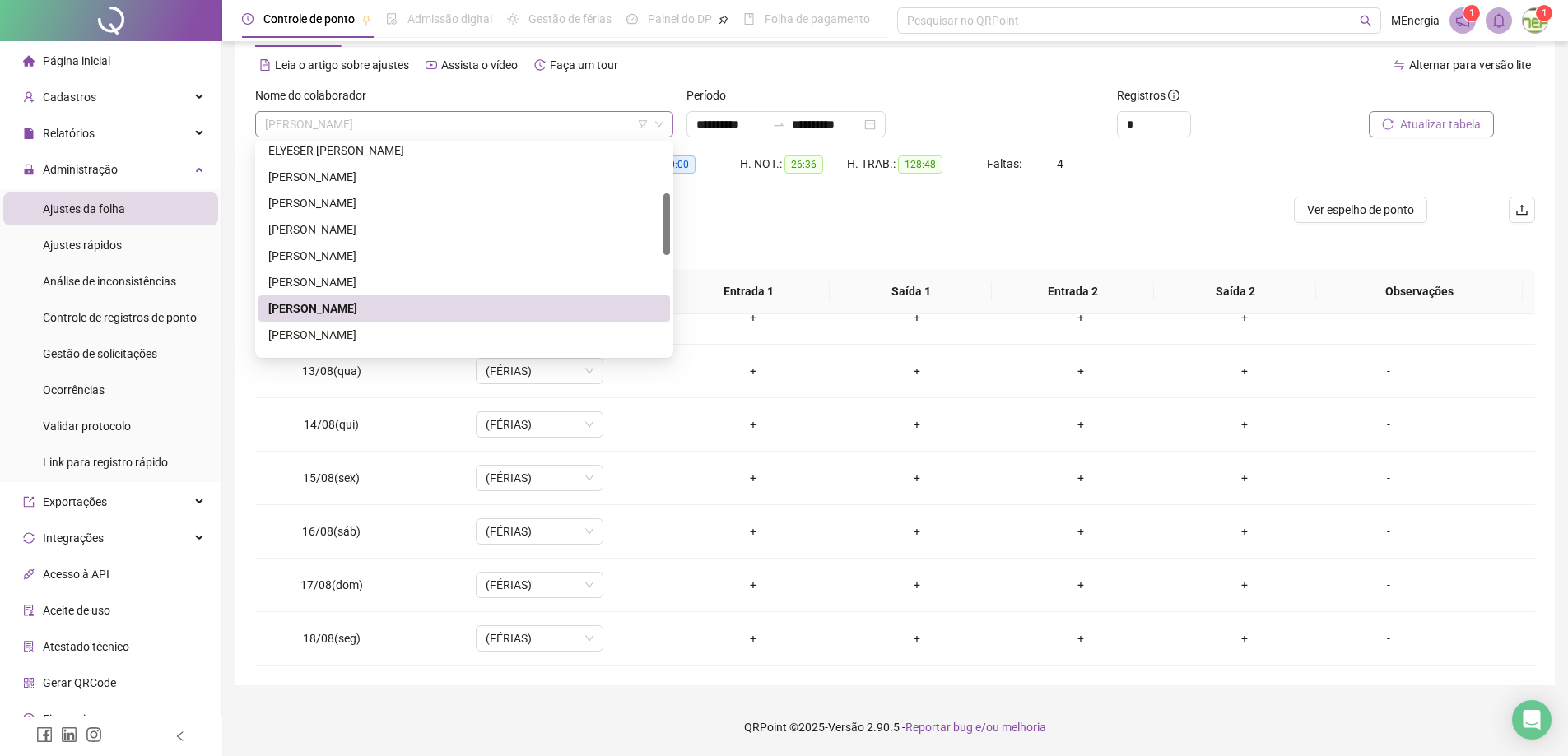
click at [668, 121] on div "[PERSON_NAME]" at bounding box center [464, 125] width 418 height 26
click at [325, 330] on div "[PERSON_NAME]" at bounding box center [464, 334] width 392 height 18
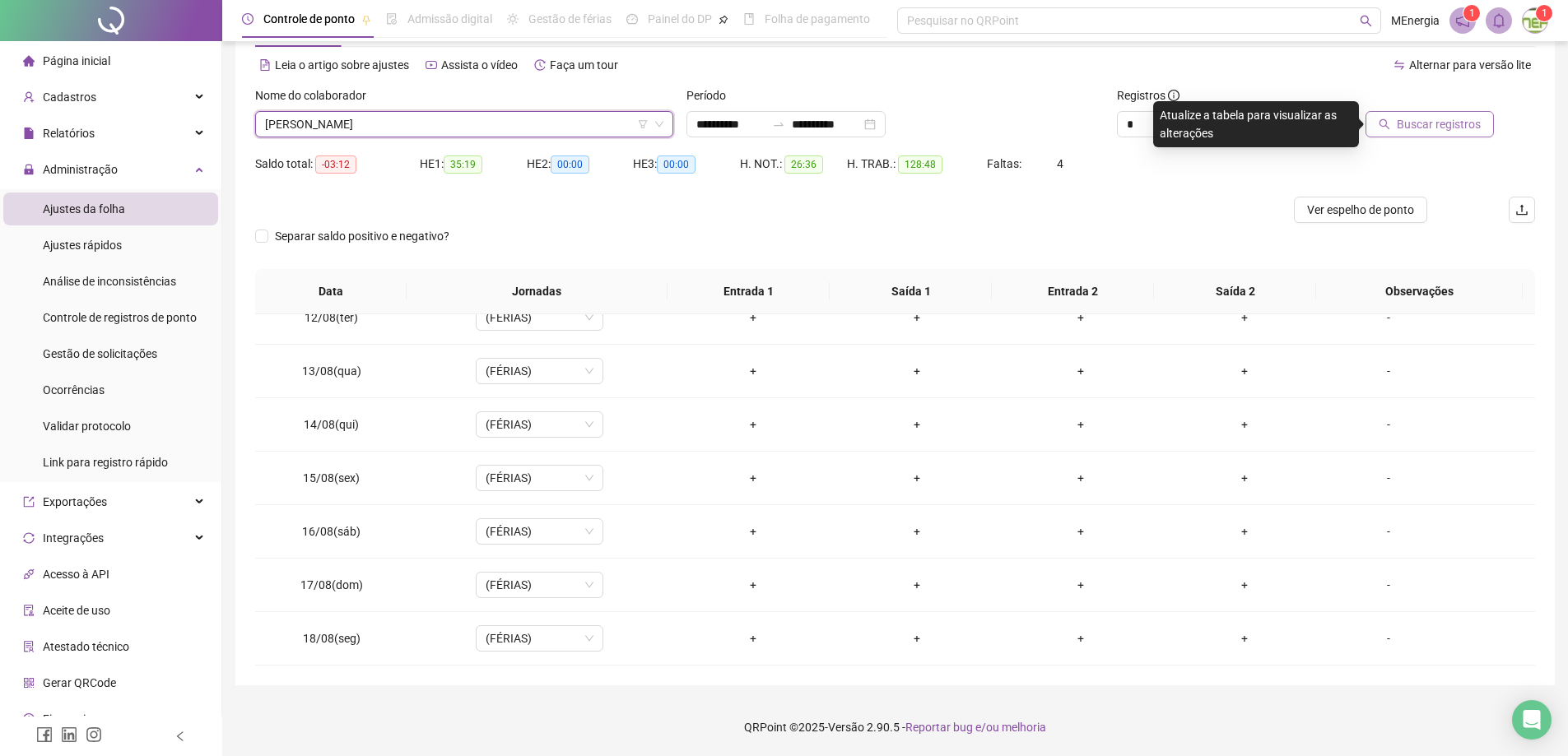
click at [1459, 125] on span "Buscar registros" at bounding box center [1439, 124] width 84 height 18
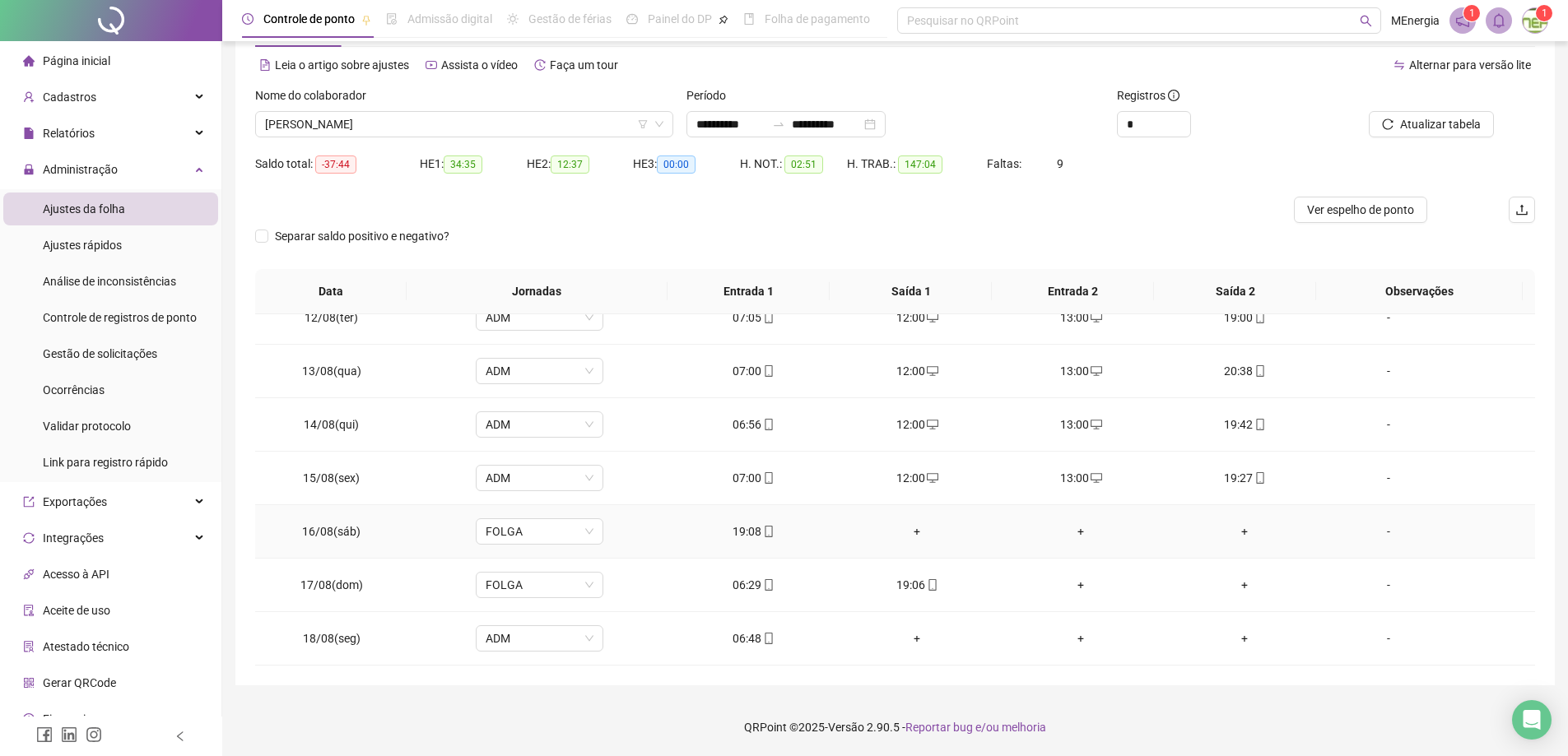
click at [913, 533] on div "+" at bounding box center [918, 531] width 138 height 18
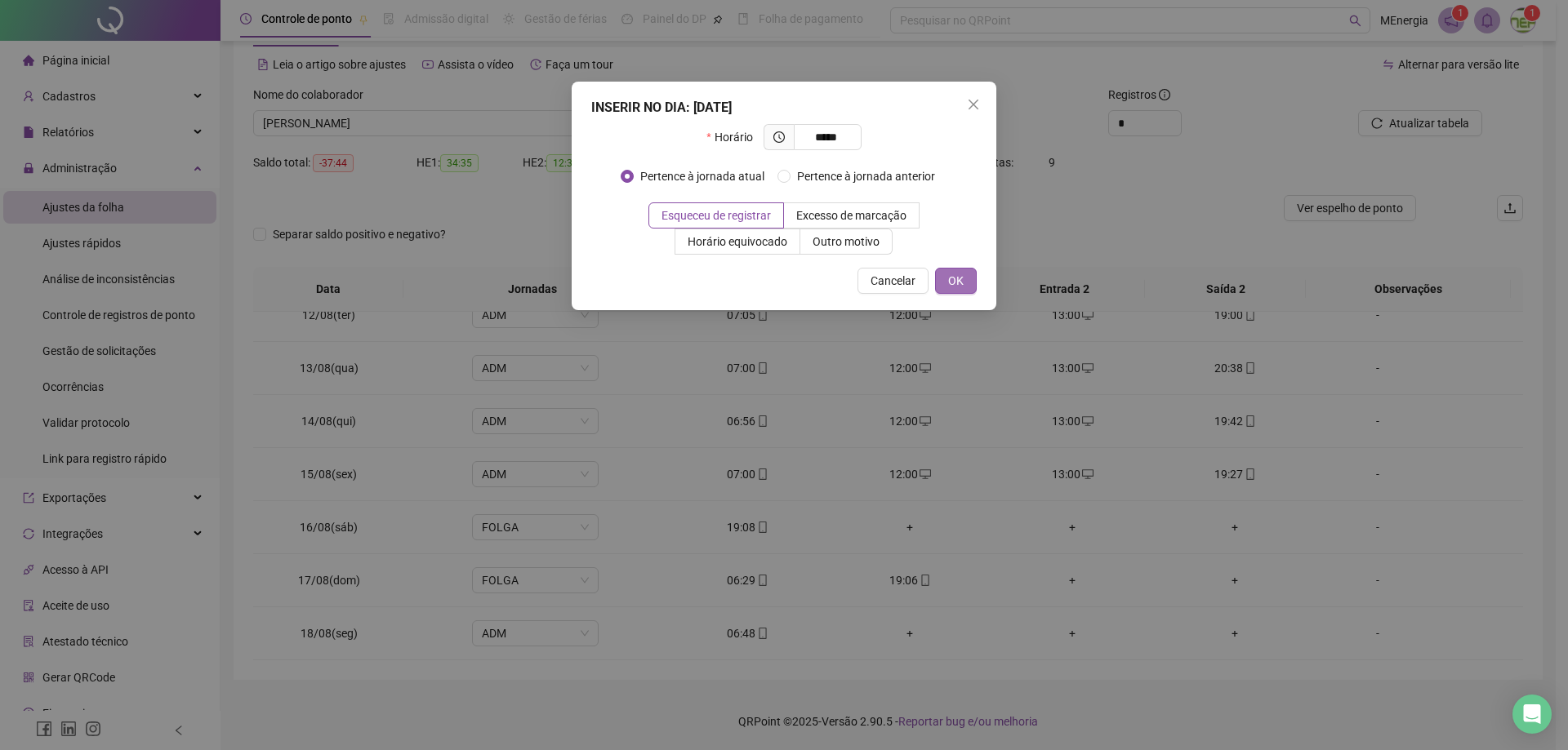
type input "*****"
click at [964, 281] on button "OK" at bounding box center [955, 281] width 41 height 26
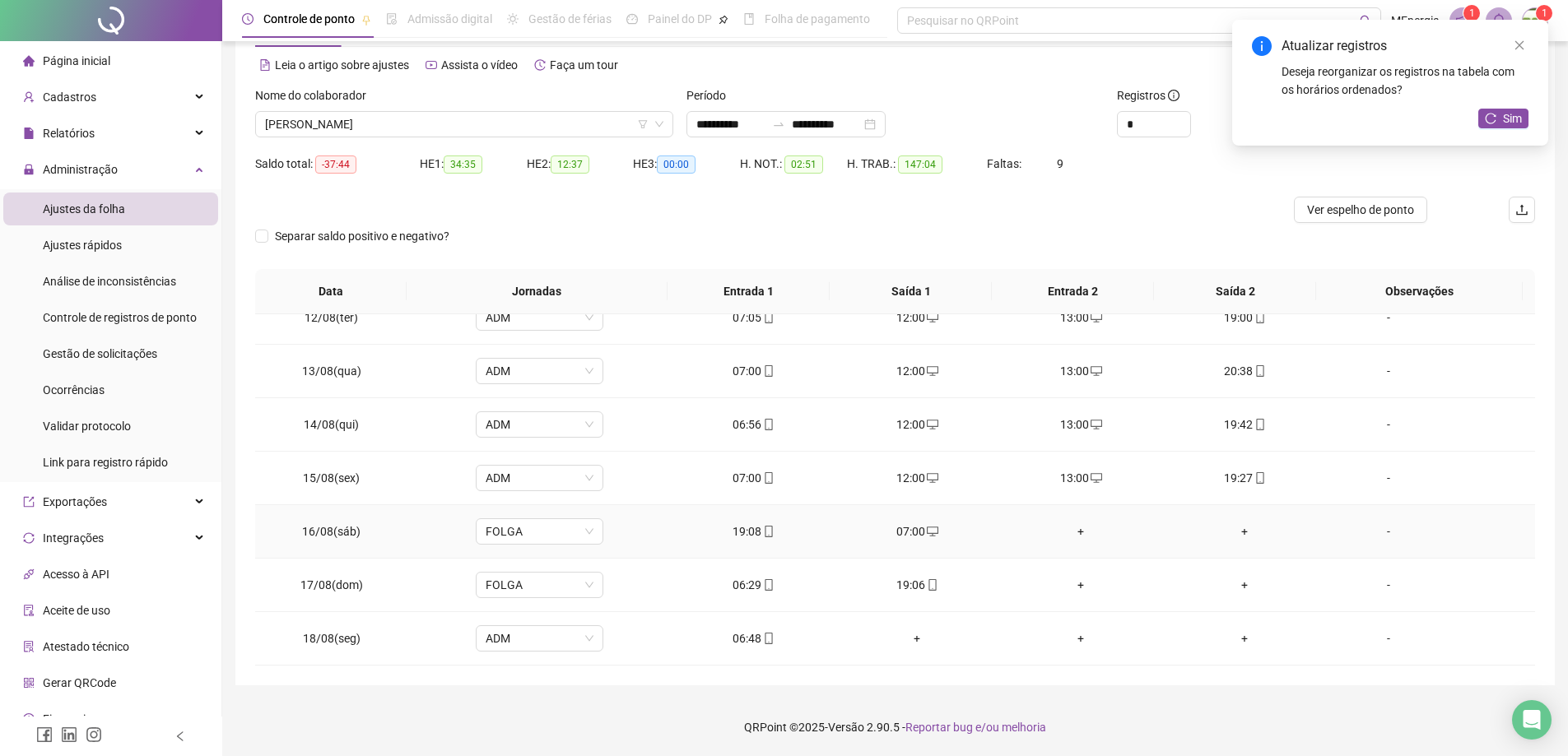
click at [1075, 530] on div "+" at bounding box center [1082, 531] width 138 height 18
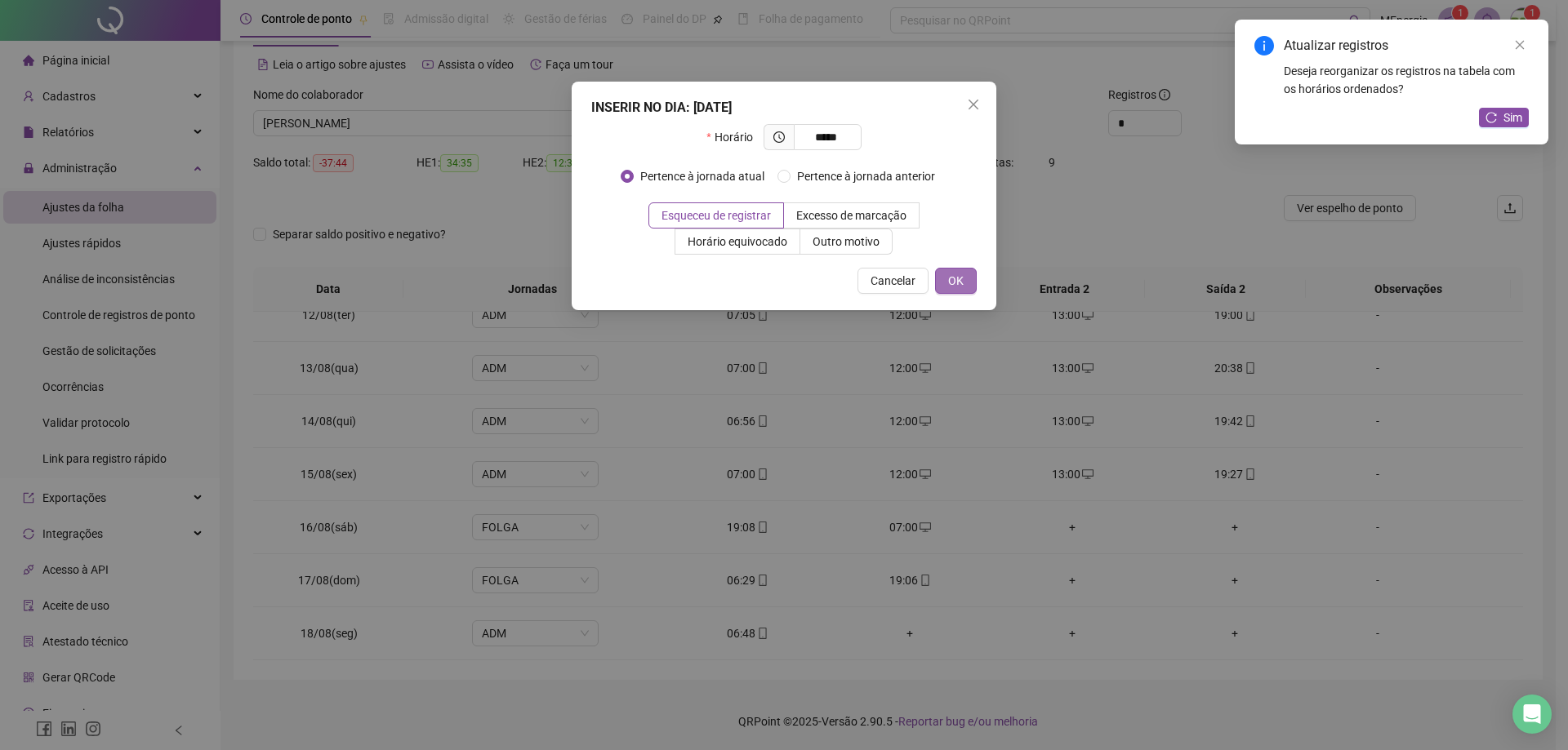
type input "*****"
click at [960, 284] on span "OK" at bounding box center [955, 280] width 16 height 18
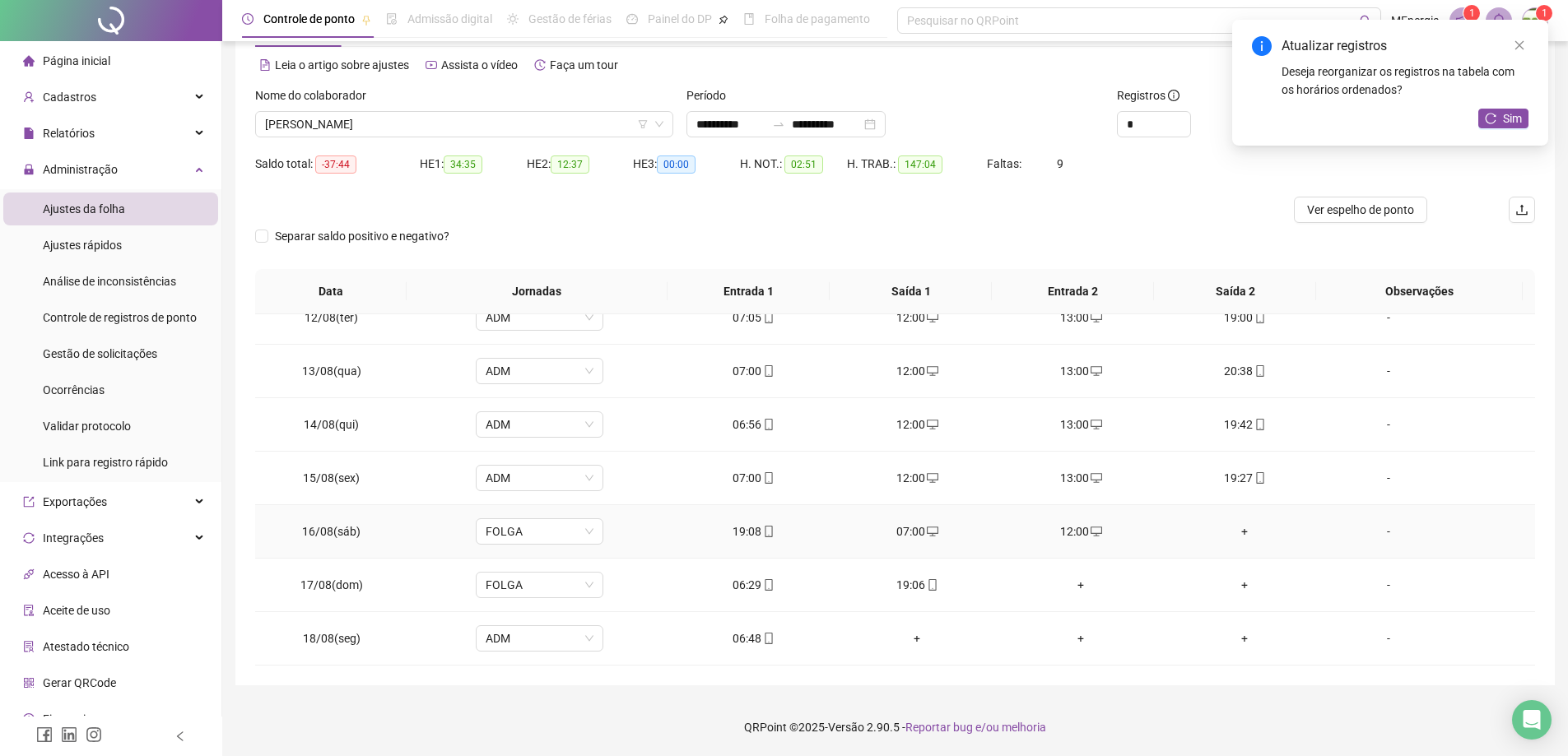
click at [1233, 532] on div "+" at bounding box center [1245, 531] width 138 height 18
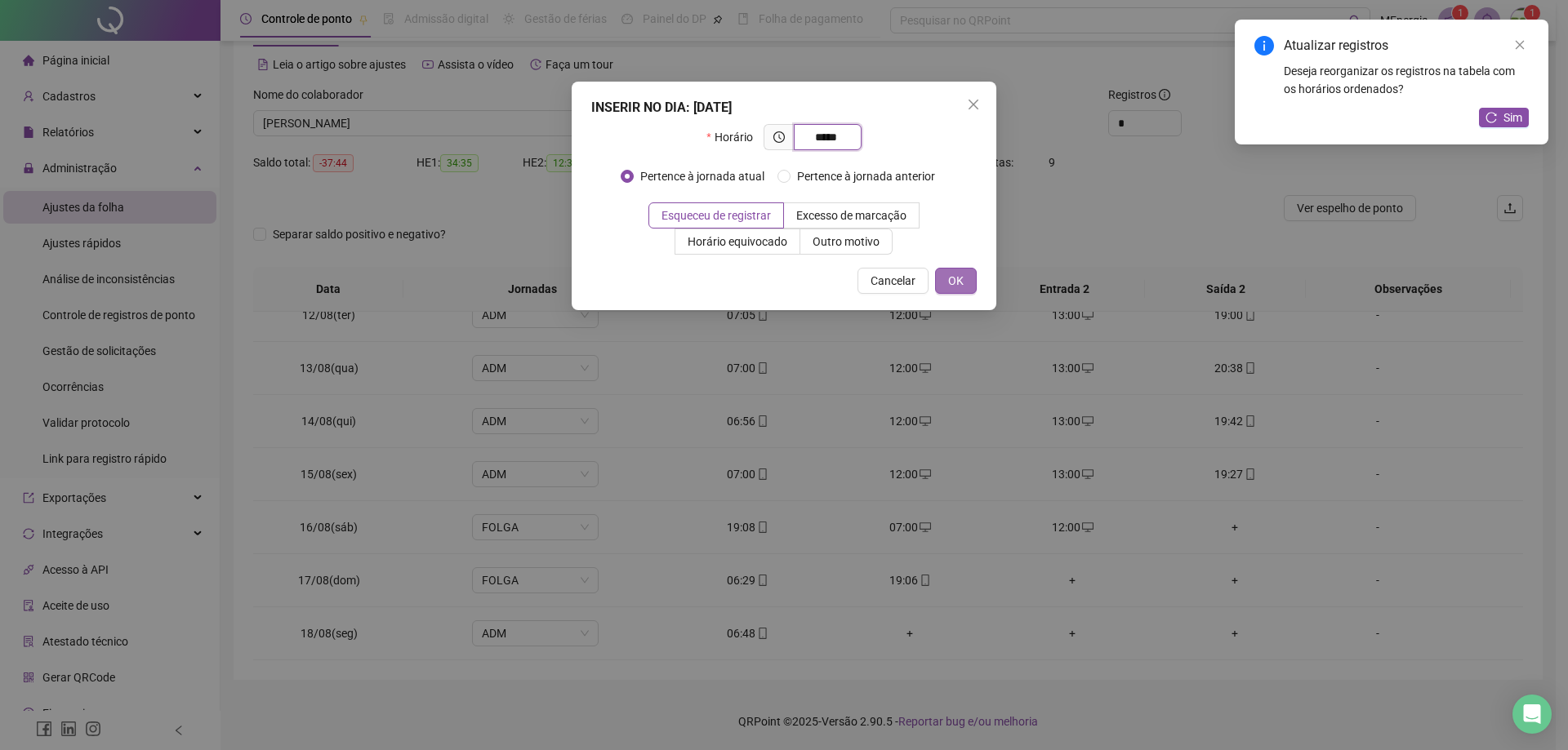
type input "*****"
click at [949, 285] on span "OK" at bounding box center [955, 280] width 16 height 18
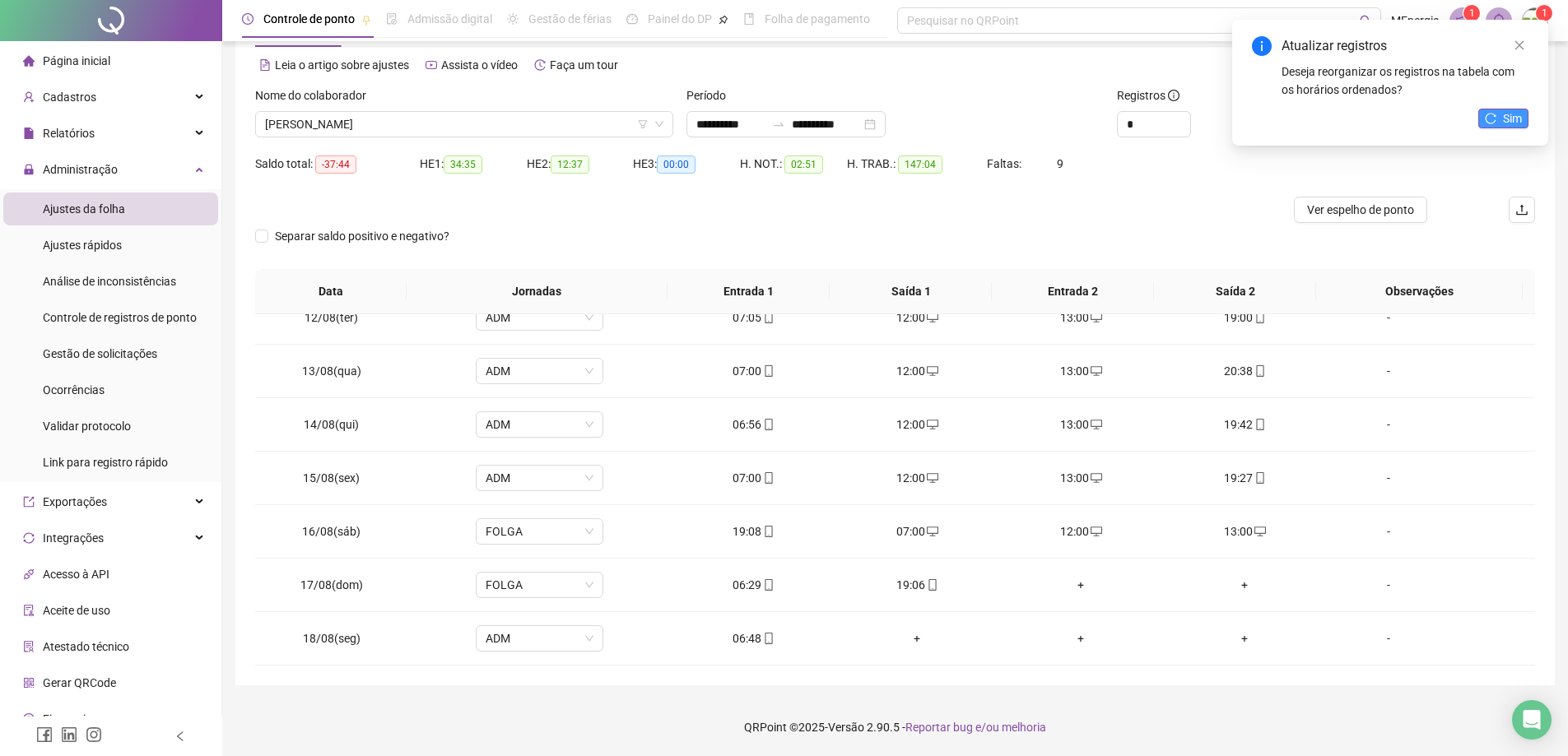
click at [1500, 120] on button "Sim" at bounding box center [1503, 118] width 50 height 20
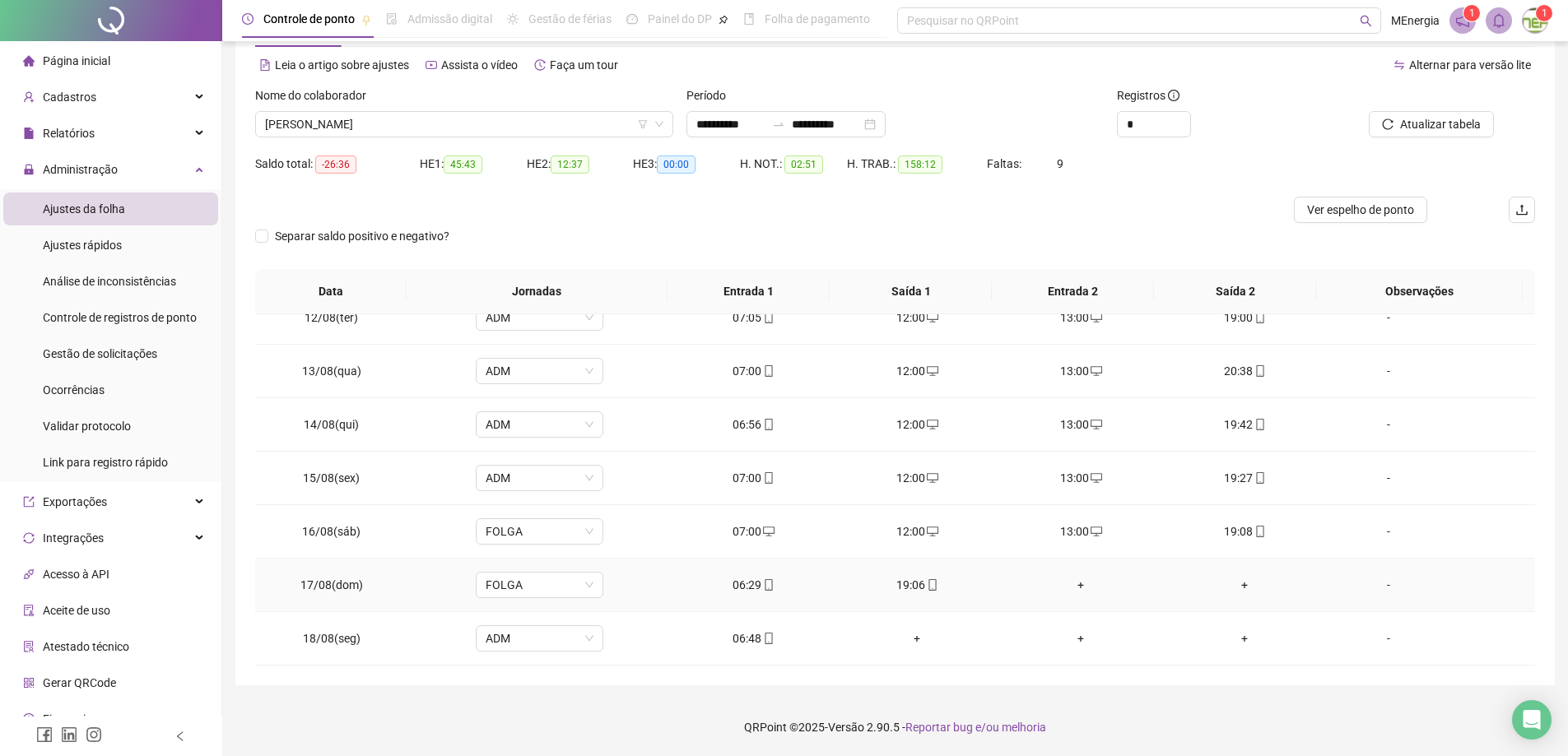
click at [1074, 584] on div "+" at bounding box center [1082, 584] width 138 height 18
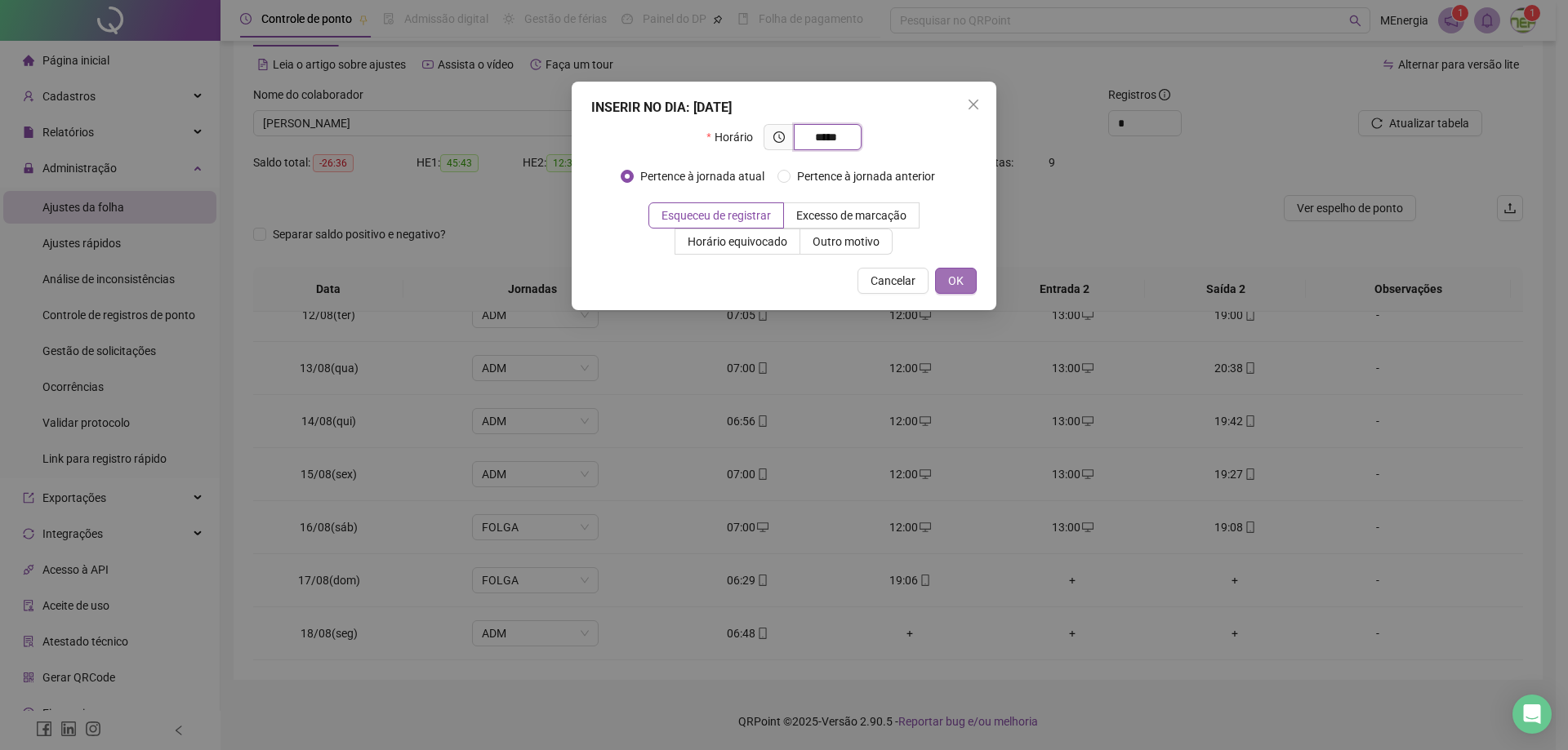
type input "*****"
click at [953, 275] on span "OK" at bounding box center [955, 280] width 16 height 18
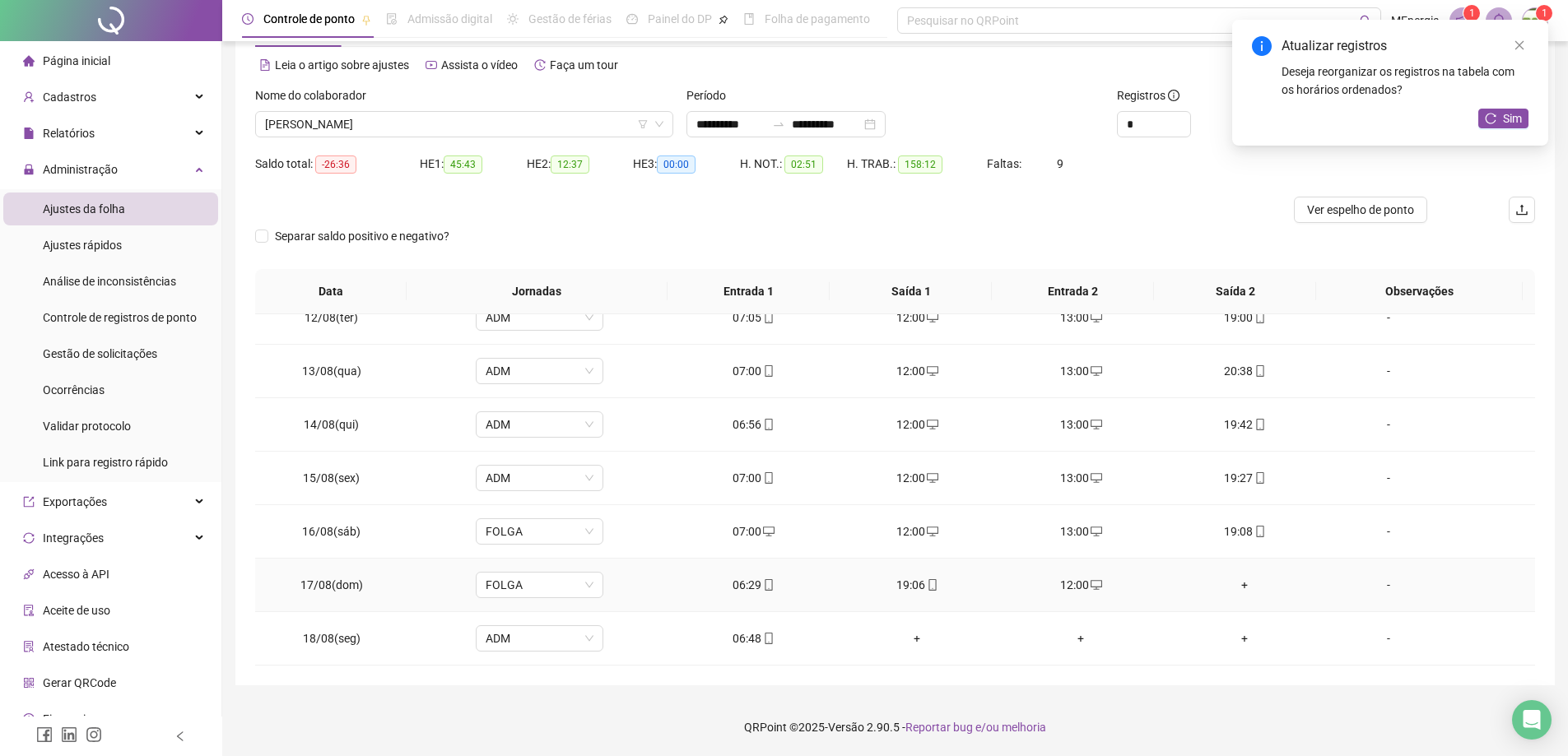
click at [1238, 586] on div "+" at bounding box center [1245, 584] width 138 height 18
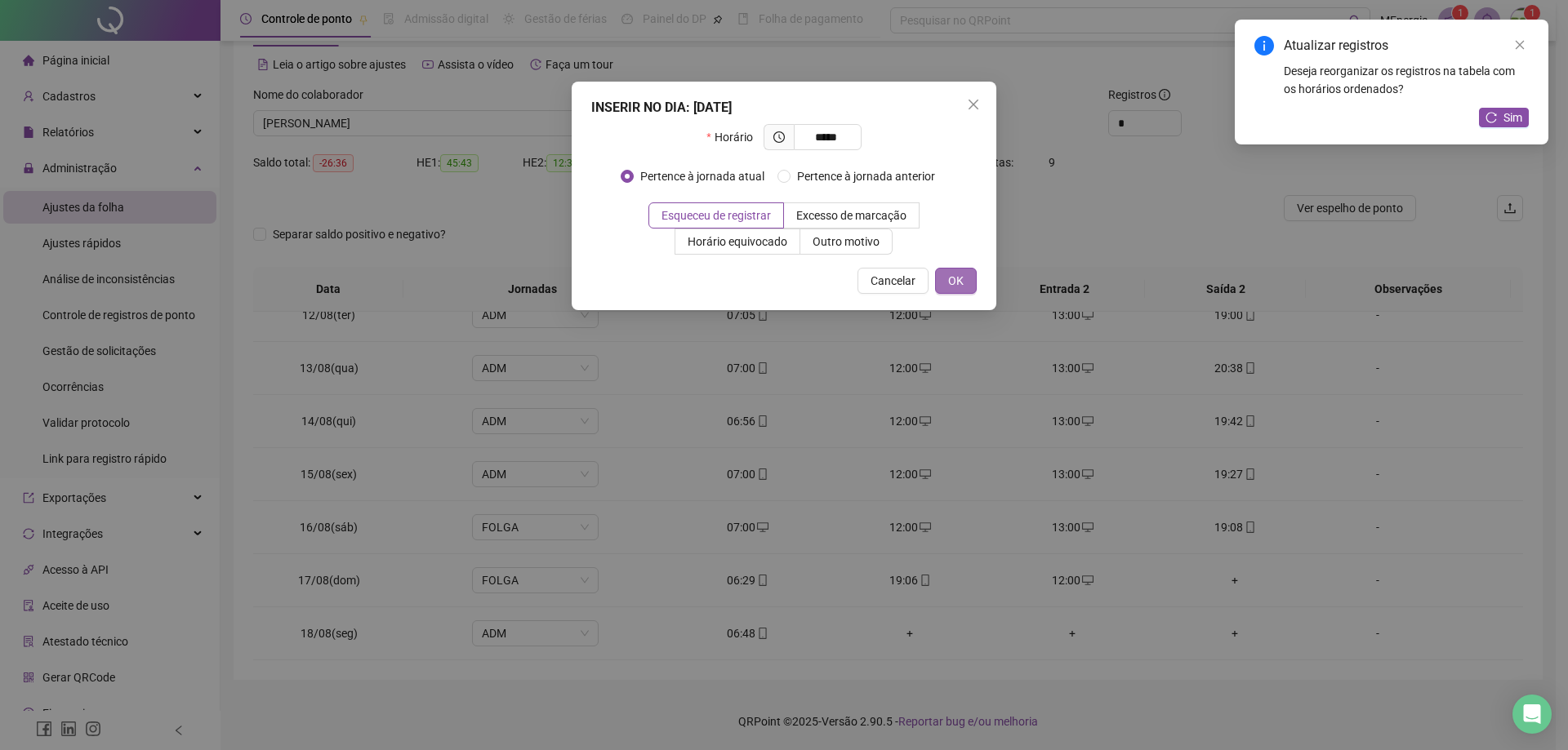
type input "*****"
click at [958, 277] on span "OK" at bounding box center [955, 280] width 16 height 18
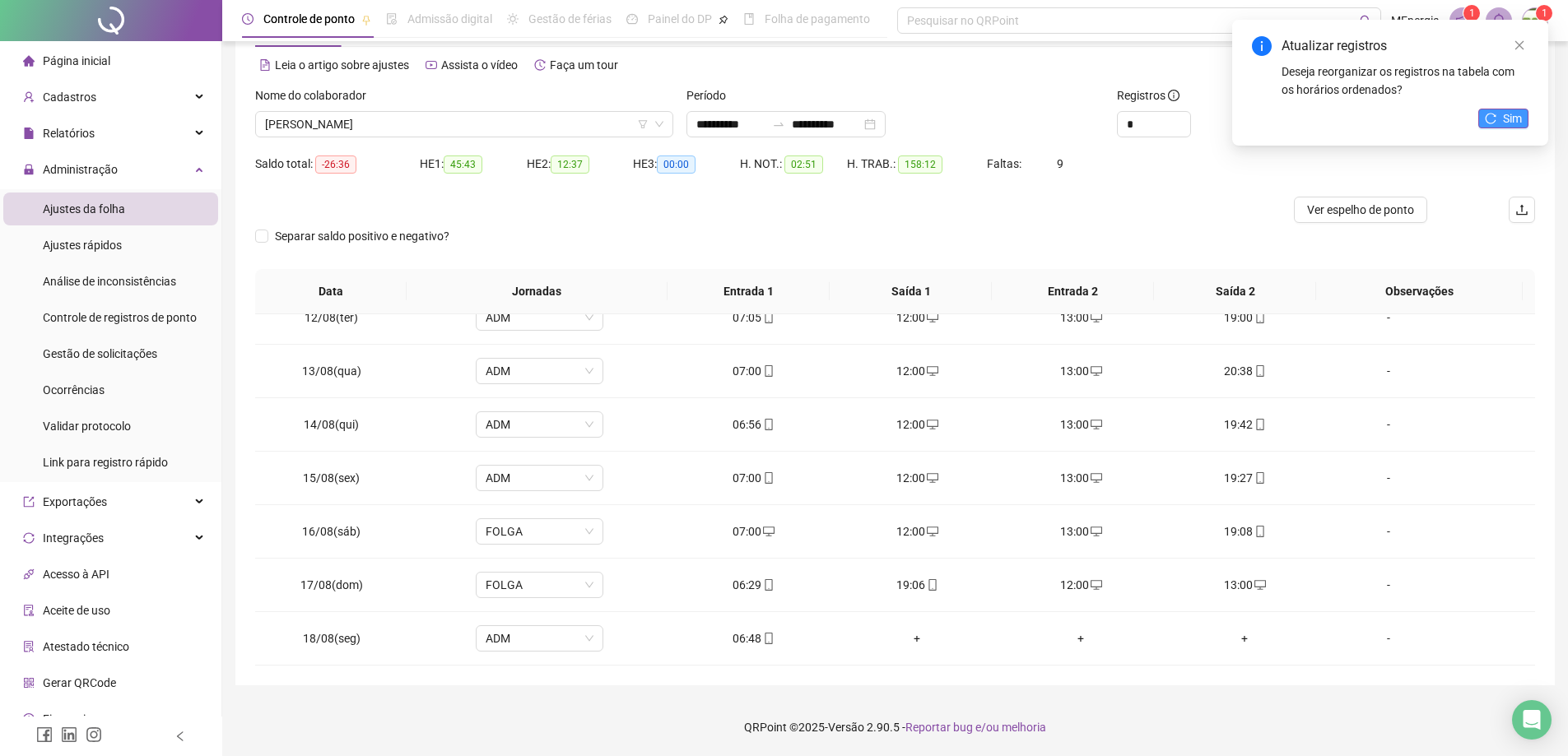
click at [1495, 126] on button "Sim" at bounding box center [1503, 118] width 50 height 20
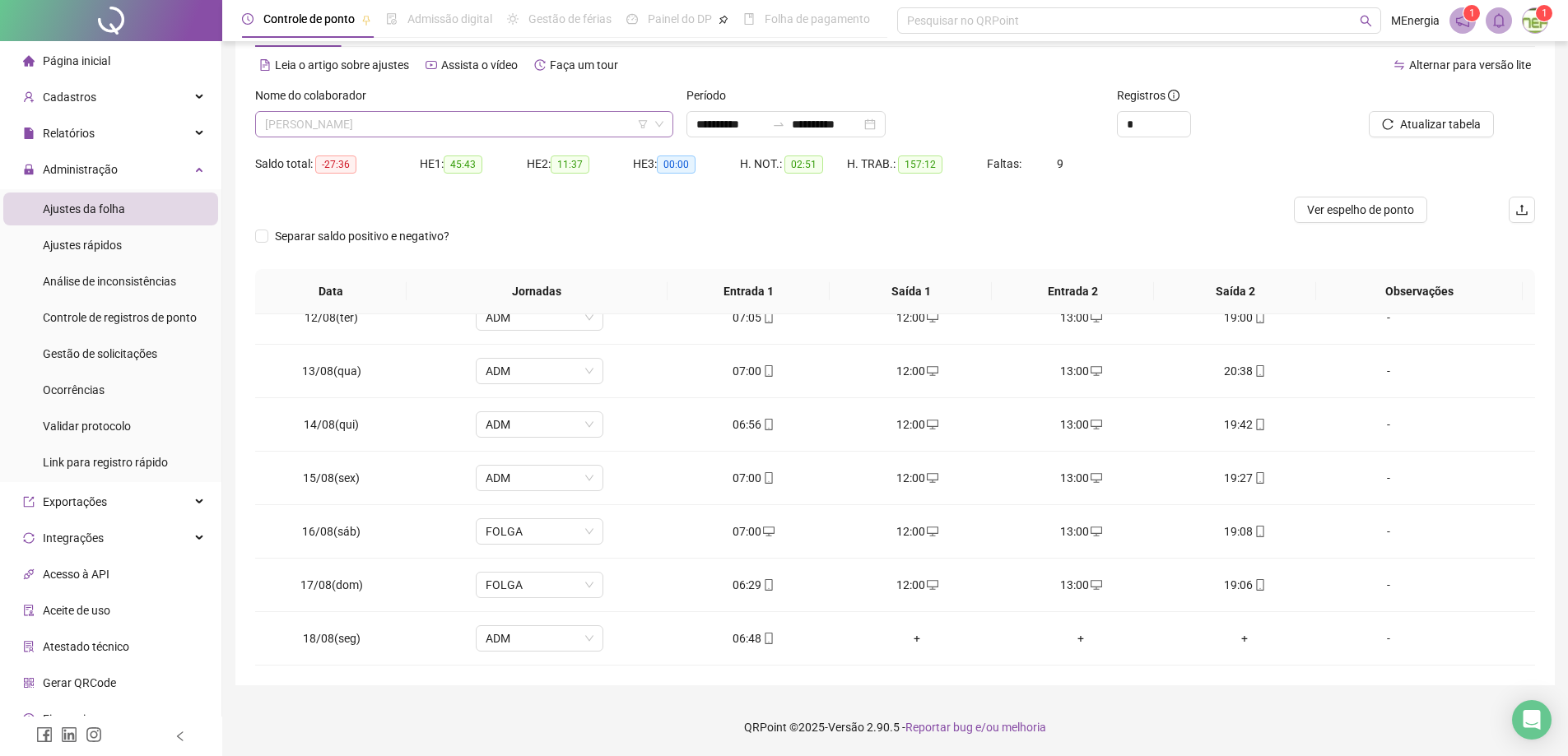
click at [667, 119] on div "[PERSON_NAME]" at bounding box center [464, 125] width 418 height 26
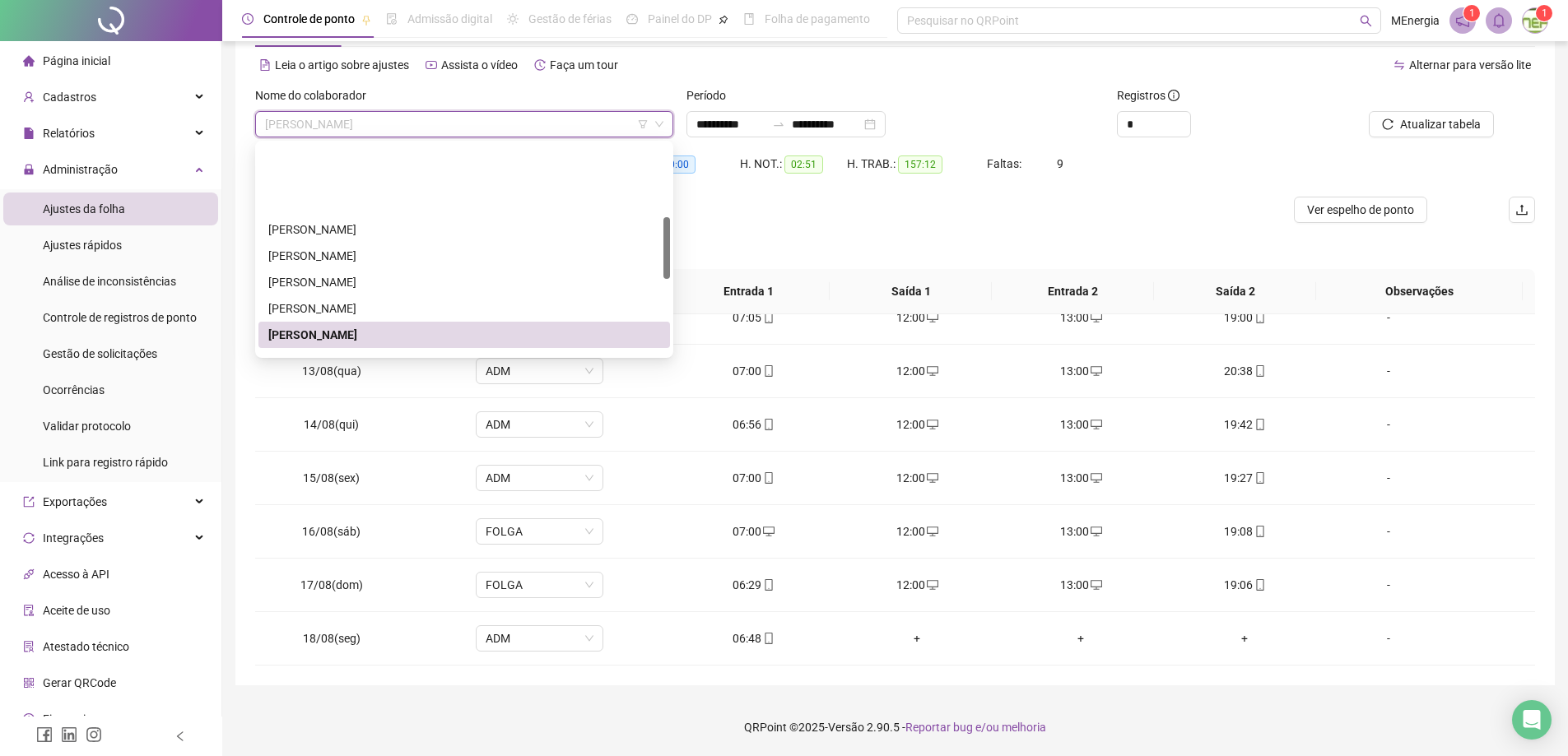
scroll to position [247, 0]
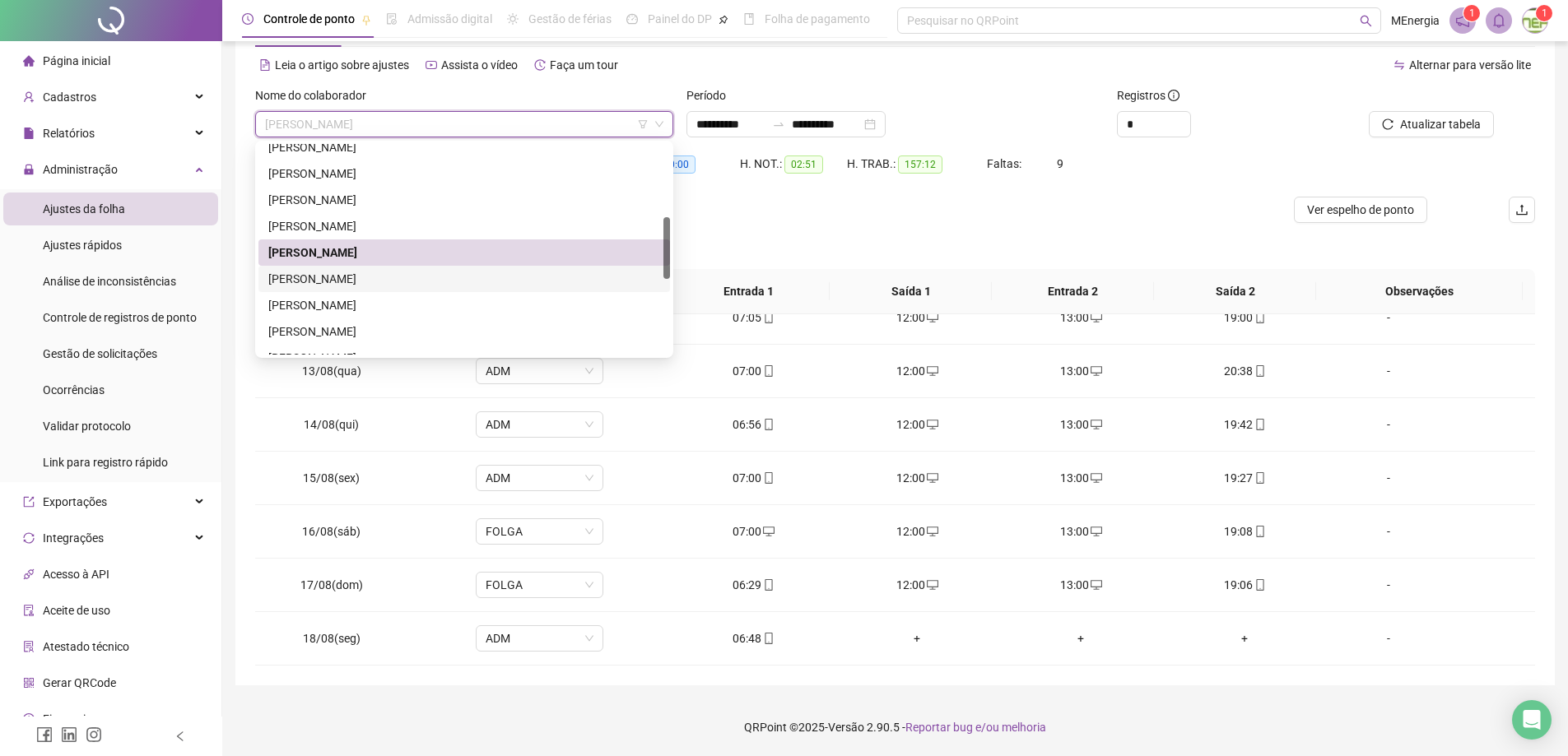
click at [450, 277] on div "[PERSON_NAME]" at bounding box center [464, 278] width 392 height 18
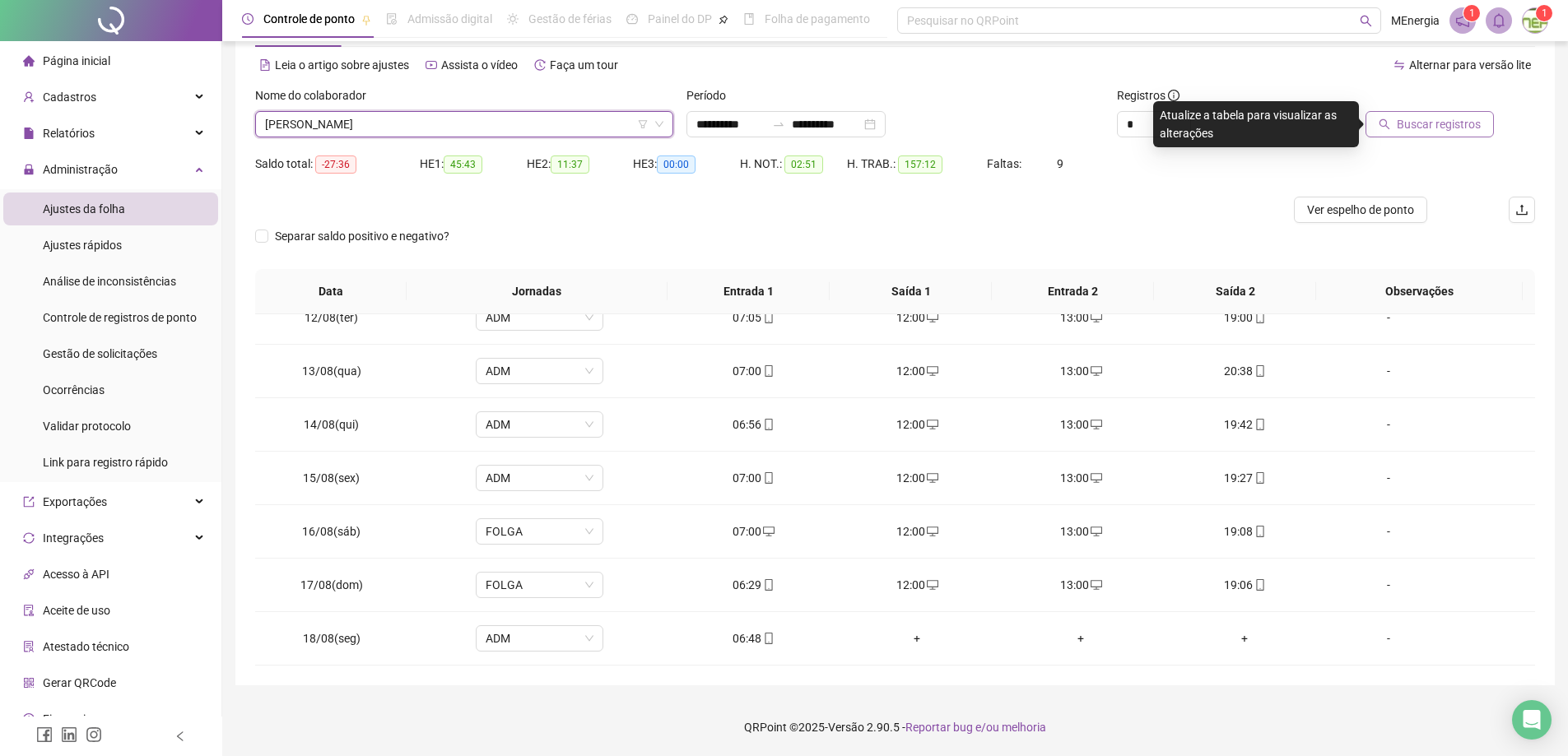
click at [1410, 133] on button "Buscar registros" at bounding box center [1430, 125] width 128 height 26
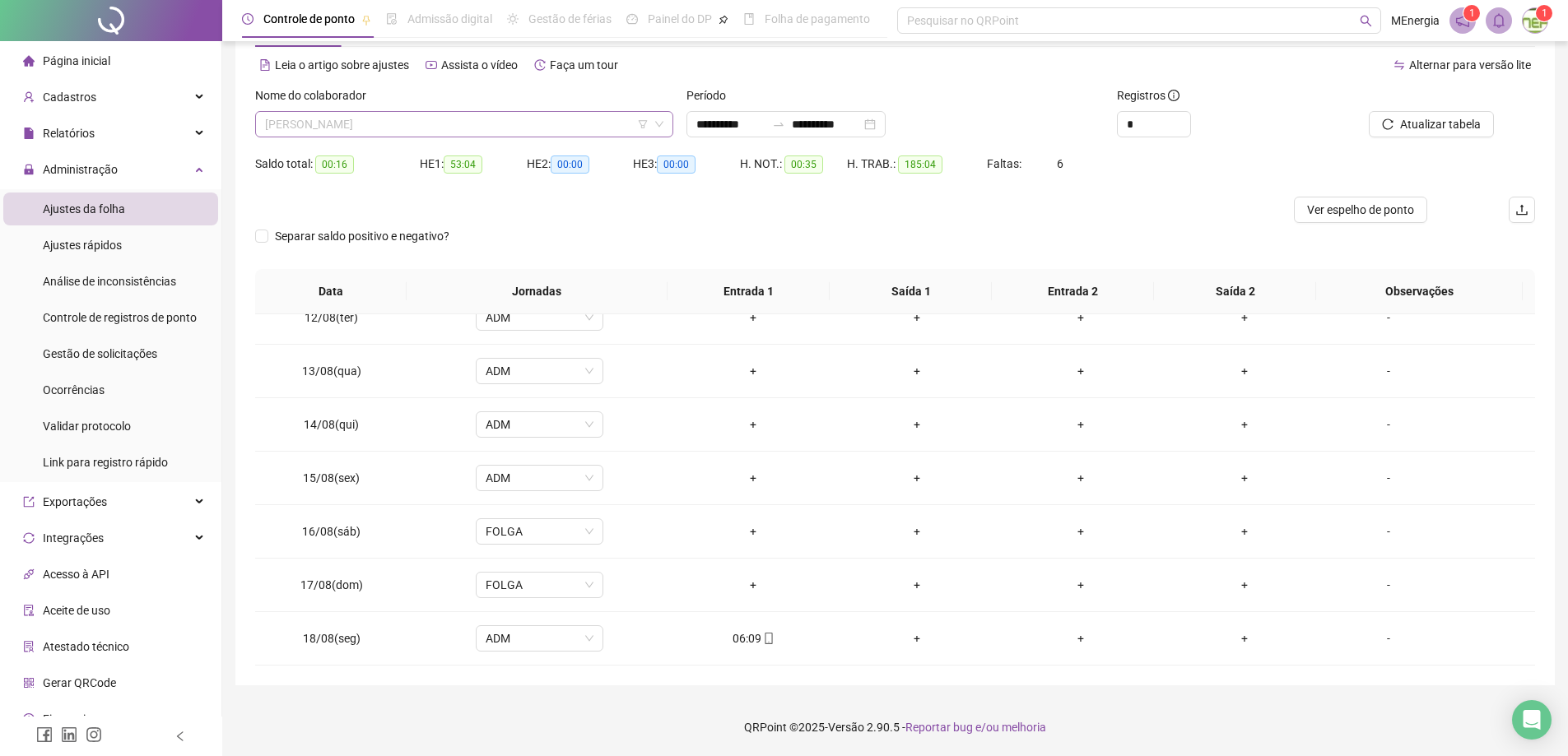
click at [666, 120] on div "[PERSON_NAME]" at bounding box center [464, 125] width 418 height 26
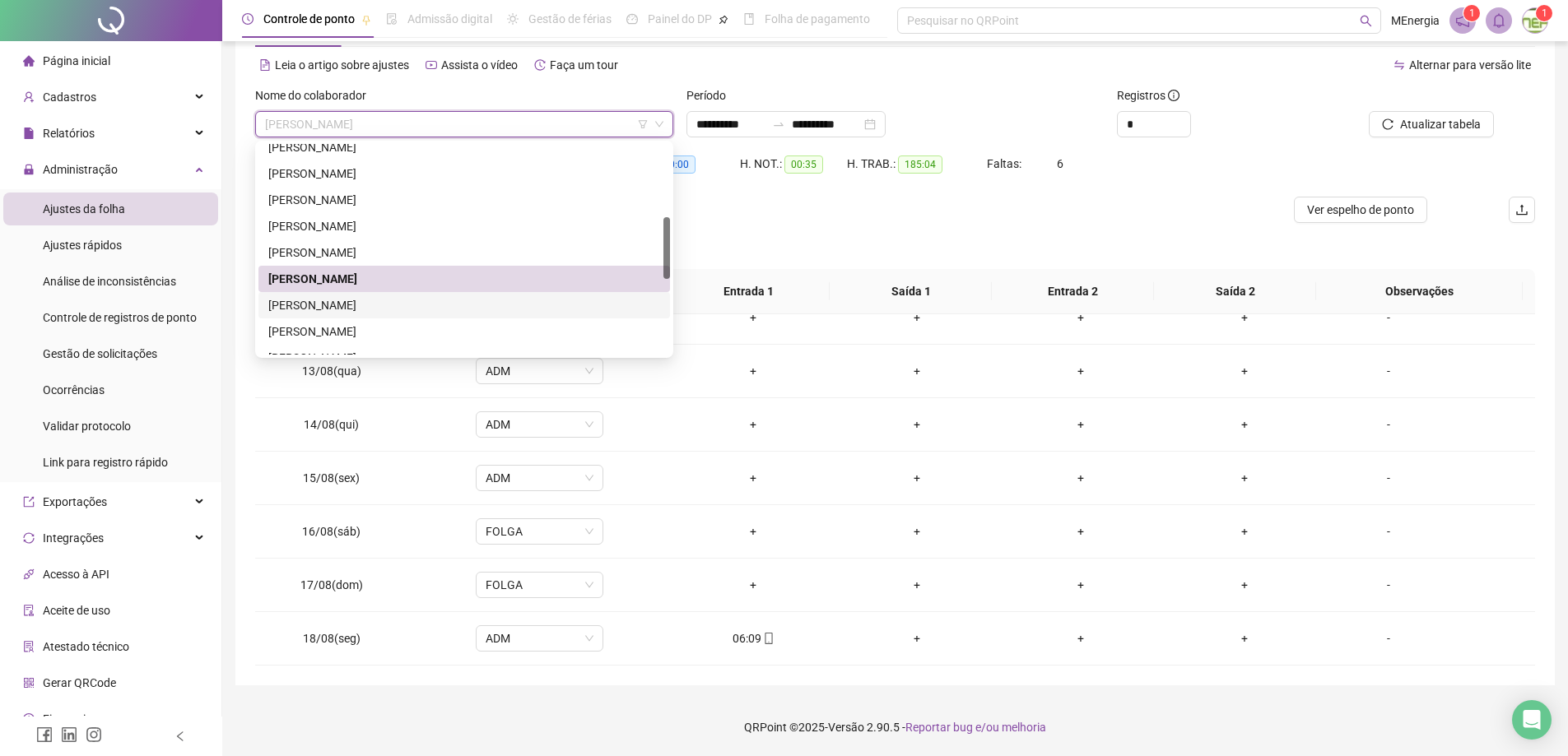
click at [447, 308] on div "[PERSON_NAME]" at bounding box center [464, 305] width 392 height 18
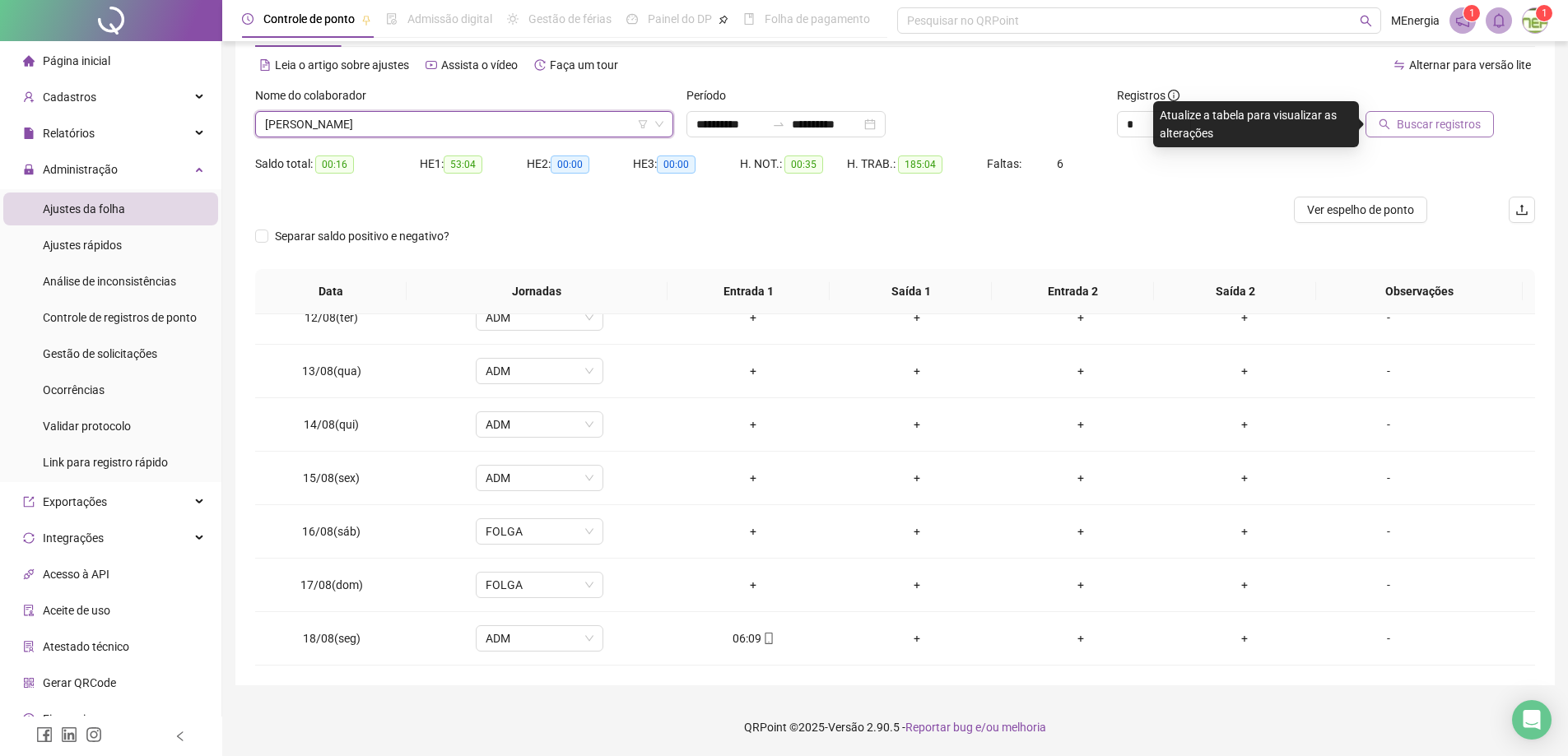
click at [1423, 126] on span "Buscar registros" at bounding box center [1439, 124] width 84 height 18
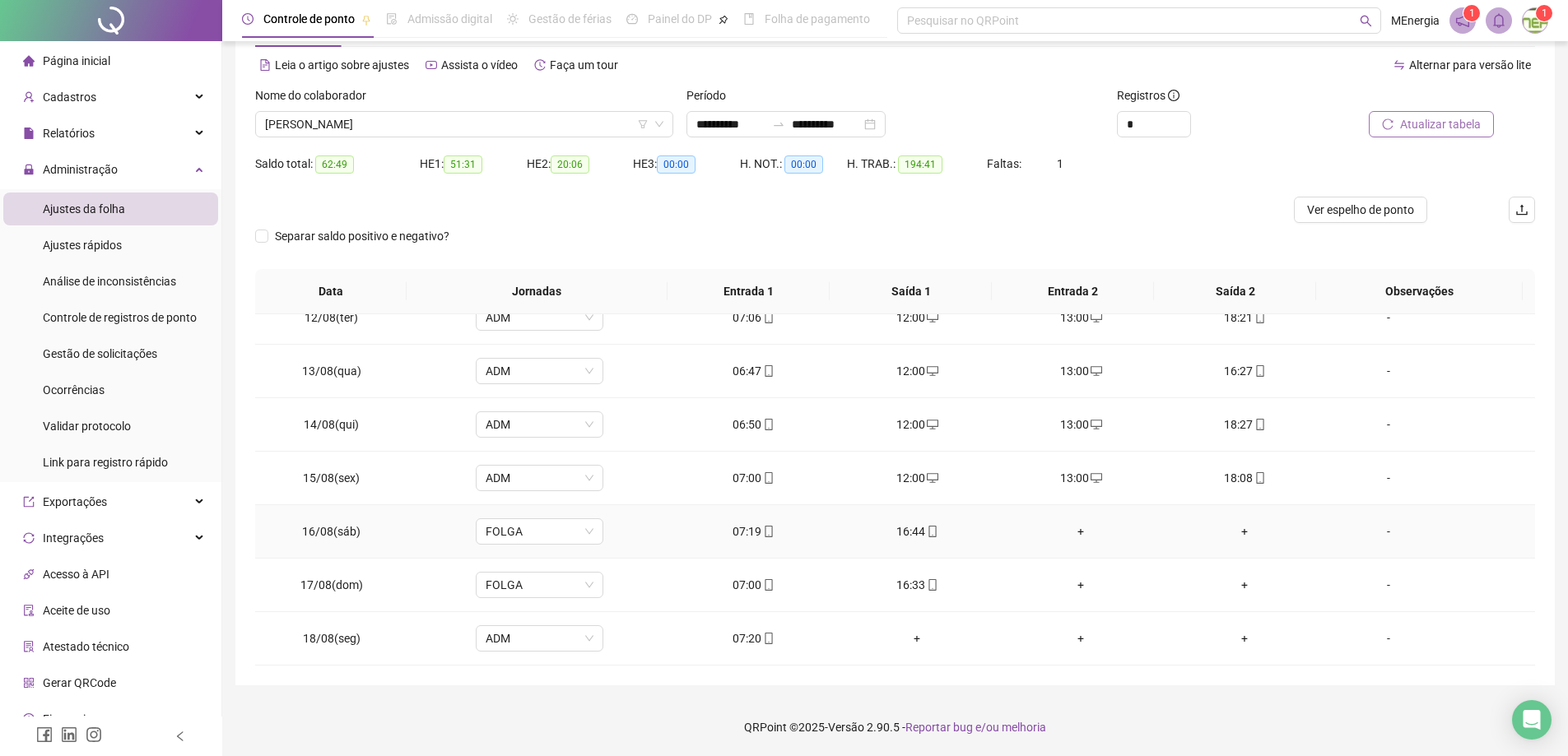
click at [1077, 529] on div "+" at bounding box center [1082, 531] width 138 height 18
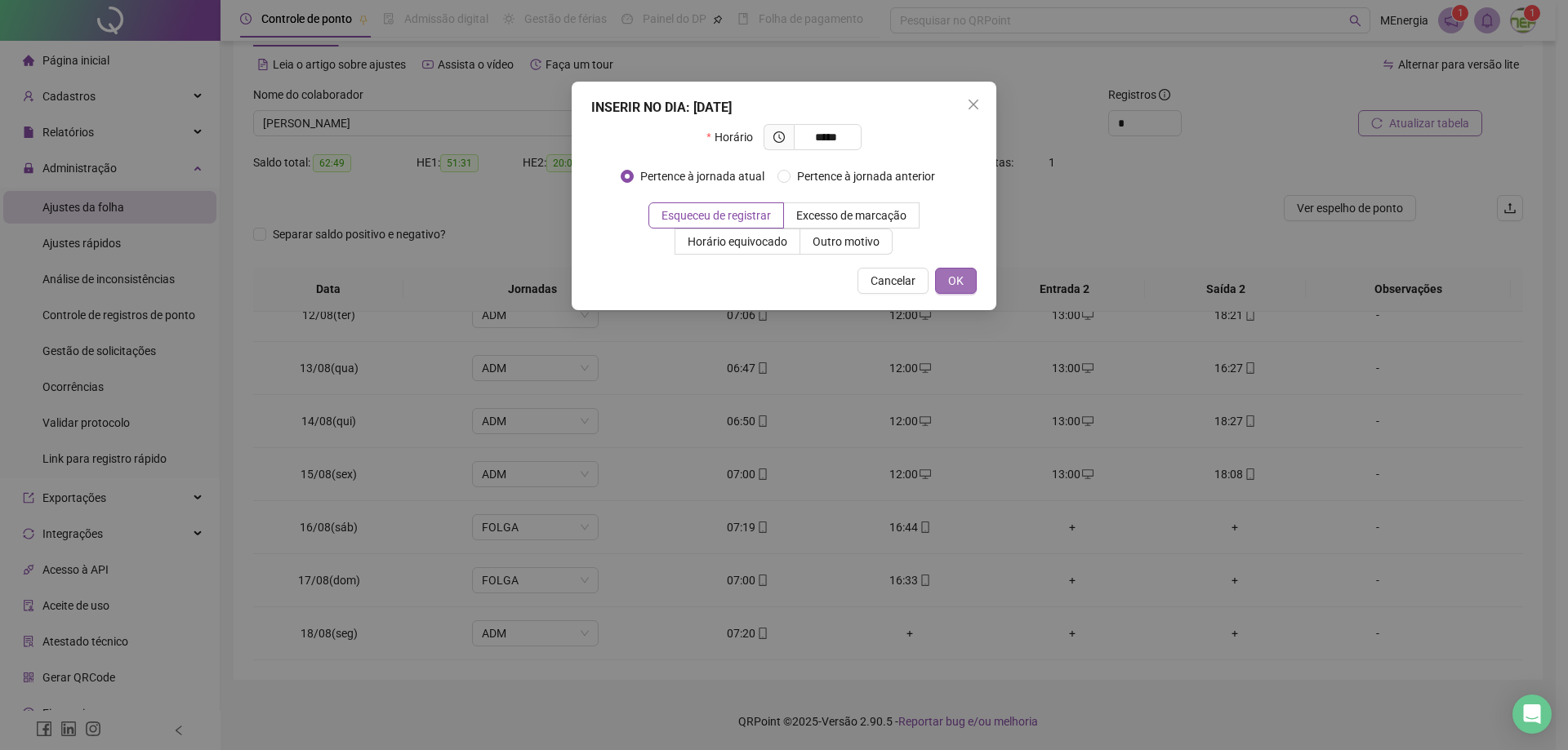
type input "*****"
click at [970, 287] on button "OK" at bounding box center [955, 281] width 41 height 26
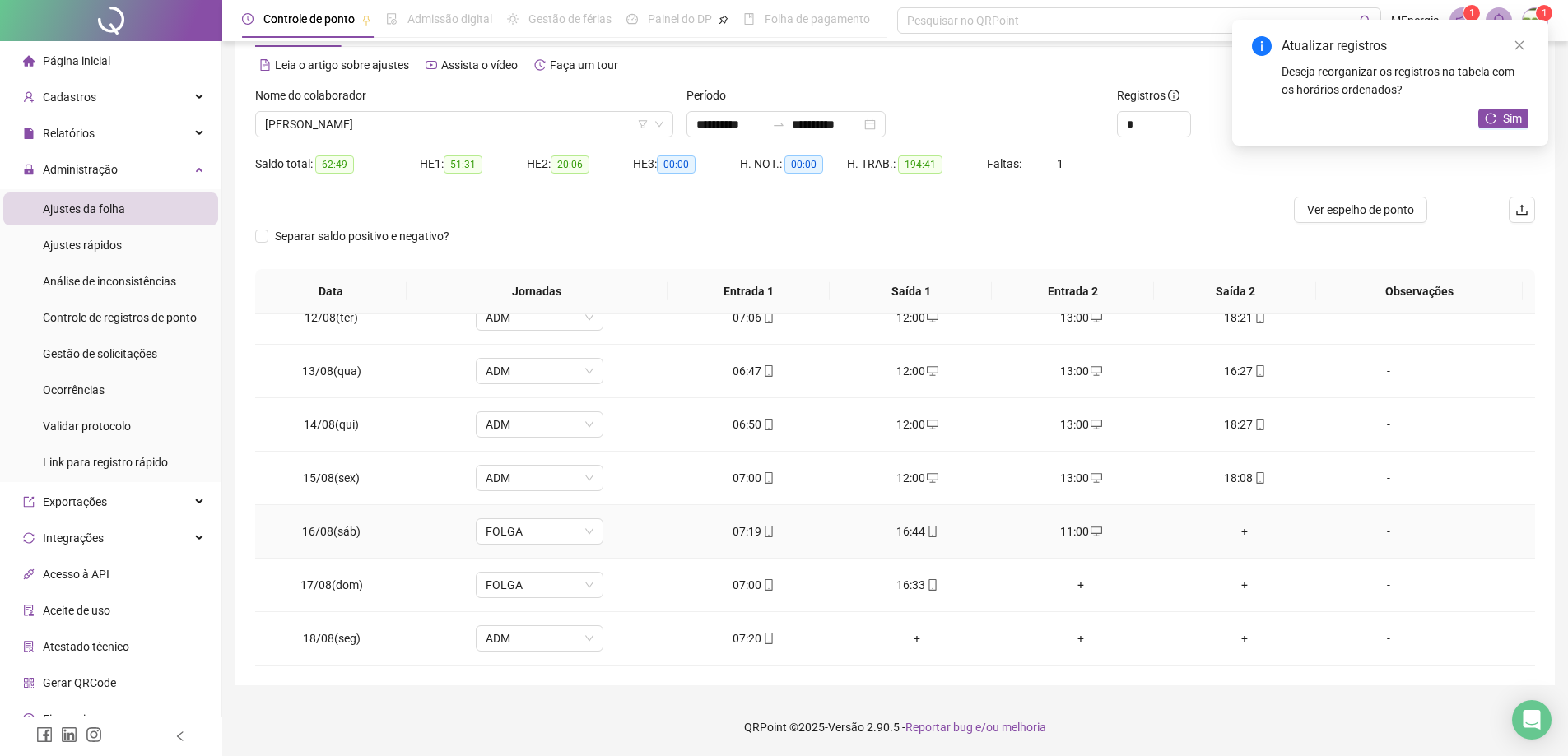
click at [1233, 531] on div "+" at bounding box center [1245, 531] width 138 height 18
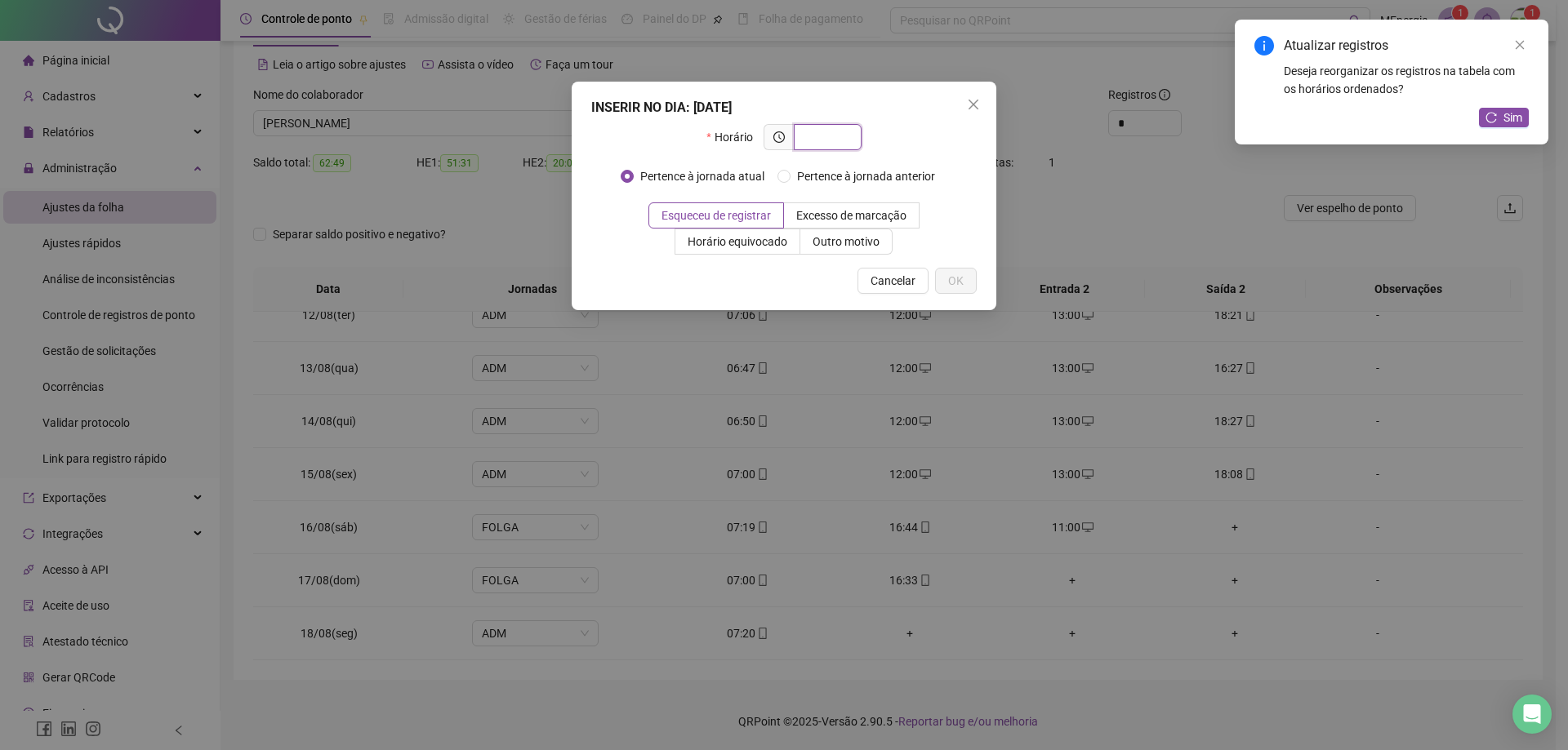
type input "*"
type input "*****"
click at [973, 287] on button "OK" at bounding box center [955, 281] width 41 height 26
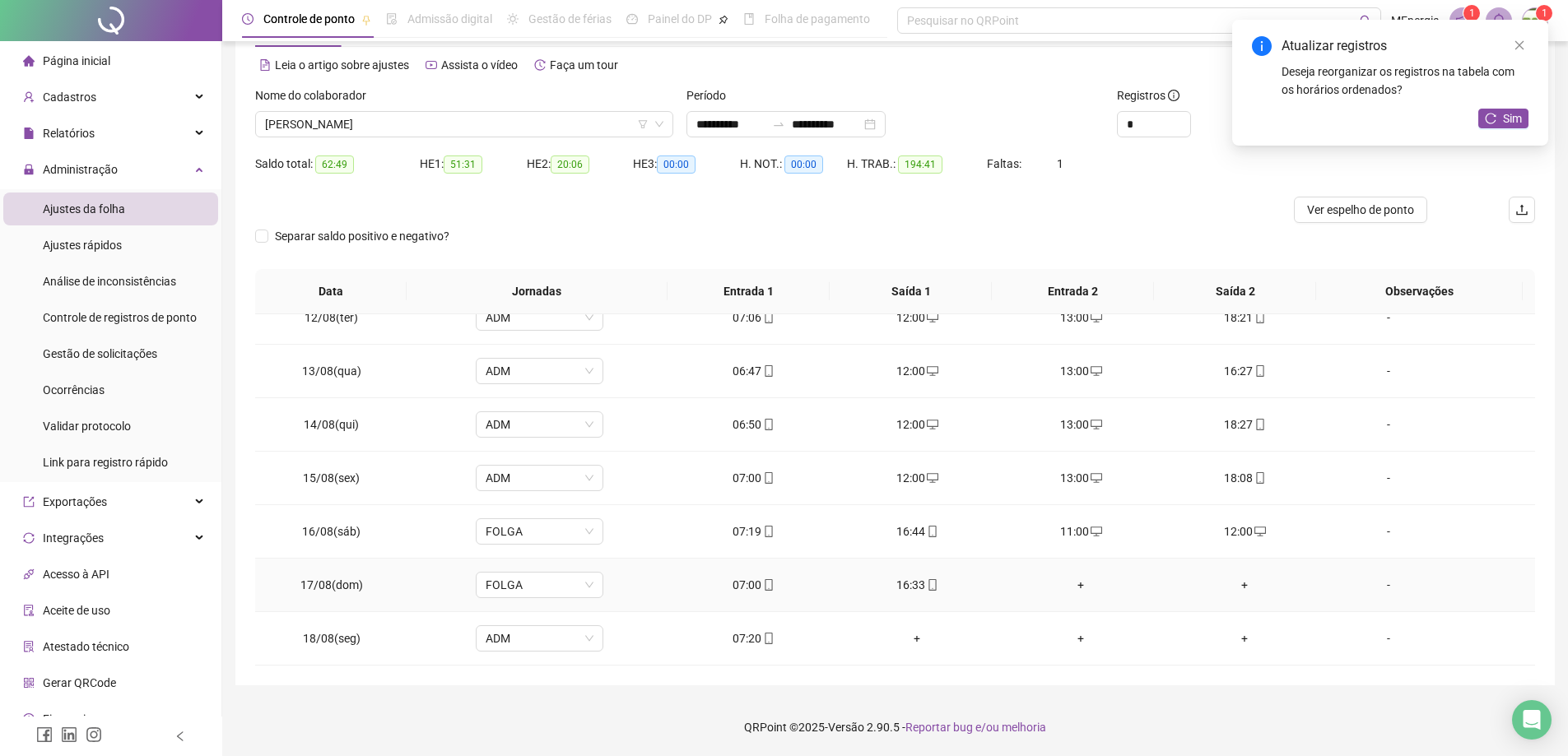
click at [1075, 582] on div "+" at bounding box center [1082, 584] width 138 height 18
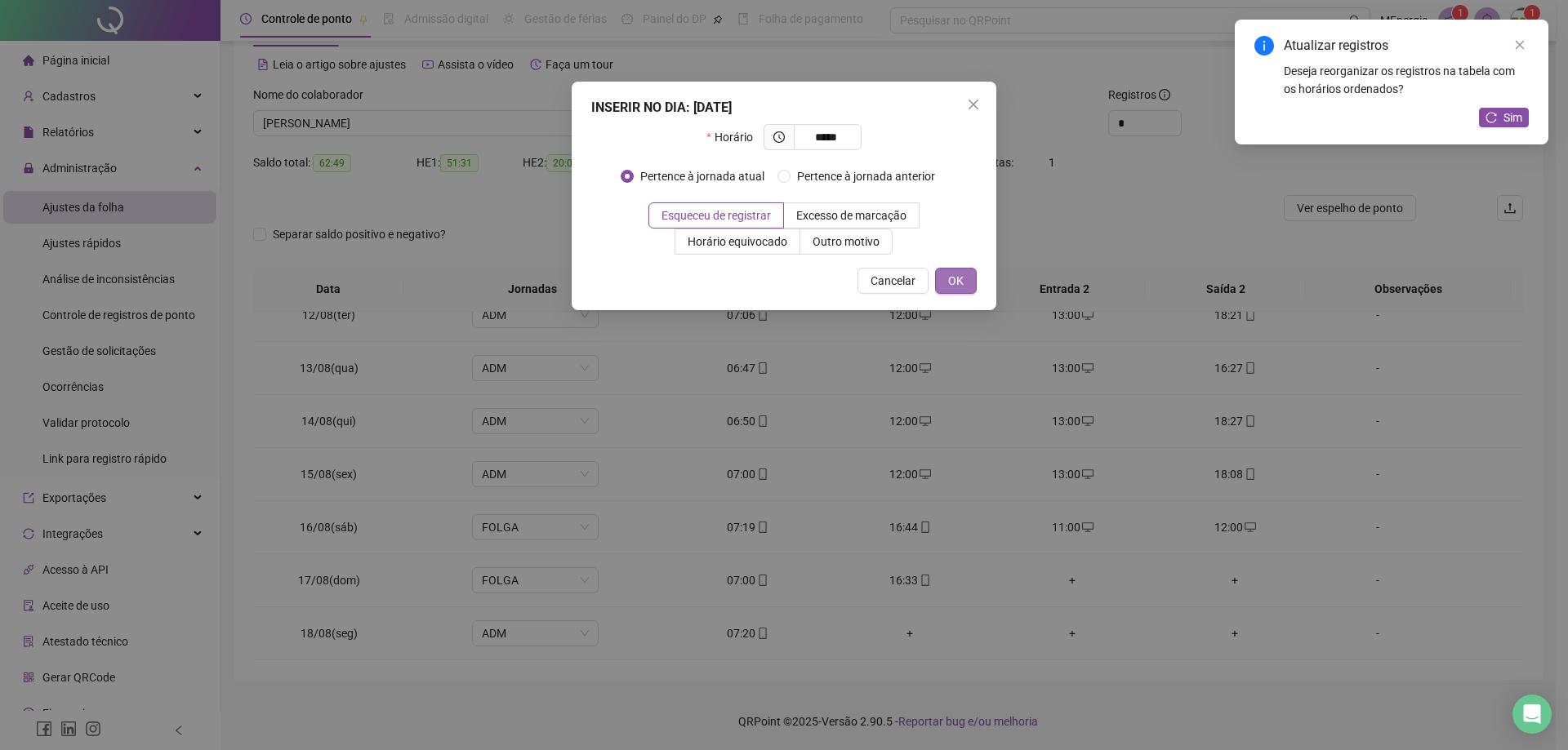
type input "*****"
click at [944, 284] on button "OK" at bounding box center [955, 281] width 41 height 26
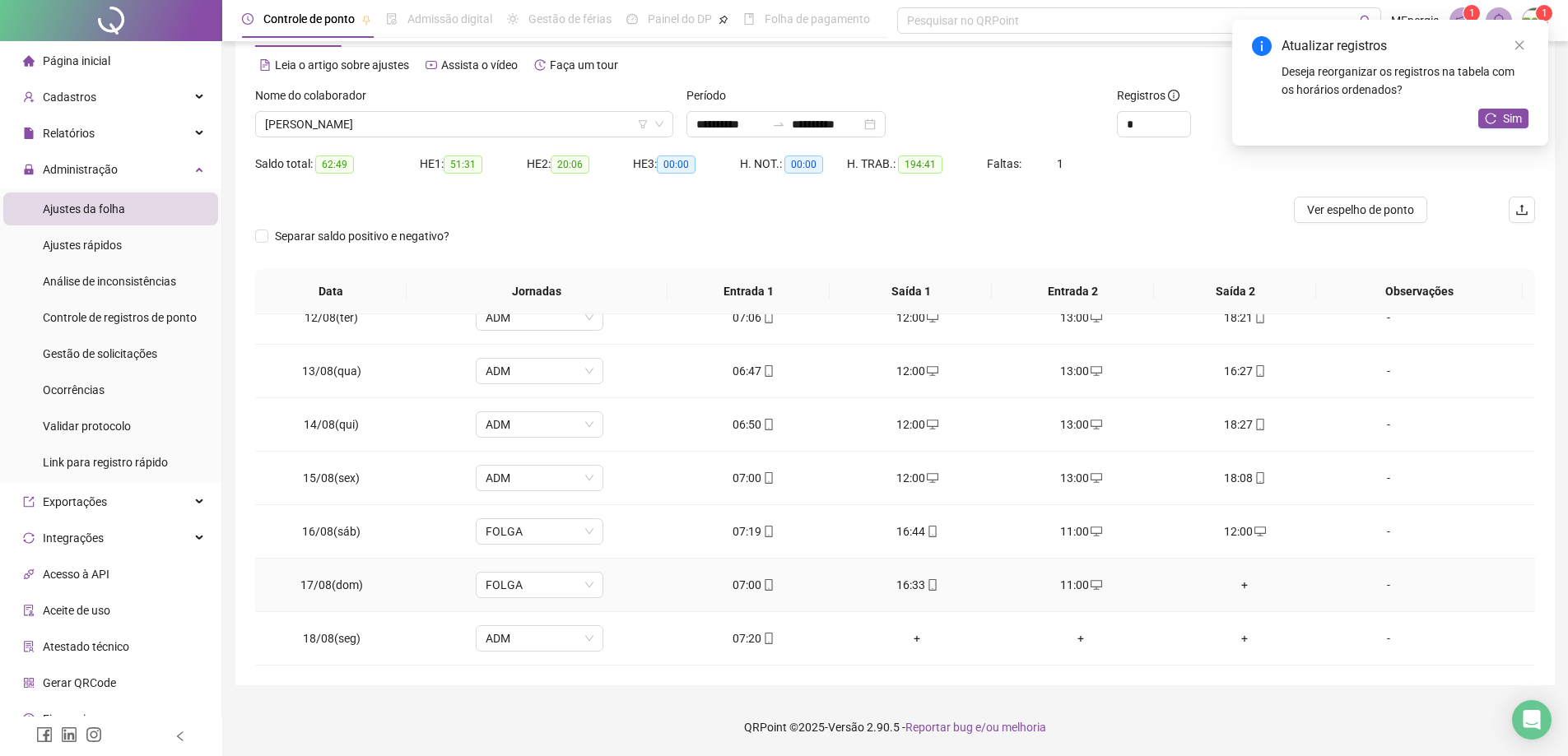
click at [1233, 585] on div "+" at bounding box center [1245, 584] width 138 height 18
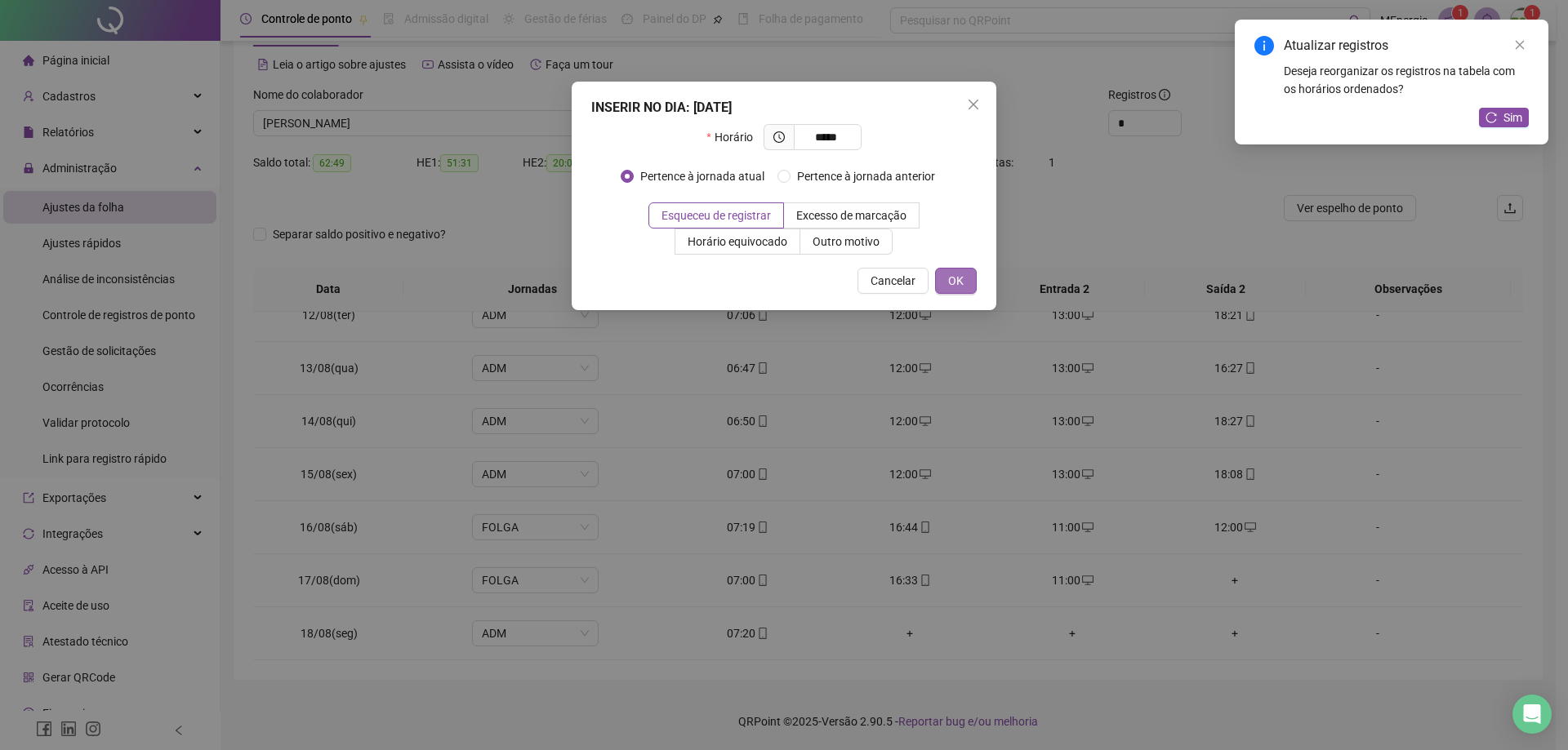
type input "*****"
click at [947, 292] on button "OK" at bounding box center [955, 281] width 41 height 26
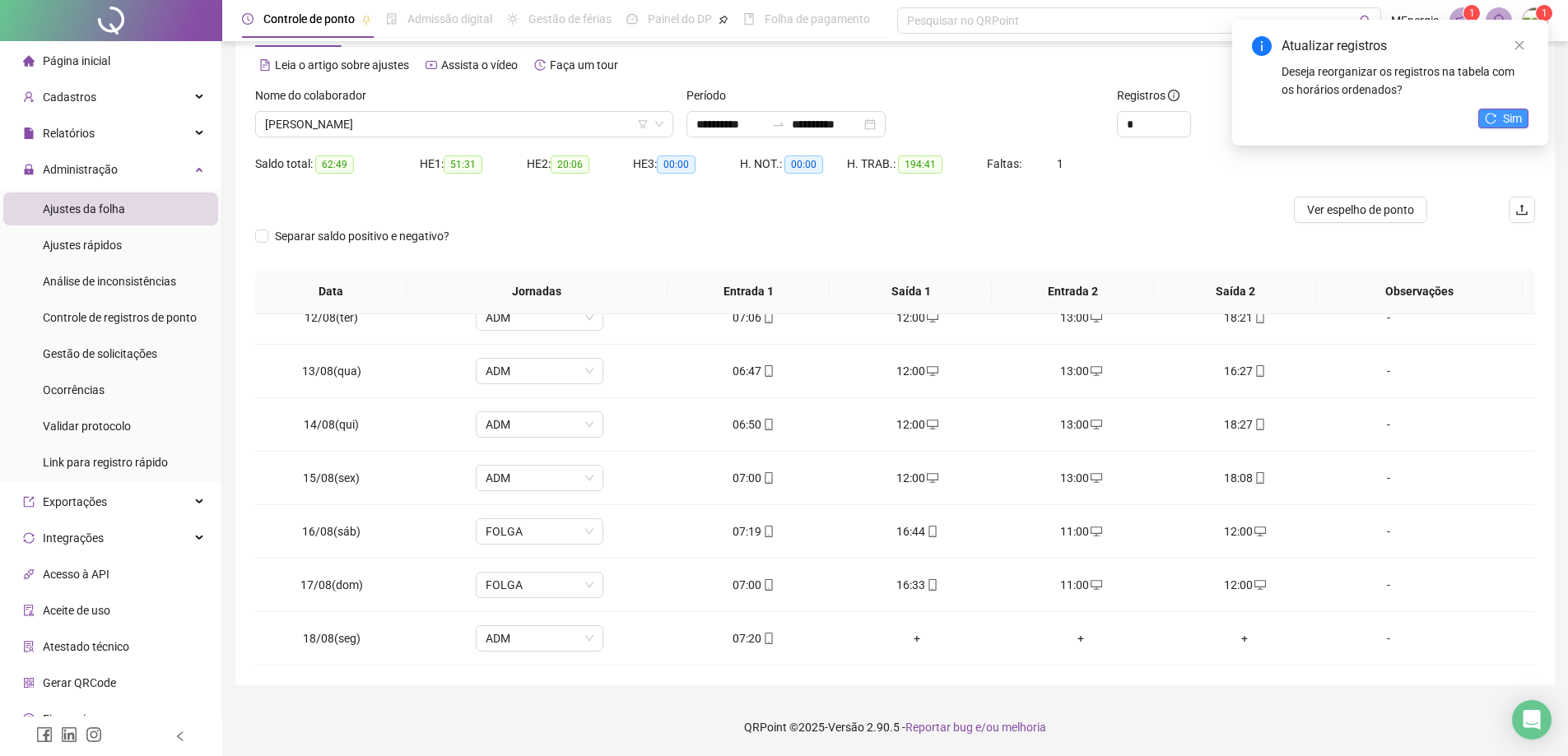
click at [1519, 124] on span "Sim" at bounding box center [1512, 118] width 19 height 18
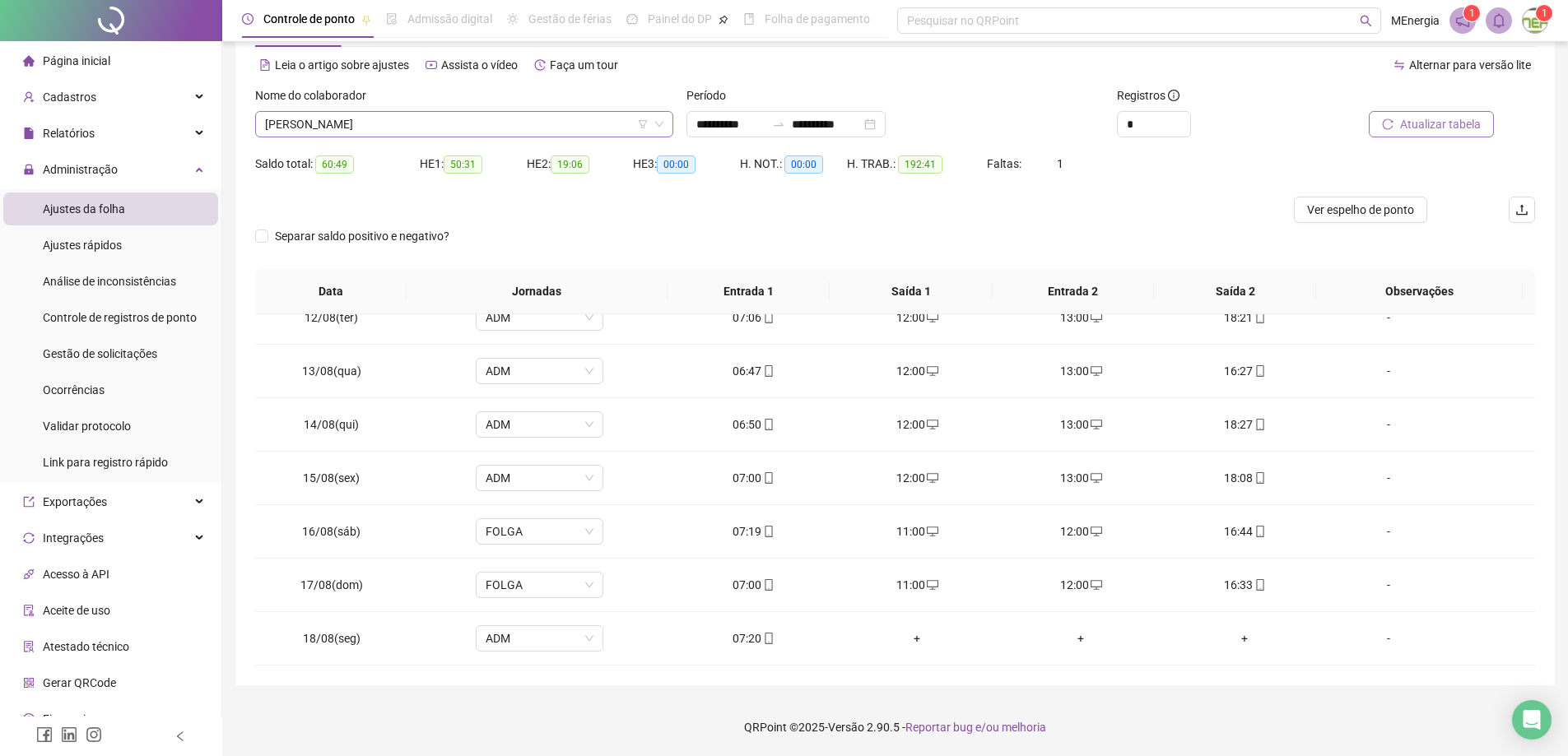
click at [668, 128] on div "[PERSON_NAME]" at bounding box center [464, 125] width 418 height 26
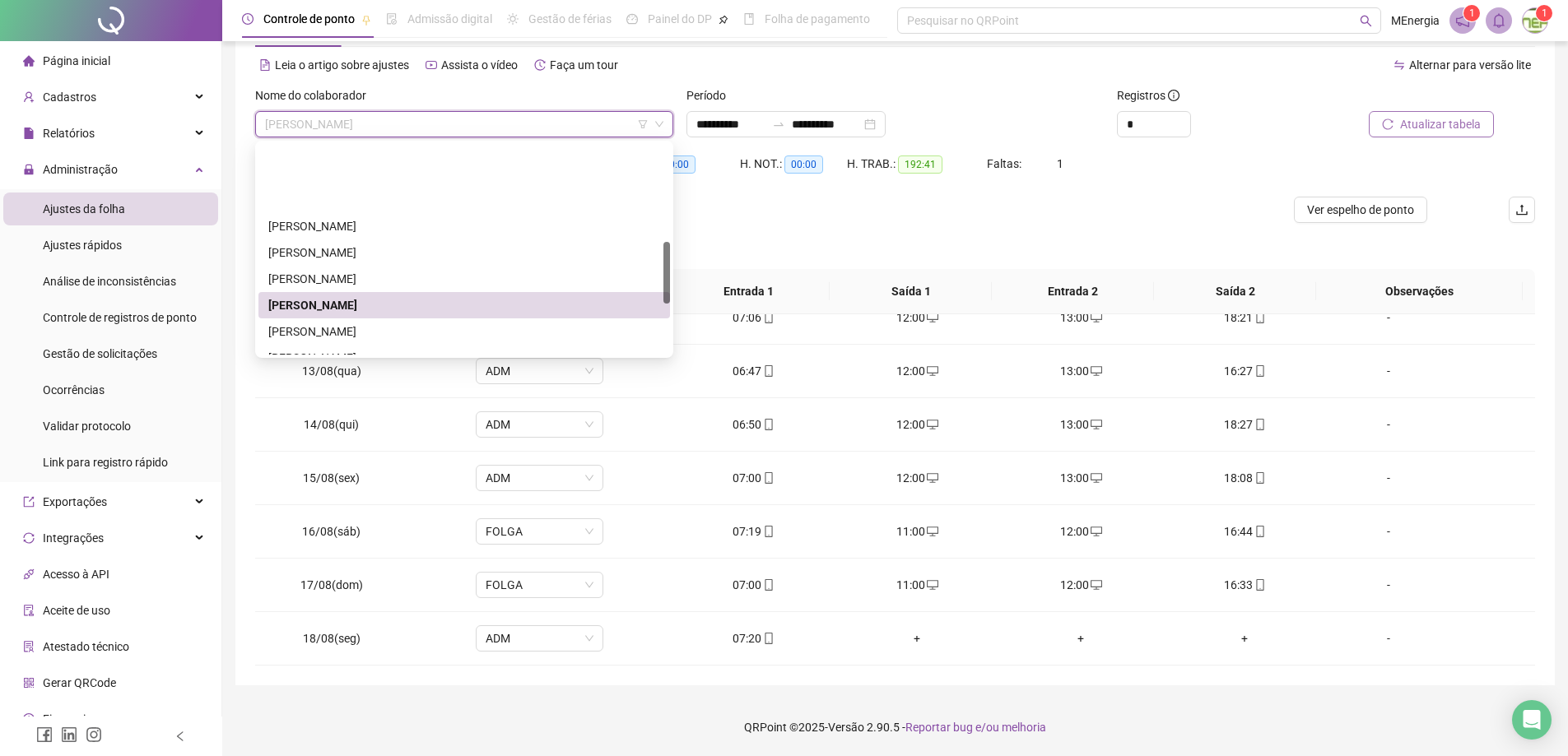
scroll to position [329, 0]
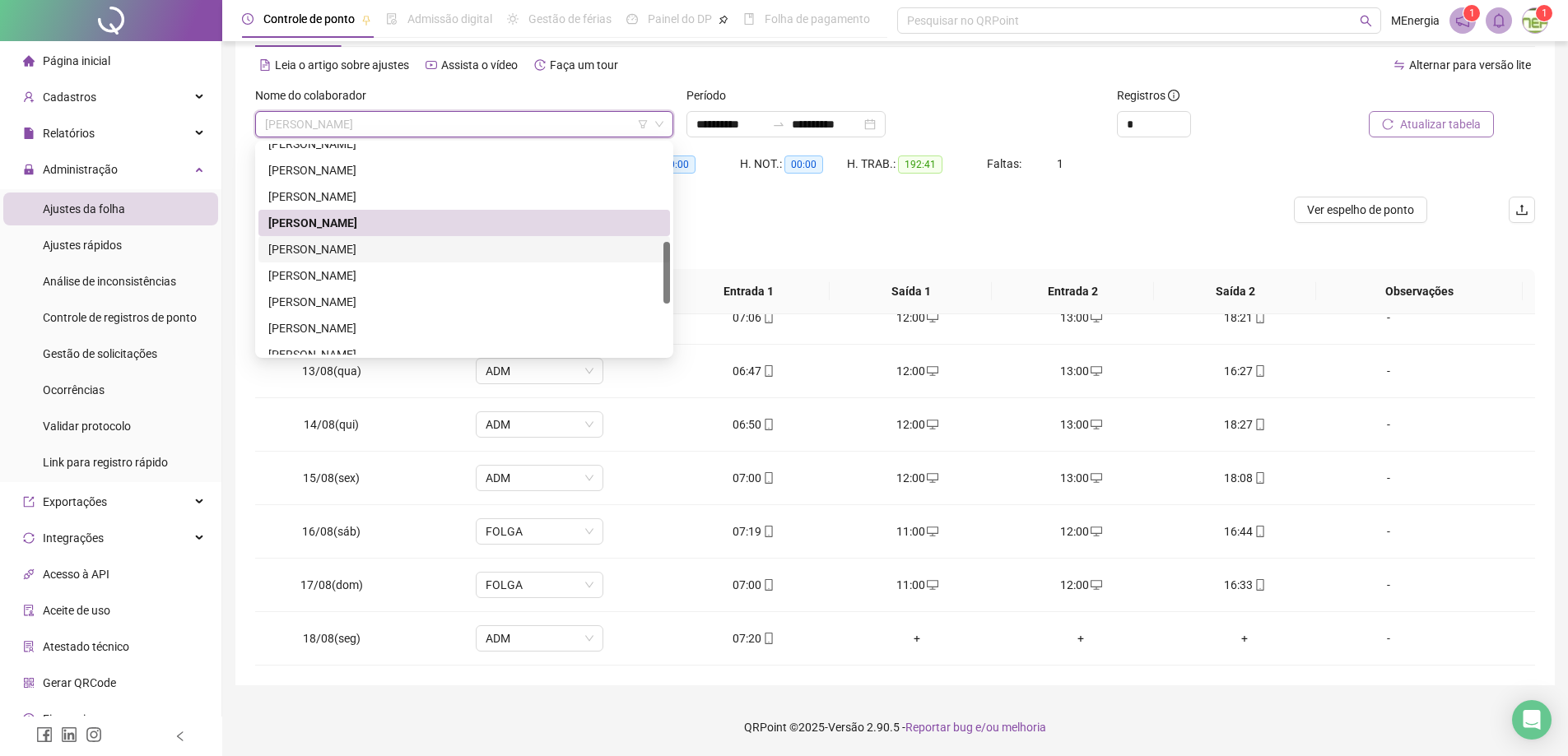
click at [443, 254] on div "[PERSON_NAME]" at bounding box center [464, 249] width 392 height 18
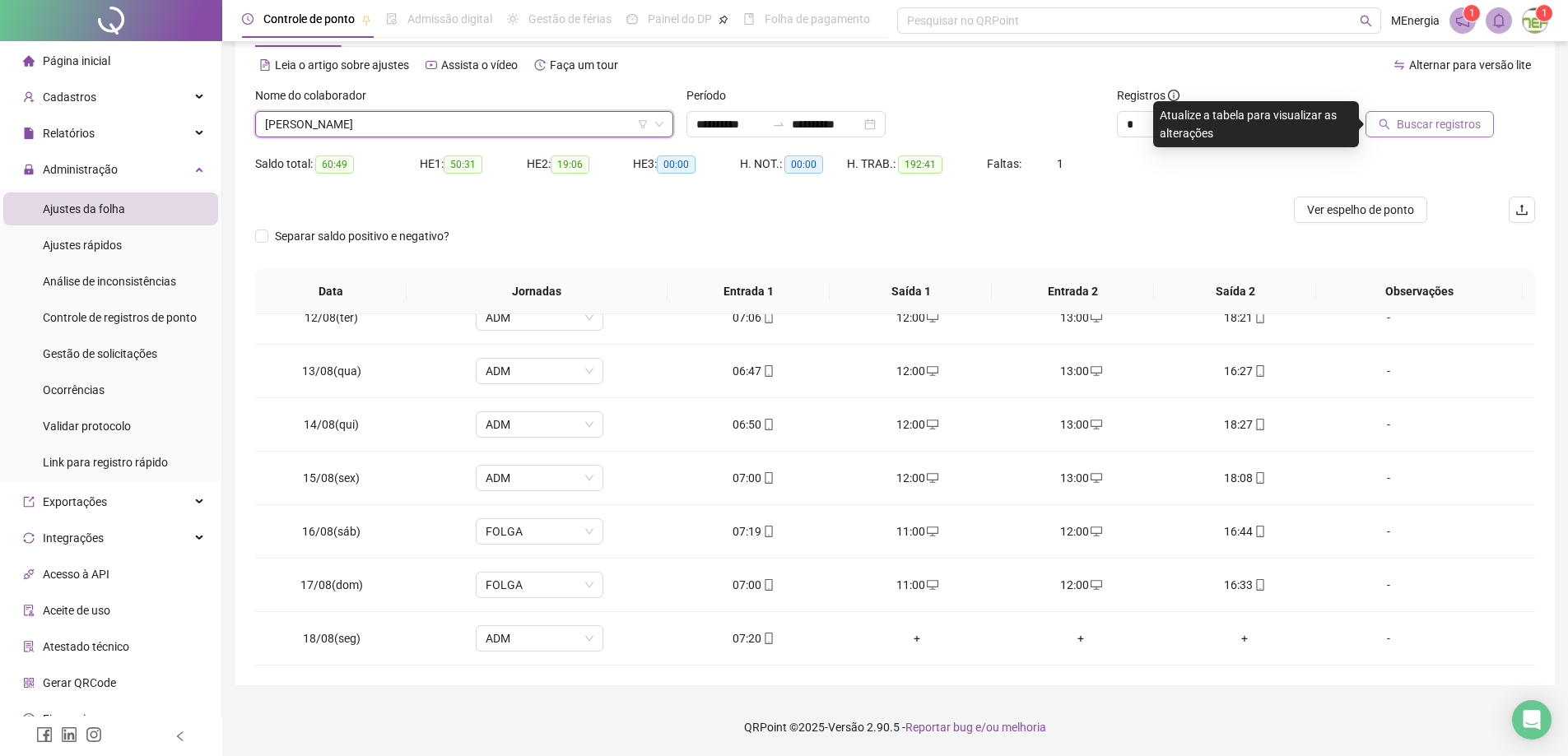
click at [1441, 126] on span "Buscar registros" at bounding box center [1439, 124] width 84 height 18
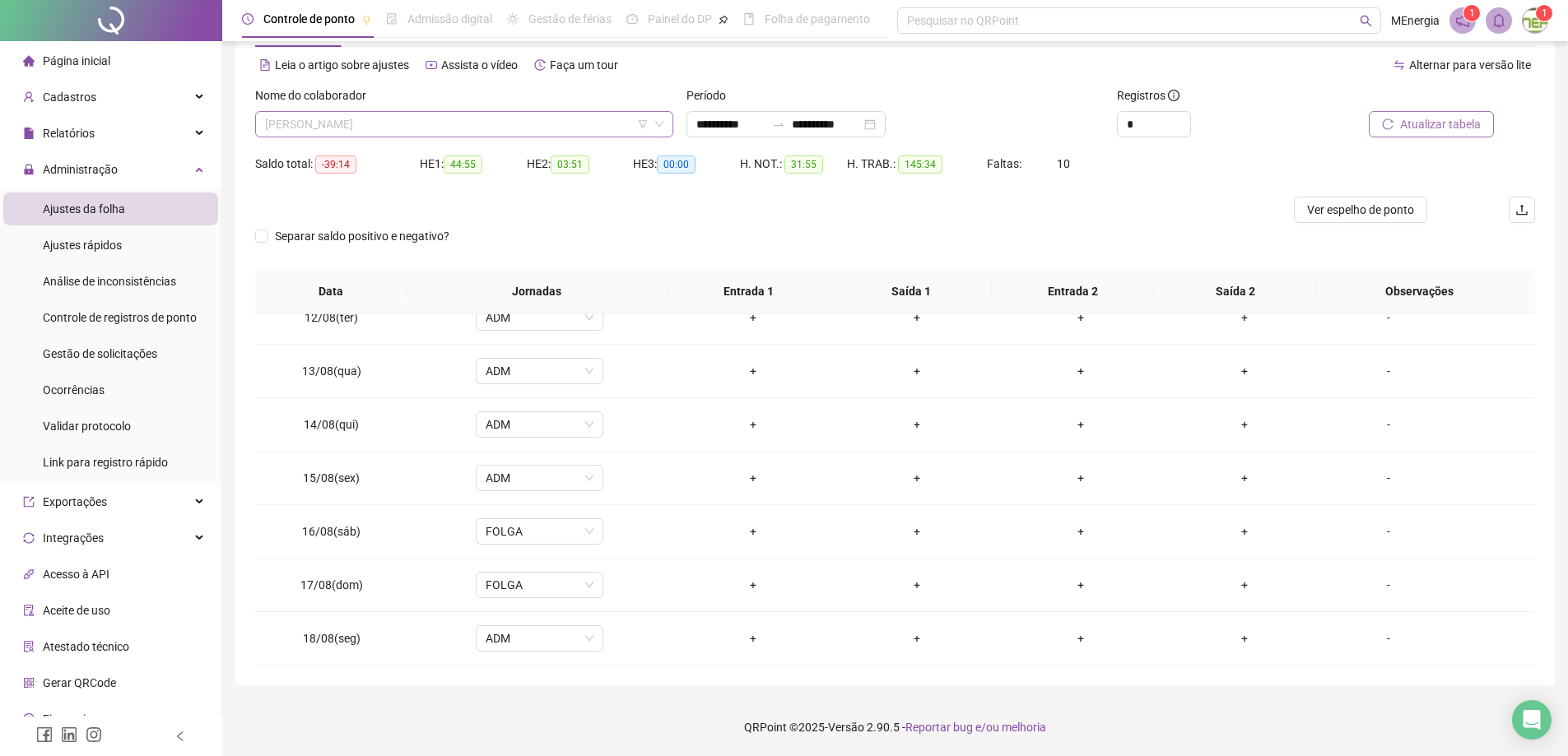
click at [666, 123] on div "[PERSON_NAME]" at bounding box center [464, 125] width 418 height 26
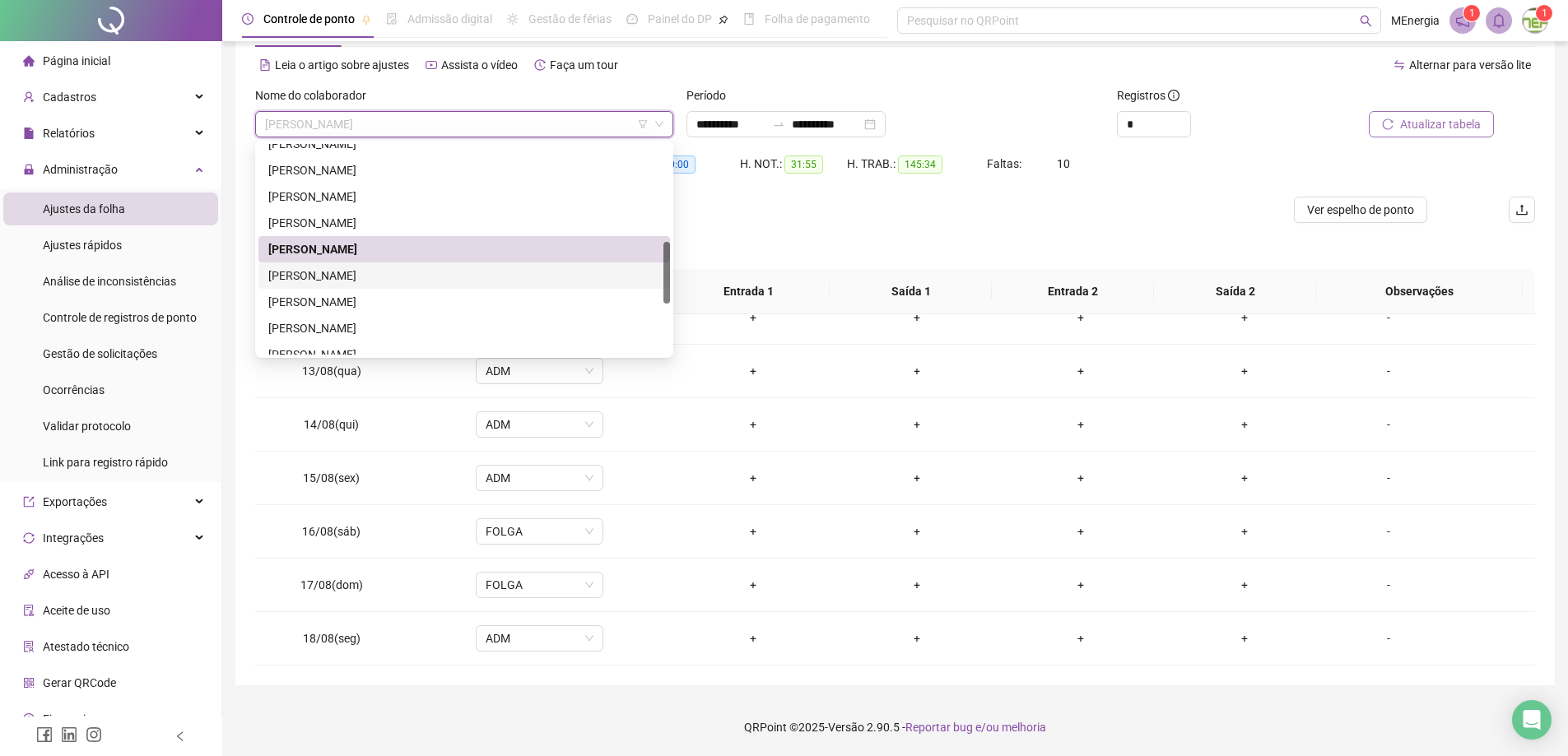
click at [333, 278] on div "[PERSON_NAME]" at bounding box center [464, 276] width 392 height 18
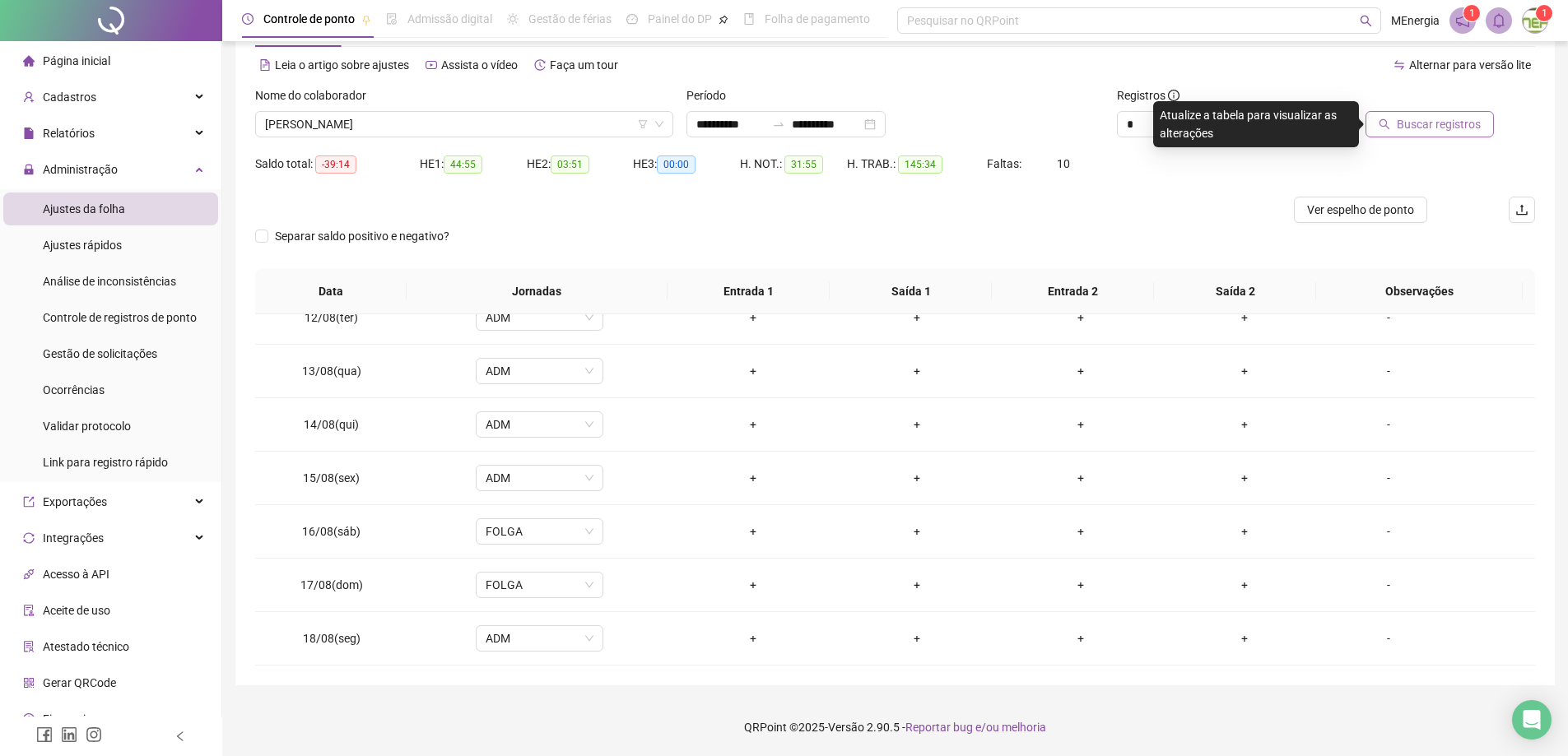
click at [1424, 126] on span "Buscar registros" at bounding box center [1439, 124] width 84 height 18
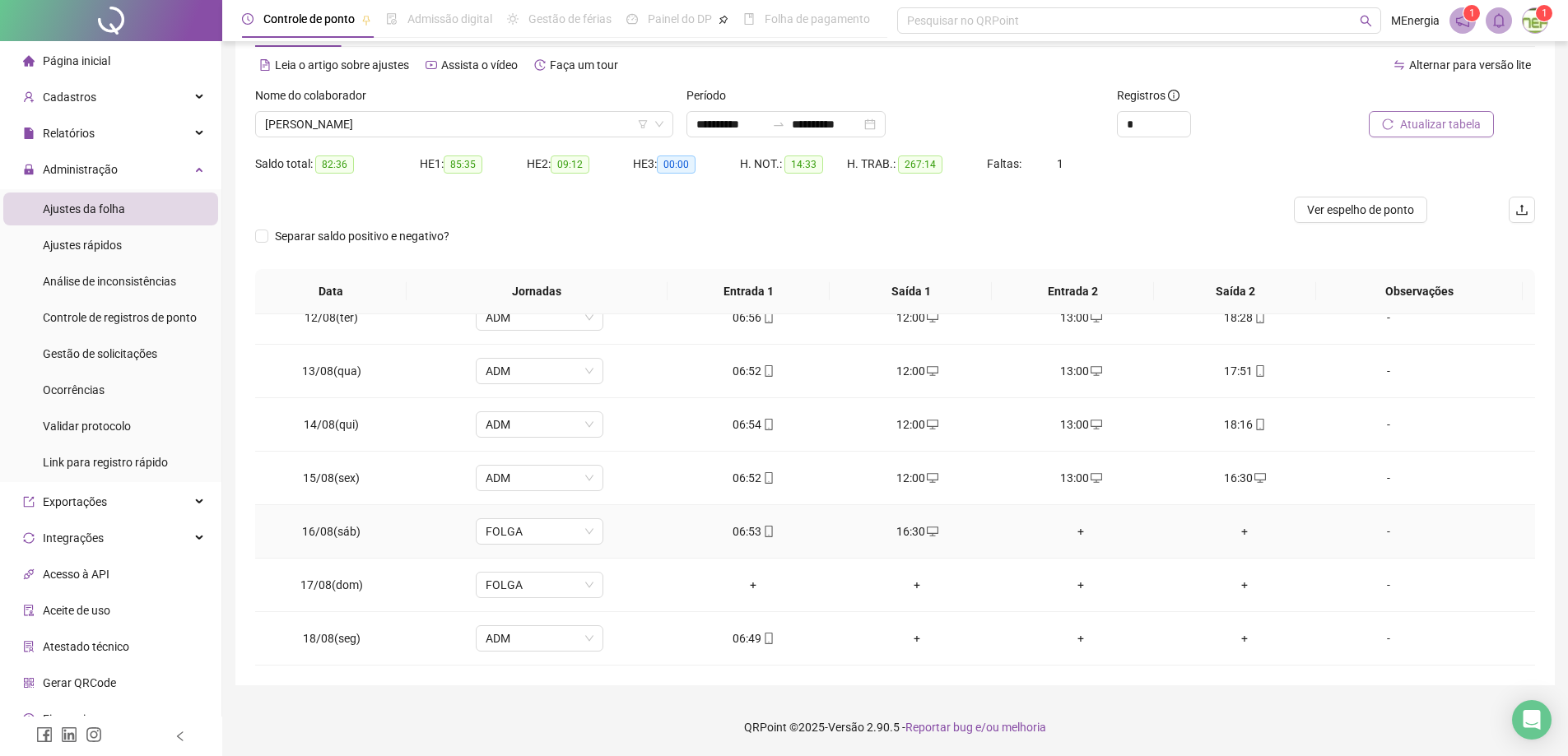
click at [1073, 530] on div "+" at bounding box center [1082, 531] width 138 height 18
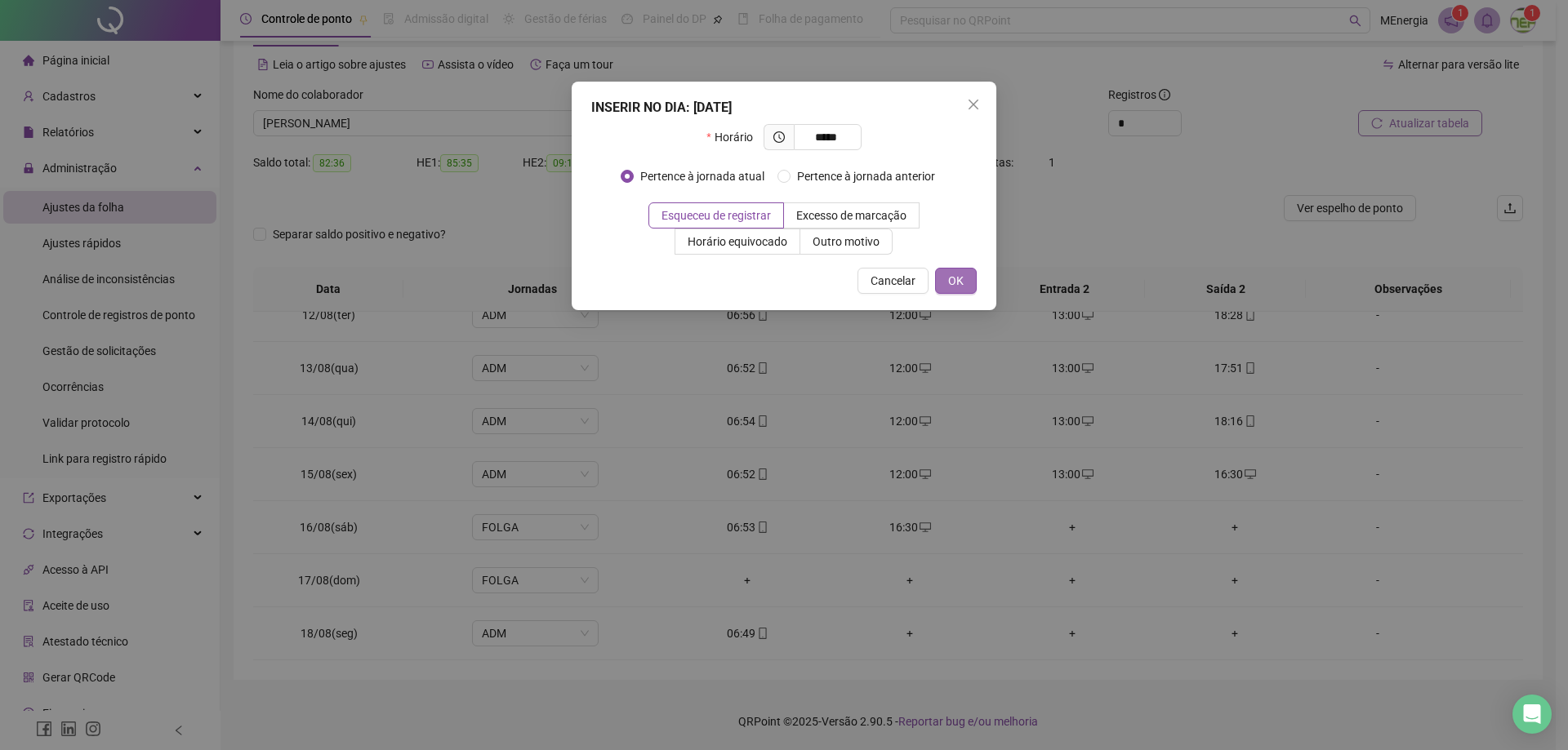
type input "*****"
click at [962, 287] on span "OK" at bounding box center [955, 280] width 16 height 18
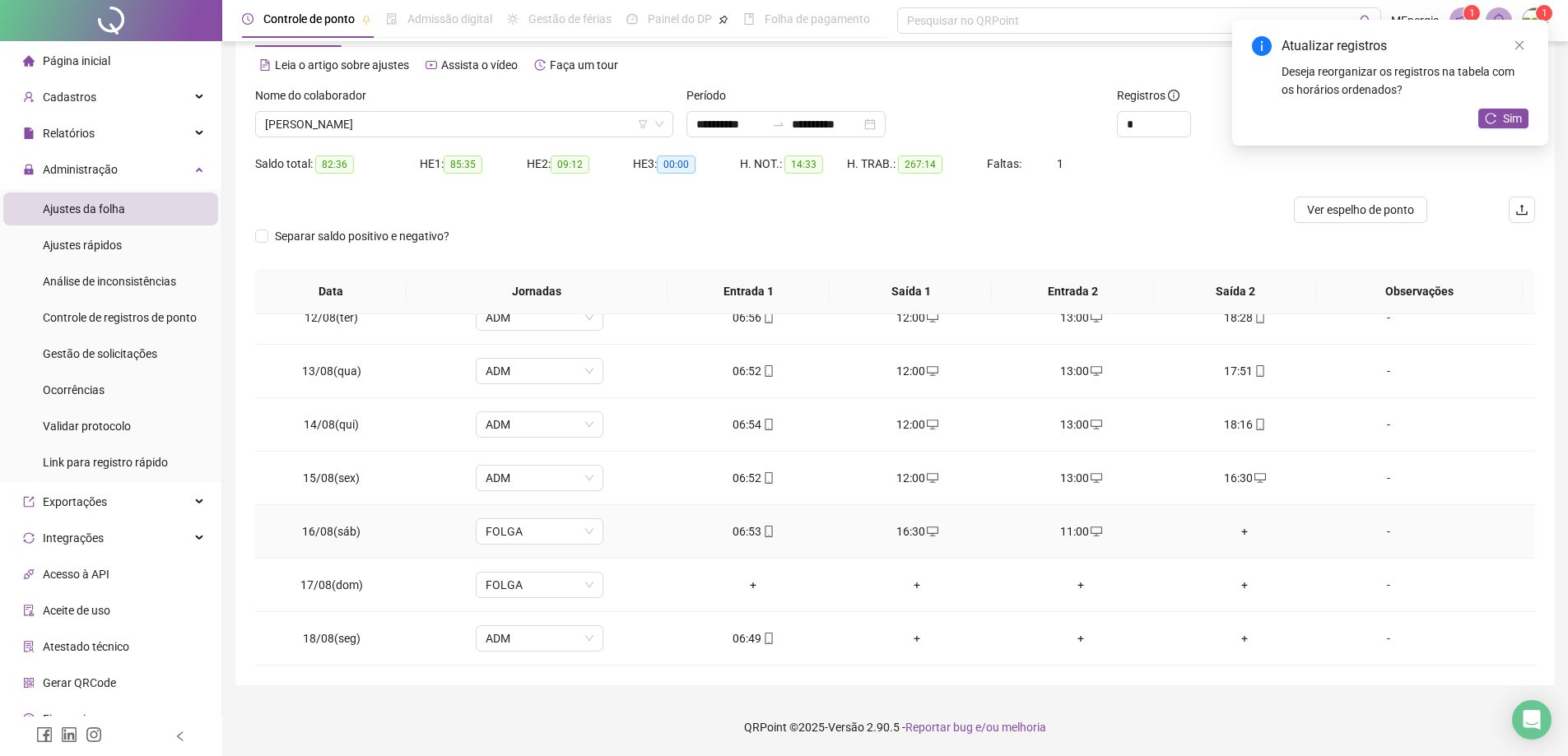
click at [1235, 528] on div "+" at bounding box center [1245, 531] width 138 height 18
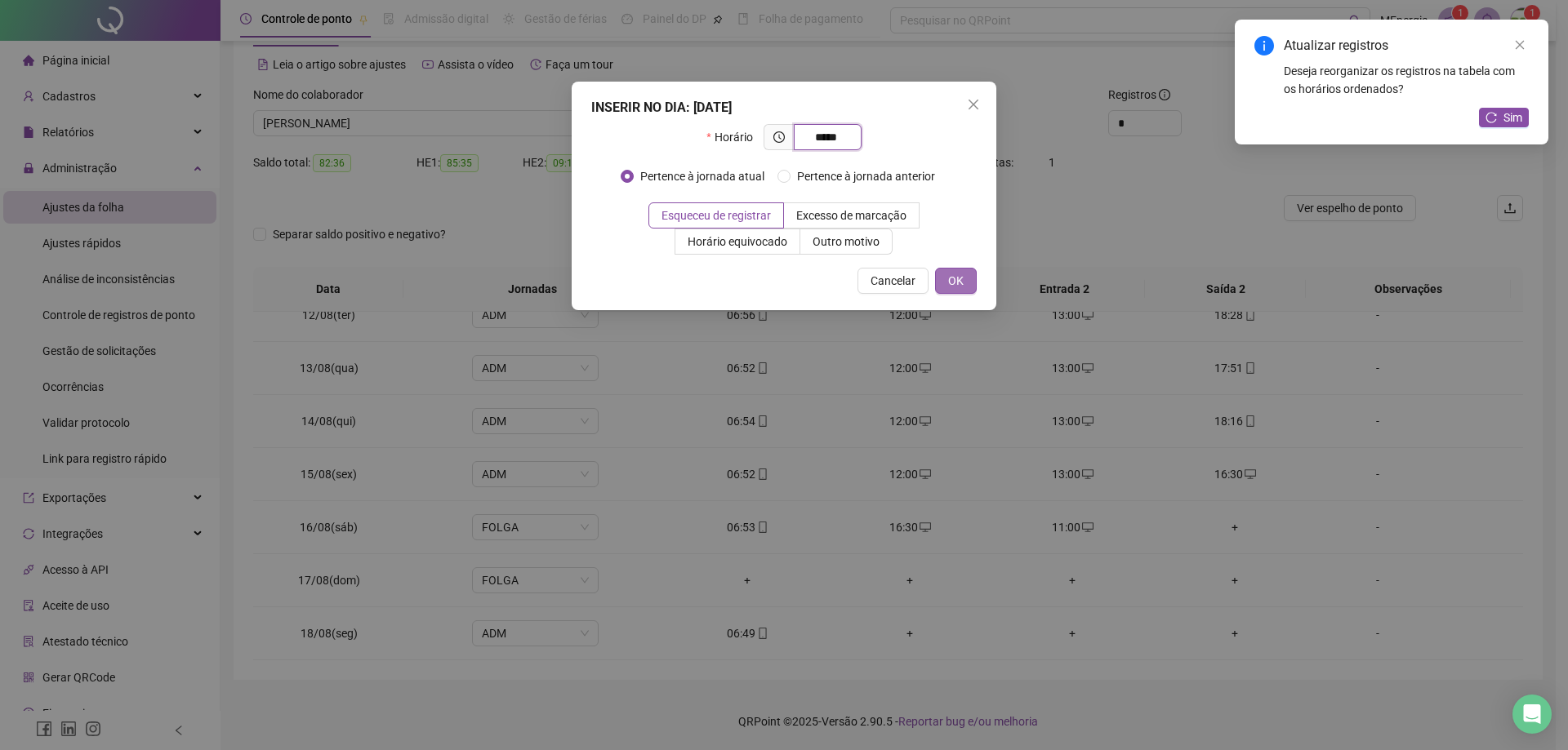
type input "*****"
click at [975, 281] on button "OK" at bounding box center [955, 281] width 41 height 26
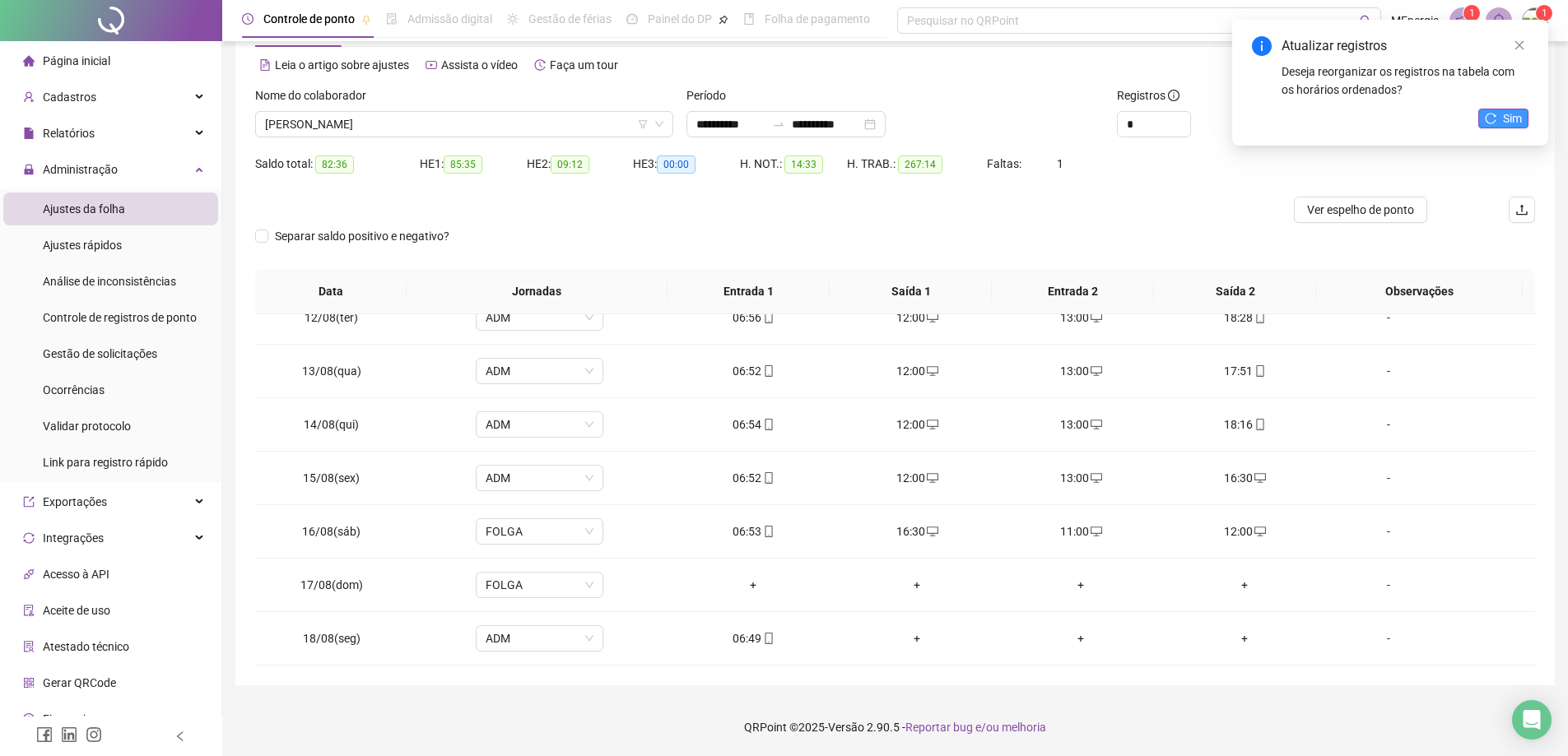
click at [1493, 116] on icon "reload" at bounding box center [1491, 118] width 11 height 11
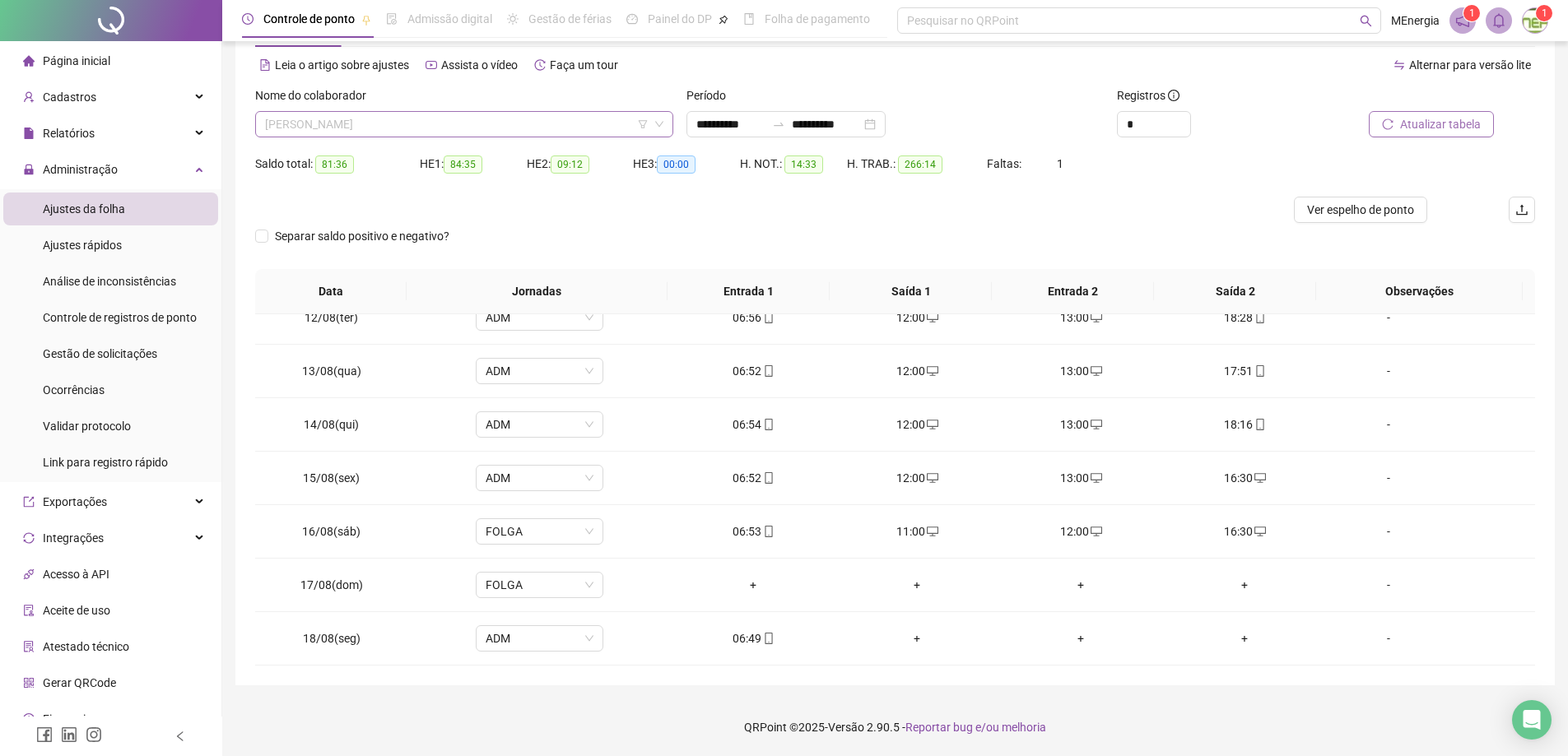
click at [670, 125] on div "[PERSON_NAME]" at bounding box center [464, 125] width 418 height 26
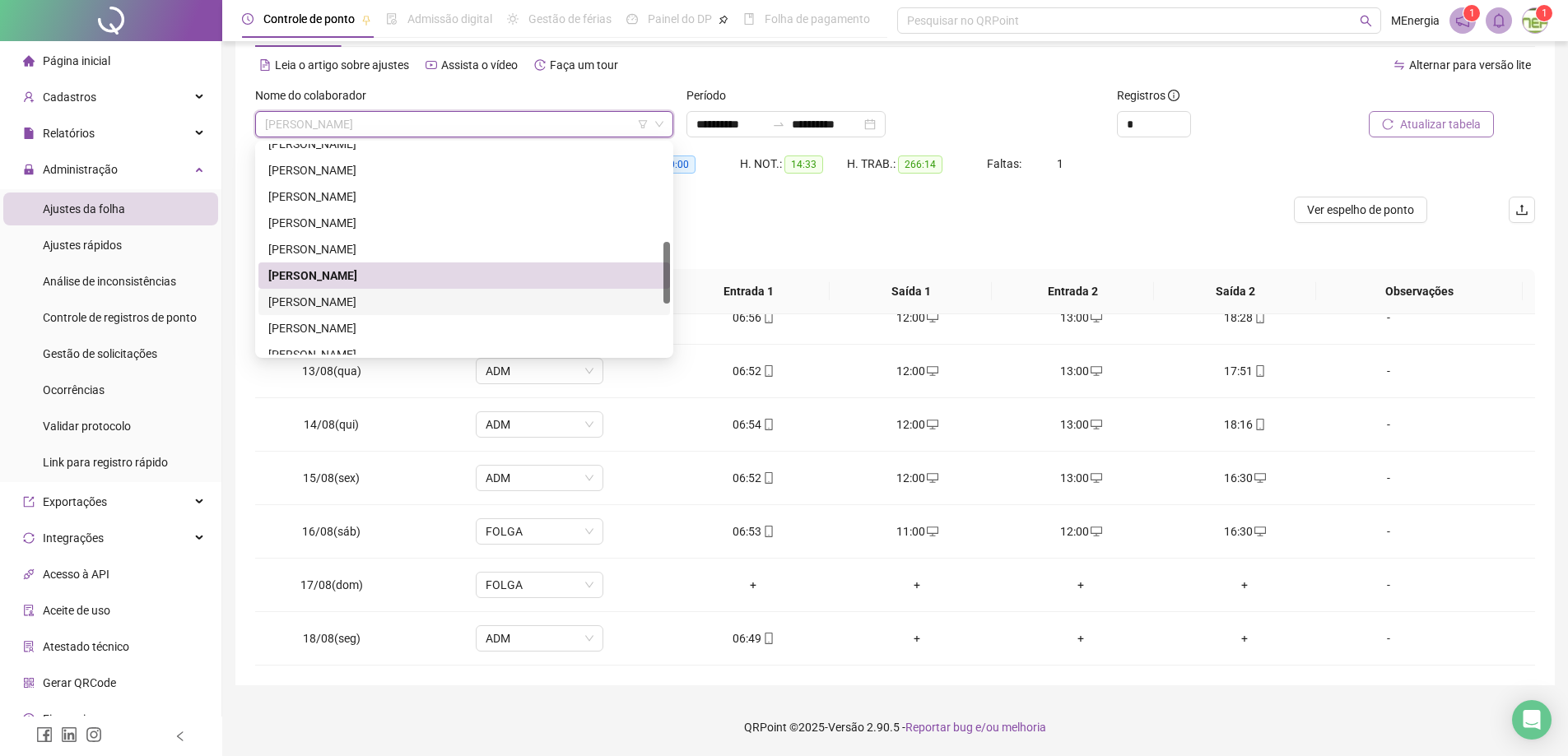
click at [394, 294] on div "[PERSON_NAME]" at bounding box center [464, 301] width 392 height 18
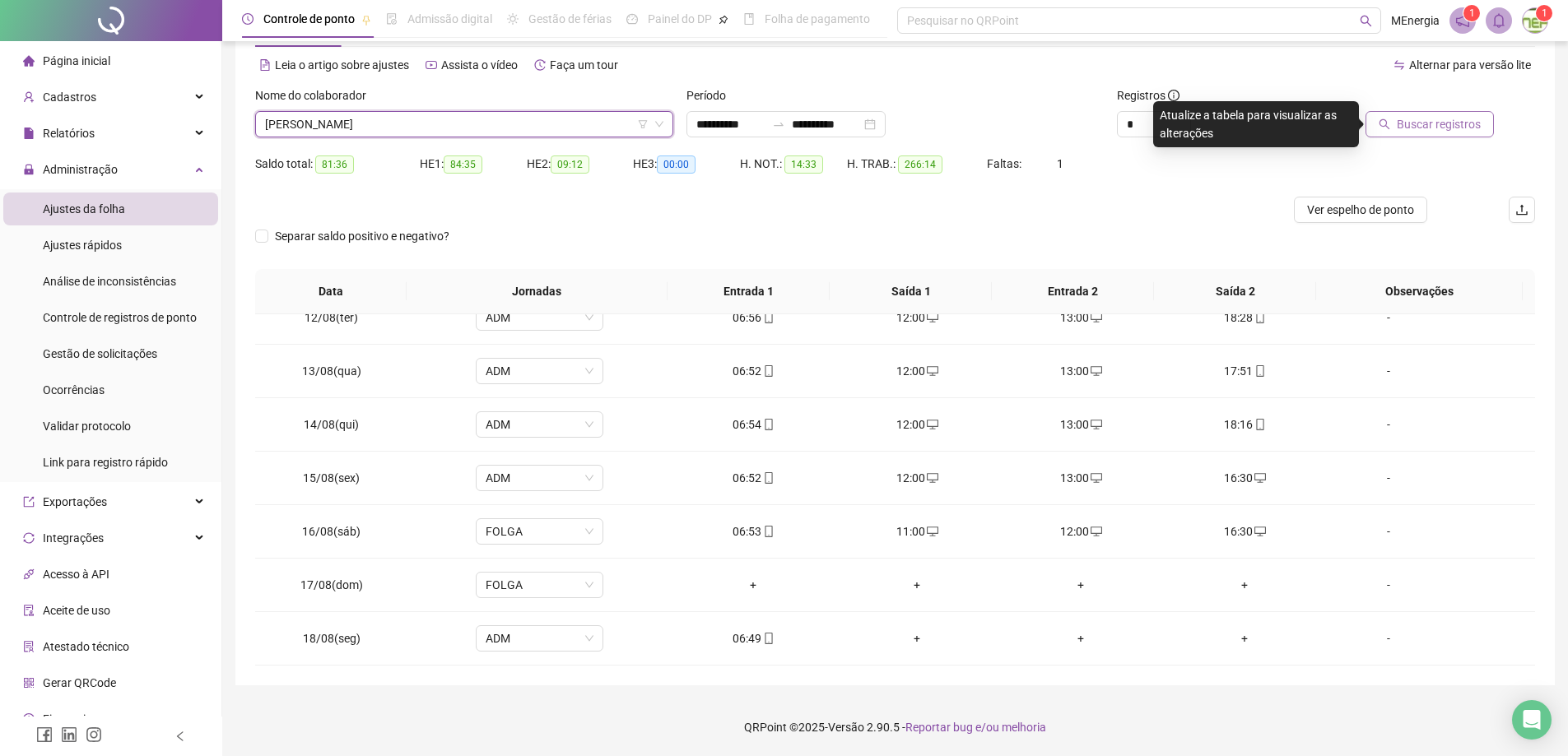
click at [1391, 123] on icon "search" at bounding box center [1385, 125] width 11 height 11
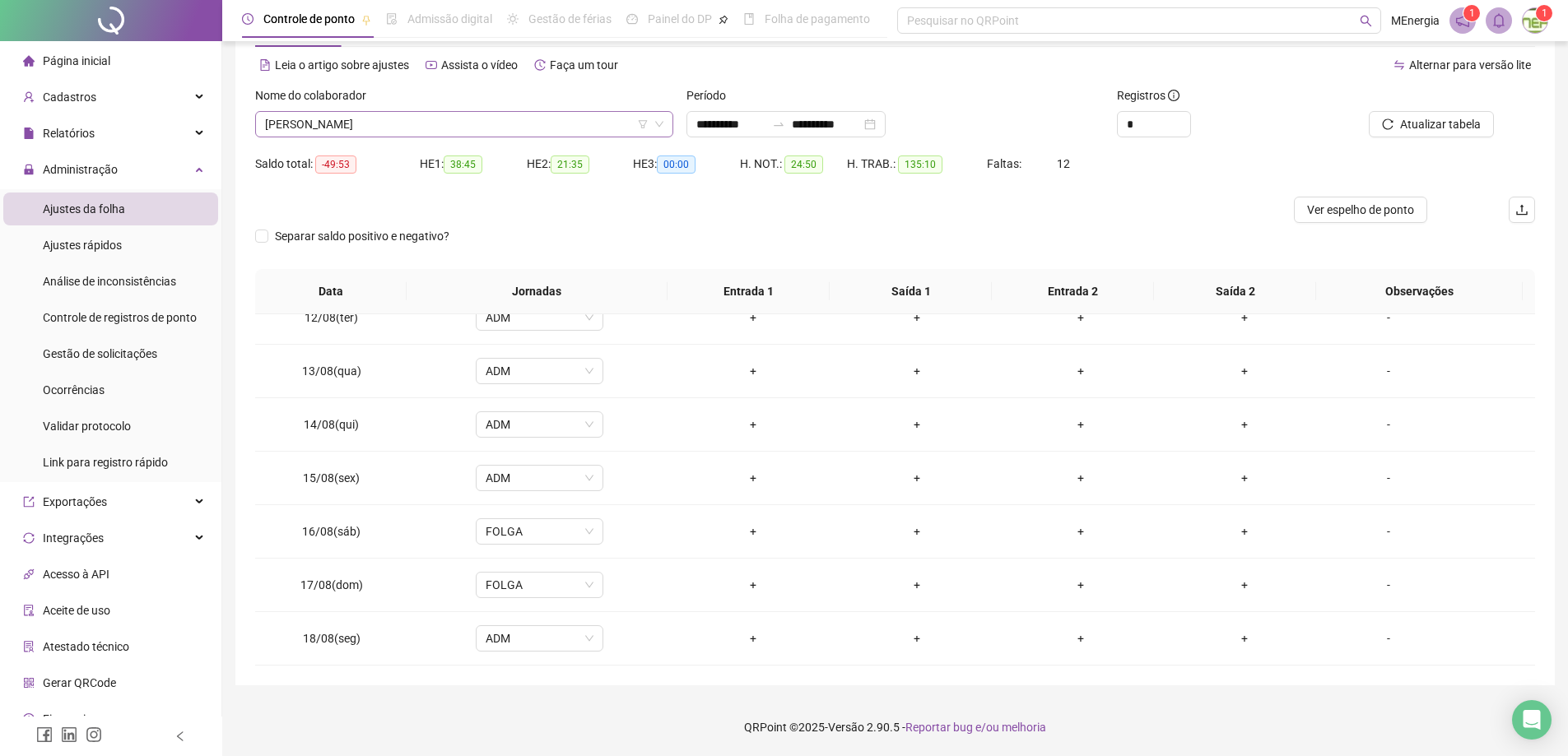
click at [666, 122] on div "[PERSON_NAME]" at bounding box center [464, 125] width 418 height 26
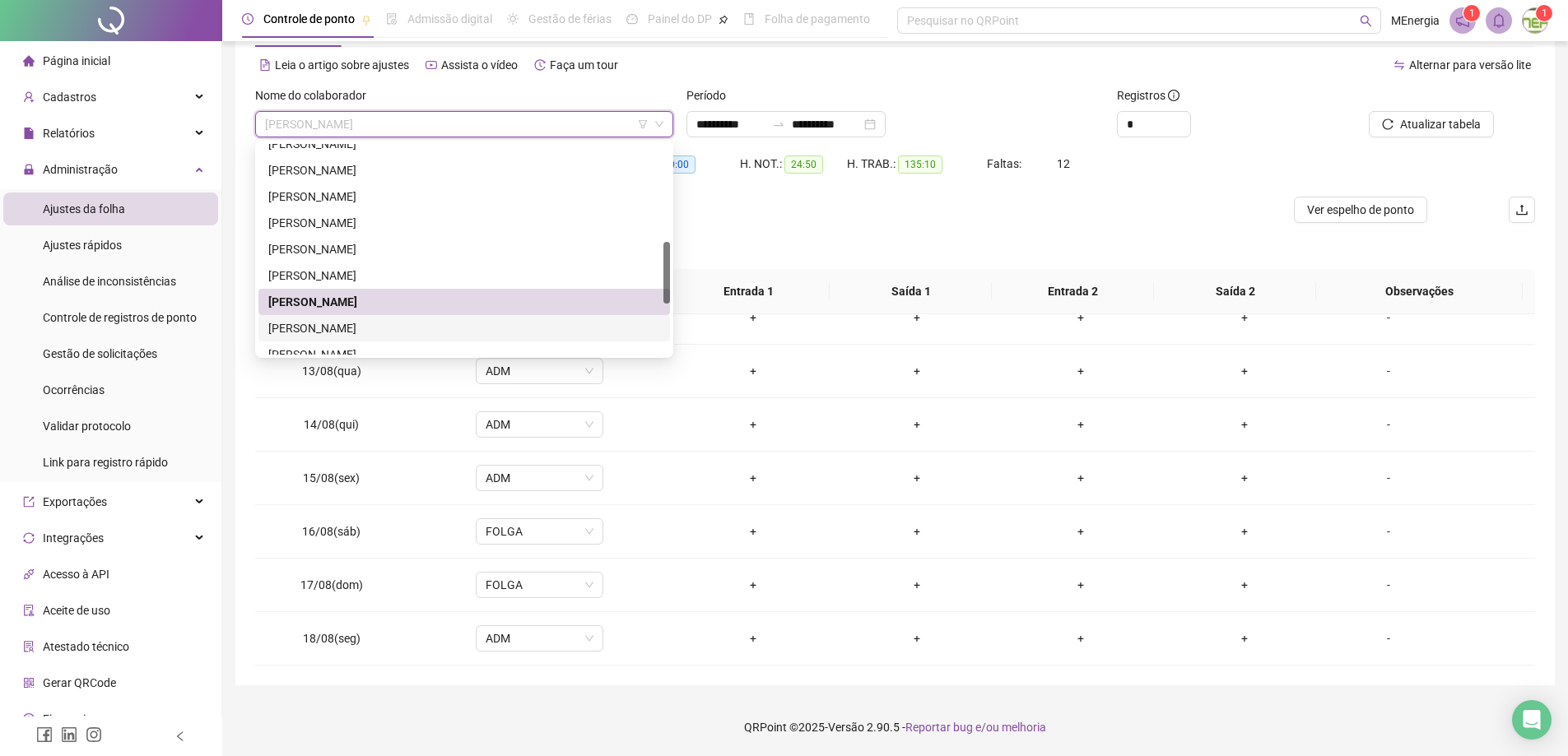
click at [457, 326] on div "[PERSON_NAME]" at bounding box center [464, 328] width 392 height 18
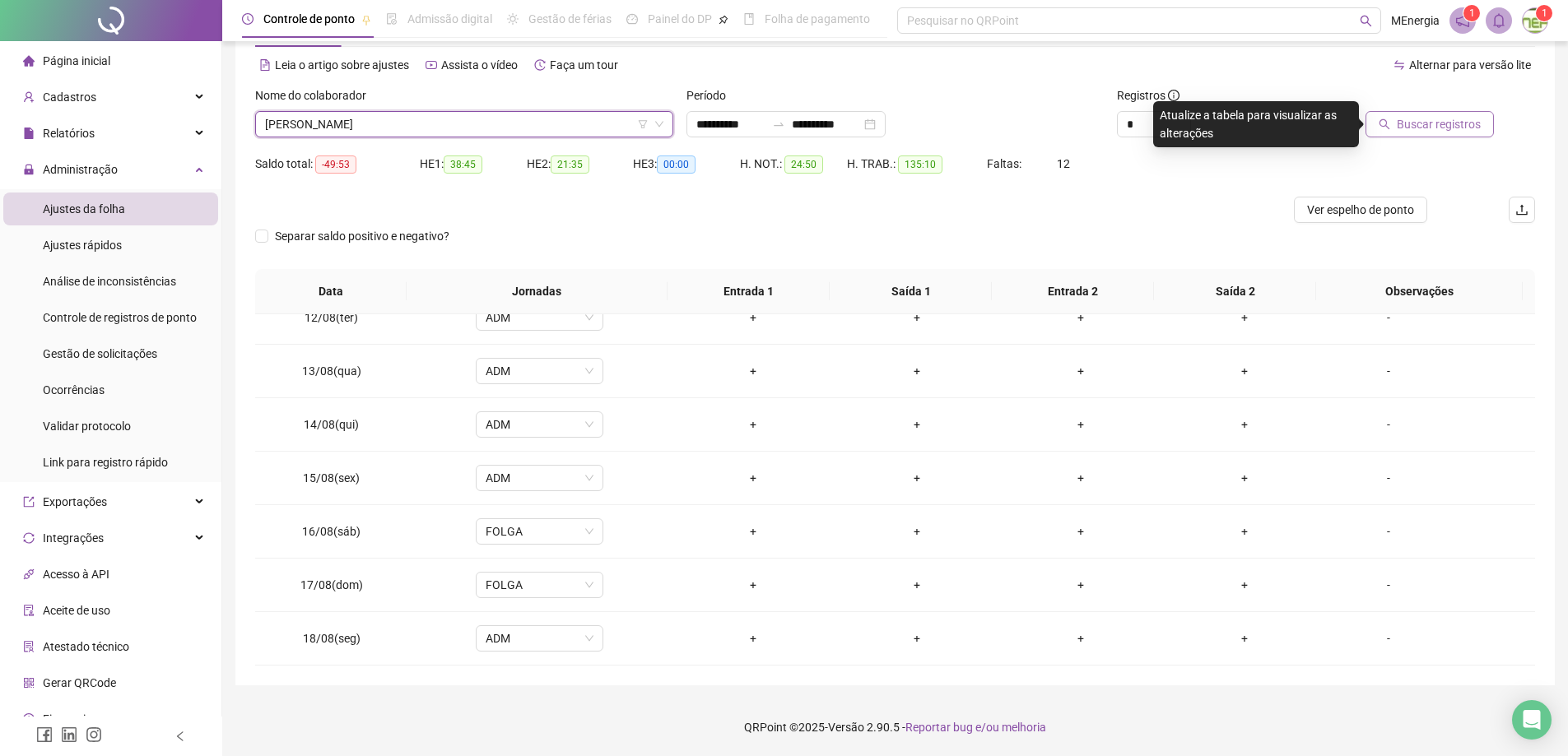
click at [1418, 130] on span "Buscar registros" at bounding box center [1439, 124] width 84 height 18
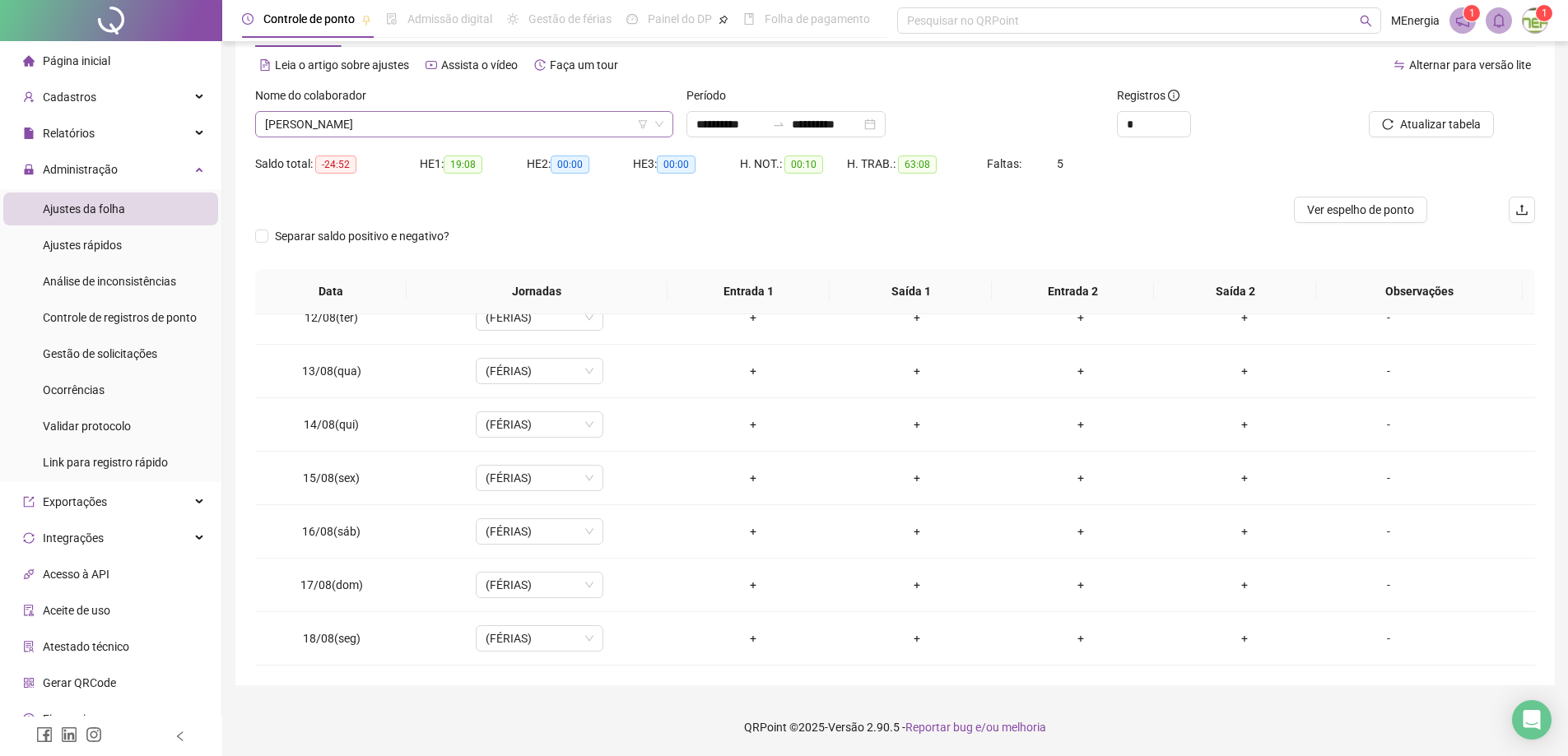
click at [668, 126] on div "[PERSON_NAME]" at bounding box center [464, 125] width 418 height 26
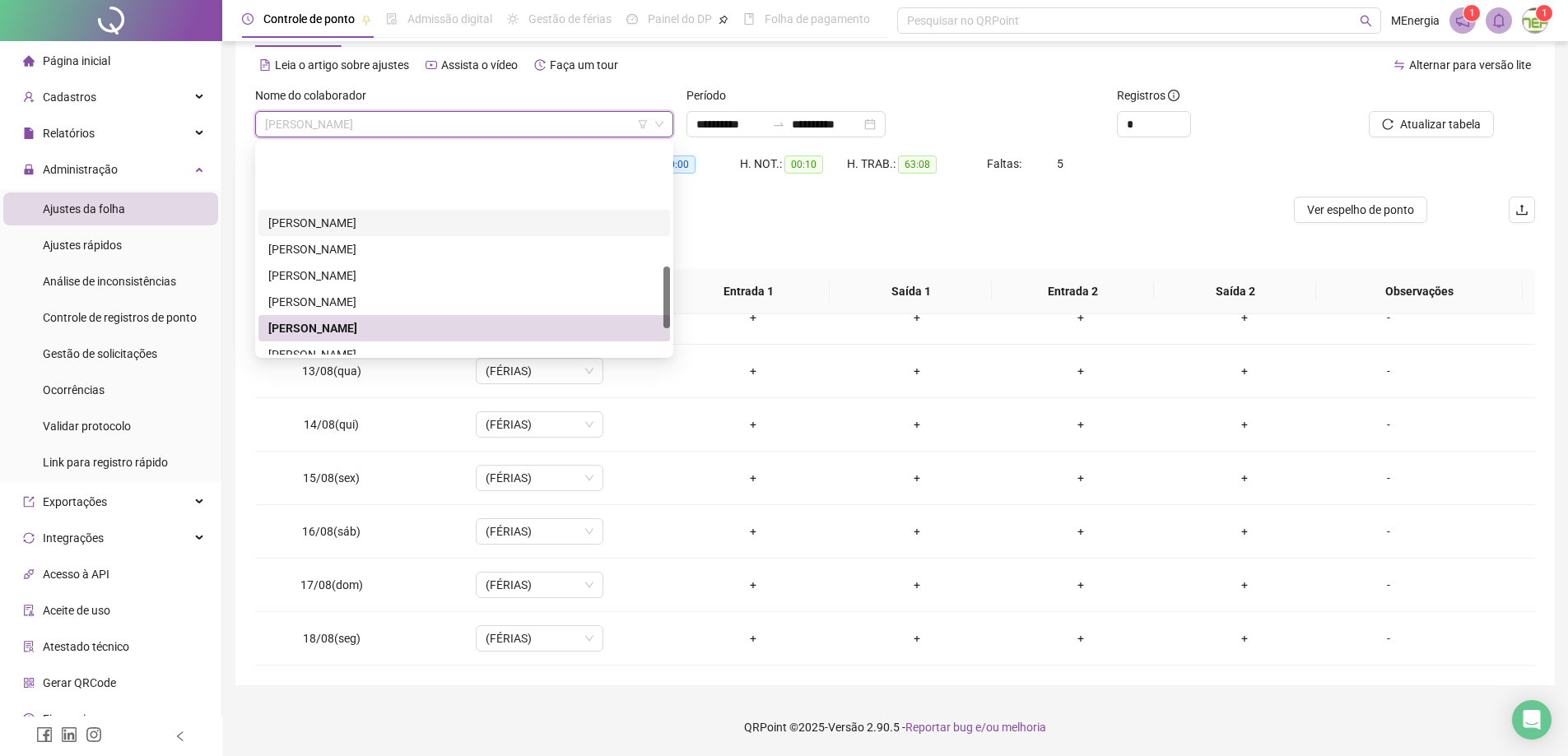
scroll to position [412, 0]
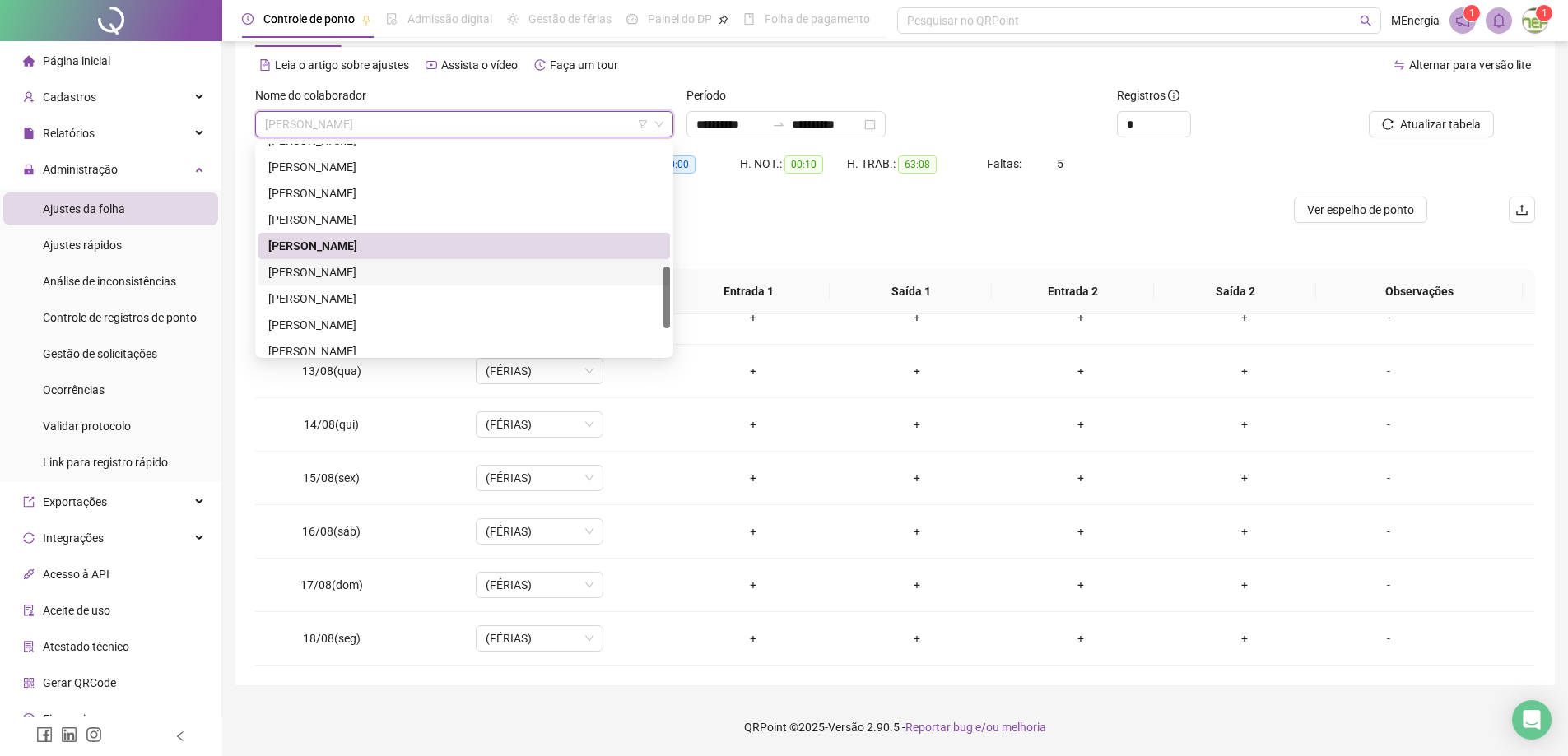
click at [396, 277] on div "[PERSON_NAME]" at bounding box center [464, 272] width 392 height 18
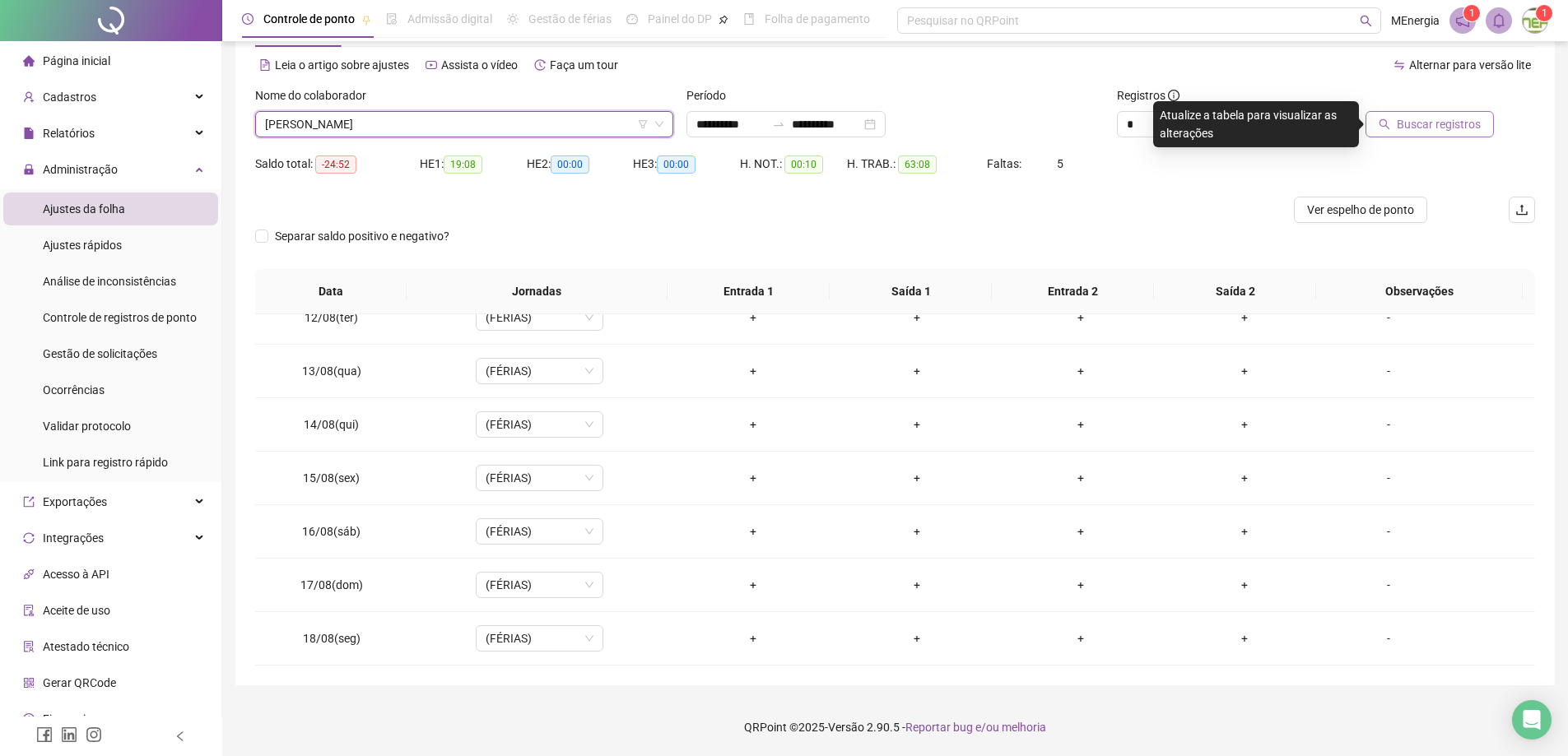
click at [1430, 134] on button "Buscar registros" at bounding box center [1430, 125] width 128 height 26
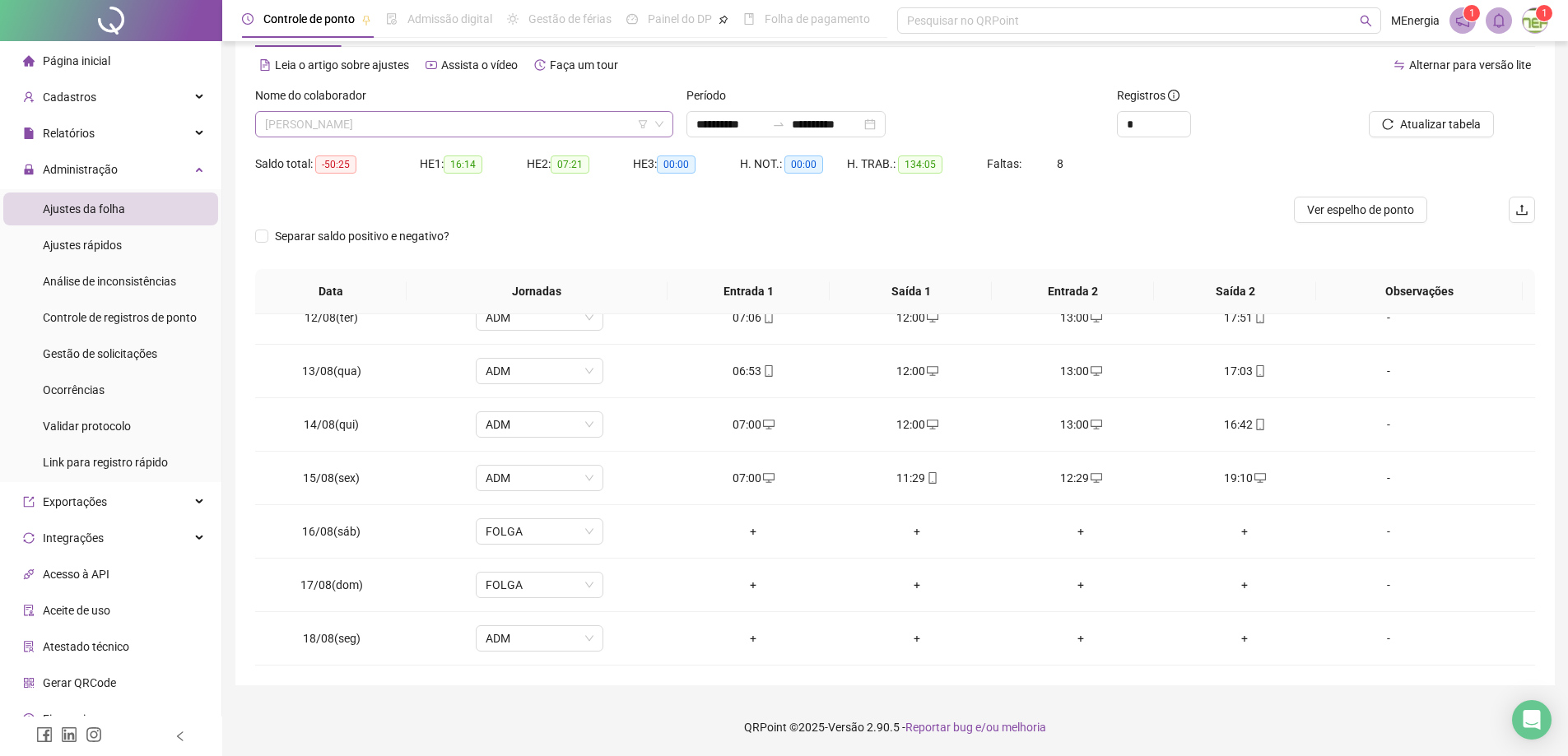
click at [666, 123] on div "[PERSON_NAME]" at bounding box center [464, 125] width 418 height 26
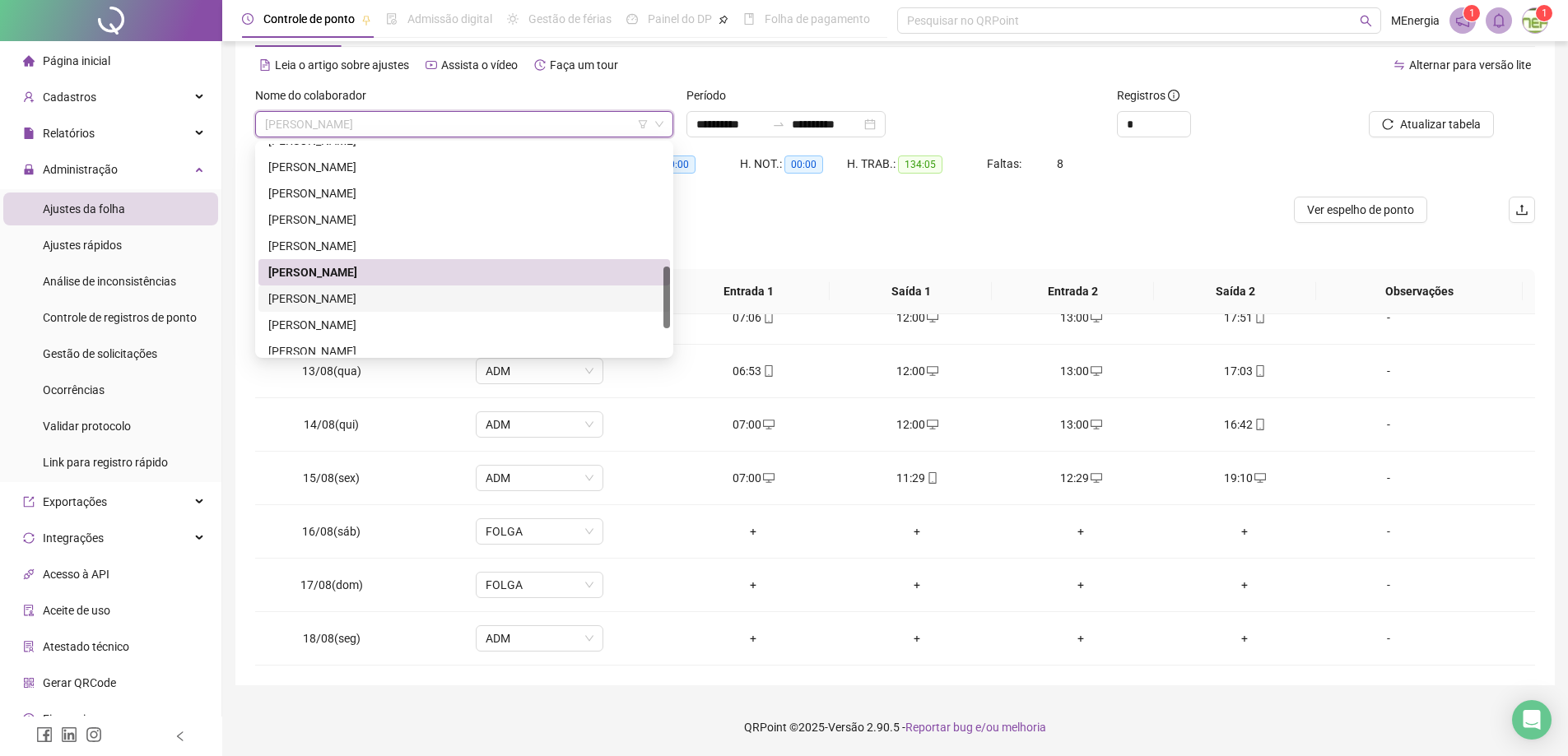
click at [378, 293] on div "[PERSON_NAME]" at bounding box center [464, 298] width 392 height 18
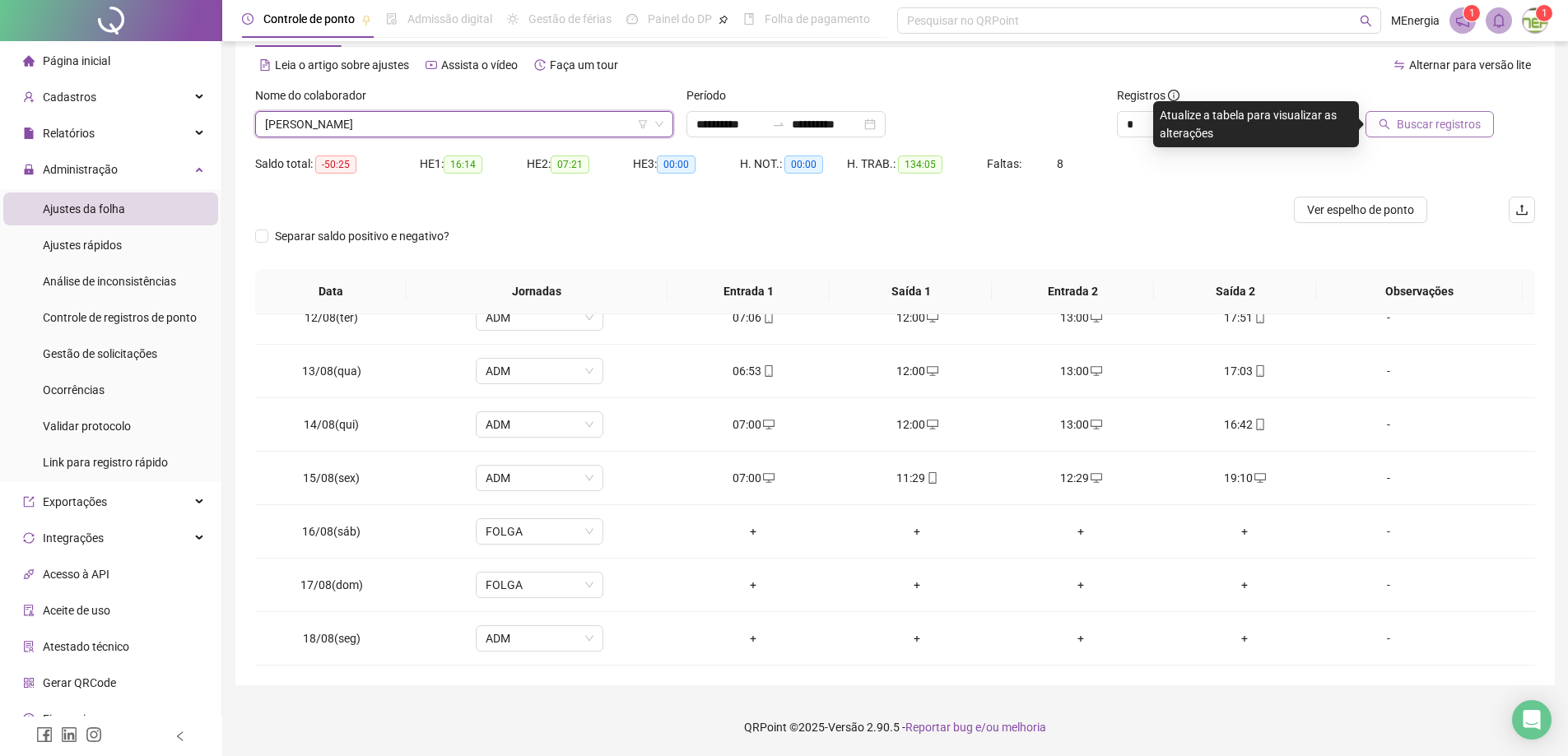
click at [1440, 131] on span "Buscar registros" at bounding box center [1439, 124] width 84 height 18
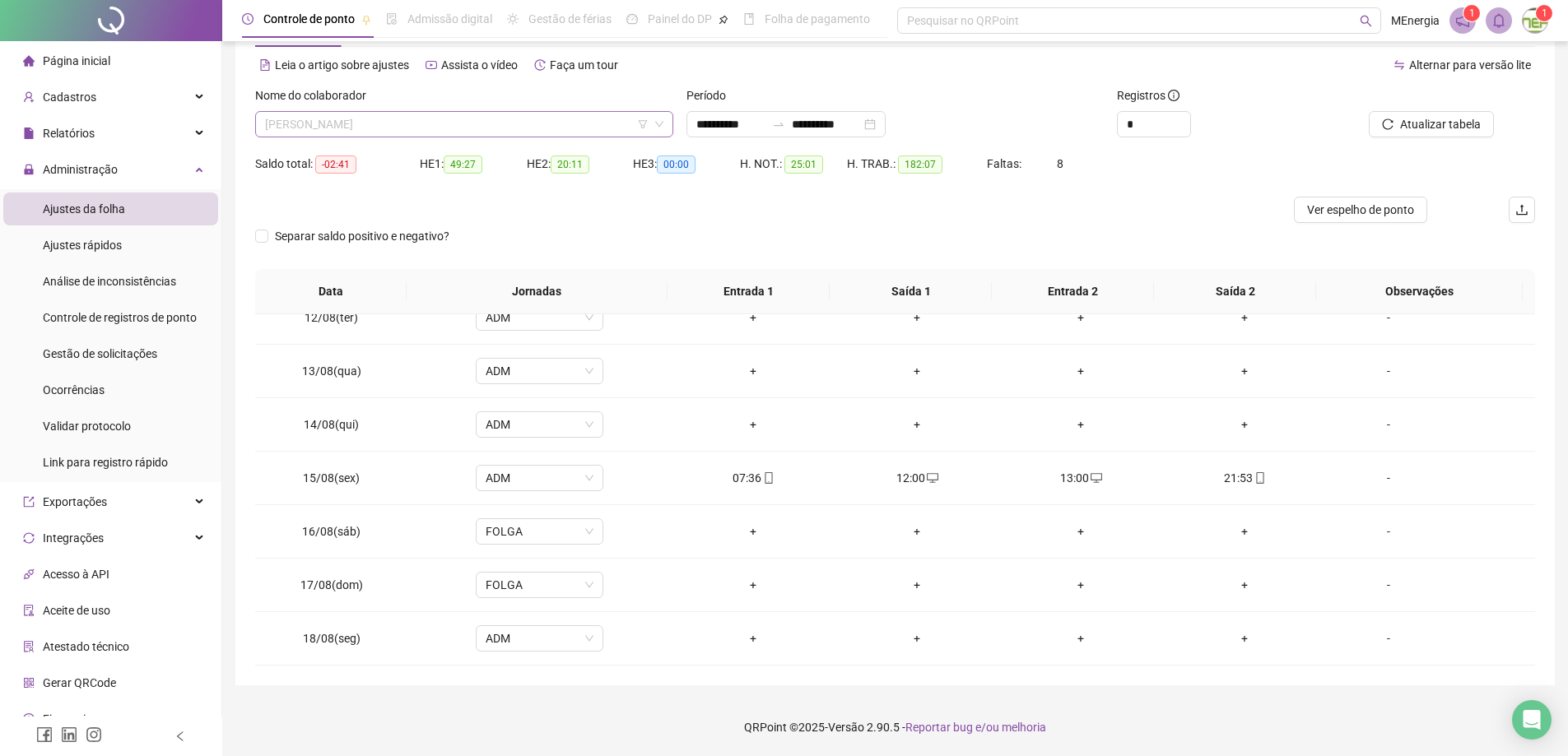
click at [666, 119] on div "[PERSON_NAME]" at bounding box center [464, 125] width 418 height 26
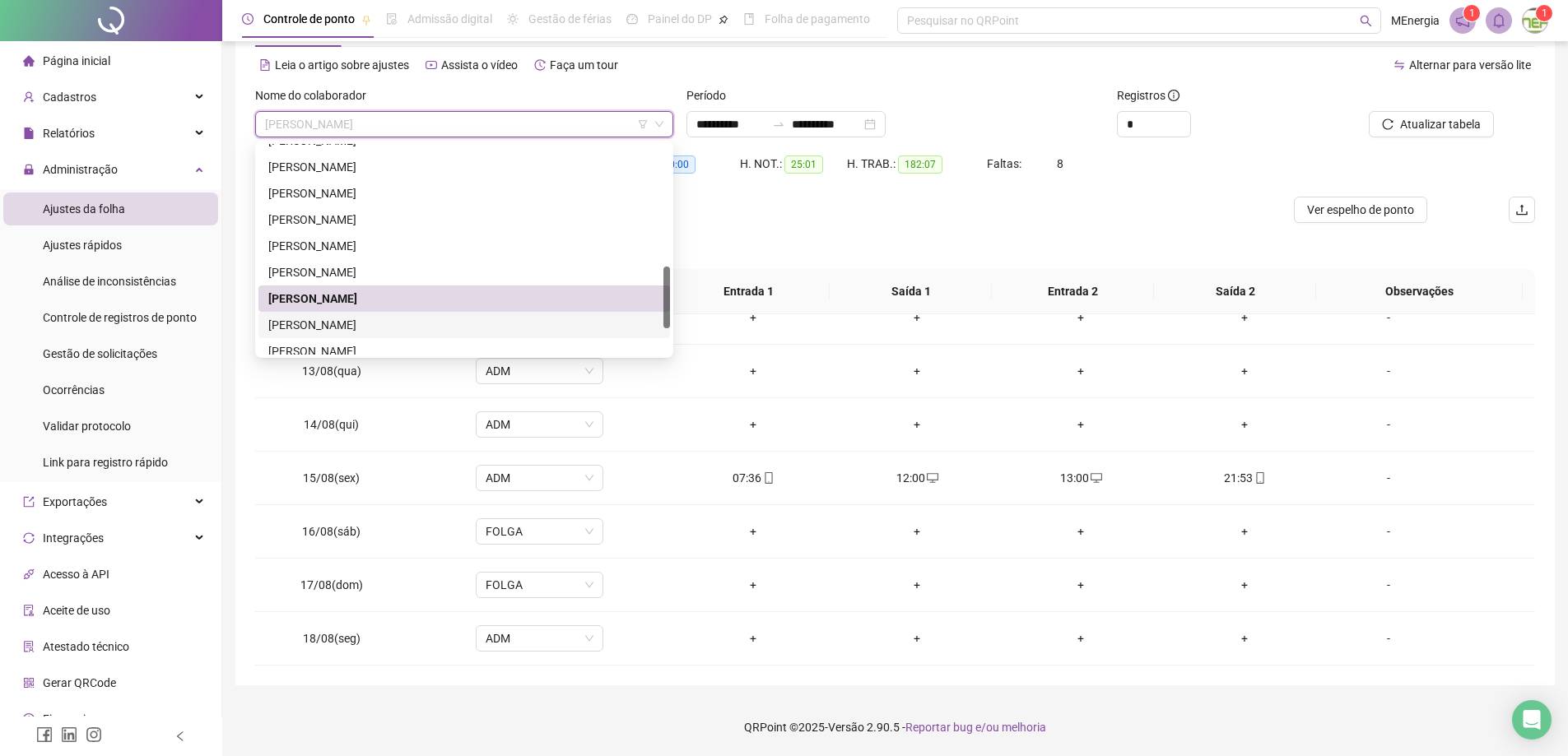
click at [380, 322] on div "[PERSON_NAME]" at bounding box center [464, 325] width 392 height 18
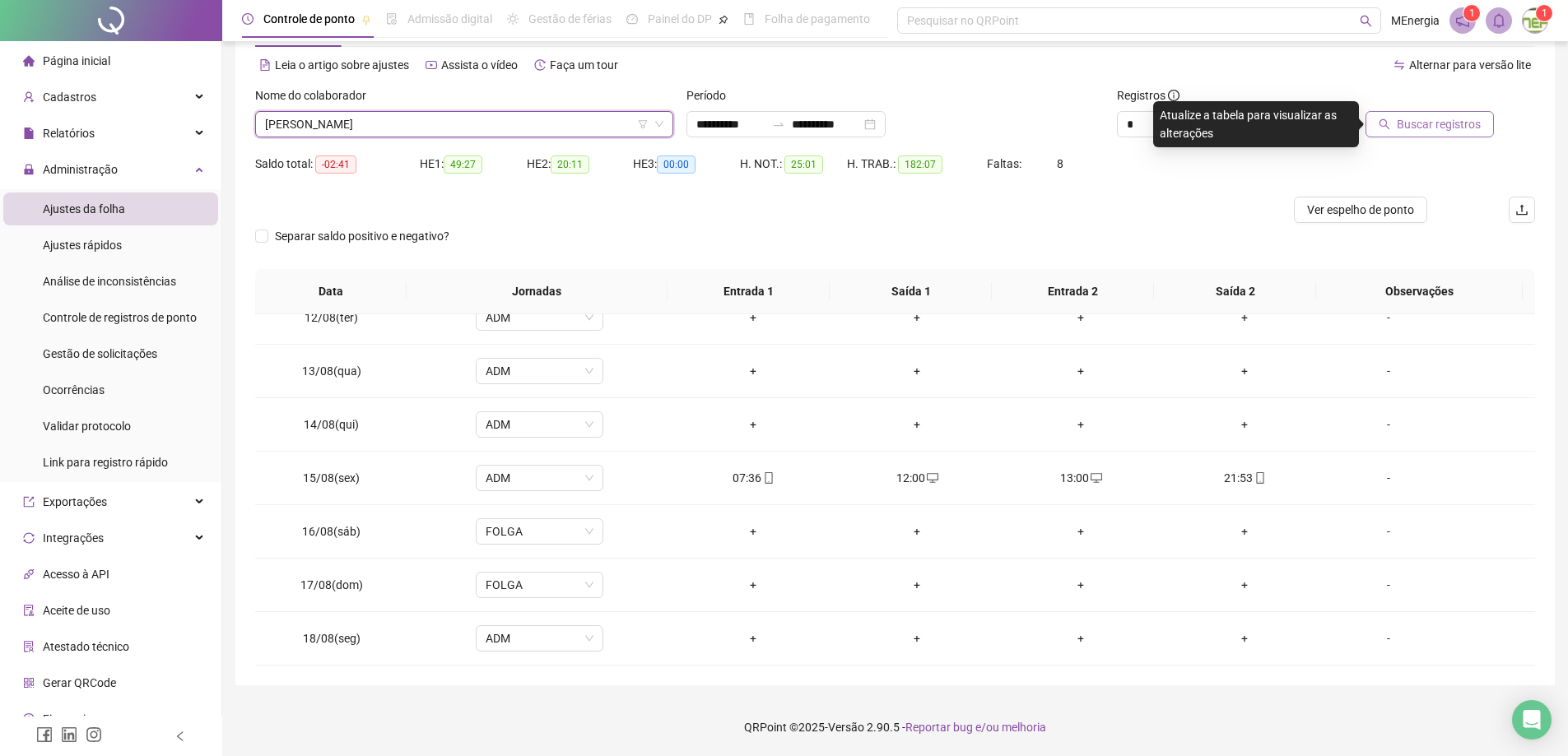
click at [1420, 121] on span "Buscar registros" at bounding box center [1439, 124] width 84 height 18
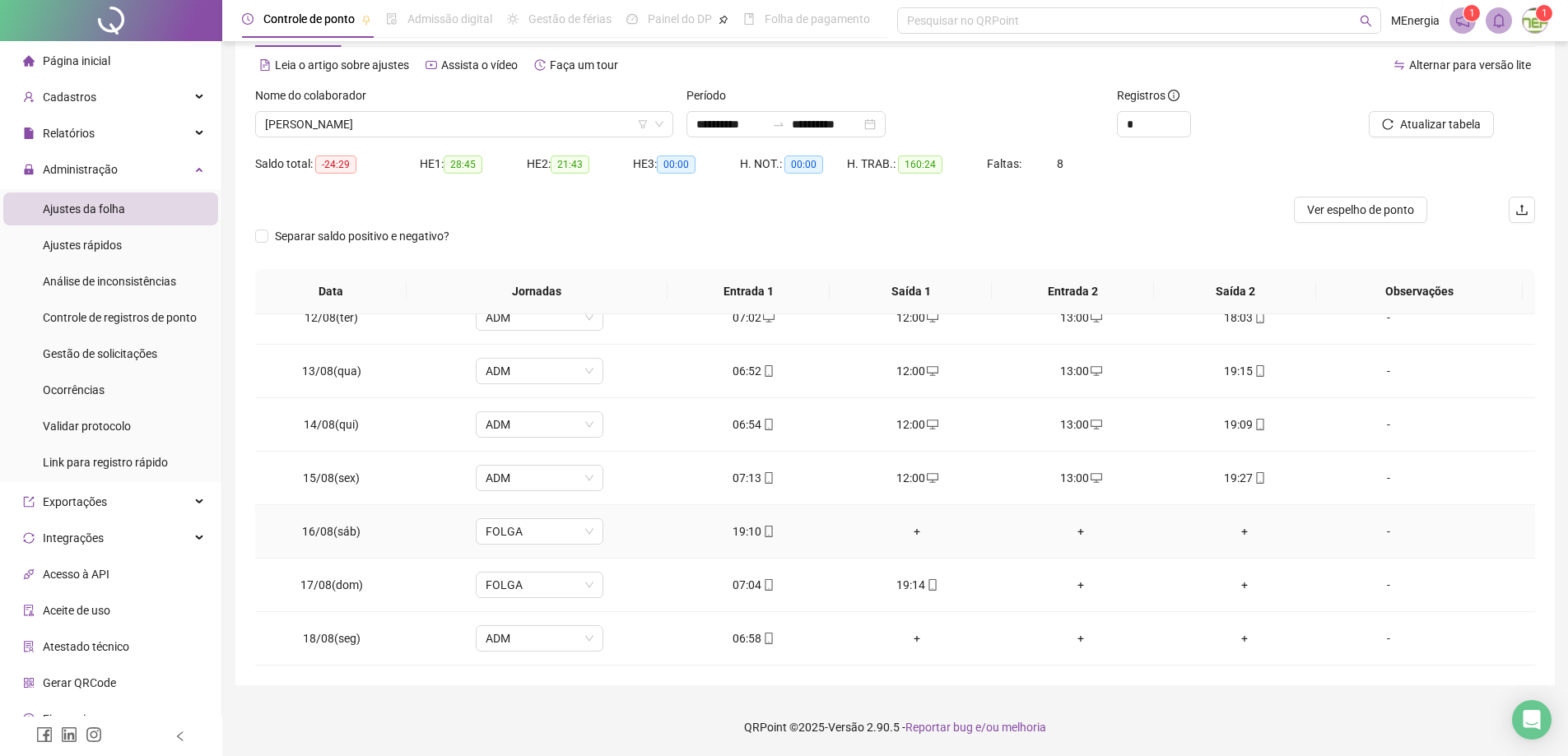
click at [912, 533] on div "+" at bounding box center [918, 531] width 138 height 18
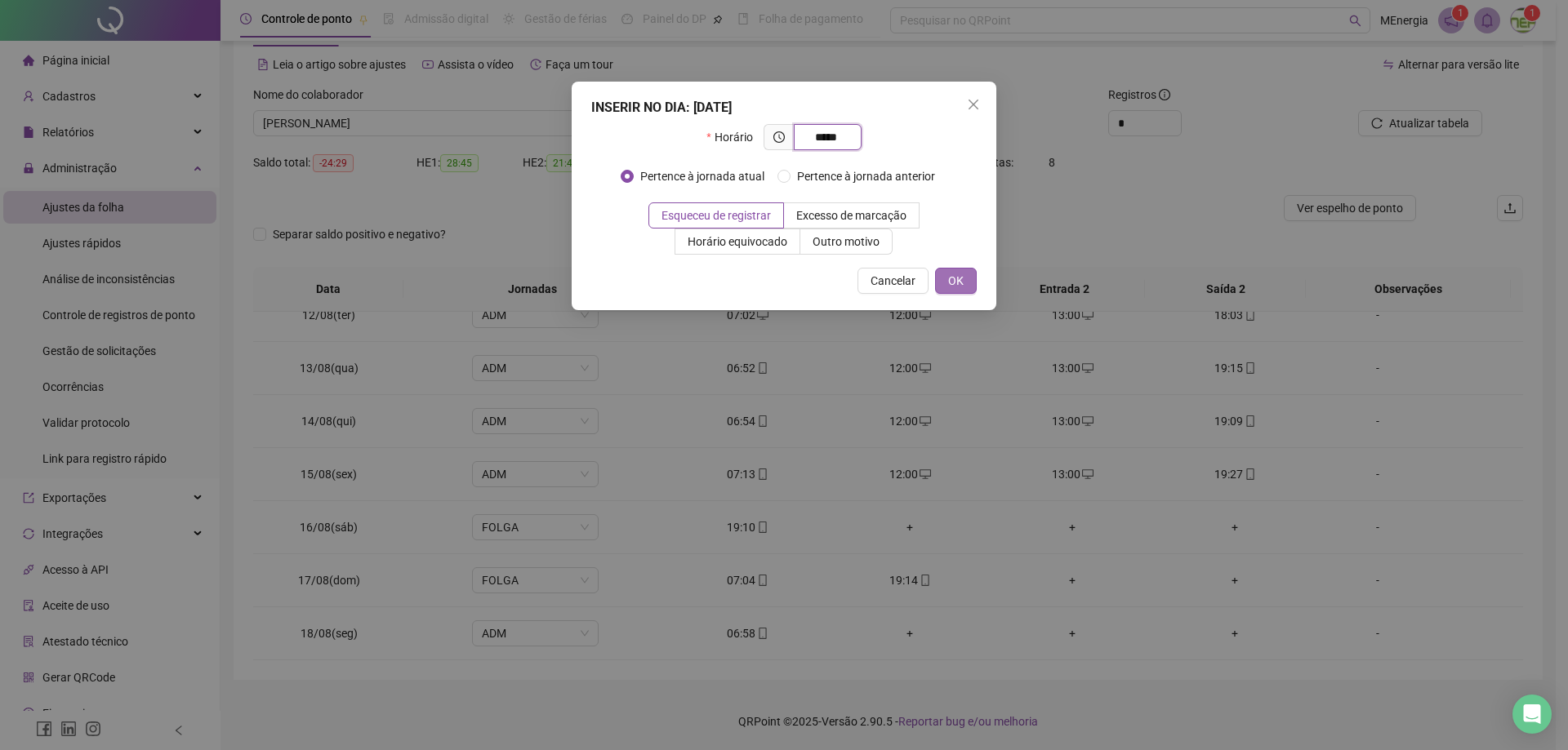
type input "*****"
click at [960, 286] on span "OK" at bounding box center [955, 280] width 16 height 18
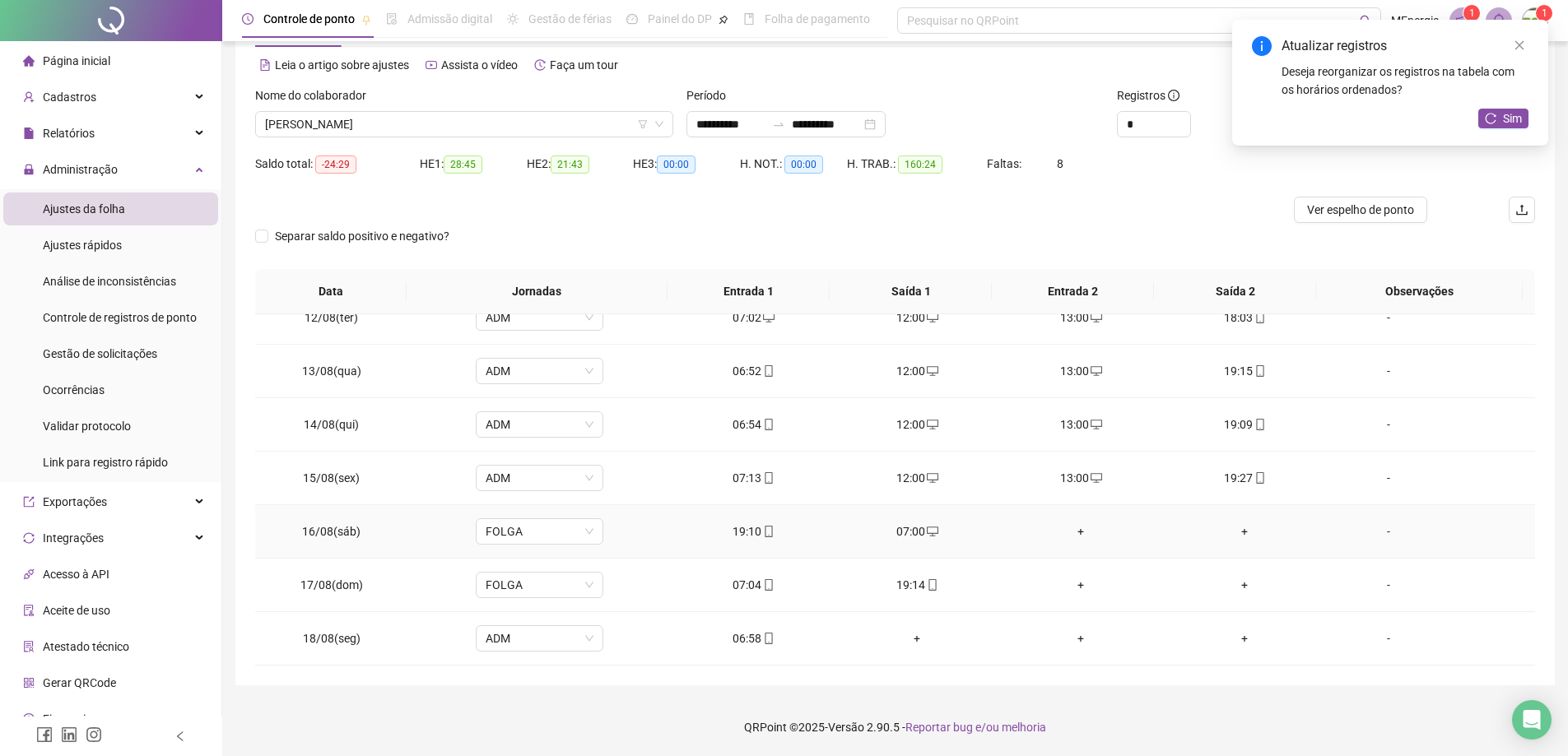
click at [1071, 532] on div "+" at bounding box center [1082, 531] width 138 height 18
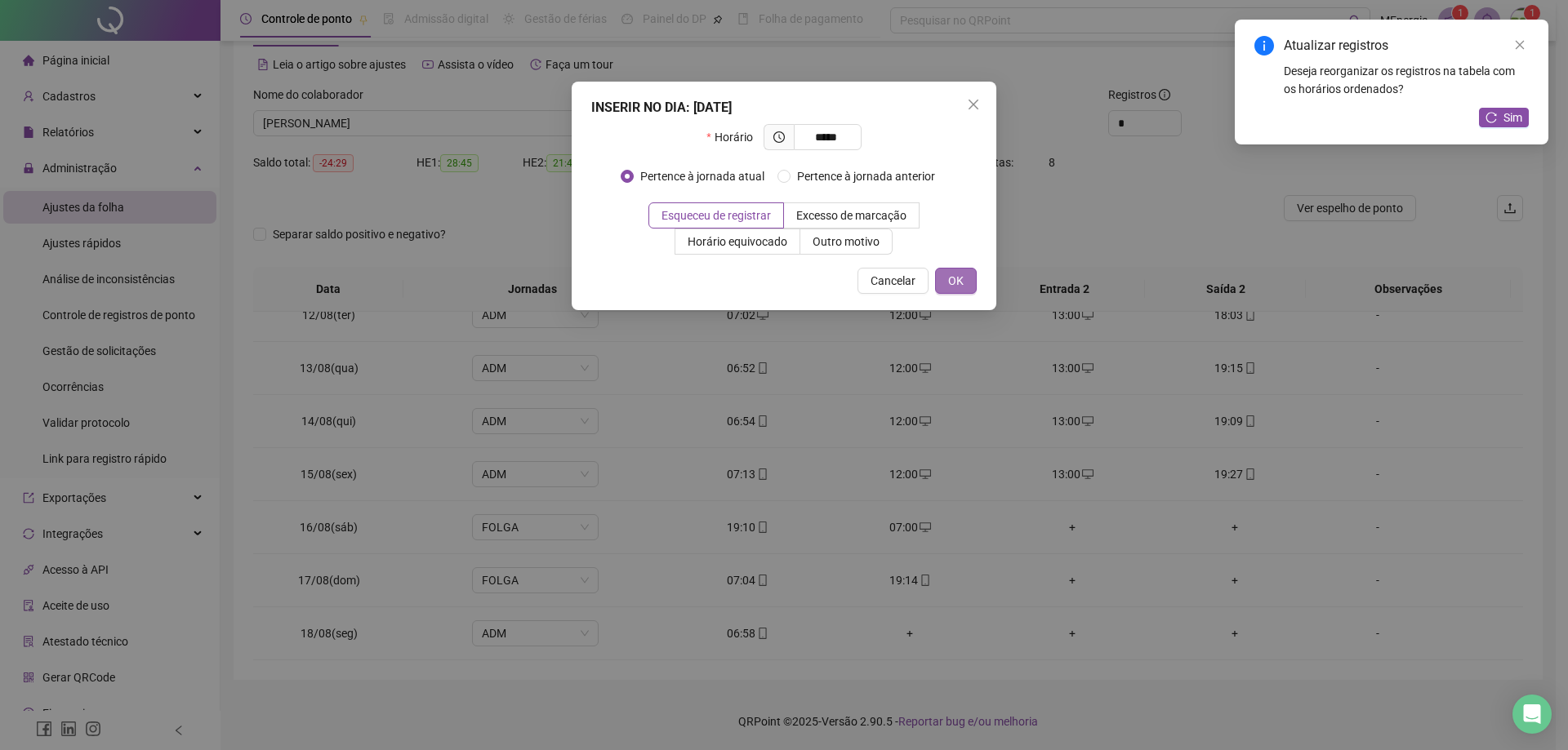
type input "*****"
click at [950, 278] on span "OK" at bounding box center [955, 280] width 16 height 18
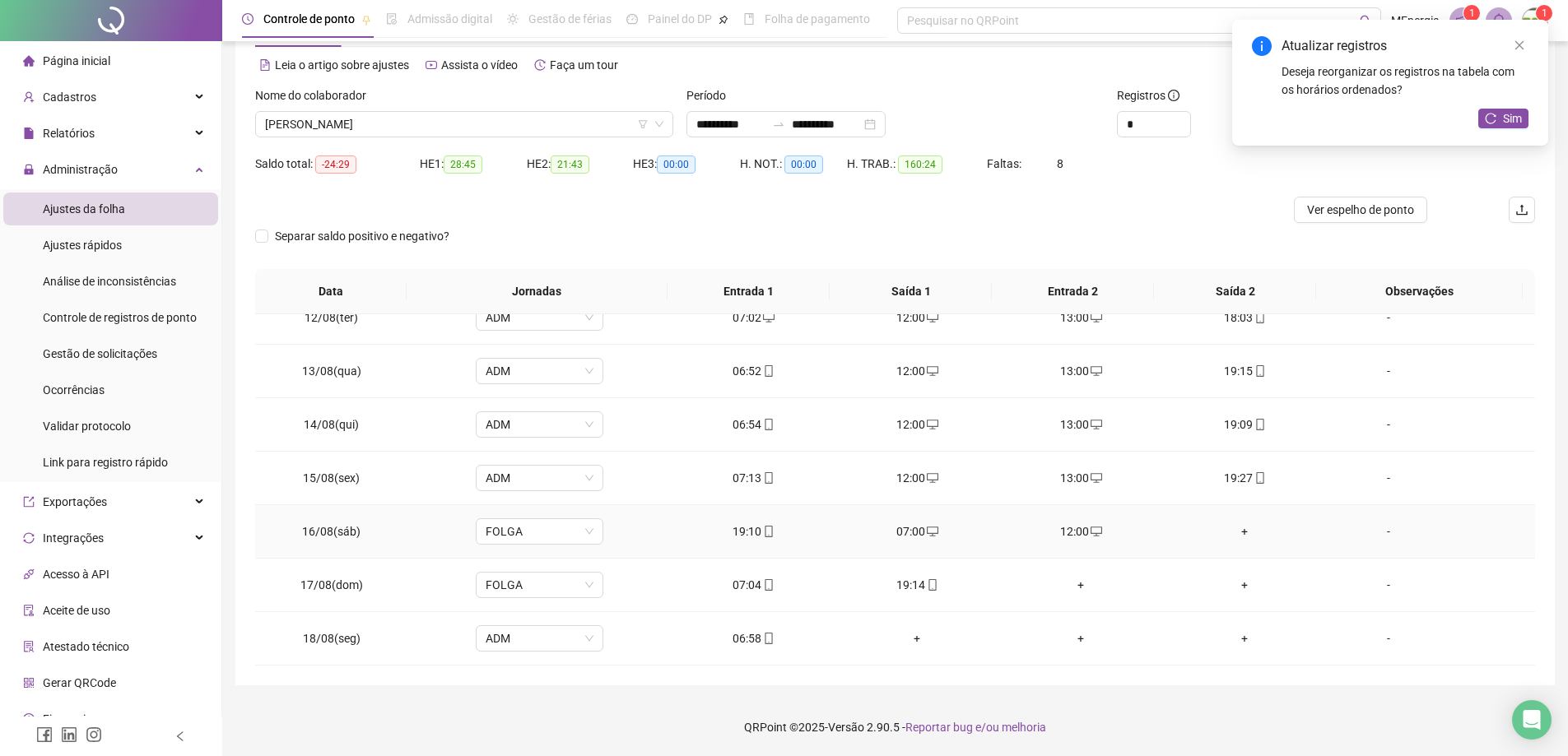
click at [1238, 529] on div "+" at bounding box center [1245, 531] width 138 height 18
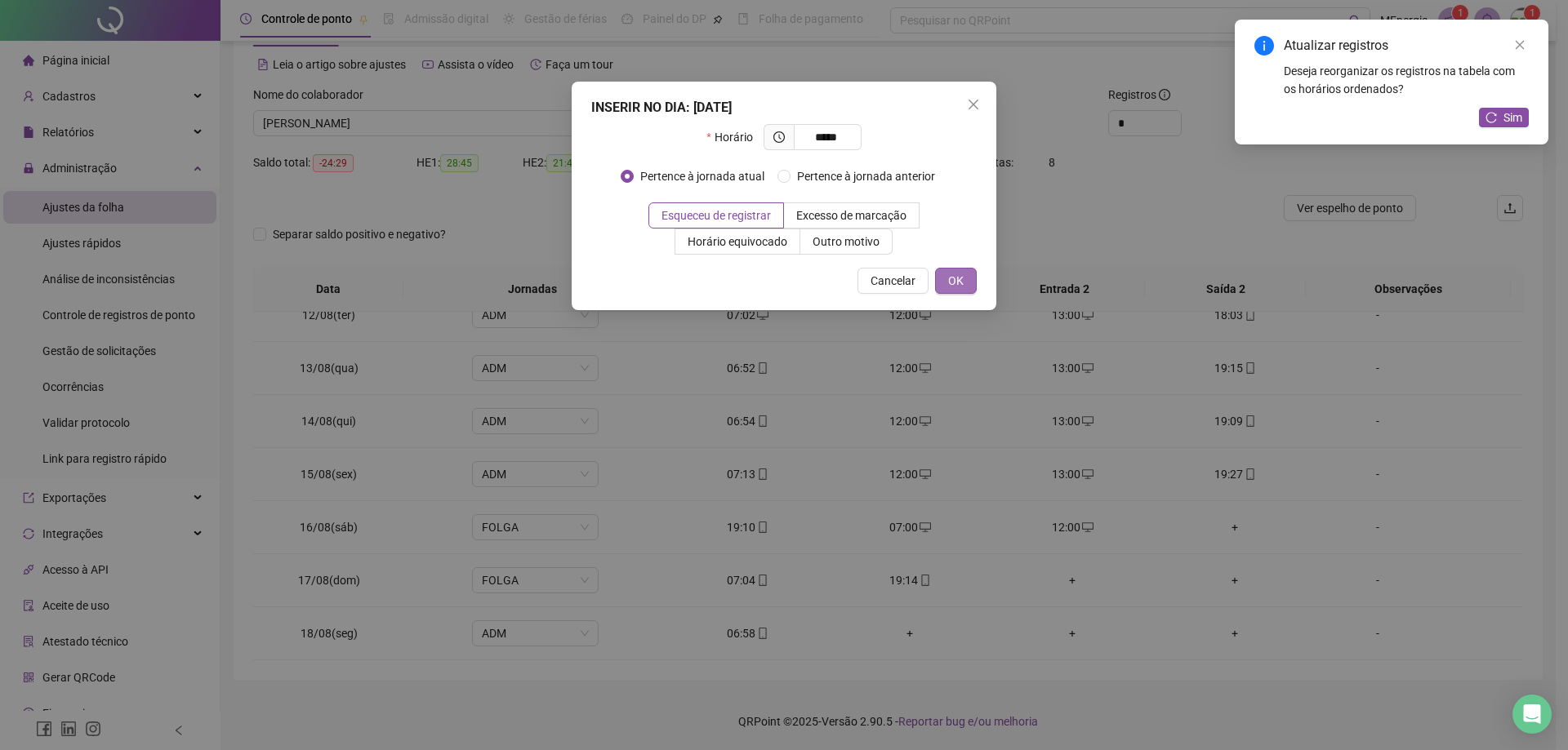
type input "*****"
click at [967, 288] on button "OK" at bounding box center [955, 281] width 41 height 26
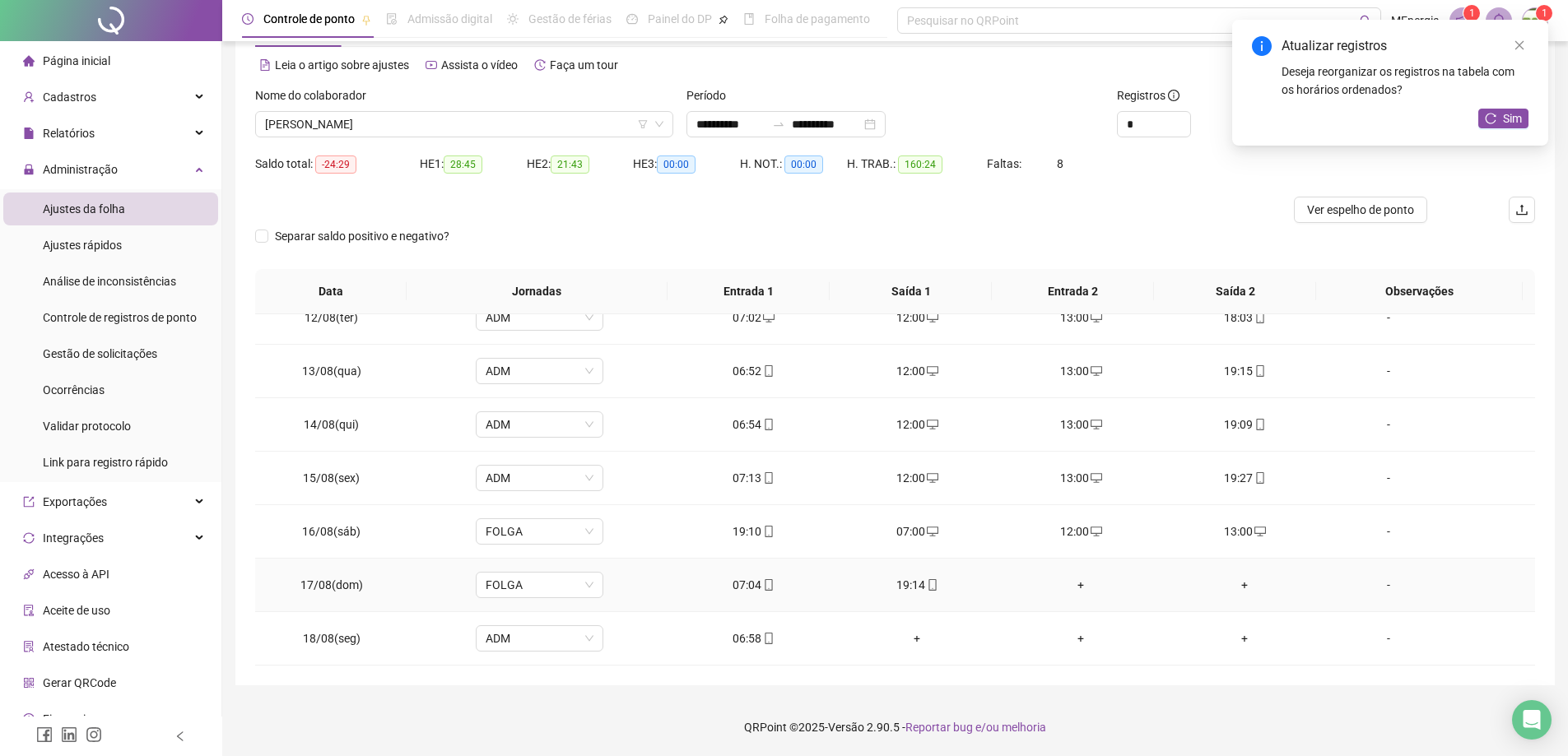
click at [1073, 589] on div "+" at bounding box center [1082, 584] width 138 height 18
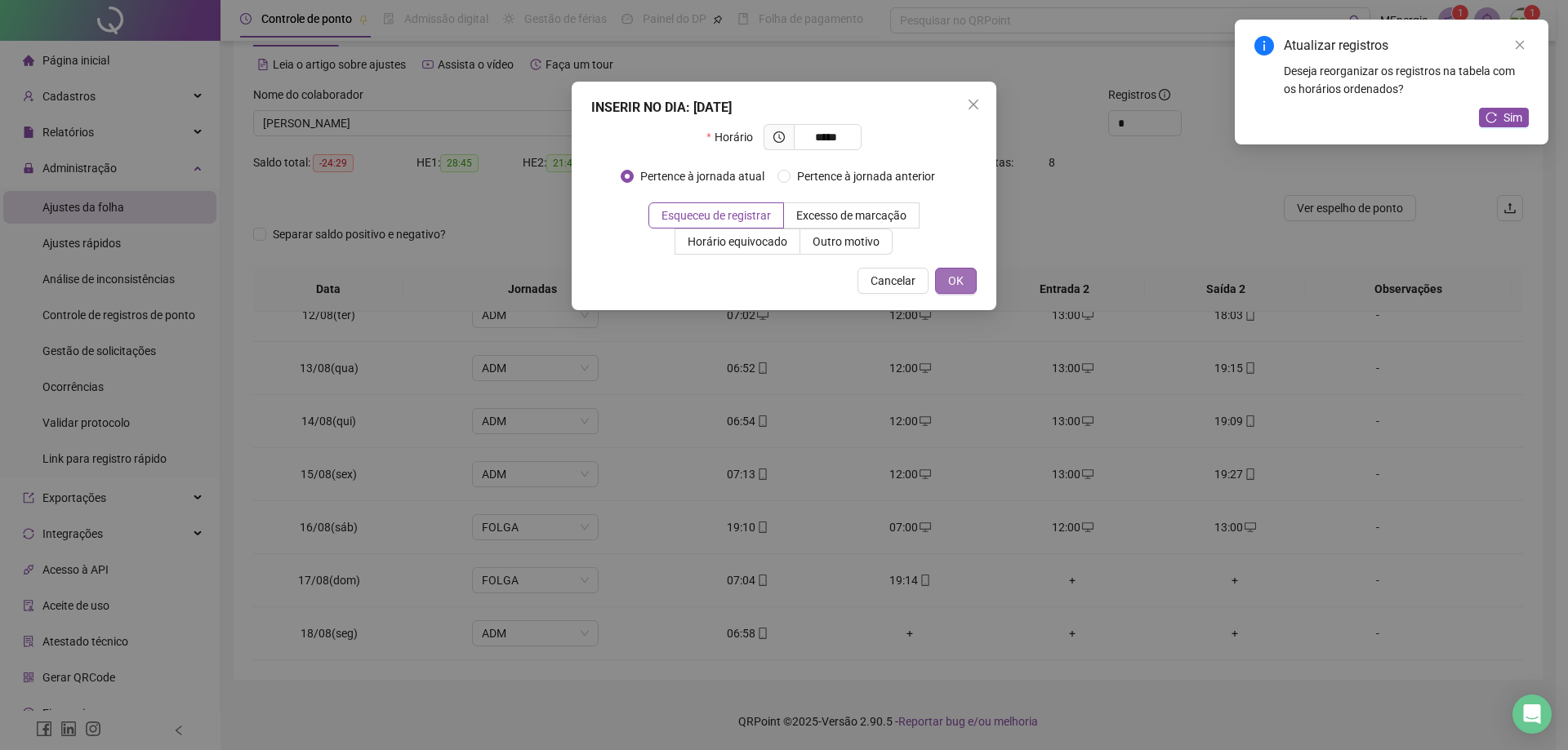
type input "*****"
click at [949, 281] on span "OK" at bounding box center [955, 280] width 16 height 18
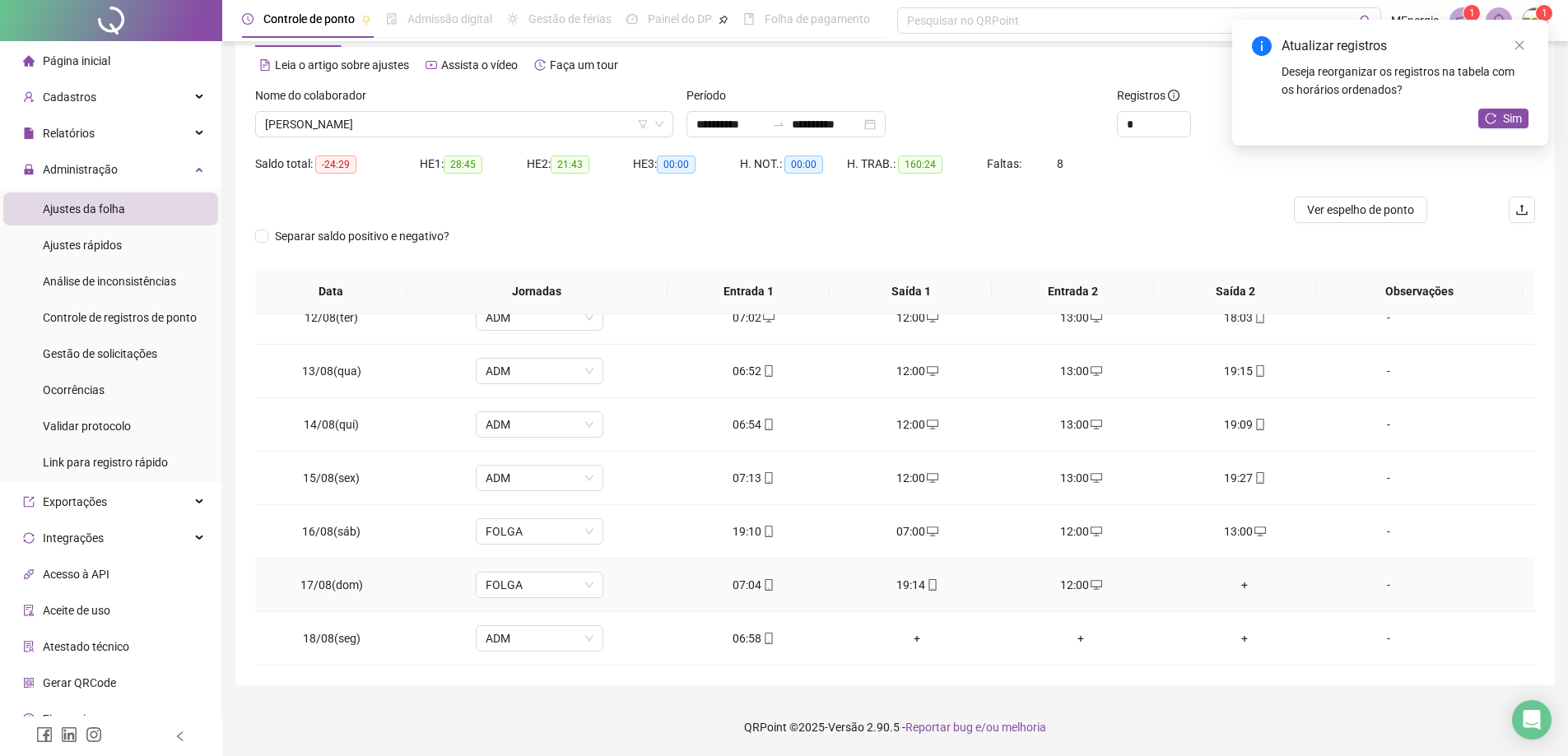
click at [1234, 588] on div "+" at bounding box center [1245, 584] width 138 height 18
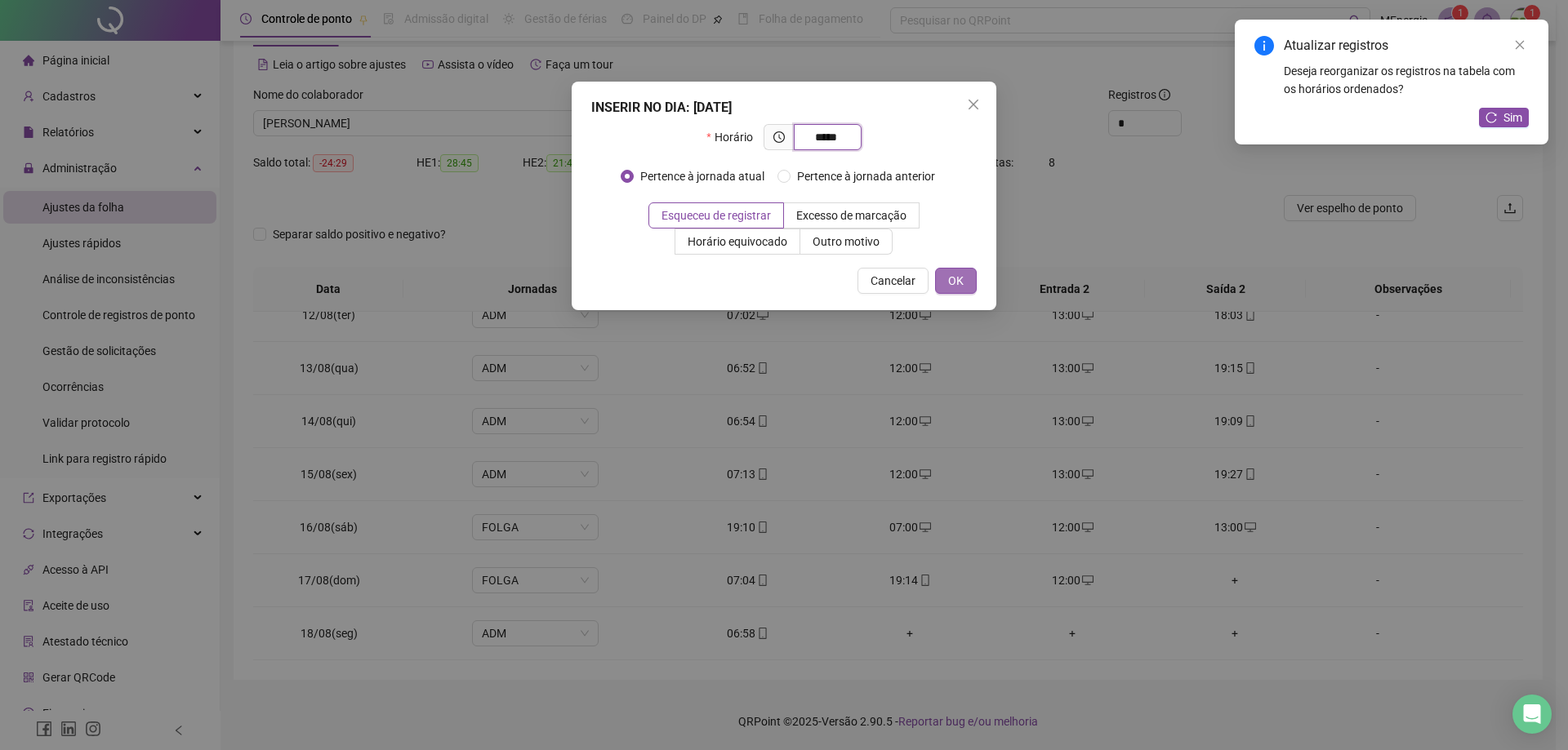
type input "*****"
click at [943, 283] on button "OK" at bounding box center [955, 281] width 41 height 26
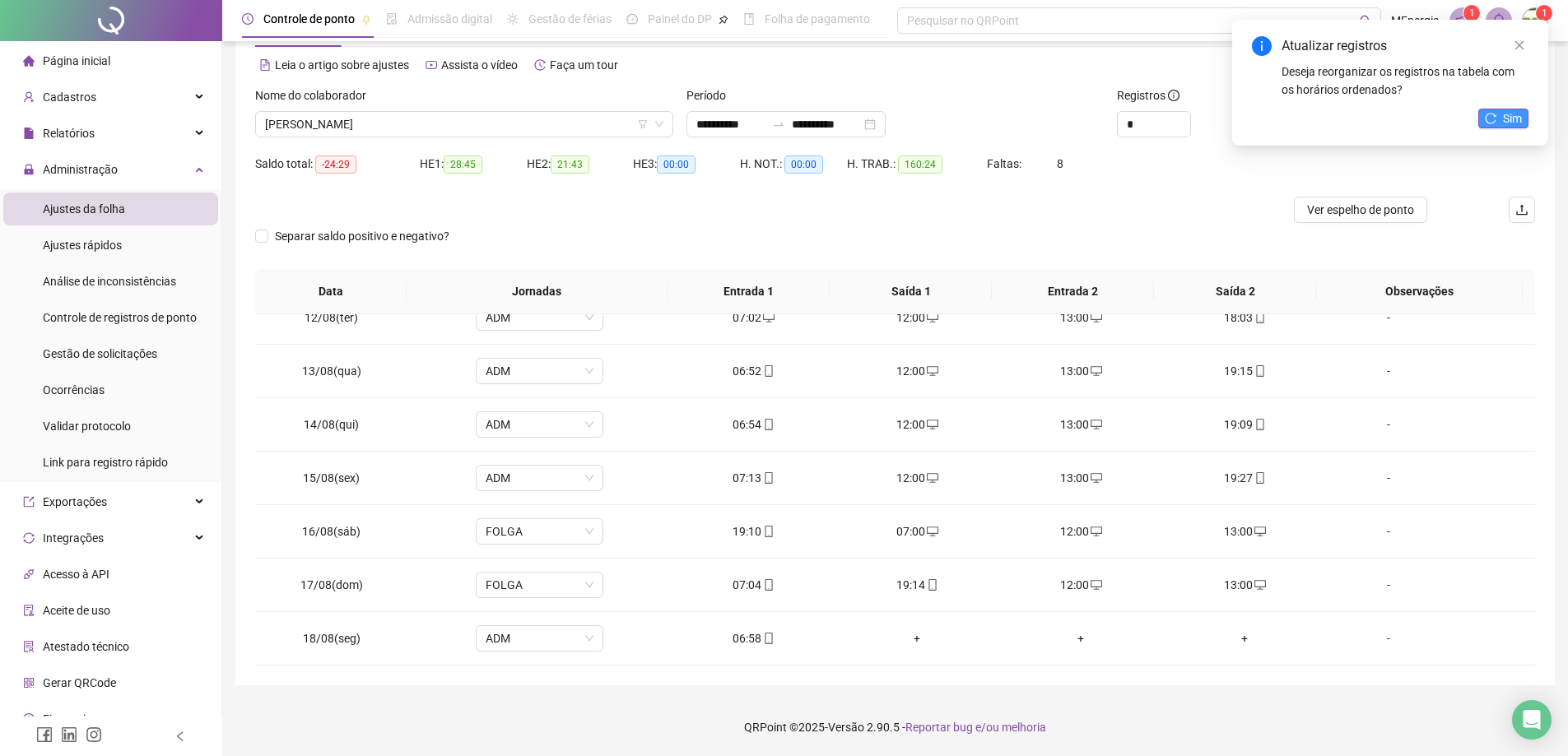
click at [1495, 119] on icon "reload" at bounding box center [1491, 118] width 11 height 11
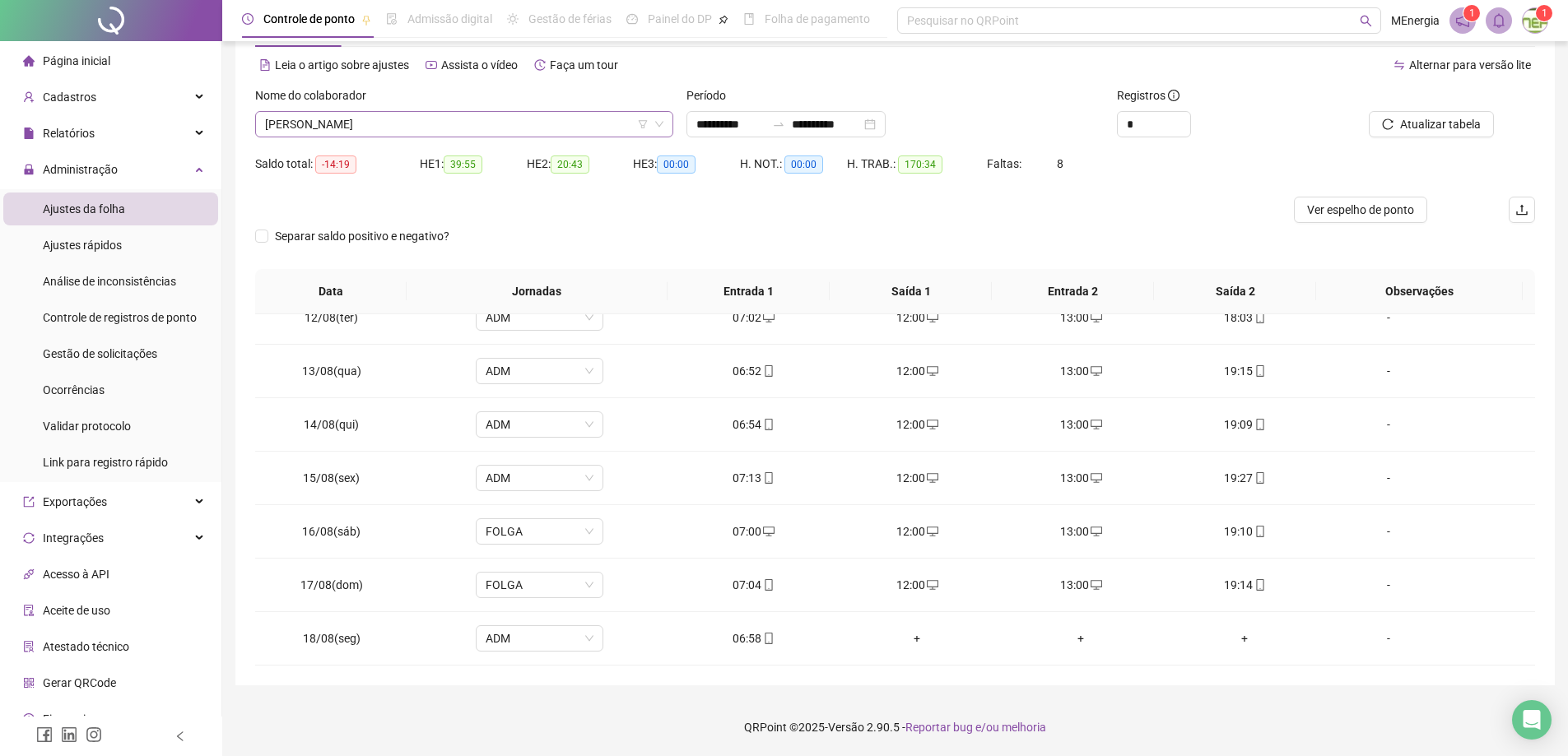
click at [669, 120] on div "[PERSON_NAME]" at bounding box center [464, 125] width 418 height 26
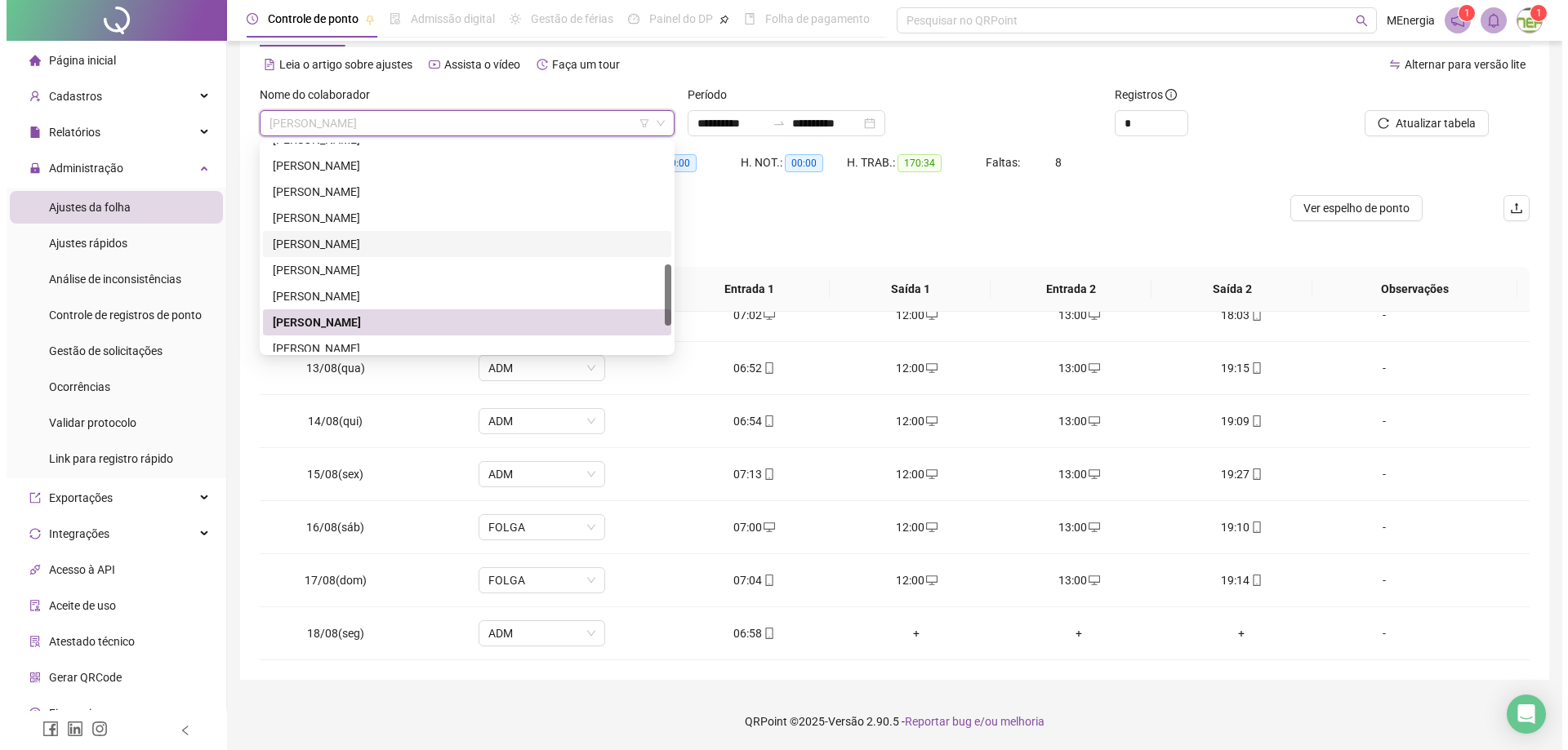
scroll to position [490, 0]
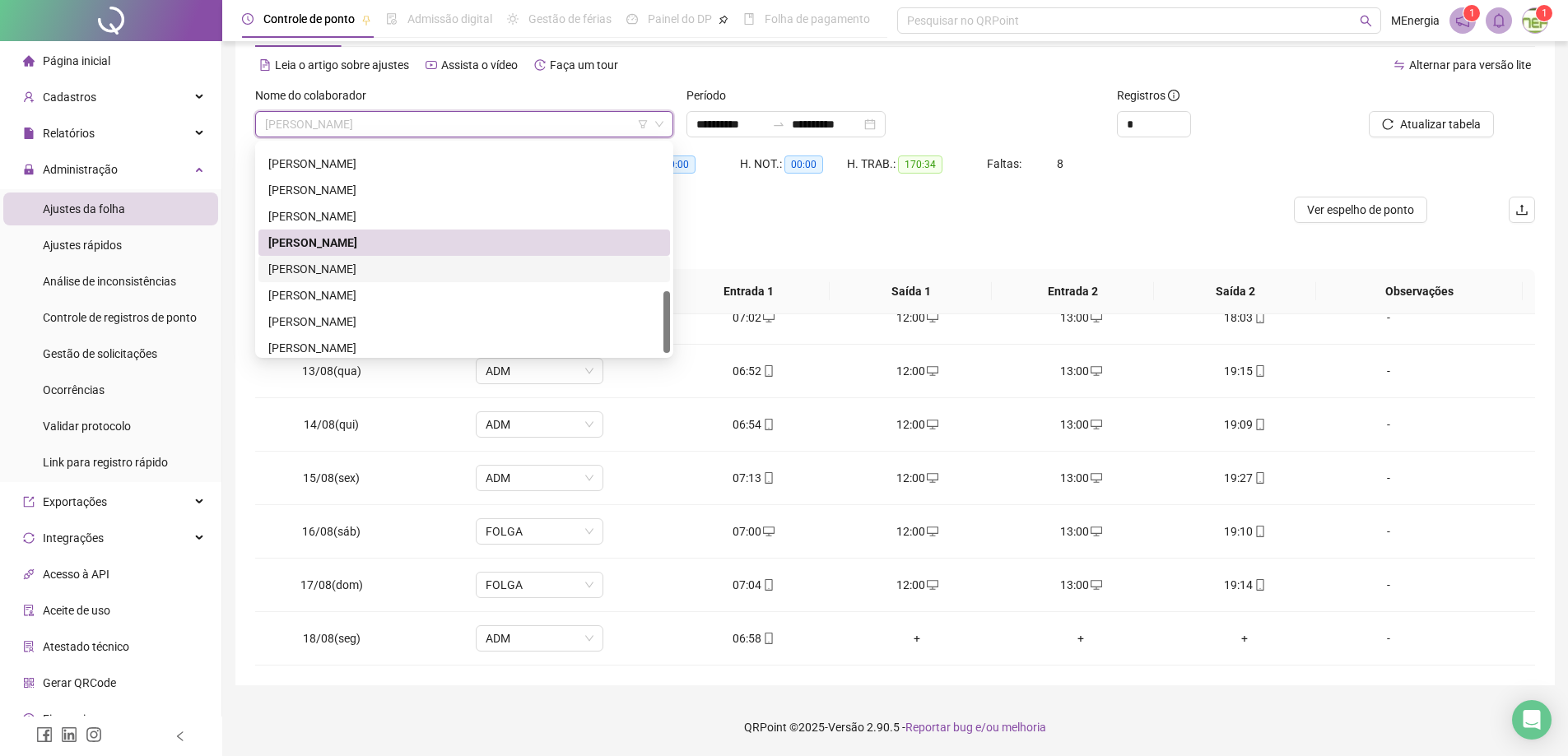
click at [417, 266] on div "[PERSON_NAME]" at bounding box center [464, 269] width 392 height 18
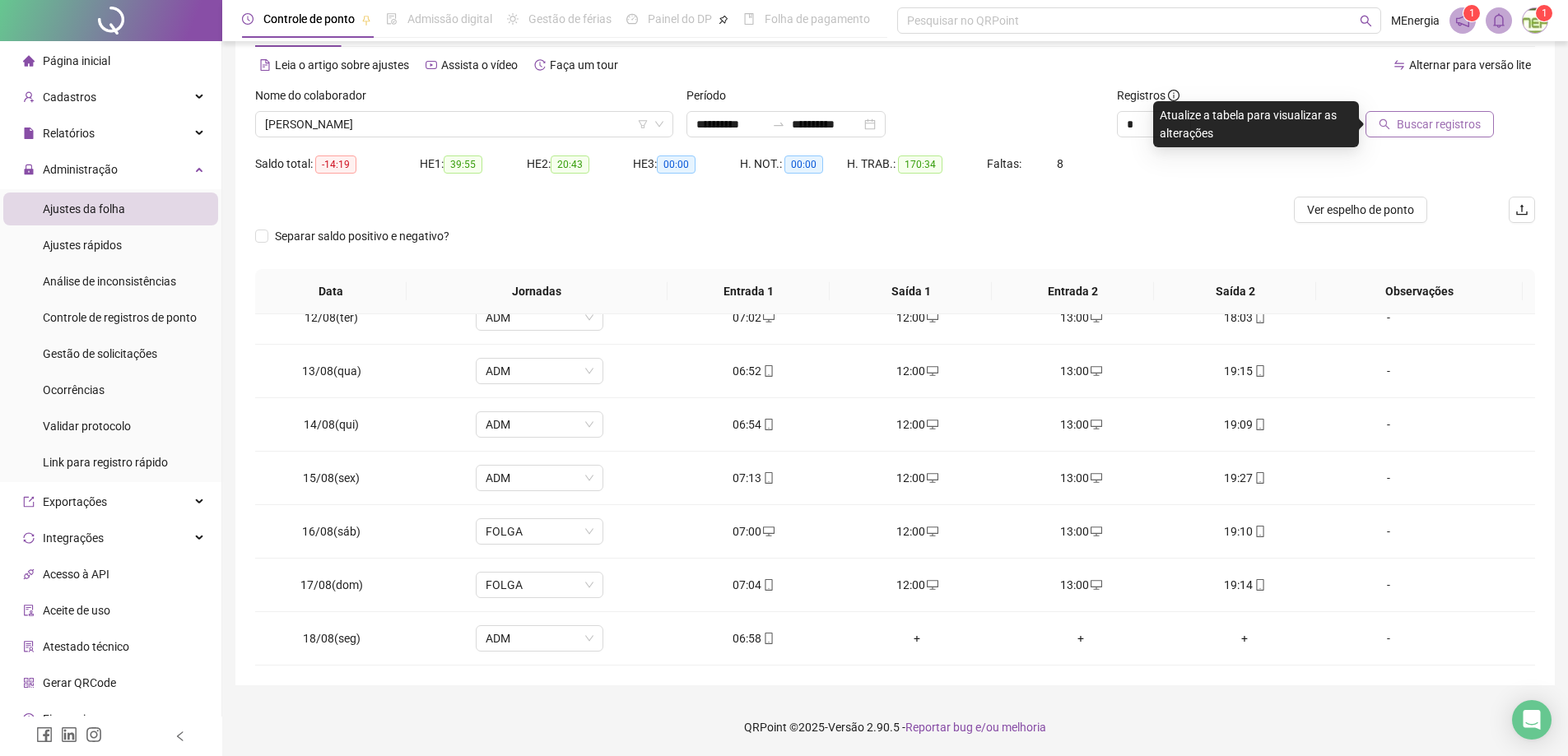
click at [1391, 119] on icon "search" at bounding box center [1385, 125] width 11 height 11
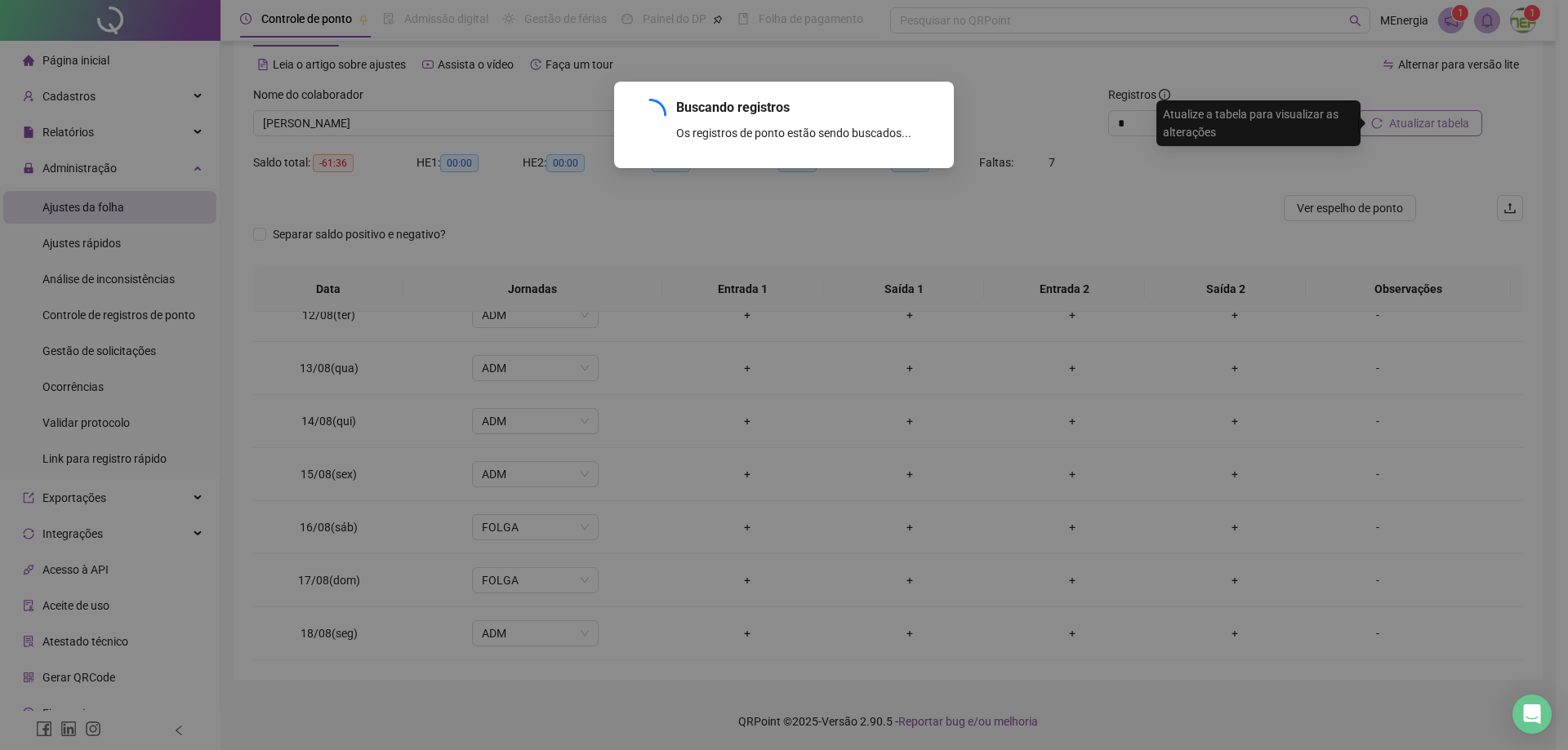
scroll to position [235, 0]
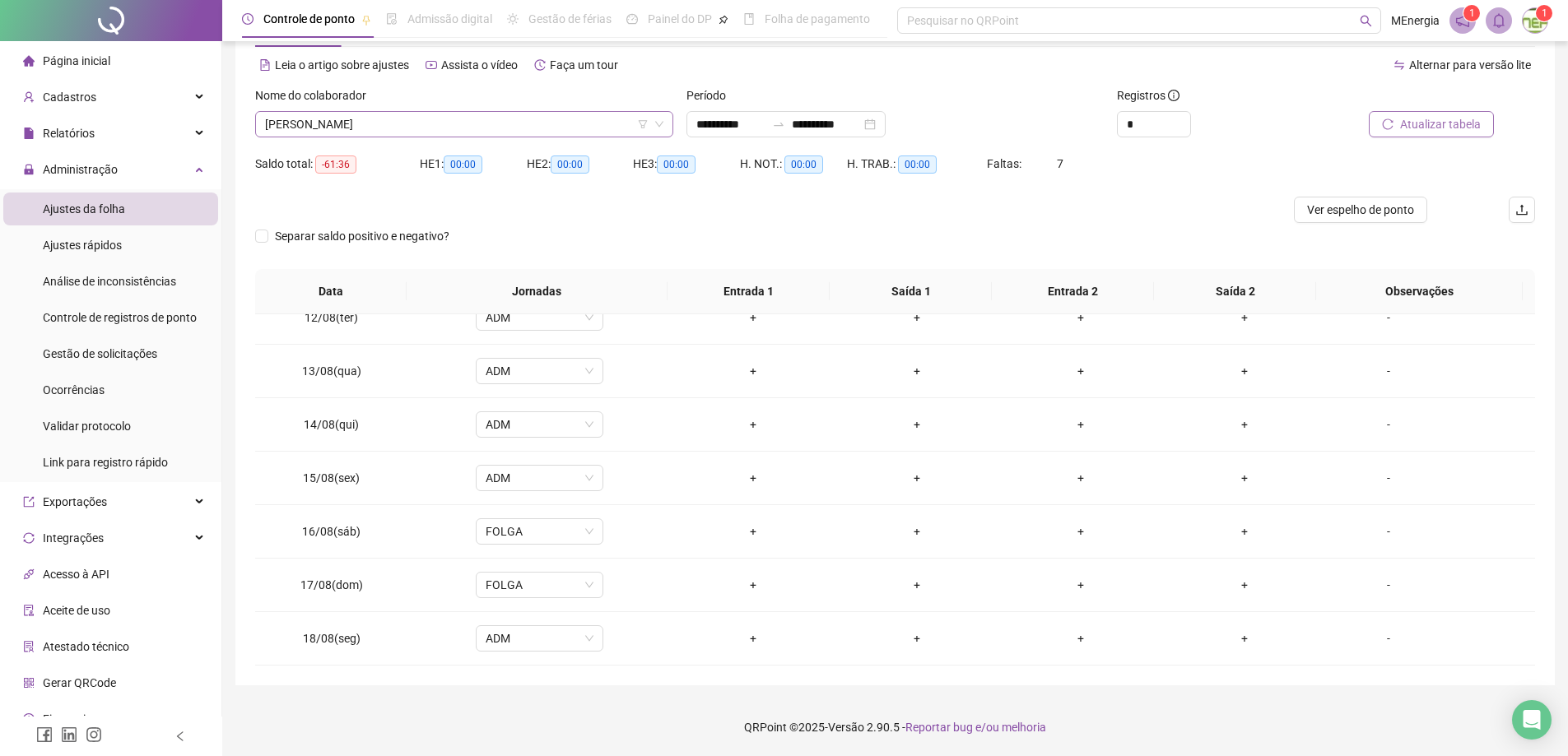
click at [672, 119] on div "[PERSON_NAME]" at bounding box center [464, 125] width 418 height 26
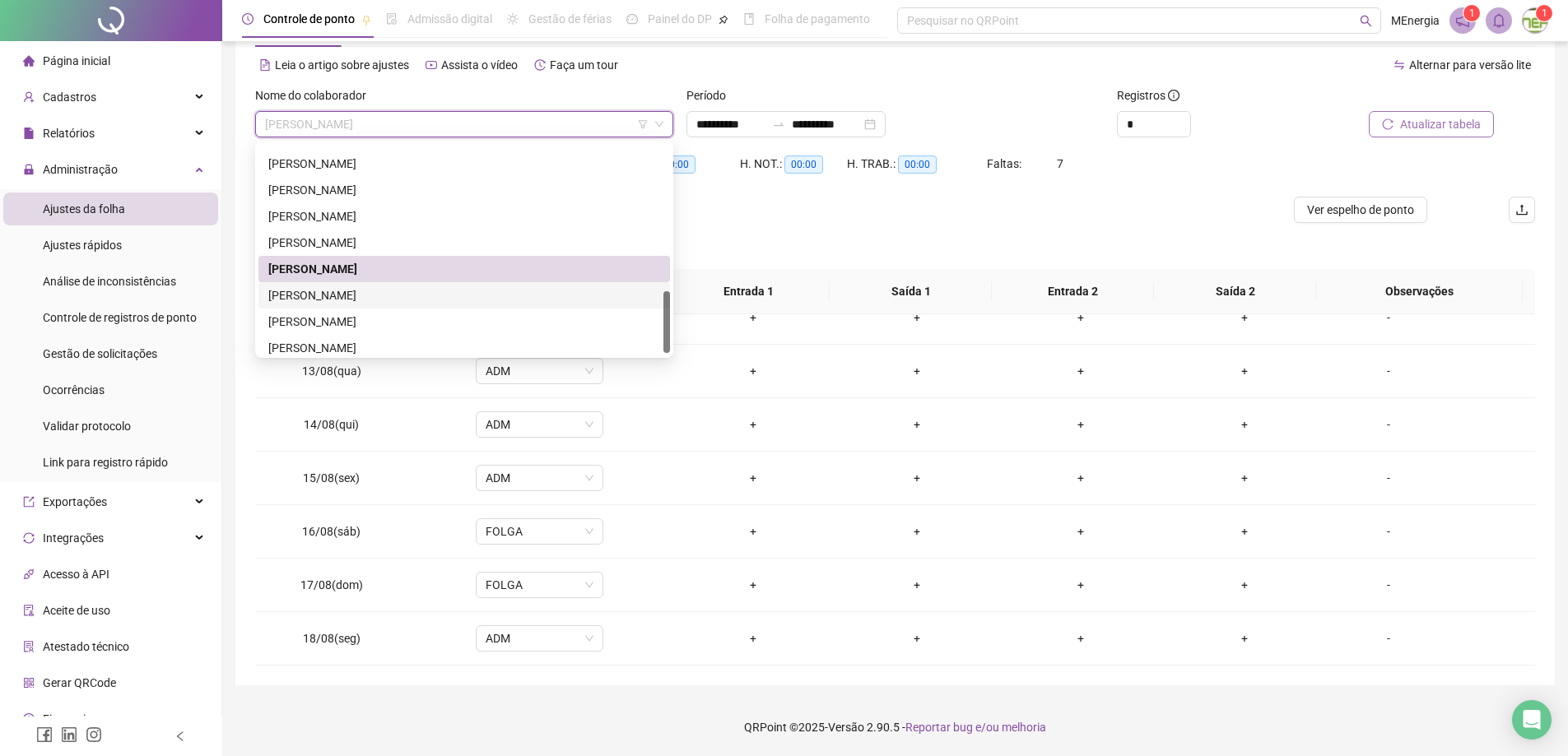
click at [434, 299] on div "[PERSON_NAME]" at bounding box center [464, 294] width 392 height 18
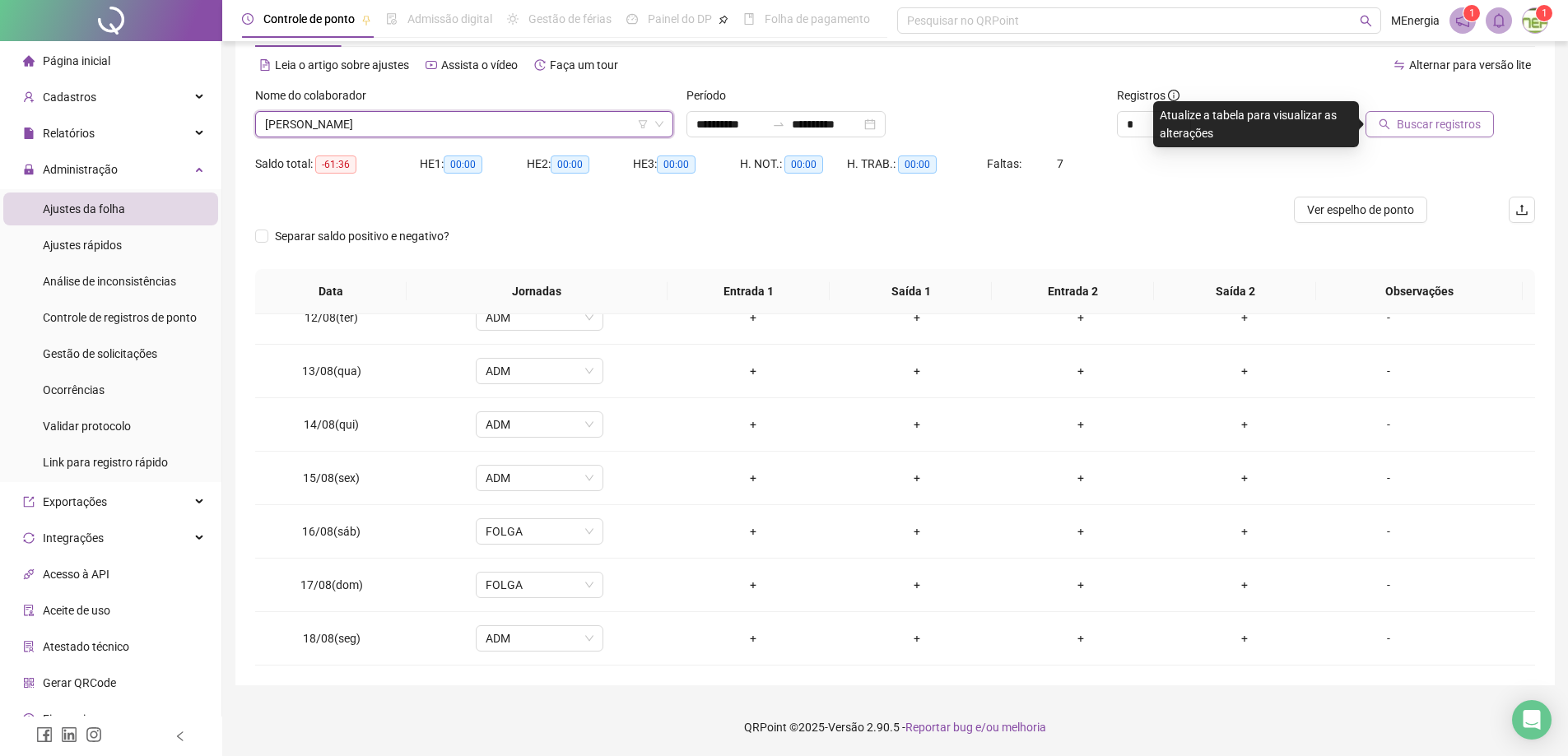
click at [1389, 124] on icon "search" at bounding box center [1385, 125] width 11 height 11
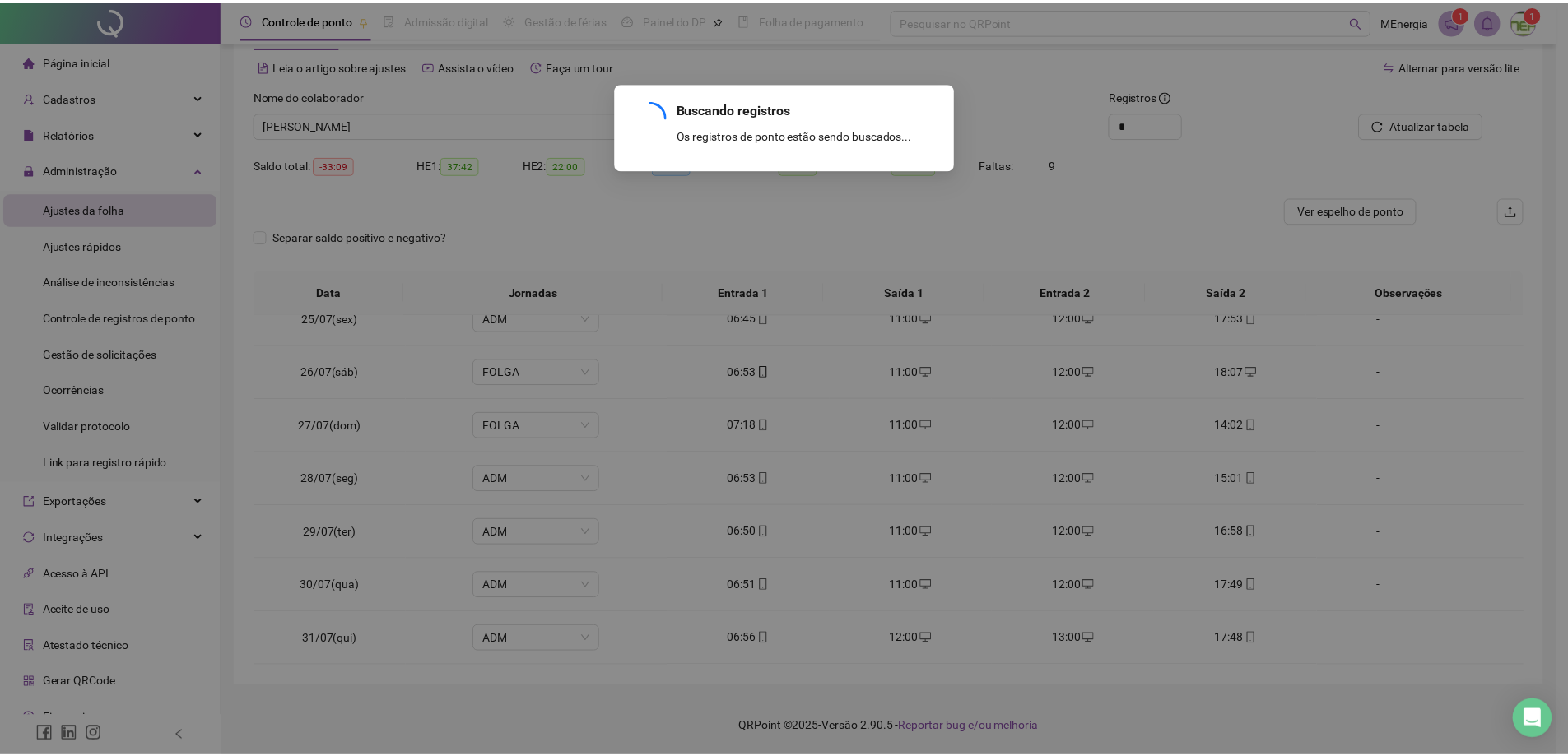
scroll to position [1200, 0]
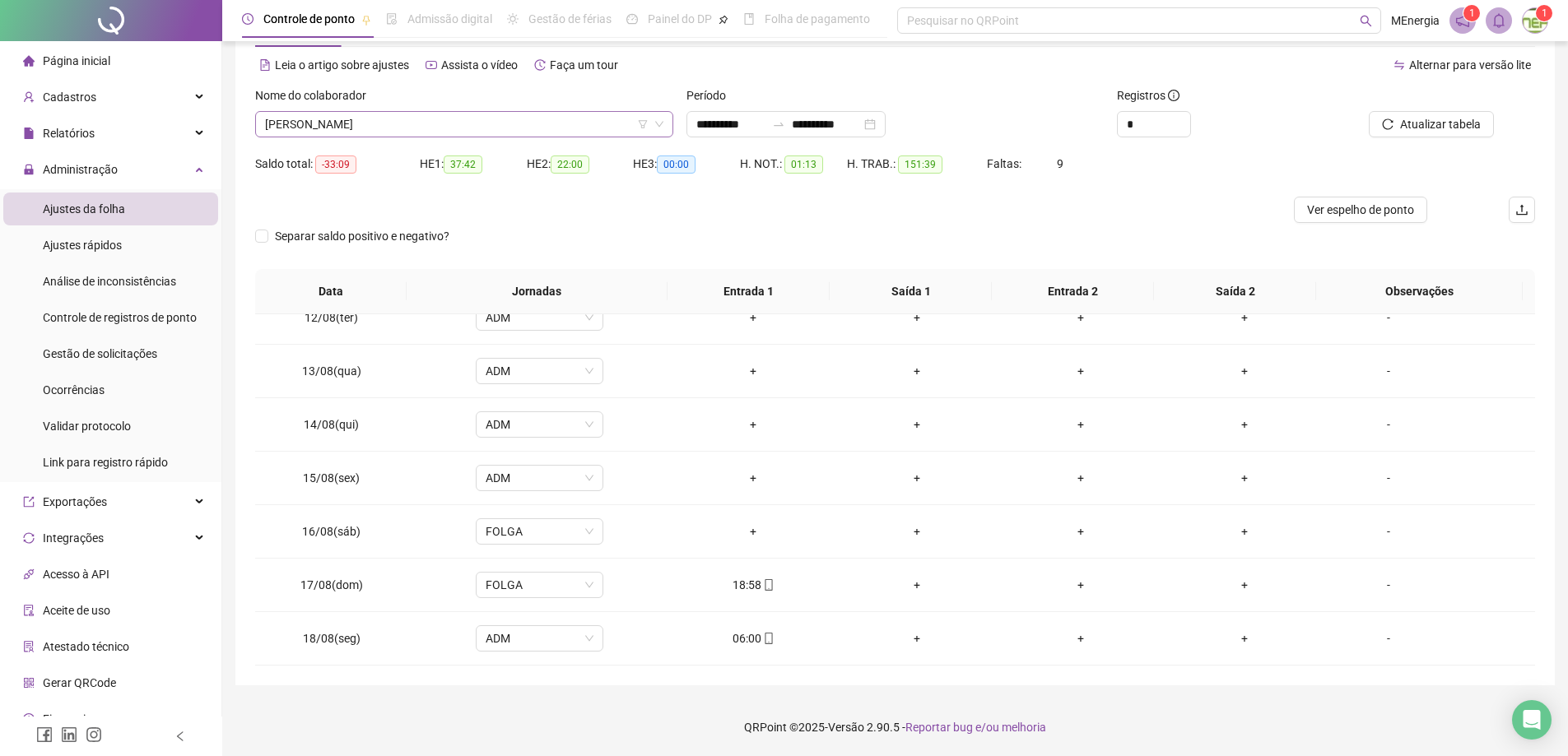
click at [669, 125] on div "[PERSON_NAME]" at bounding box center [464, 125] width 418 height 26
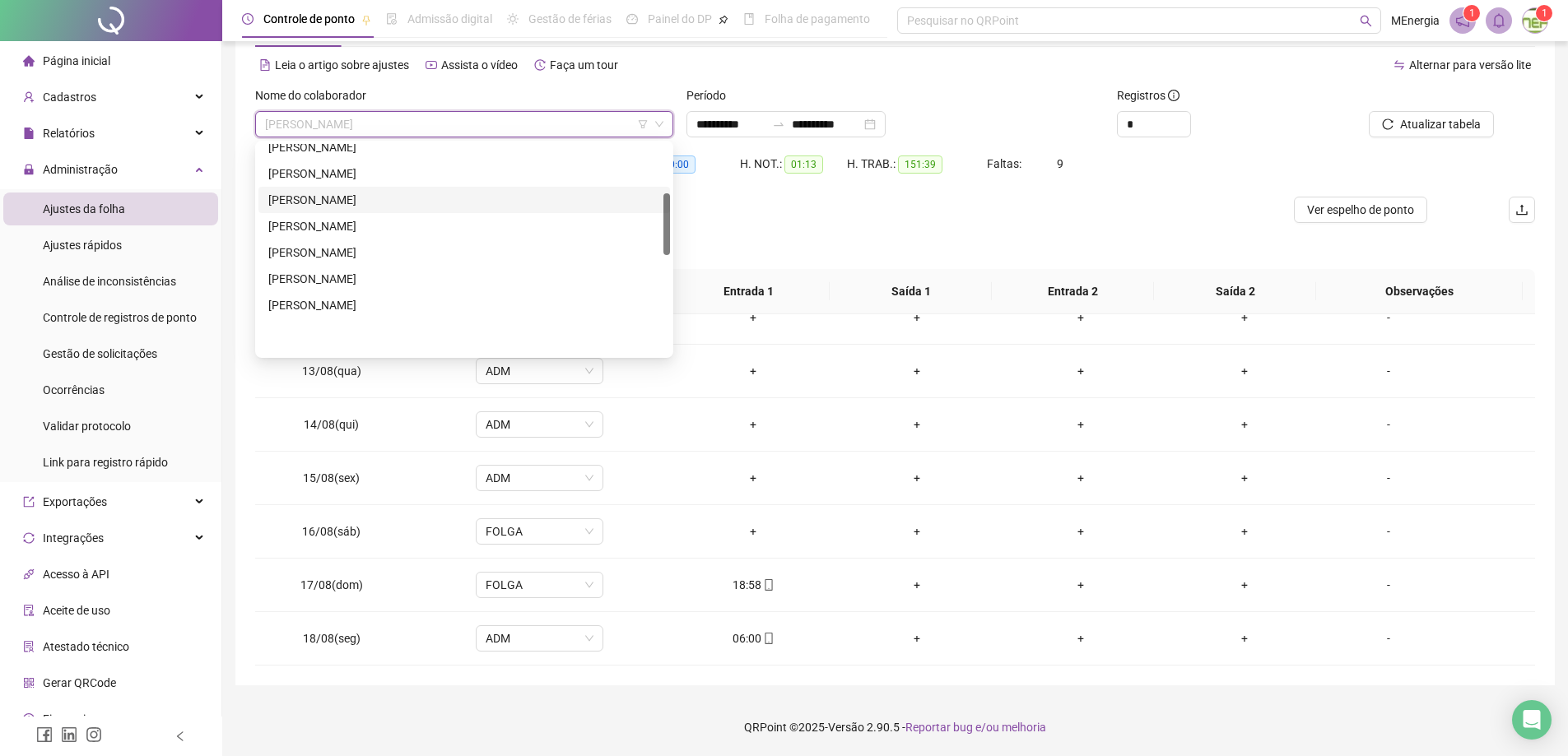
scroll to position [0, 0]
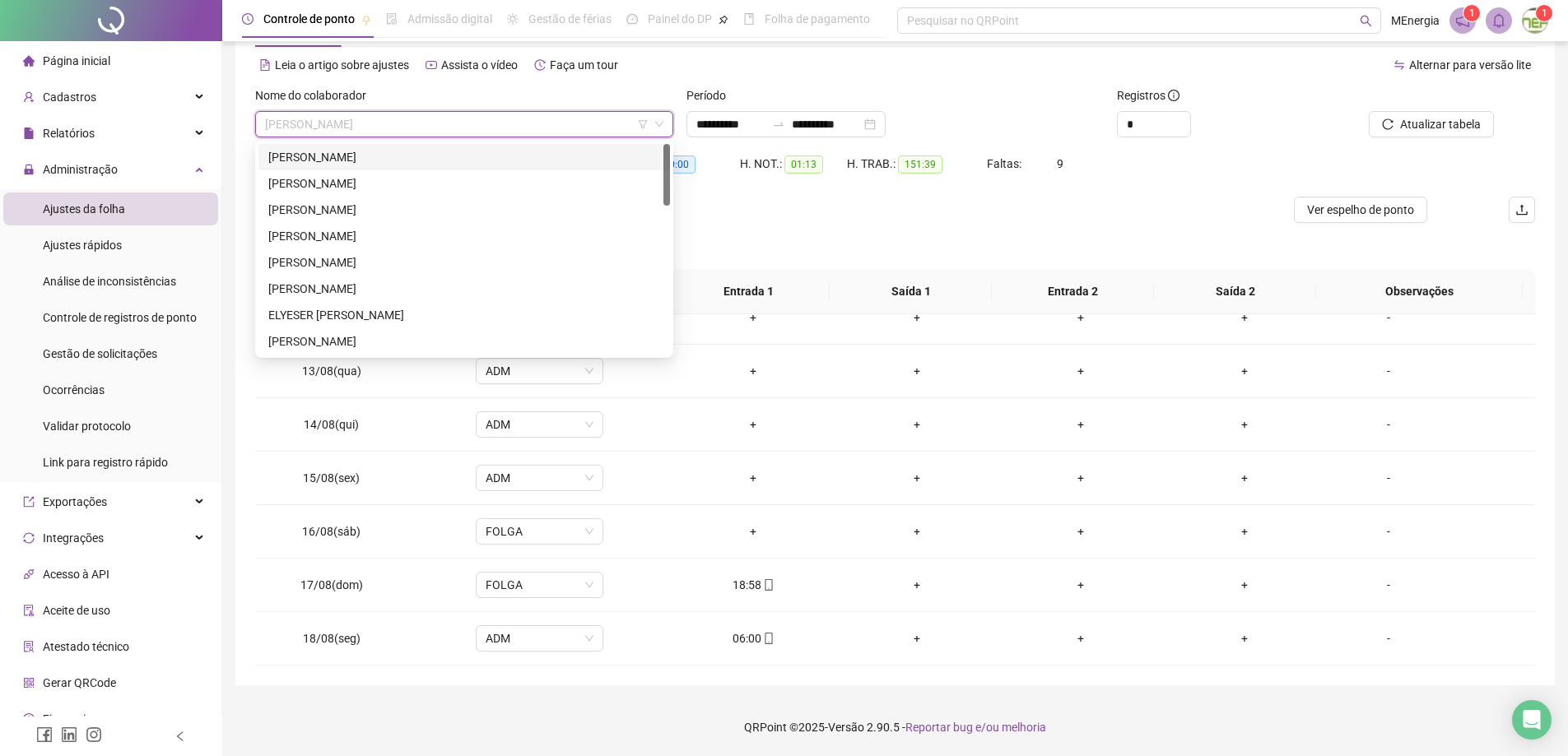
click at [390, 156] on div "[PERSON_NAME]" at bounding box center [464, 157] width 392 height 18
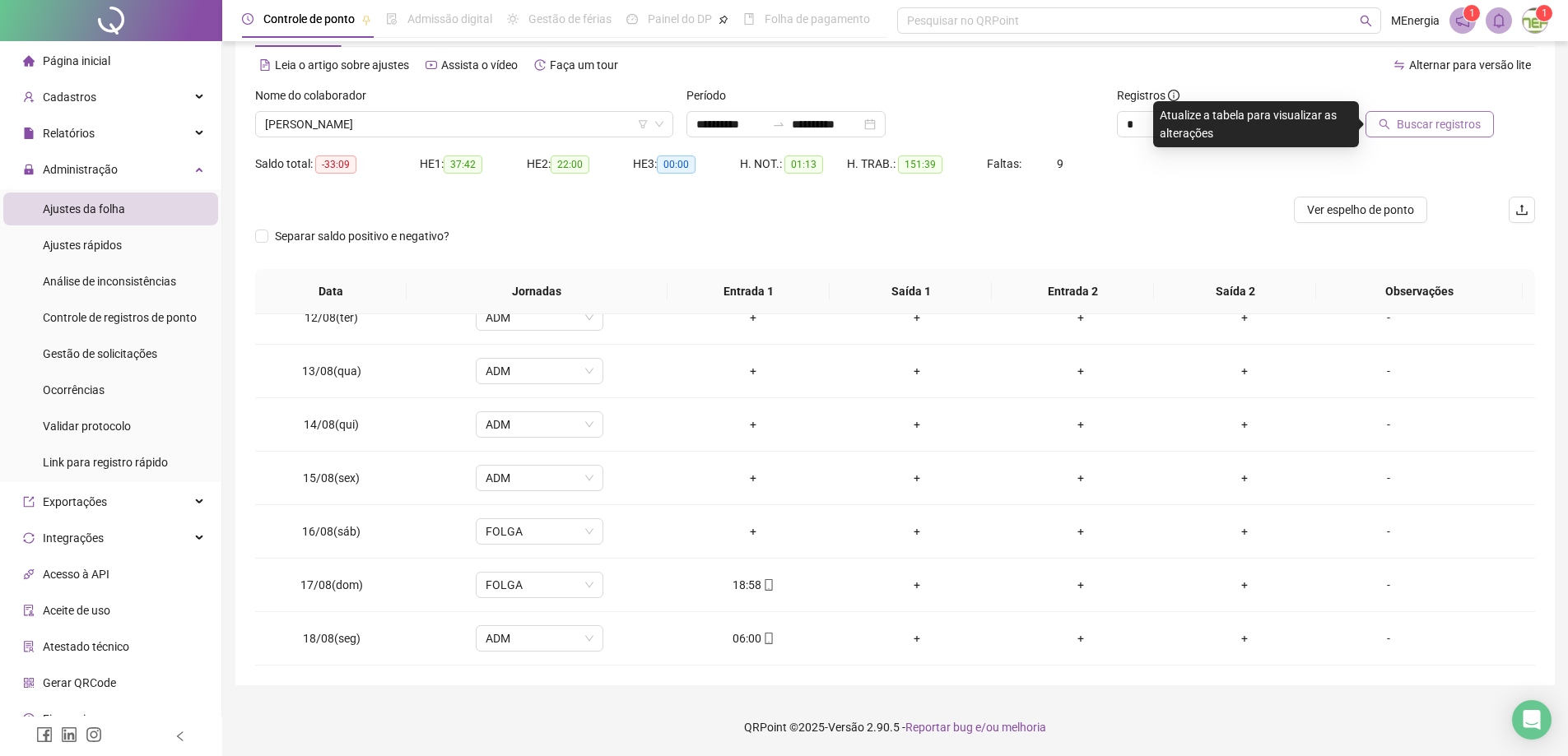
click at [1391, 119] on icon "search" at bounding box center [1385, 125] width 11 height 11
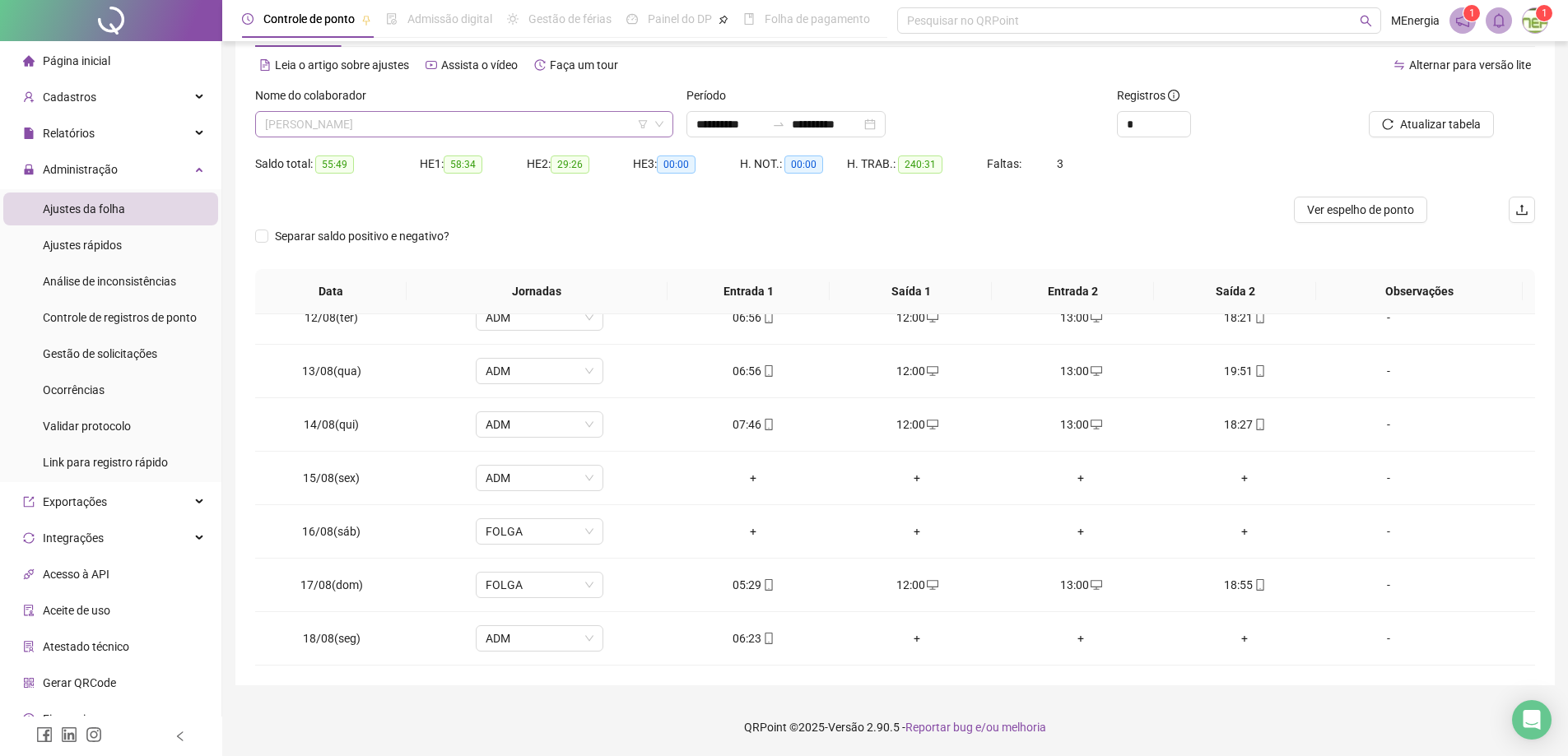
click at [669, 120] on div "[PERSON_NAME]" at bounding box center [464, 125] width 418 height 26
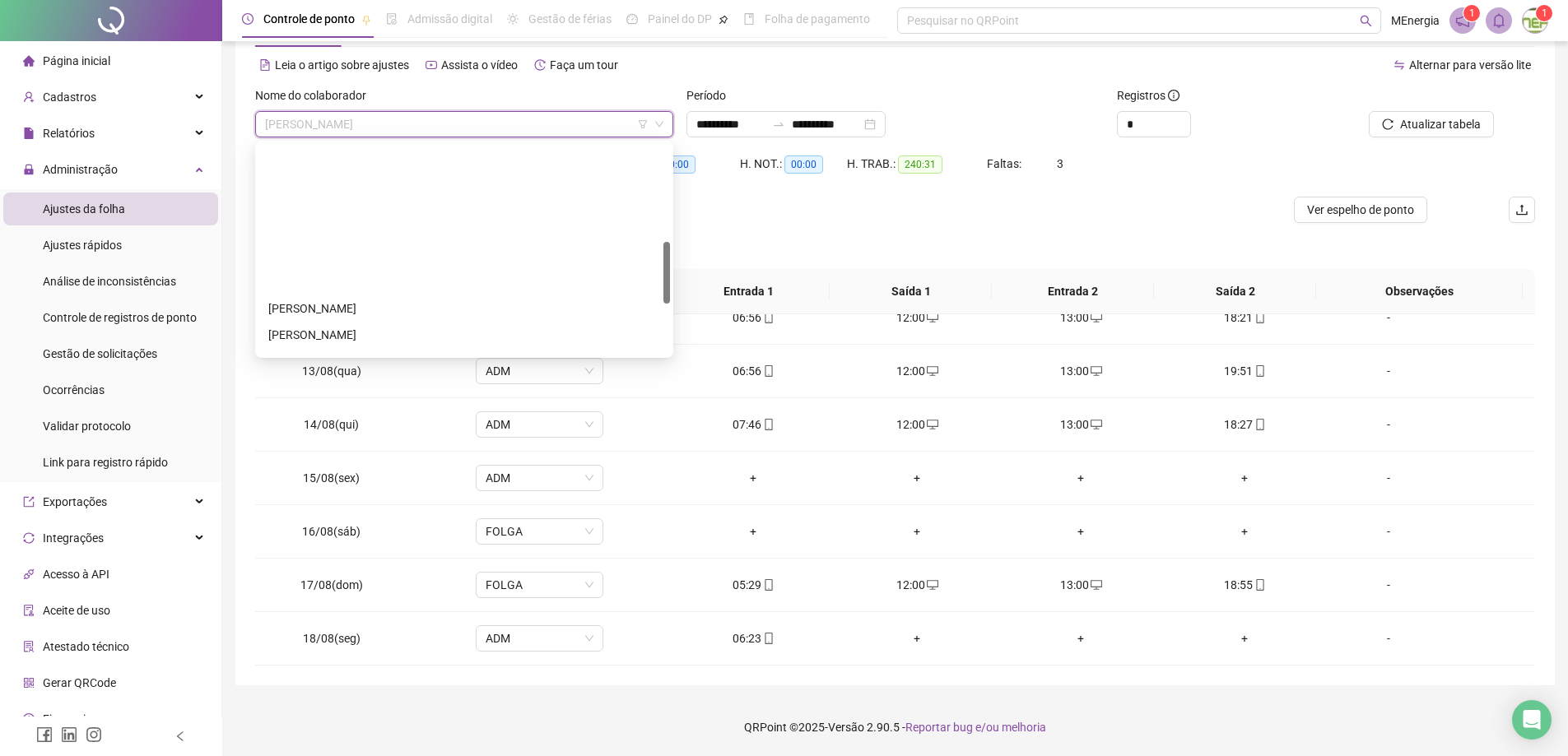
scroll to position [494, 0]
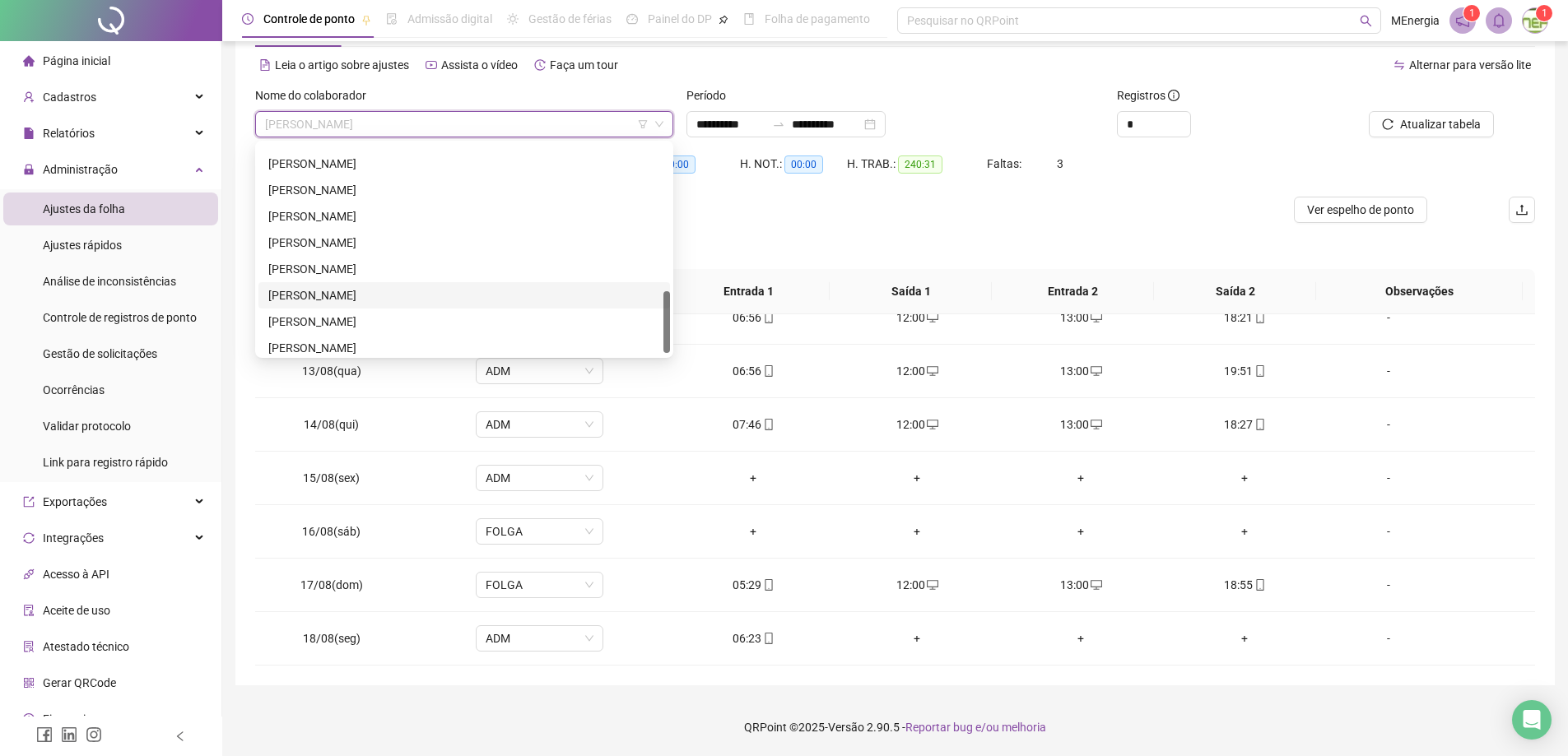
click at [415, 296] on div "[PERSON_NAME]" at bounding box center [464, 294] width 392 height 18
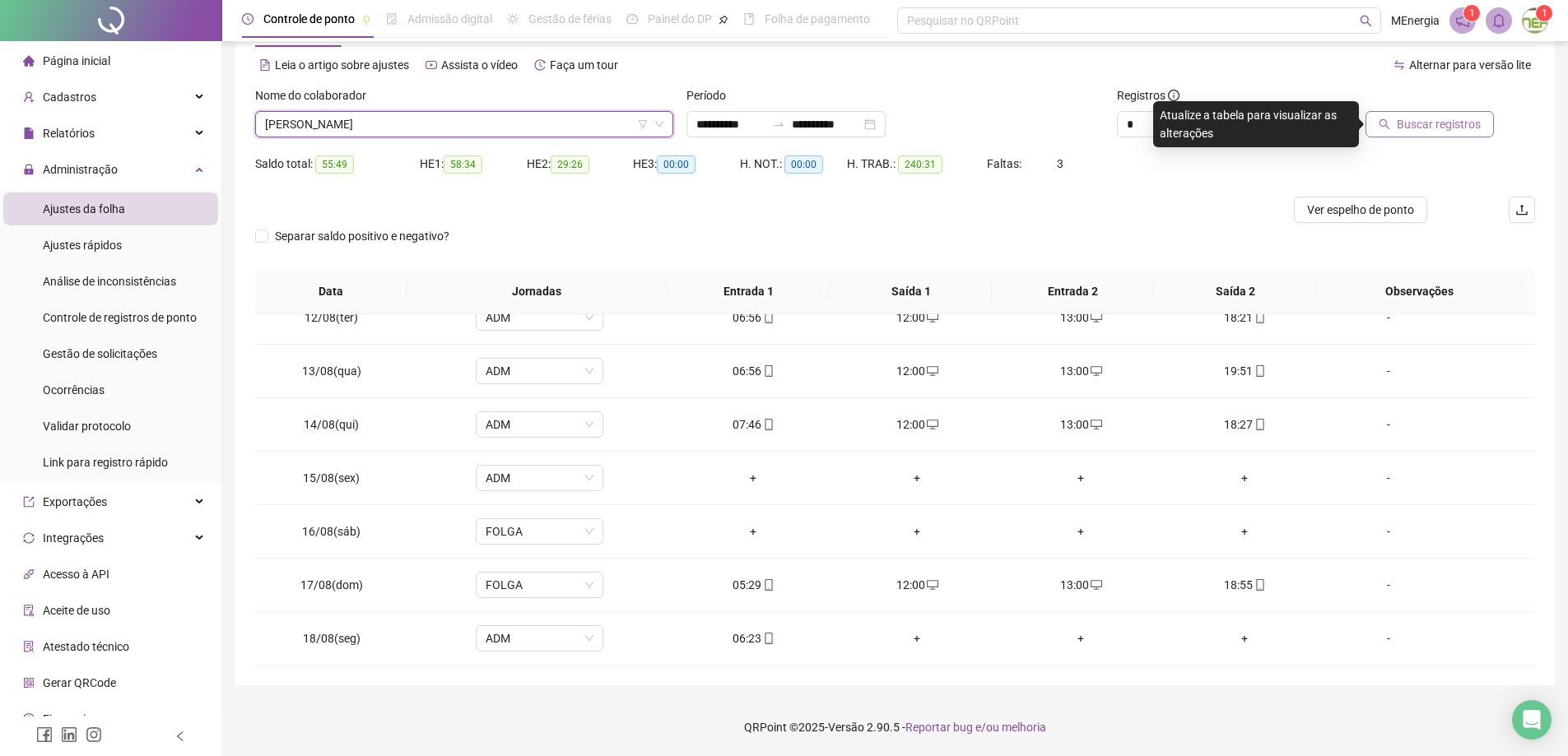
click at [1405, 120] on span "Buscar registros" at bounding box center [1439, 124] width 84 height 18
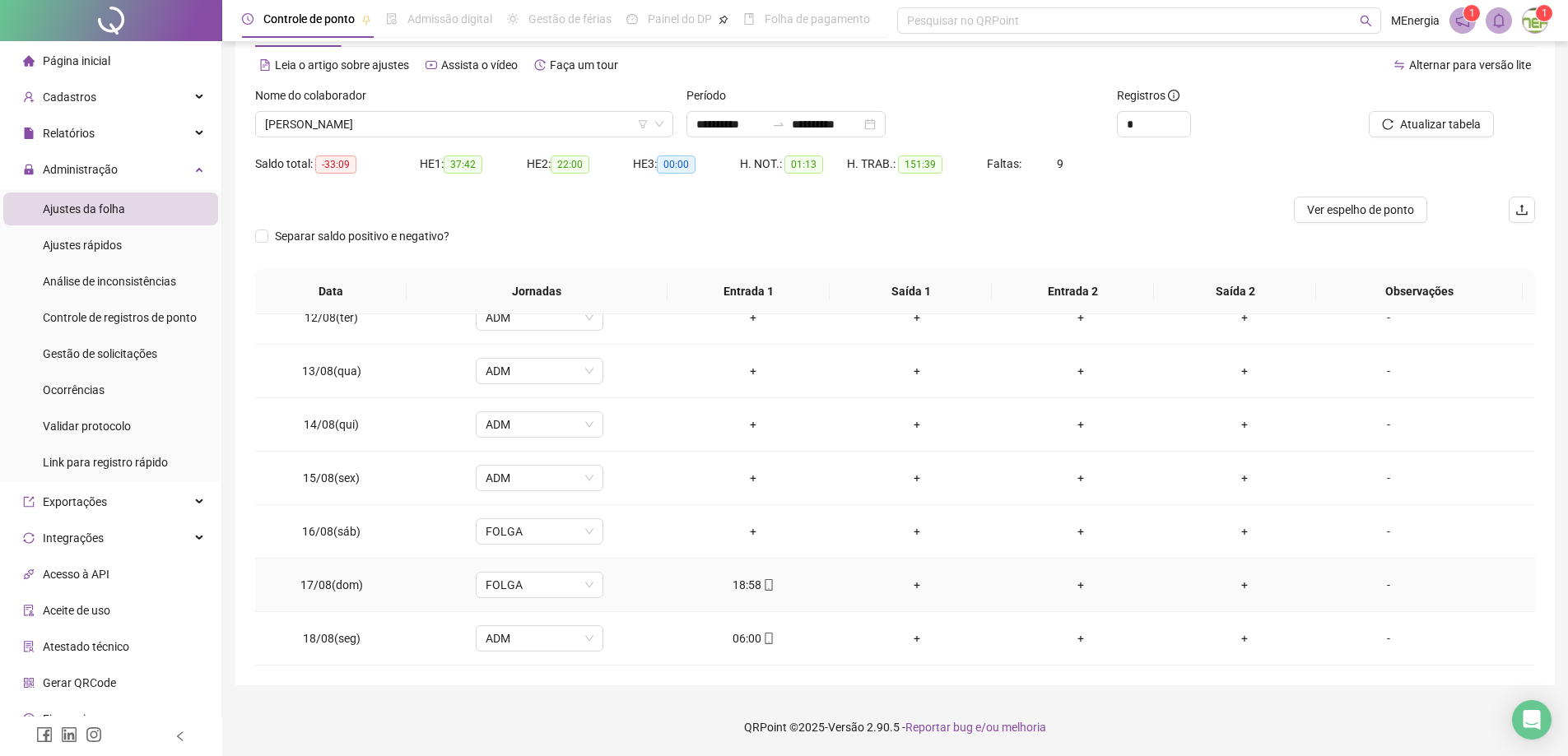
click at [910, 588] on div "+" at bounding box center [918, 584] width 138 height 18
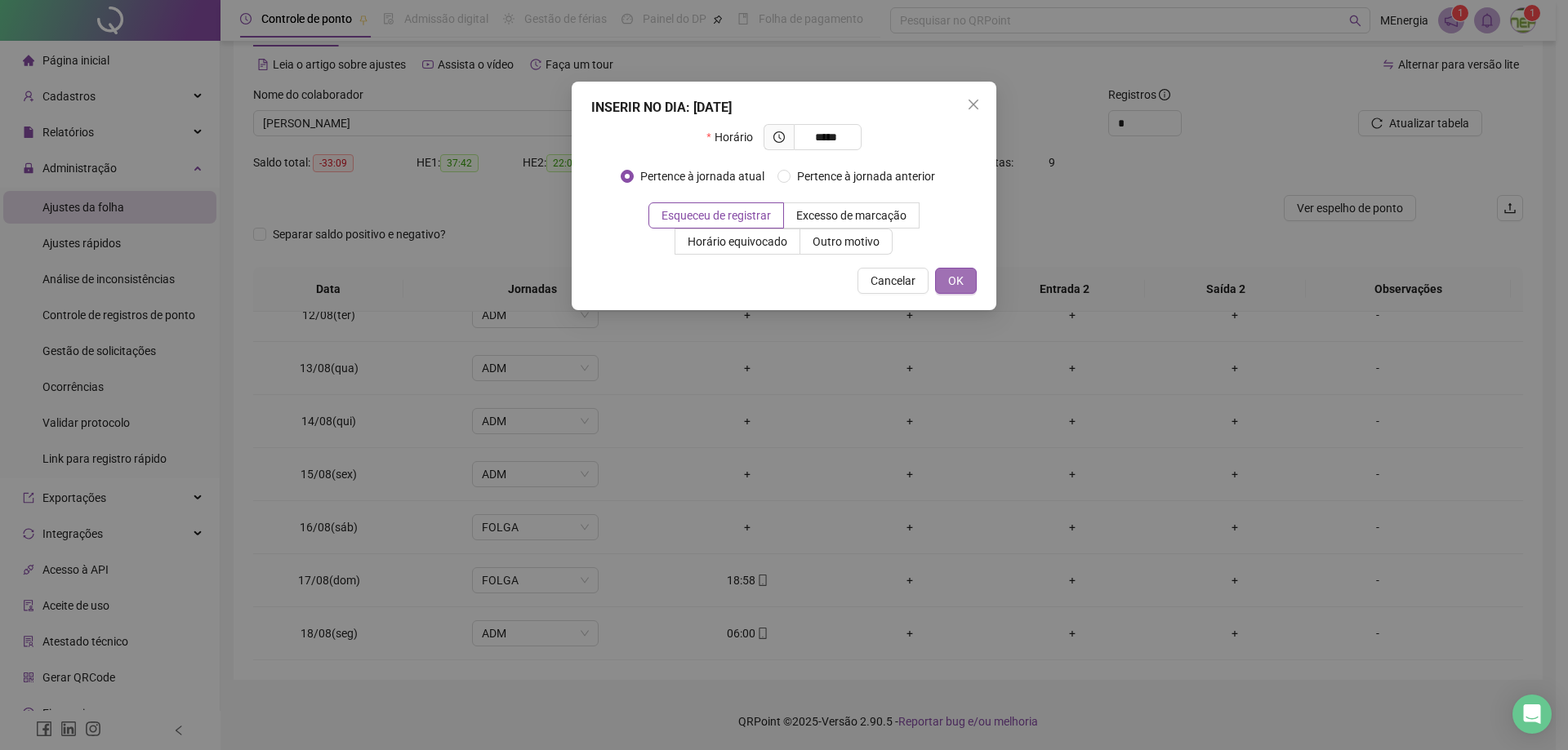
type input "*****"
click at [950, 284] on span "OK" at bounding box center [955, 280] width 16 height 18
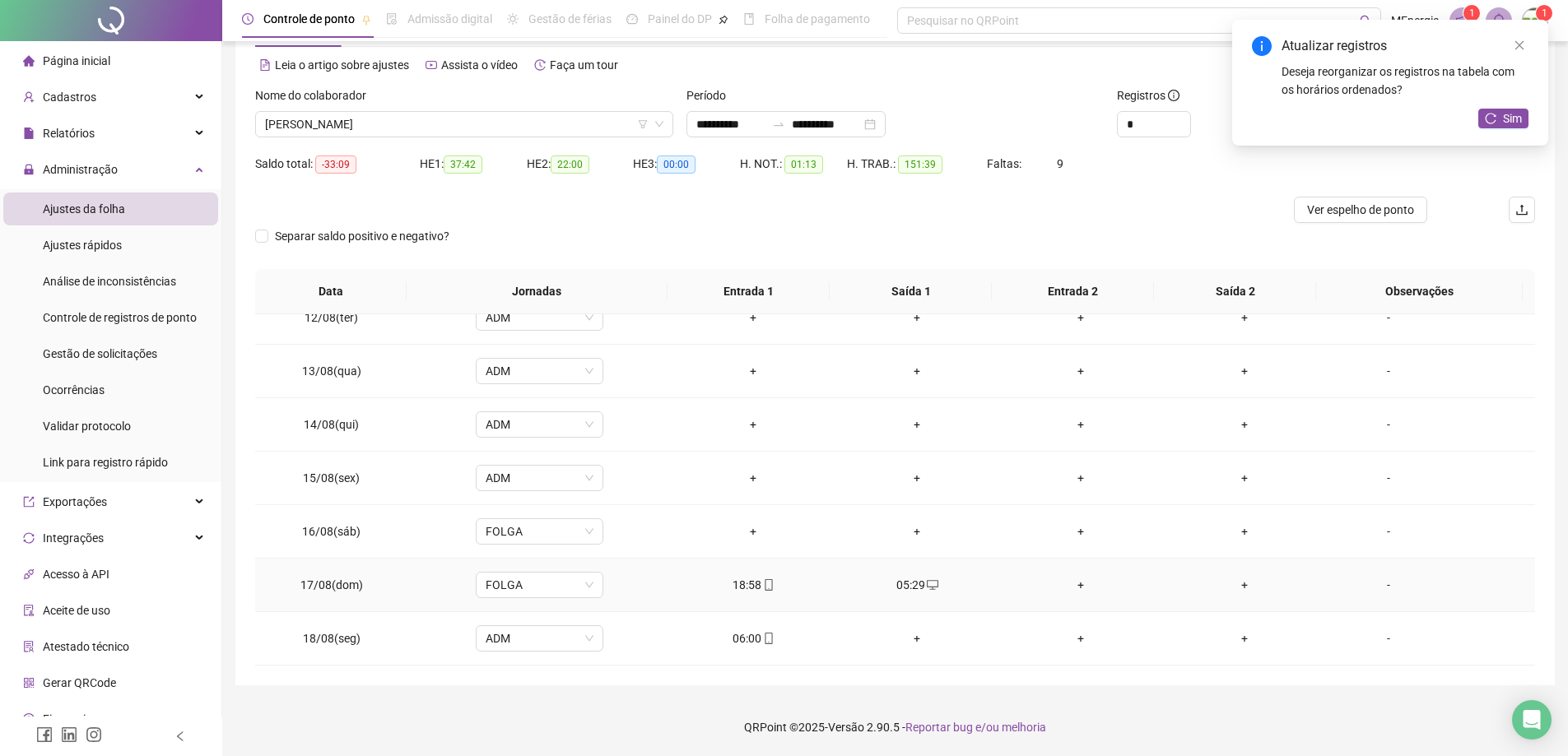
click at [1071, 586] on div "+" at bounding box center [1082, 584] width 138 height 18
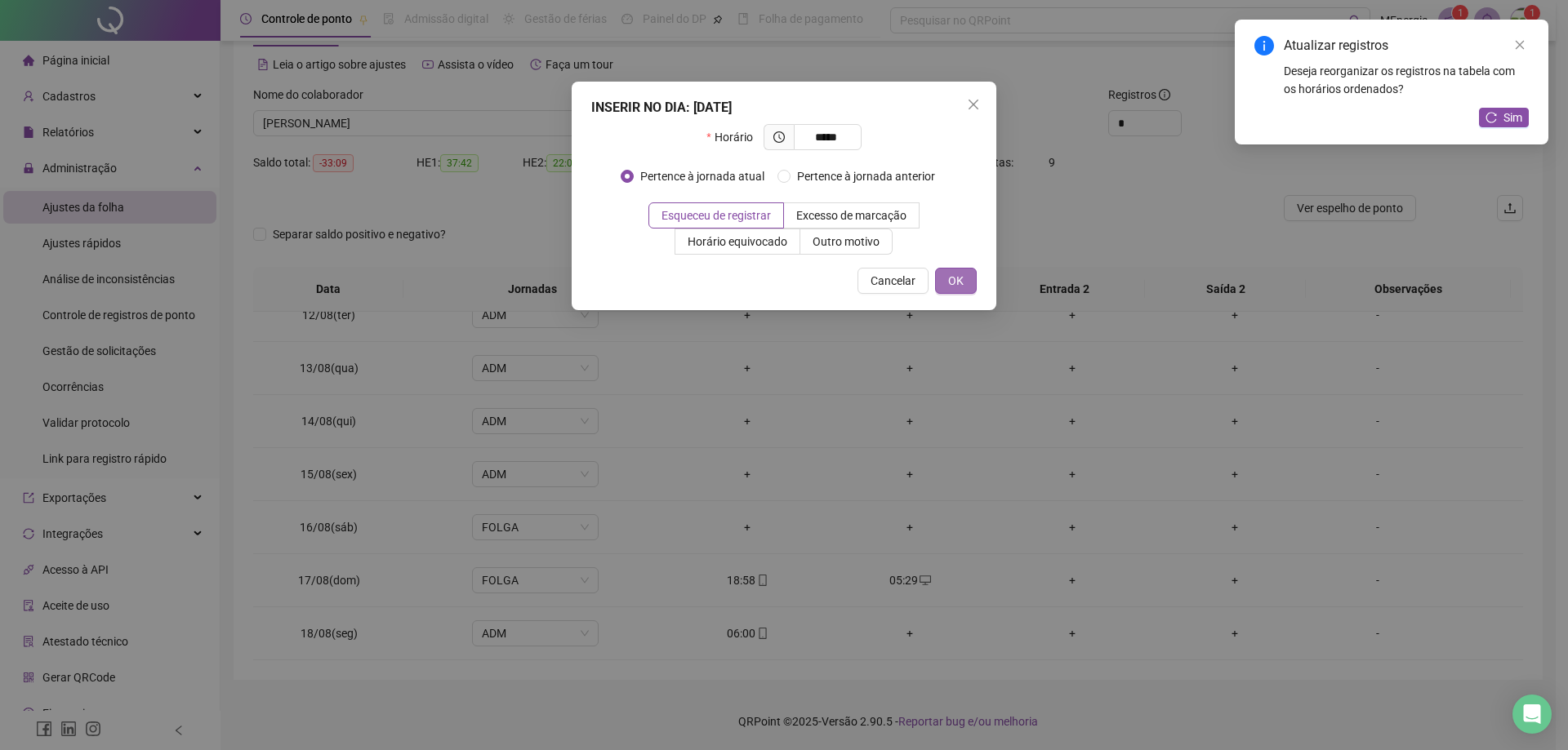
type input "*****"
click at [950, 276] on span "OK" at bounding box center [955, 280] width 16 height 18
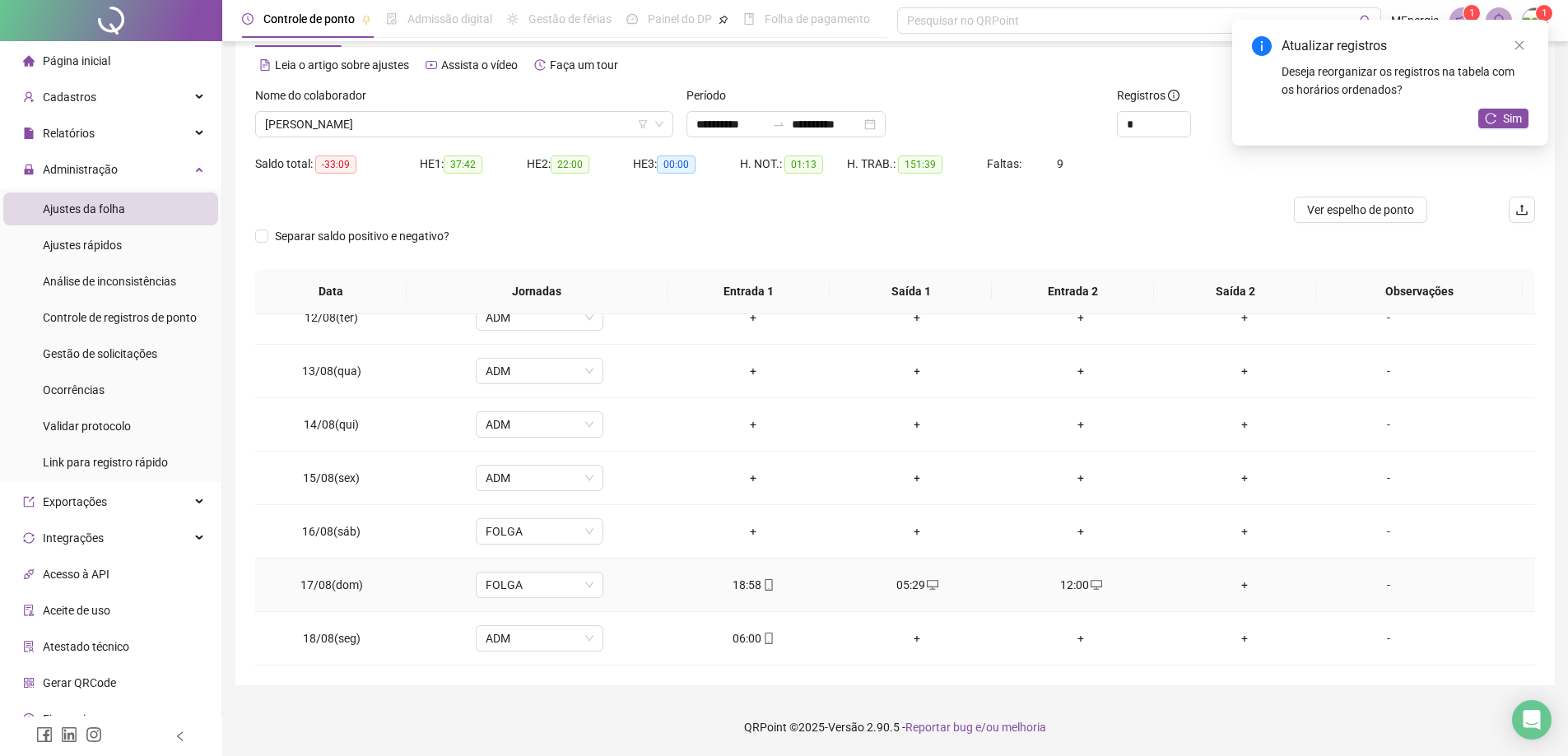
click at [1241, 589] on div "+" at bounding box center [1245, 584] width 138 height 18
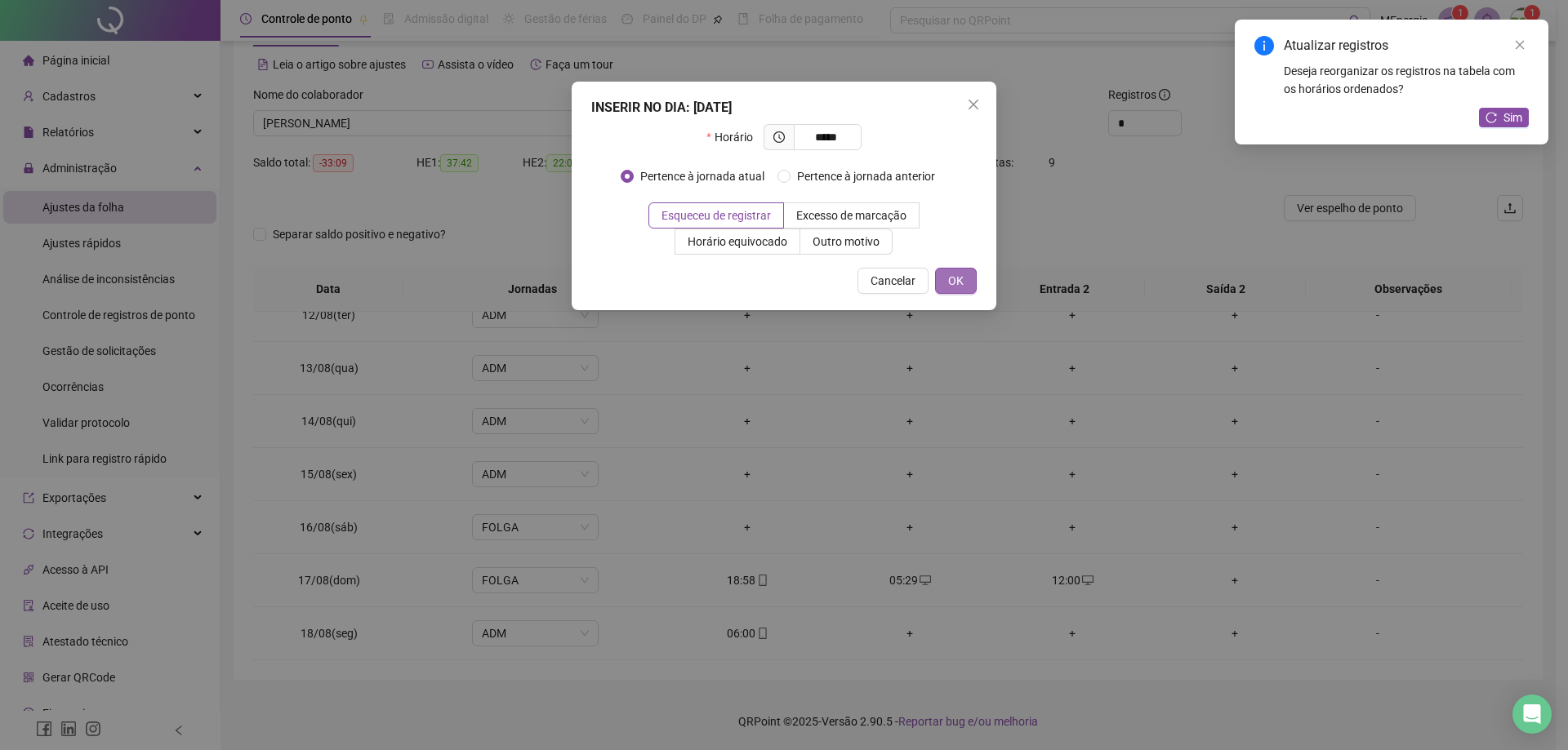
type input "*****"
click at [962, 287] on span "OK" at bounding box center [955, 280] width 16 height 18
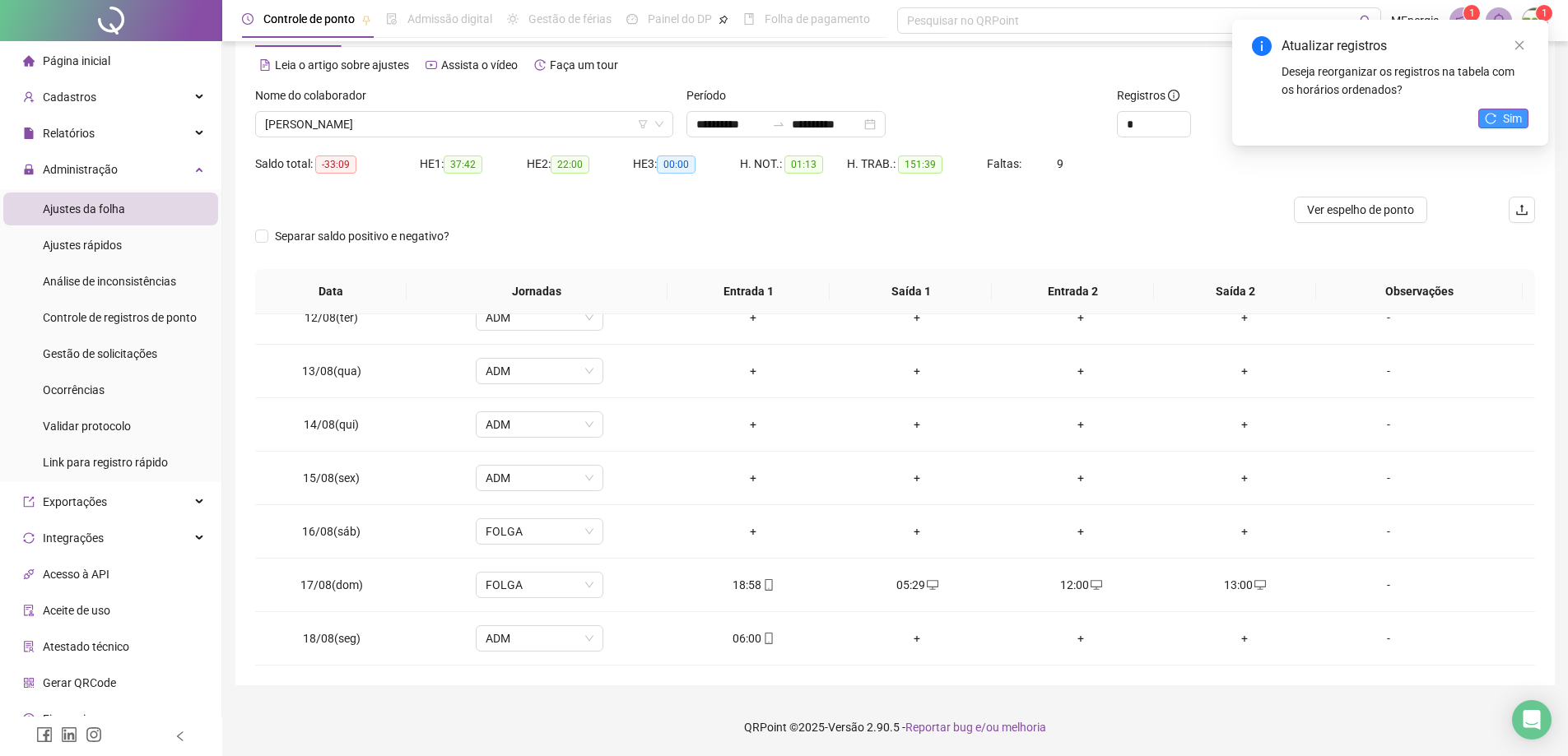
click at [1501, 117] on button "Sim" at bounding box center [1503, 118] width 50 height 20
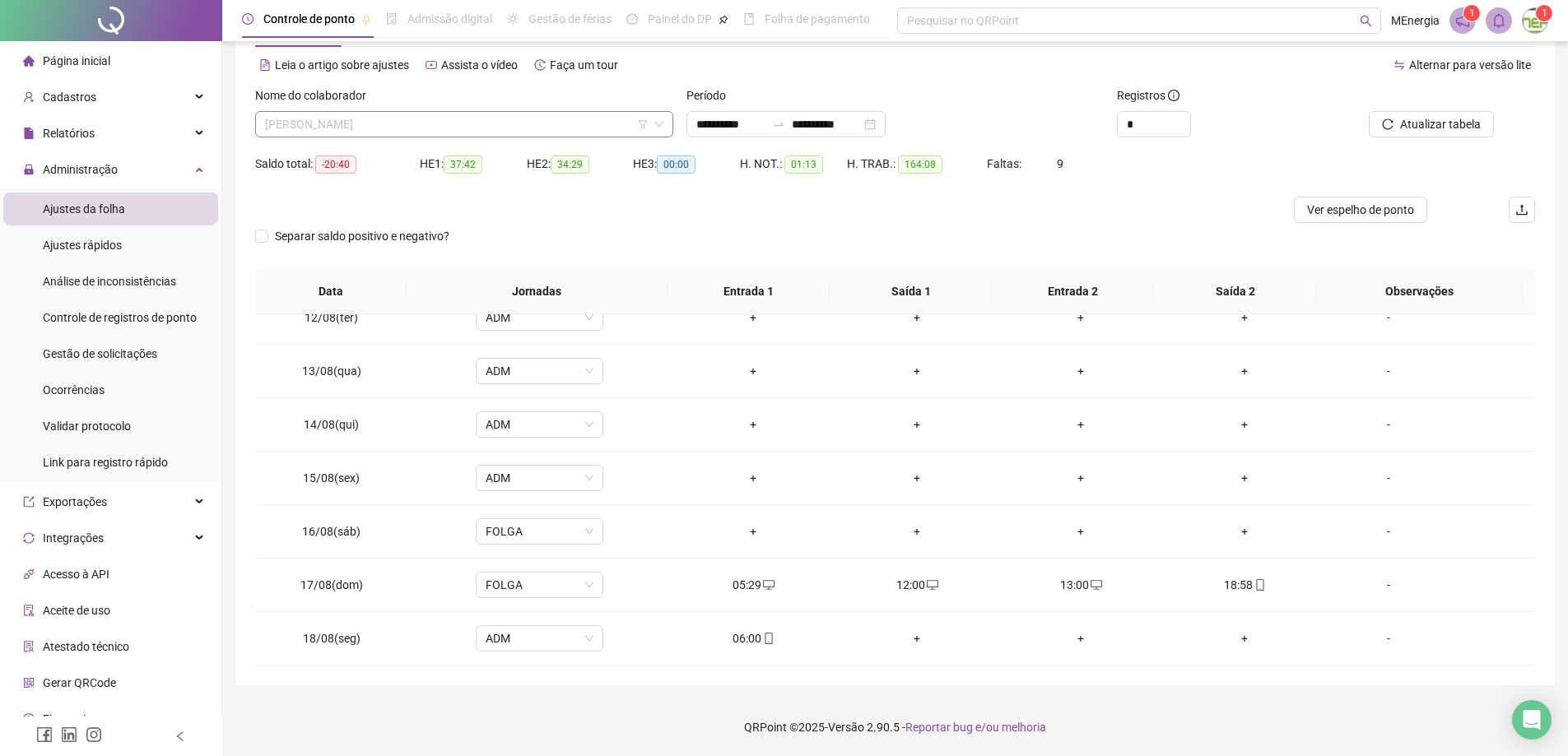
click at [667, 119] on div "[PERSON_NAME]" at bounding box center [464, 125] width 418 height 26
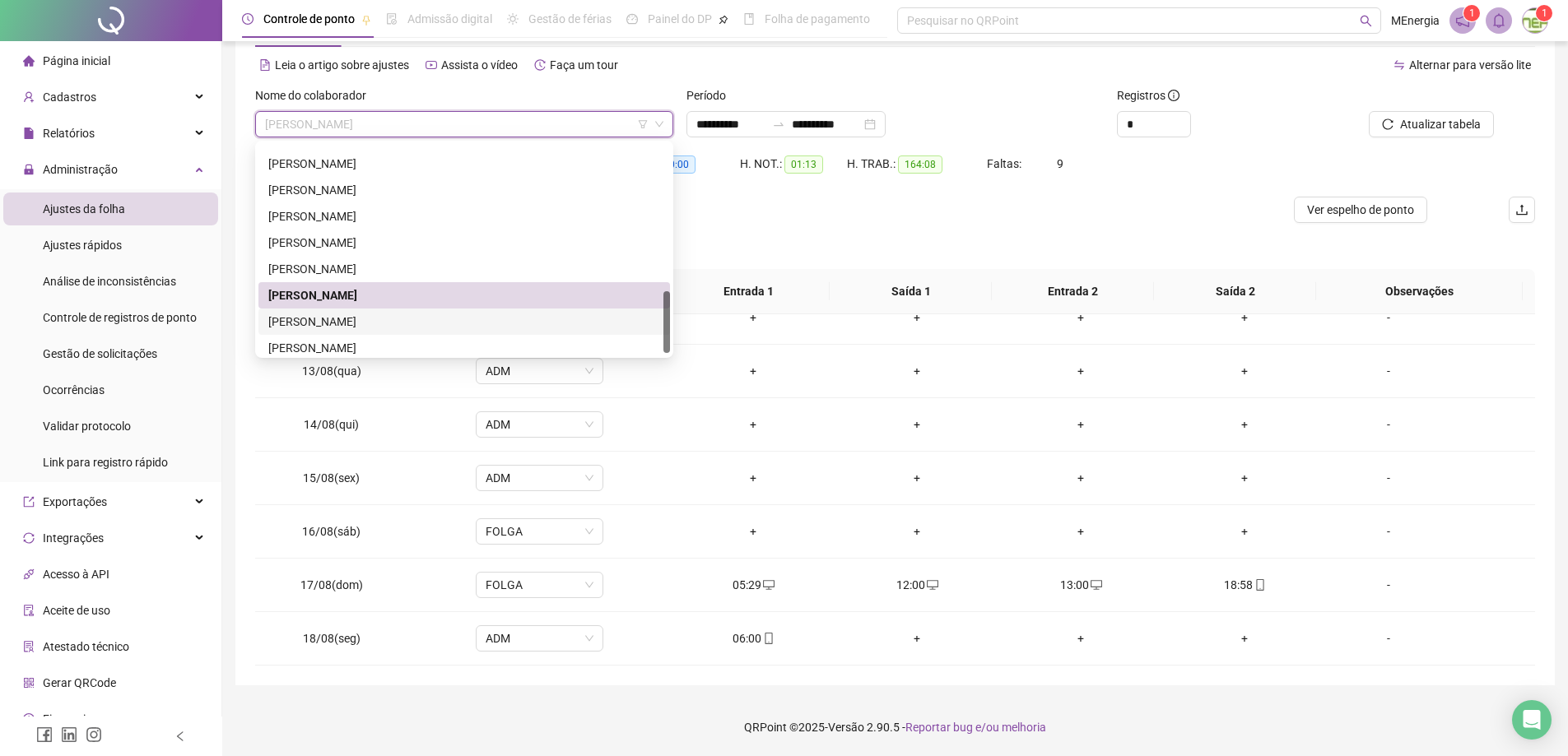
click at [413, 320] on div "[PERSON_NAME]" at bounding box center [464, 321] width 392 height 18
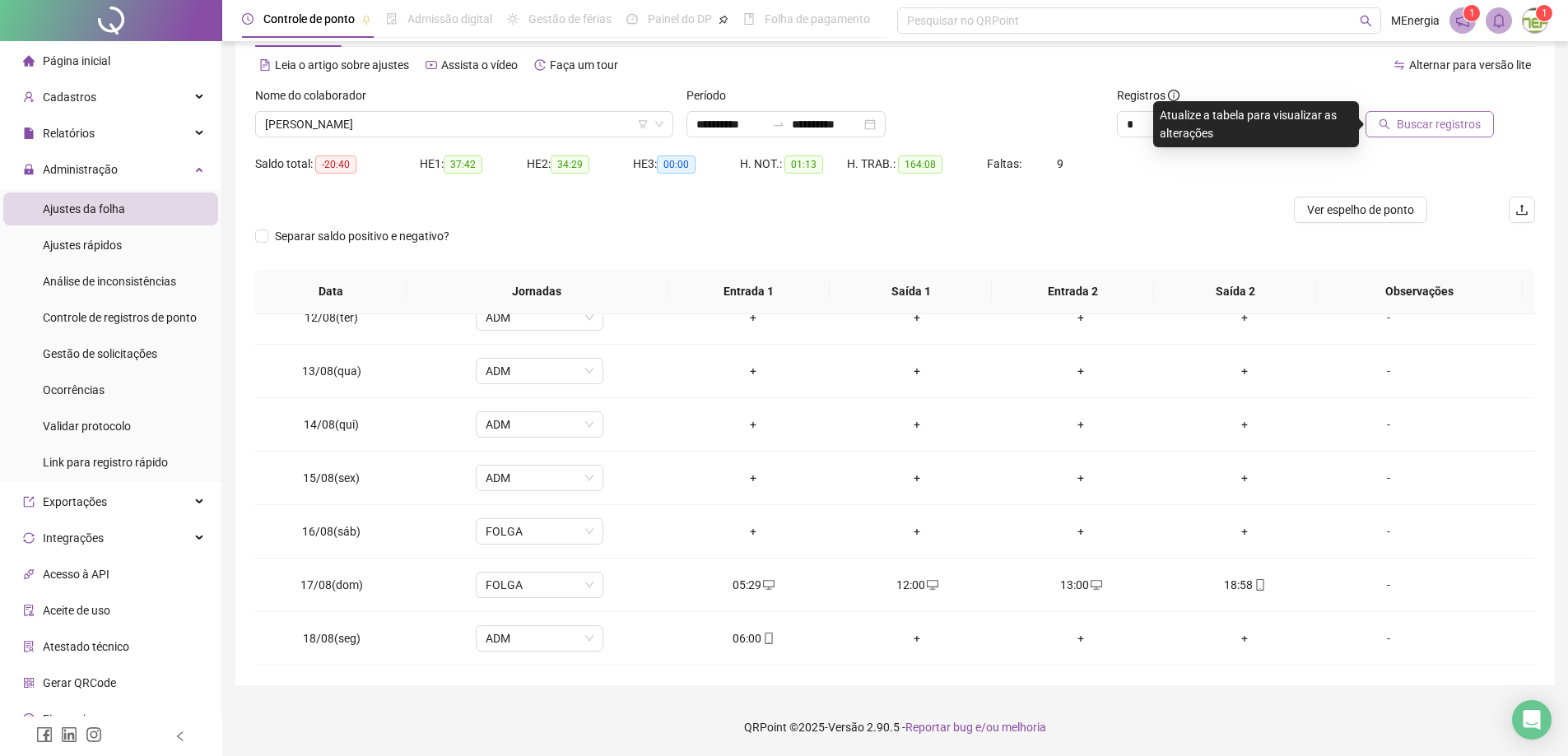
click at [1407, 132] on span "Buscar registros" at bounding box center [1439, 124] width 84 height 18
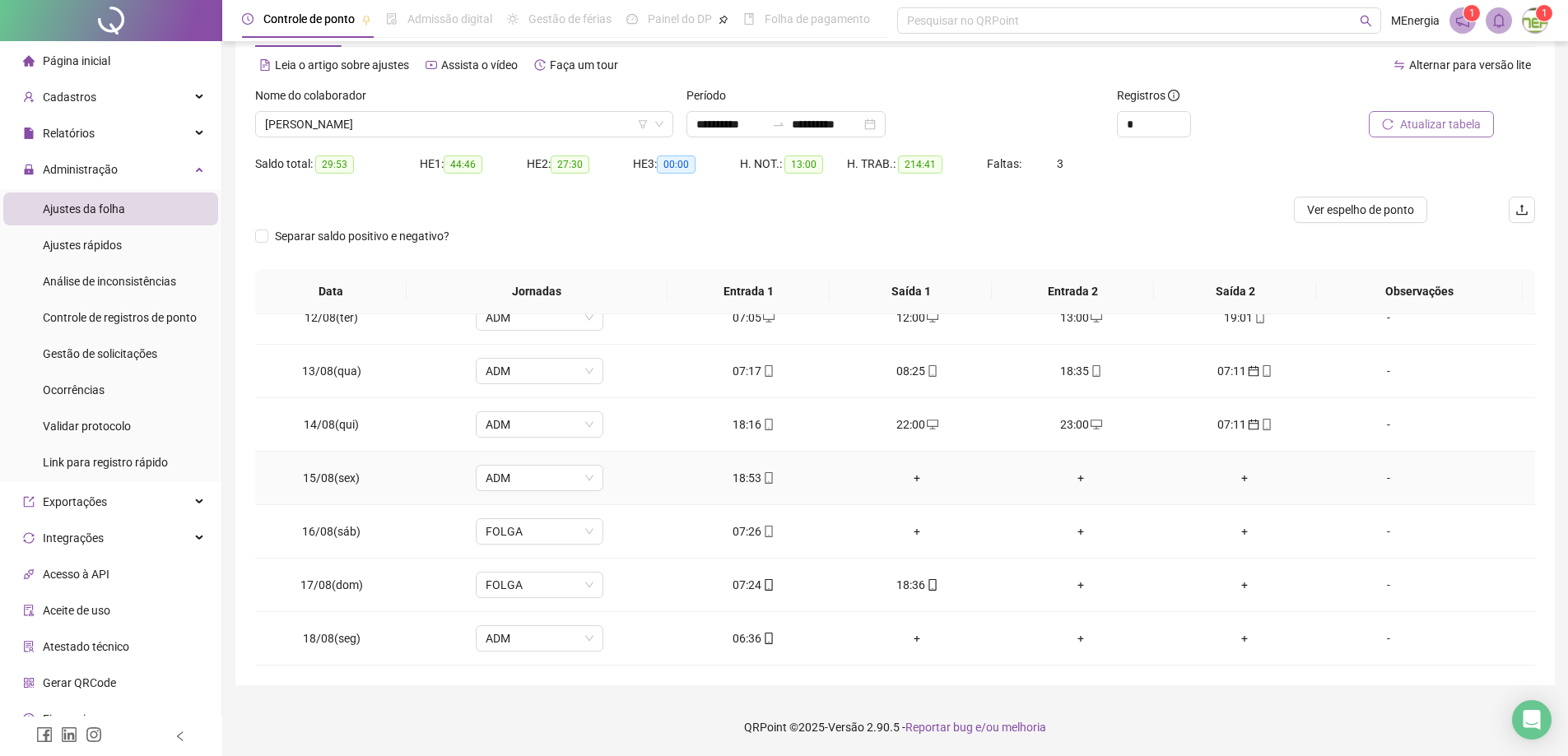
click at [913, 479] on div "+" at bounding box center [918, 478] width 138 height 18
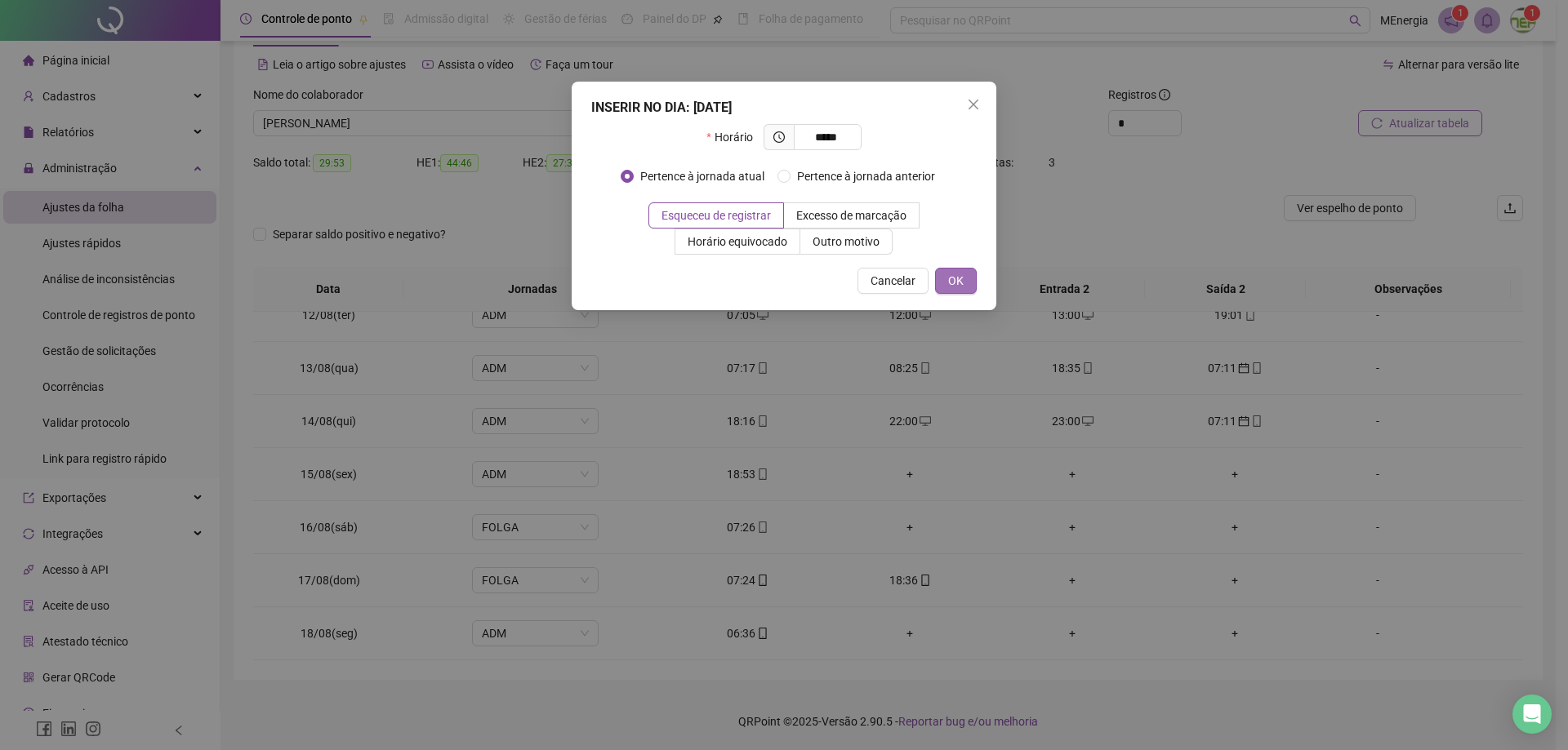
type input "*****"
click at [954, 283] on span "OK" at bounding box center [955, 280] width 16 height 18
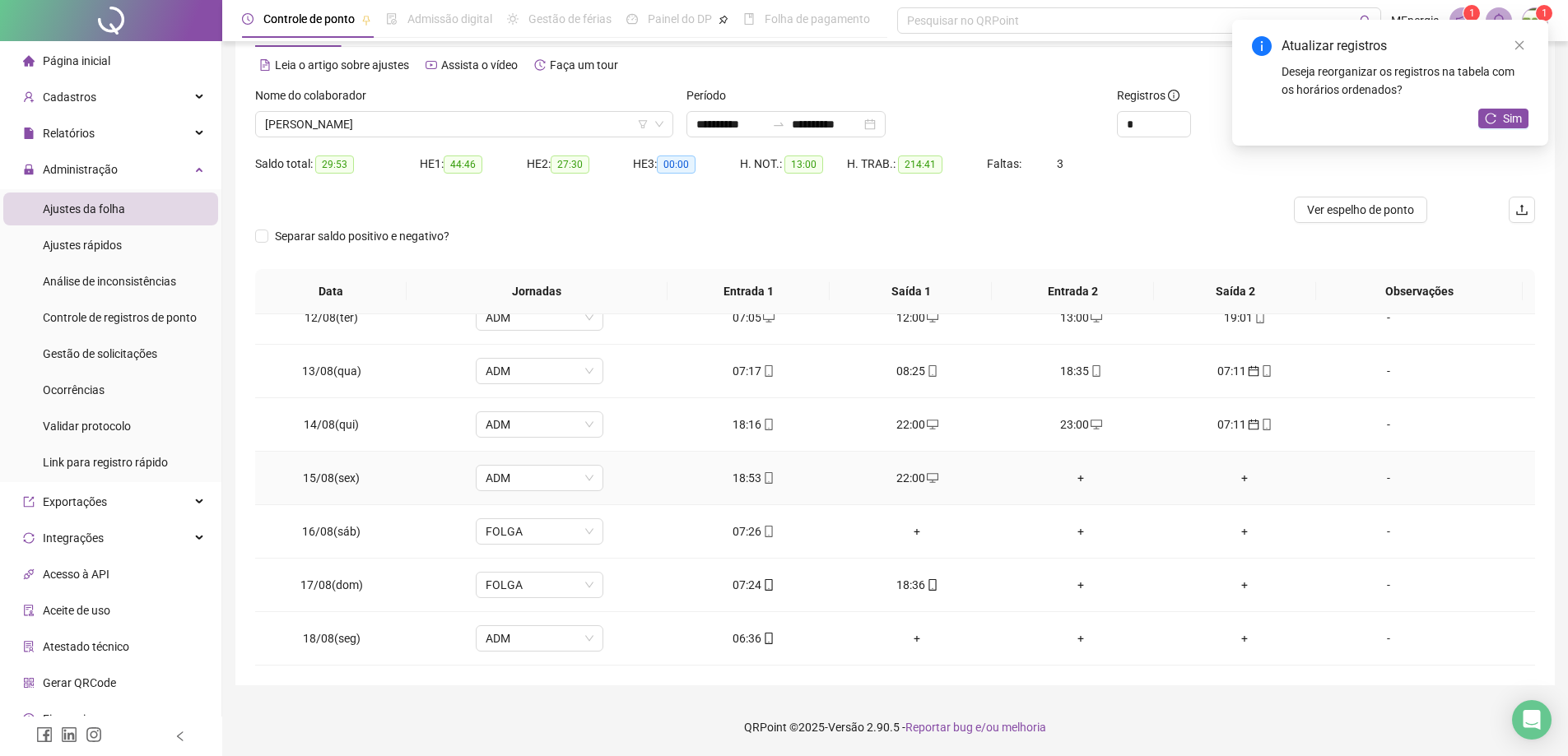
click at [1071, 478] on div "+" at bounding box center [1082, 478] width 138 height 18
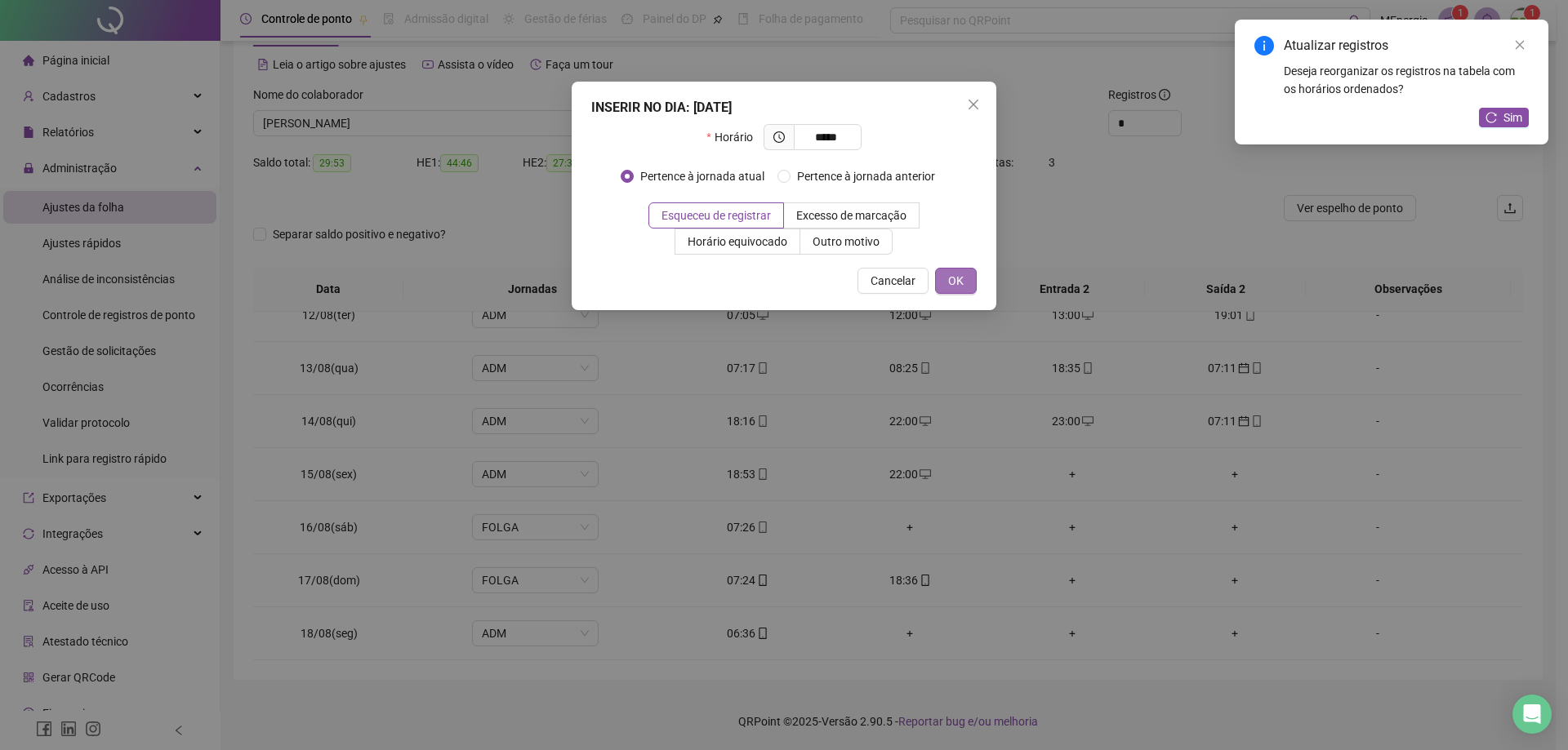
type input "*****"
click at [960, 284] on span "OK" at bounding box center [955, 280] width 16 height 18
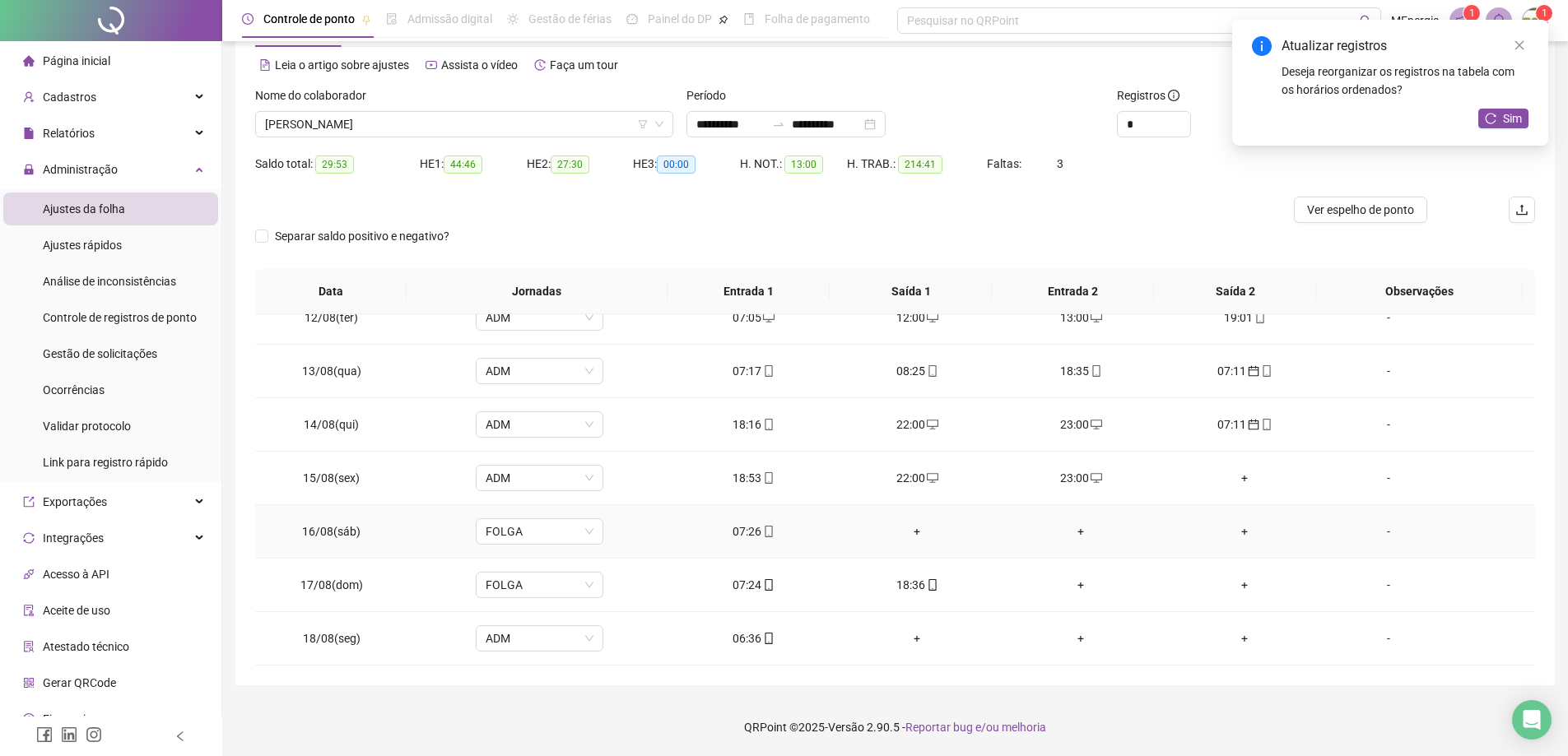
click at [745, 534] on div "07:26" at bounding box center [753, 531] width 138 height 18
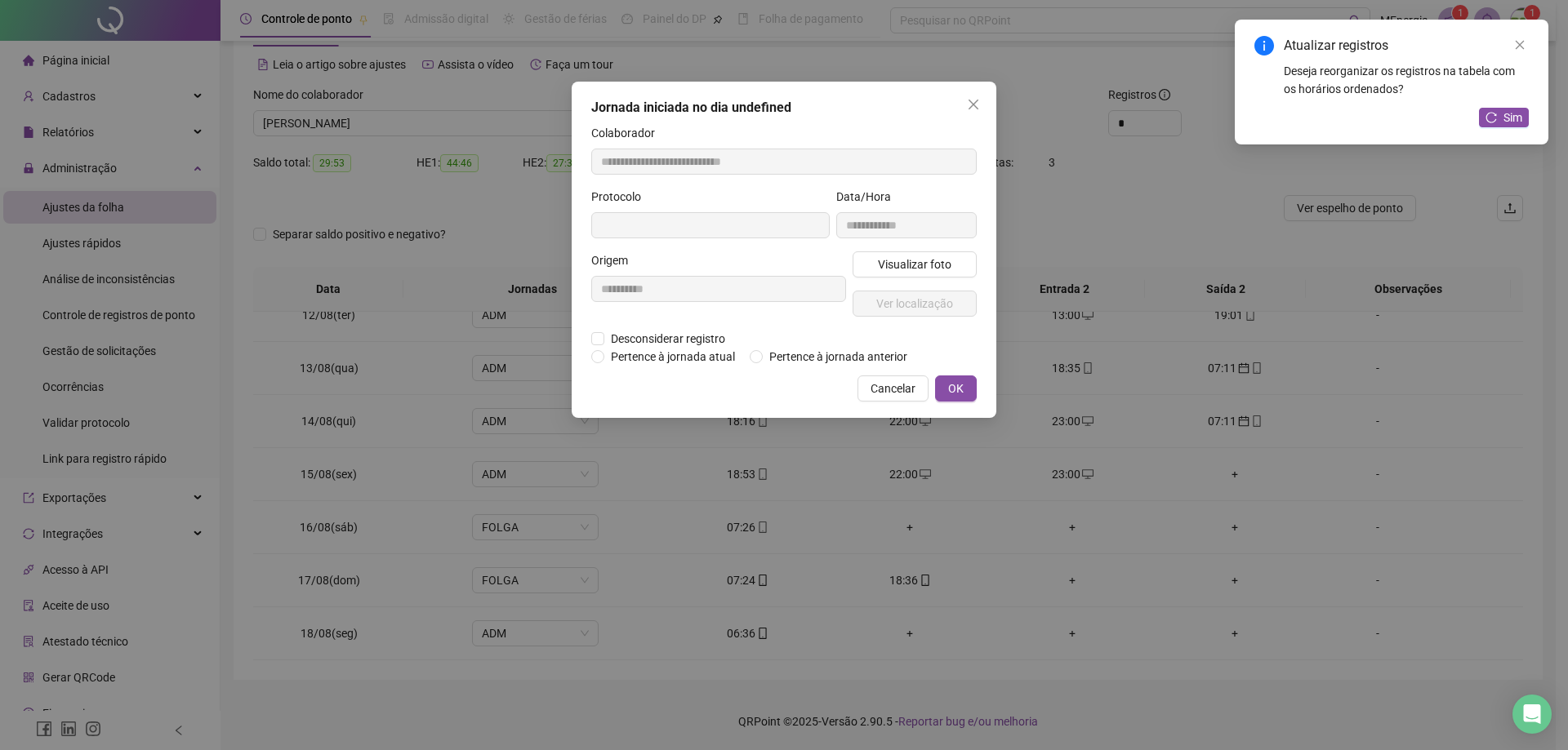
type input "**********"
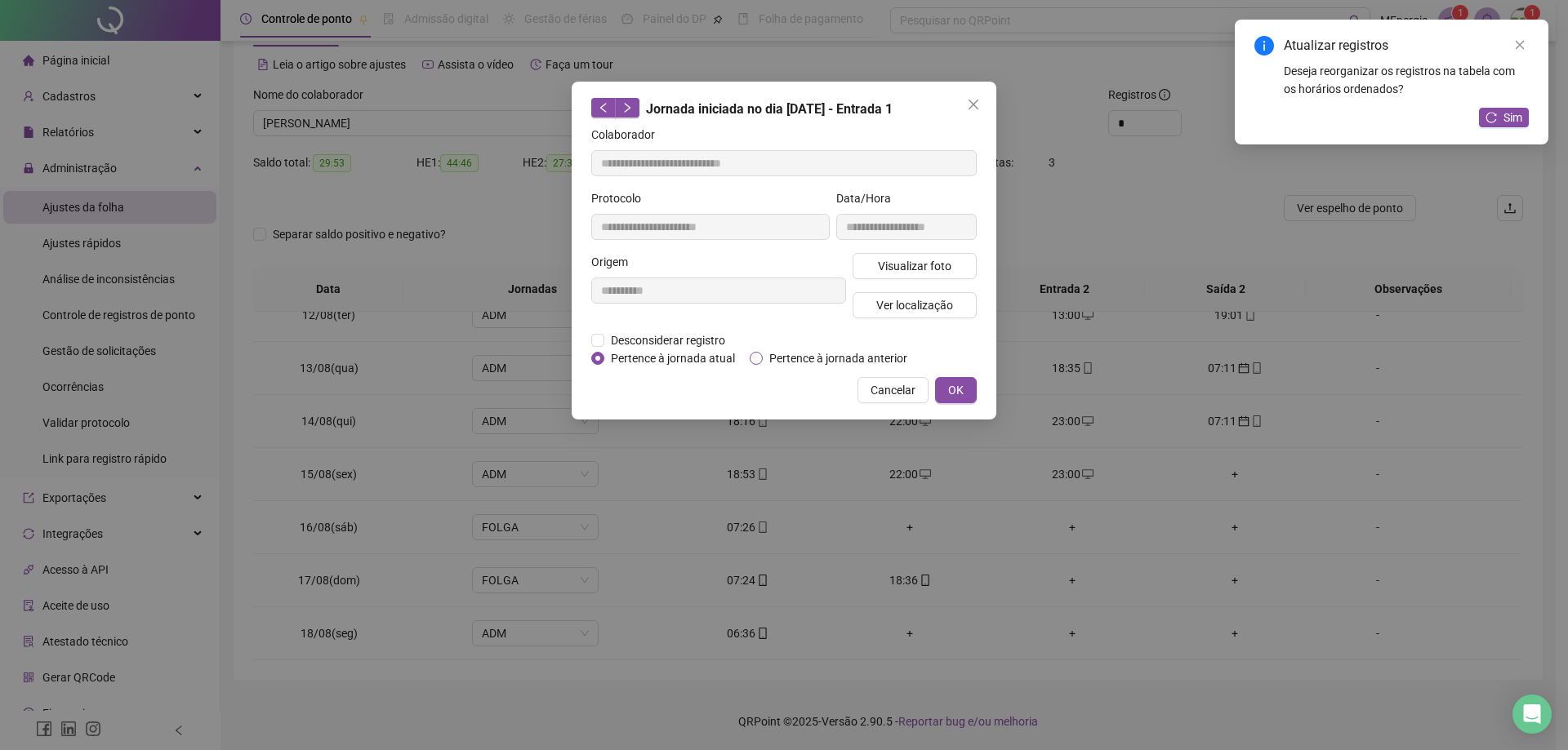
click at [778, 358] on span "Pertence à jornada anterior" at bounding box center [837, 358] width 151 height 18
click at [954, 384] on span "OK" at bounding box center [955, 390] width 16 height 18
click at [964, 388] on div "**********" at bounding box center [784, 375] width 1568 height 750
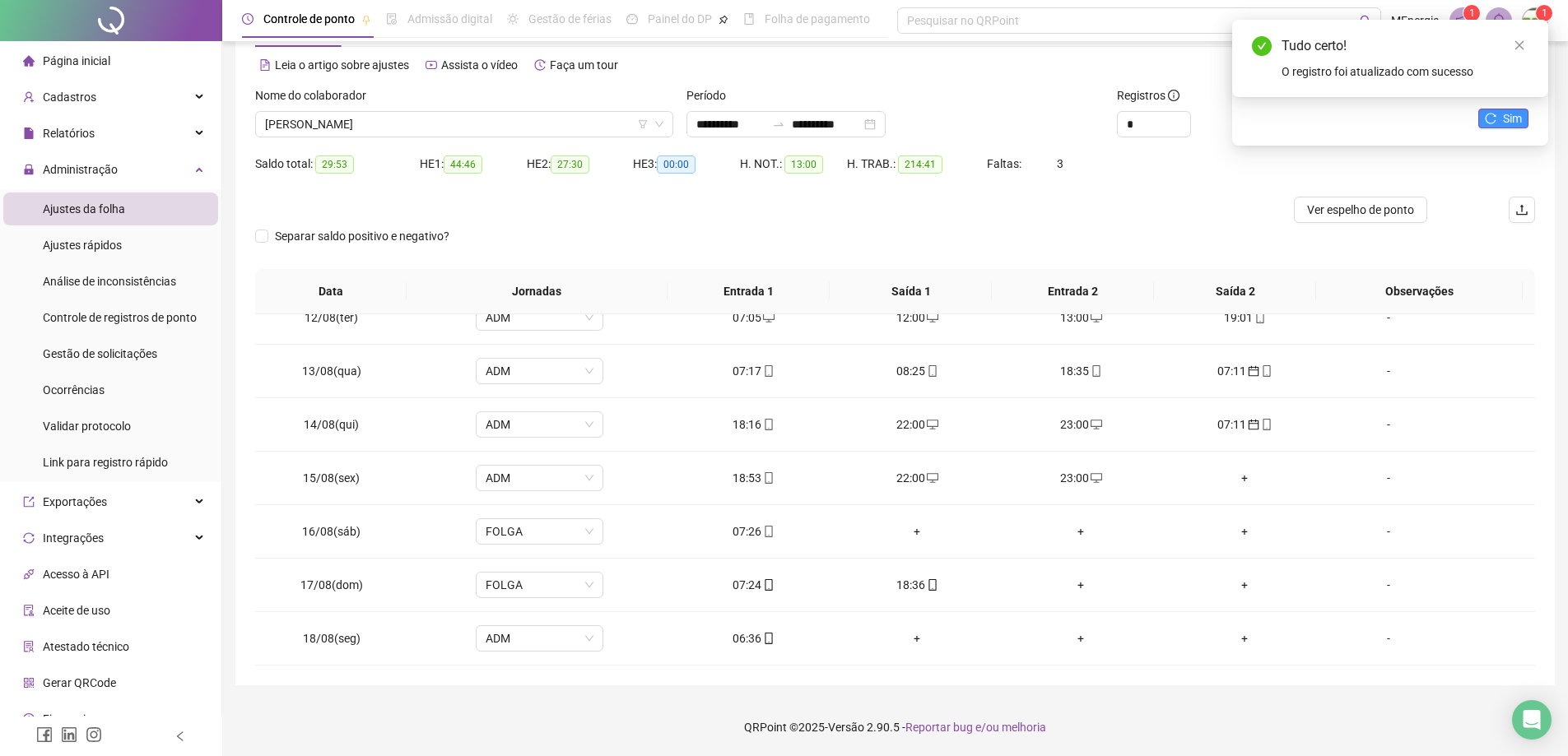
click at [1494, 113] on icon "reload" at bounding box center [1491, 118] width 11 height 11
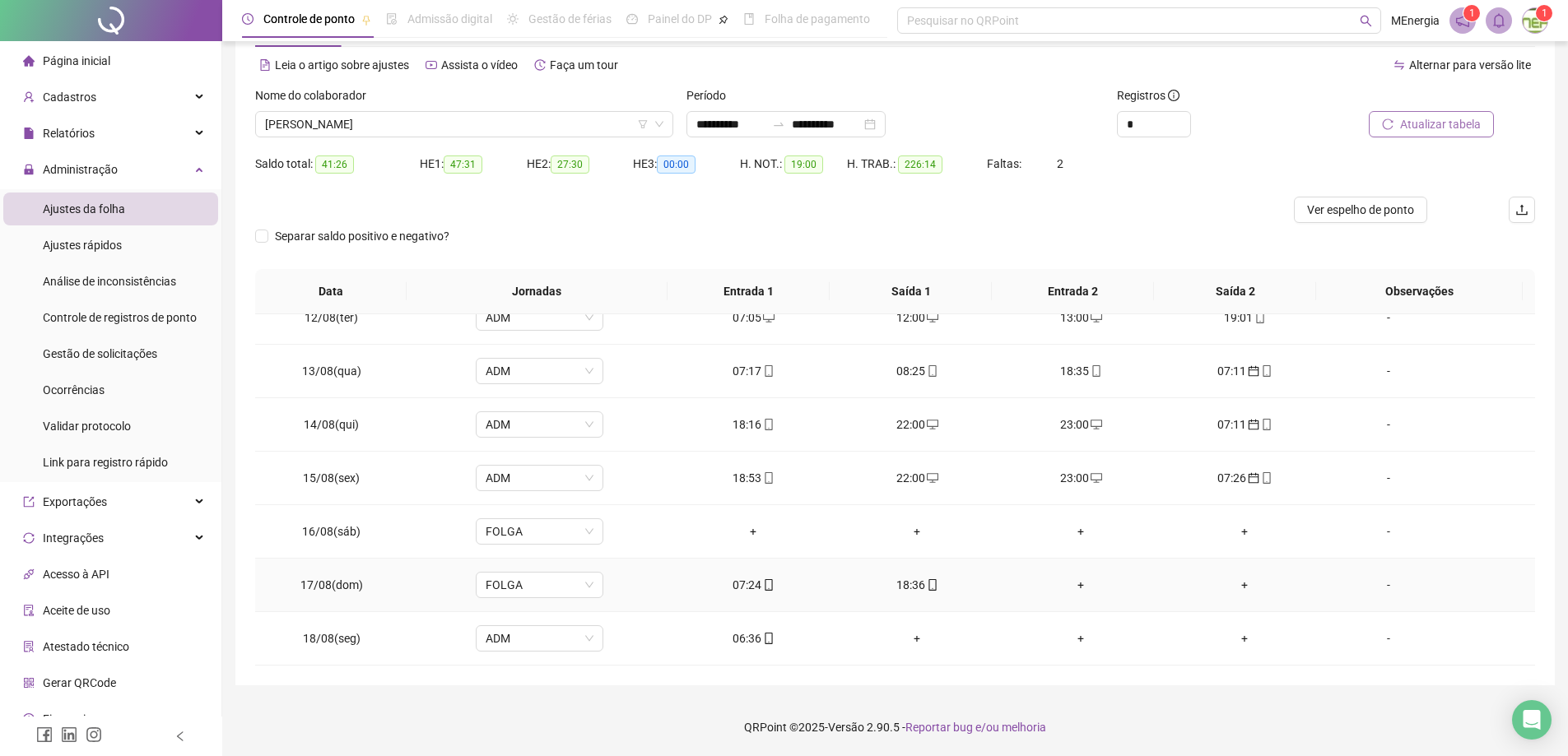
click at [1071, 588] on div "+" at bounding box center [1082, 584] width 138 height 18
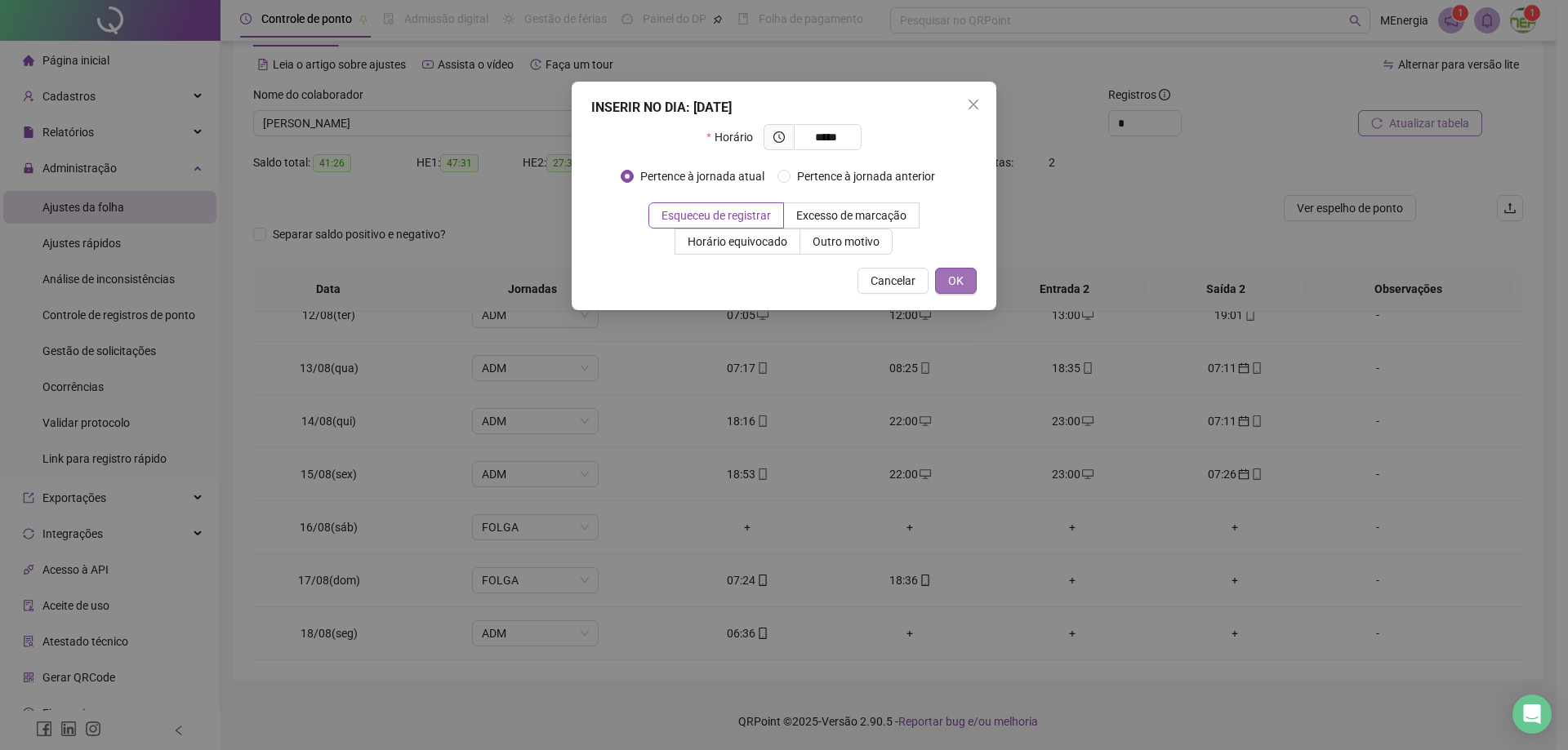
type input "*****"
click at [963, 284] on span "OK" at bounding box center [955, 280] width 16 height 18
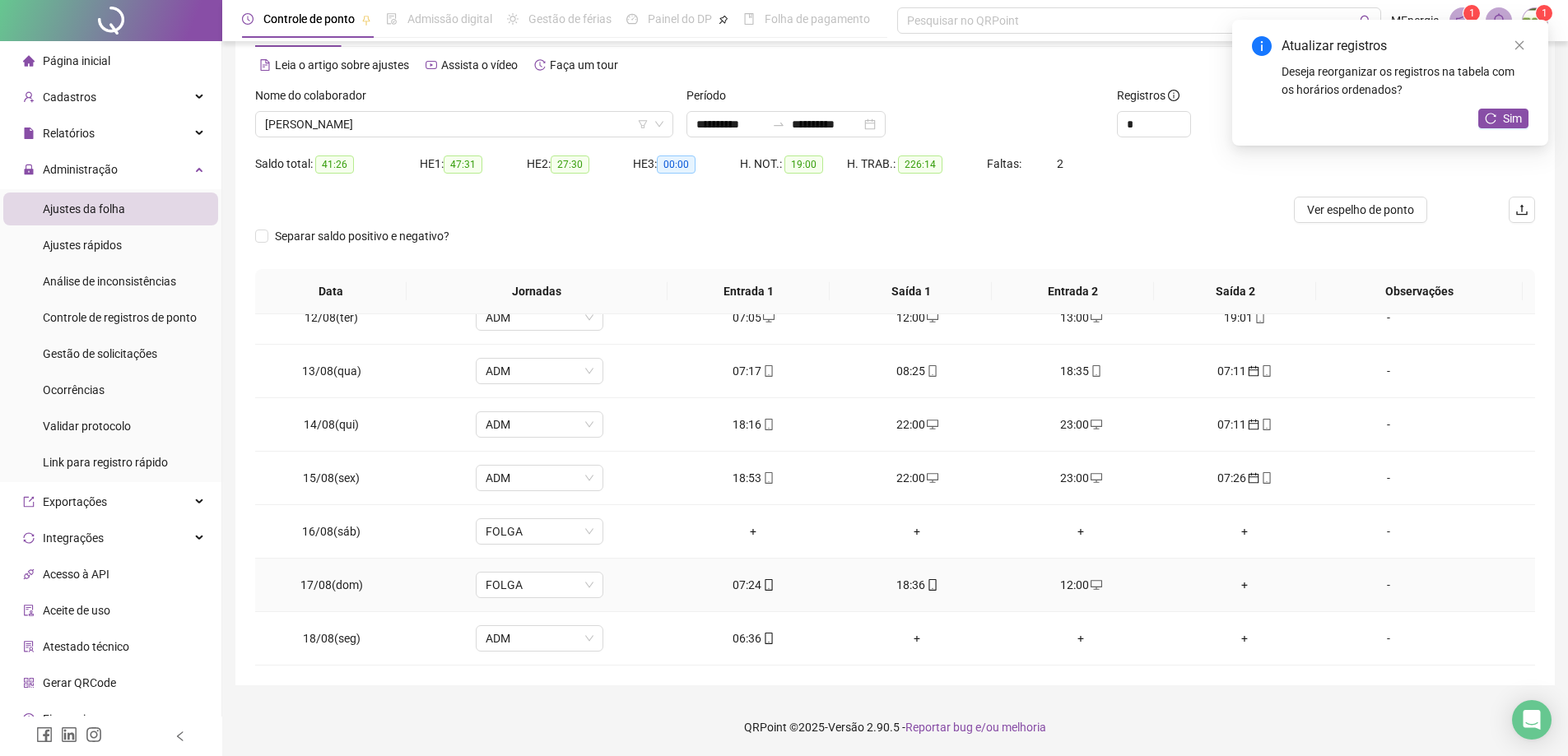
click at [1232, 586] on div "+" at bounding box center [1245, 584] width 138 height 18
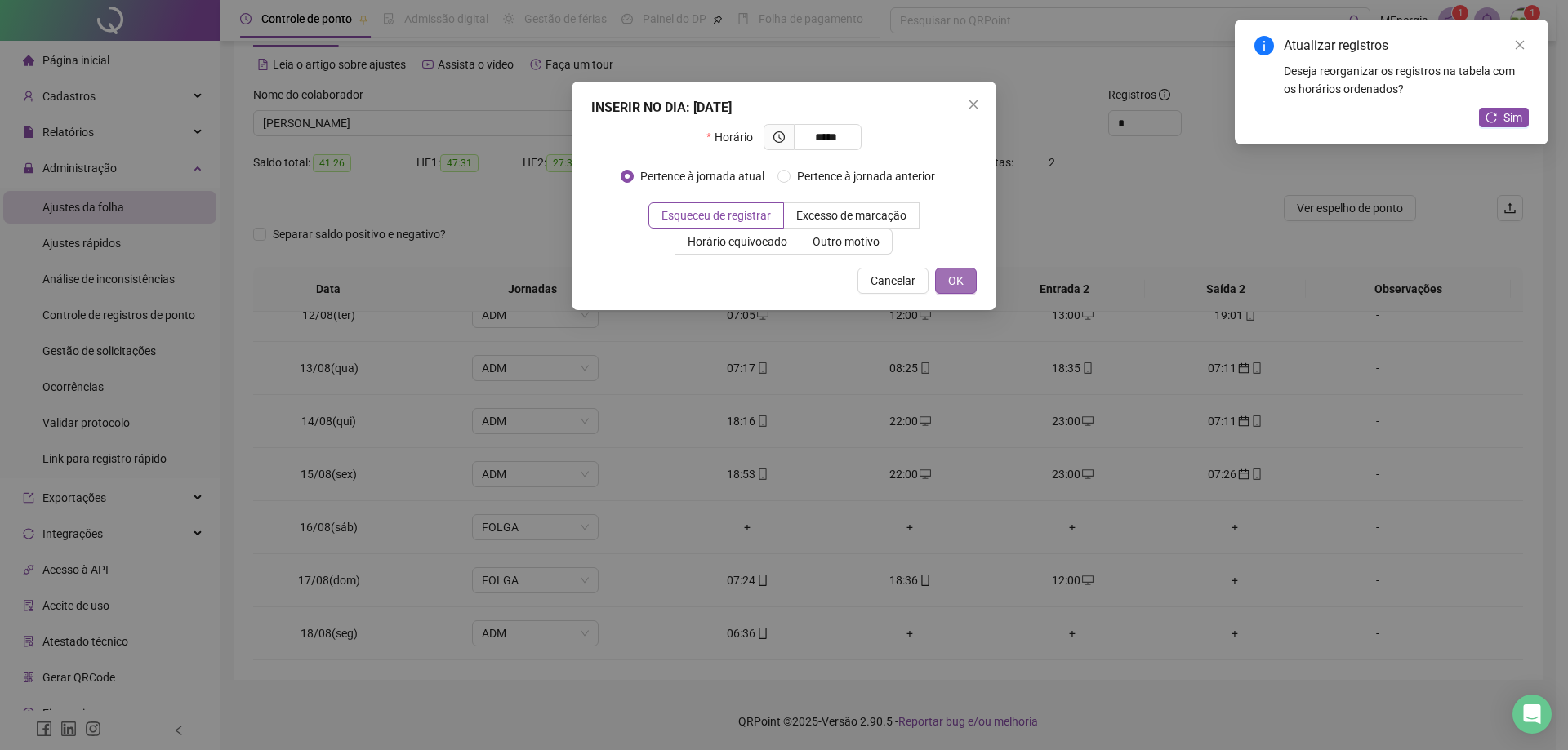
type input "*****"
click at [965, 284] on button "OK" at bounding box center [955, 281] width 41 height 26
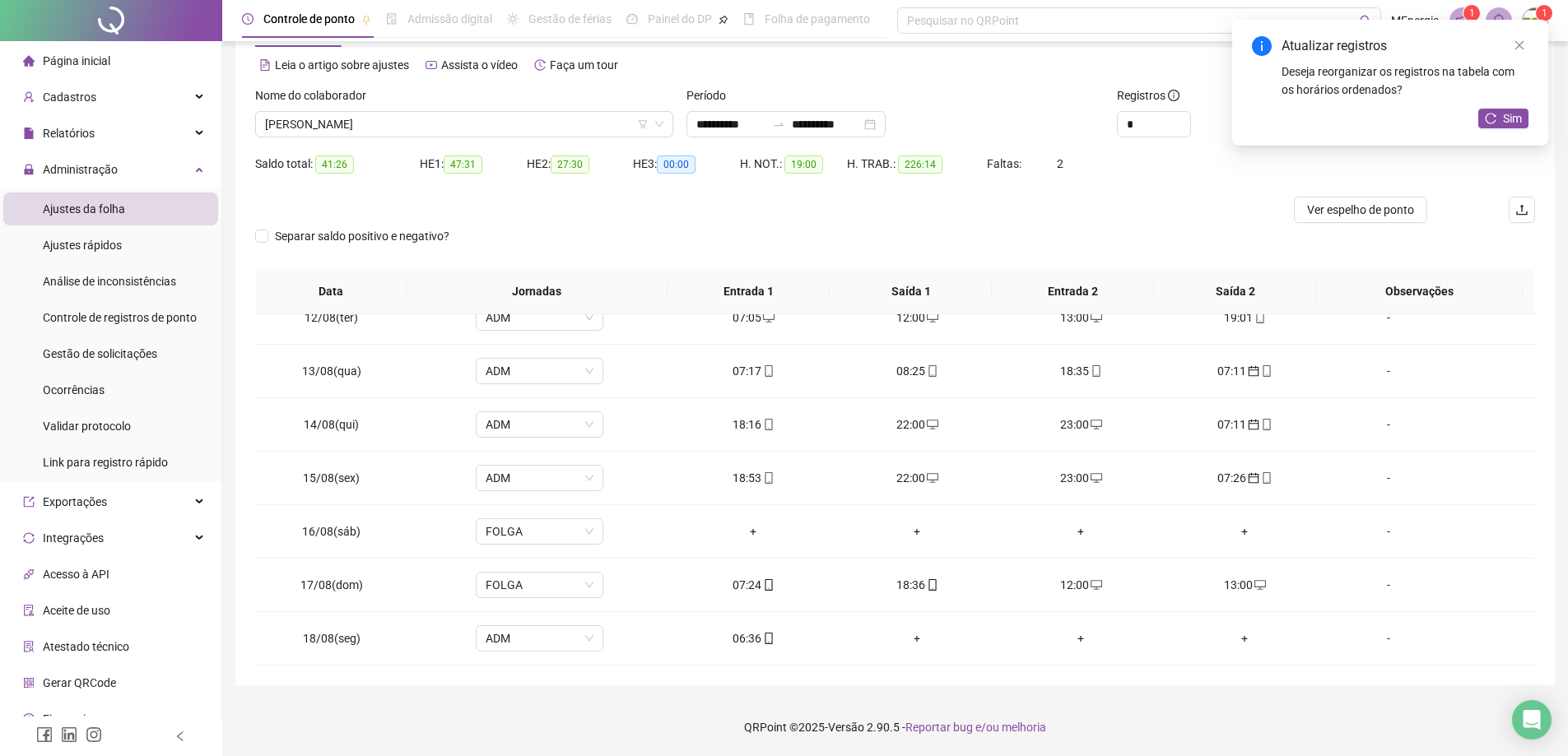
click at [1486, 121] on button "Sim" at bounding box center [1503, 118] width 50 height 20
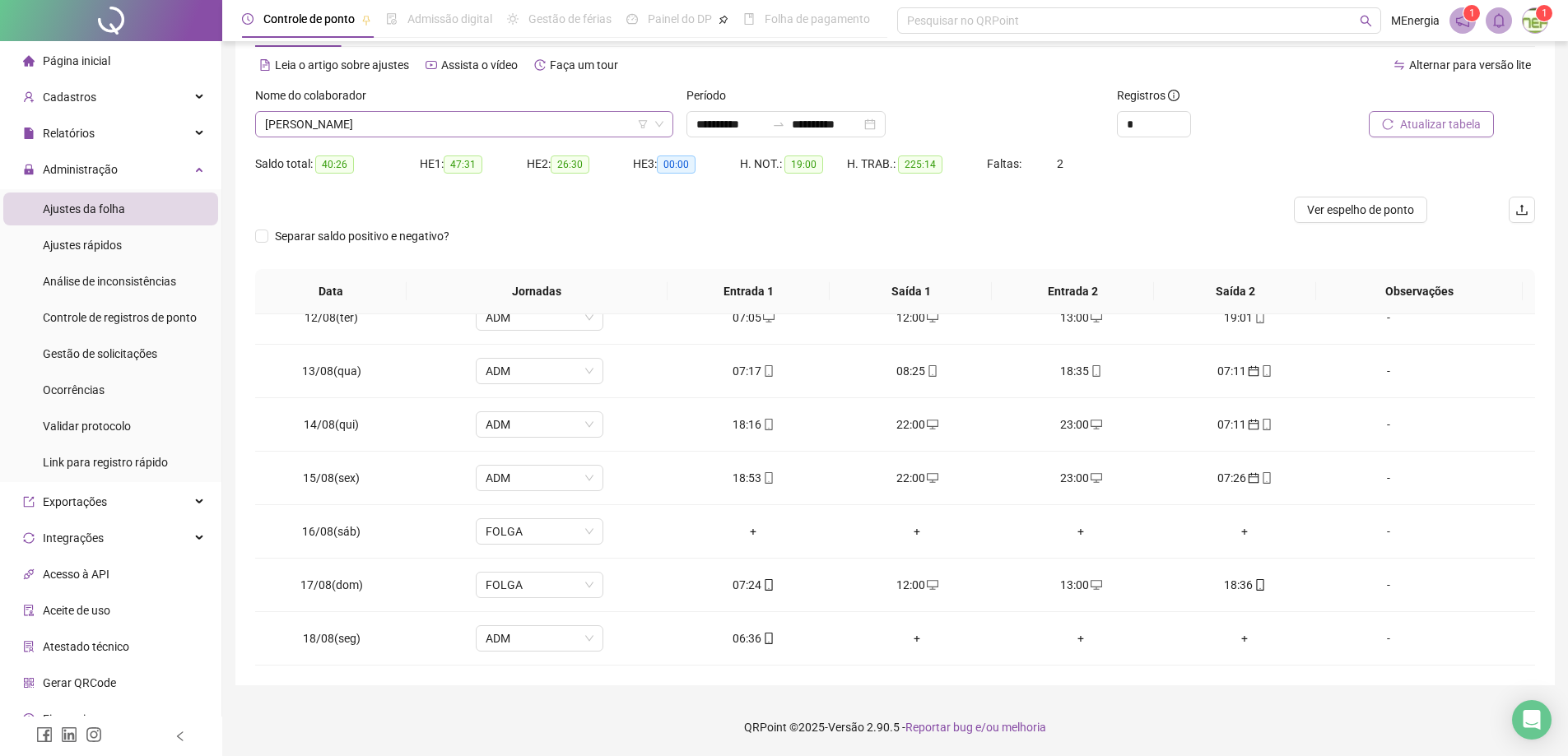
click at [667, 123] on div "[PERSON_NAME]" at bounding box center [464, 125] width 418 height 26
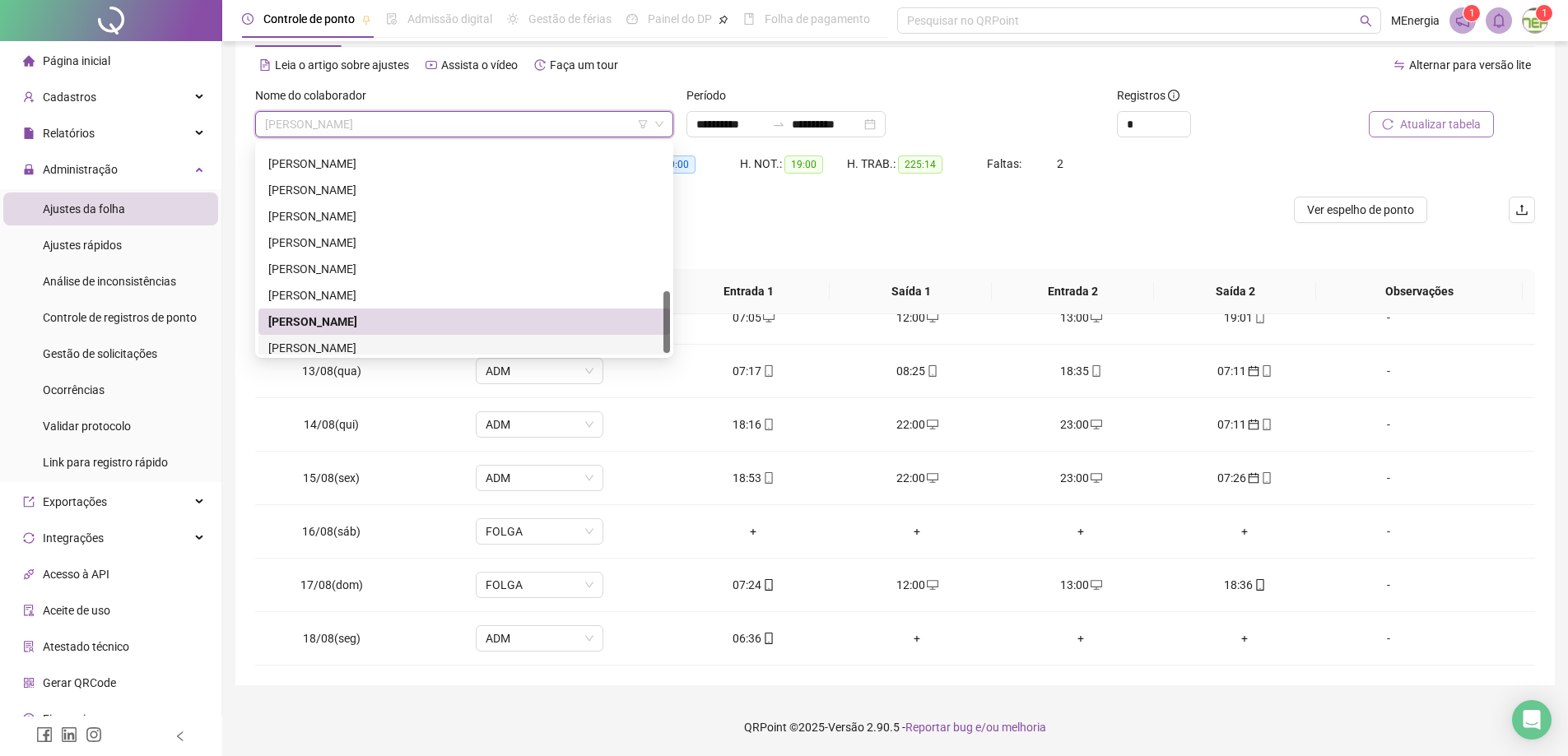
click at [405, 345] on div "[PERSON_NAME]" at bounding box center [464, 347] width 392 height 18
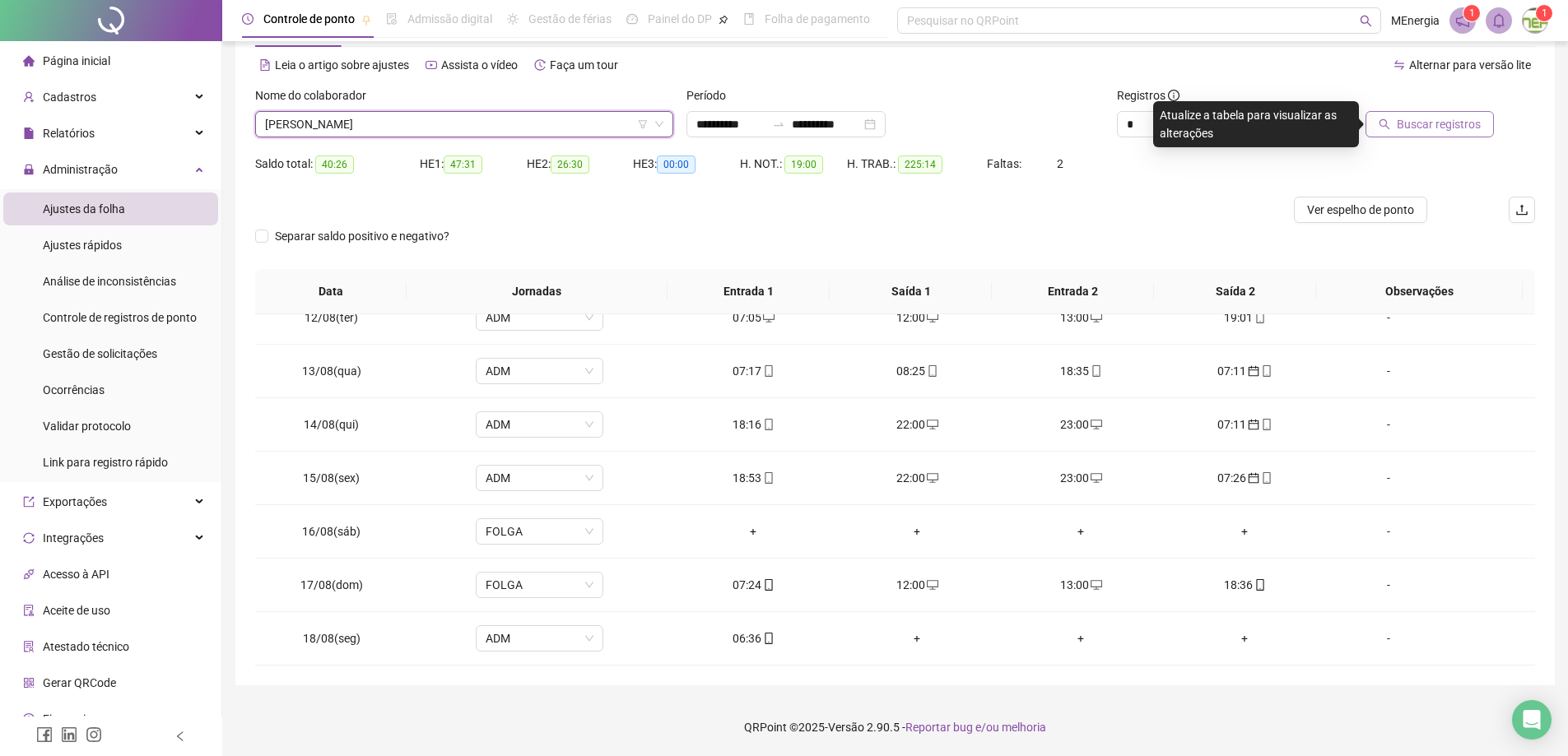
click at [1405, 120] on span "Buscar registros" at bounding box center [1439, 124] width 84 height 18
